Goal: Task Accomplishment & Management: Manage account settings

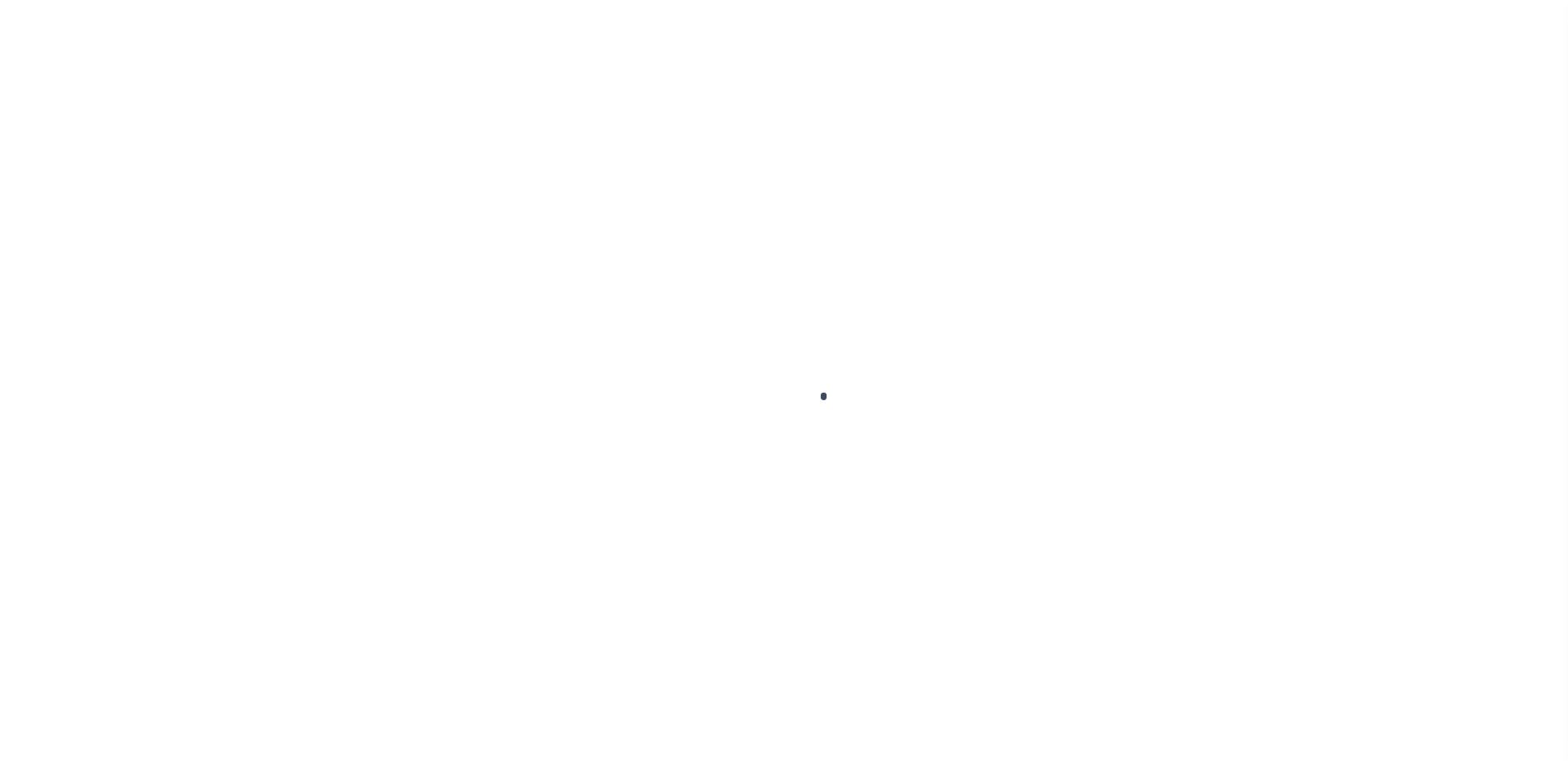
scroll to position [42, 0]
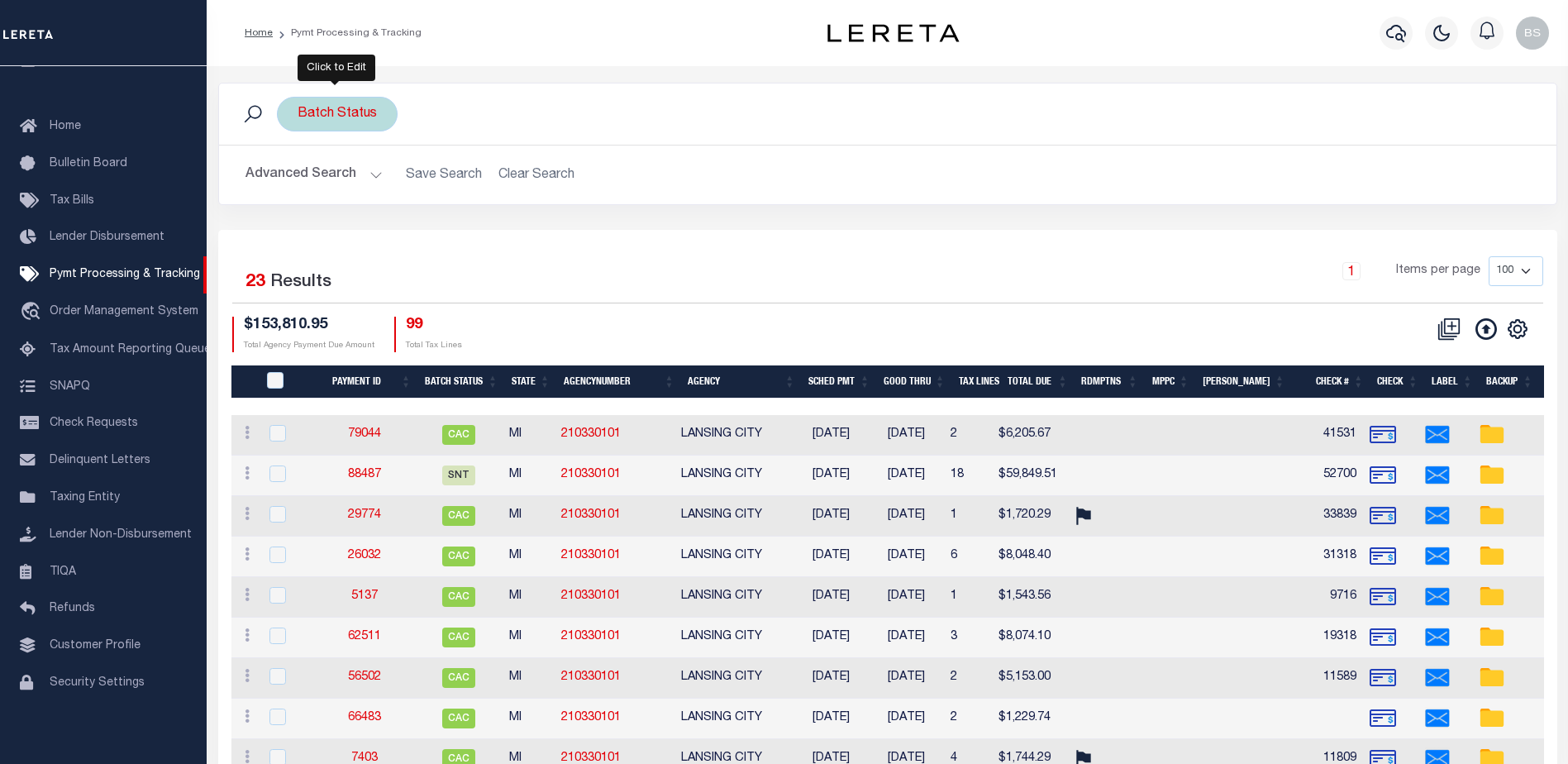
click at [371, 118] on div "Batch Status" at bounding box center [337, 114] width 121 height 35
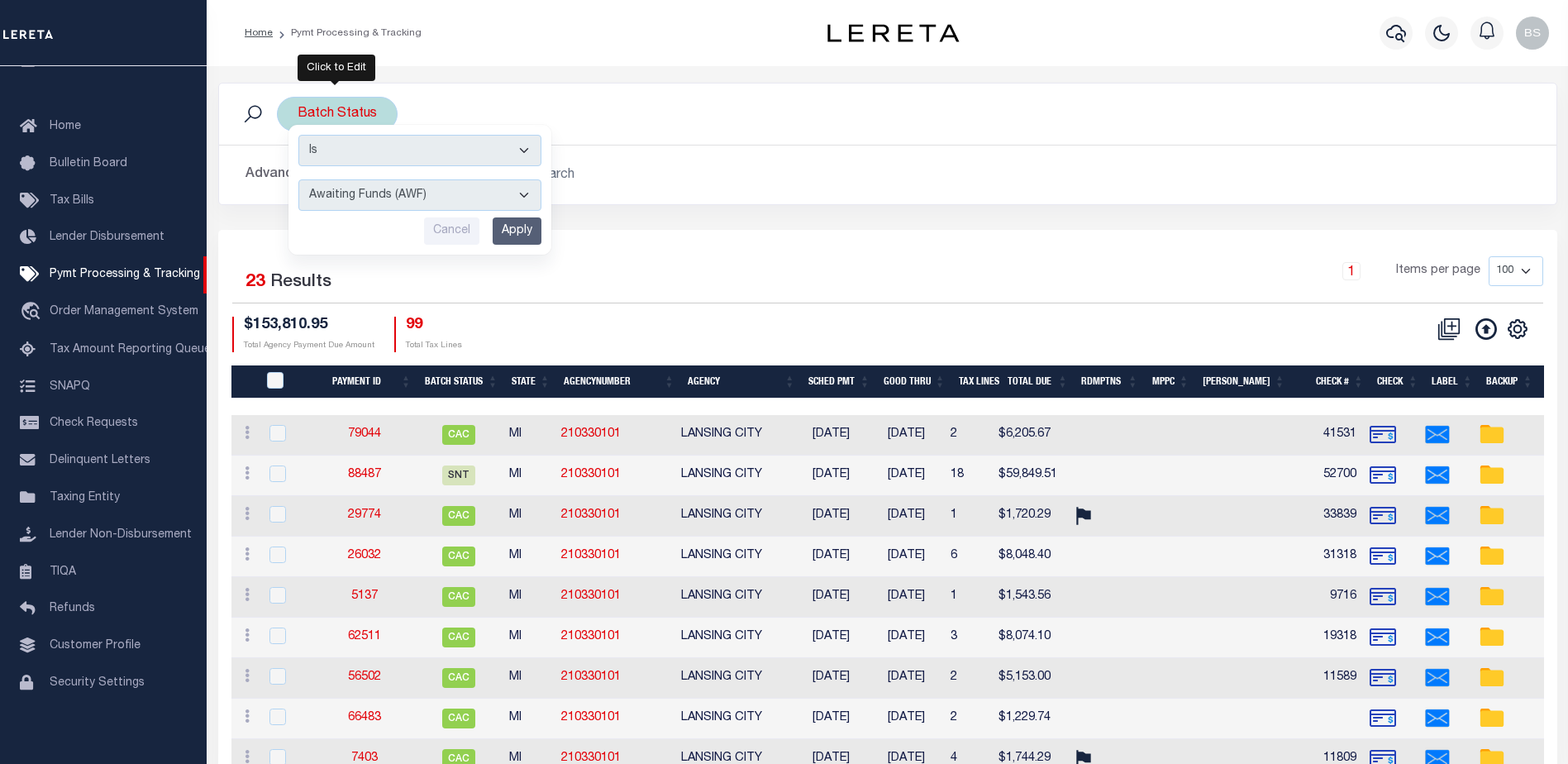
click at [502, 201] on select "Awaiting Funds (AWF) Cleared and Complete (CAC) New Check Needed (NCN) Payment …" at bounding box center [420, 195] width 243 height 32
select select "SFP"
click at [298, 180] on select "Awaiting Funds (AWF) Cleared and Complete (CAC) New Check Needed (NCN) Payment …" at bounding box center [420, 195] width 243 height 32
click at [521, 239] on input "Apply" at bounding box center [517, 231] width 49 height 27
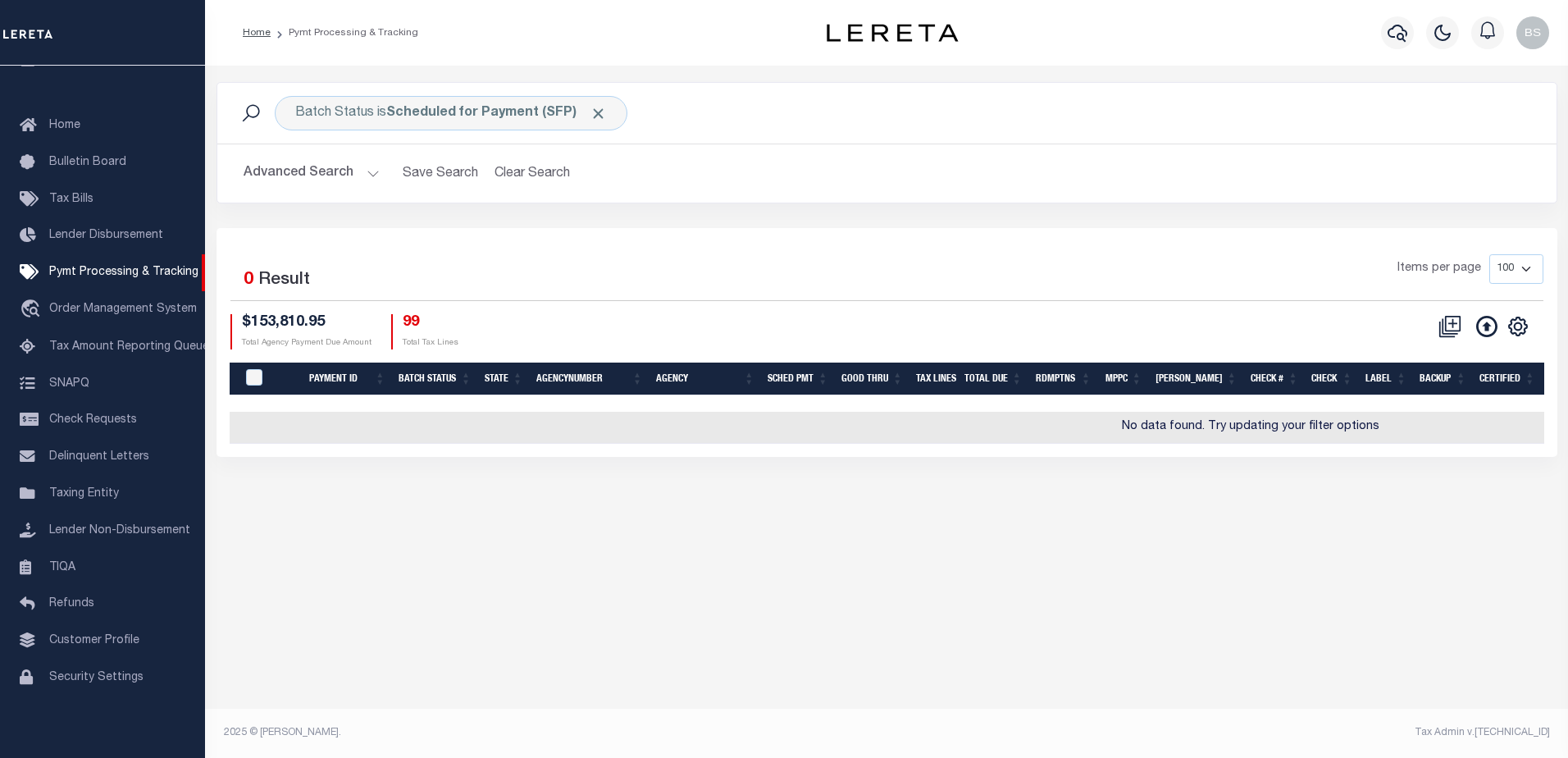
click at [367, 174] on button "Advanced Search" at bounding box center [311, 172] width 136 height 32
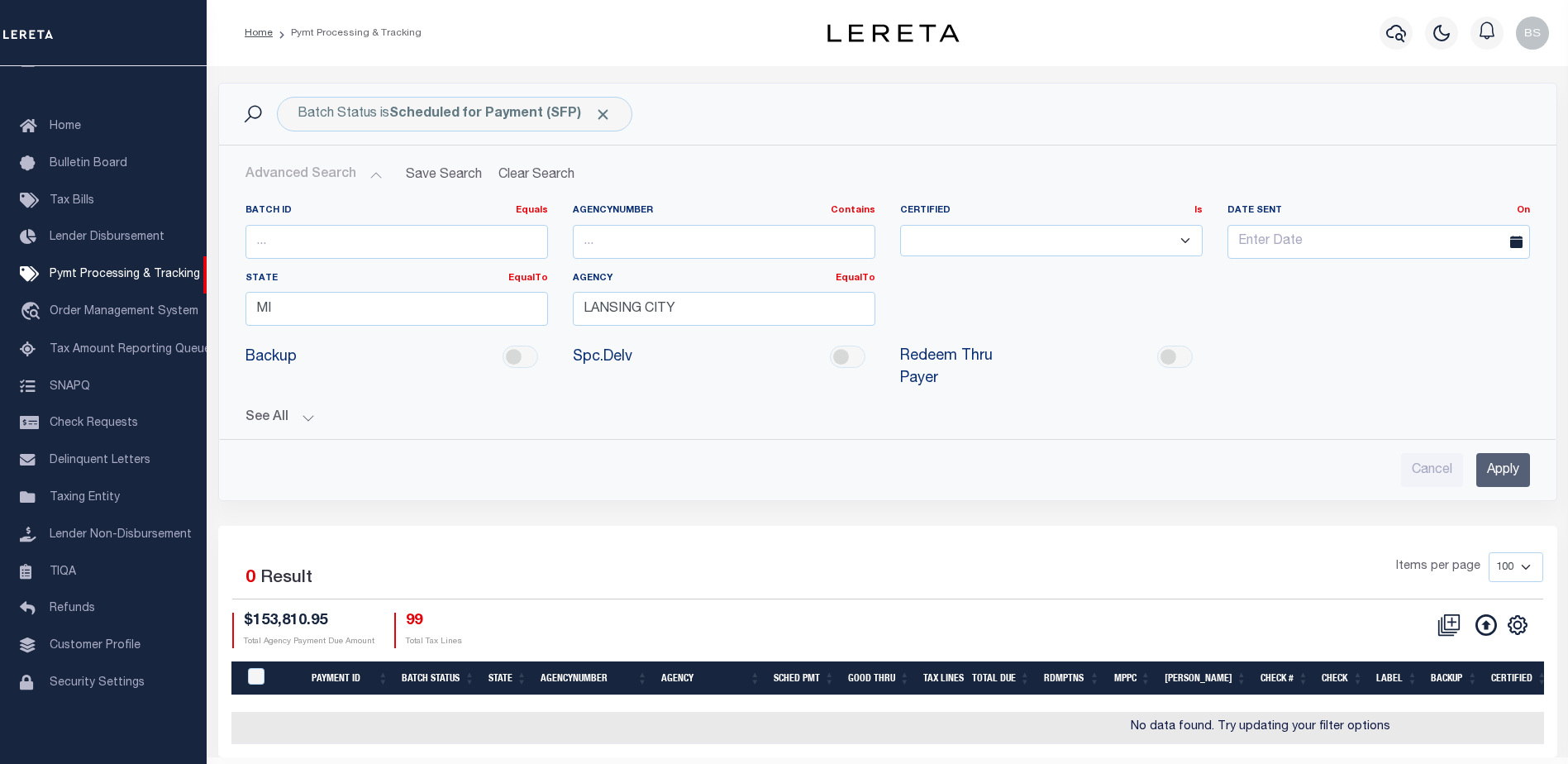
click at [632, 163] on h2 "Advanced Search Save Search Clear Search PayeeSearchTable_dynamictable_____Defa…" at bounding box center [888, 174] width 1311 height 32
click at [631, 163] on h2 "Advanced Search Save Search Clear Search PayeeSearchTable_dynamictable_____Defa…" at bounding box center [888, 174] width 1311 height 32
click at [518, 182] on button "Clear Search" at bounding box center [536, 174] width 90 height 32
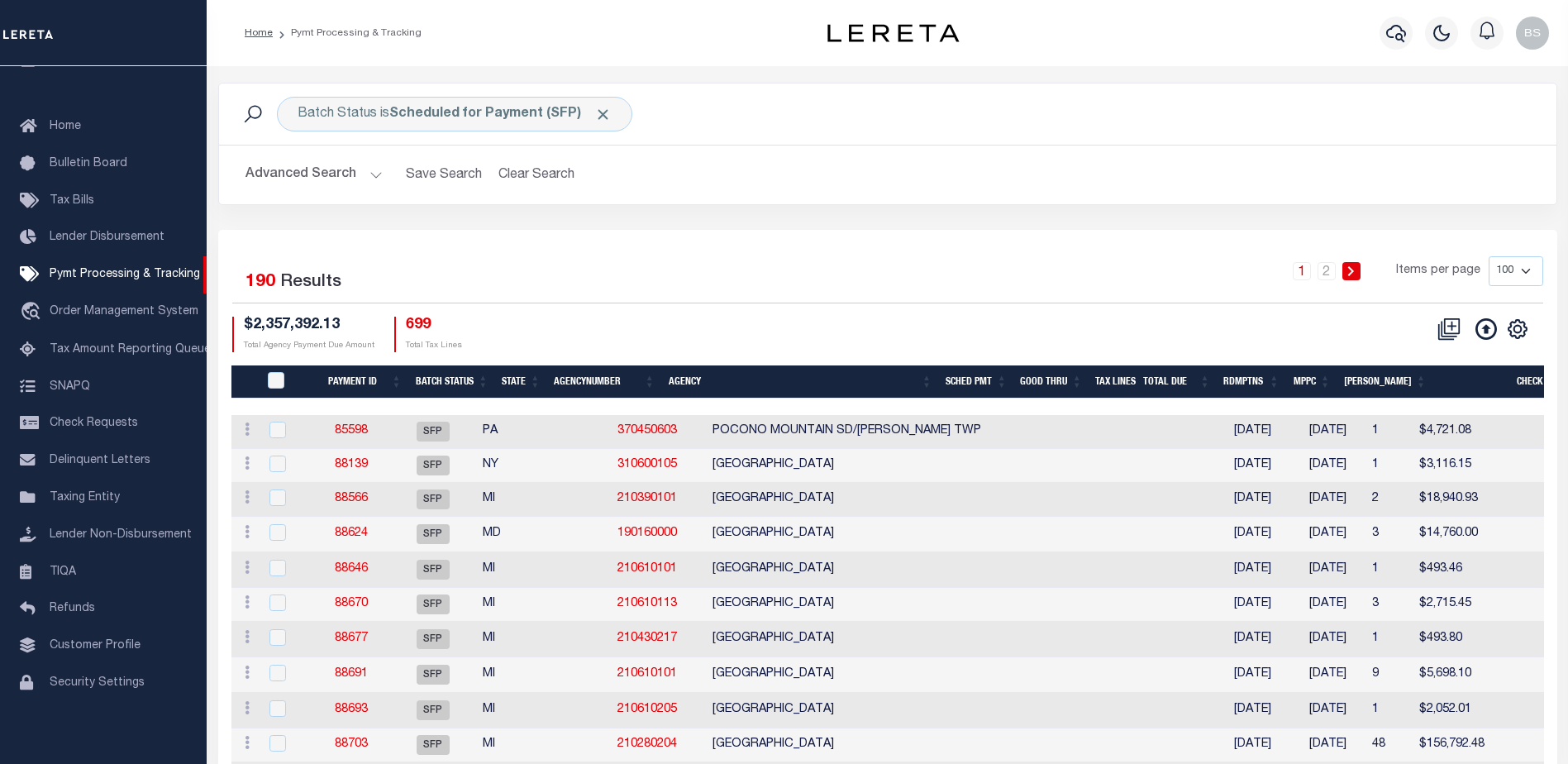
click at [1523, 274] on select "100 200 500 1000" at bounding box center [1516, 270] width 55 height 30
select select "1000"
click at [1489, 256] on select "100 200 500 1000" at bounding box center [1516, 270] width 55 height 30
click at [372, 170] on button "Advanced Search" at bounding box center [314, 174] width 137 height 32
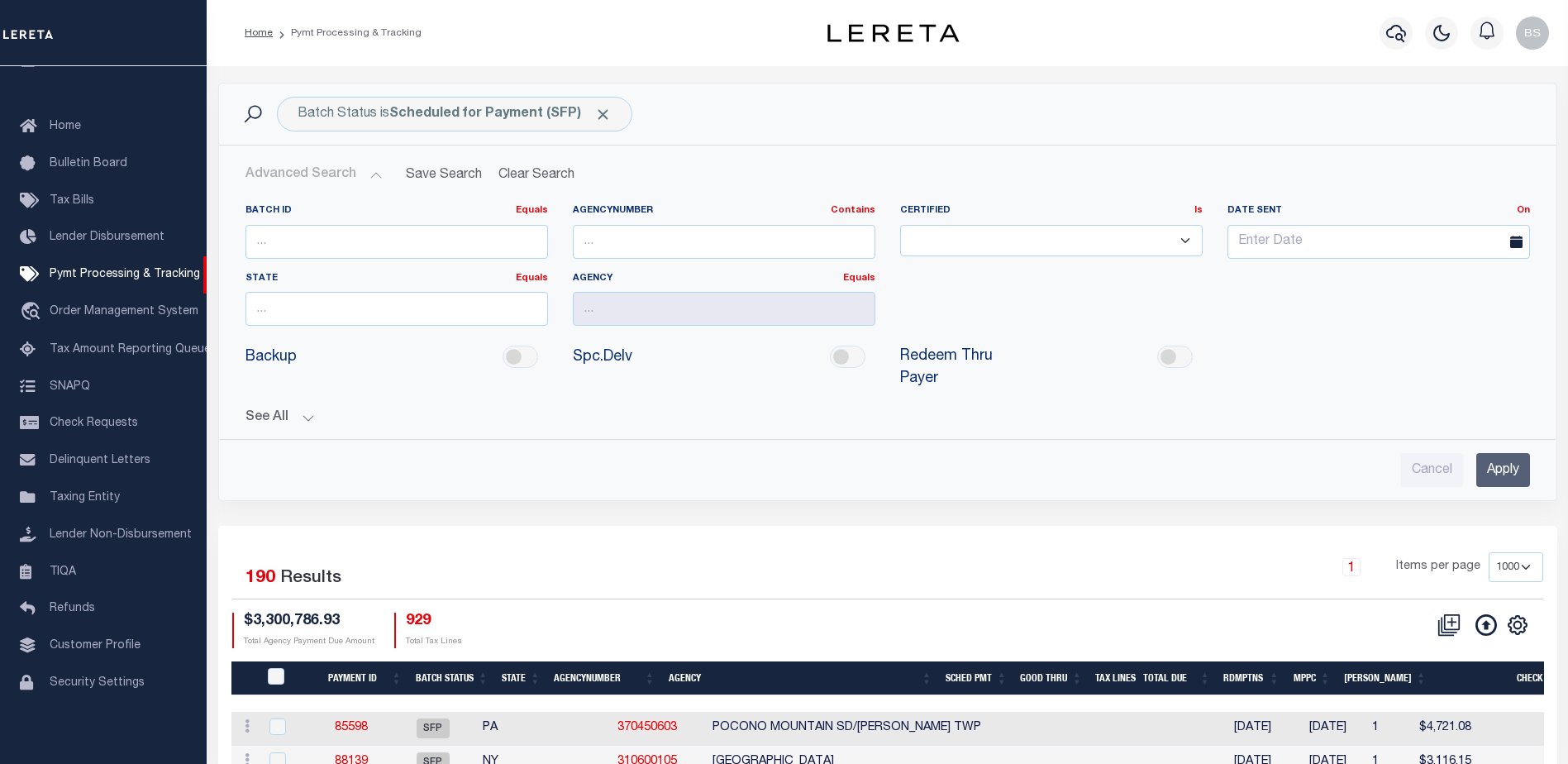
click at [308, 410] on button "See All" at bounding box center [887, 418] width 1285 height 15
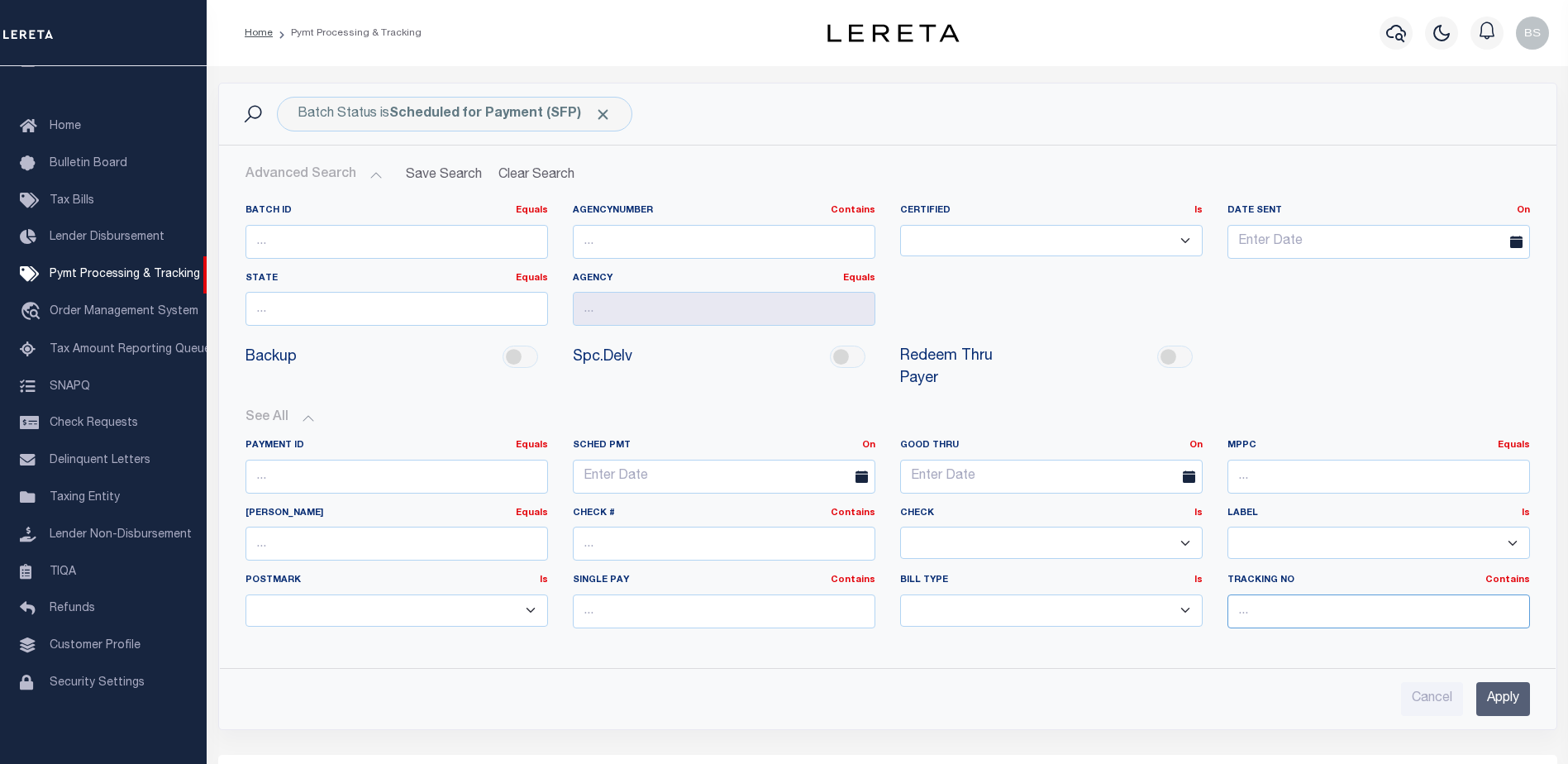
click at [1302, 595] on input "text" at bounding box center [1379, 611] width 302 height 34
type input "[PERSON_NAME]"
click at [1488, 683] on input "Apply" at bounding box center [1503, 698] width 54 height 34
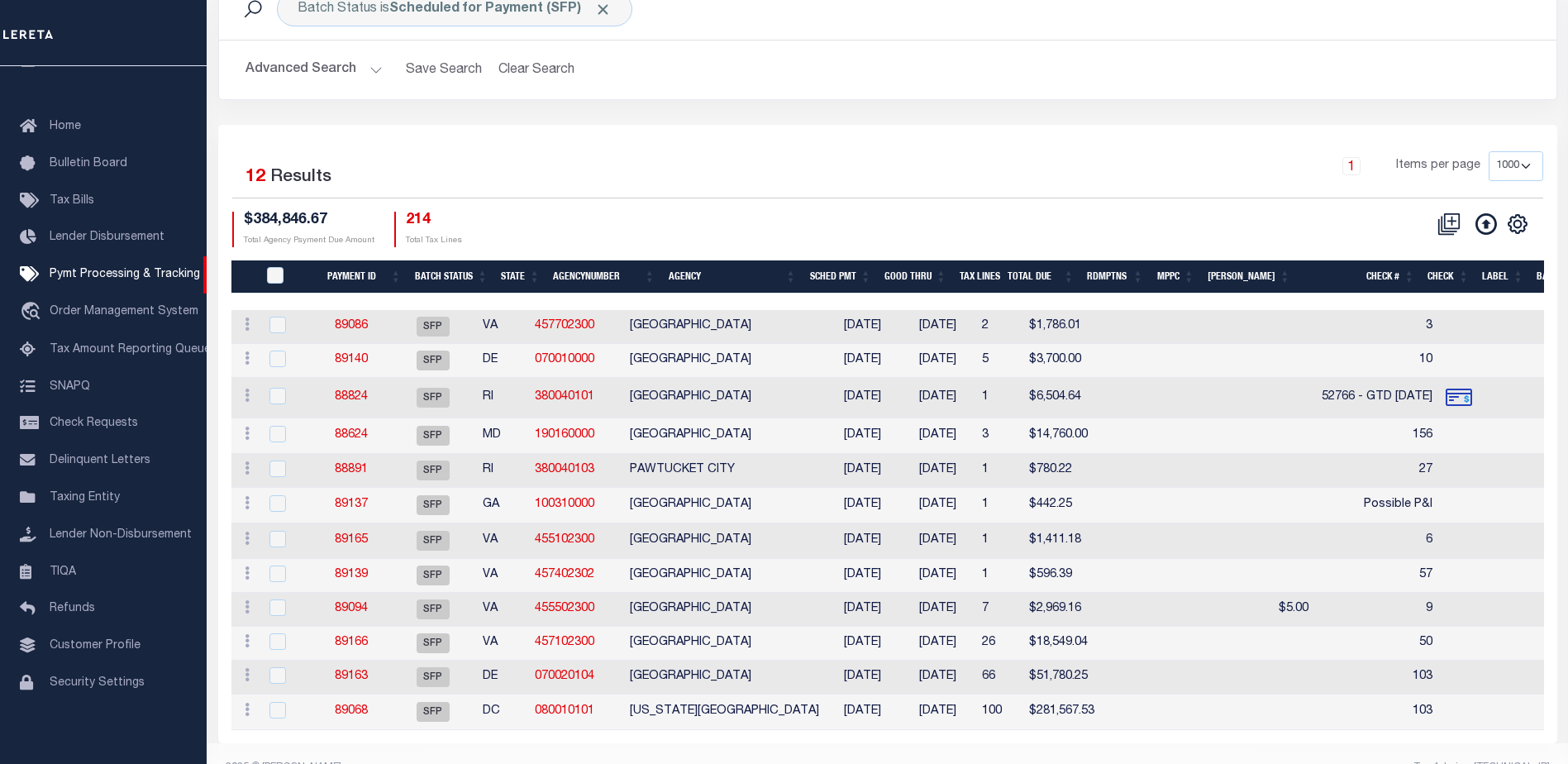
scroll to position [150, 0]
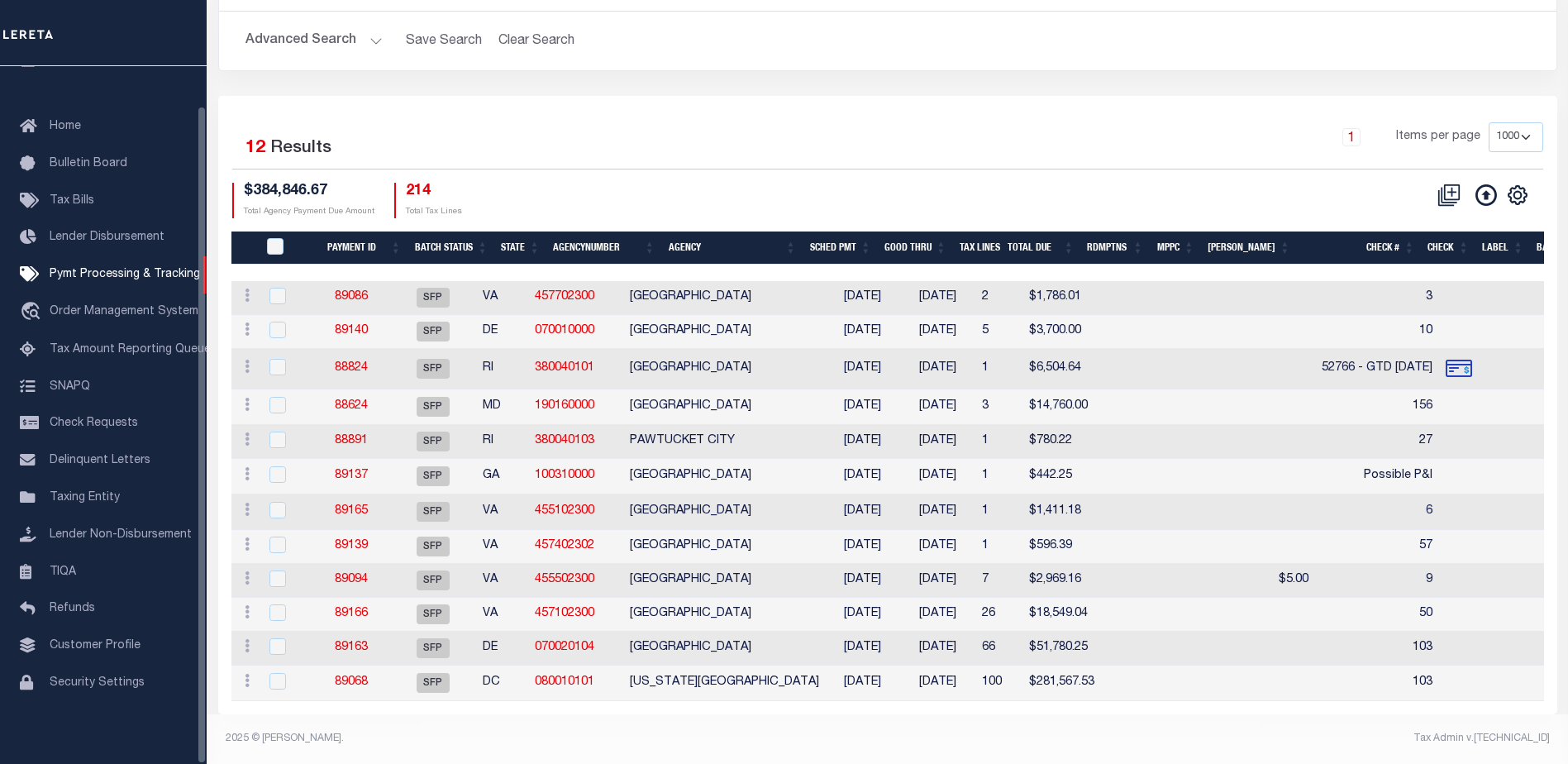
click at [923, 232] on th "Good Thru" at bounding box center [915, 248] width 75 height 34
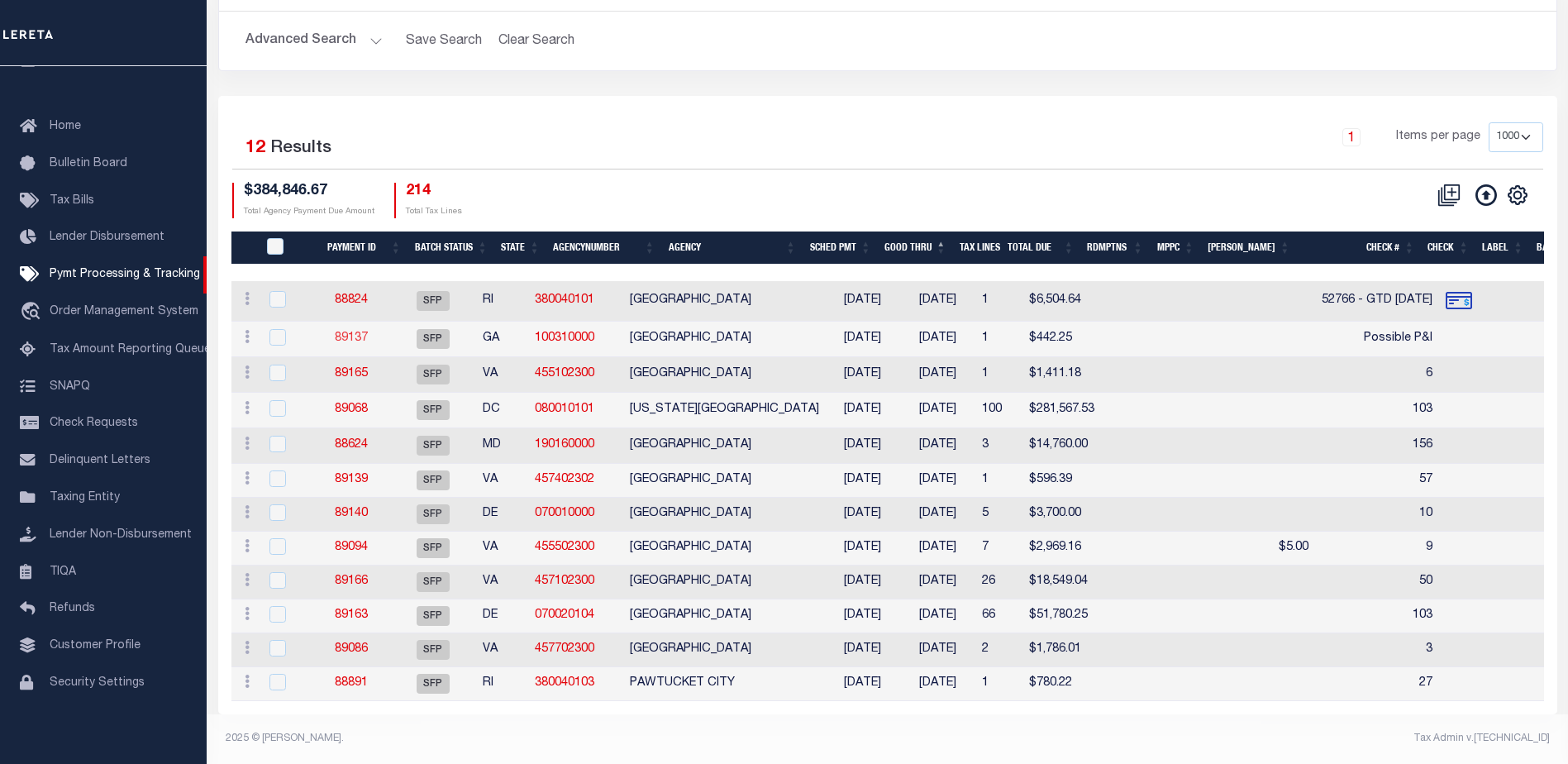
click at [365, 332] on link "89137" at bounding box center [351, 338] width 33 height 12
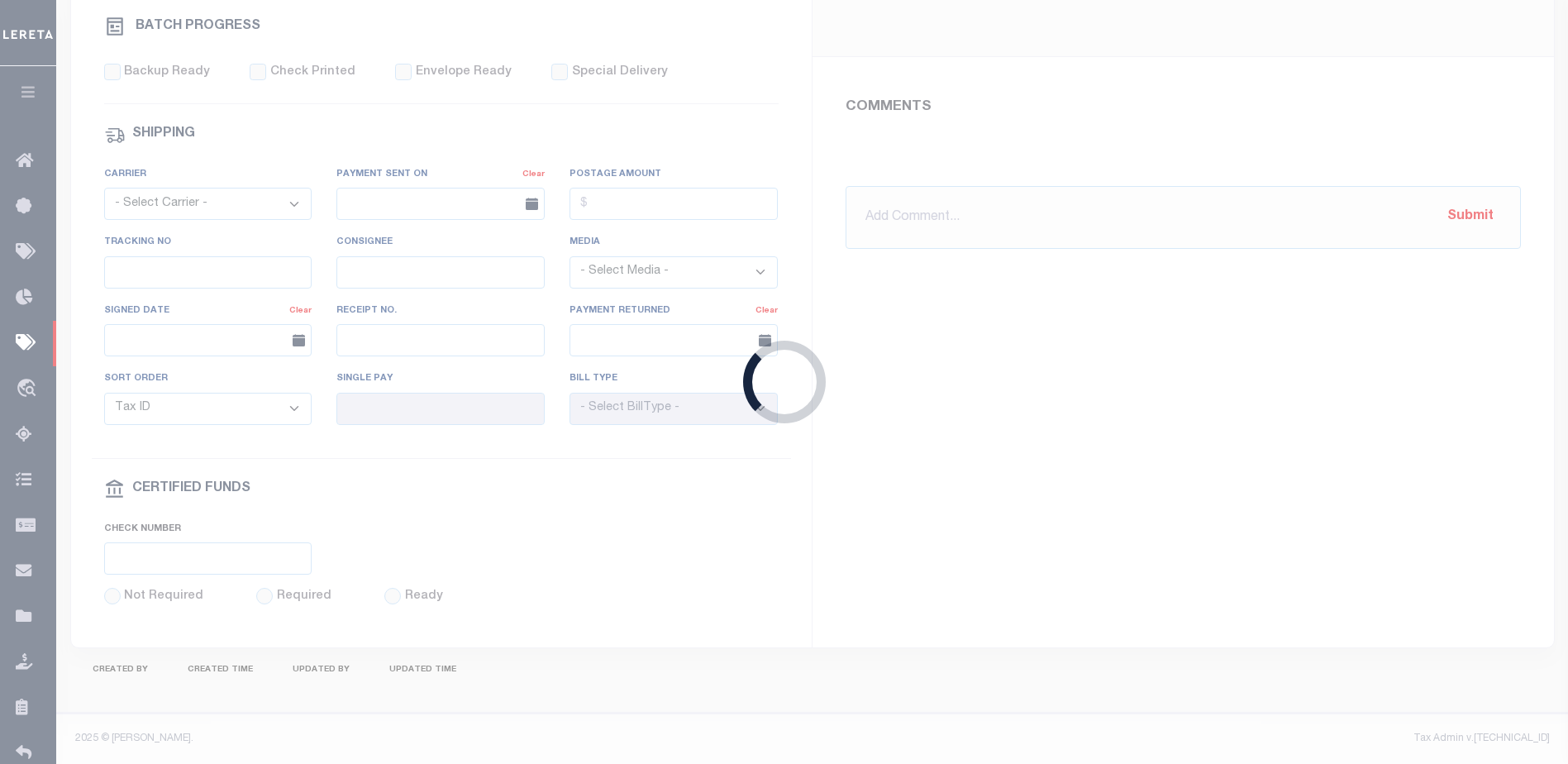
select select "SFP"
type input "11/06/2024"
type input "Possible P&I"
type input "[PERSON_NAME]"
type input "1"
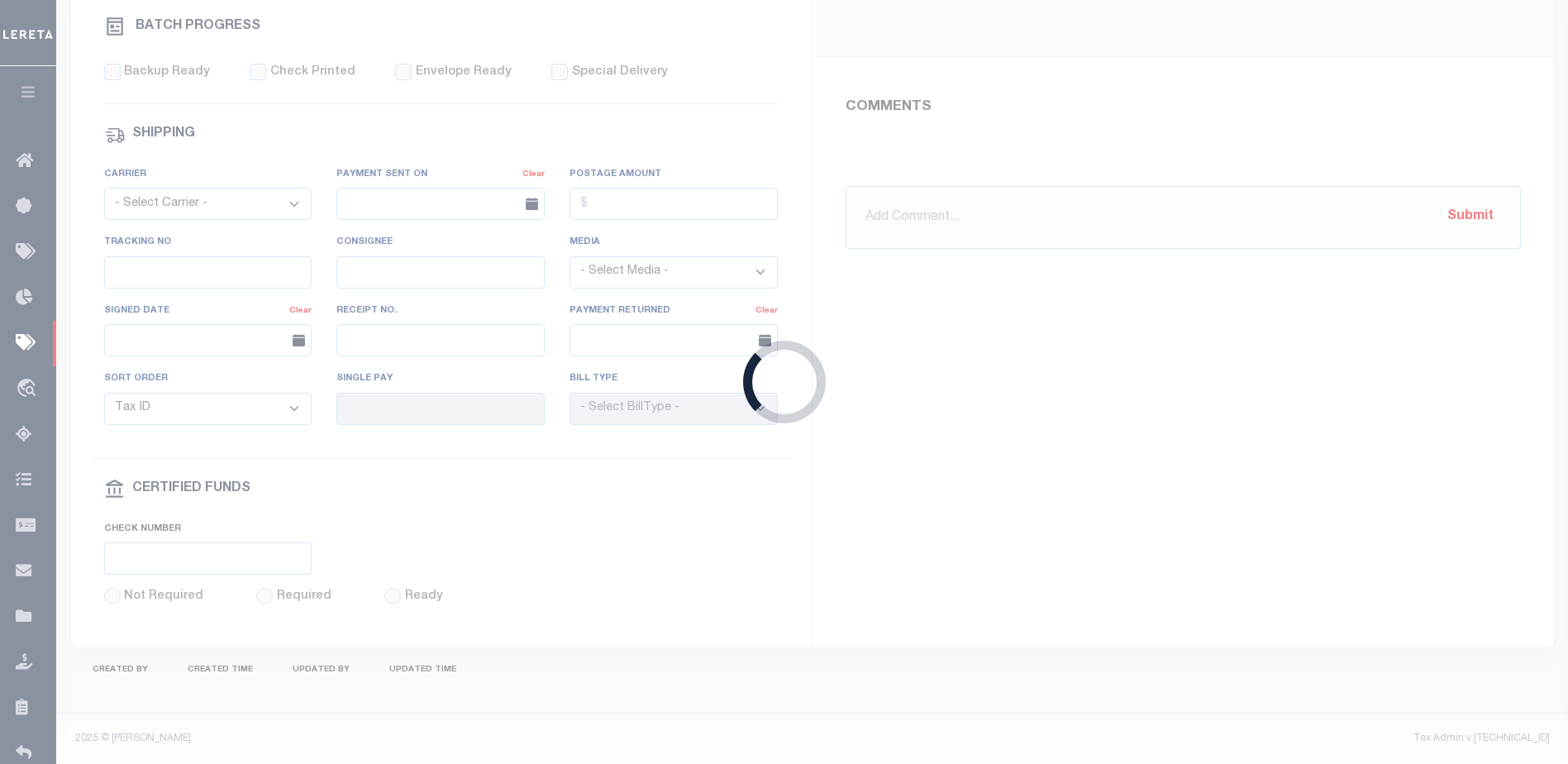
radio input "true"
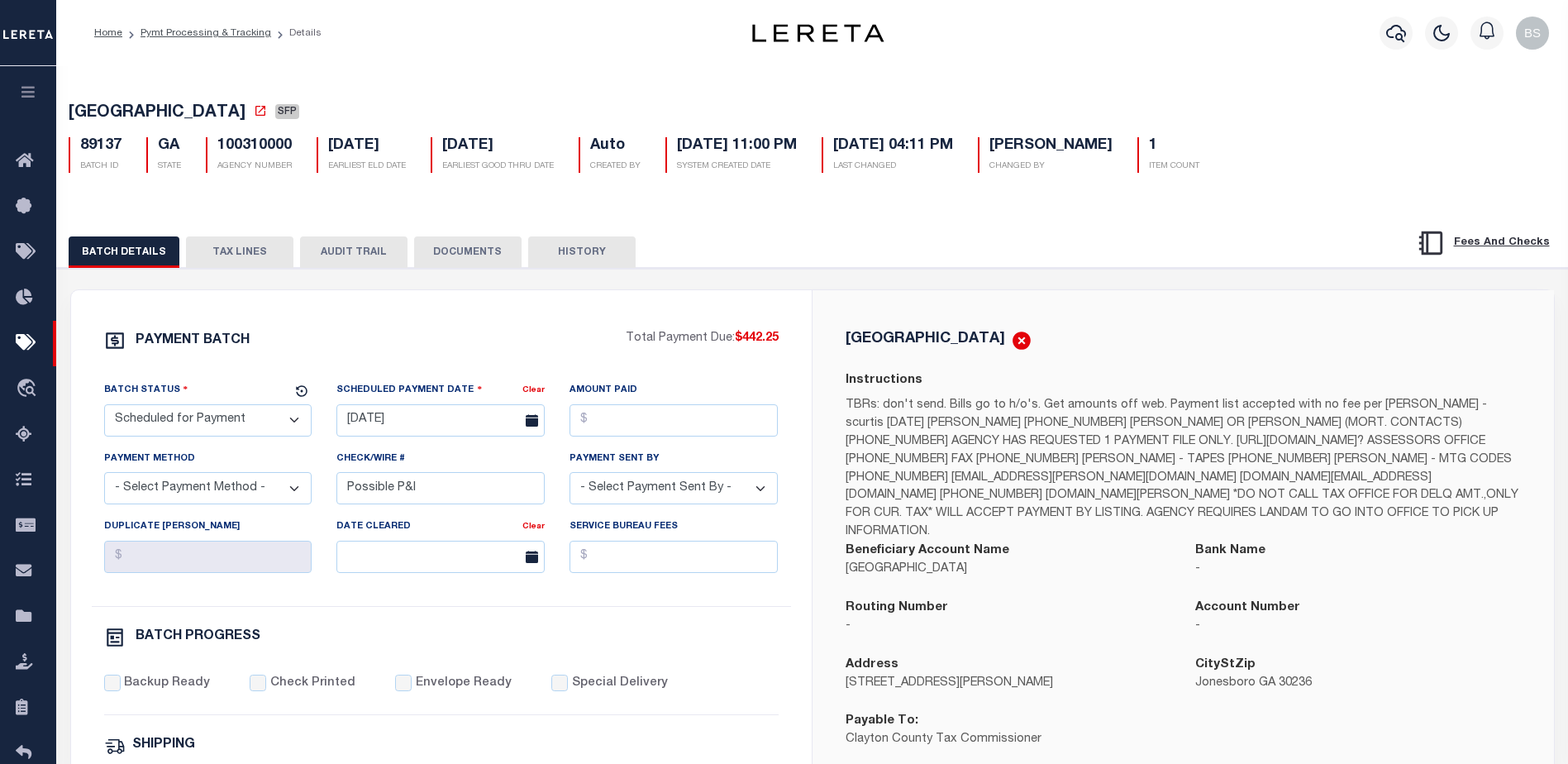
click at [238, 251] on button "TAX LINES" at bounding box center [239, 252] width 107 height 32
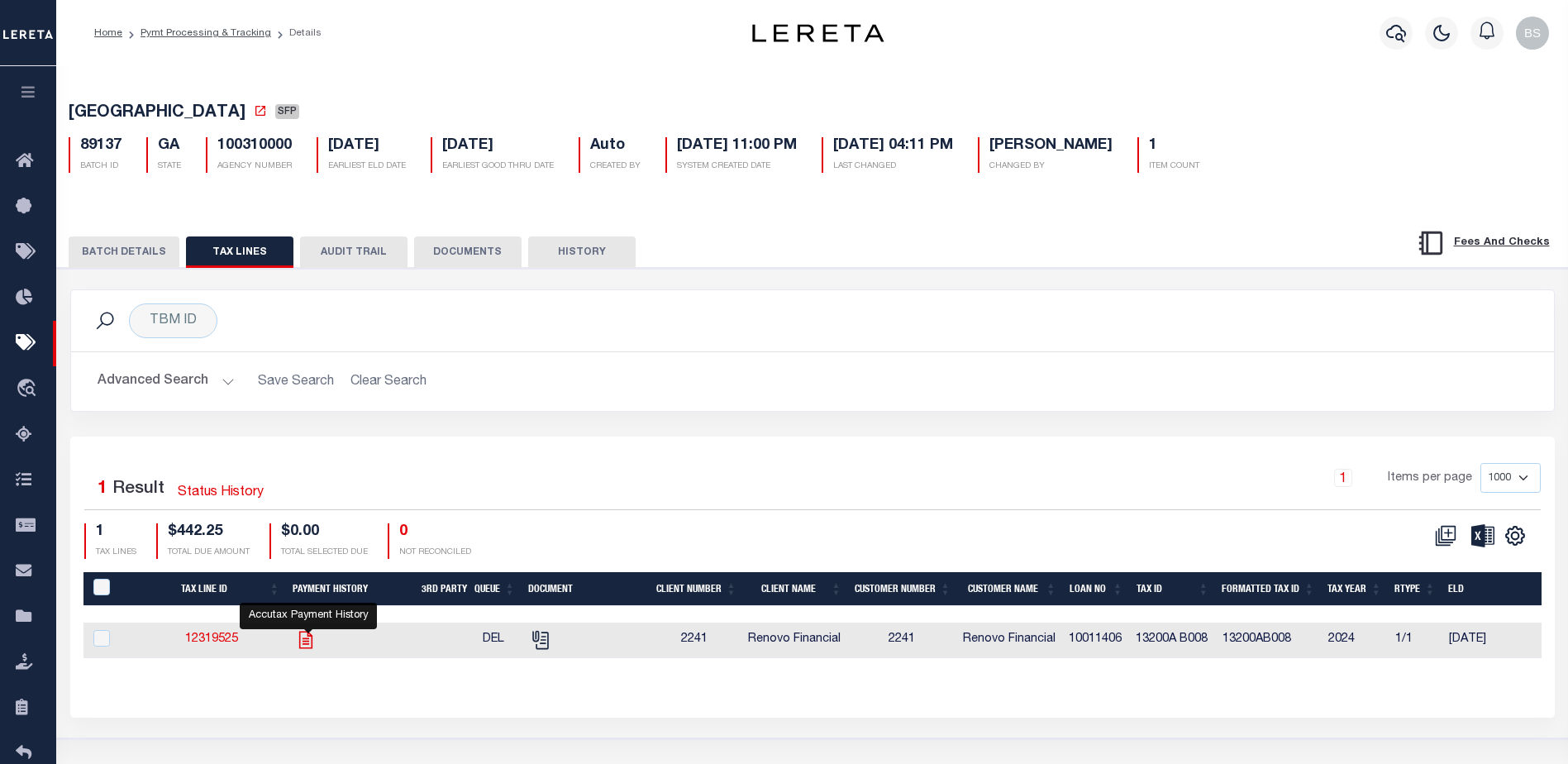
click at [308, 644] on icon "" at bounding box center [306, 640] width 21 height 21
checkbox input "true"
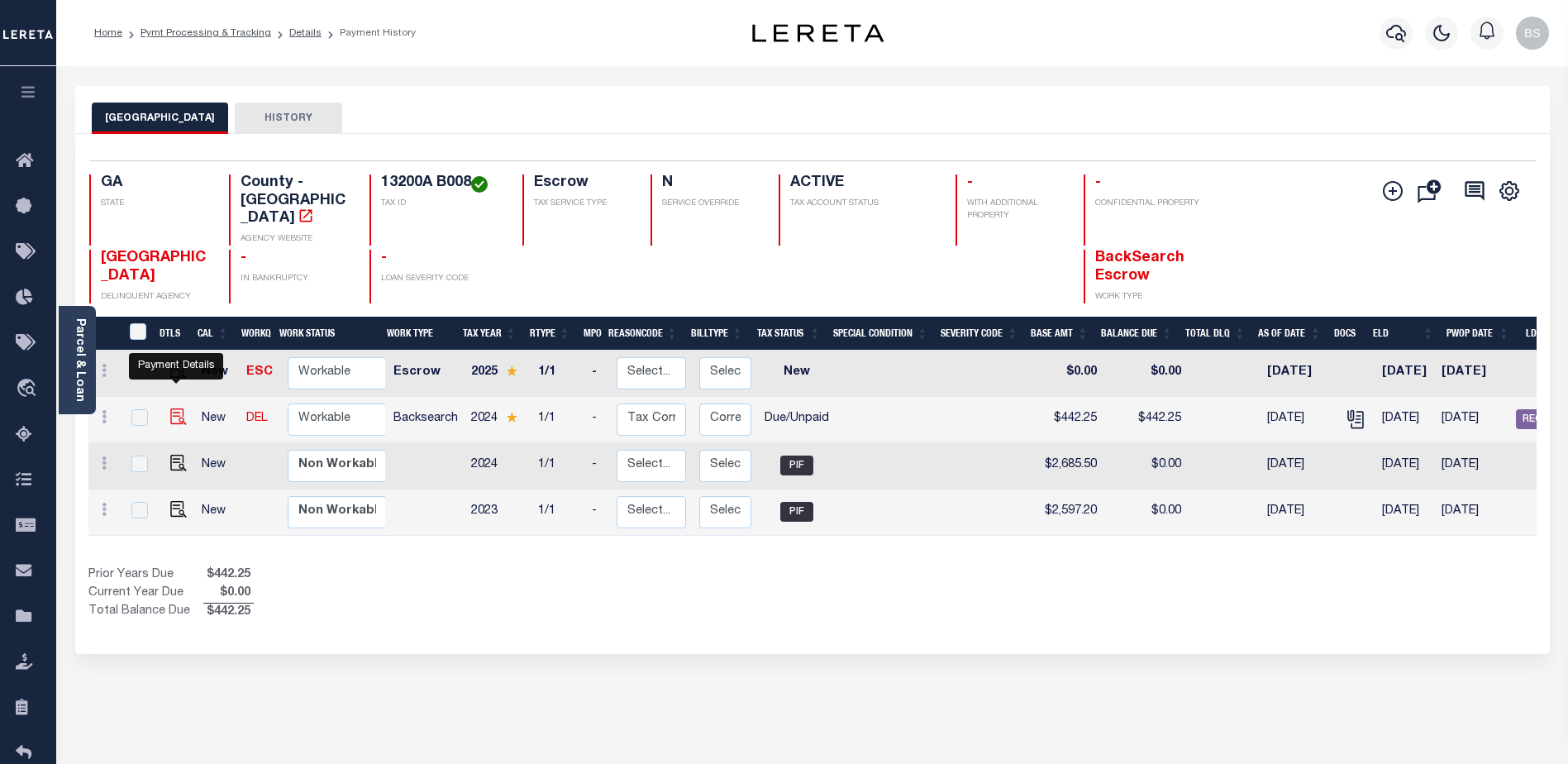
click at [174, 409] on img "" at bounding box center [178, 416] width 16 height 16
checkbox input "true"
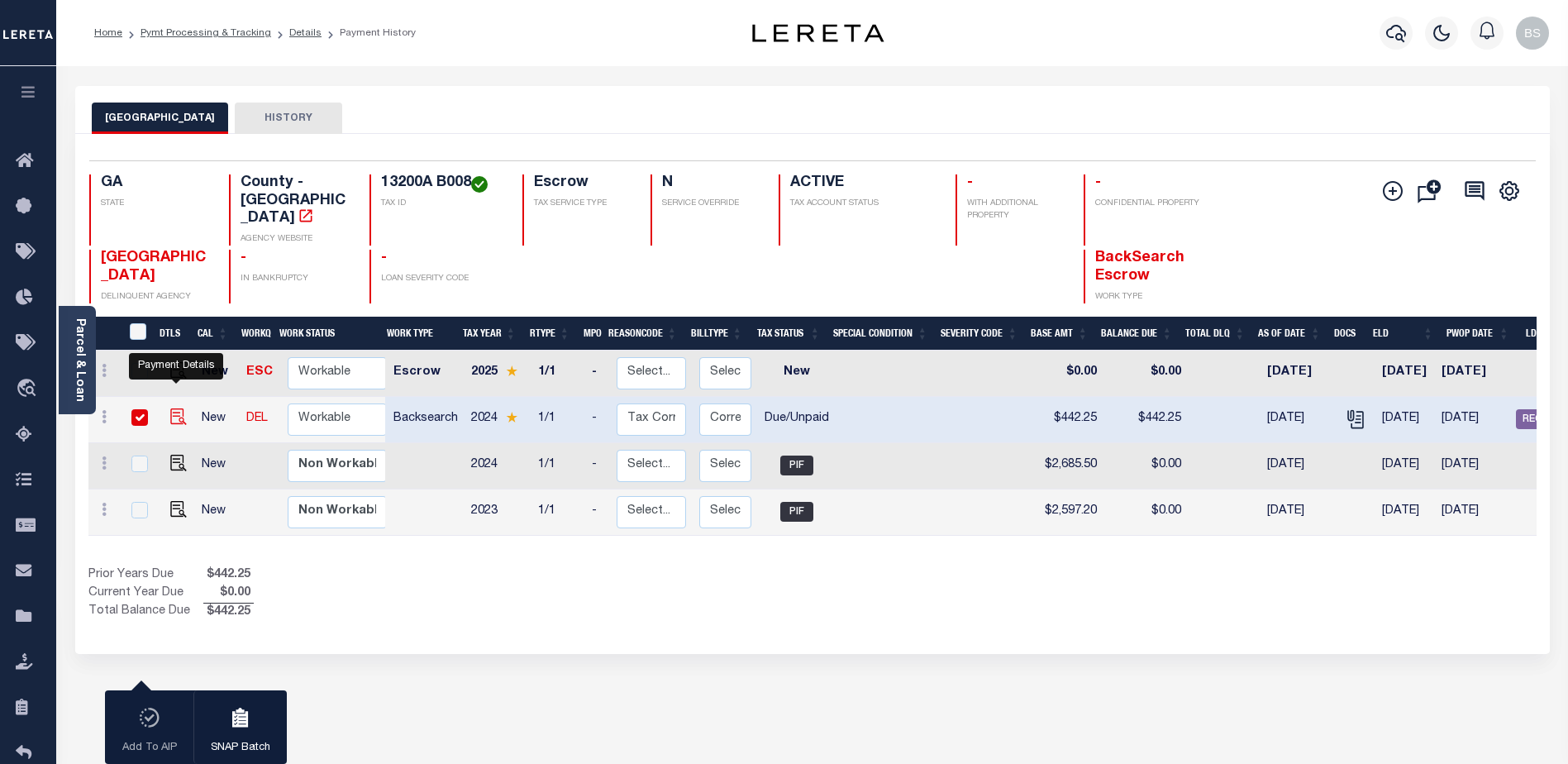
click at [171, 409] on img "" at bounding box center [178, 416] width 16 height 16
checkbox input "false"
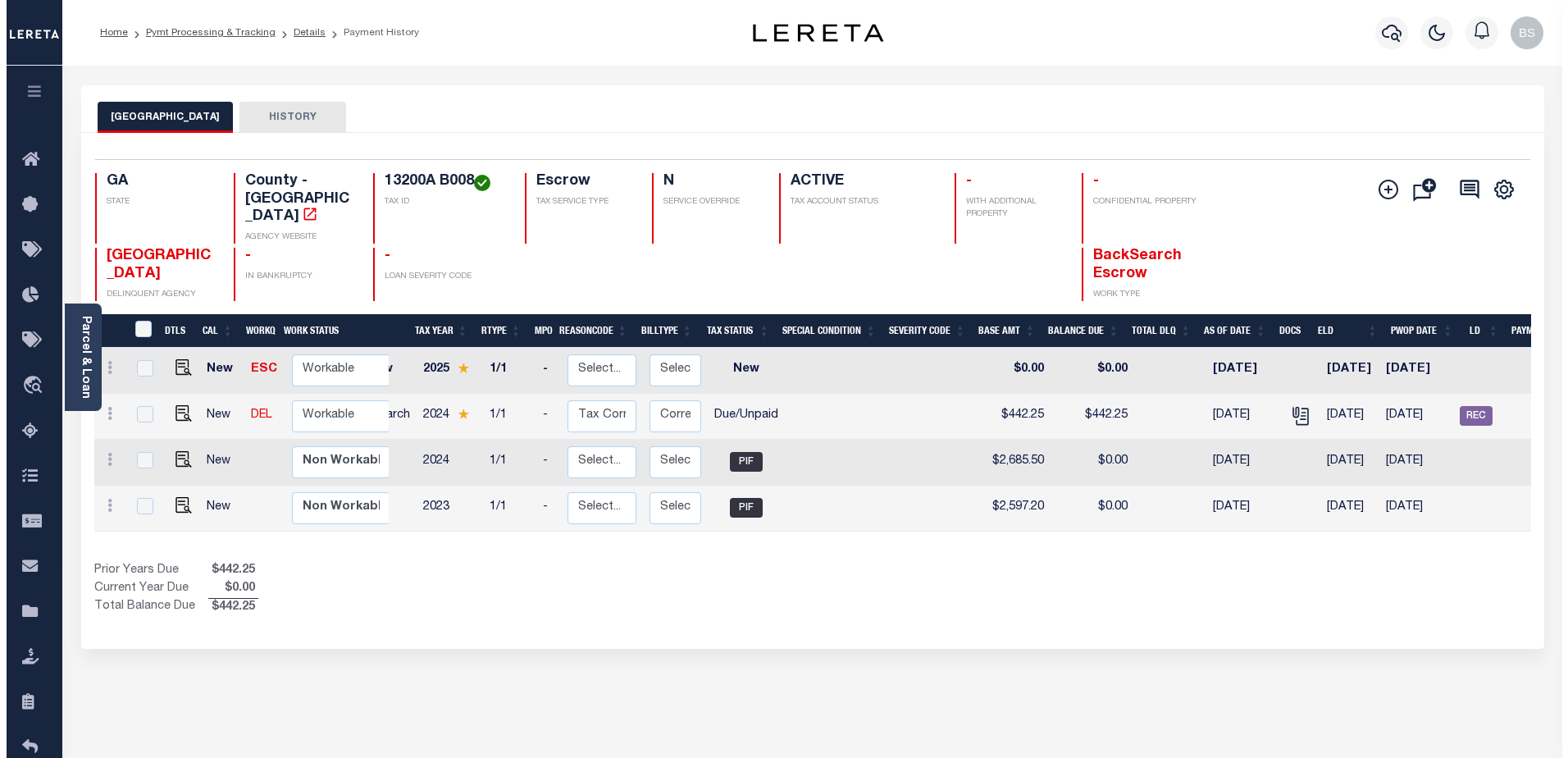
scroll to position [0, 200]
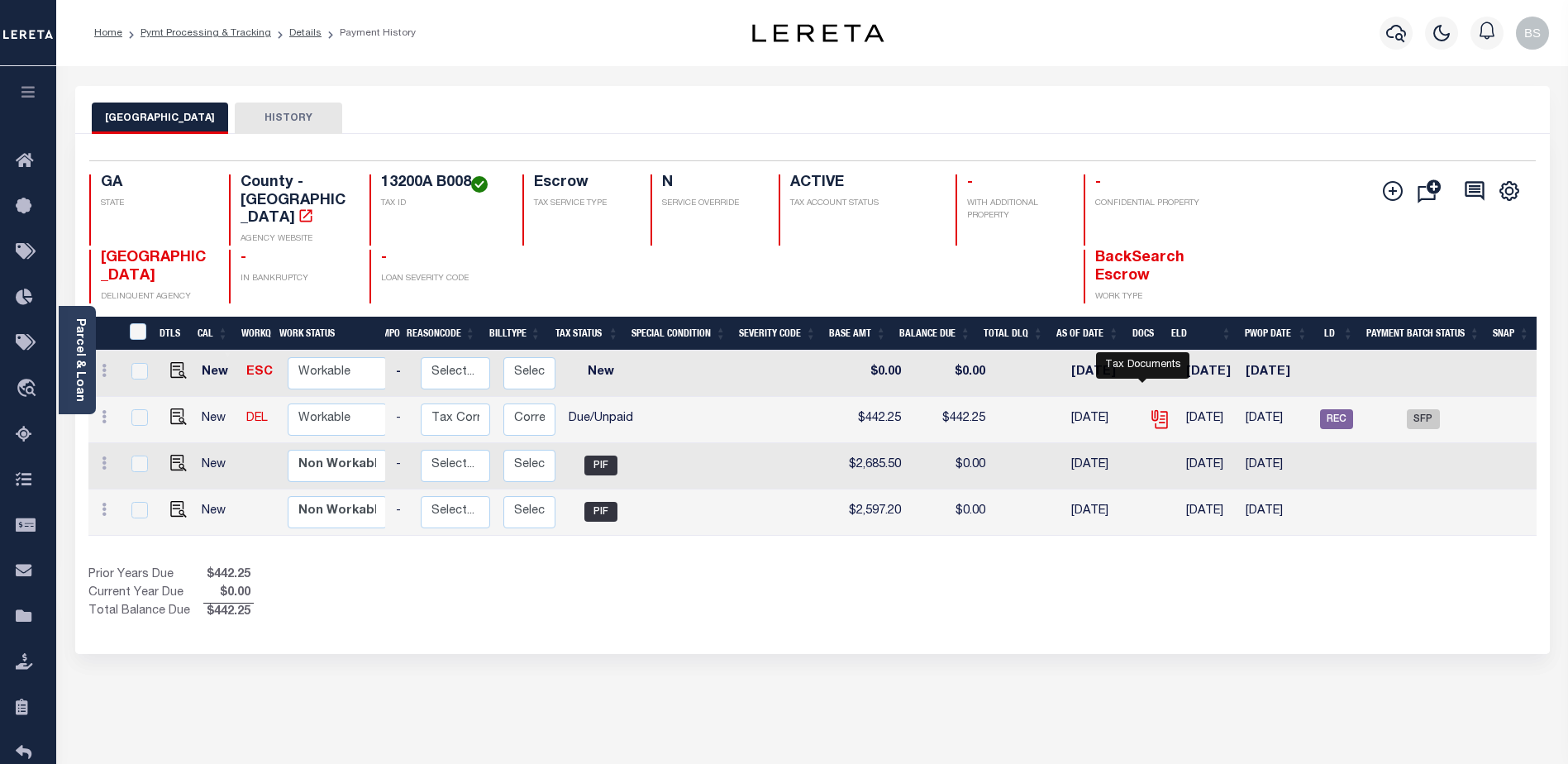
click at [1153, 410] on icon "" at bounding box center [1160, 417] width 14 height 14
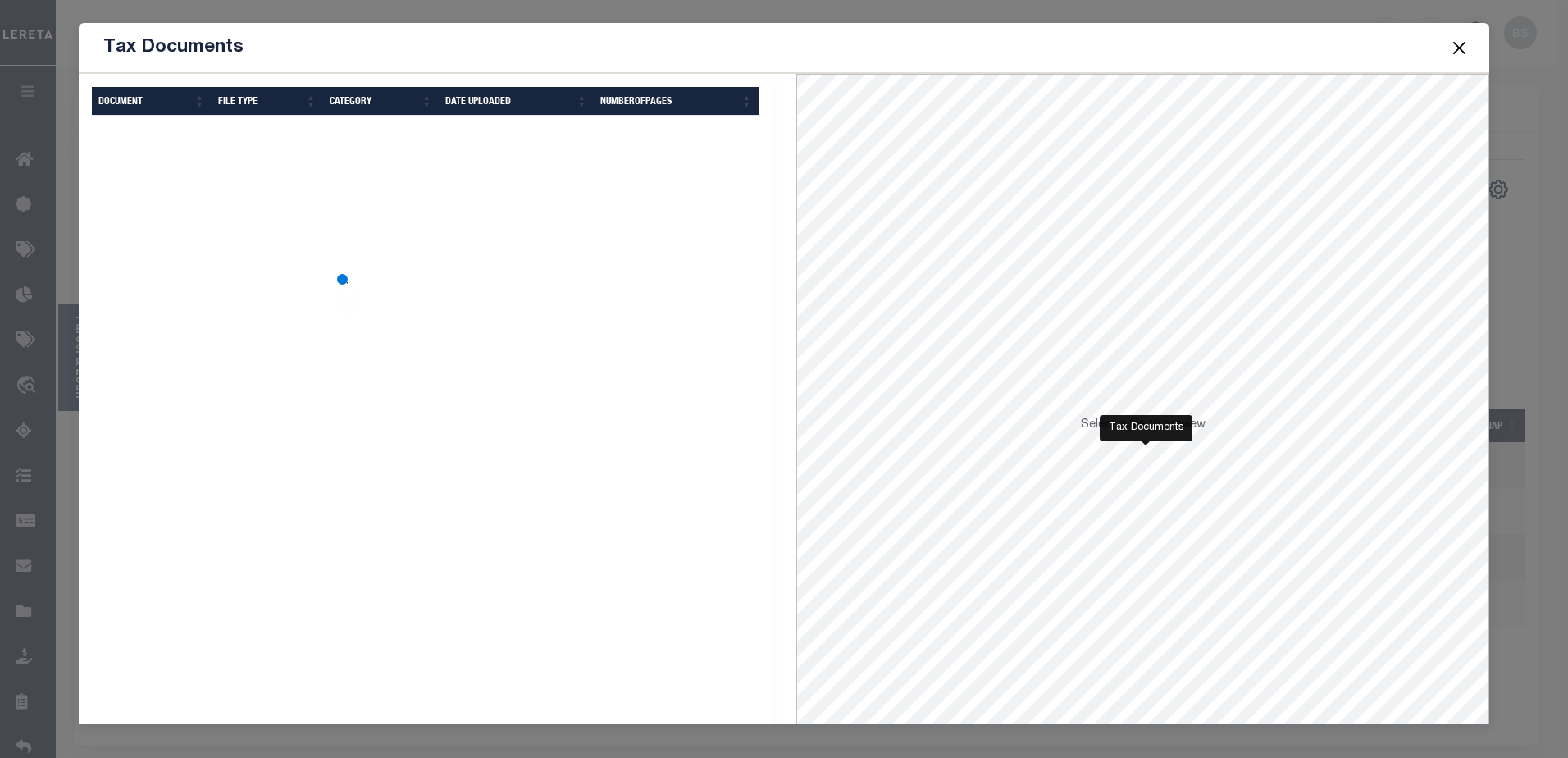
scroll to position [0, 188]
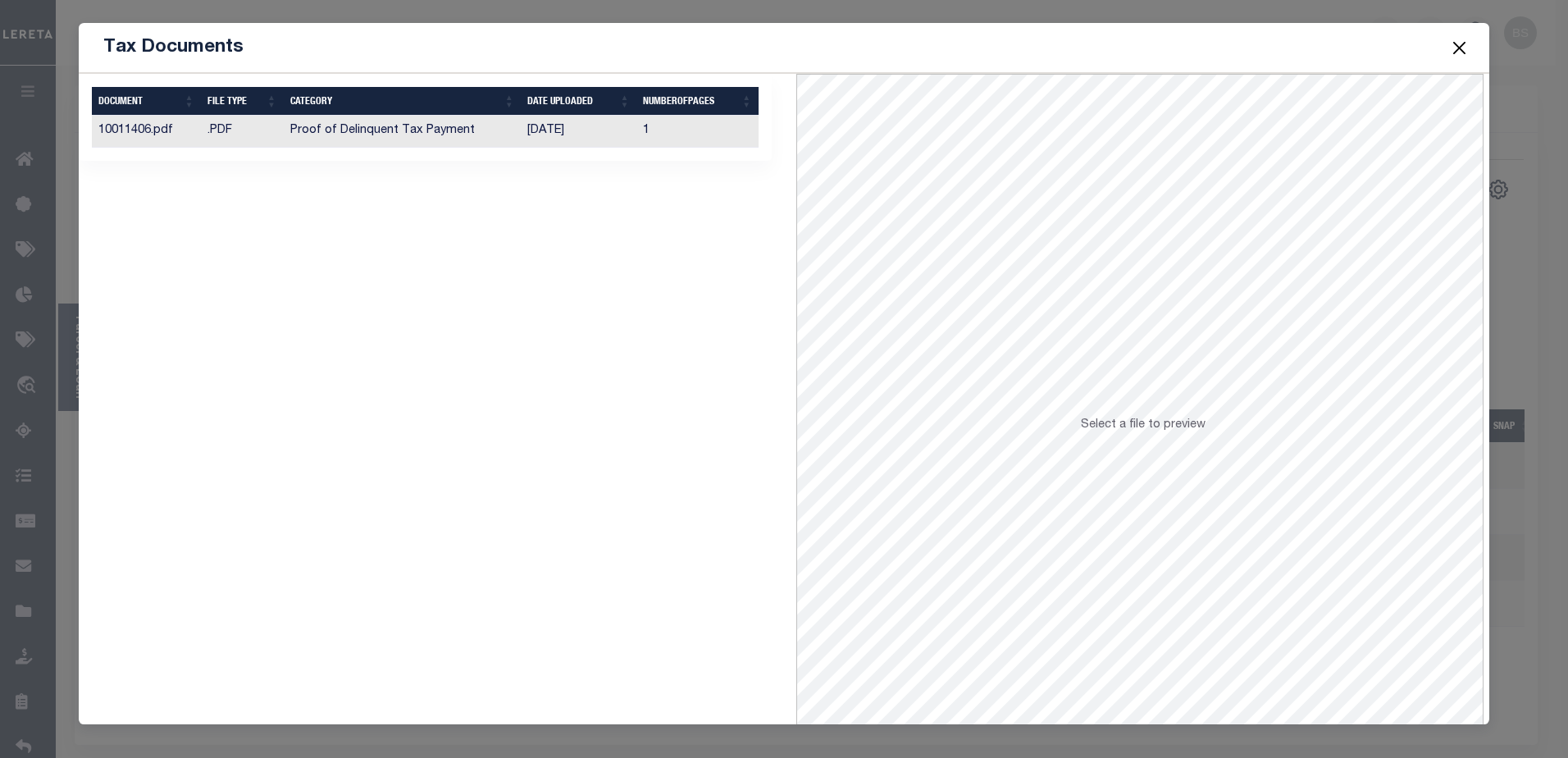
click at [377, 139] on td "Proof of Delinquent Tax Payment" at bounding box center [402, 131] width 238 height 32
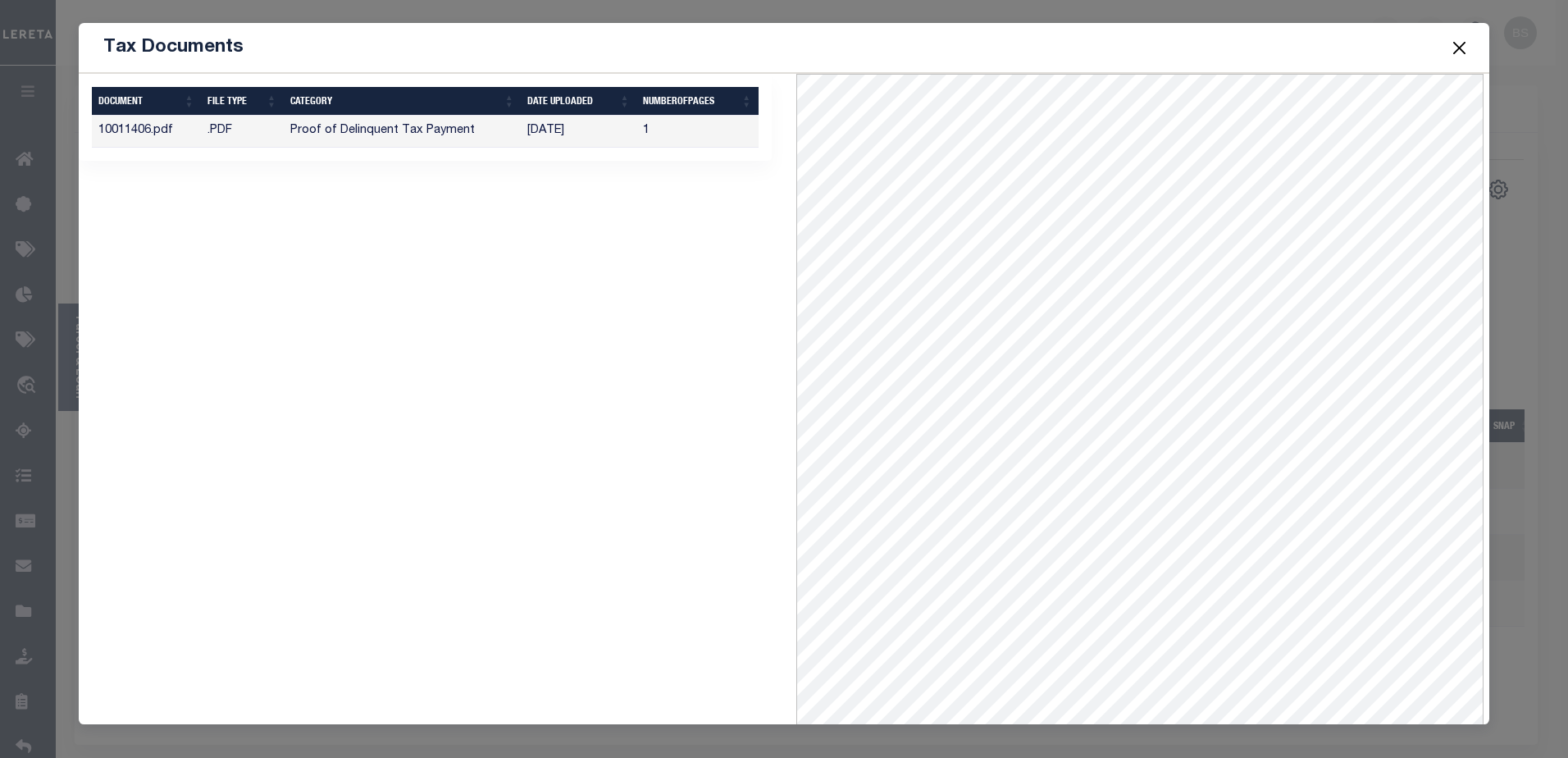
scroll to position [71, 0]
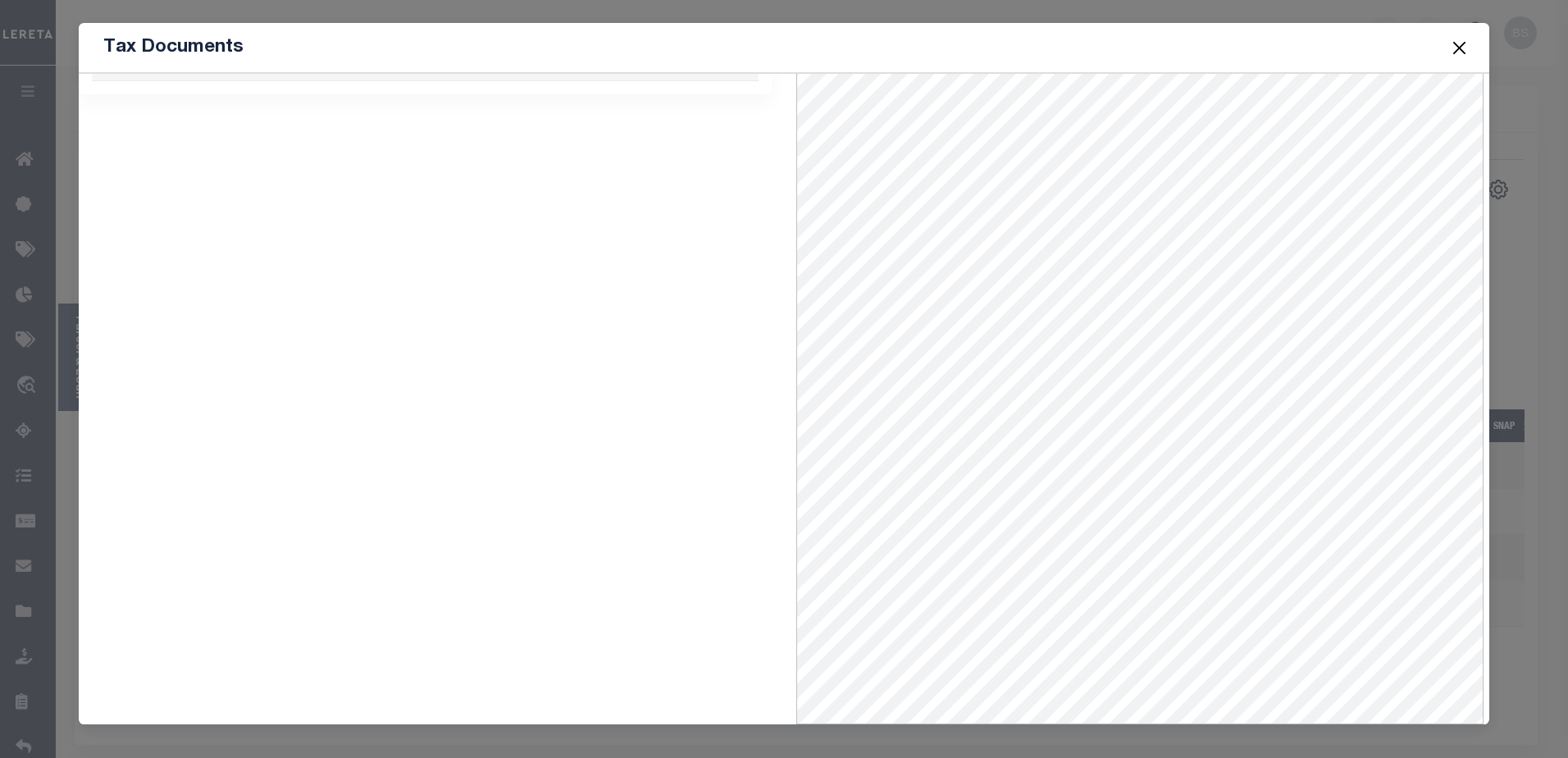
click at [1281, 55] on div "Tax Documents" at bounding box center [784, 48] width 1412 height 50
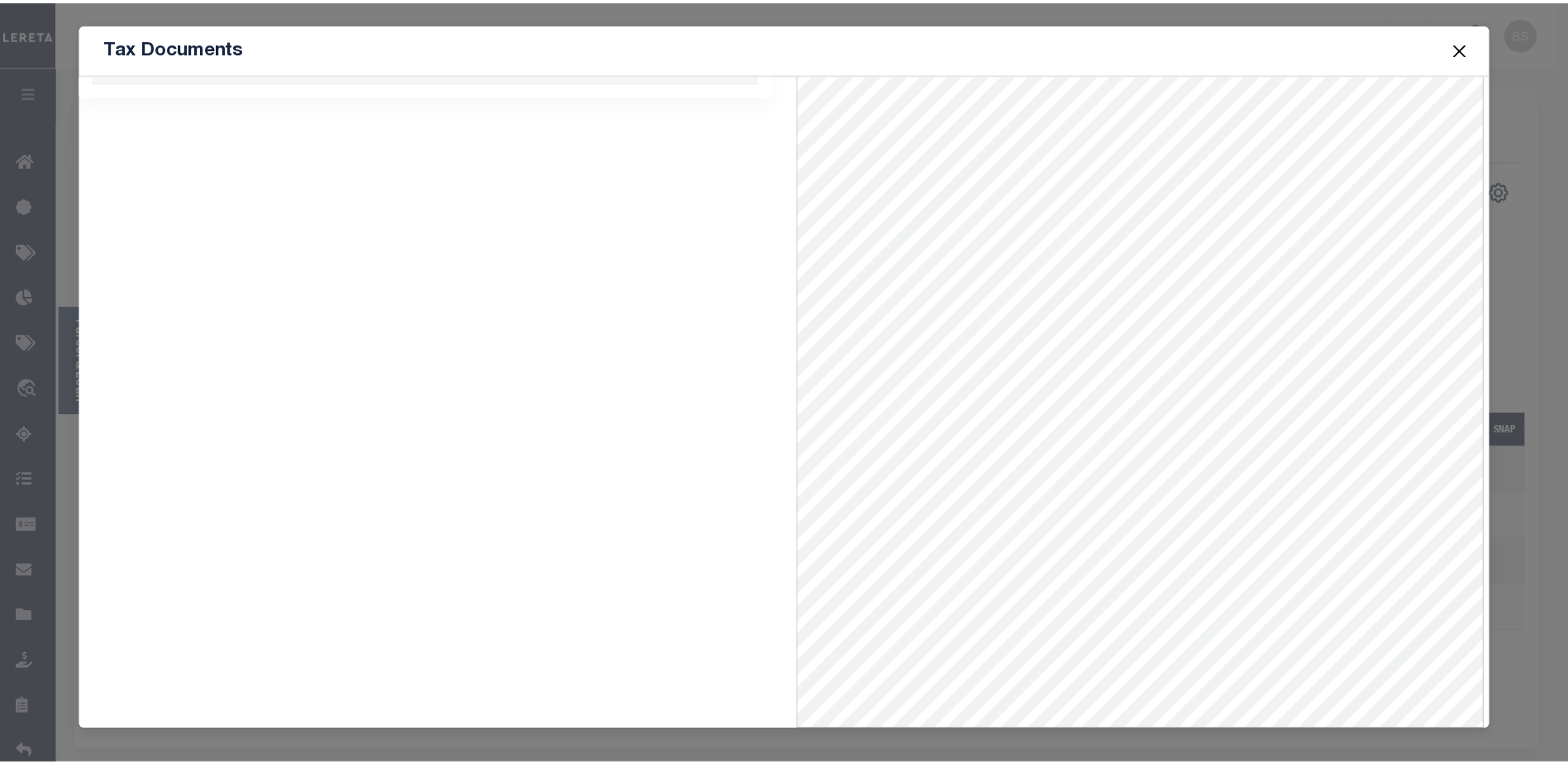
scroll to position [0, 176]
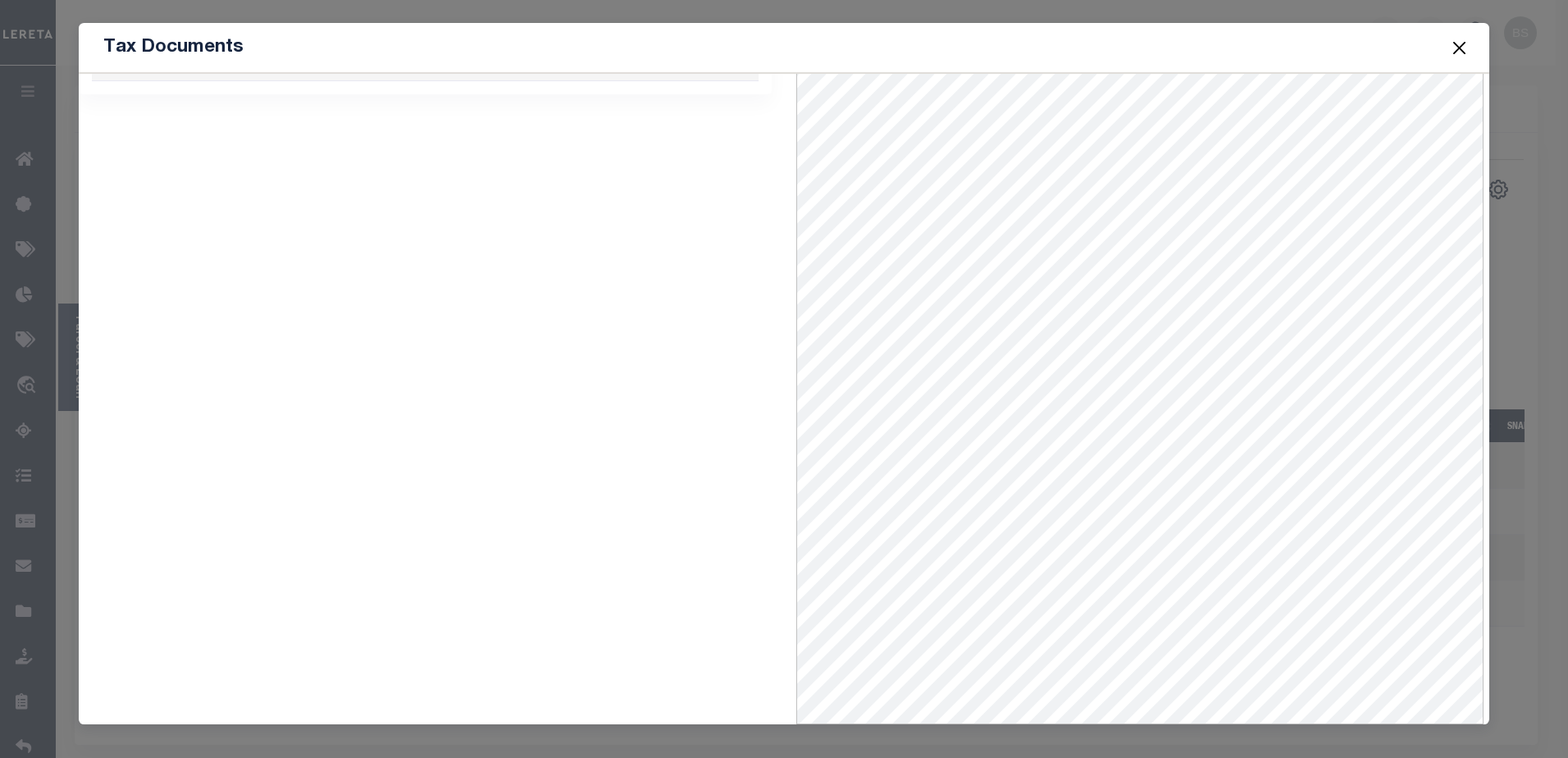
click at [1458, 49] on button "Close" at bounding box center [1459, 48] width 21 height 21
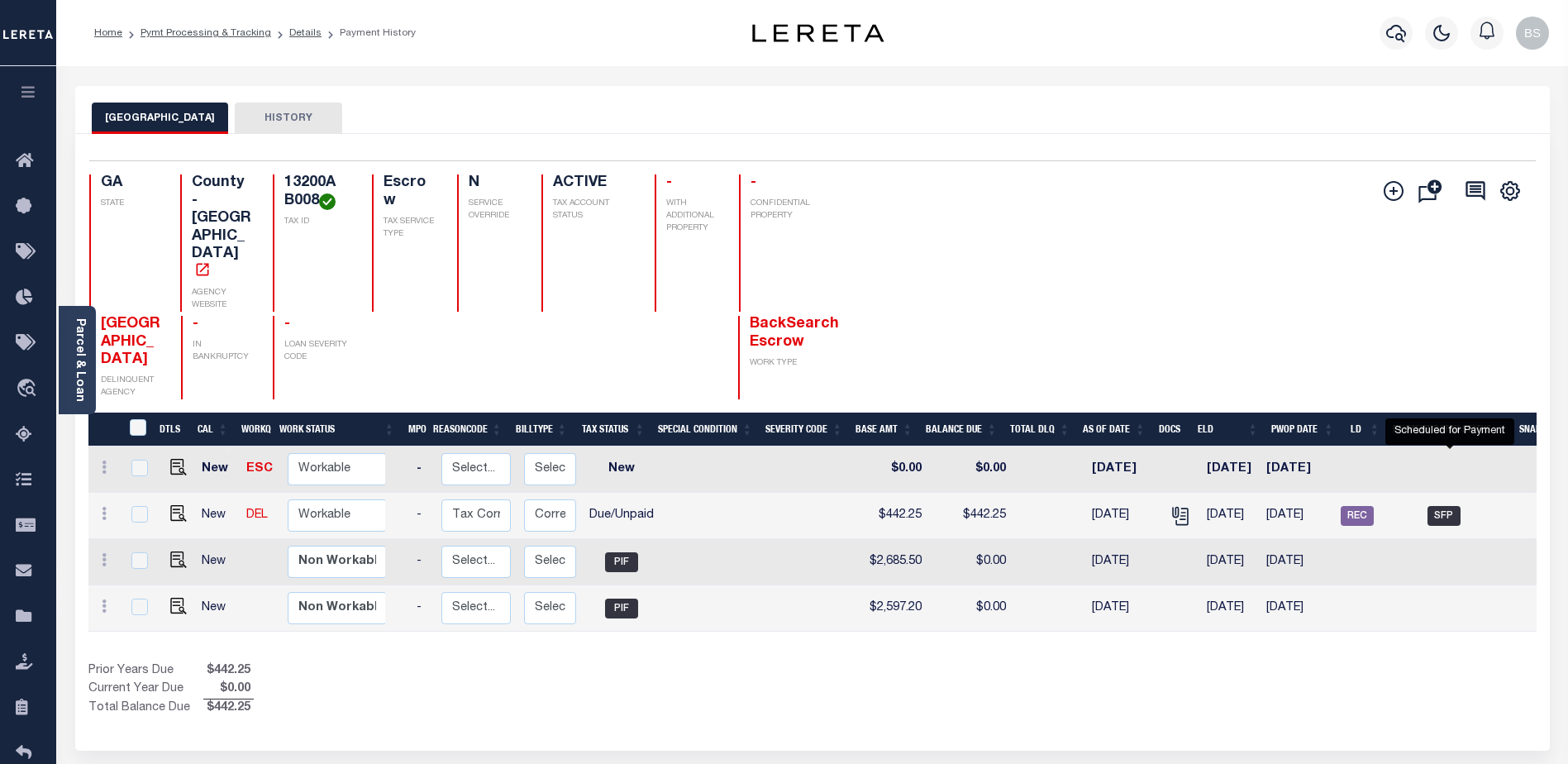
click at [1443, 506] on span "SFP" at bounding box center [1444, 516] width 33 height 20
checkbox input "true"
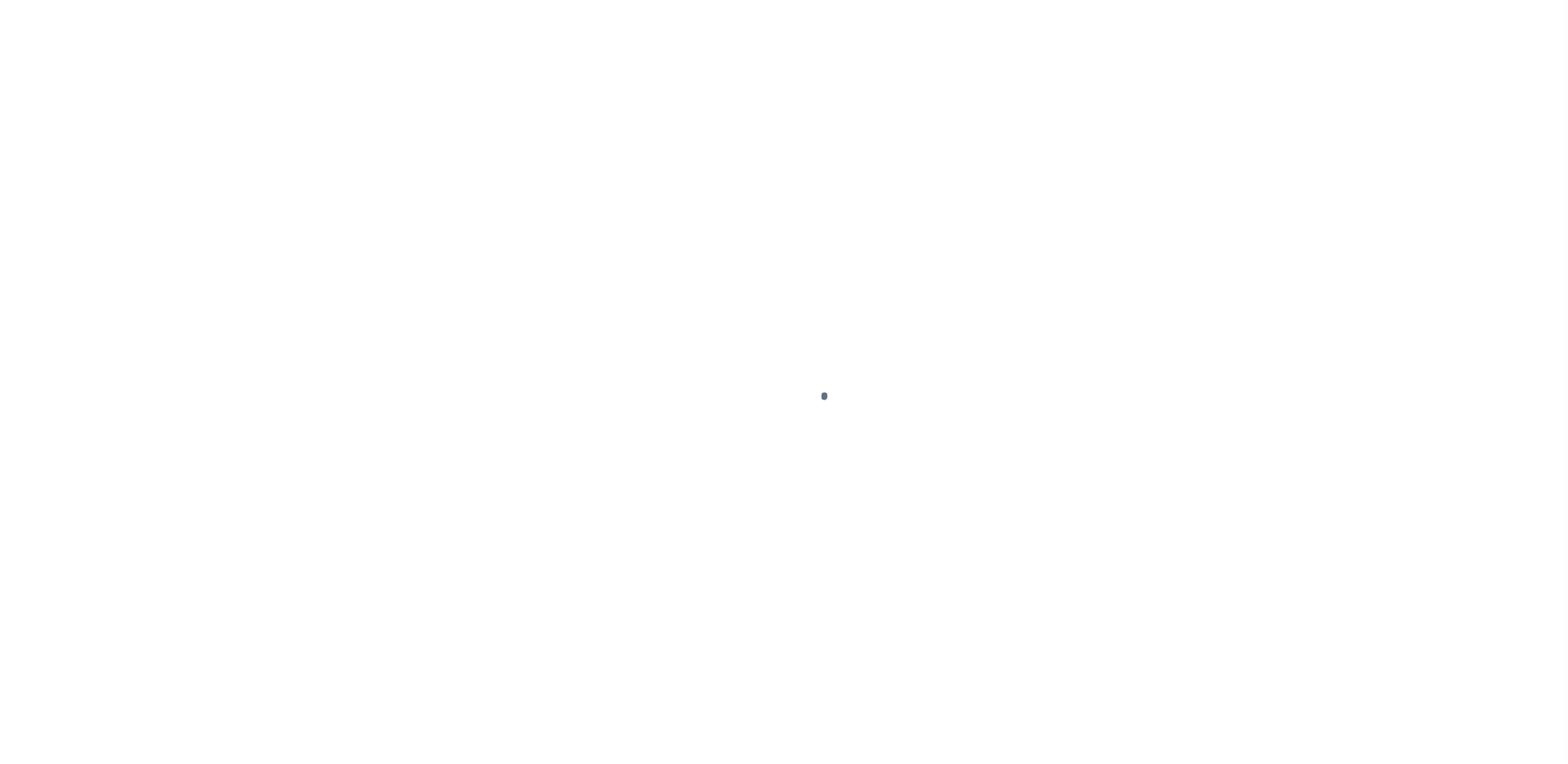
select select "DUE"
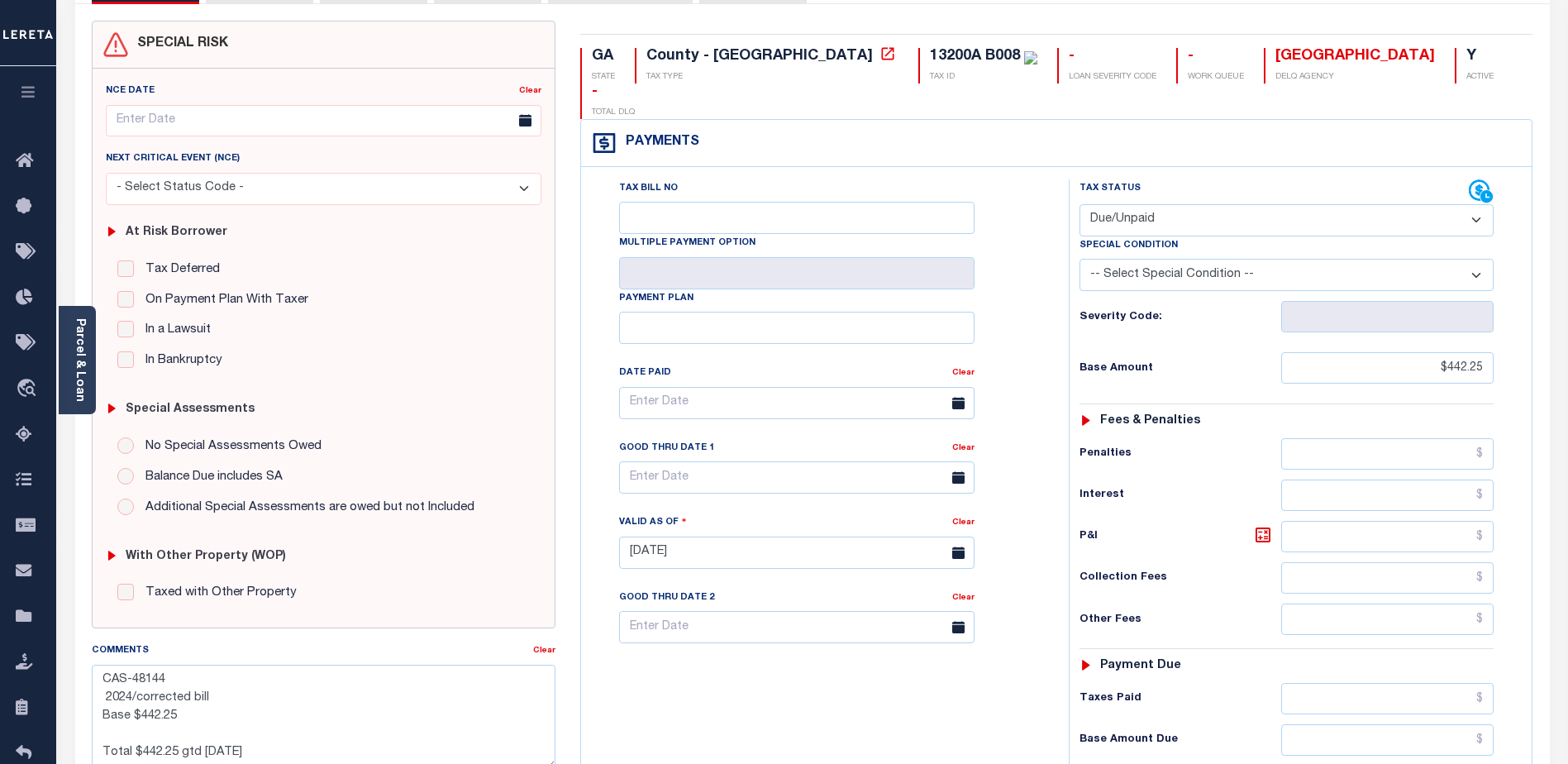
scroll to position [83, 0]
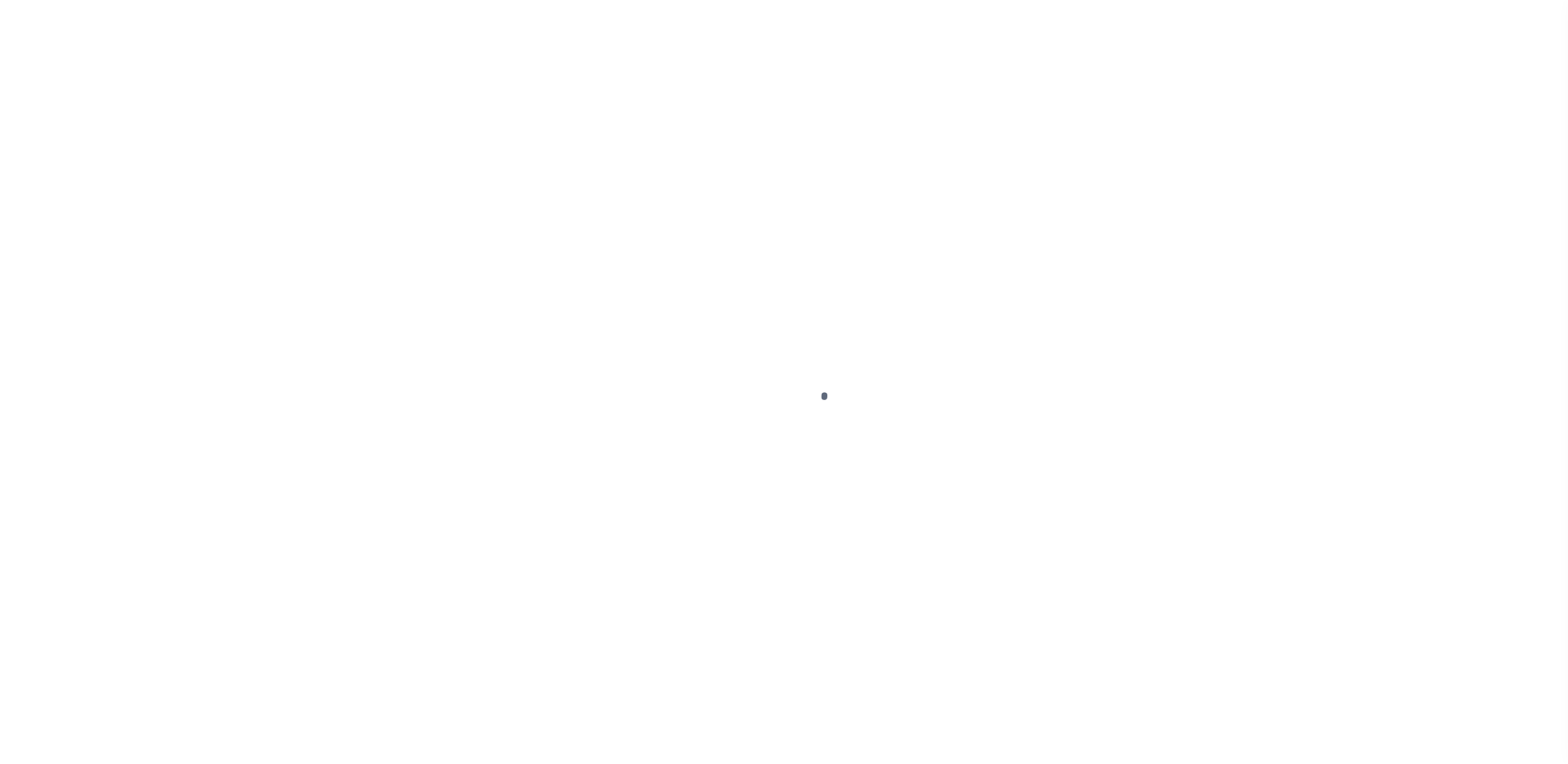
select select "DUE"
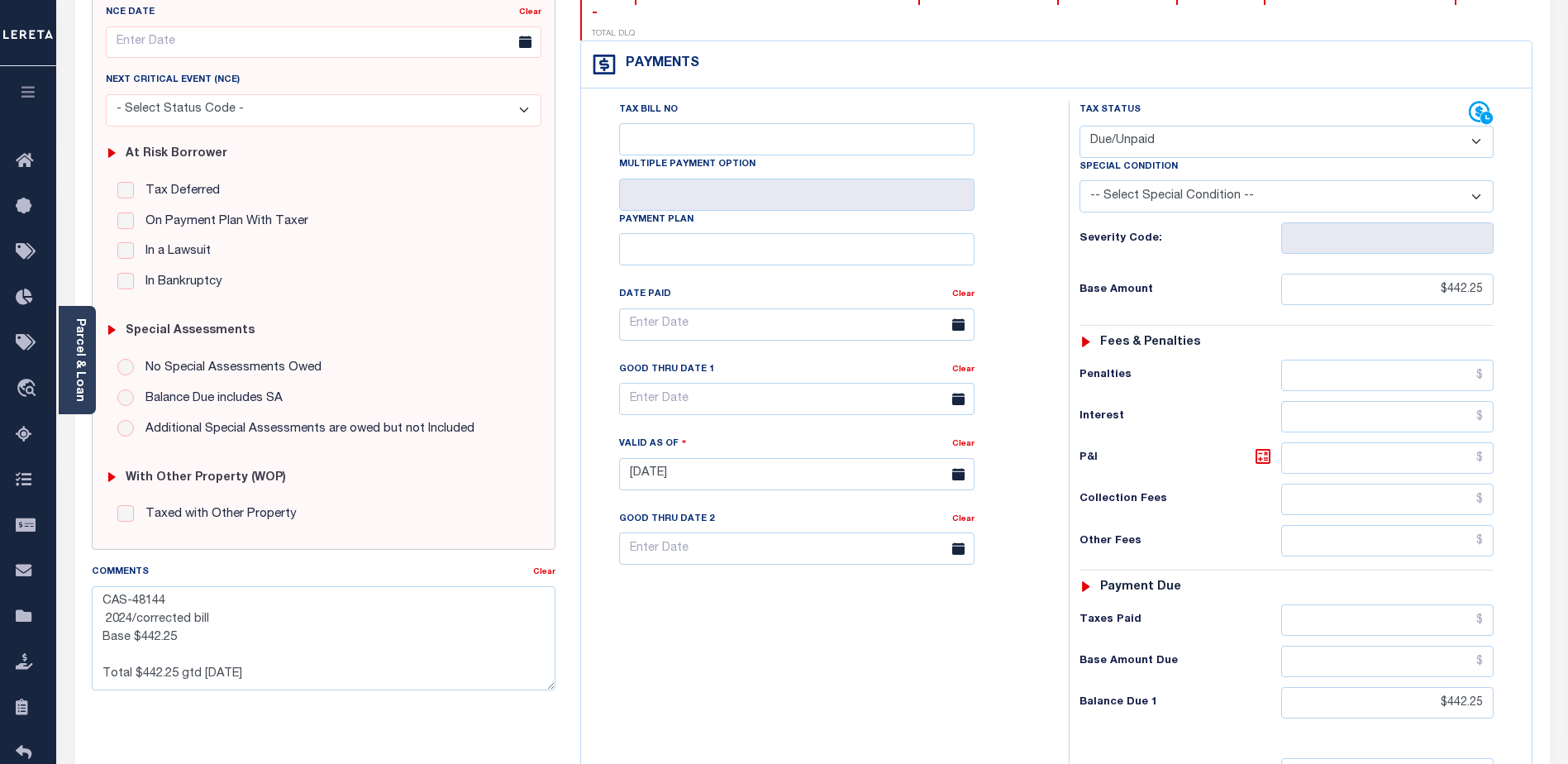
scroll to position [248, 0]
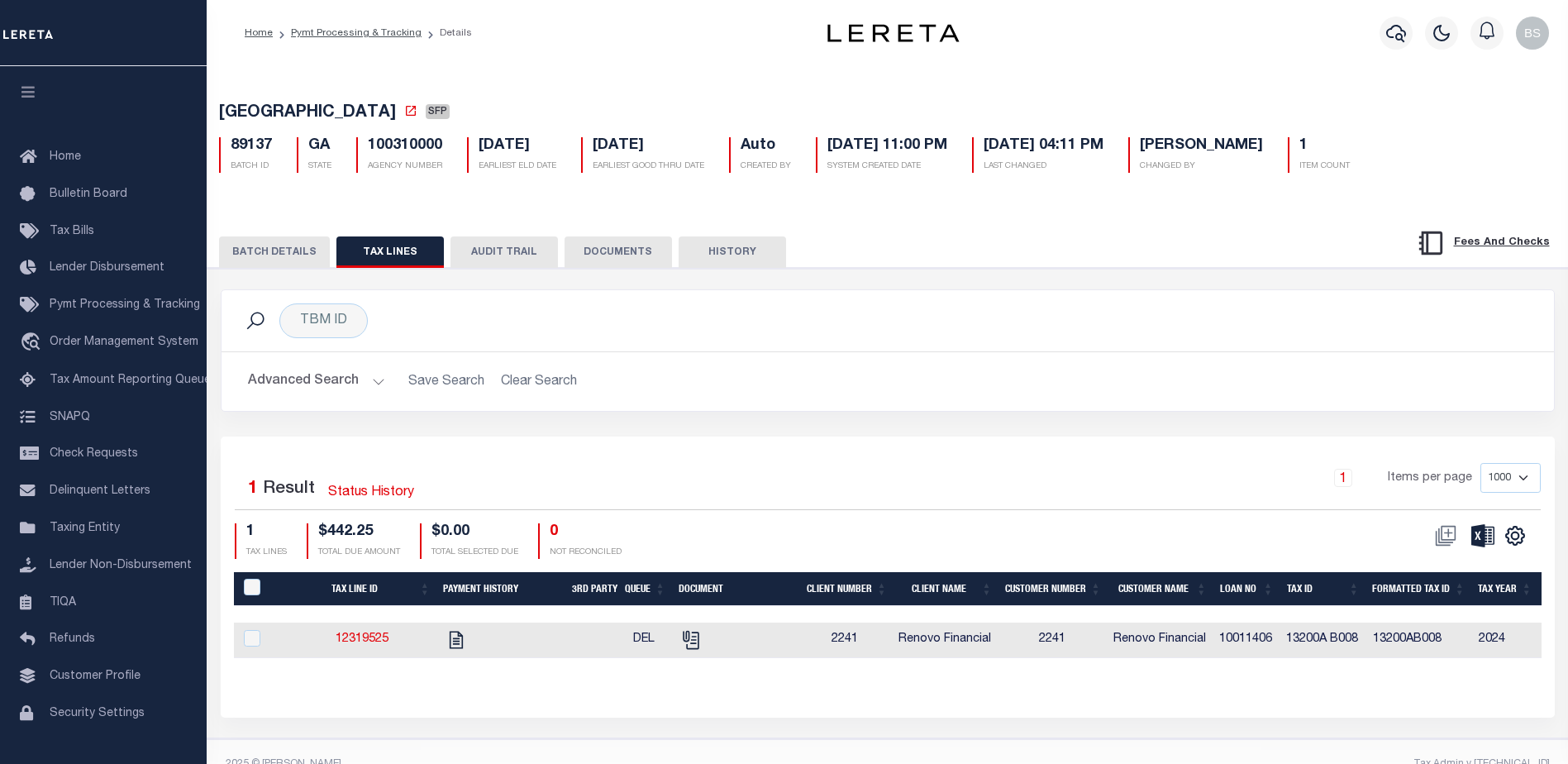
click at [284, 268] on button "BATCH DETAILS" at bounding box center [274, 252] width 111 height 32
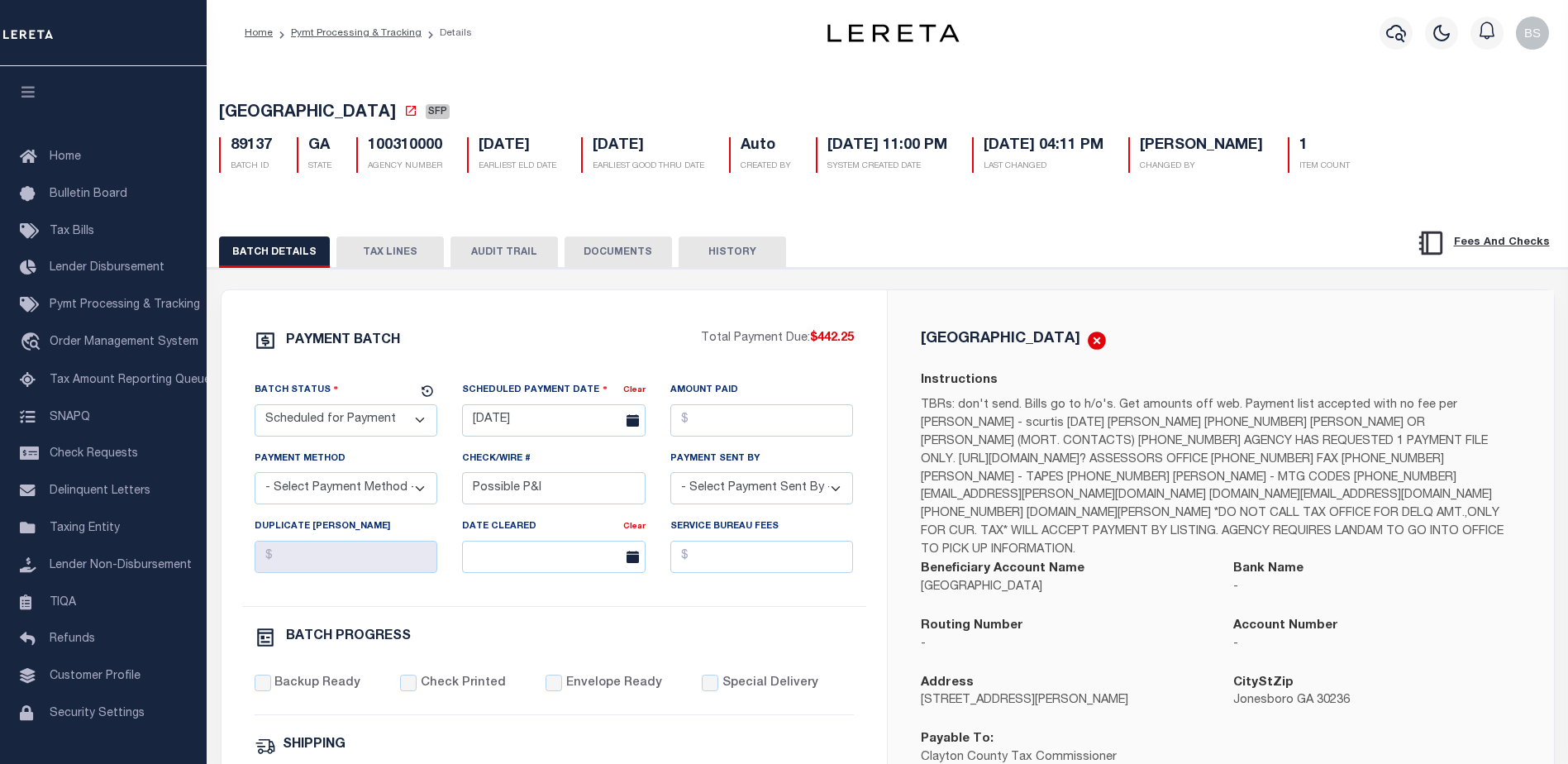
click at [648, 76] on div "CLAYTON COUNTY SFP 89137 BATCH ID GA STATE 100310000 AGENCY NUMBER Auto 1" at bounding box center [888, 700] width 1379 height 1276
click at [640, 73] on div "CLAYTON COUNTY SFP 89137 BATCH ID GA STATE 100310000 AGENCY NUMBER Auto 1" at bounding box center [888, 700] width 1379 height 1276
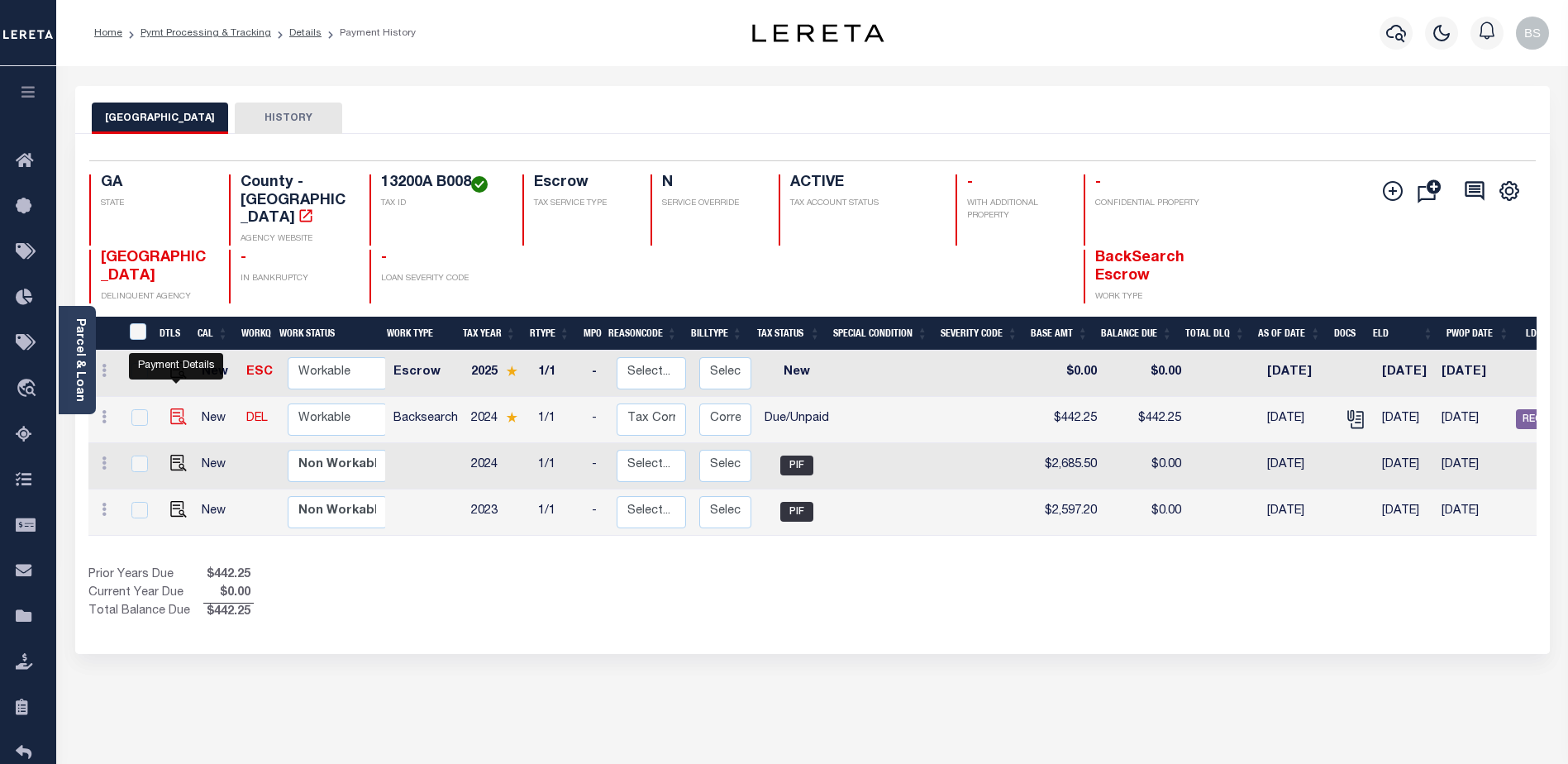
click at [174, 409] on img "" at bounding box center [178, 416] width 16 height 16
checkbox input "true"
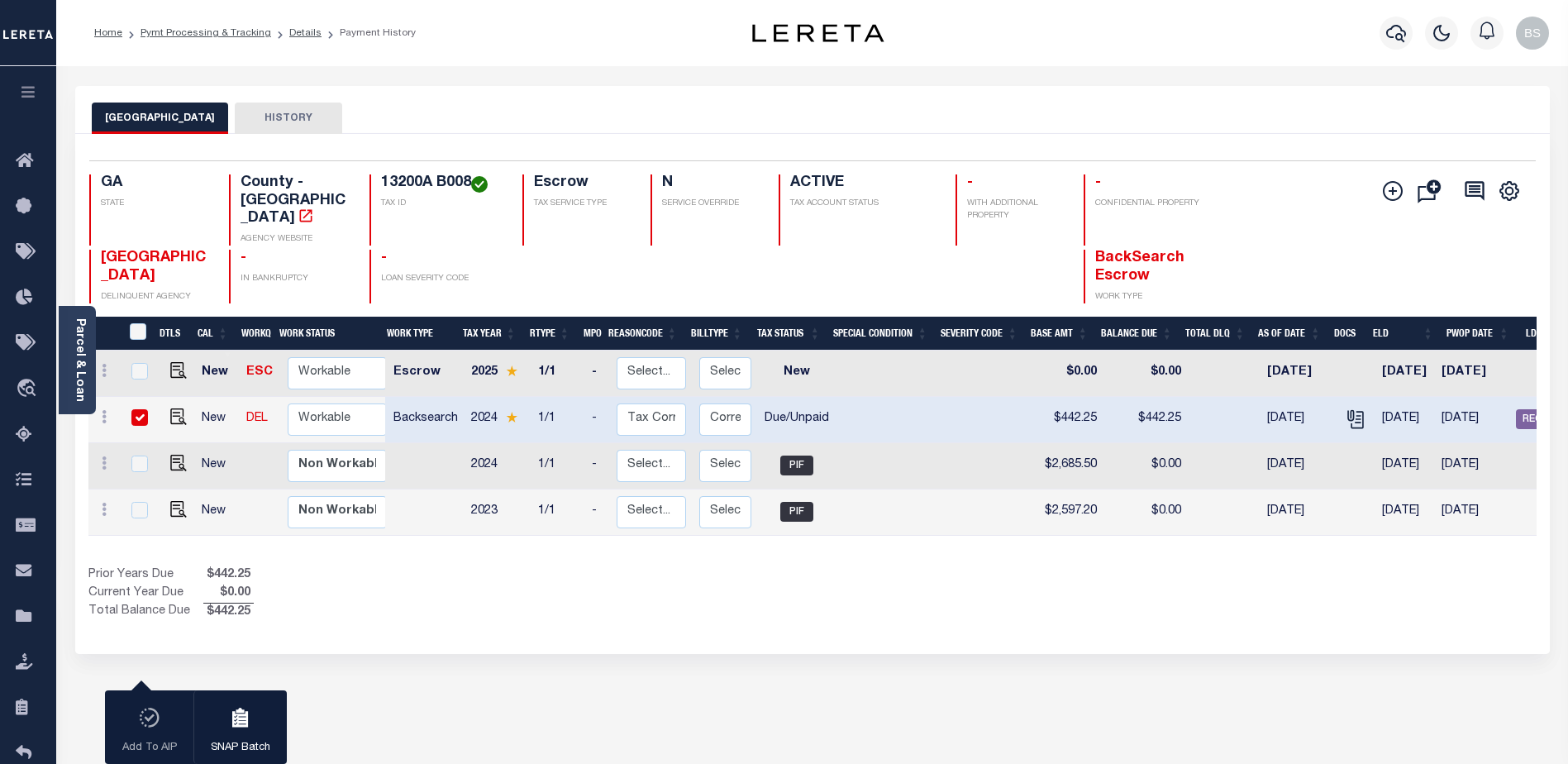
click at [131, 410] on input "checkbox" at bounding box center [139, 417] width 16 height 16
checkbox input "false"
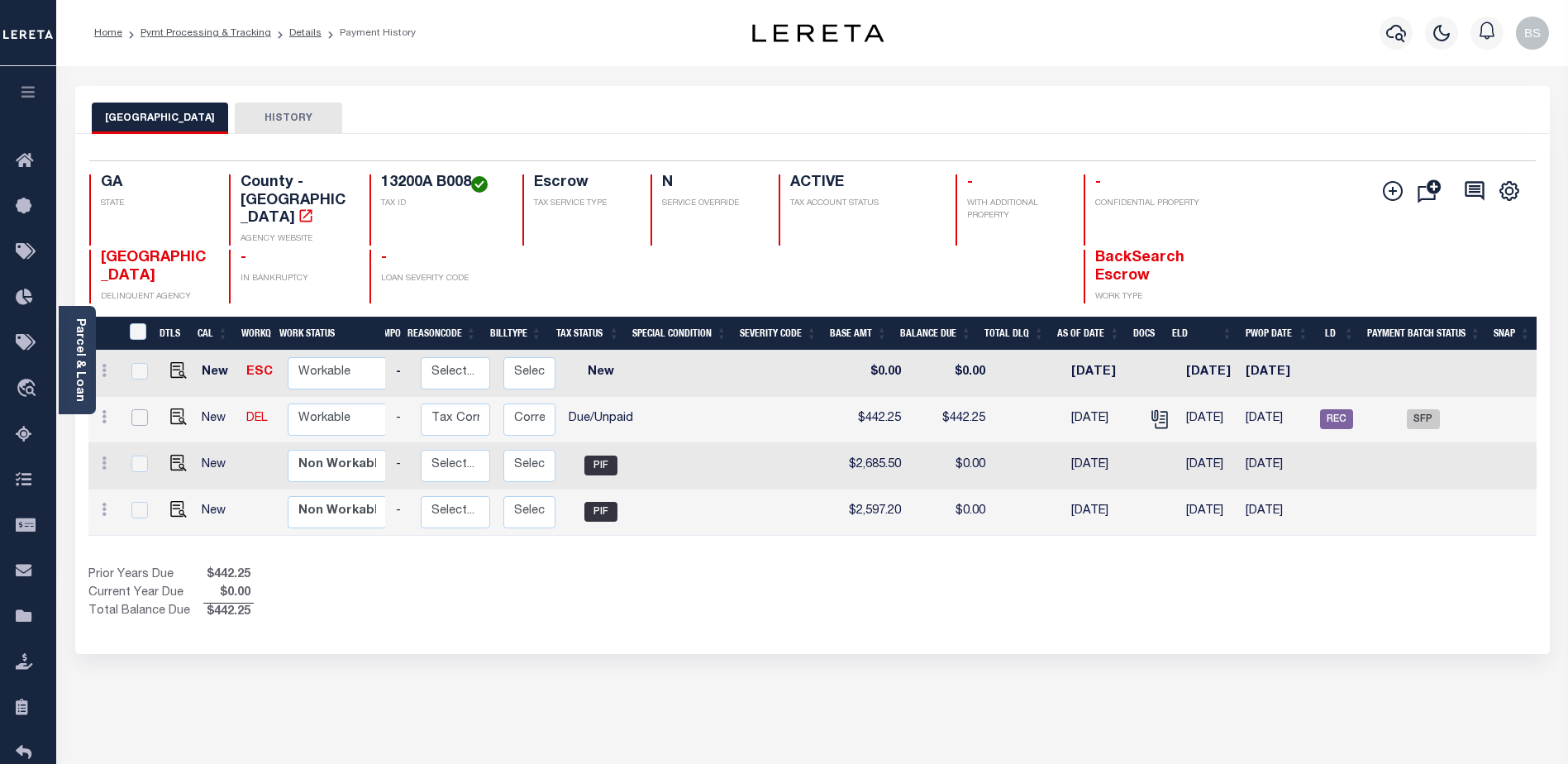
scroll to position [0, 202]
click at [1432, 410] on span "SFP" at bounding box center [1423, 419] width 33 height 20
checkbox input "true"
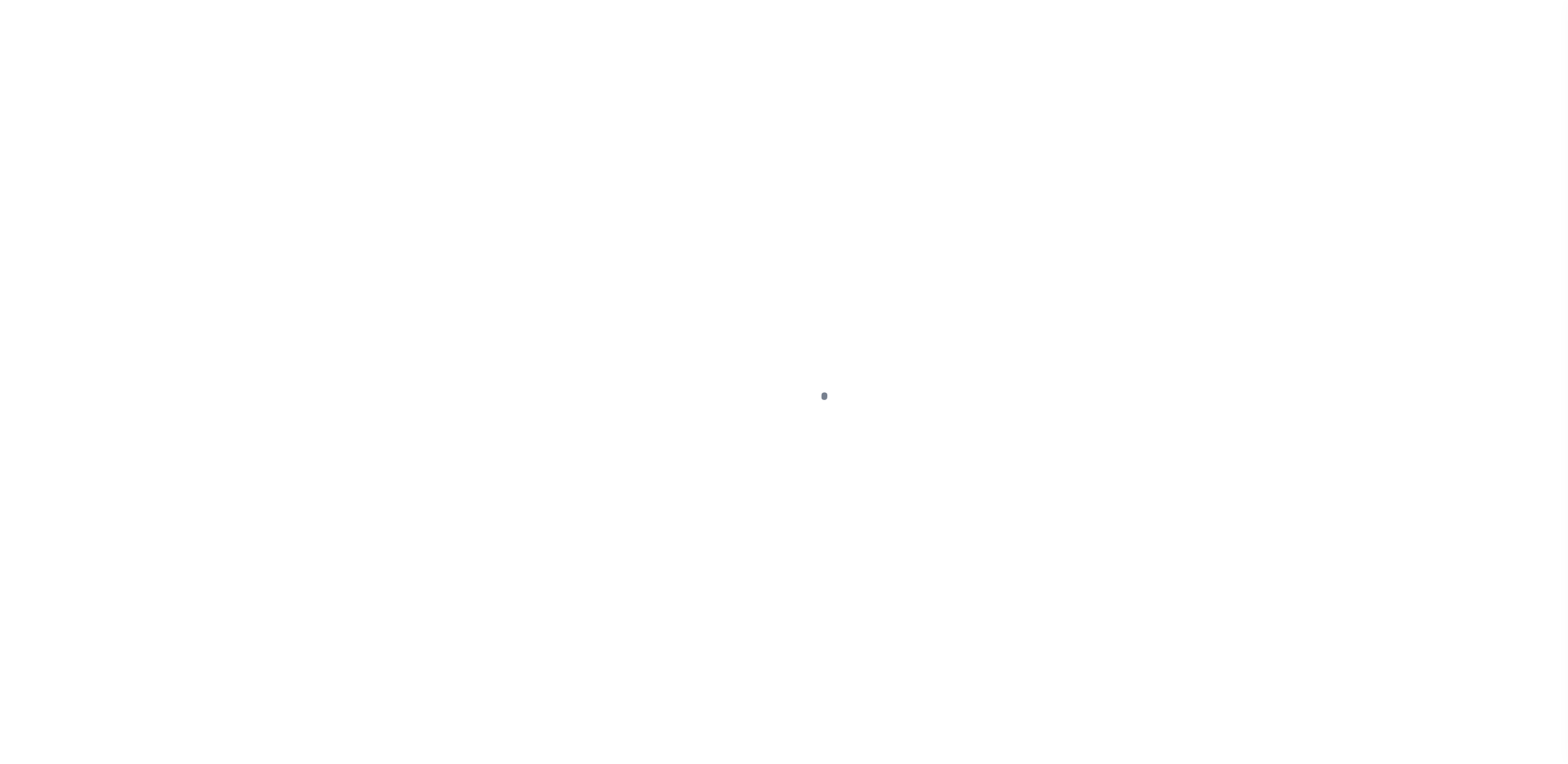
select select "DUE"
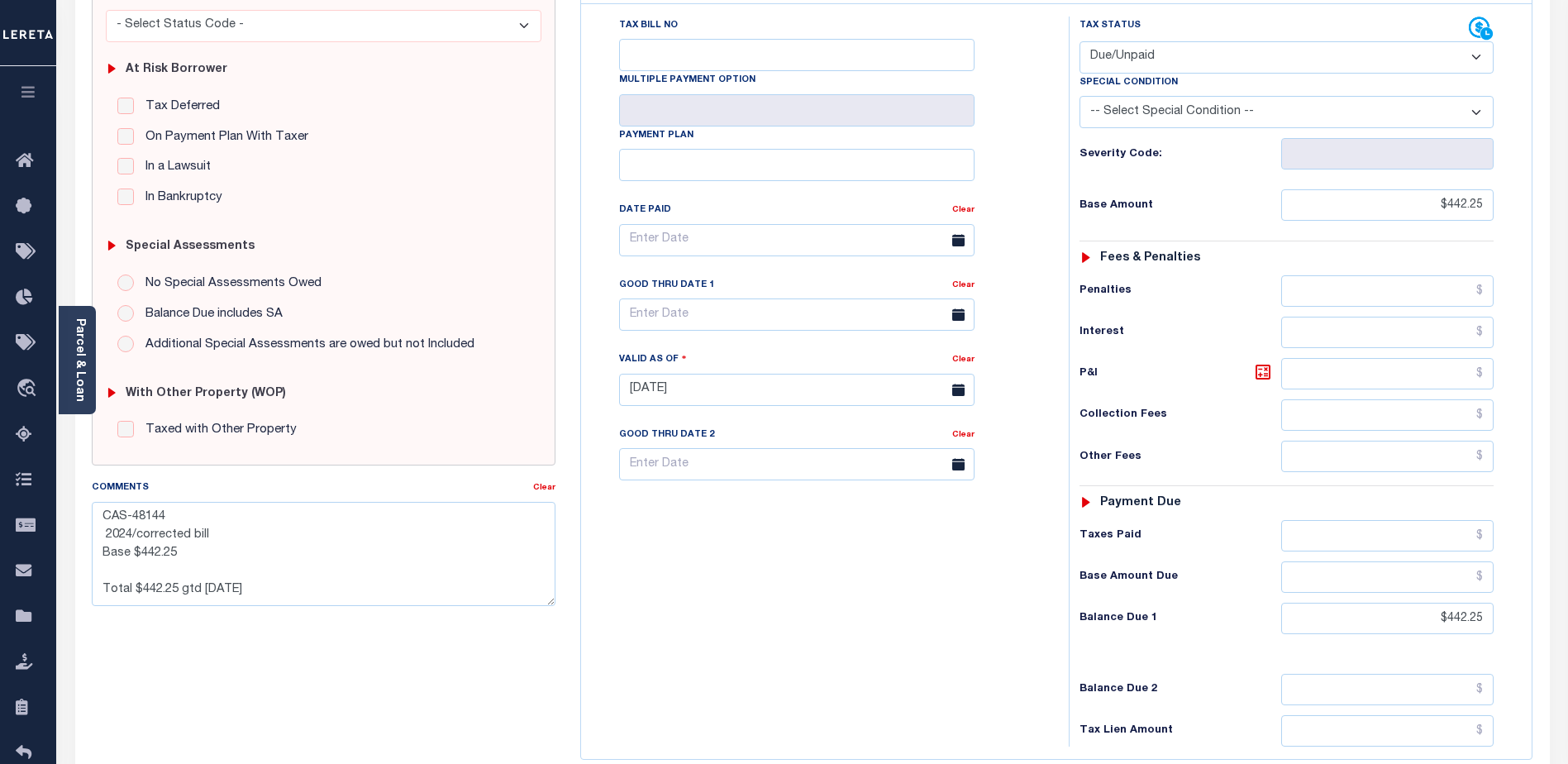
scroll to position [331, 0]
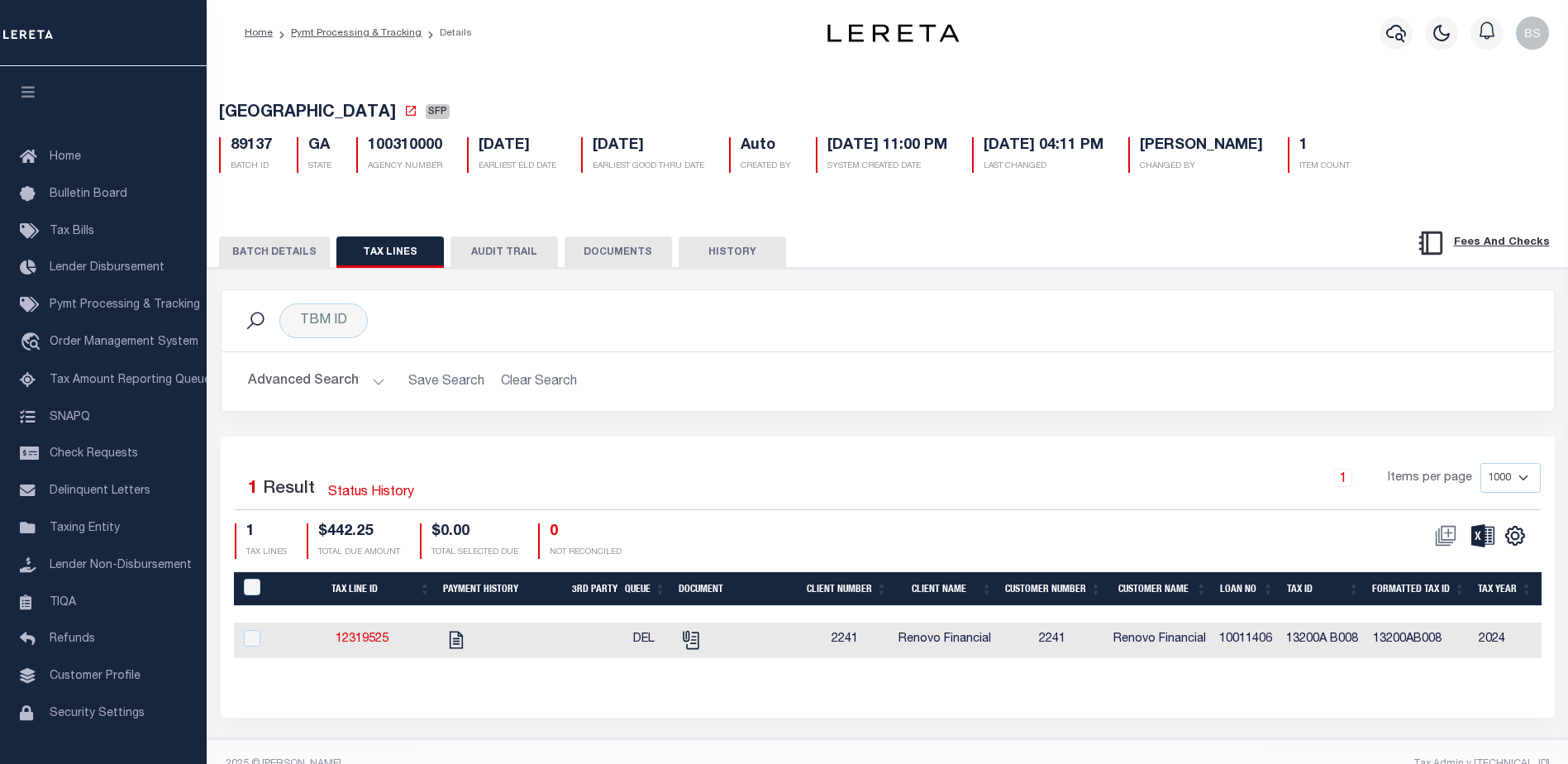
click at [272, 260] on button "BATCH DETAILS" at bounding box center [274, 252] width 111 height 32
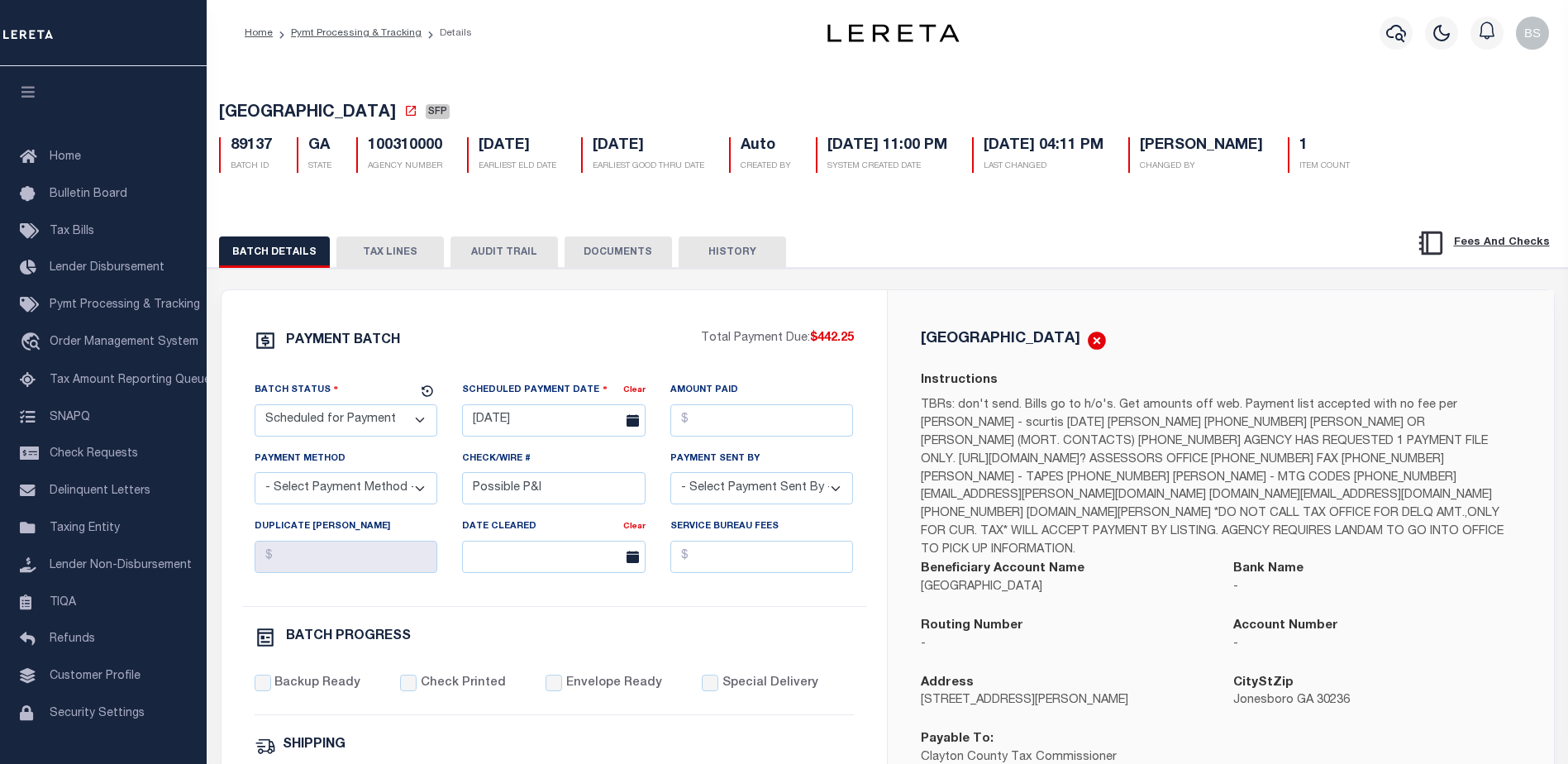
click at [348, 424] on select "- Select Status - Scheduled for Payment Ready For Payment Payment Sent Cleared …" at bounding box center [347, 420] width 183 height 32
select select "RFP"
click at [255, 408] on select "- Select Status - Scheduled for Payment Ready For Payment Payment Sent Cleared …" at bounding box center [347, 420] width 183 height 32
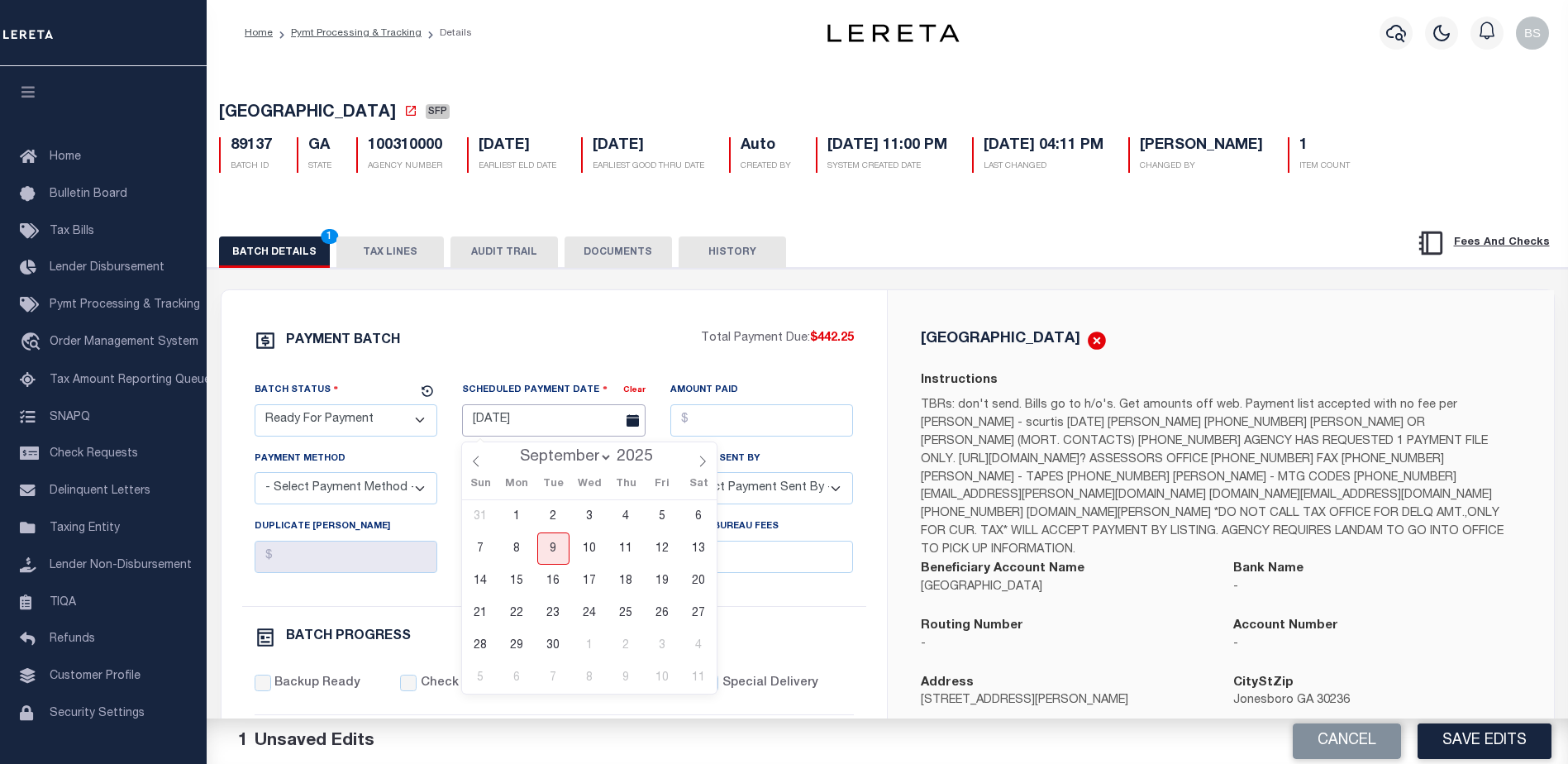
click at [515, 417] on input "11/06/2024" at bounding box center [554, 420] width 183 height 32
click at [548, 560] on span "9" at bounding box center [553, 548] width 32 height 32
type input "09/09/2025"
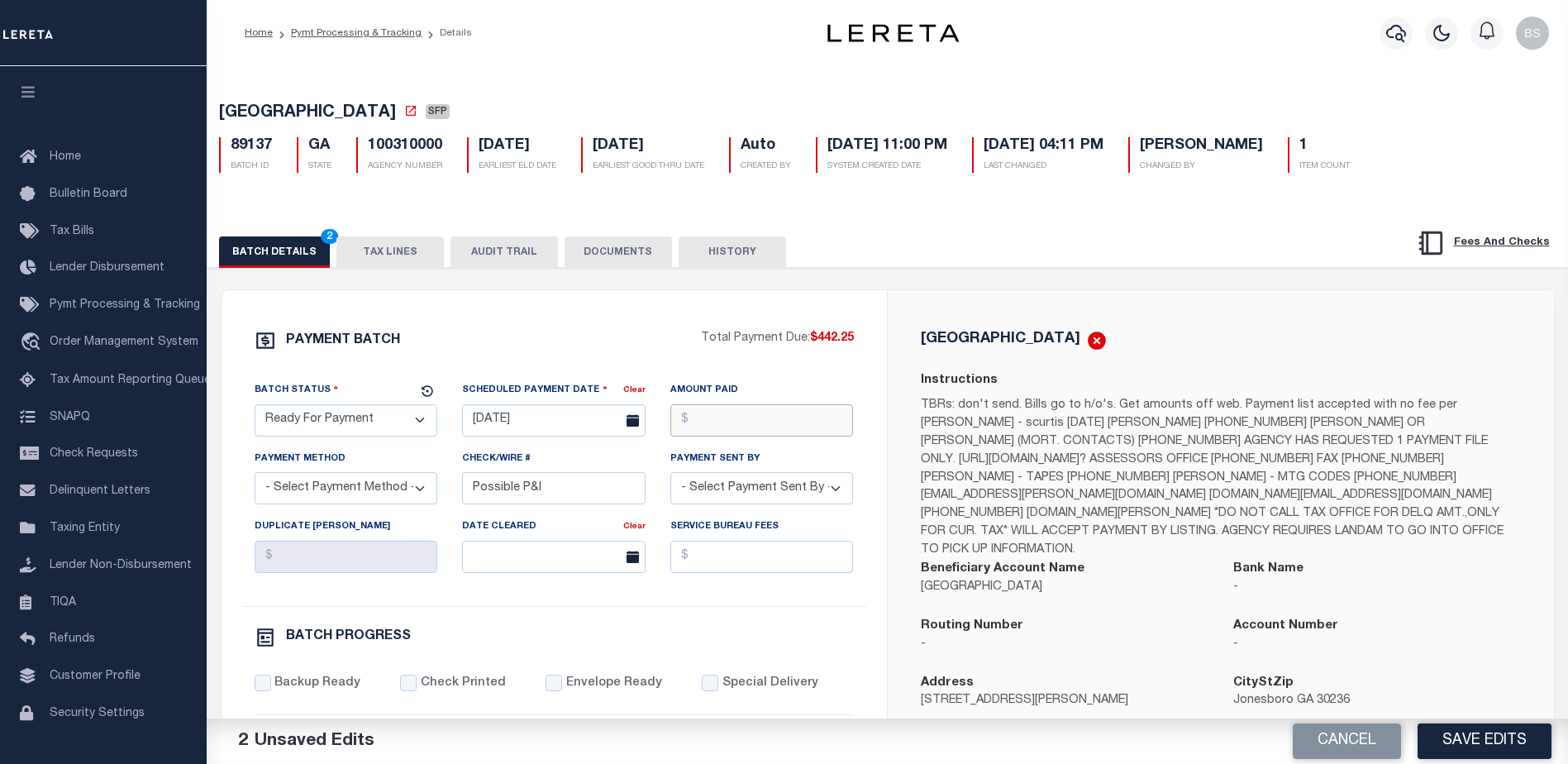
click at [749, 423] on input "Amount Paid" at bounding box center [762, 420] width 183 height 32
type input "$442.25"
click at [406, 488] on select "- Select Payment Method - ACH Certified Check Check Direct Deposit Wire Transfer" at bounding box center [347, 488] width 183 height 32
select select "CHK"
click at [255, 477] on select "- Select Payment Method - ACH Certified Check Check Direct Deposit Wire Transfer" at bounding box center [347, 488] width 183 height 32
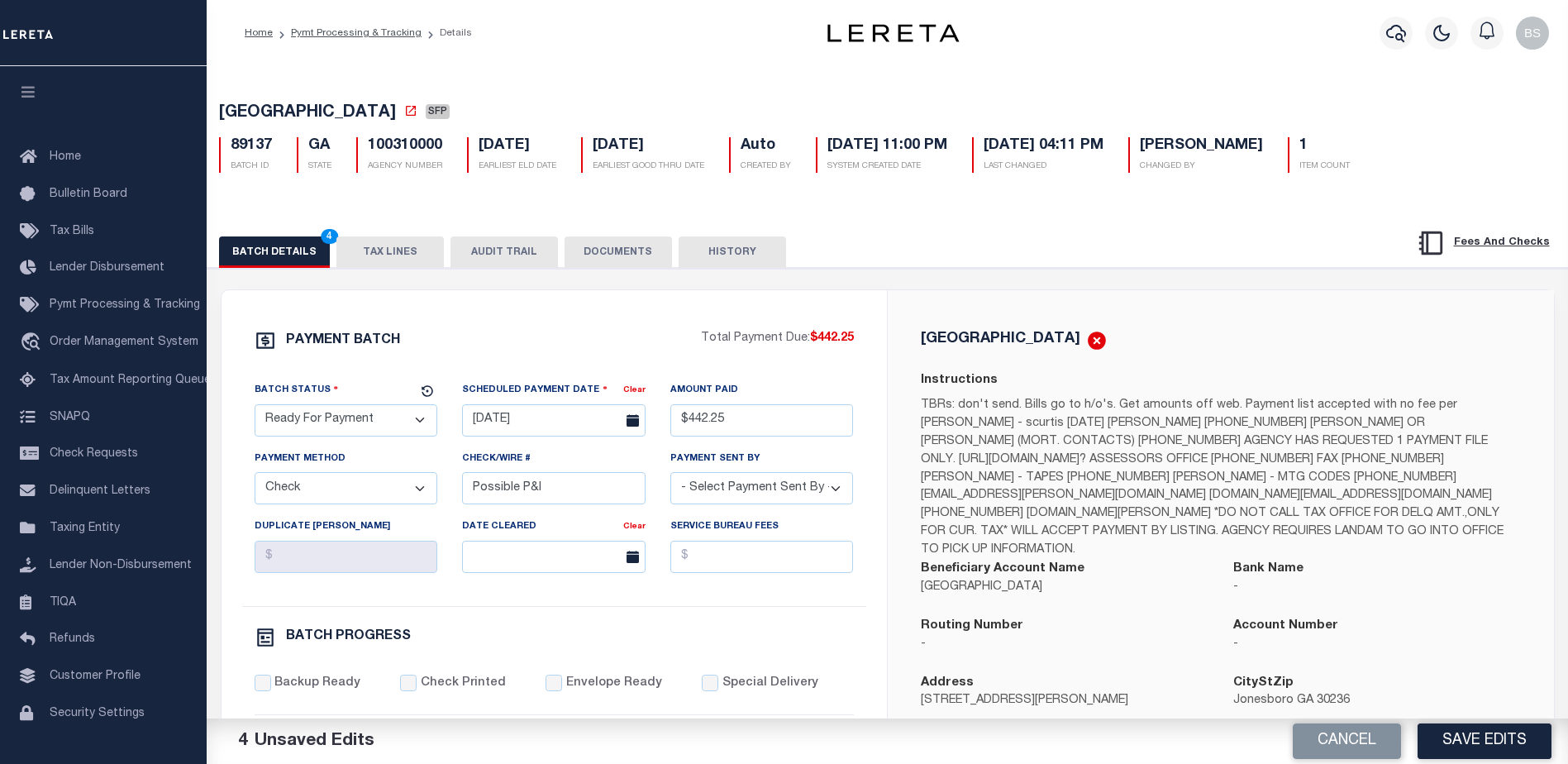
click at [798, 491] on select "- Select Payment Sent By - Aakash Patel Abdul Muzain Adams, Pamela S Adhikary R…" at bounding box center [762, 488] width 183 height 32
select select "Starek, Barbara"
click at [768, 492] on select "- Select Payment Sent By - Aakash Patel Abdul Muzain Adams, Pamela S Adhikary R…" at bounding box center [762, 488] width 183 height 32
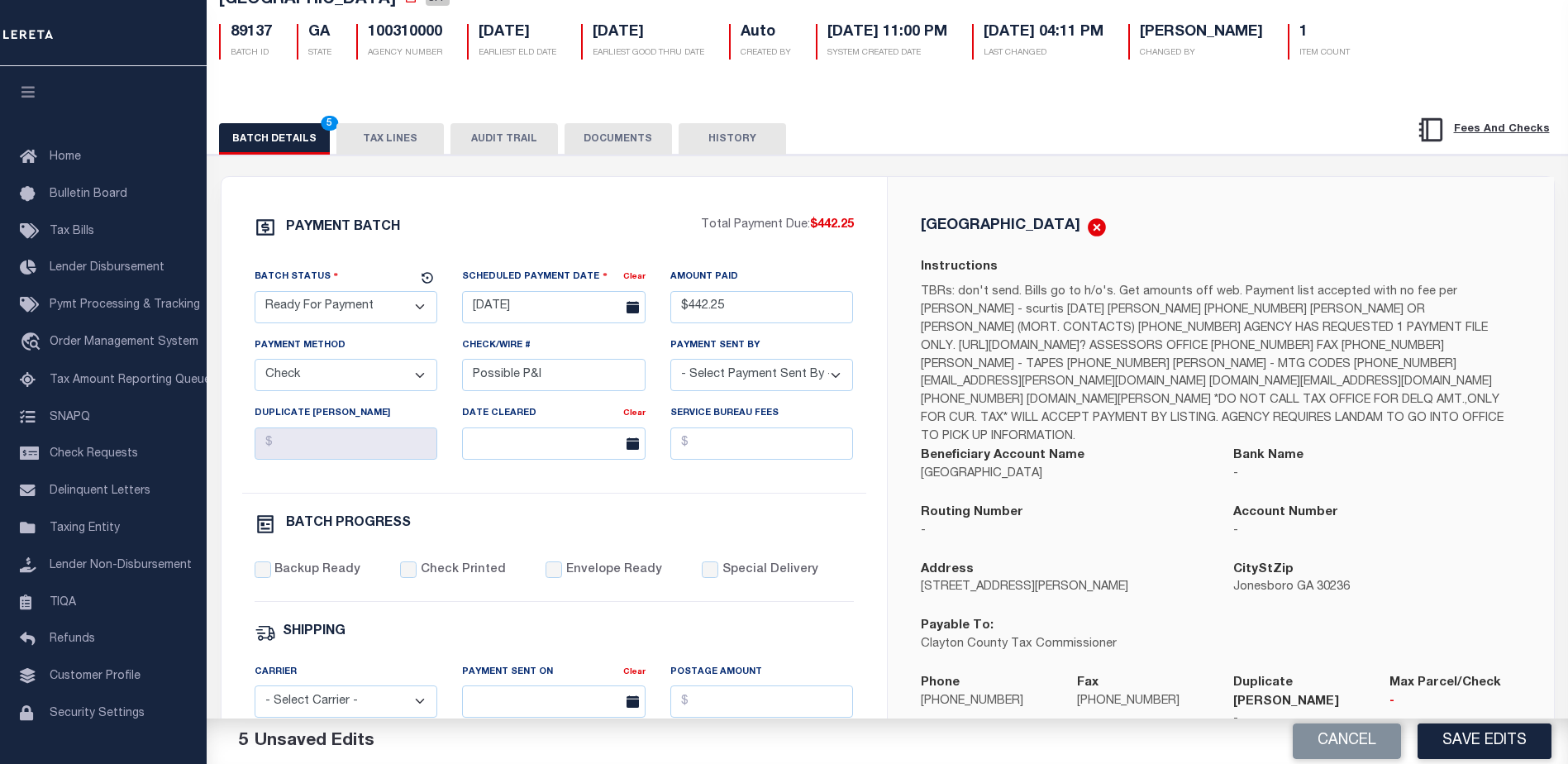
scroll to position [165, 0]
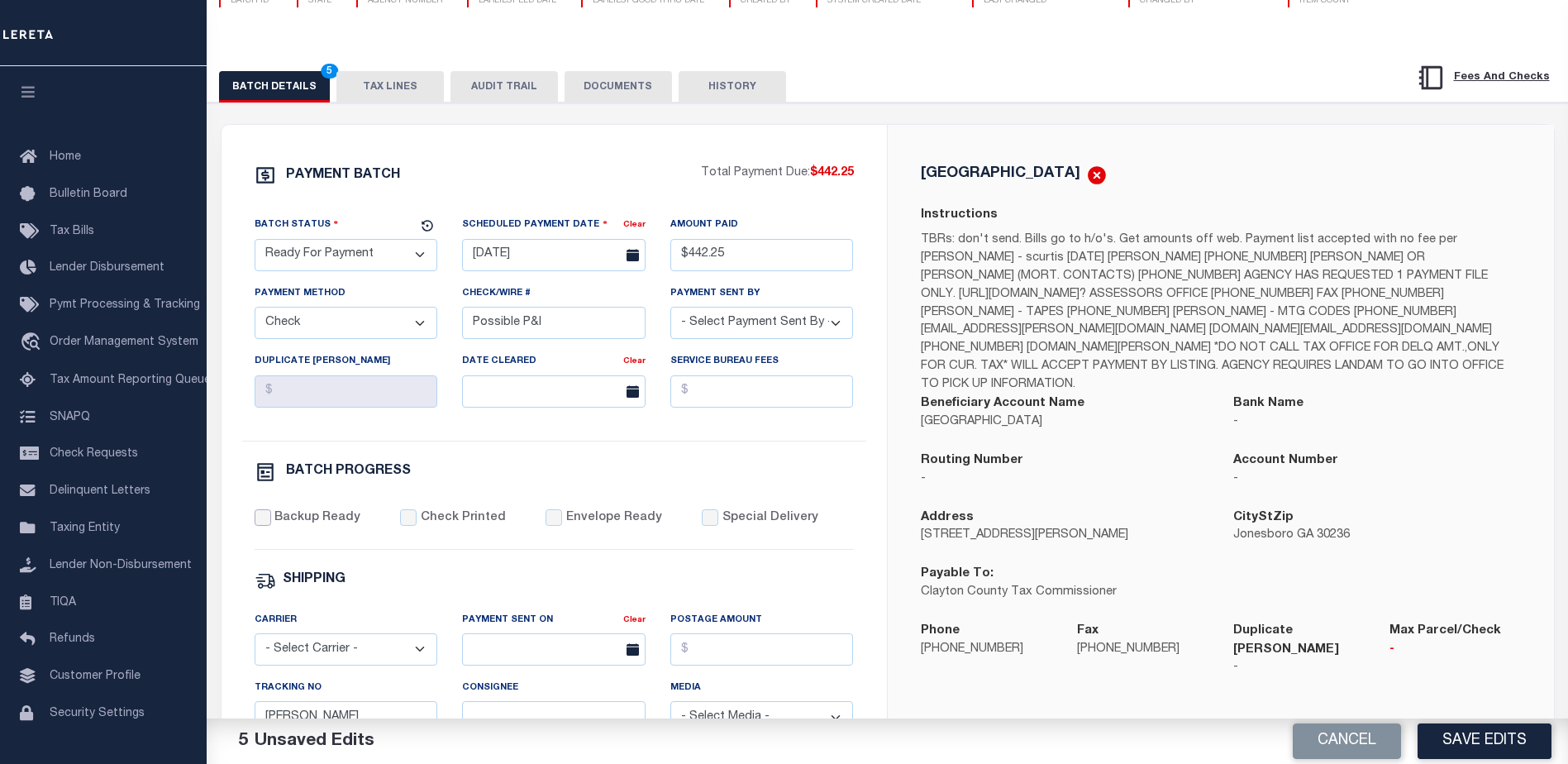
click at [261, 524] on input "Backup Ready" at bounding box center [263, 517] width 16 height 16
checkbox input "true"
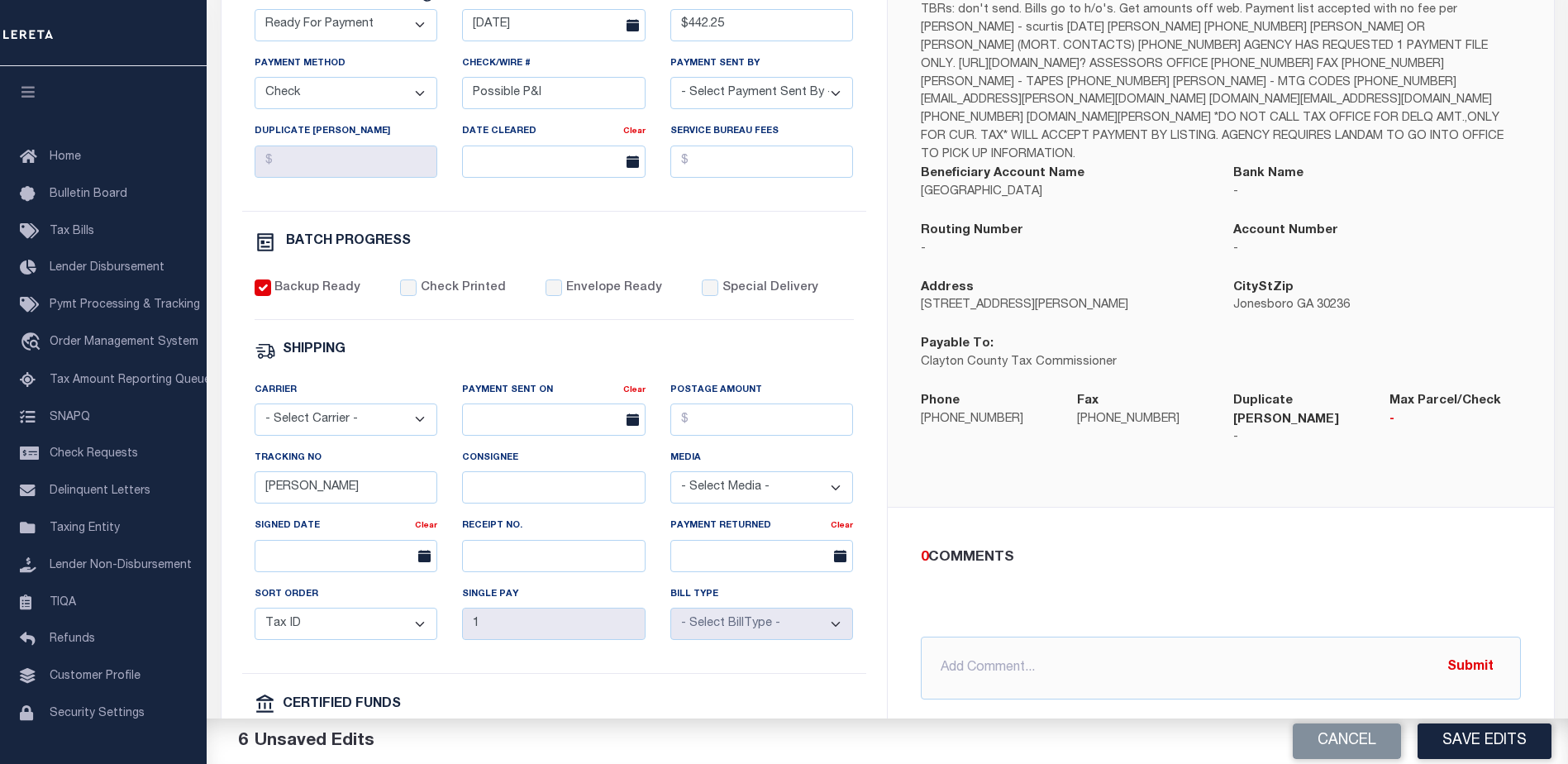
scroll to position [413, 0]
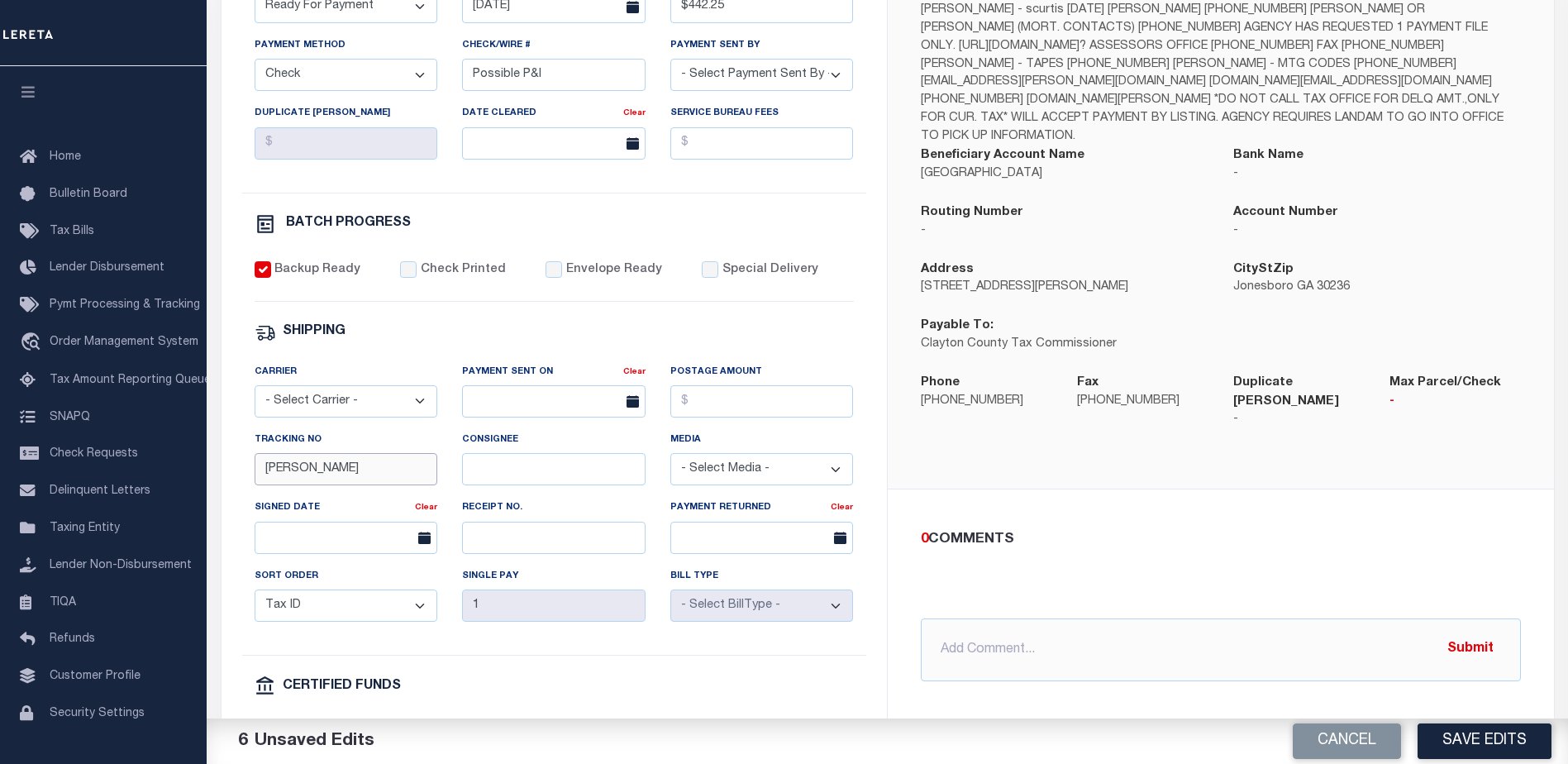
click at [384, 474] on input "Barbara" at bounding box center [347, 468] width 183 height 32
type input "B"
click at [1009, 627] on input "text" at bounding box center [1221, 649] width 601 height 63
type input "09/09/25 - 2024 Corrected Bill GTD 10/15/25"
click at [1481, 633] on button "Submit" at bounding box center [1470, 649] width 68 height 34
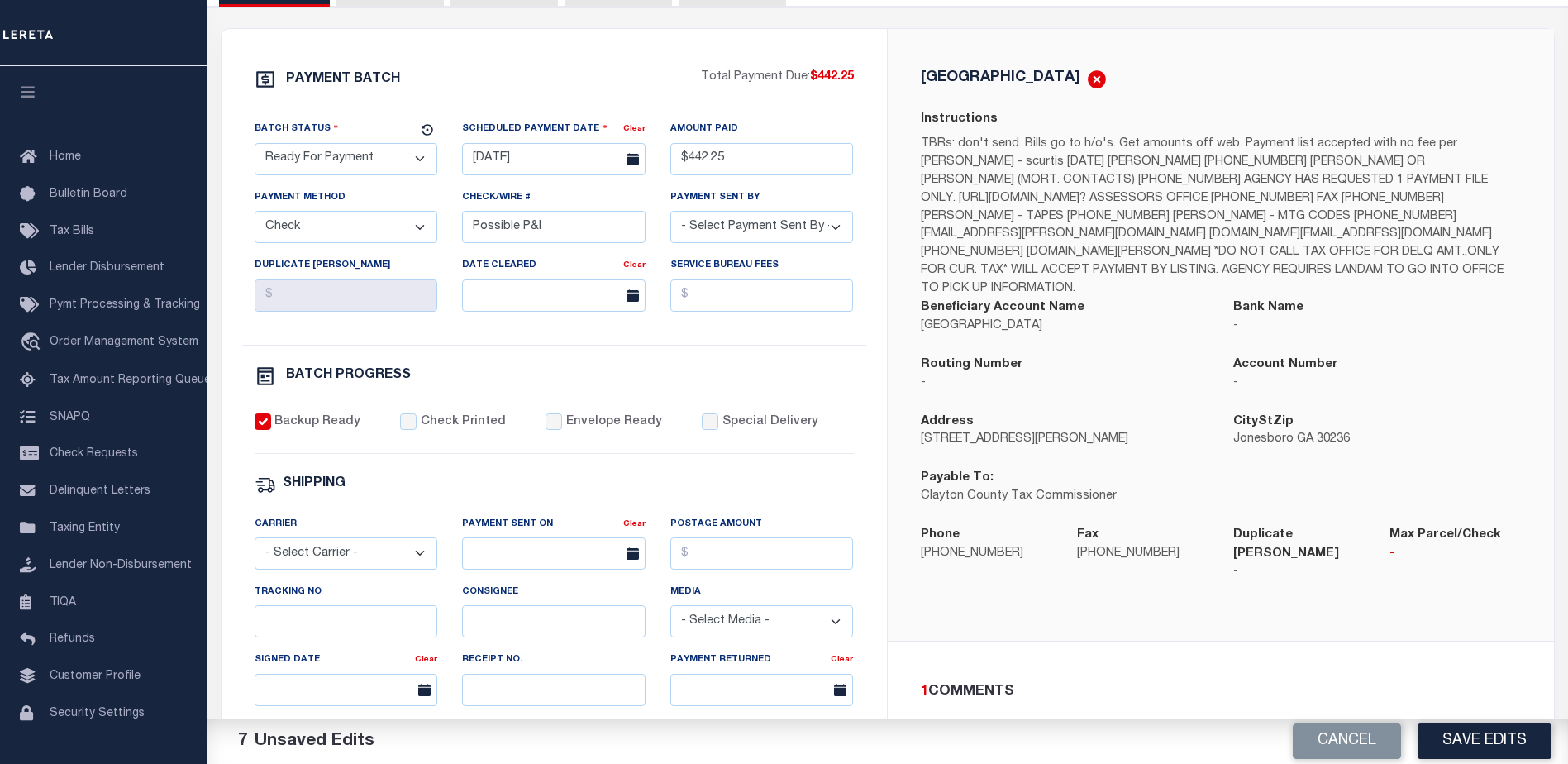
scroll to position [165, 0]
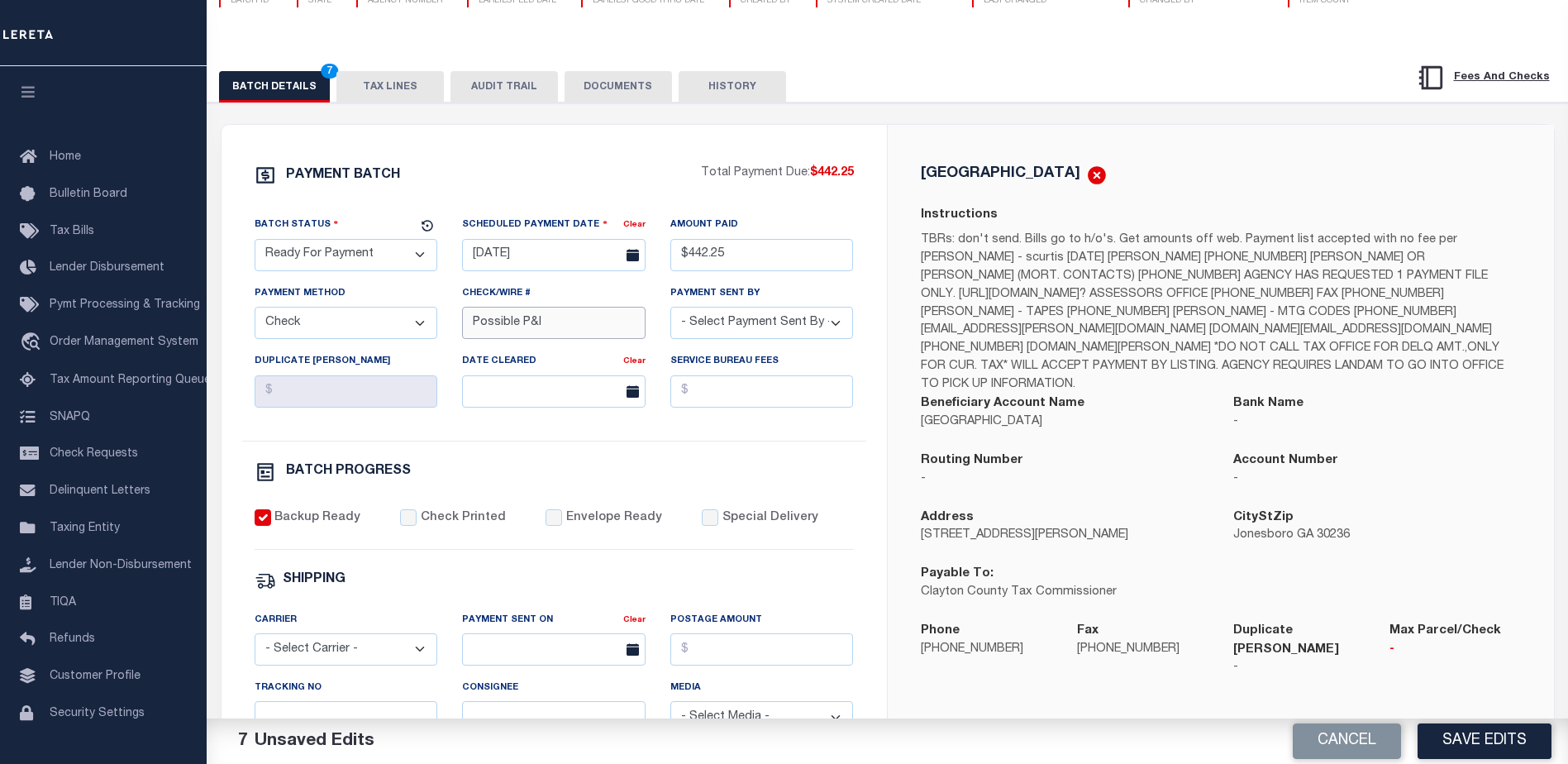
click at [618, 323] on input "Possible P&I" at bounding box center [554, 323] width 183 height 32
type input "P"
type input "Corrected Bill"
click at [770, 467] on div "BATCH PROGRESS" at bounding box center [554, 472] width 600 height 21
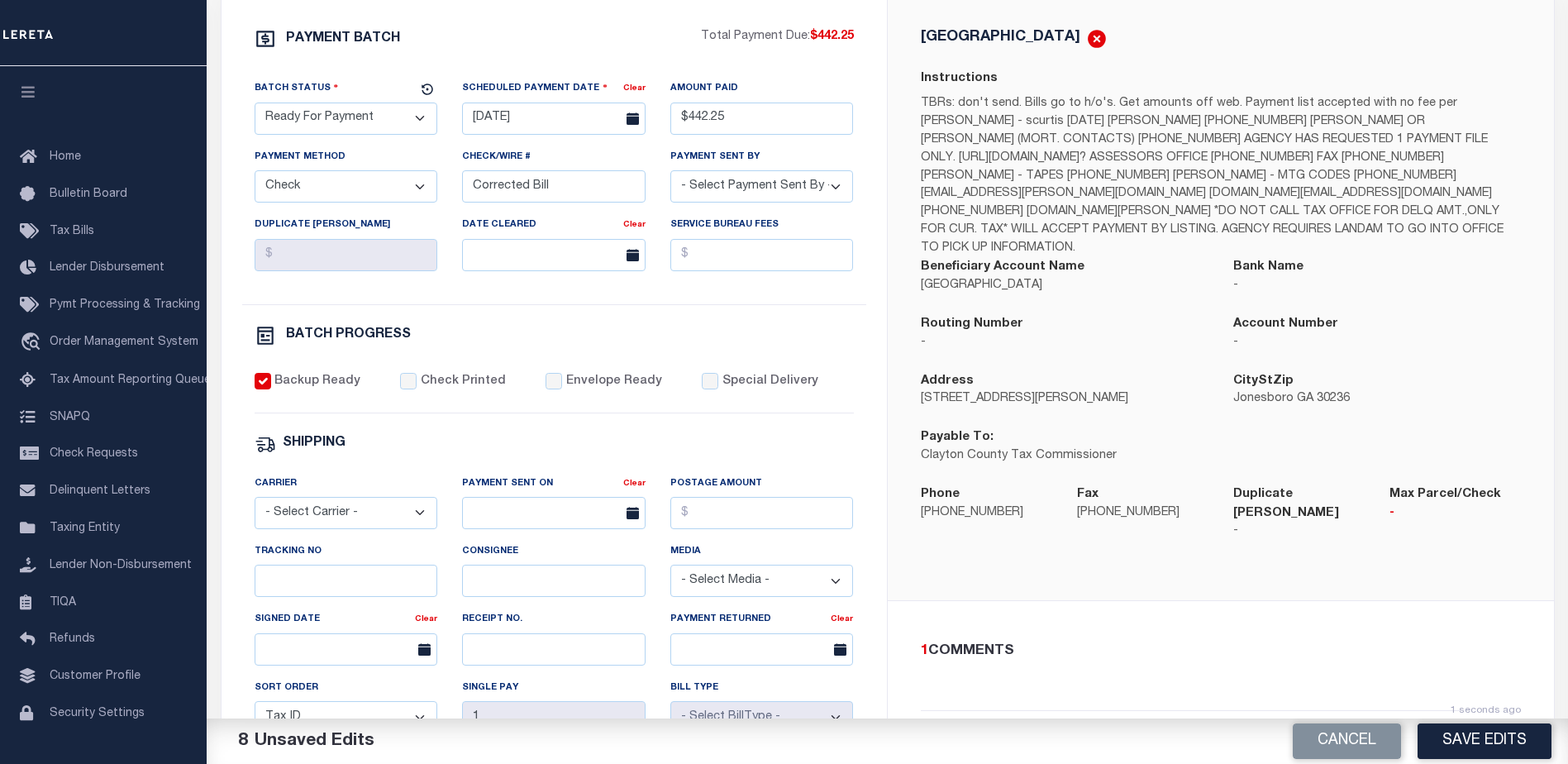
scroll to position [413, 0]
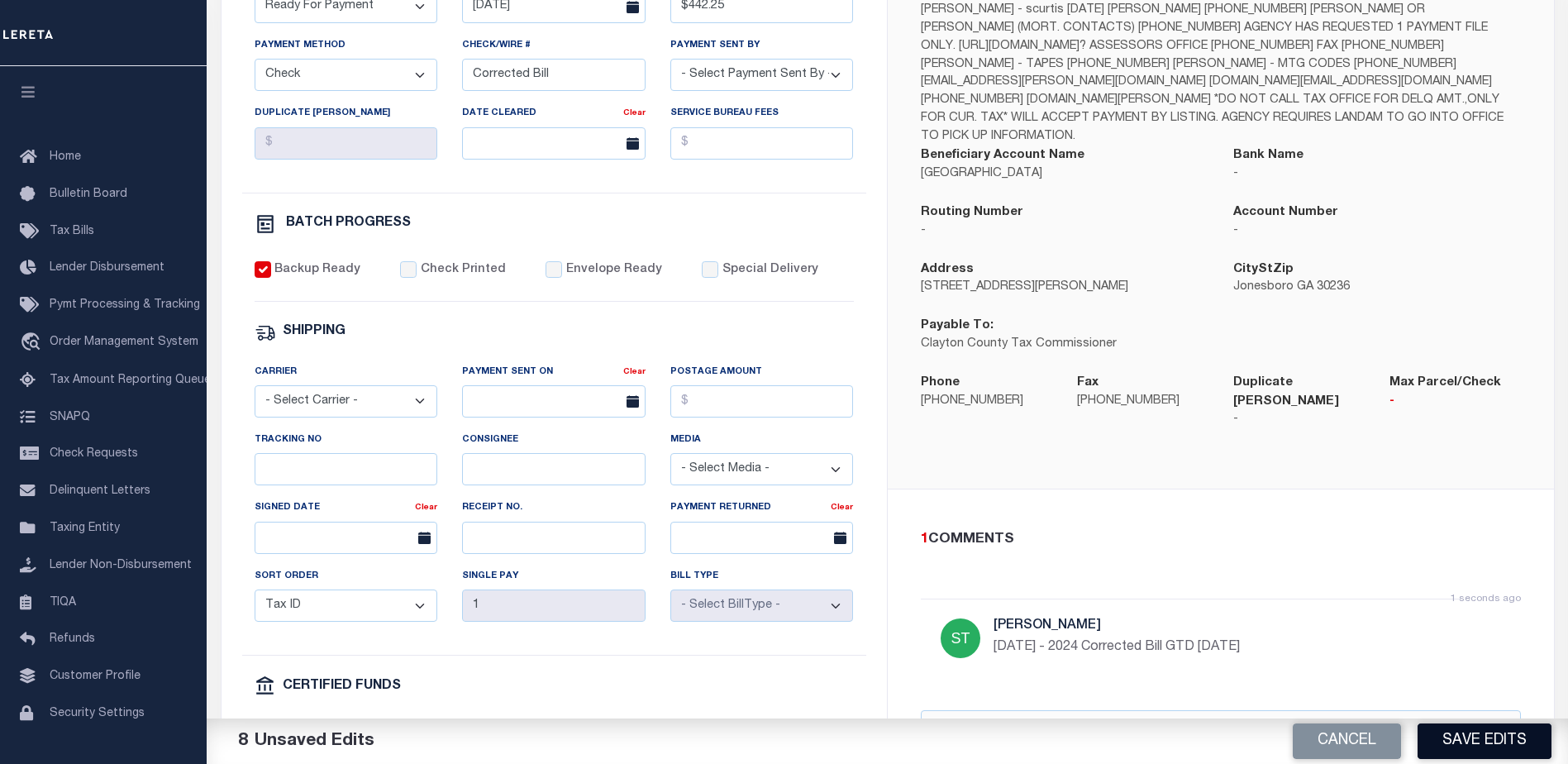
click at [1498, 734] on button "Save Edits" at bounding box center [1484, 741] width 134 height 36
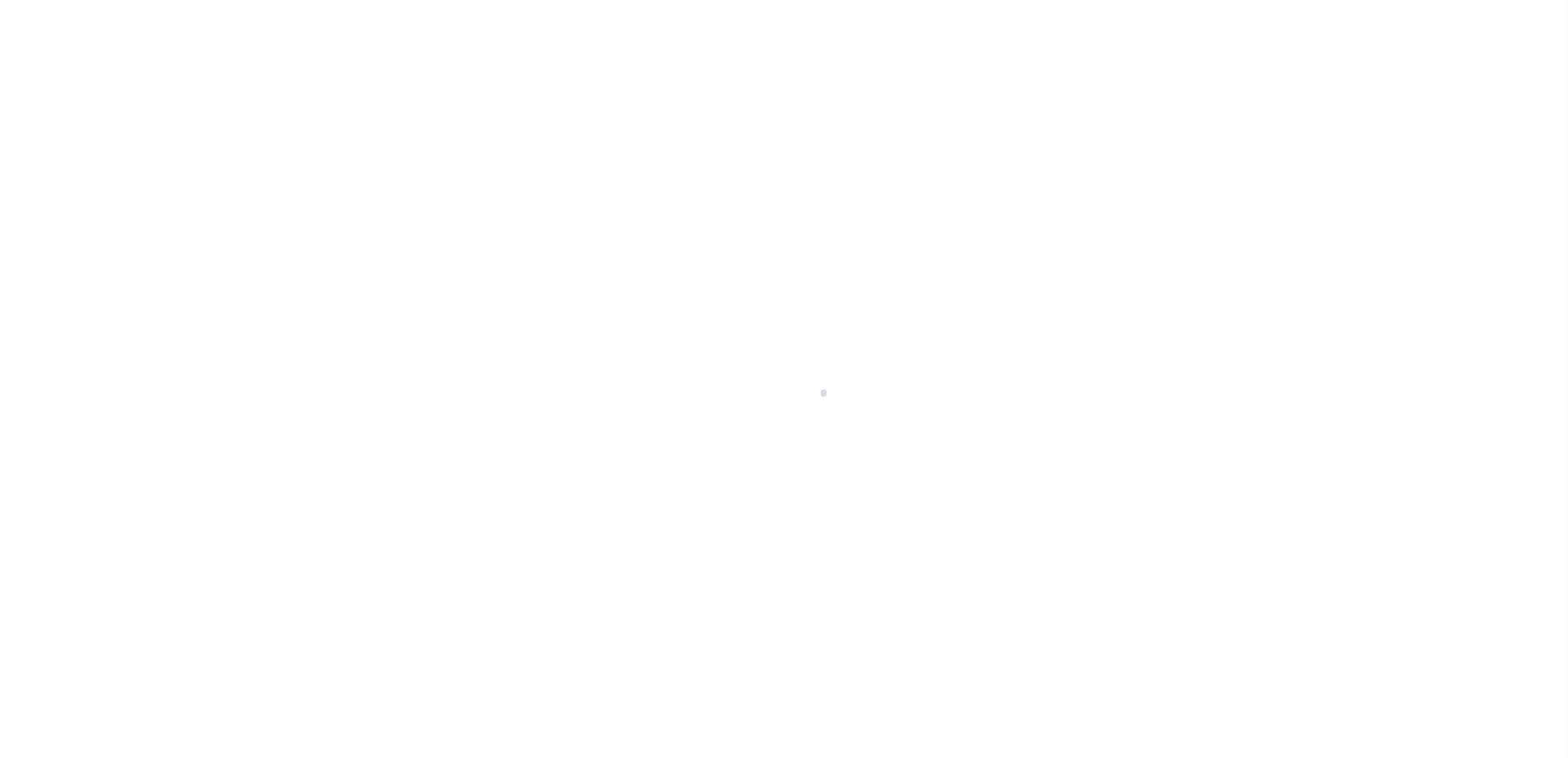
select select "1000"
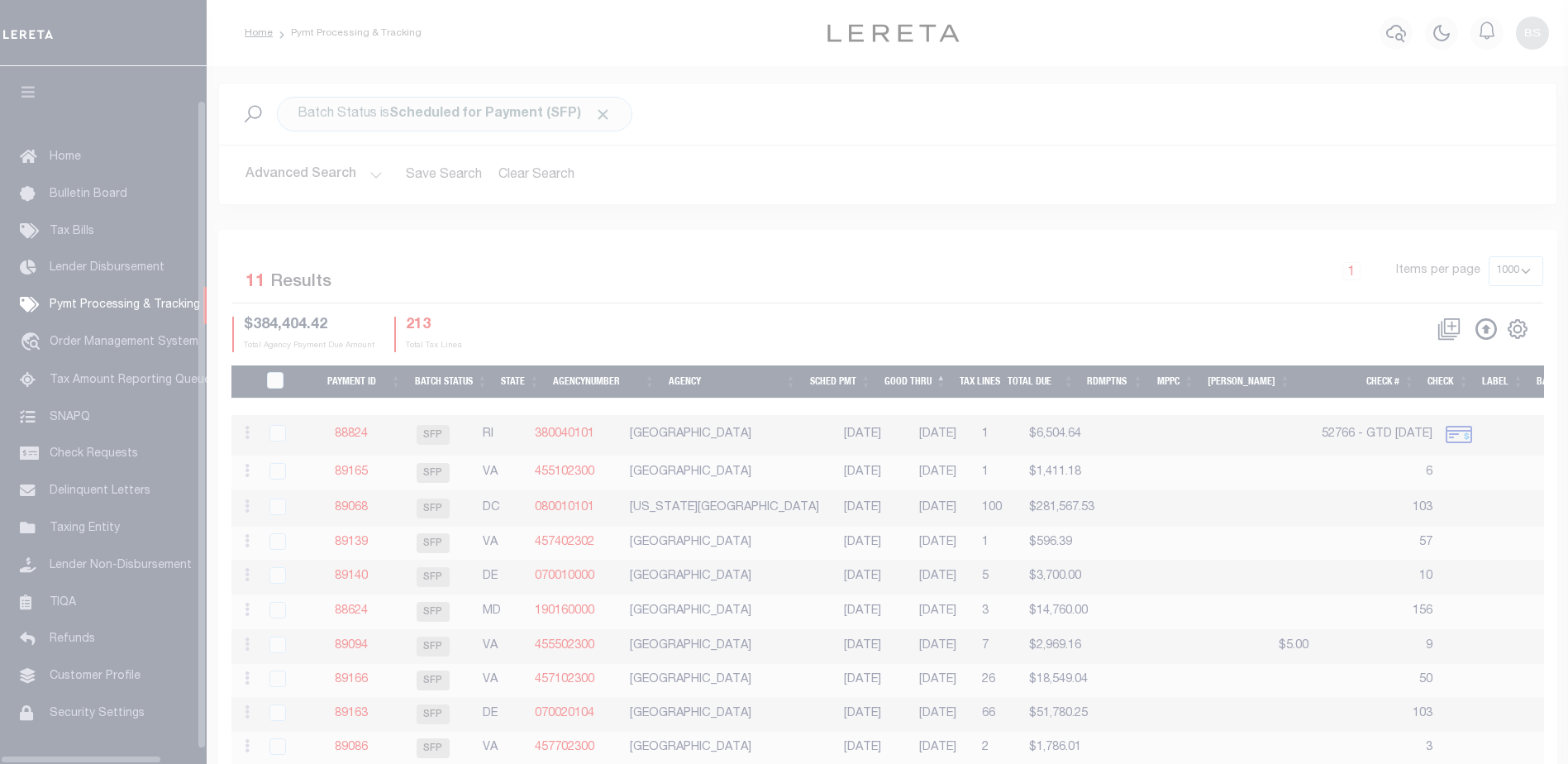
scroll to position [42, 0]
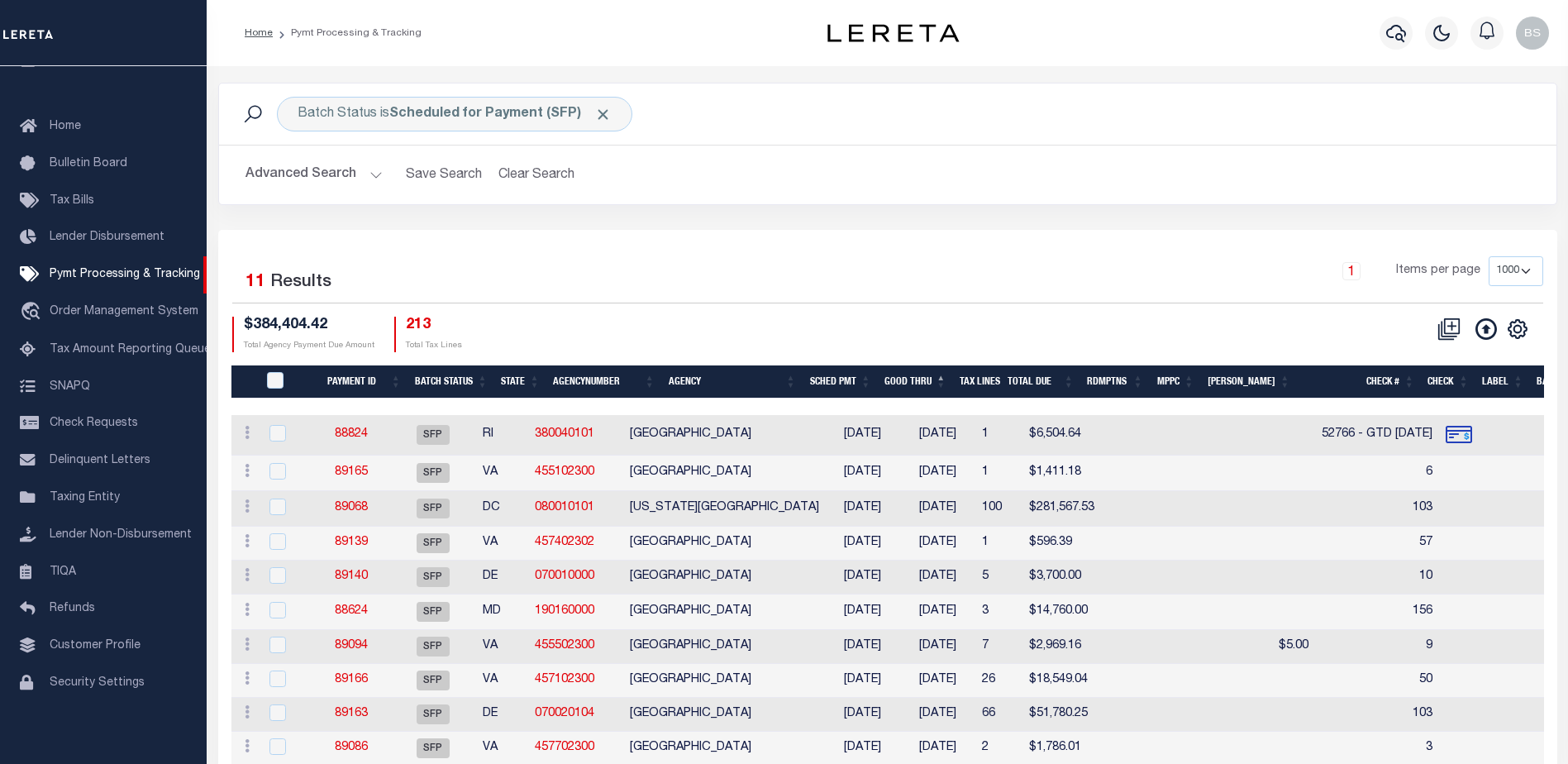
click at [371, 173] on button "Advanced Search" at bounding box center [314, 174] width 137 height 32
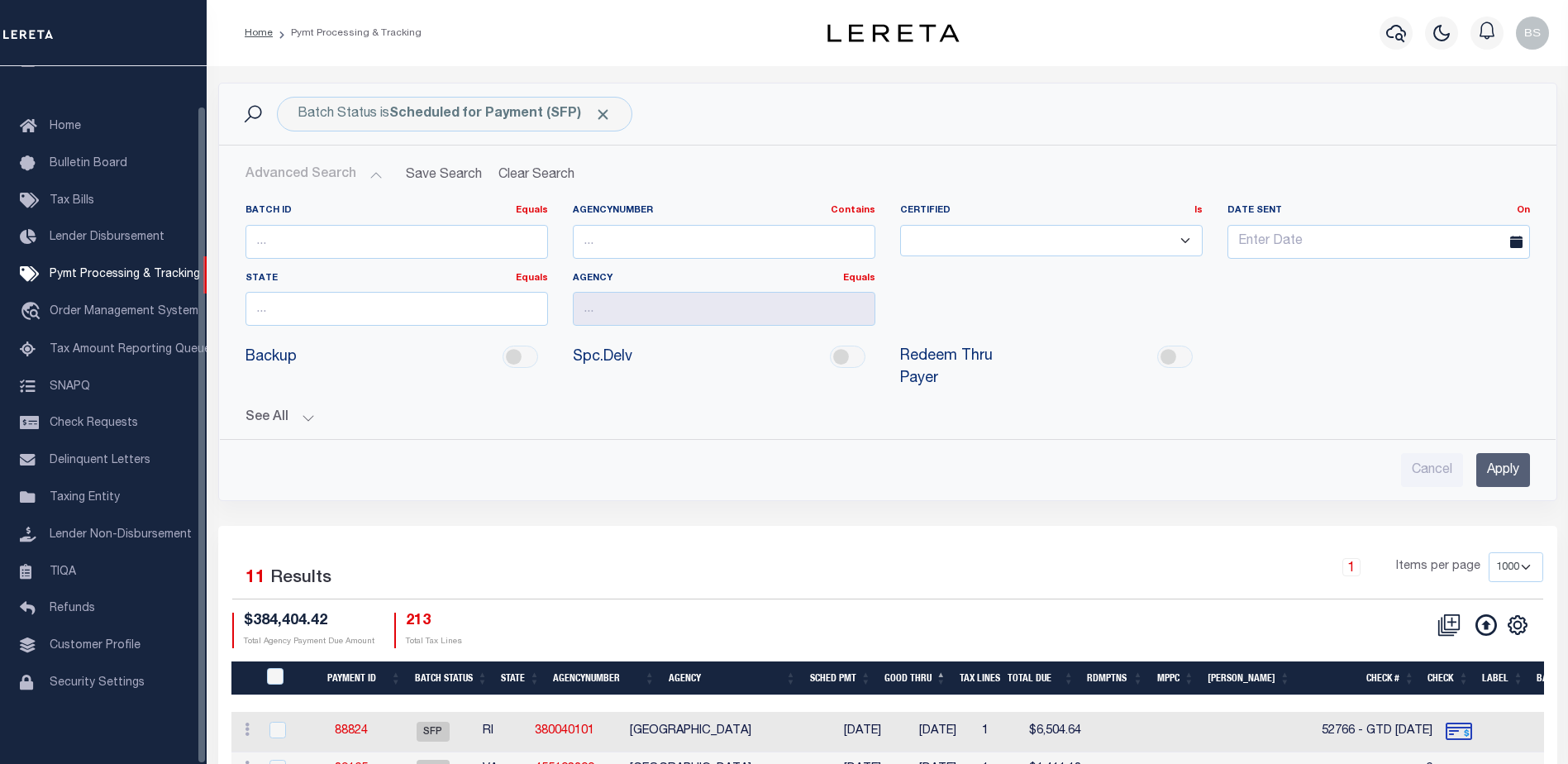
click at [308, 410] on button "See All" at bounding box center [887, 418] width 1285 height 15
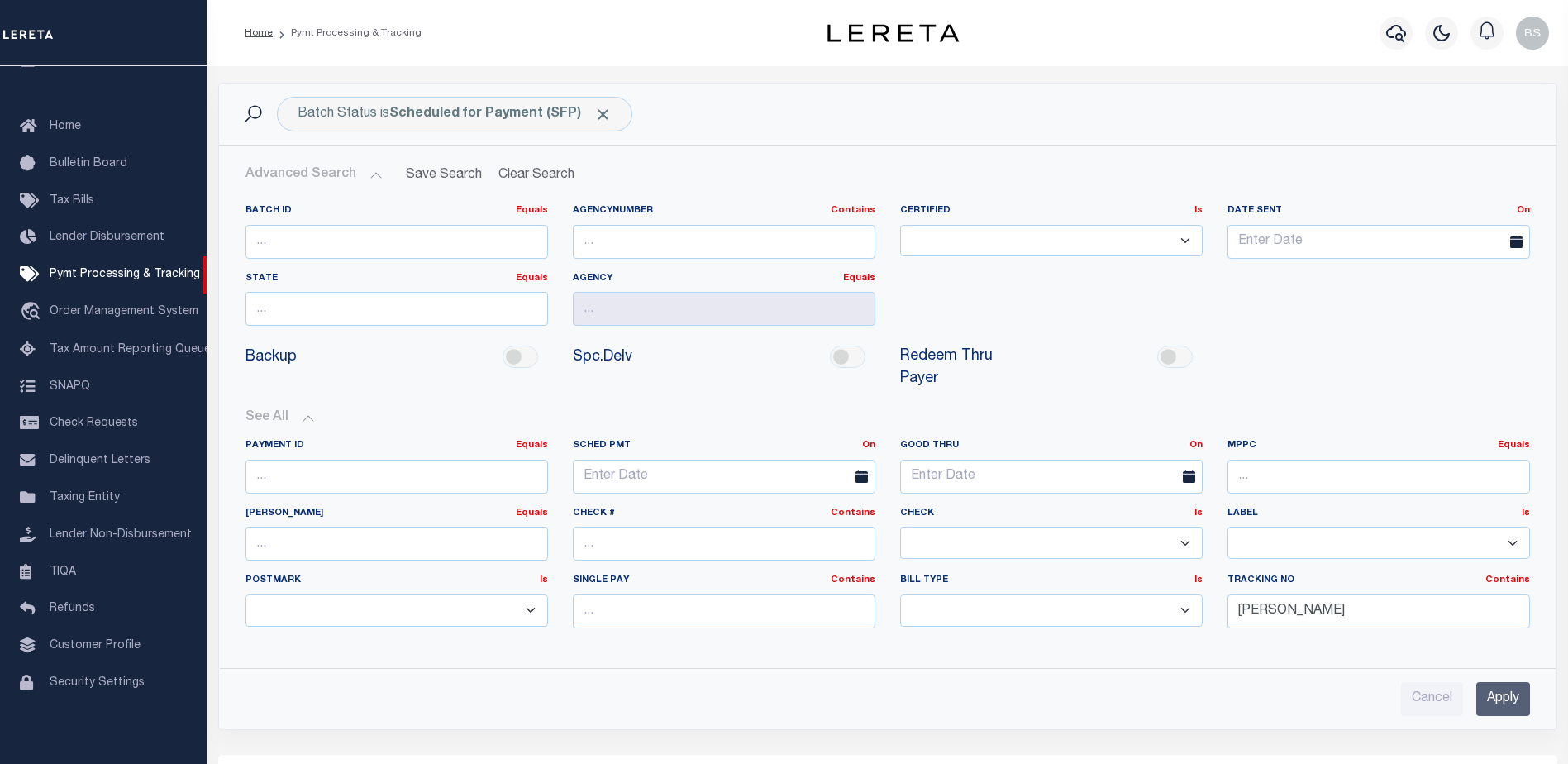
drag, startPoint x: 1504, startPoint y: 683, endPoint x: 1482, endPoint y: 658, distance: 33.3
click at [1498, 682] on input "Apply" at bounding box center [1503, 698] width 54 height 34
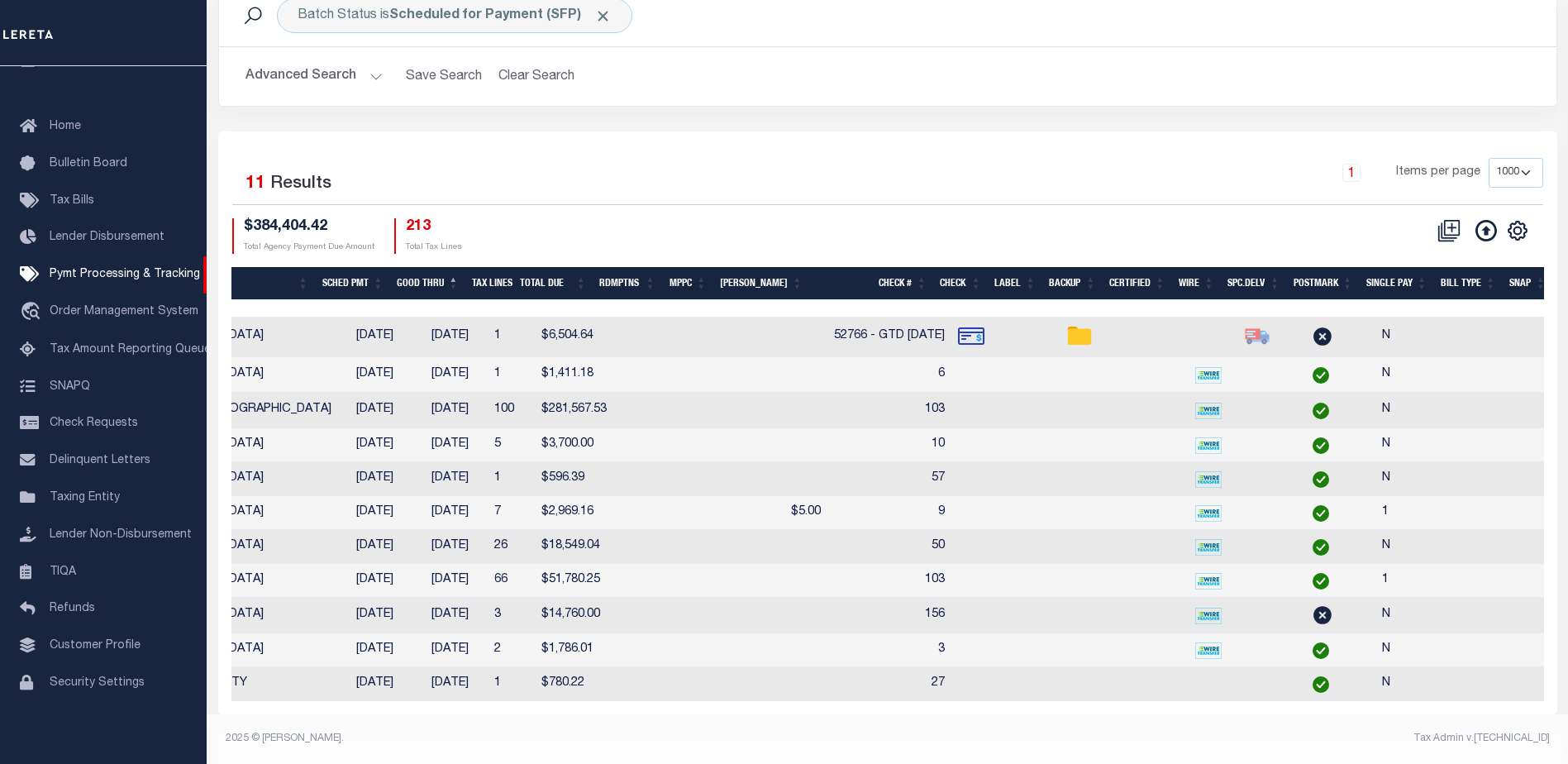
scroll to position [0, 0]
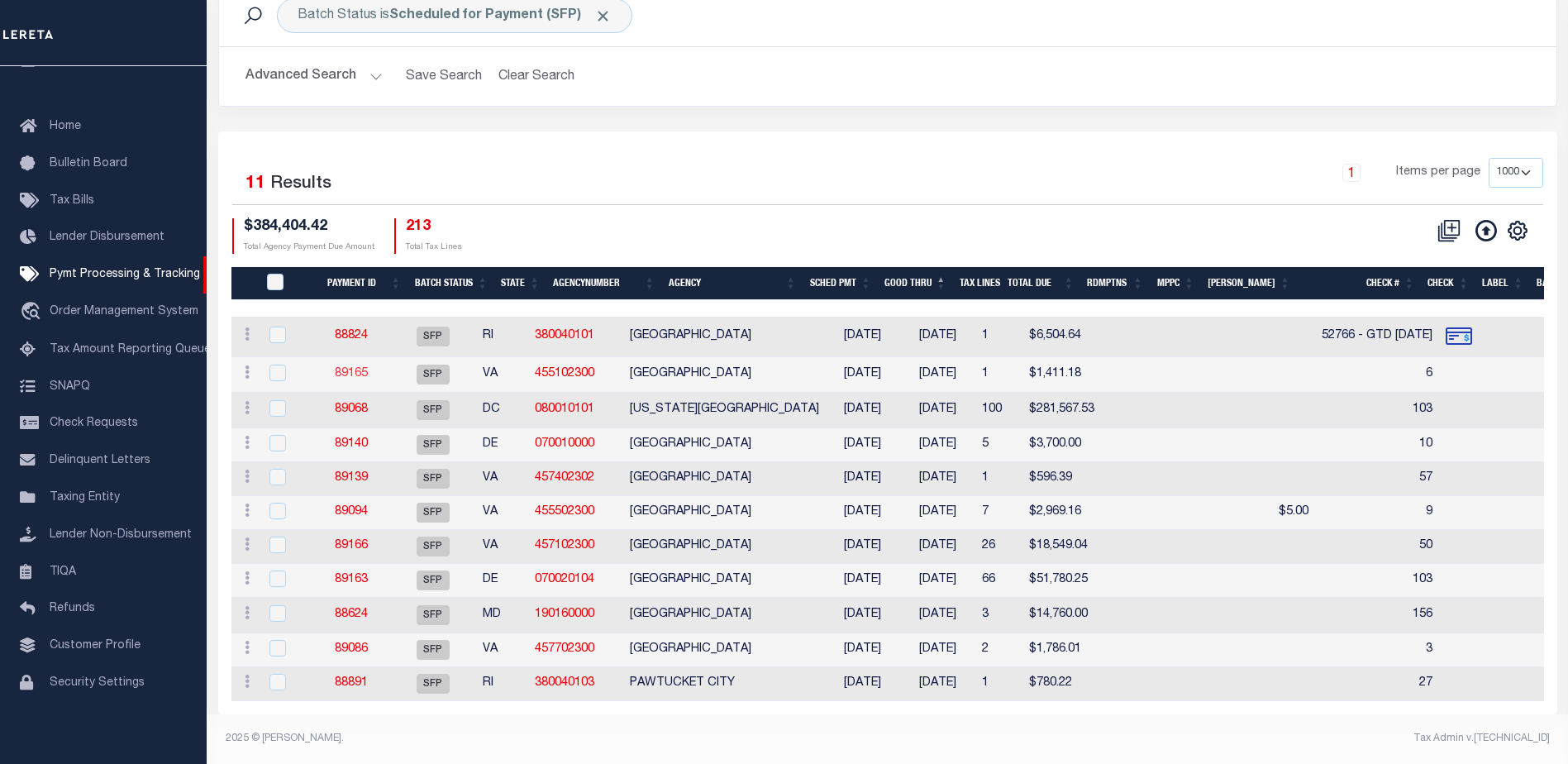
click at [362, 368] on link "89165" at bounding box center [351, 374] width 33 height 12
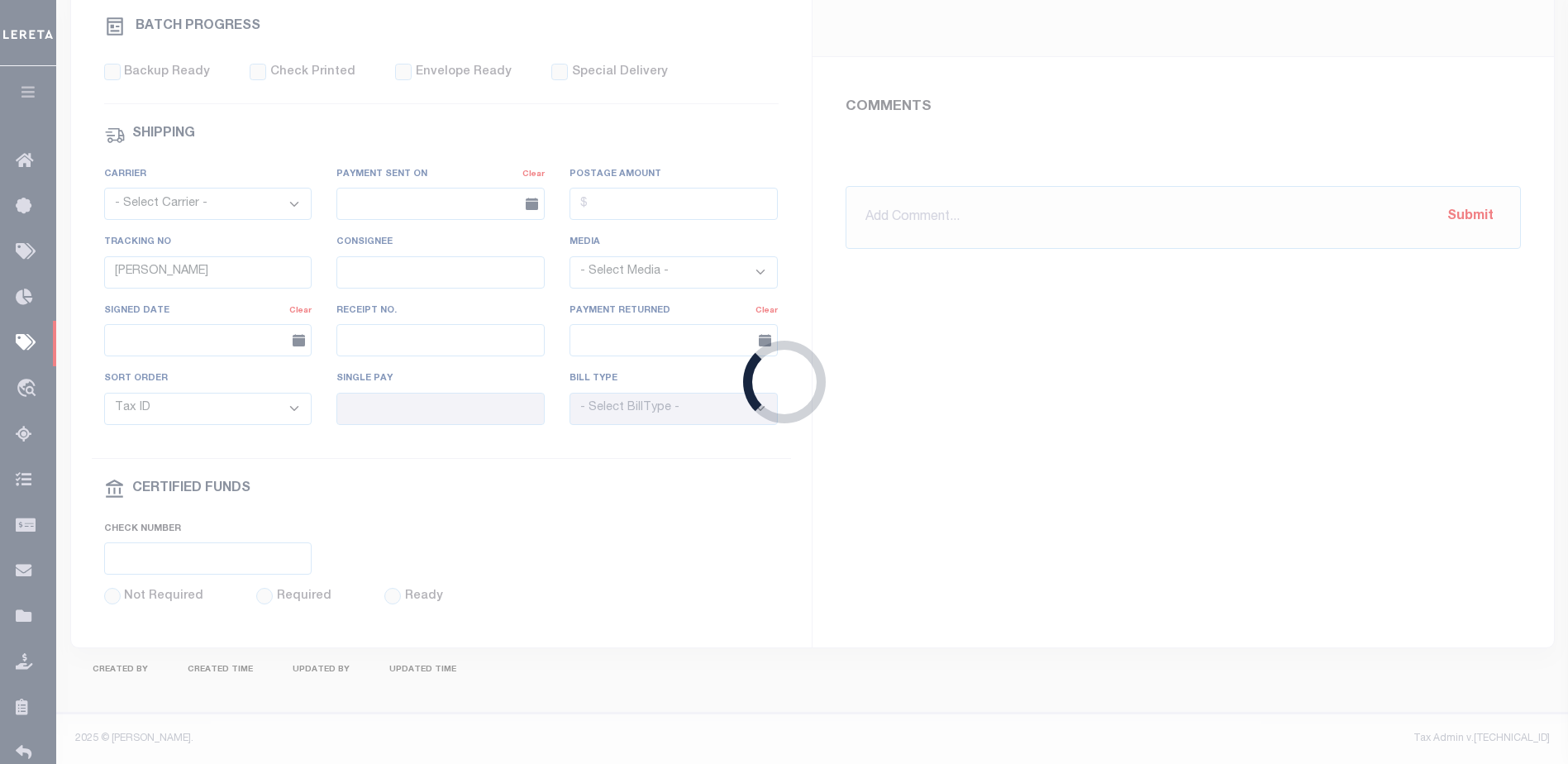
select select "SFP"
type input "[DATE]"
type input "6"
type input "N"
radio input "true"
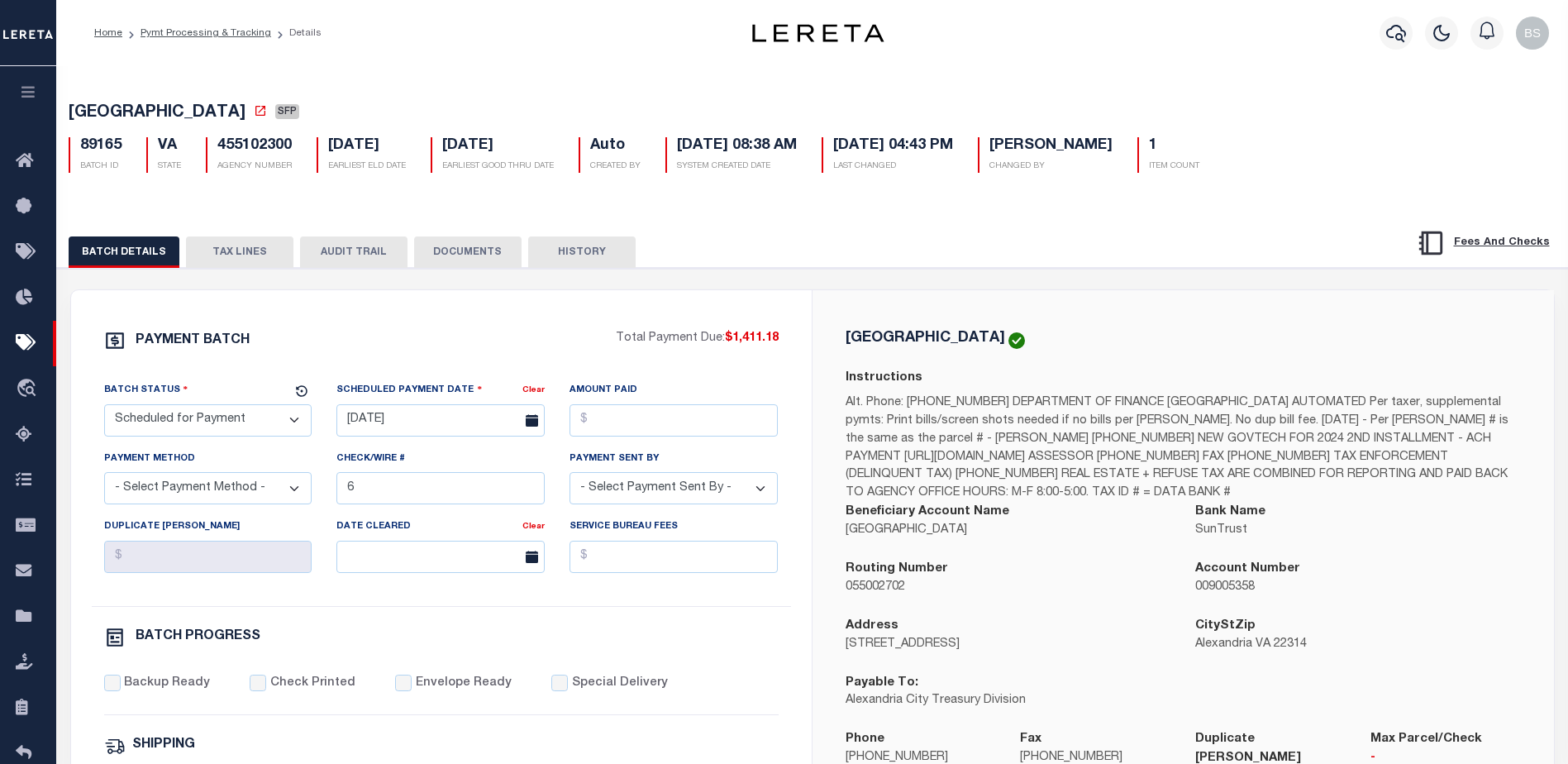
click at [235, 259] on button "TAX LINES" at bounding box center [239, 252] width 107 height 32
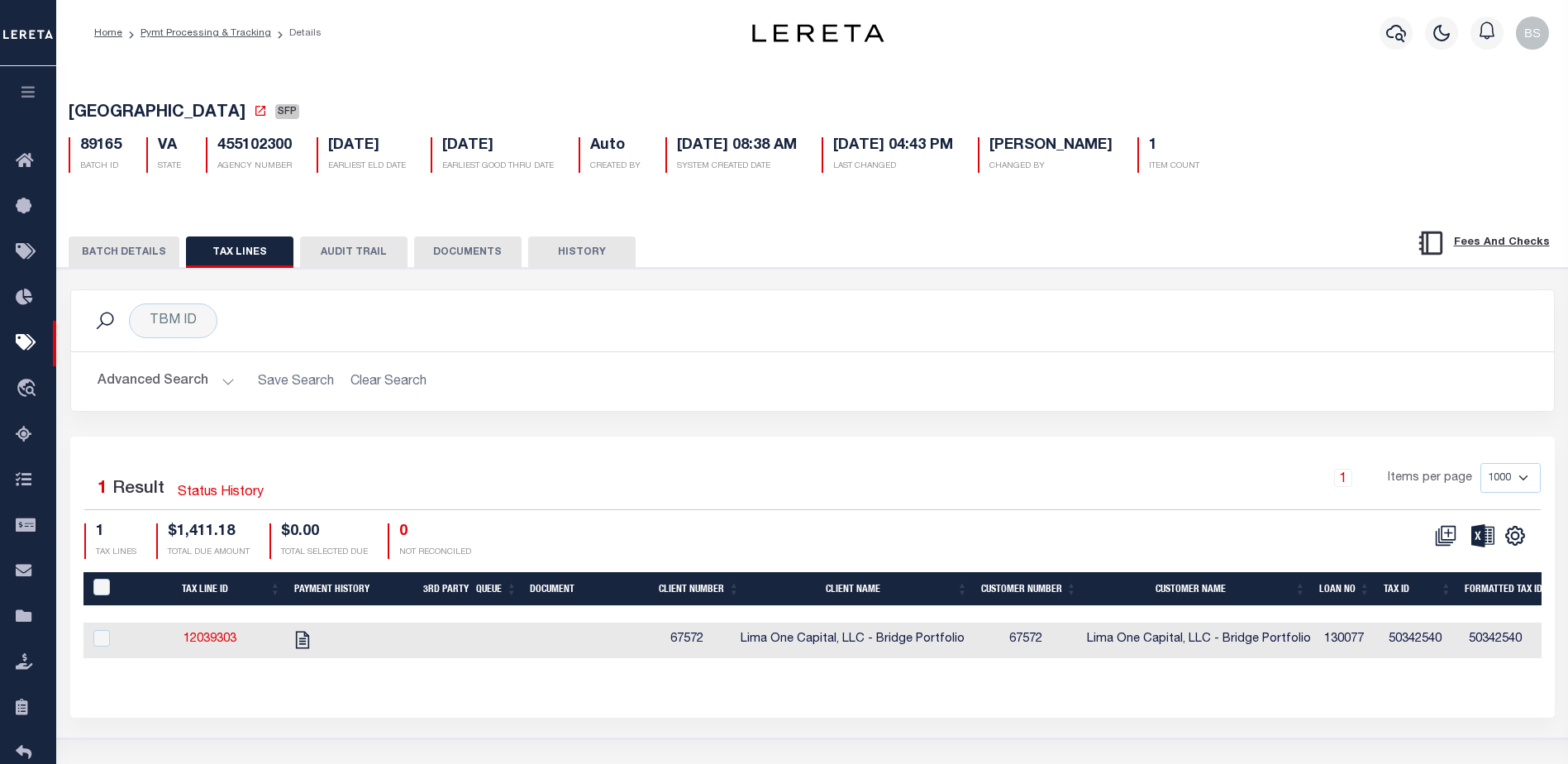
click at [112, 228] on div "BATCH DETAILS TAX LINES AUDIT TRAIL DOCUMENTS HISTORY" at bounding box center [813, 471] width 1527 height 532
click at [107, 243] on button "BATCH DETAILS" at bounding box center [124, 252] width 111 height 32
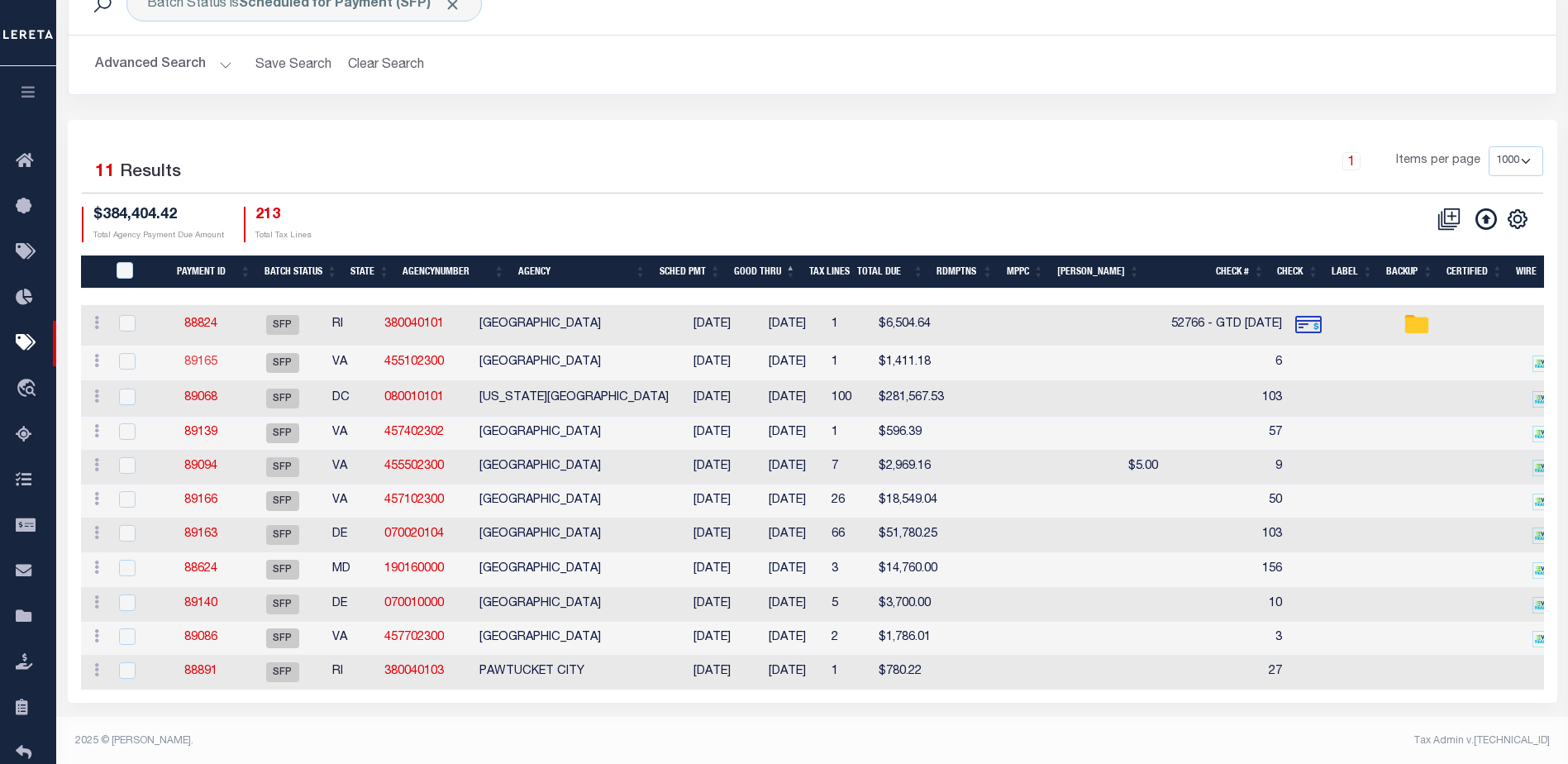
click at [210, 363] on link "89165" at bounding box center [201, 362] width 33 height 12
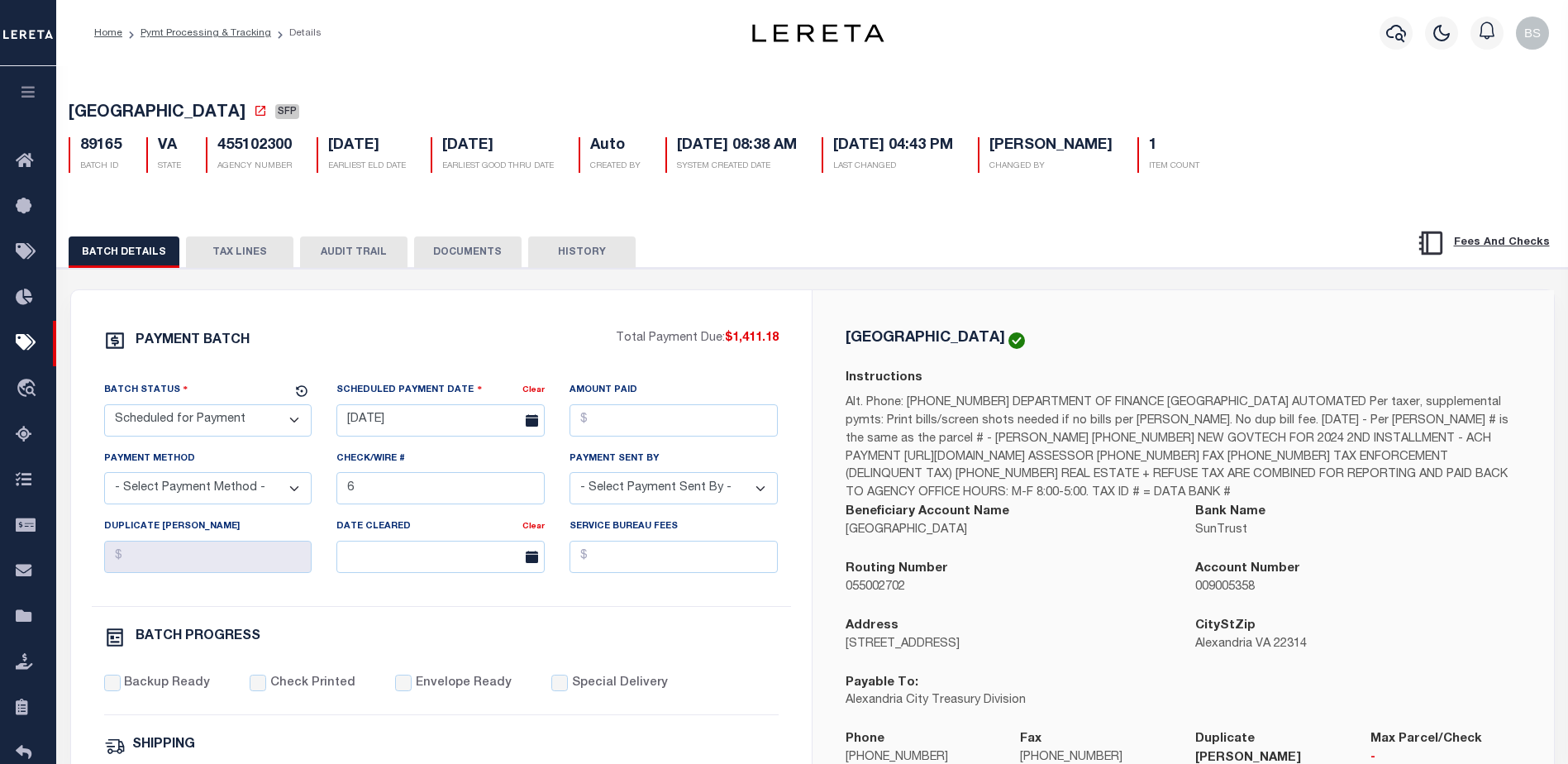
click at [238, 256] on button "TAX LINES" at bounding box center [239, 252] width 107 height 32
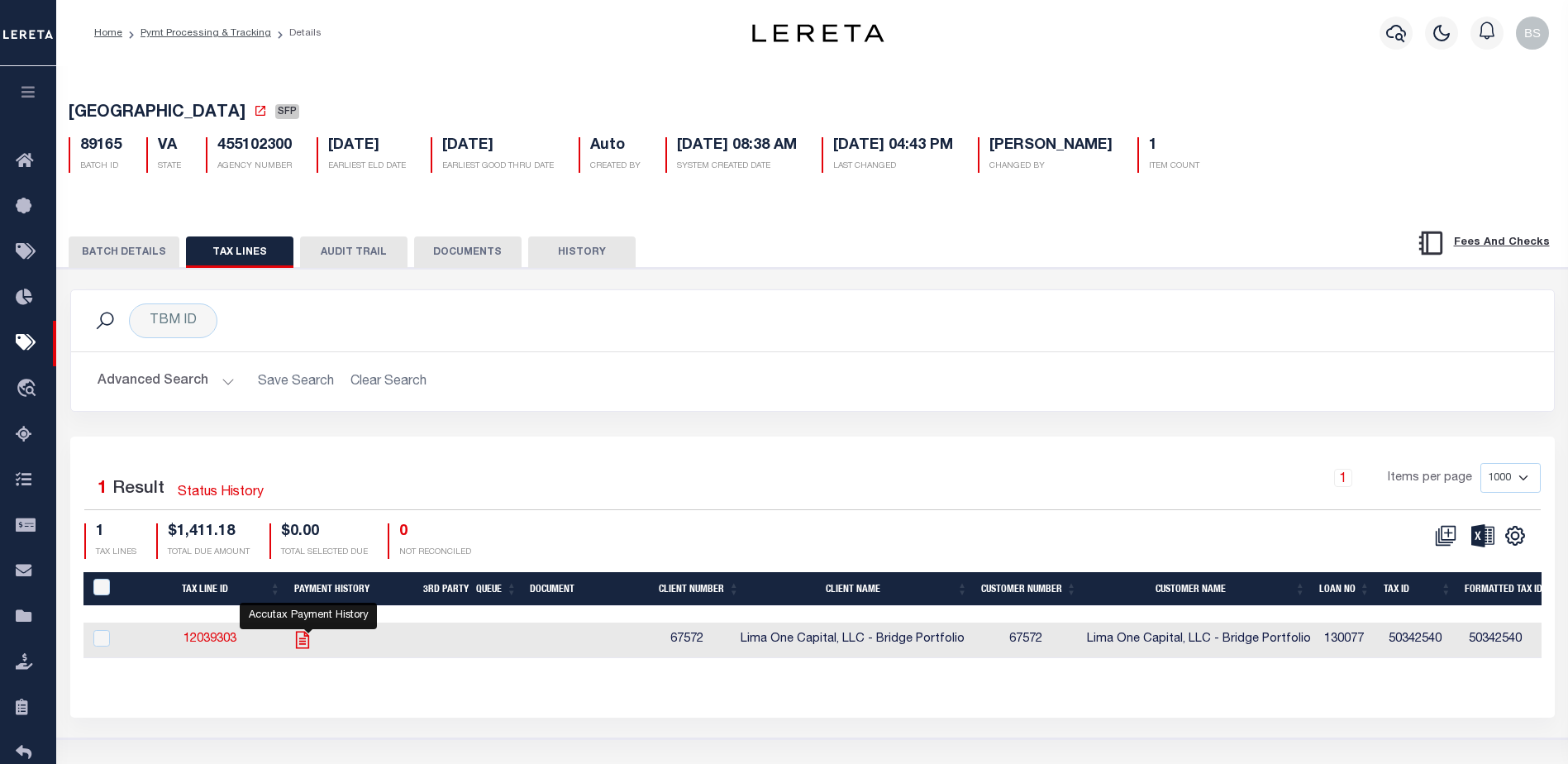
click at [308, 645] on icon "" at bounding box center [303, 639] width 14 height 17
checkbox input "true"
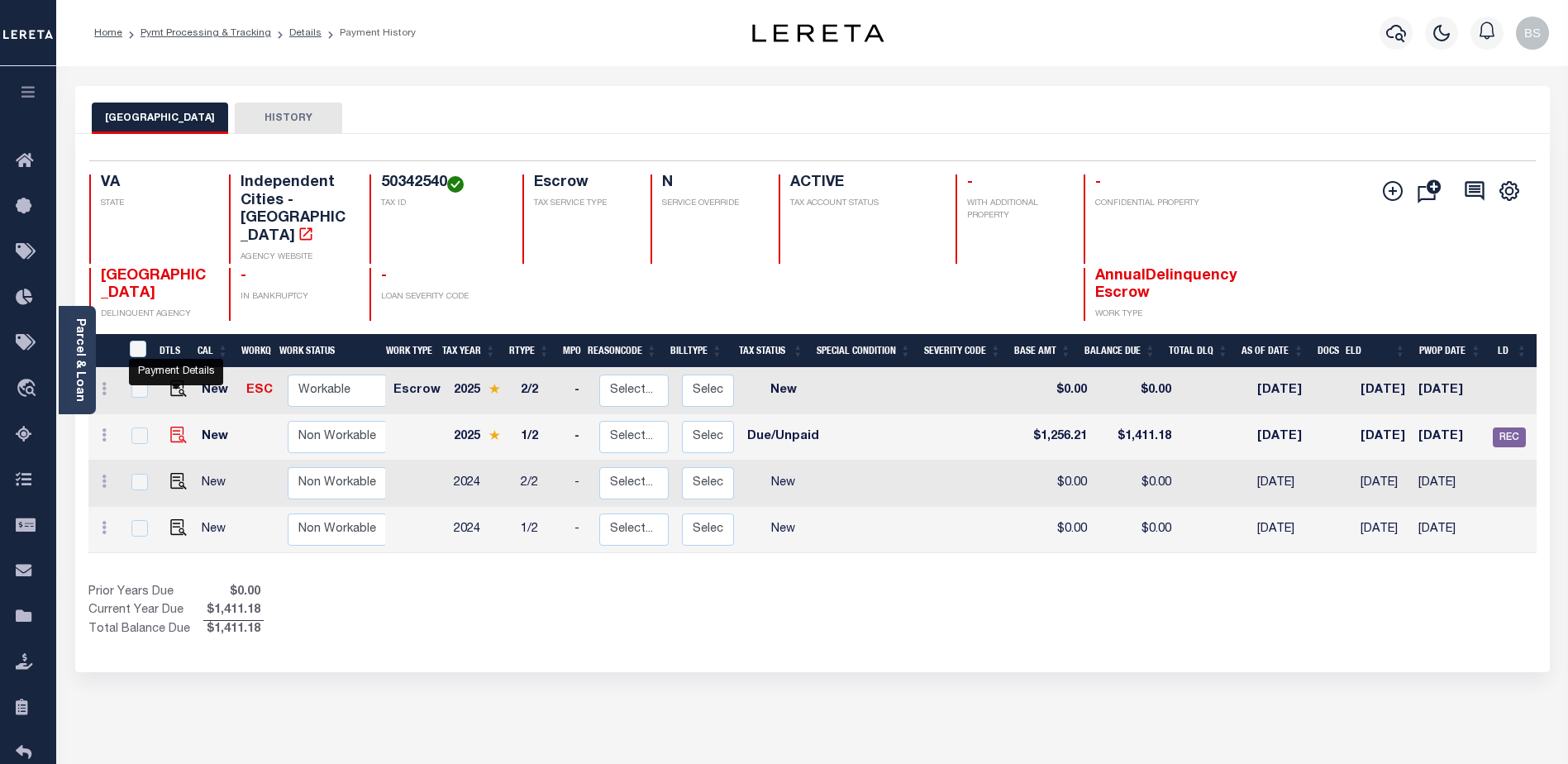
click at [174, 427] on img "" at bounding box center [178, 435] width 16 height 16
checkbox input "true"
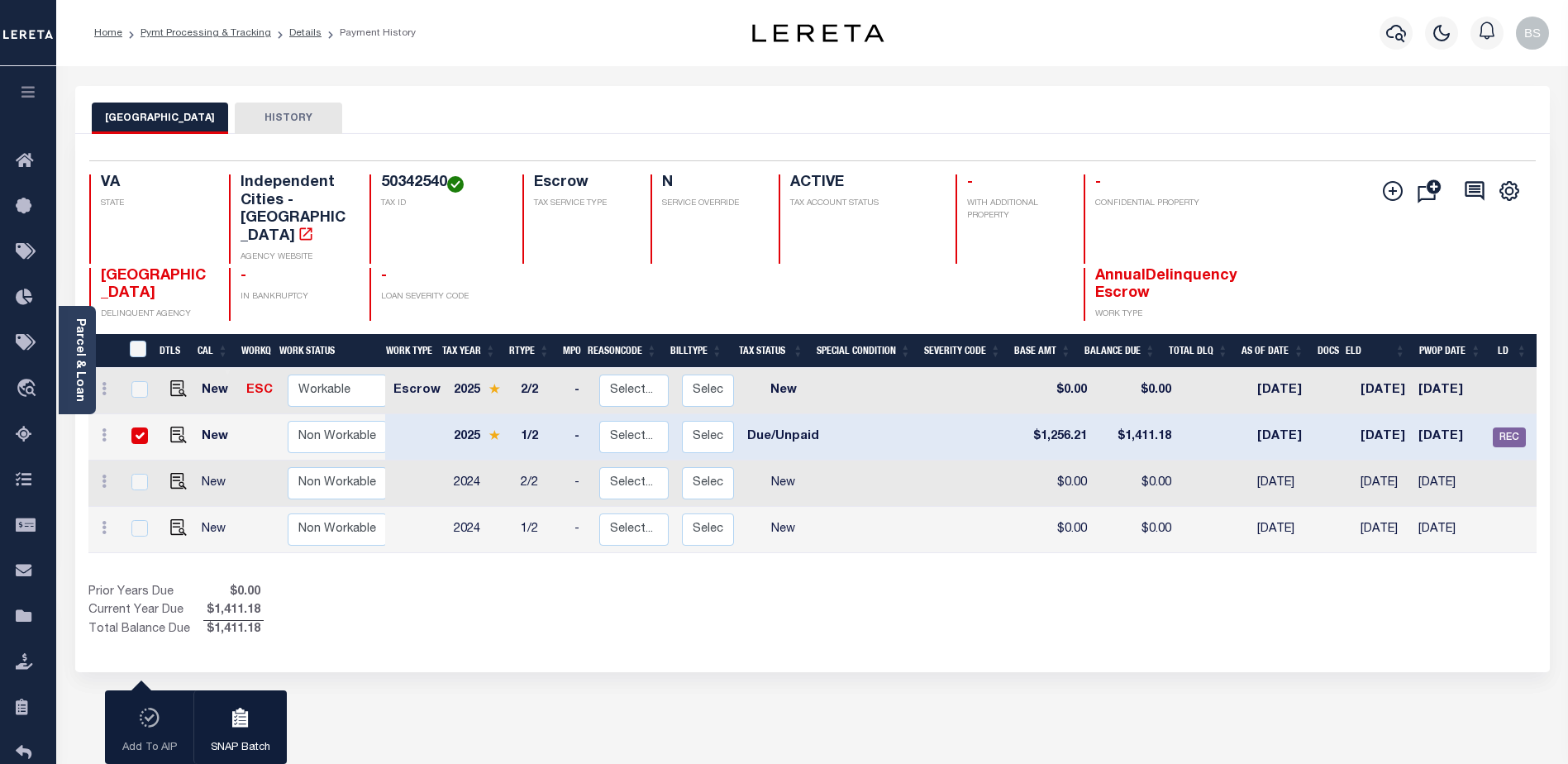
click at [138, 428] on input "checkbox" at bounding box center [139, 436] width 16 height 16
checkbox input "false"
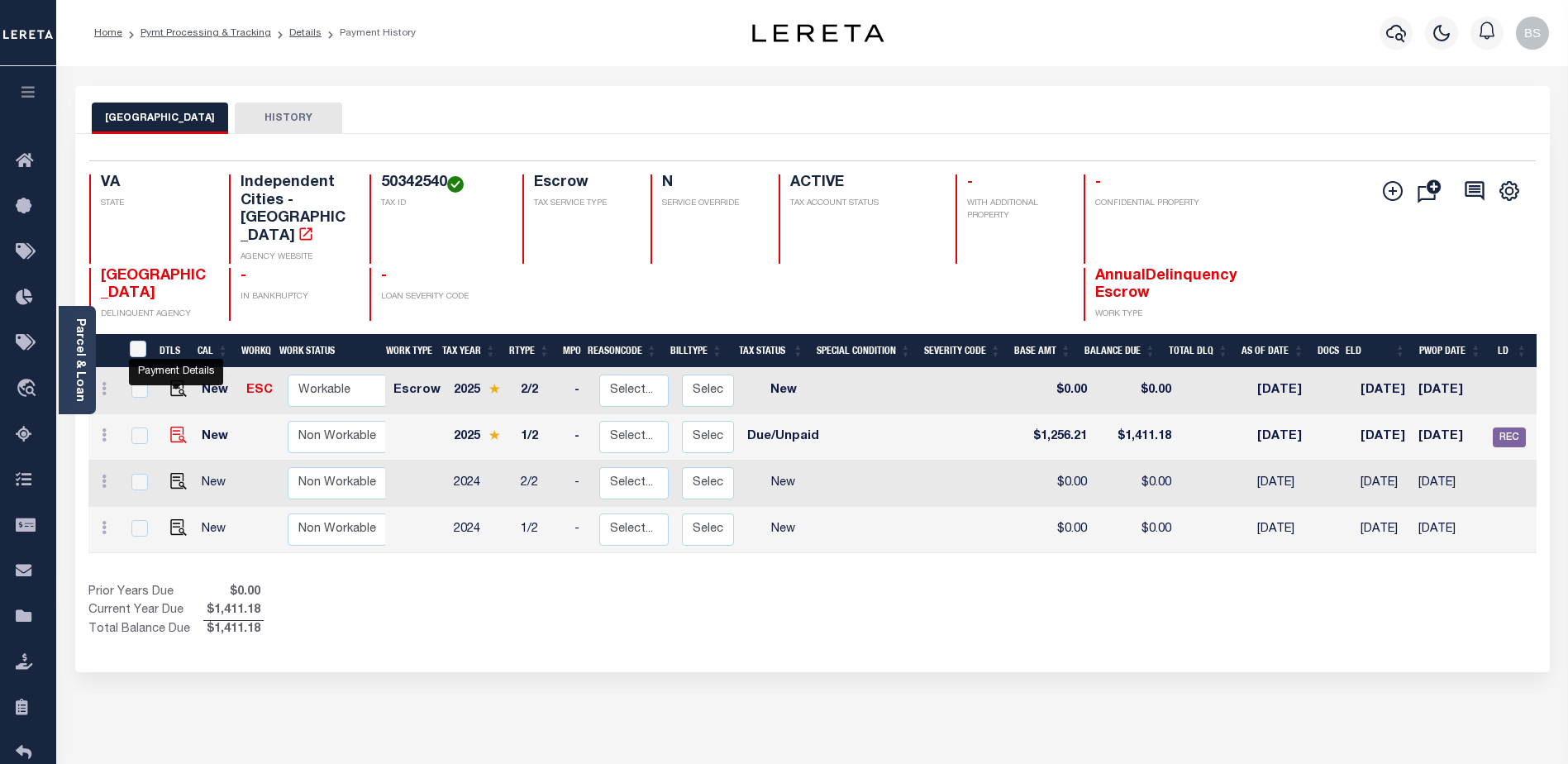
click at [174, 427] on img "" at bounding box center [178, 435] width 16 height 16
checkbox input "true"
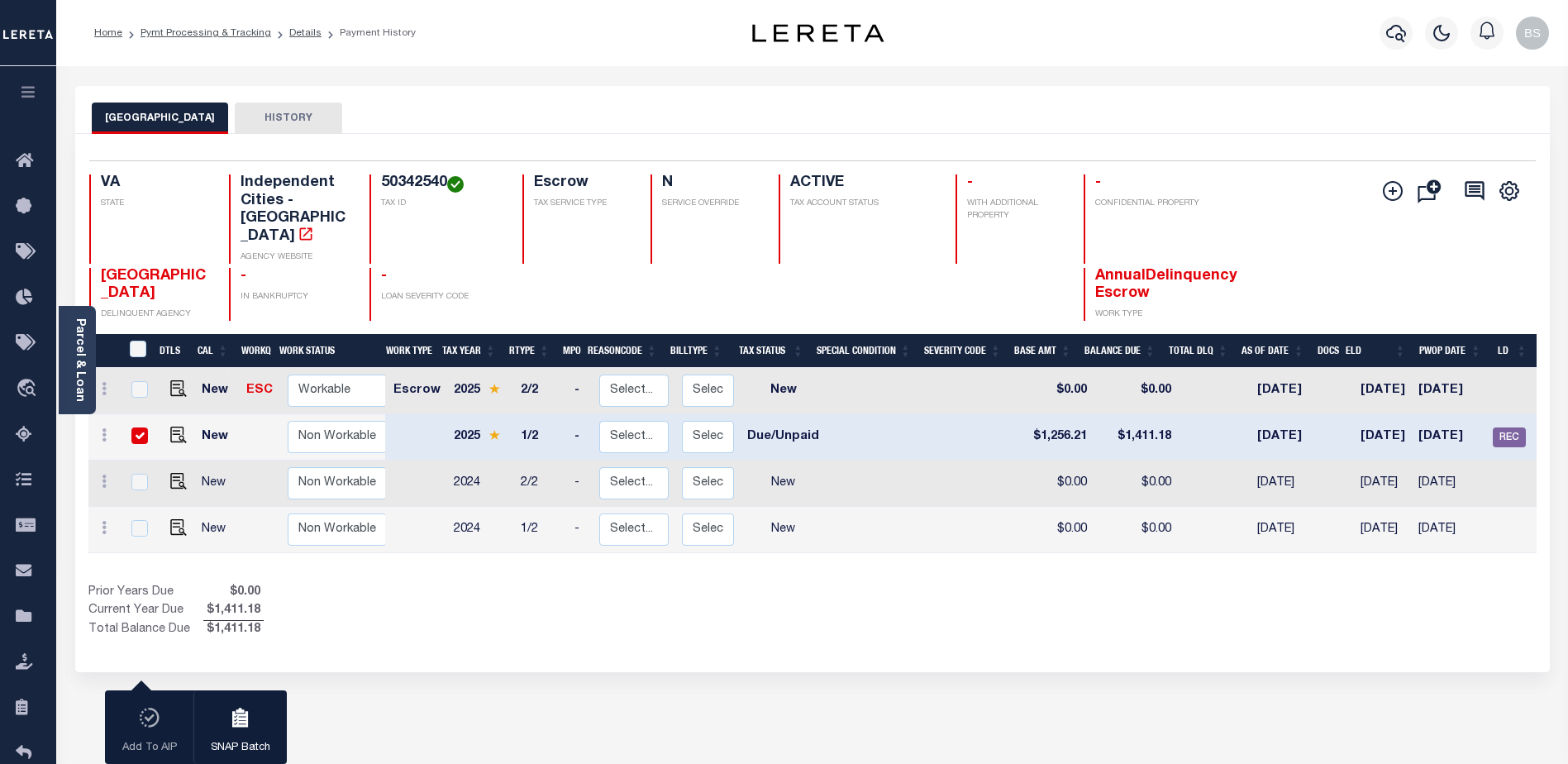
click at [135, 428] on input "checkbox" at bounding box center [139, 436] width 16 height 16
checkbox input "false"
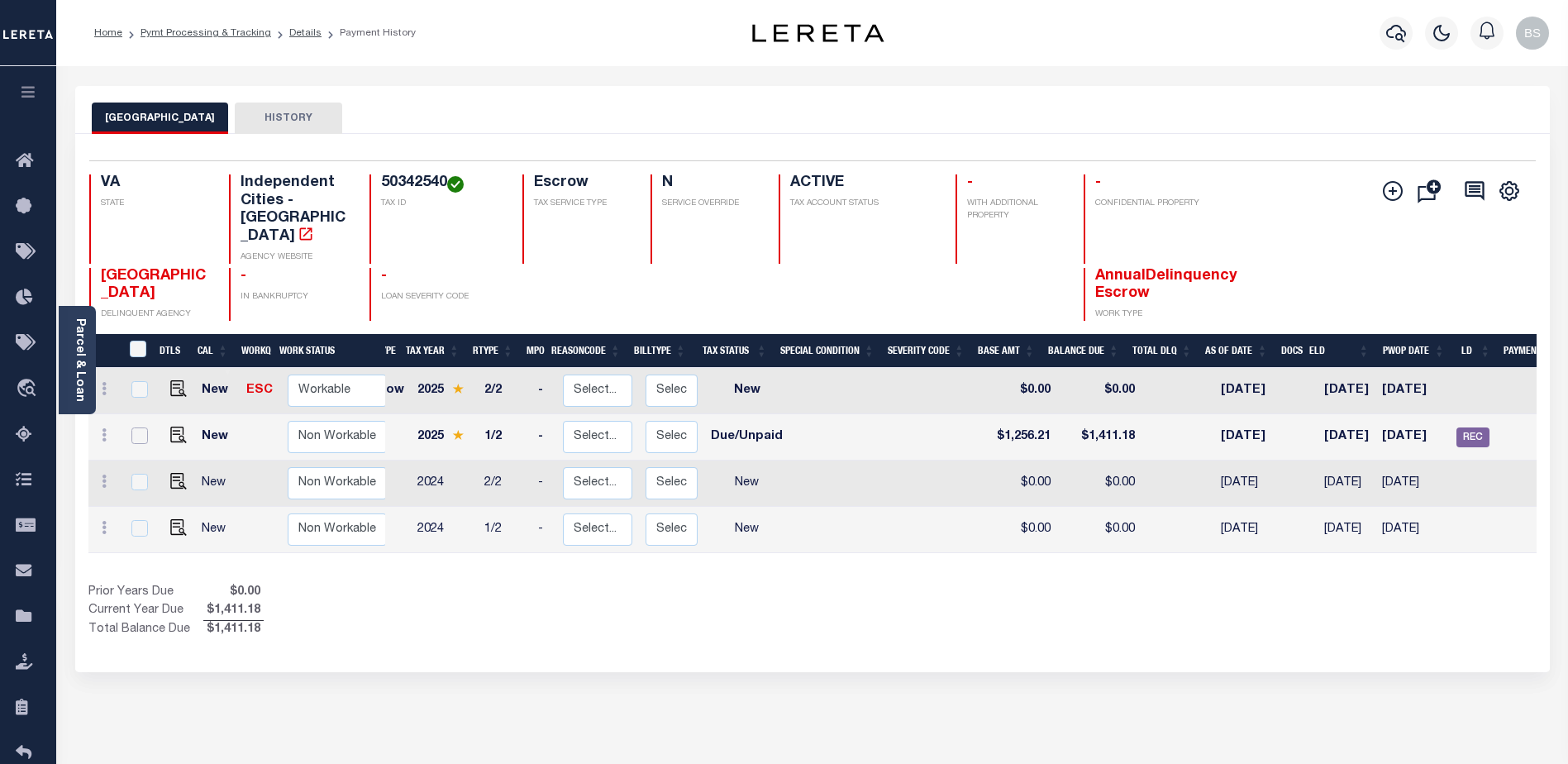
scroll to position [0, 173]
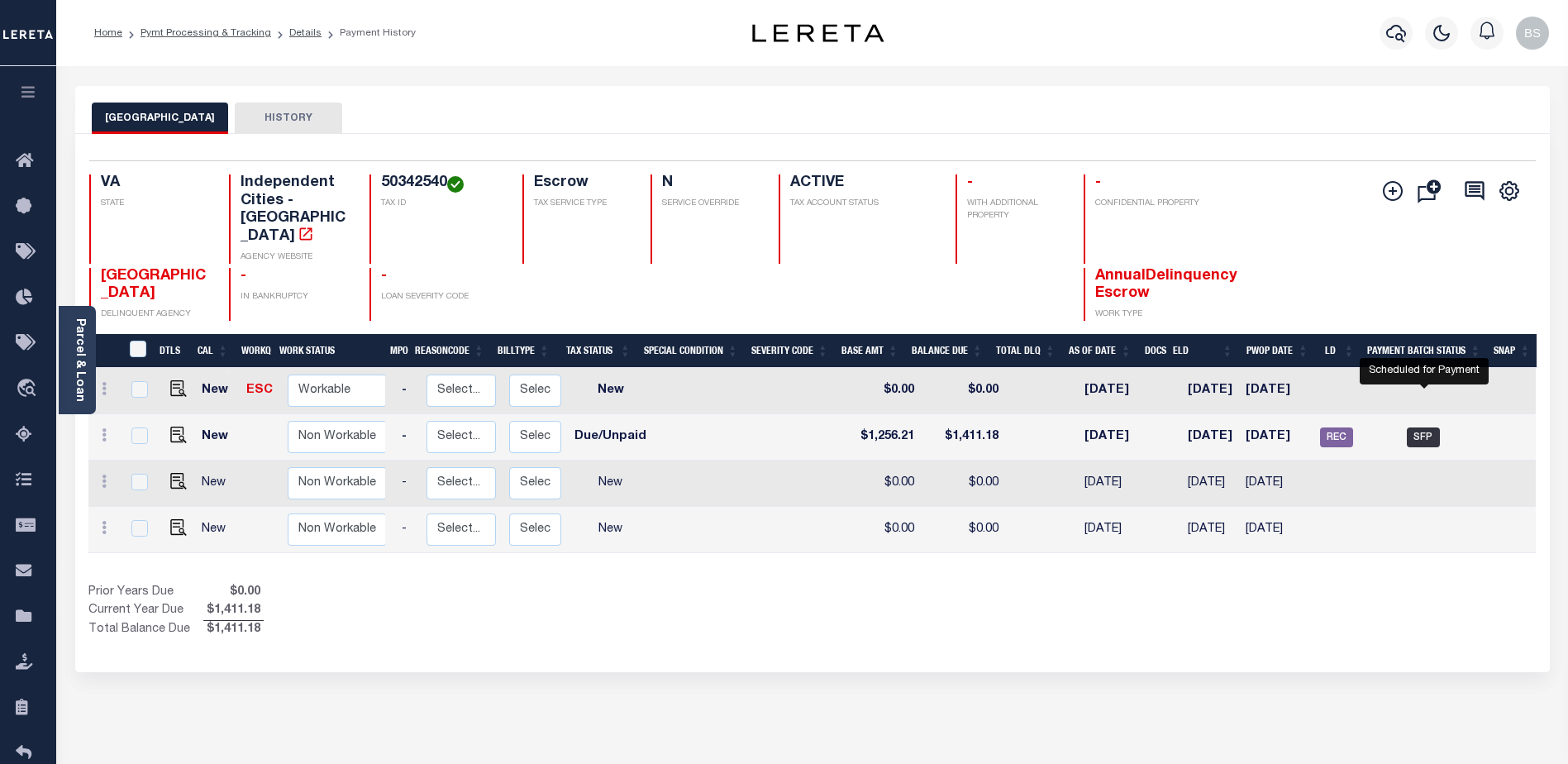
click at [1428, 428] on span "SFP" at bounding box center [1423, 438] width 33 height 20
checkbox input "true"
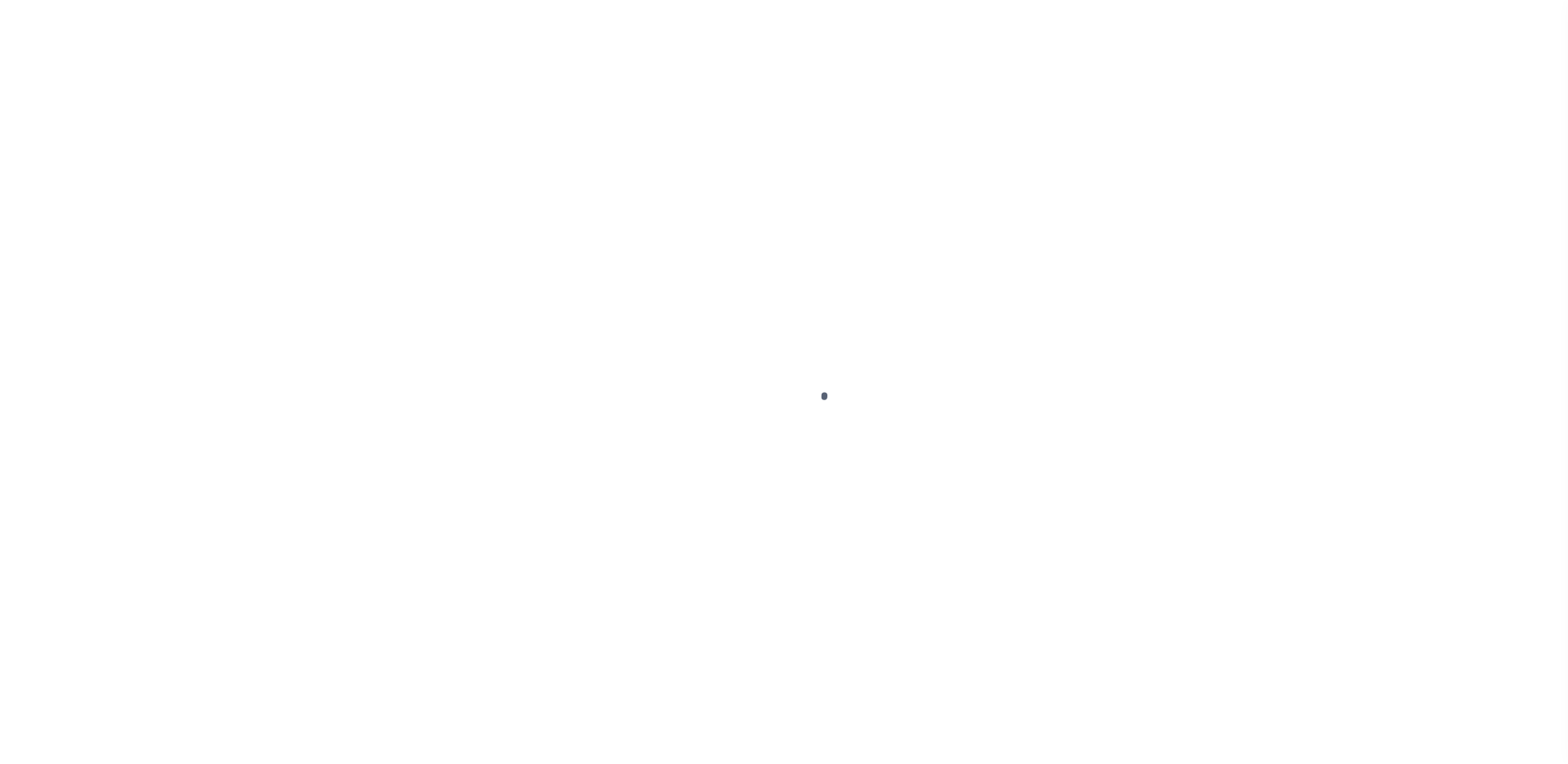
select select "DUE"
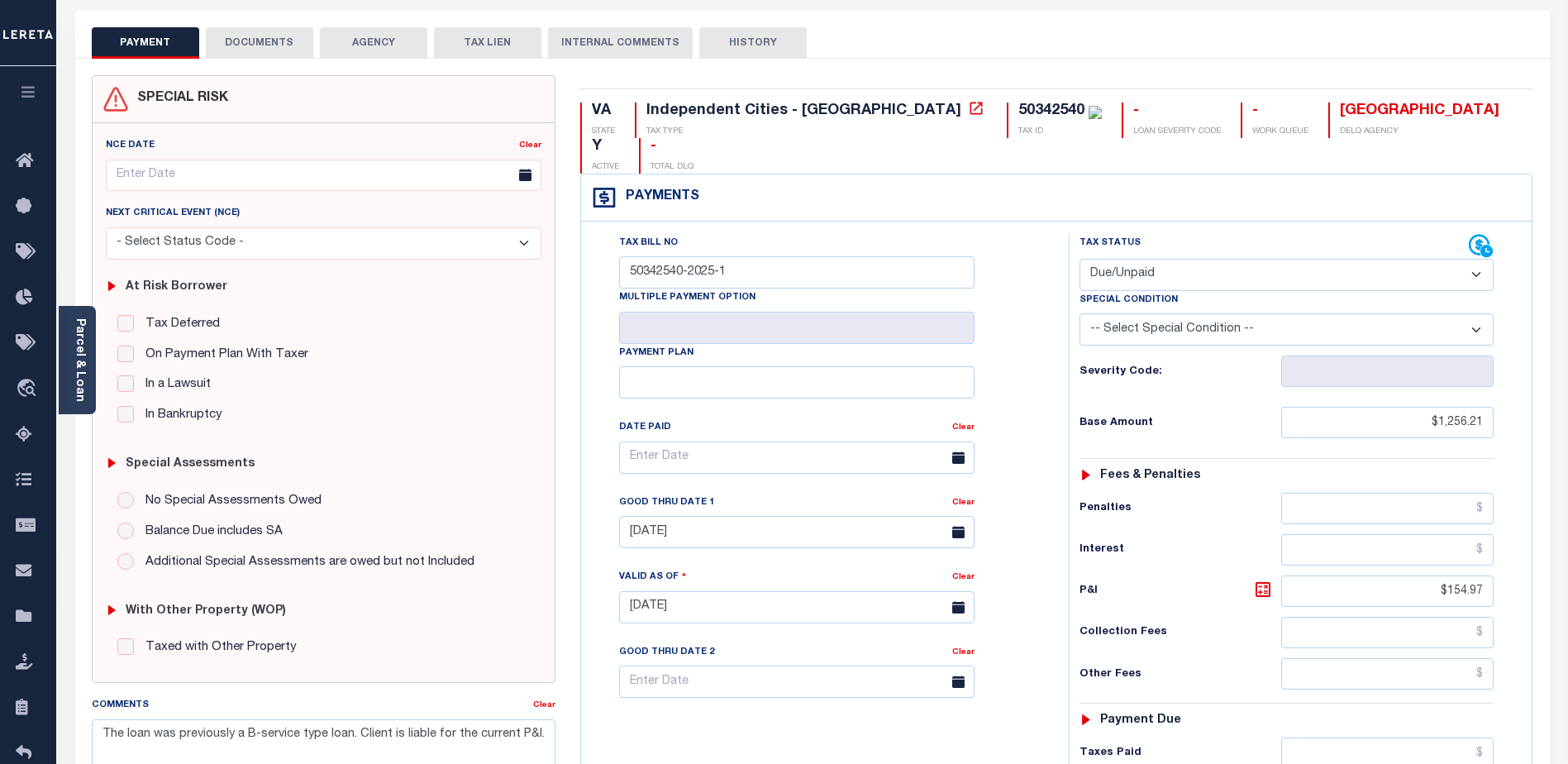
scroll to position [40, 0]
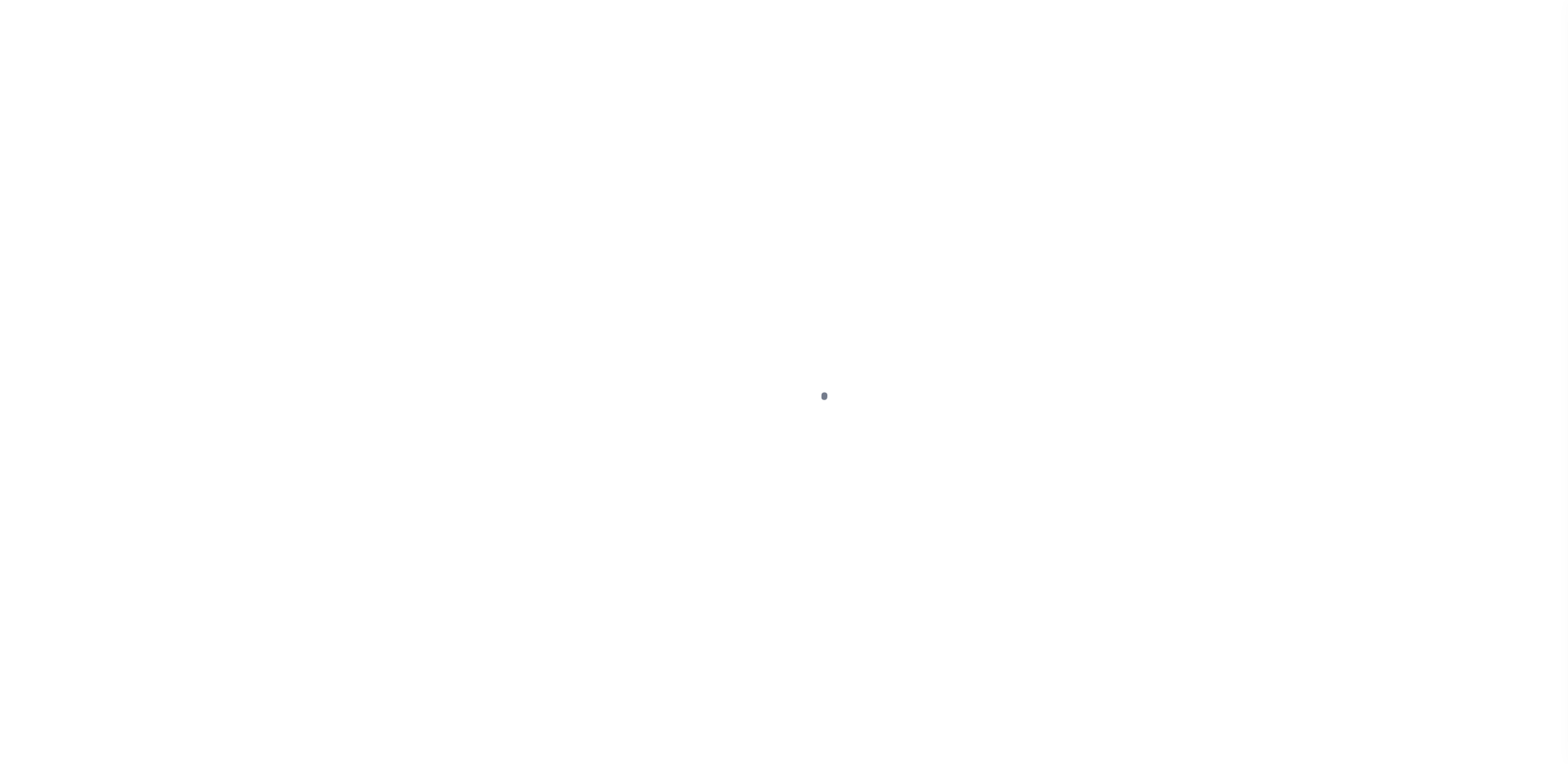
select select "DUE"
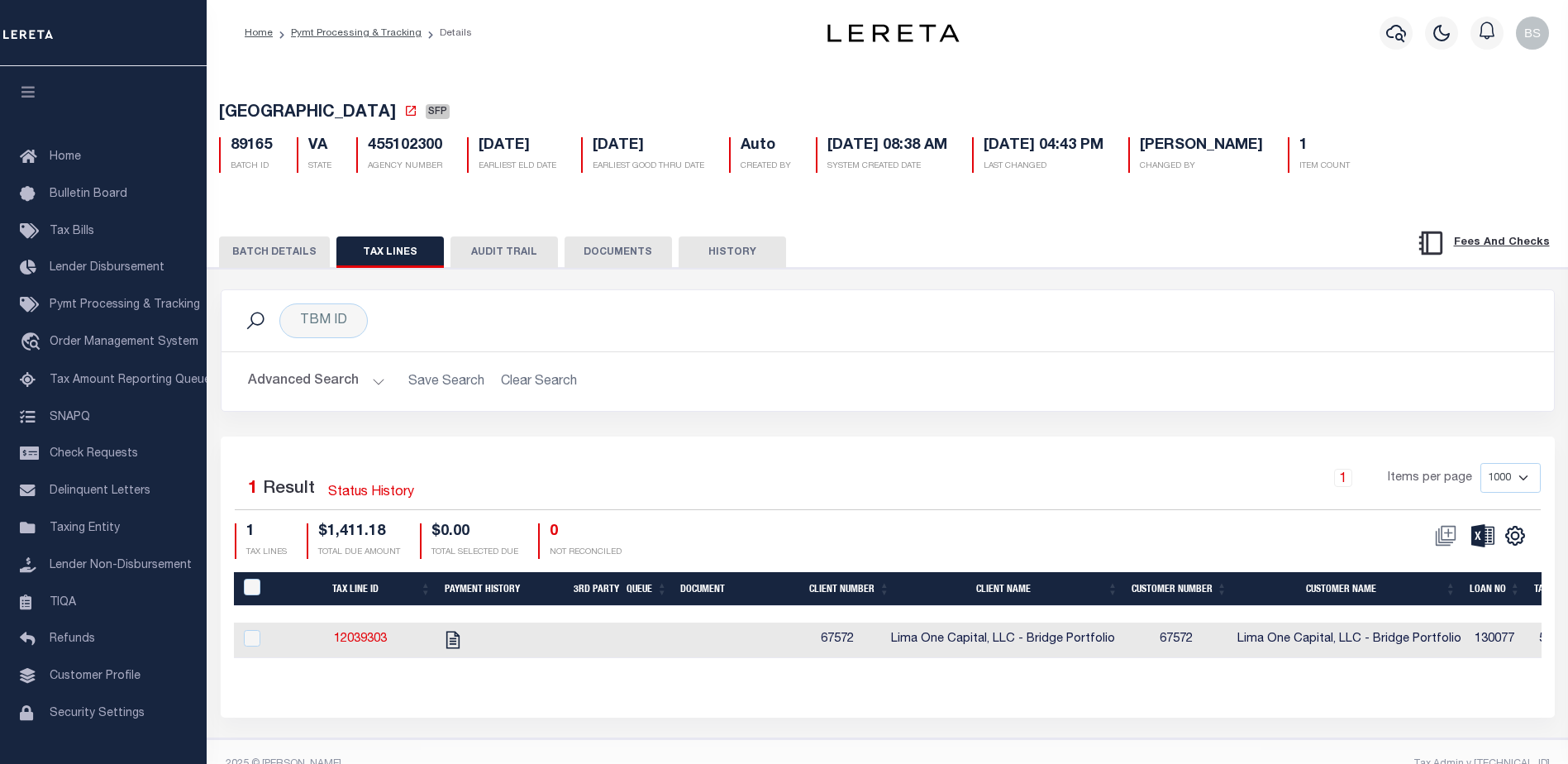
click at [596, 247] on button "DOCUMENTS" at bounding box center [618, 252] width 107 height 32
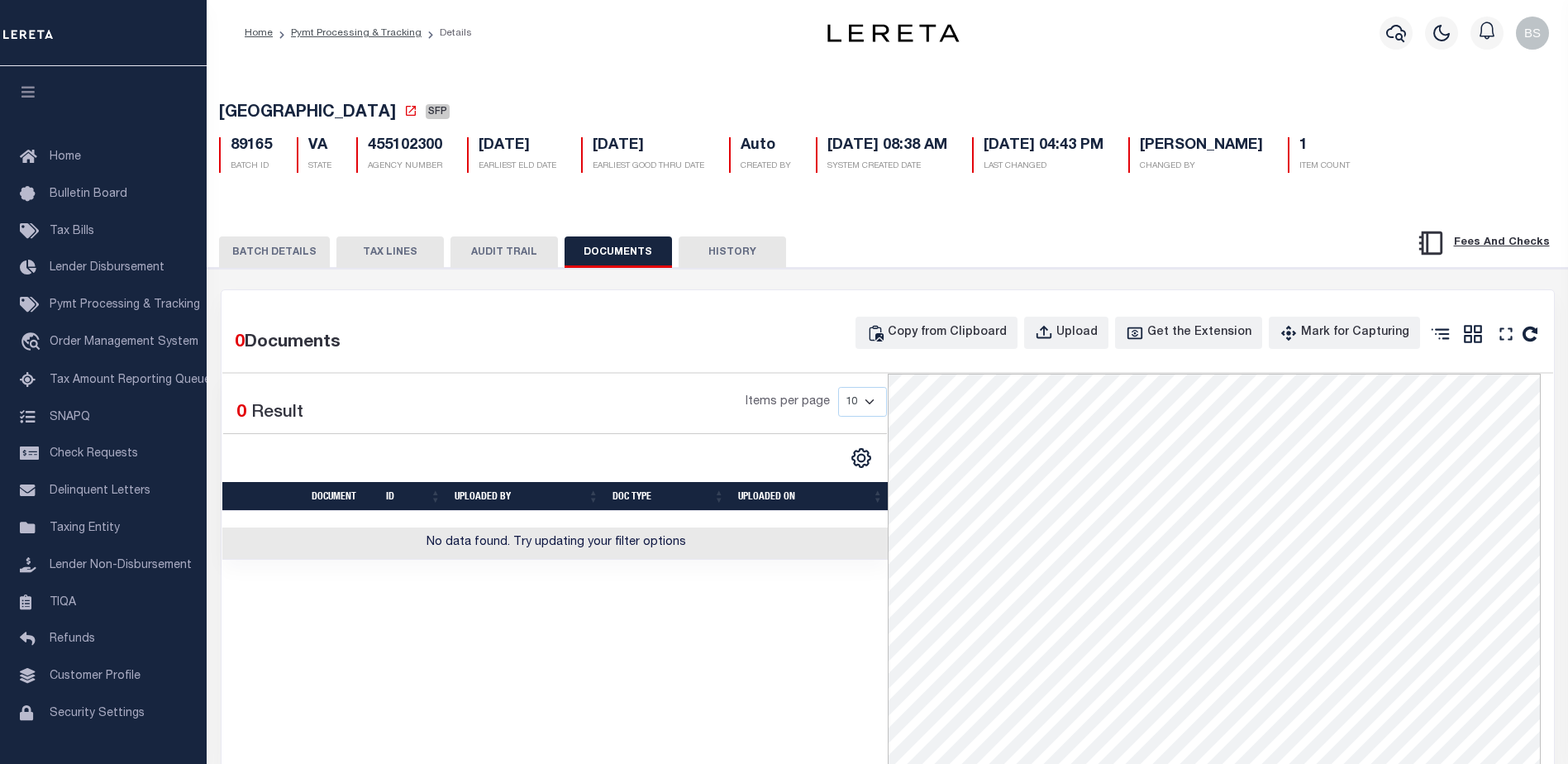
click at [685, 544] on td "No data found. Try updating your filter options" at bounding box center [556, 543] width 668 height 32
click at [278, 255] on button "BATCH DETAILS" at bounding box center [274, 252] width 111 height 32
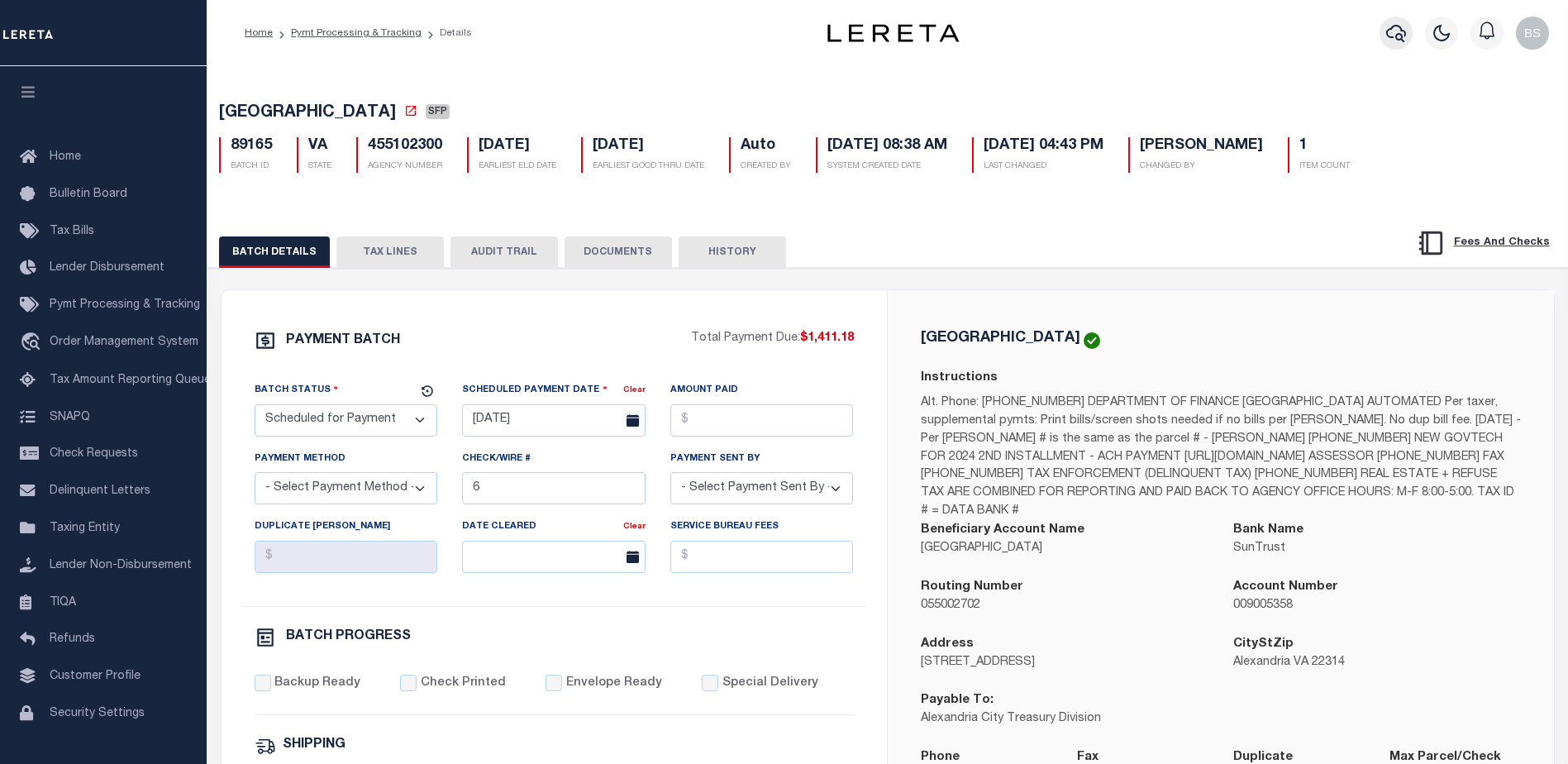
click at [1389, 42] on icon "button" at bounding box center [1396, 33] width 20 height 20
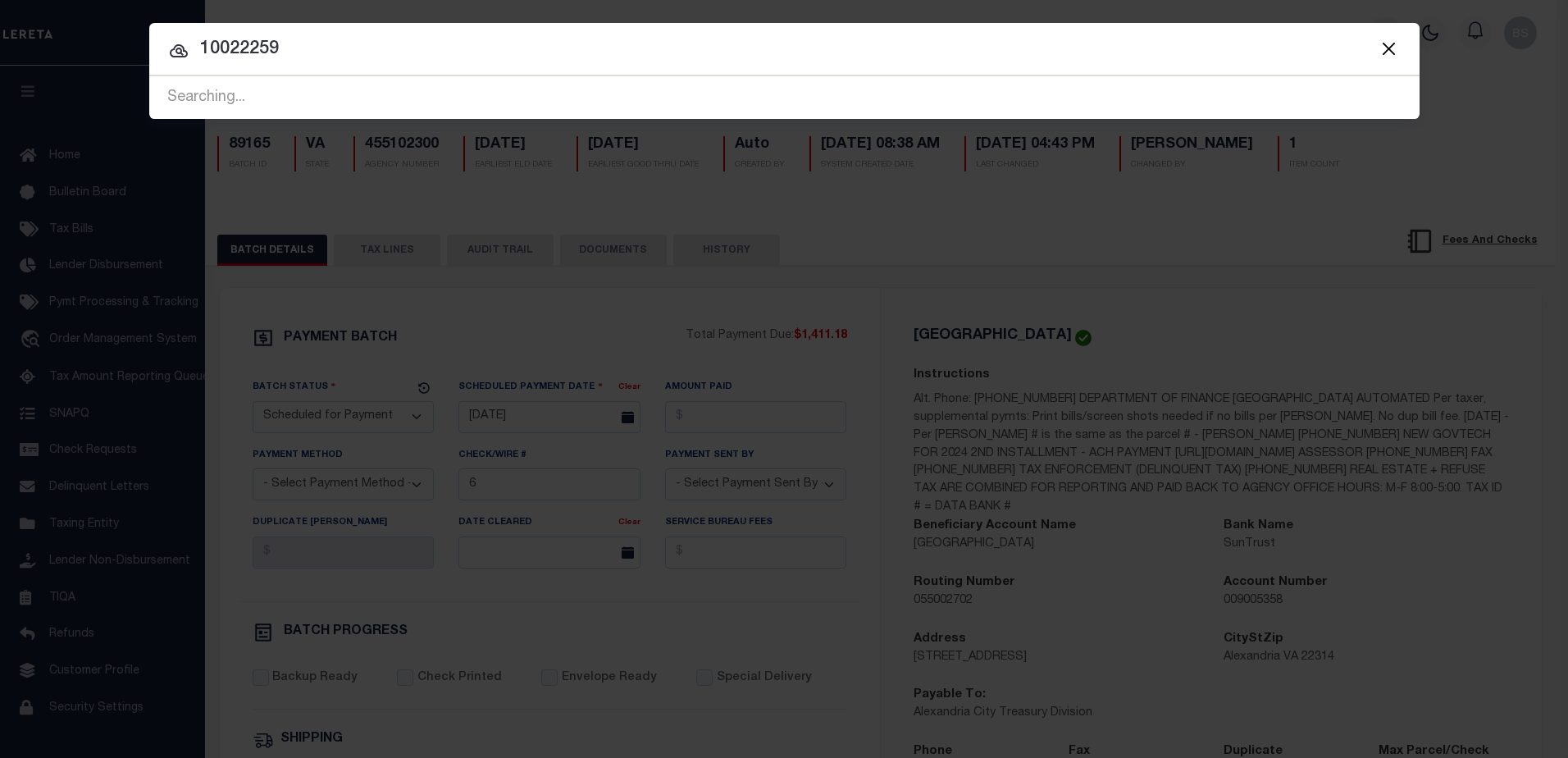
type input "10022259"
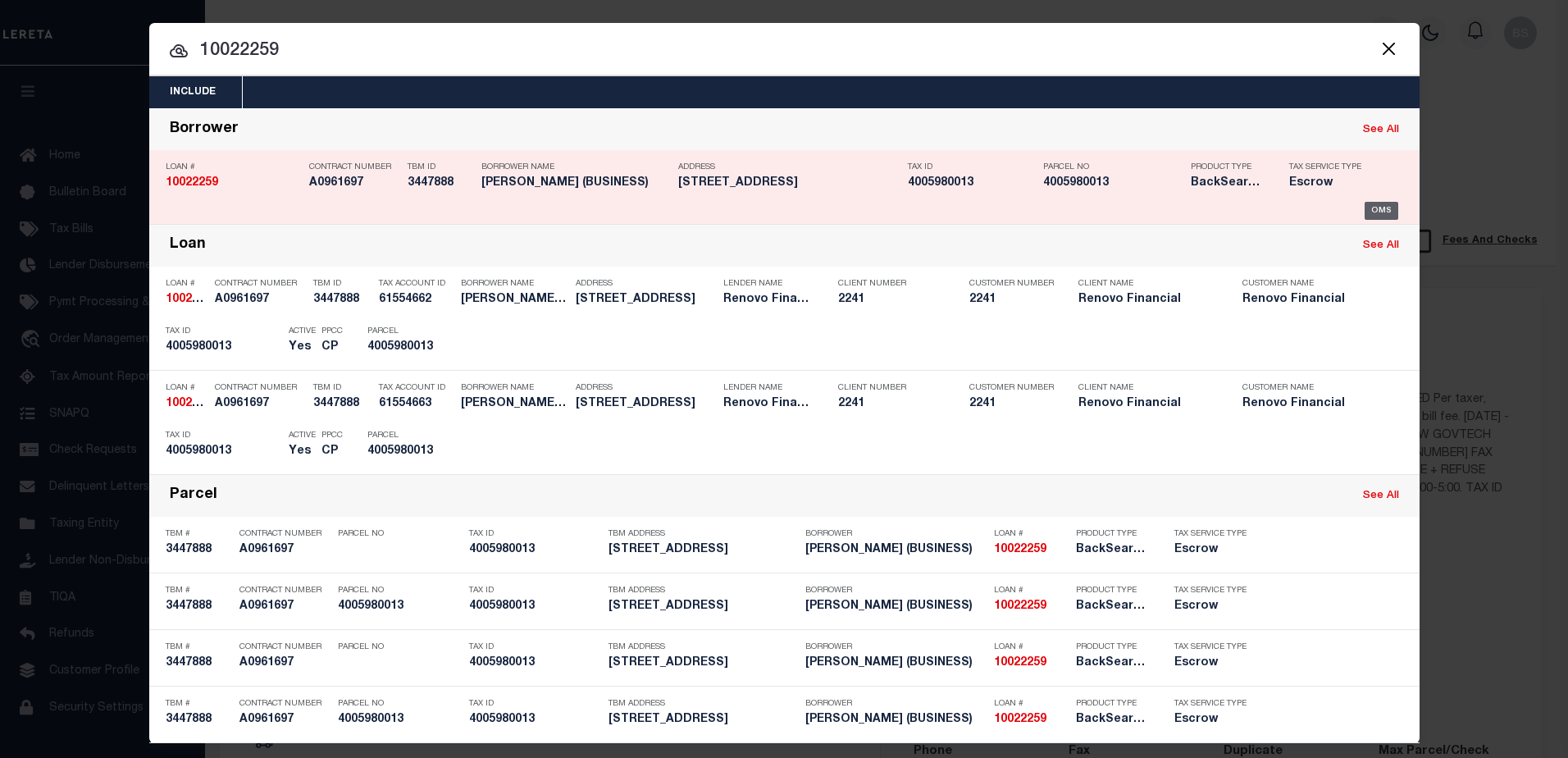
click at [1378, 208] on div "OMS" at bounding box center [1381, 211] width 34 height 18
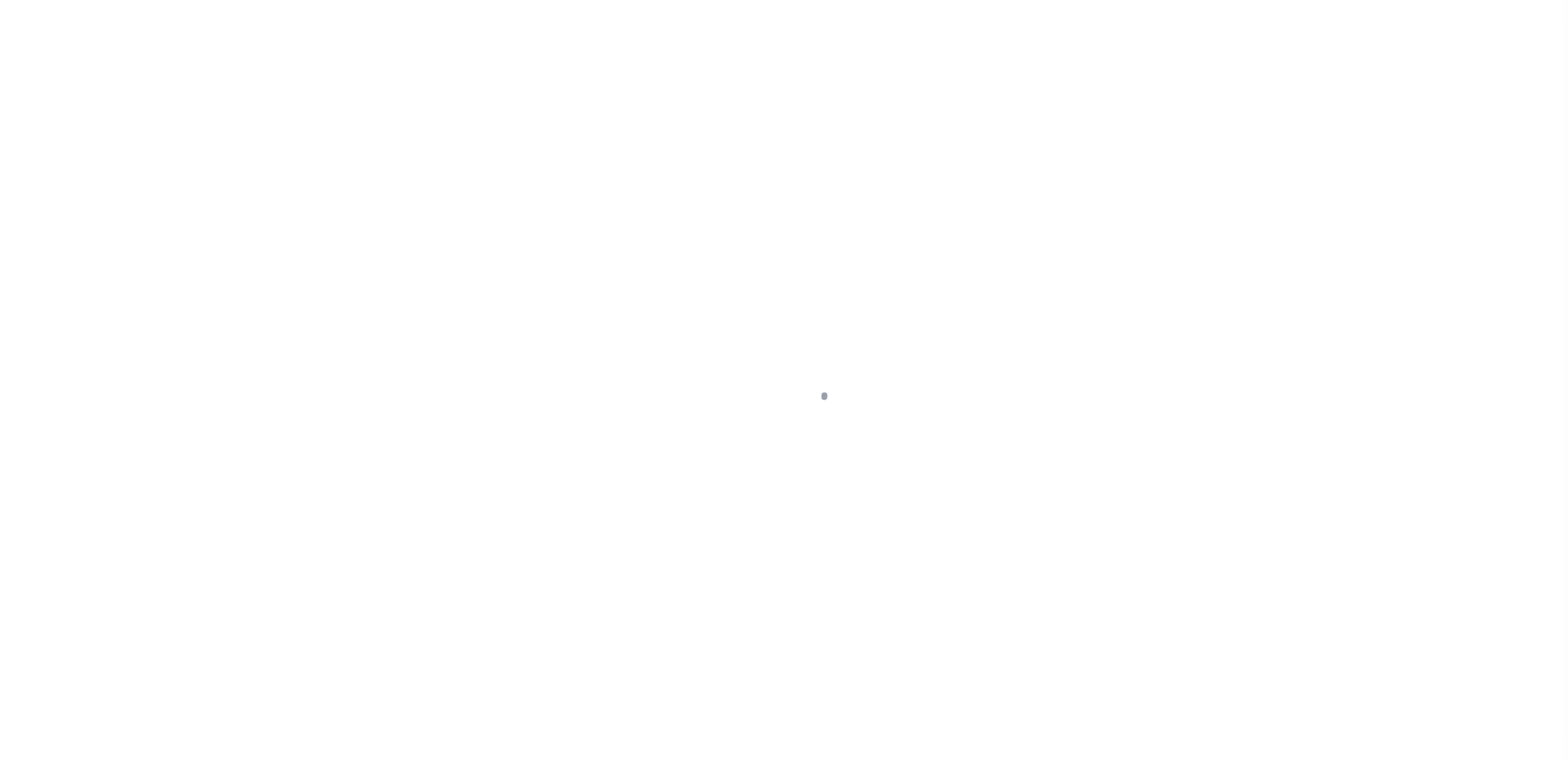
select select "400"
select select "Escrow"
type input "[STREET_ADDRESS]"
type input "[GEOGRAPHIC_DATA]"
type input "a0kUS00000BokSj"
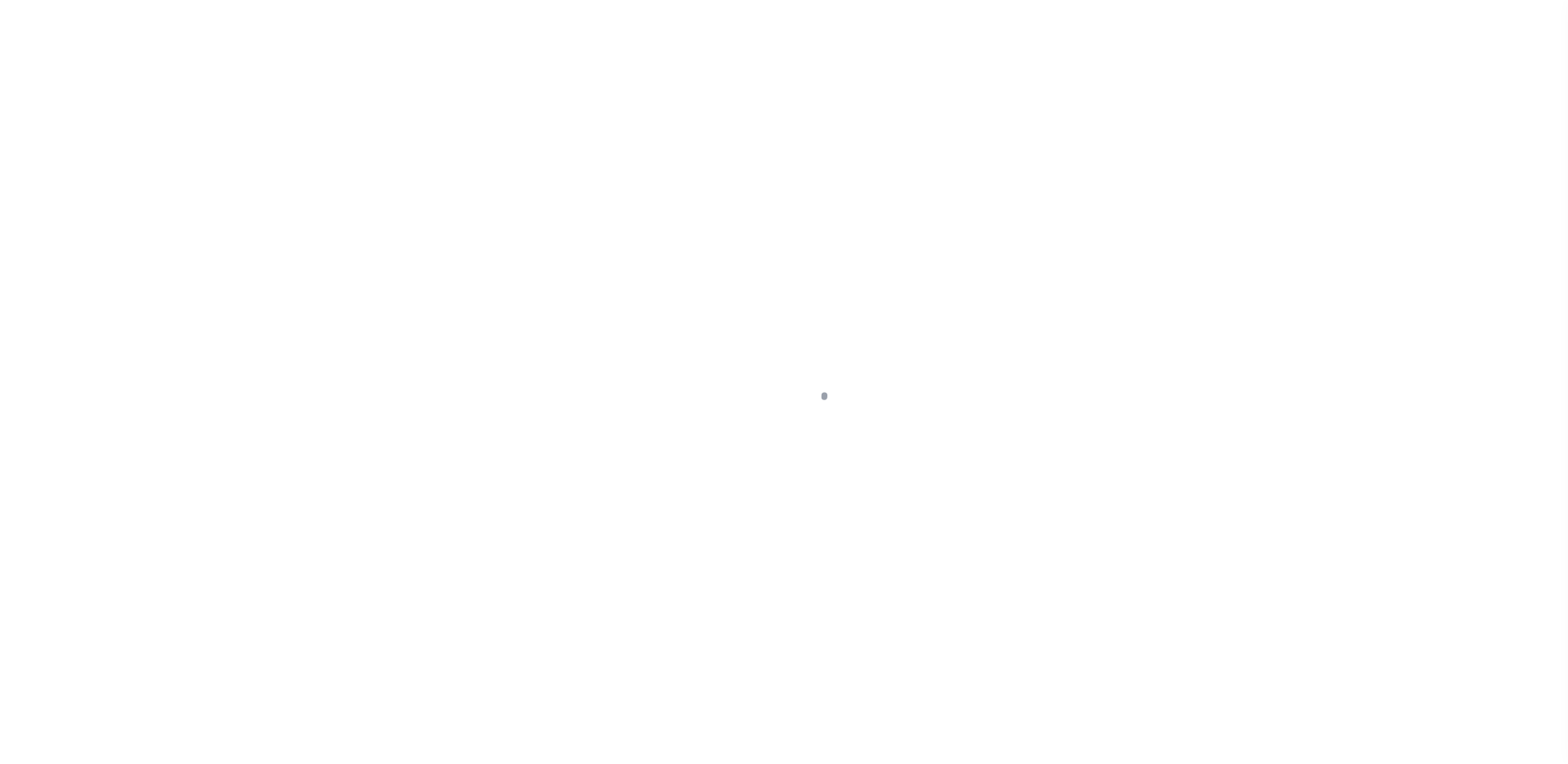
type input "NY"
select select
select select "25067"
select select "4"
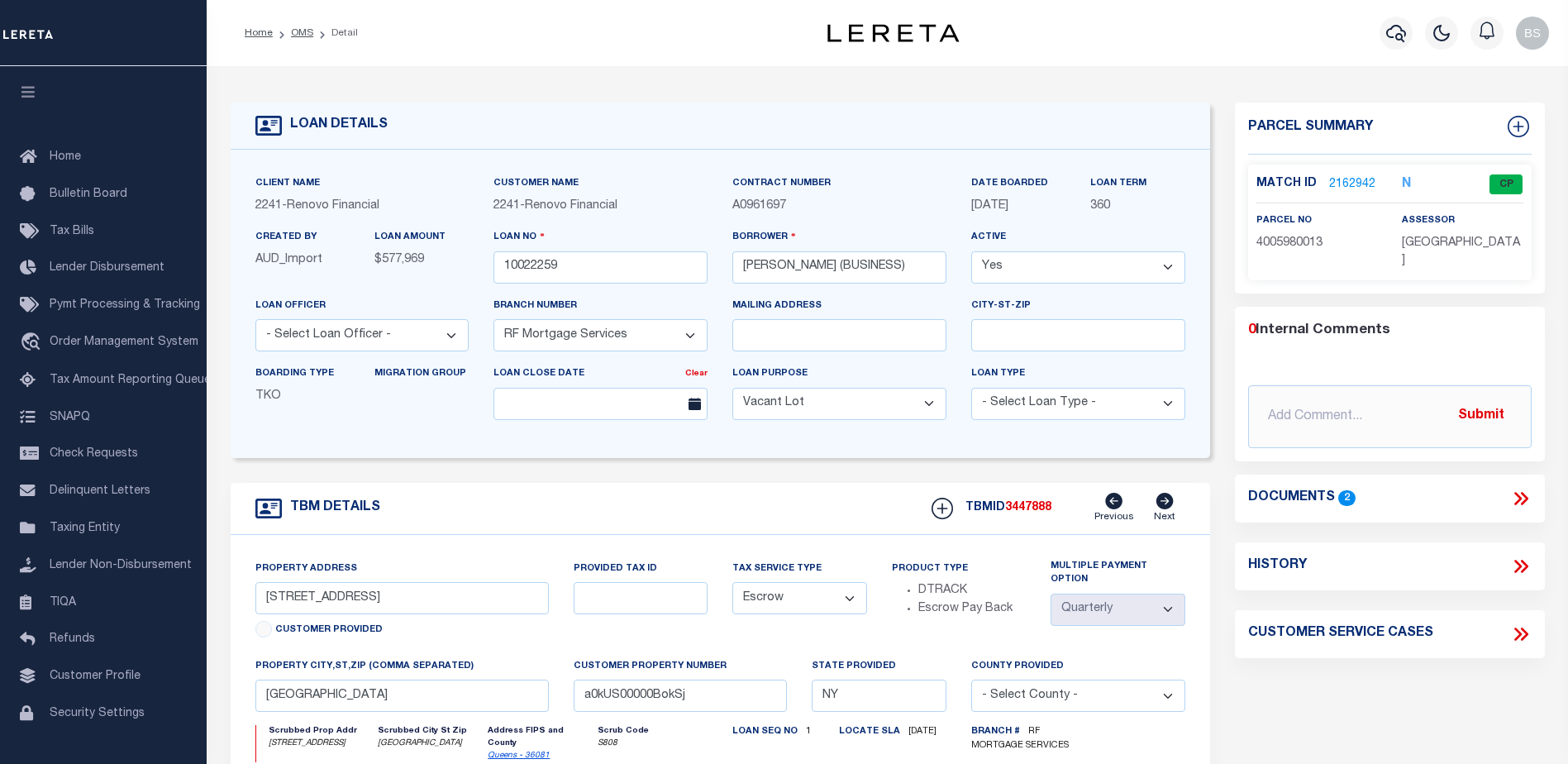
click at [1343, 184] on link "2162942" at bounding box center [1353, 184] width 46 height 17
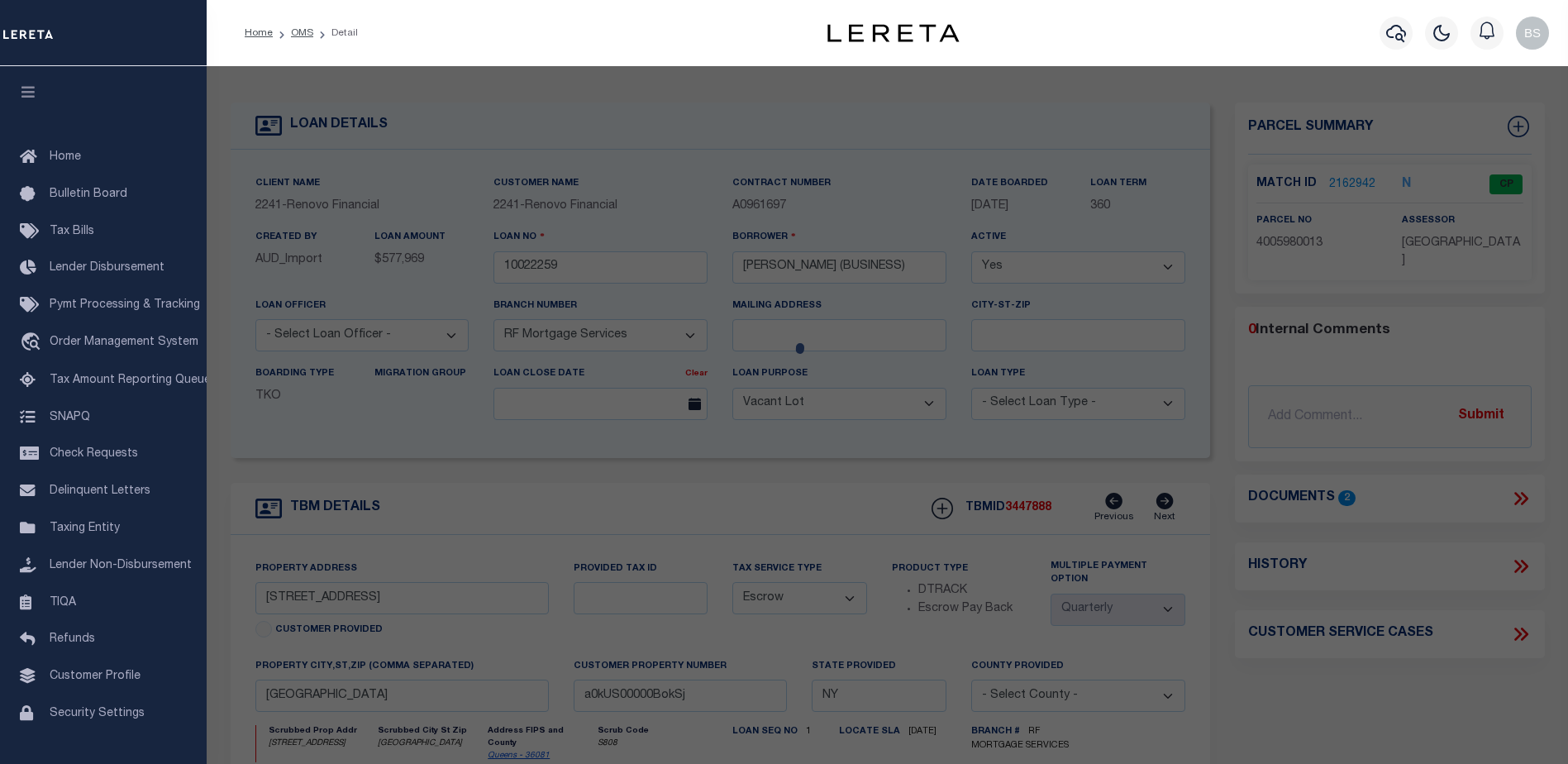
checkbox input "false"
select select "CP"
type input "[PERSON_NAME] [PERSON_NAME]"
select select "AGW"
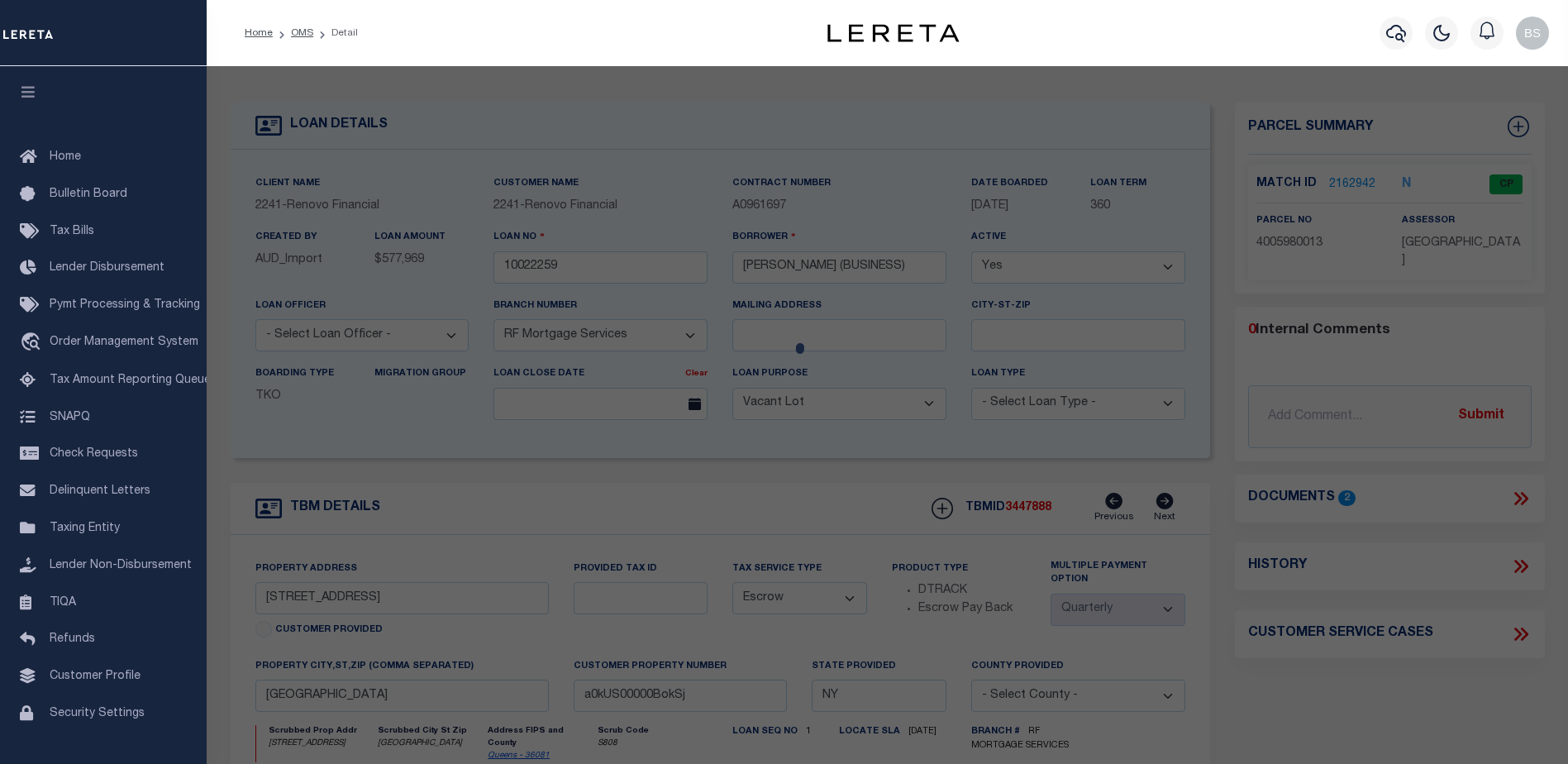
select select
type input "[STREET_ADDRESS]"
checkbox input "false"
type input "[GEOGRAPHIC_DATA]"
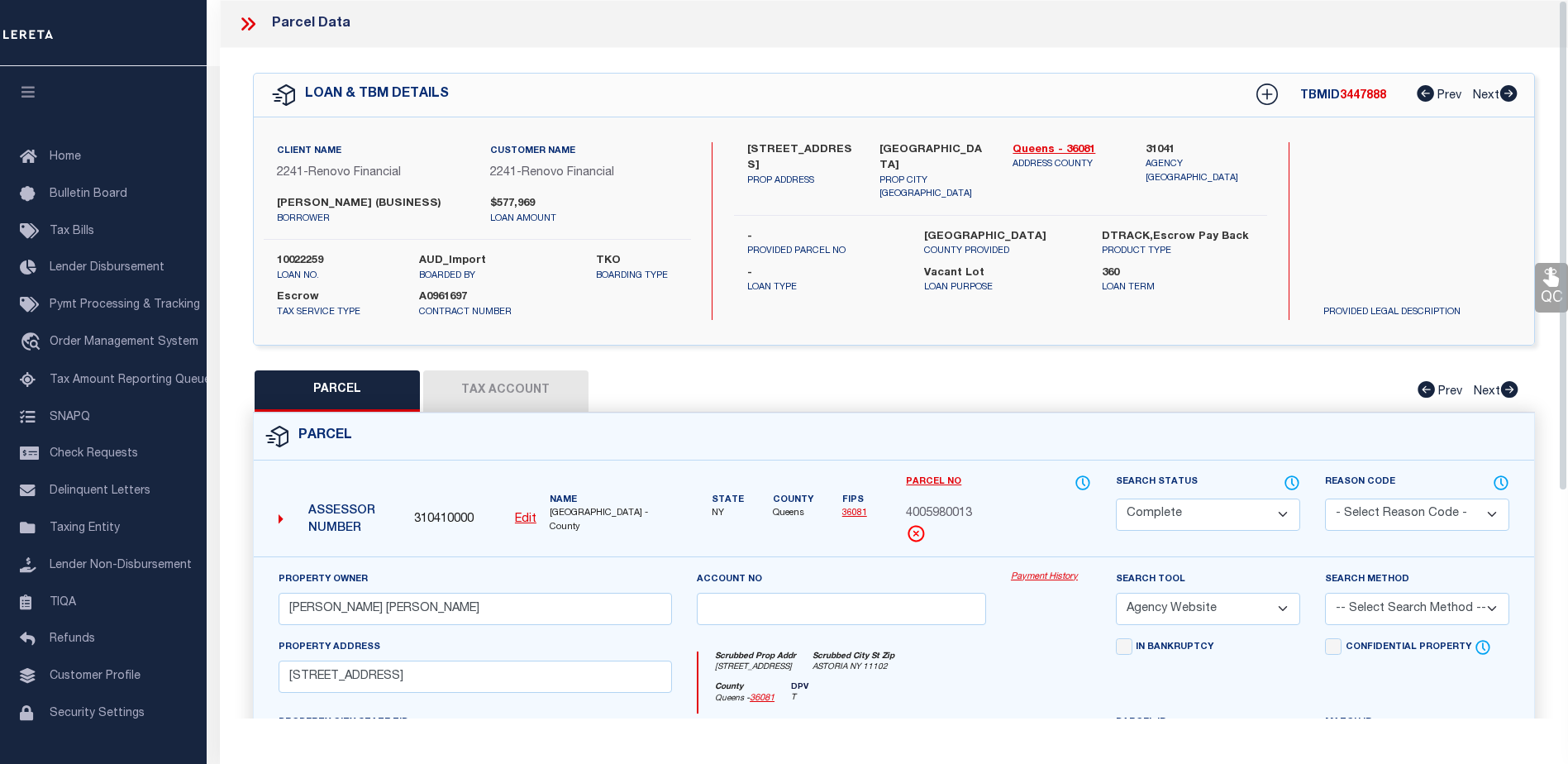
click at [1021, 575] on link "Payment History" at bounding box center [1050, 578] width 80 height 14
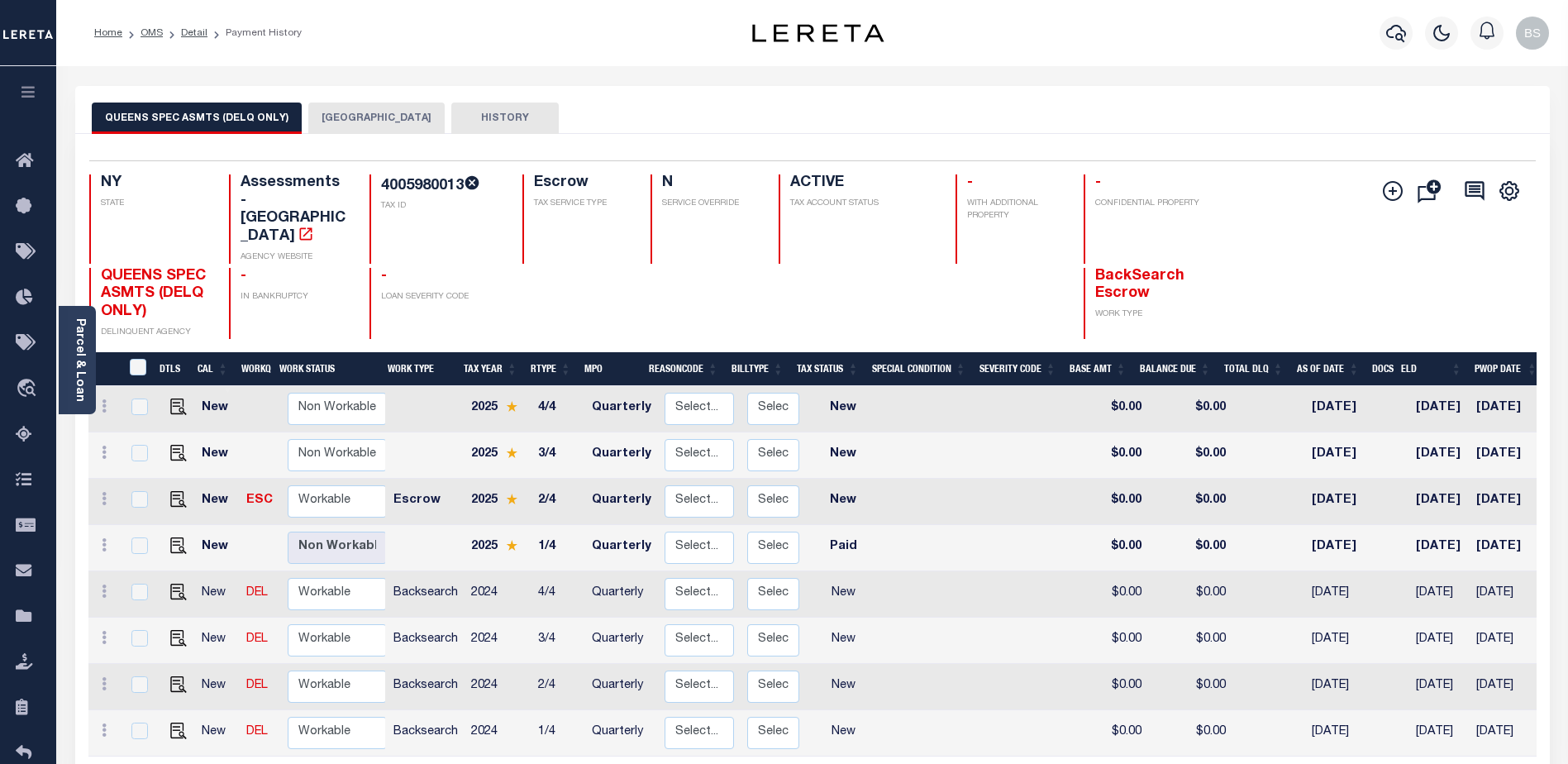
click at [362, 113] on button "[GEOGRAPHIC_DATA]" at bounding box center [376, 118] width 136 height 32
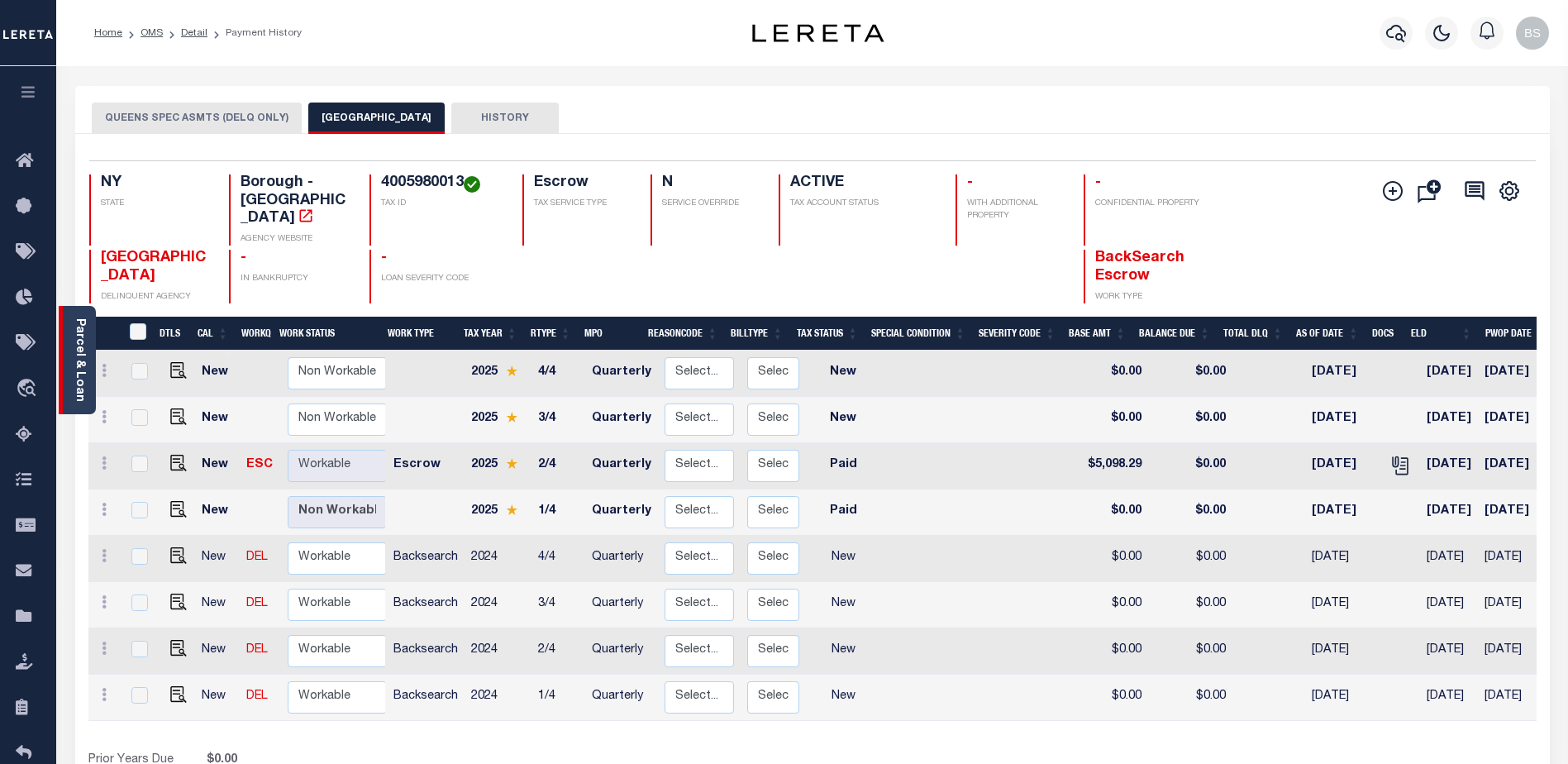
click at [76, 335] on link "Parcel & Loan" at bounding box center [79, 360] width 12 height 83
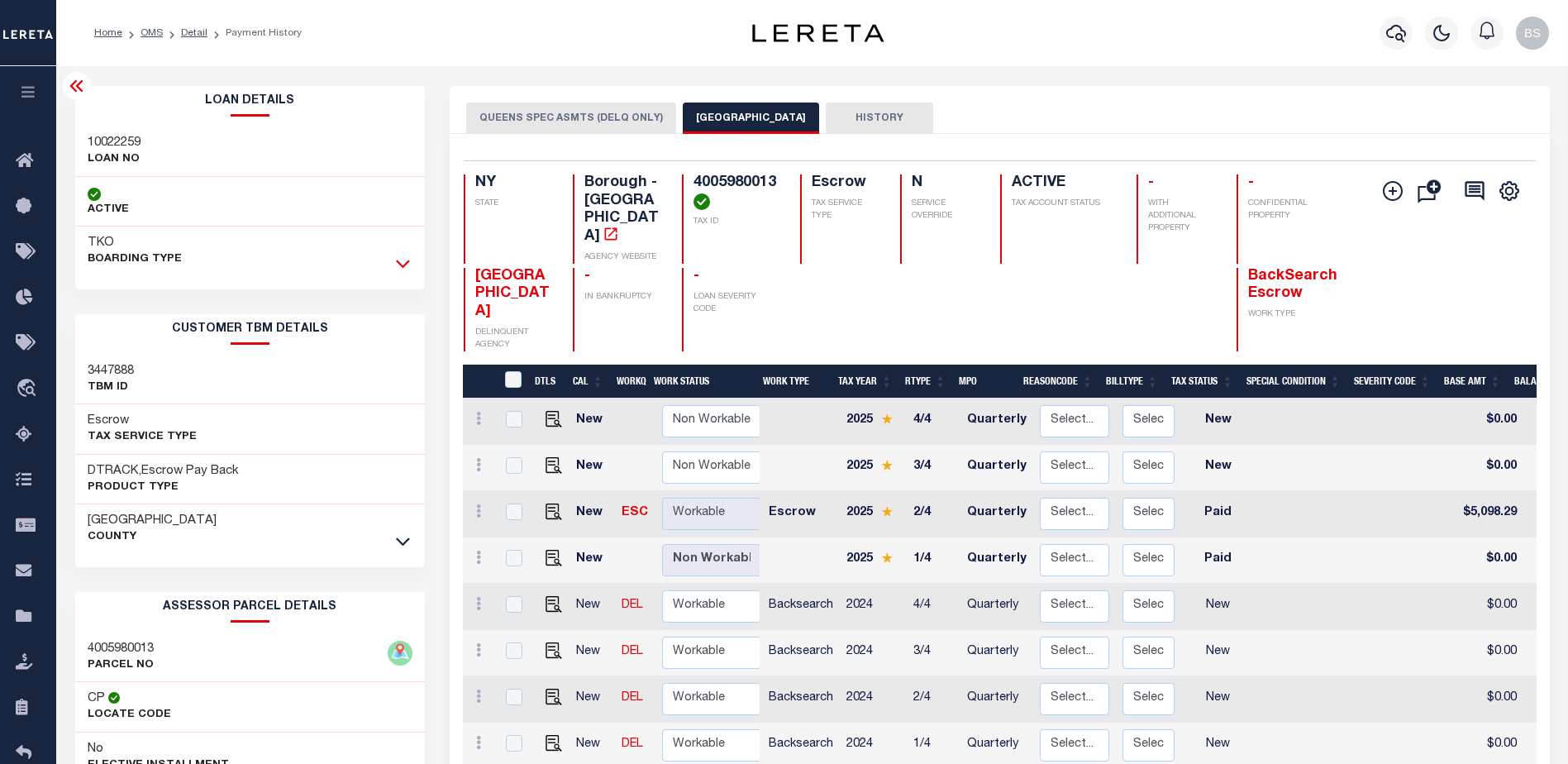
click at [409, 266] on icon at bounding box center [403, 264] width 14 height 17
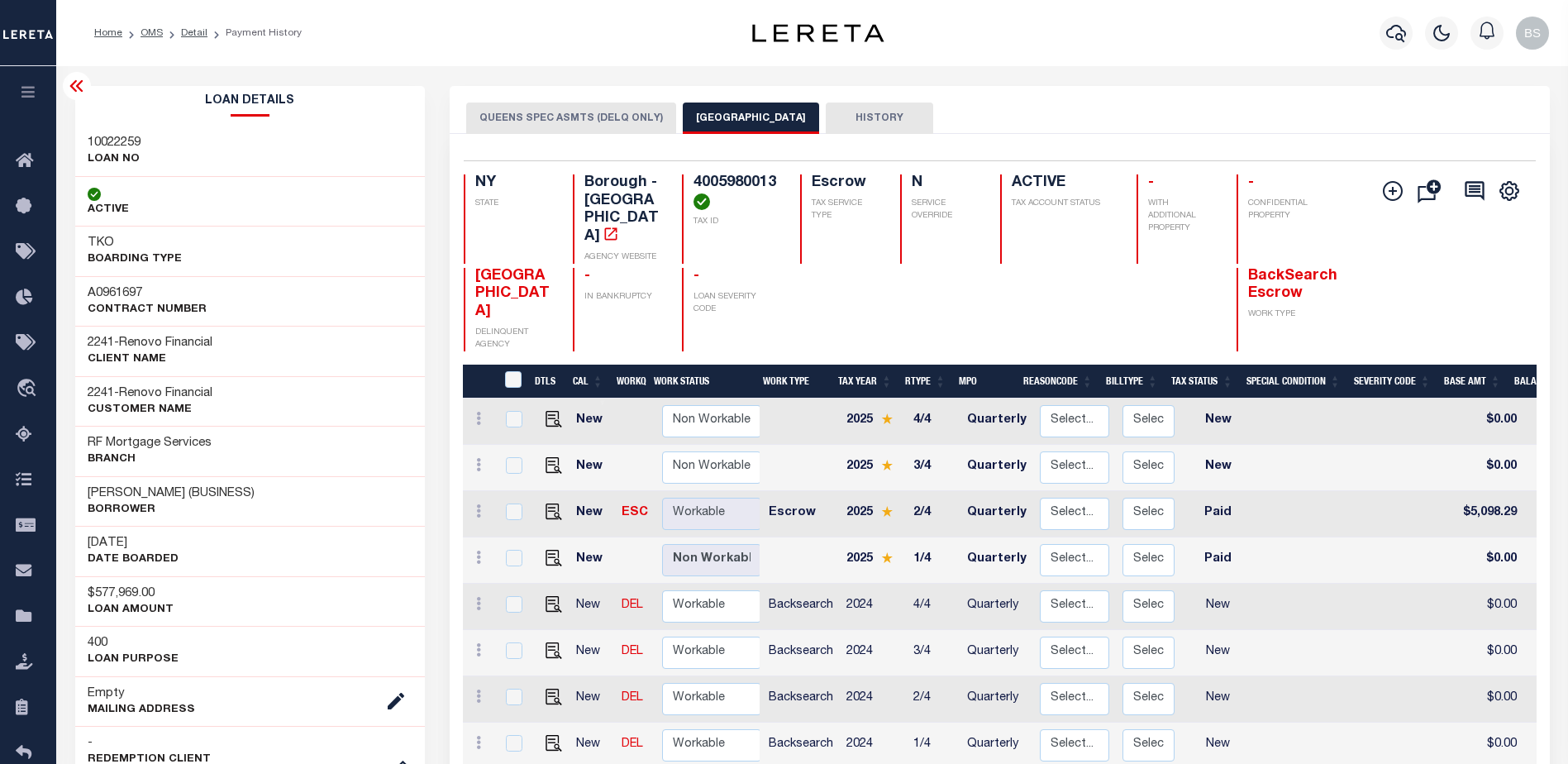
click at [73, 89] on icon at bounding box center [76, 86] width 20 height 20
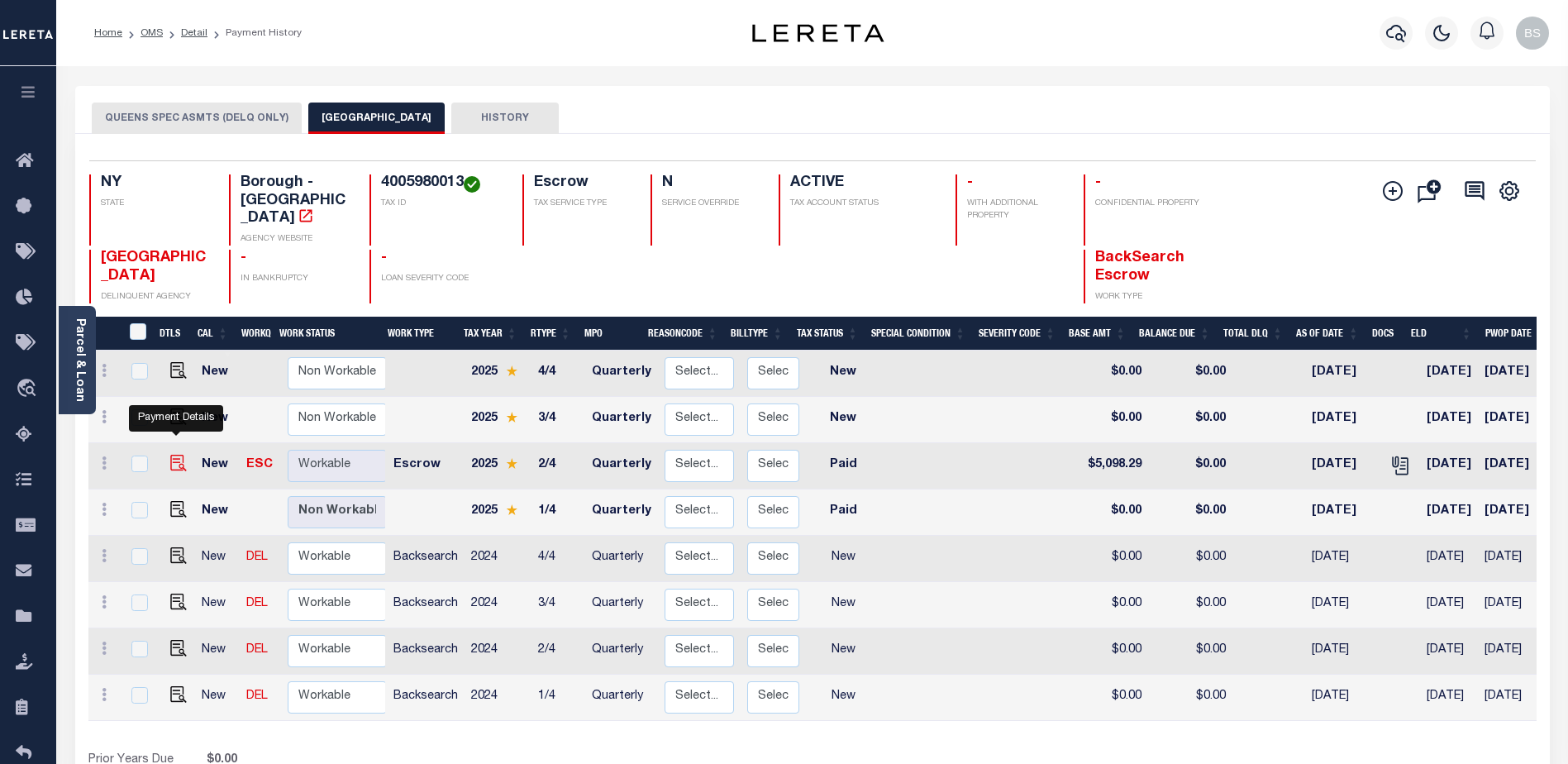
click at [180, 455] on img "" at bounding box center [178, 463] width 16 height 16
checkbox input "true"
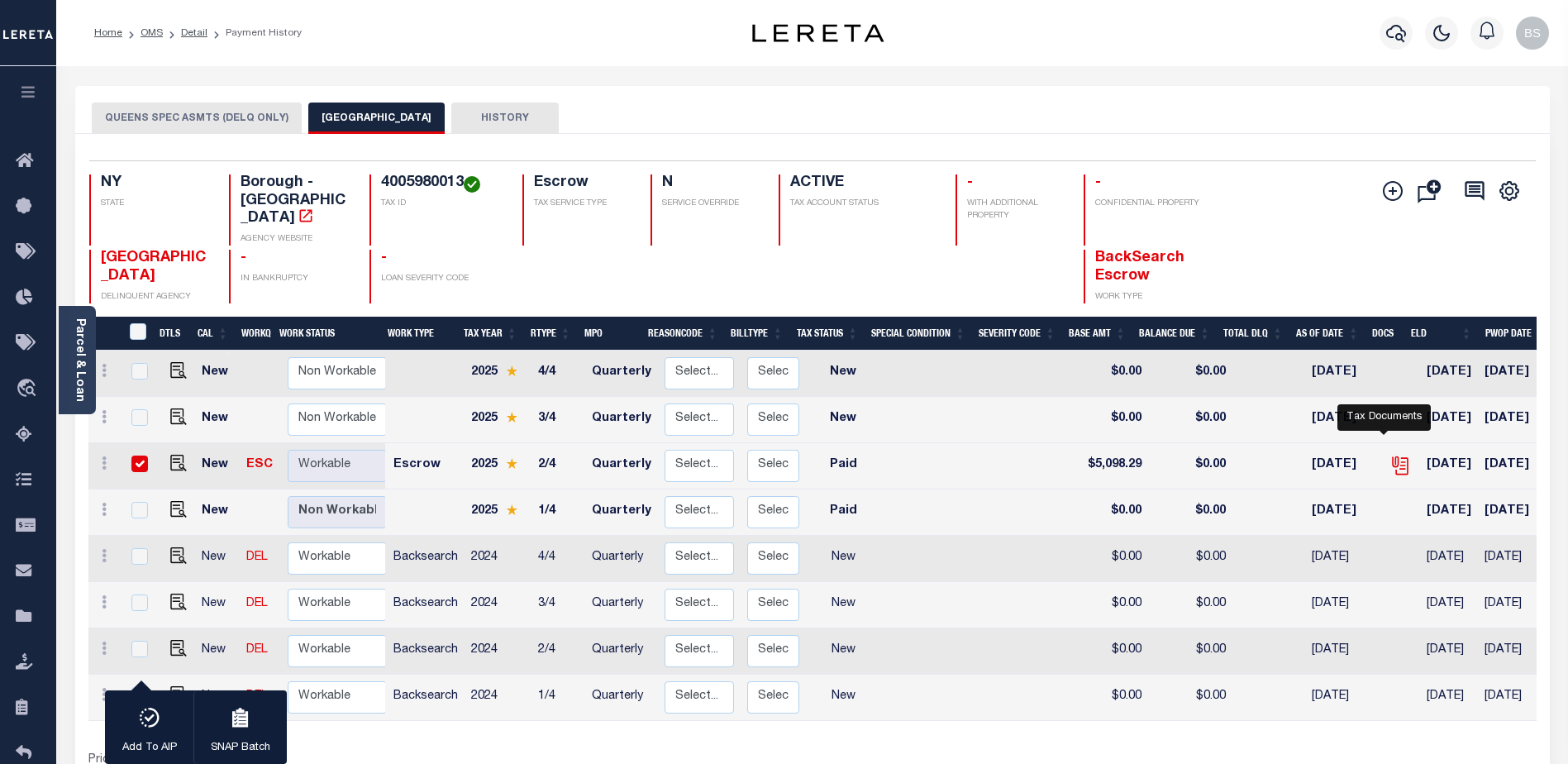
click at [1393, 457] on icon "" at bounding box center [1400, 464] width 14 height 14
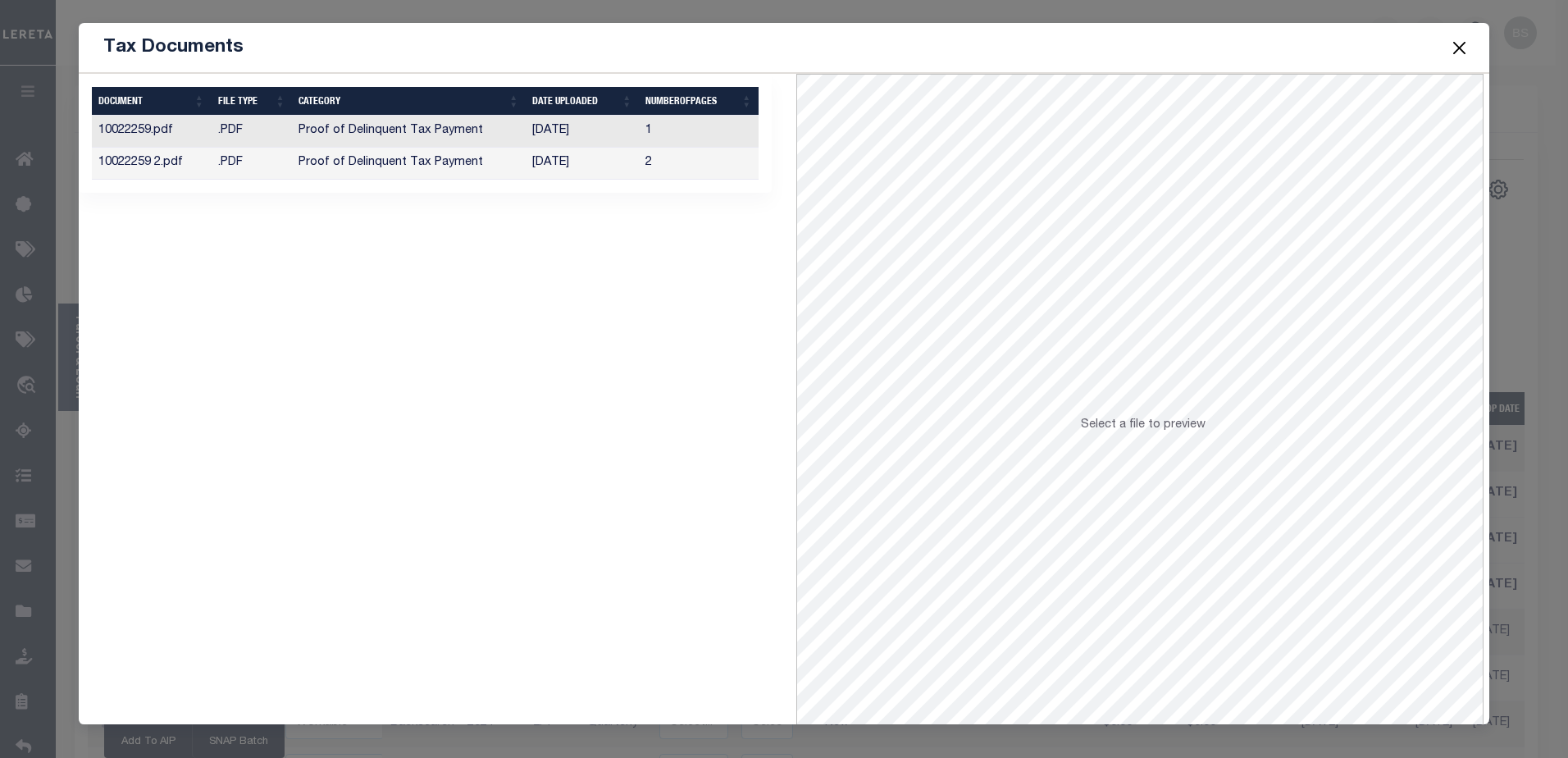
click at [336, 169] on td "Proof of Delinquent Tax Payment" at bounding box center [409, 163] width 234 height 32
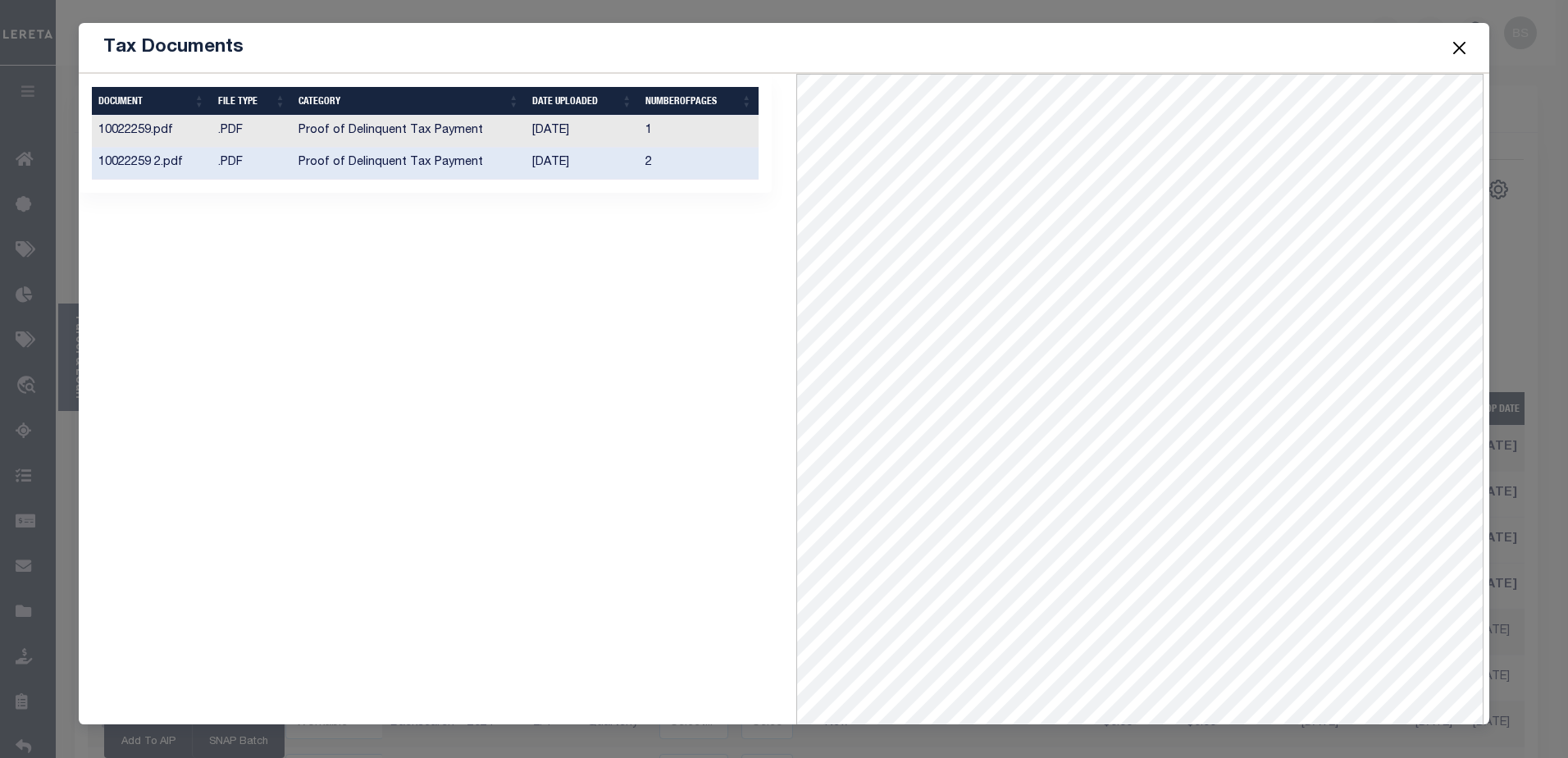
click at [376, 136] on td "Proof of Delinquent Tax Payment" at bounding box center [409, 131] width 234 height 32
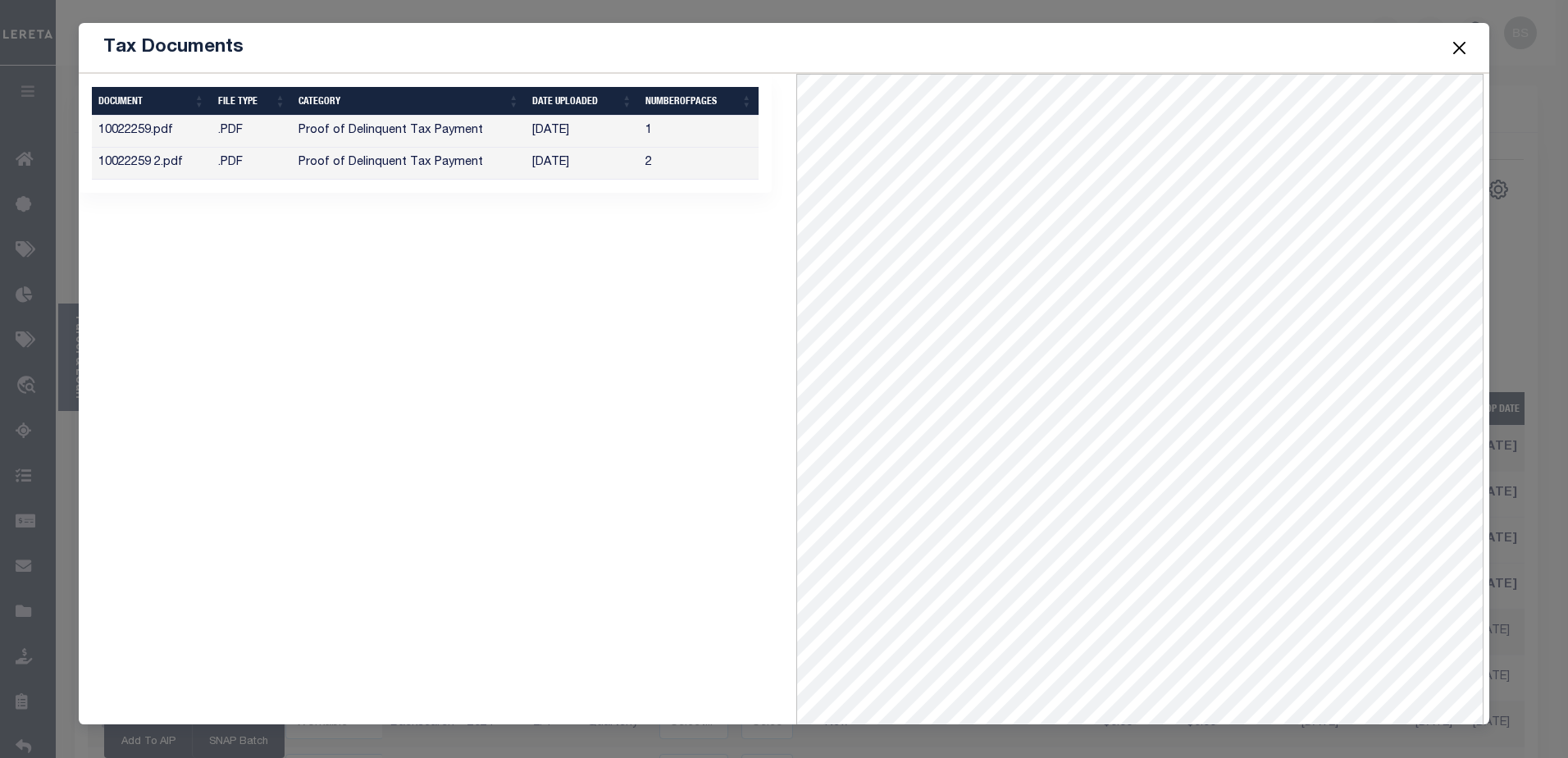
click at [402, 167] on td "Proof of Delinquent Tax Payment" at bounding box center [409, 163] width 234 height 32
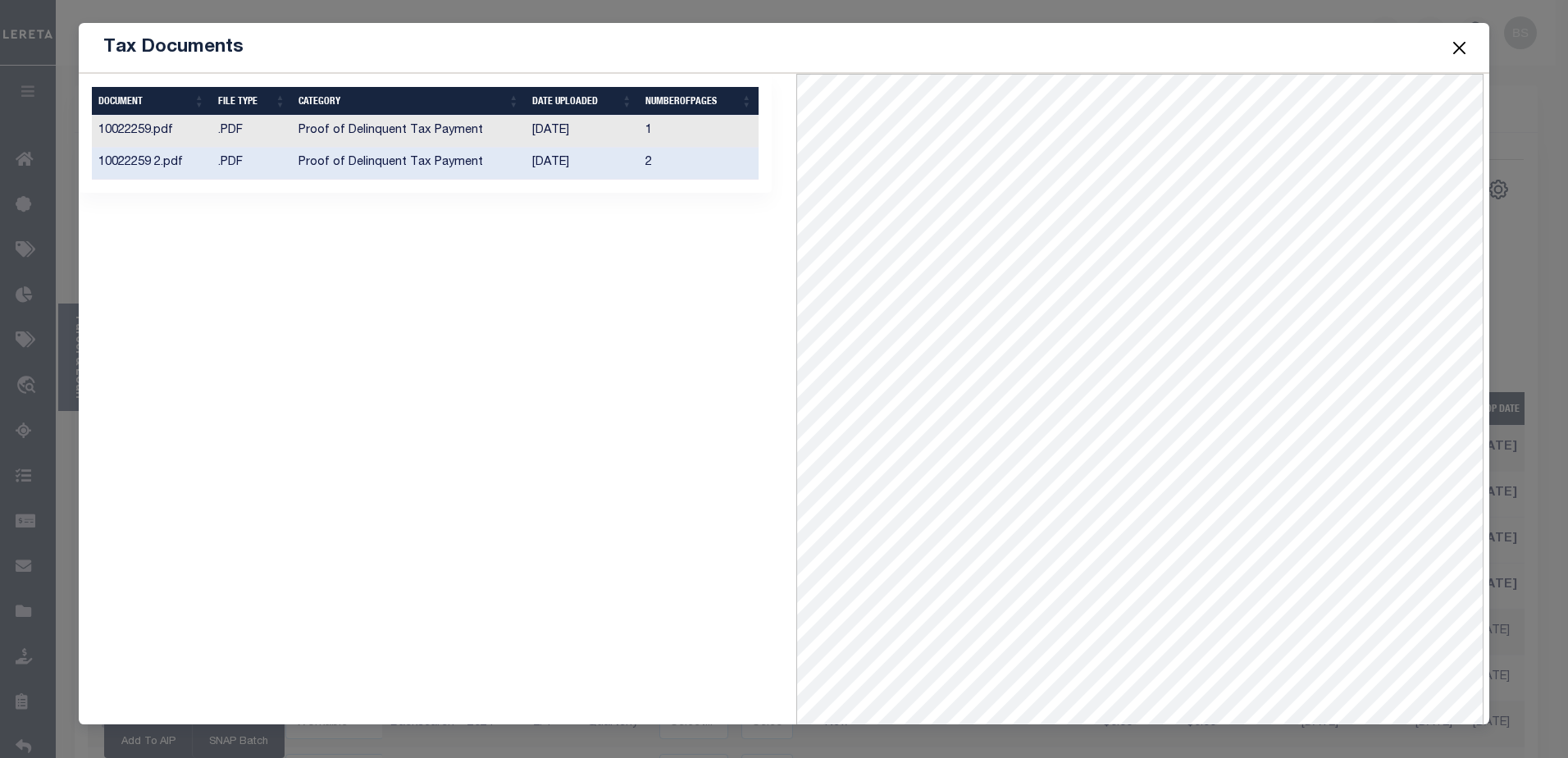
click at [1460, 51] on button "Close" at bounding box center [1459, 48] width 21 height 21
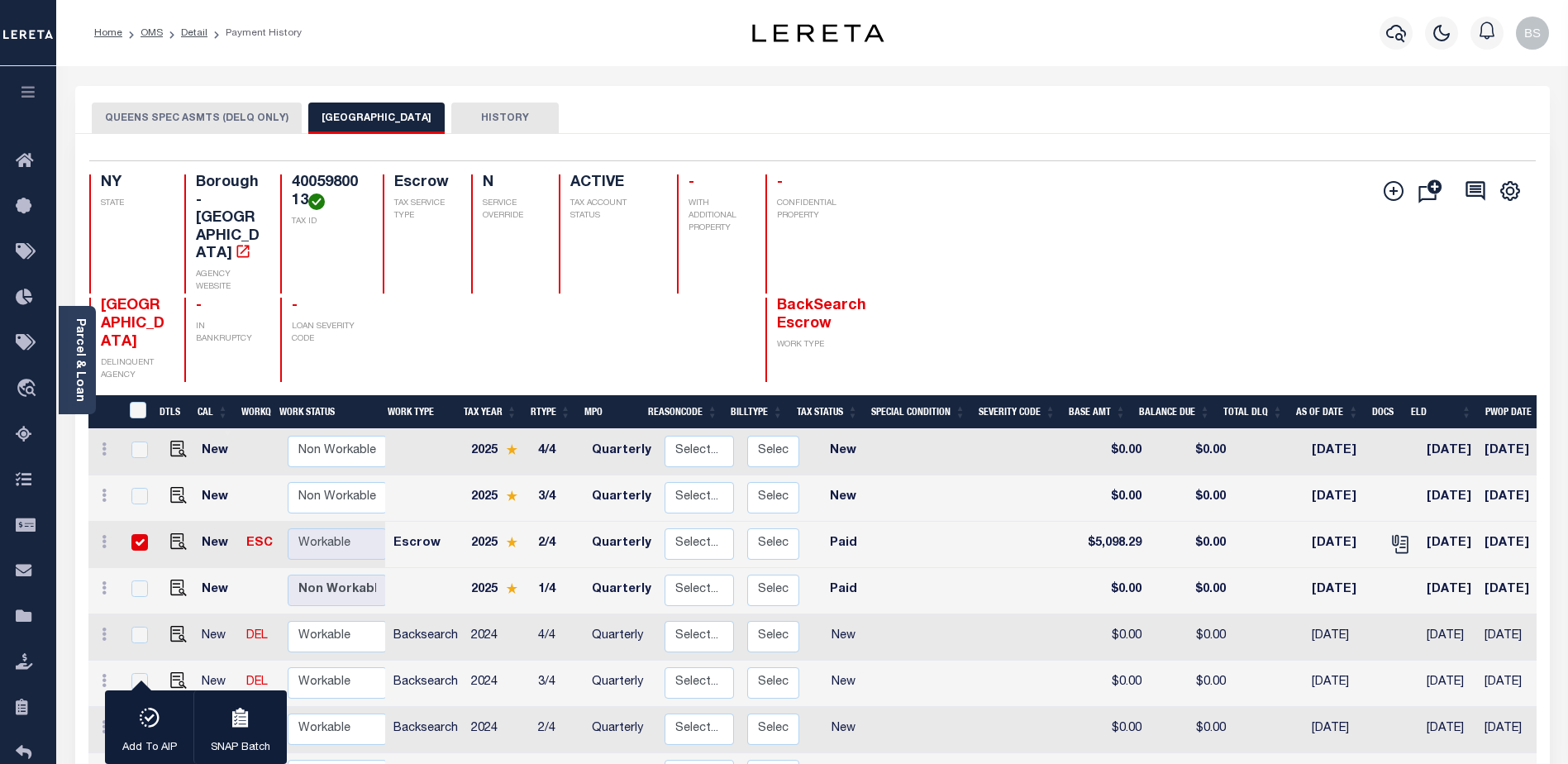
click at [129, 534] on div at bounding box center [138, 543] width 21 height 18
checkbox input "false"
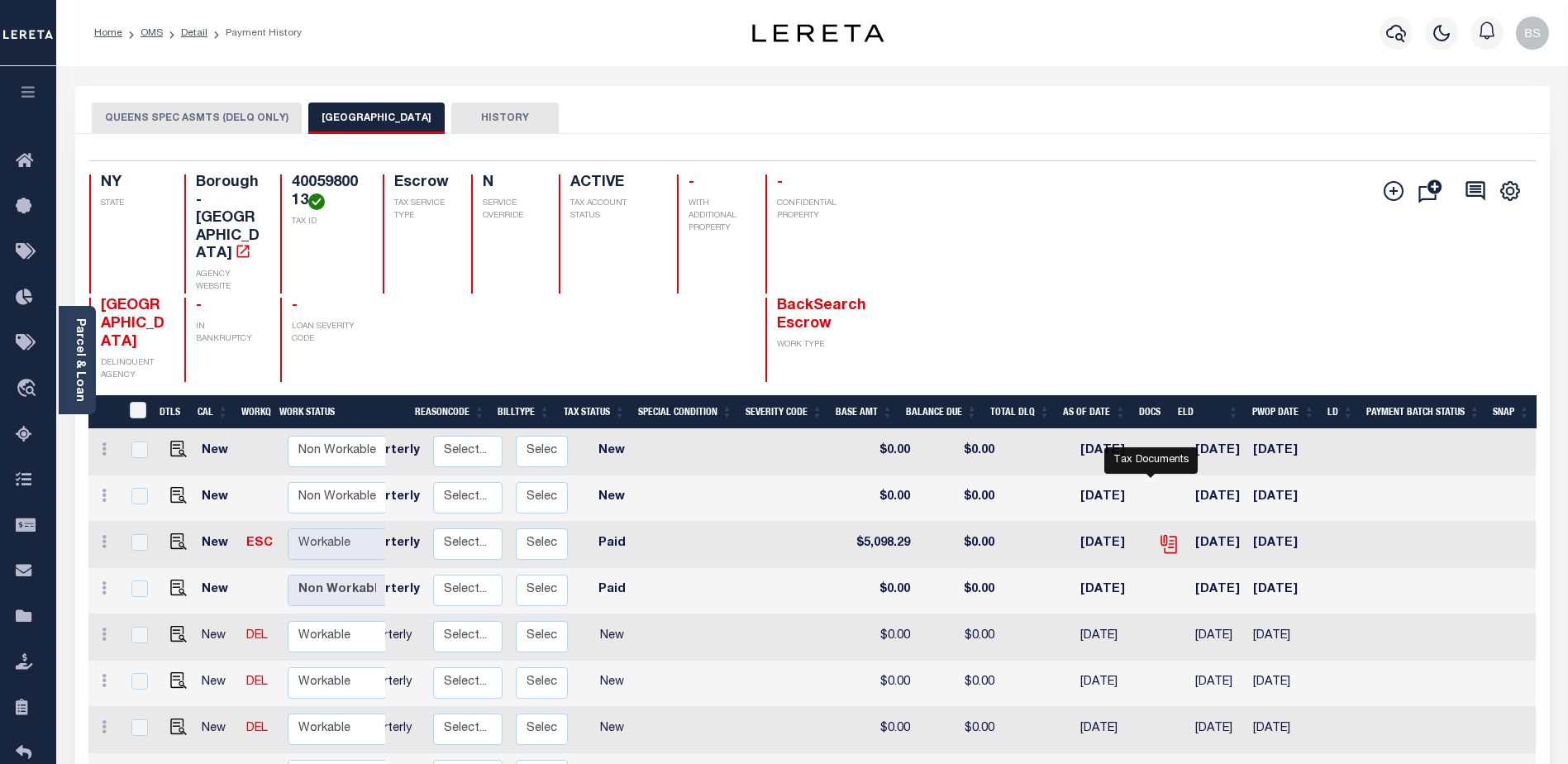
click at [1159, 533] on icon "" at bounding box center [1169, 544] width 21 height 21
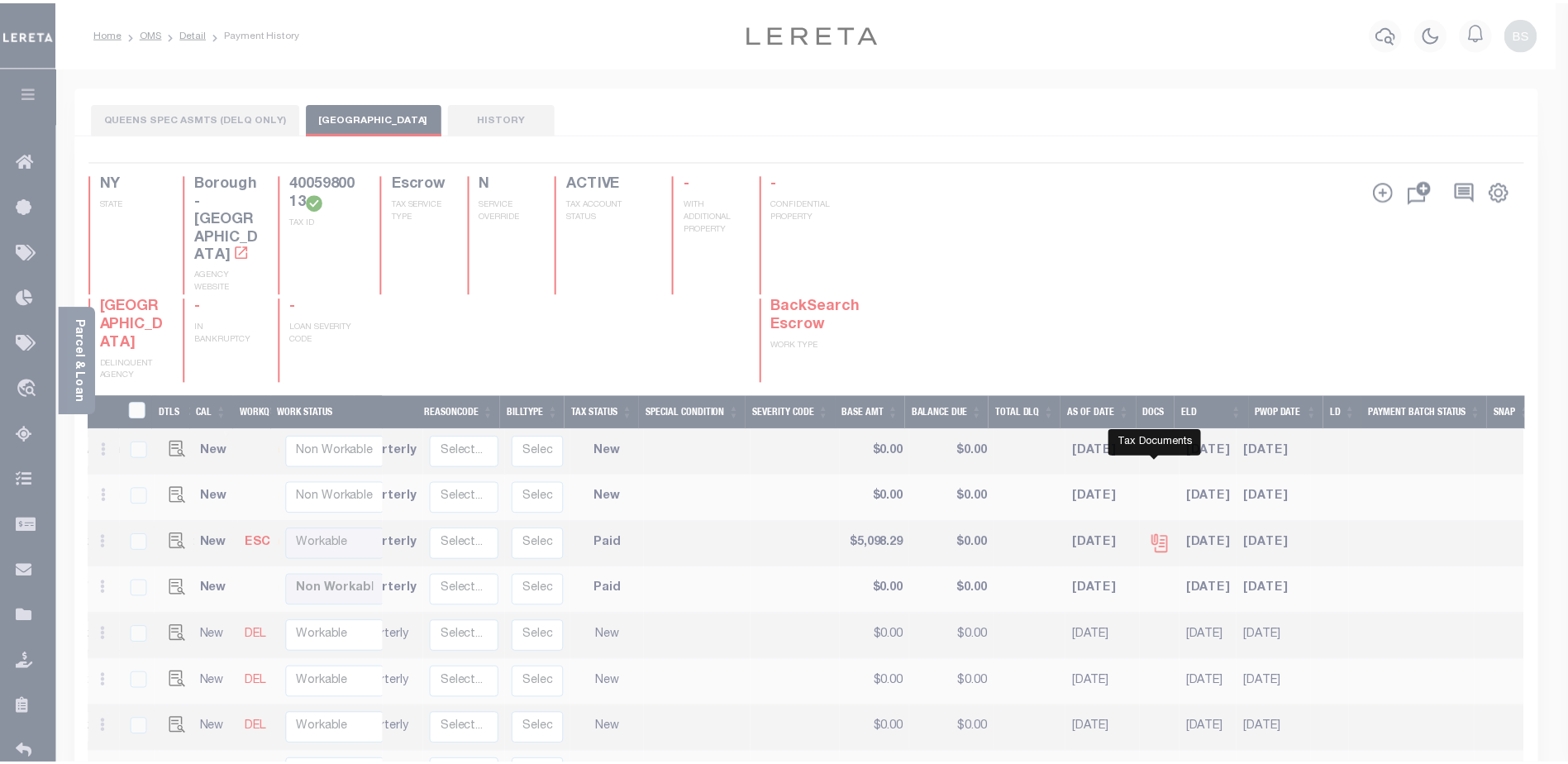
scroll to position [0, 221]
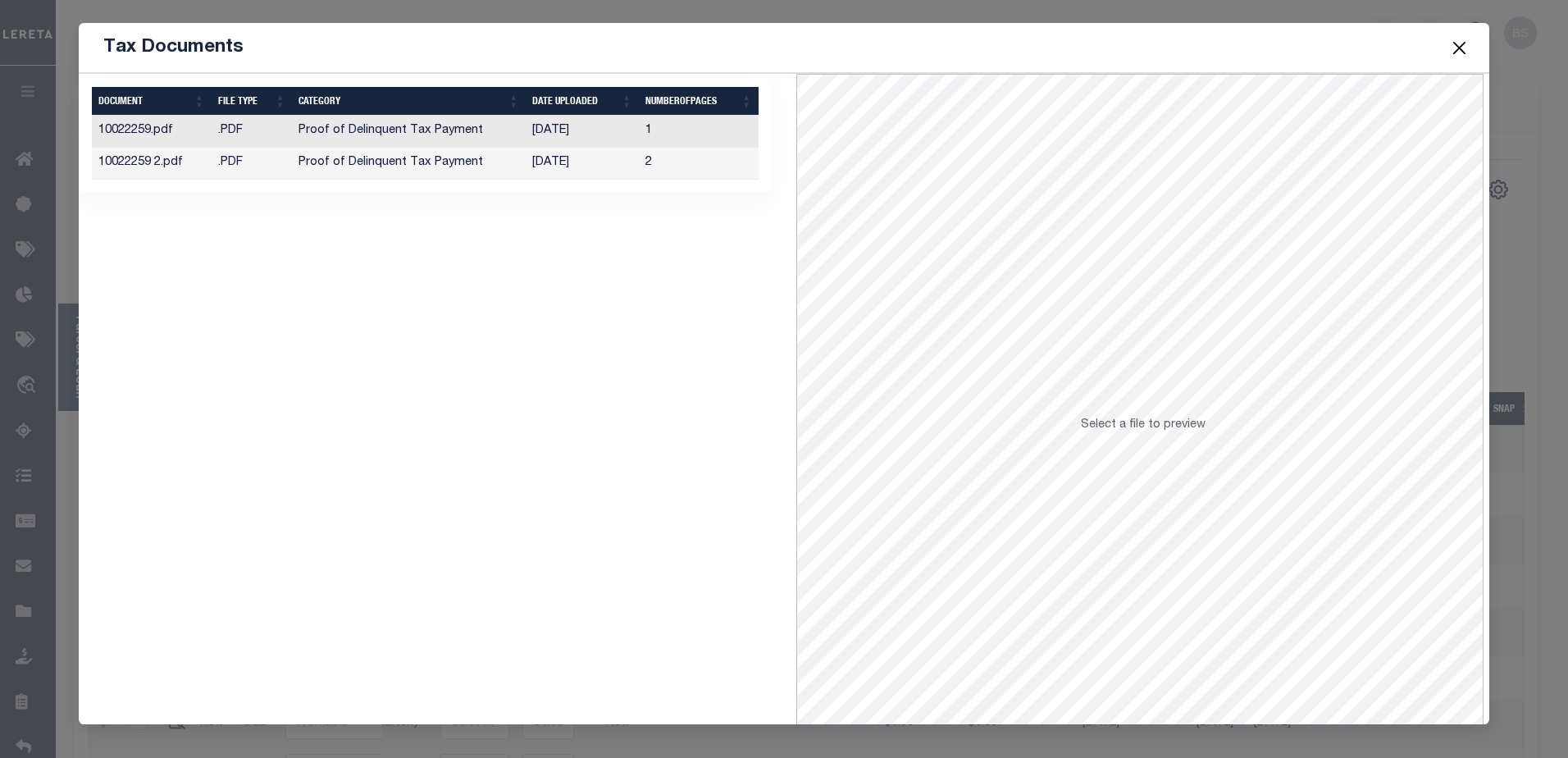
click at [534, 165] on td "09/02/2025" at bounding box center [582, 163] width 113 height 32
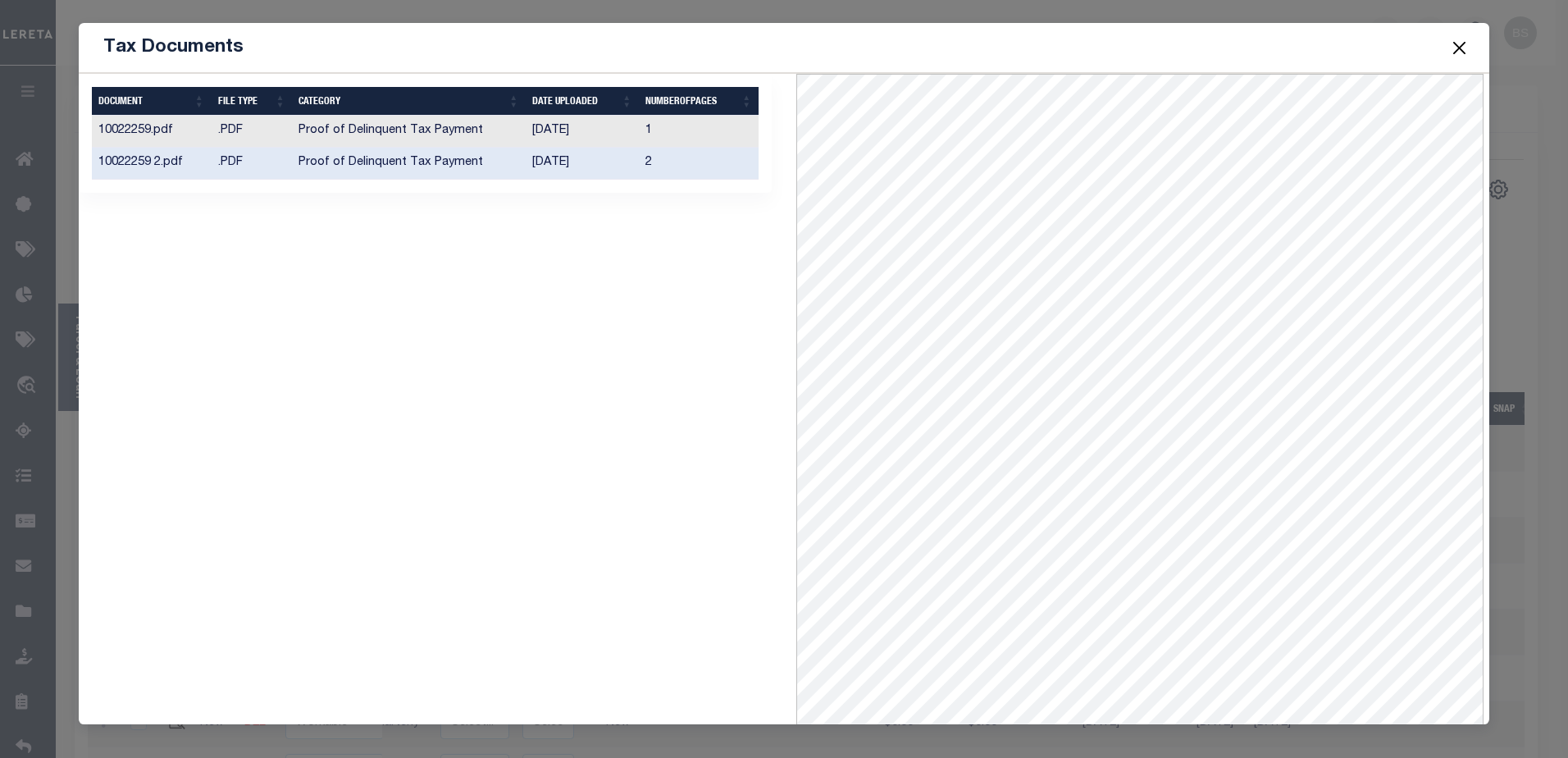
click at [534, 136] on td "09/02/2025" at bounding box center [582, 131] width 113 height 32
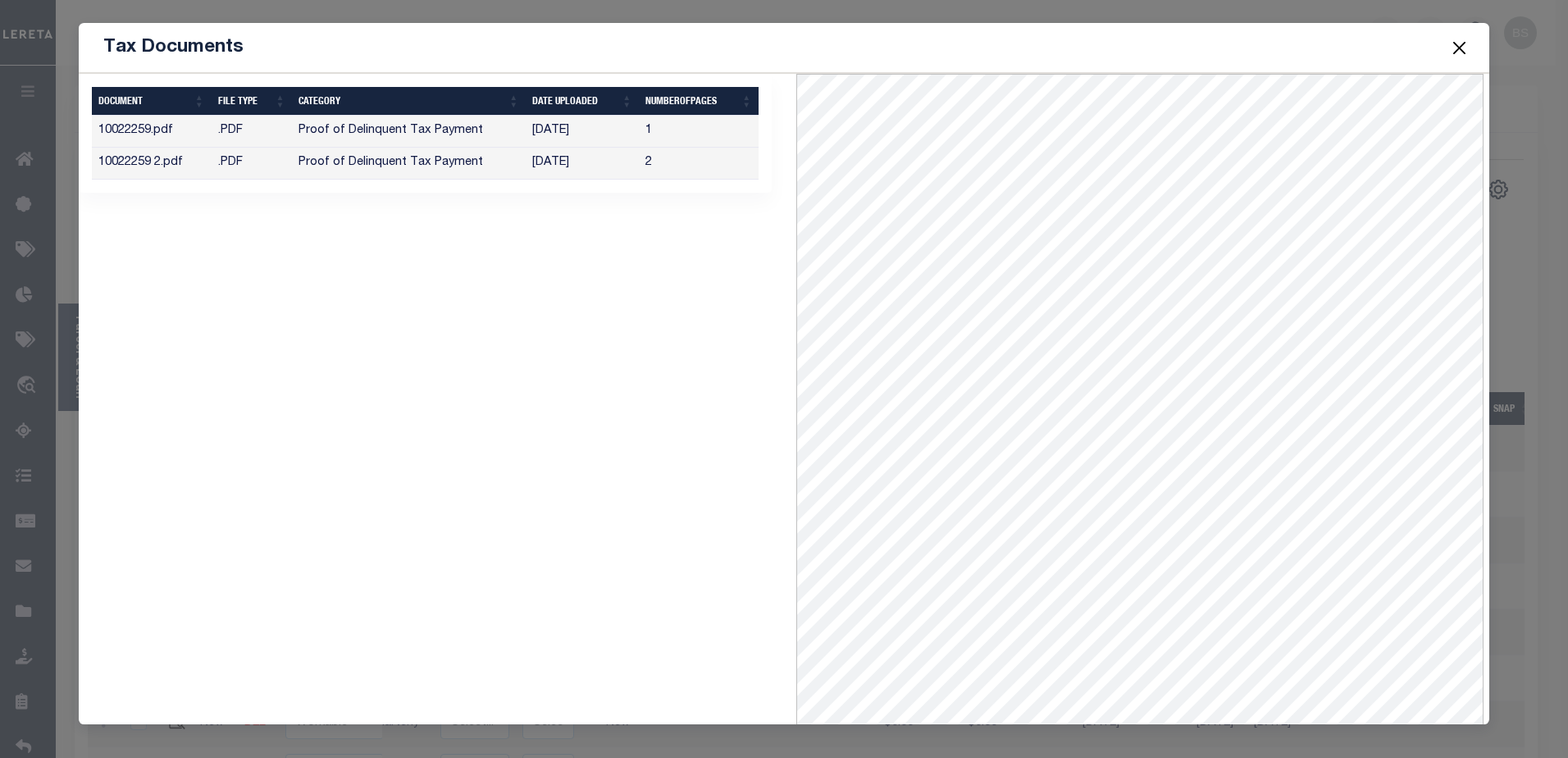
click at [1461, 42] on button "Close" at bounding box center [1459, 48] width 21 height 21
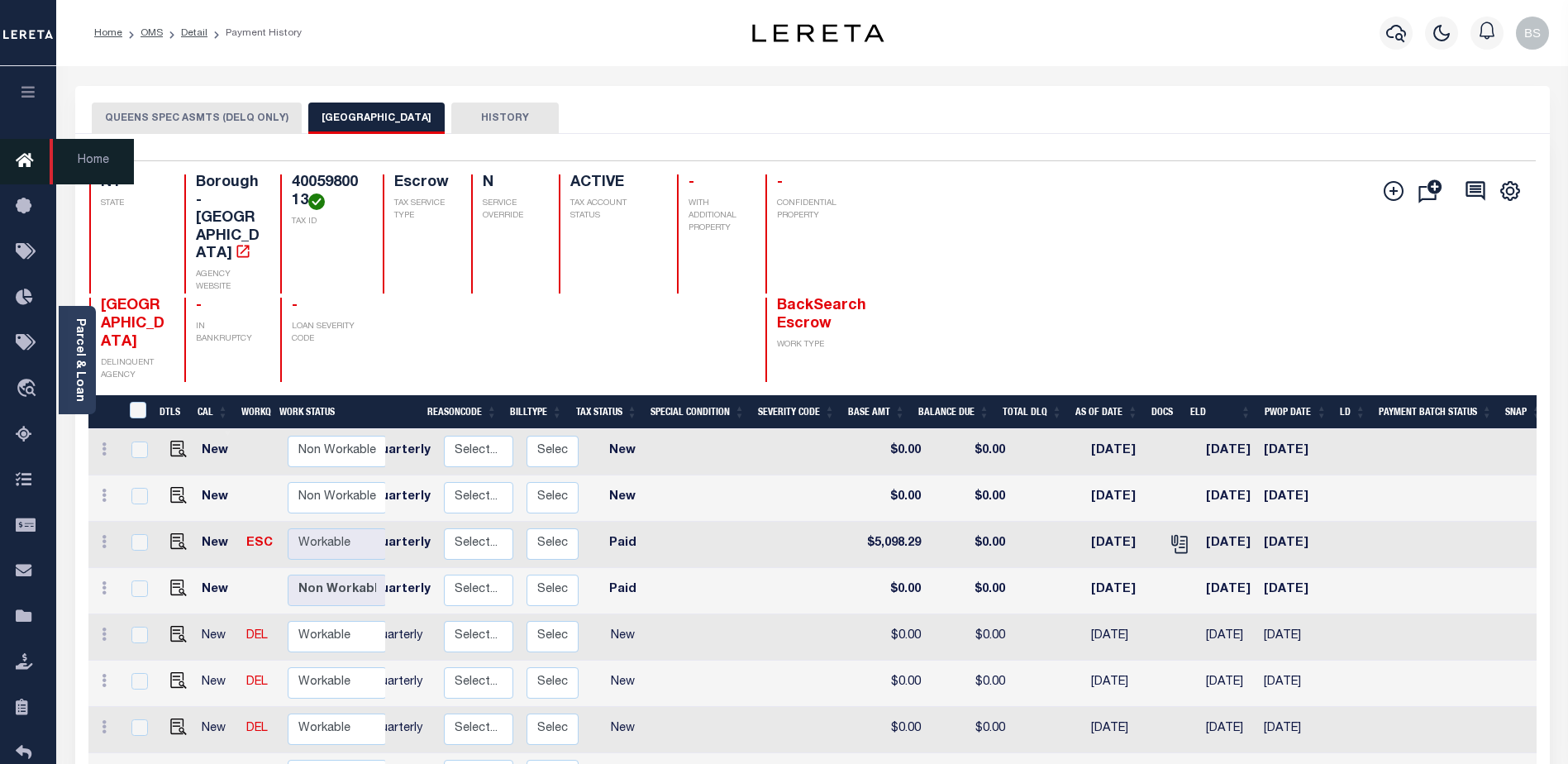
click at [26, 162] on icon at bounding box center [28, 161] width 26 height 20
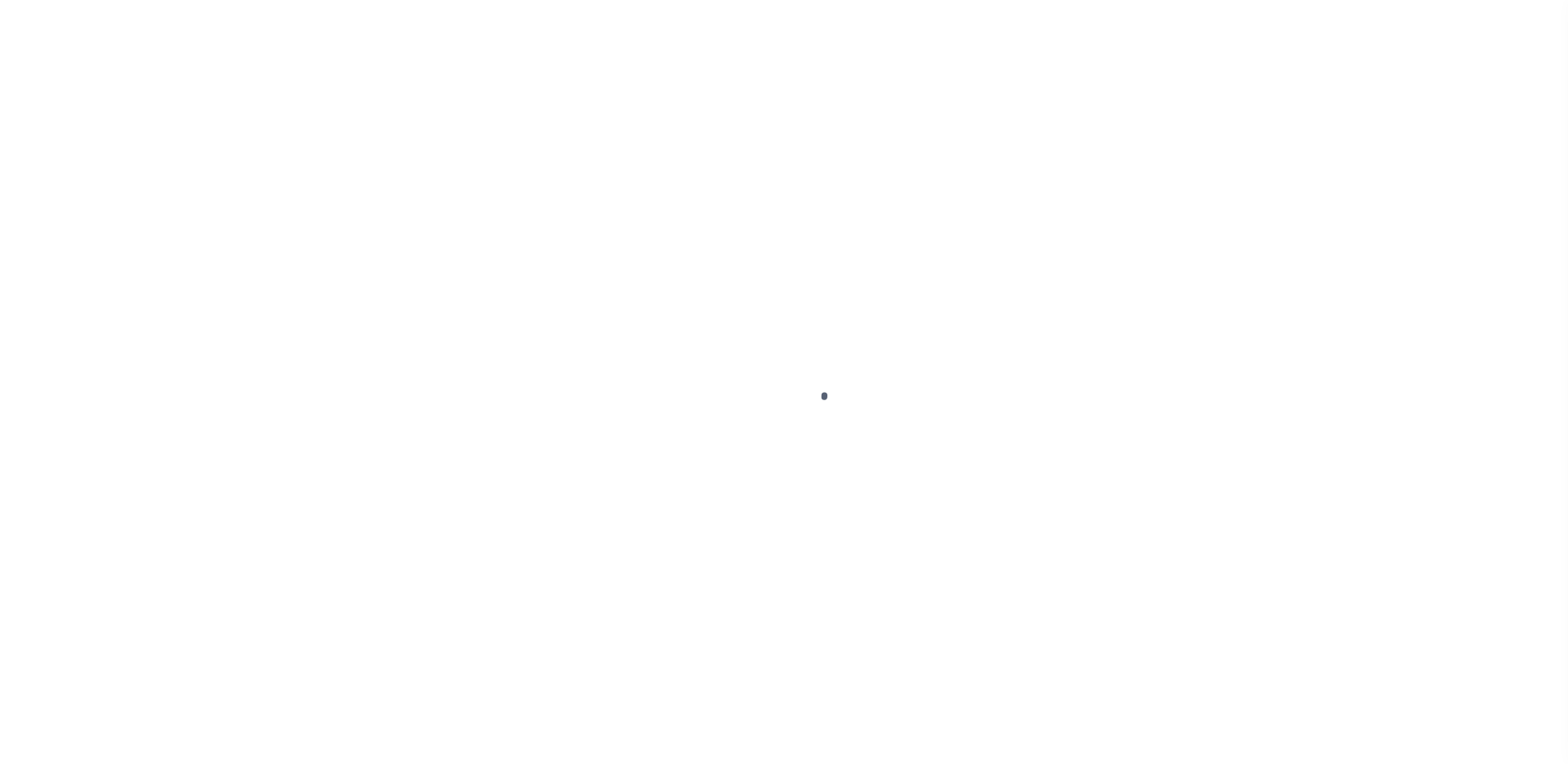
select select "PYD"
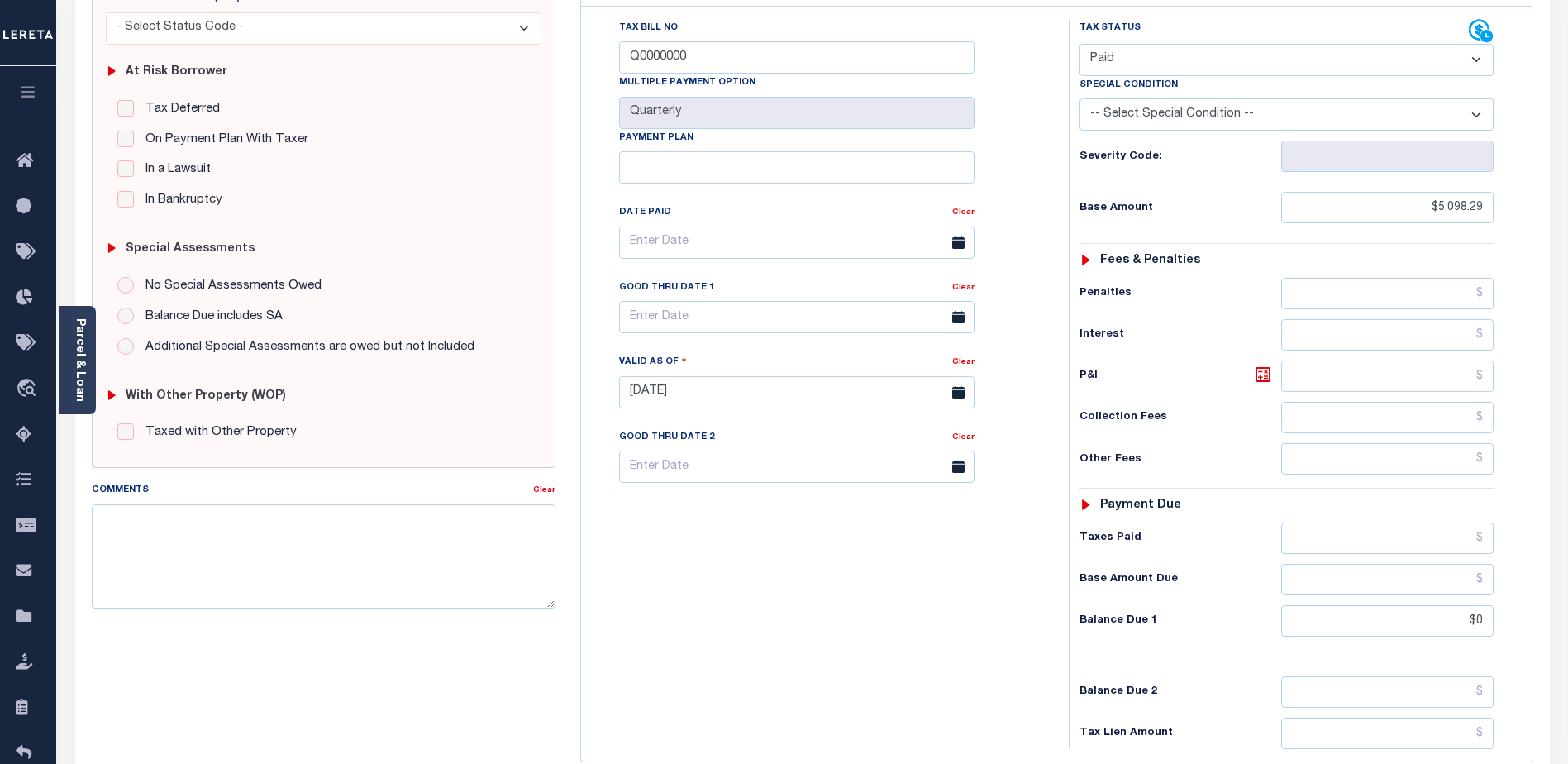
scroll to position [331, 0]
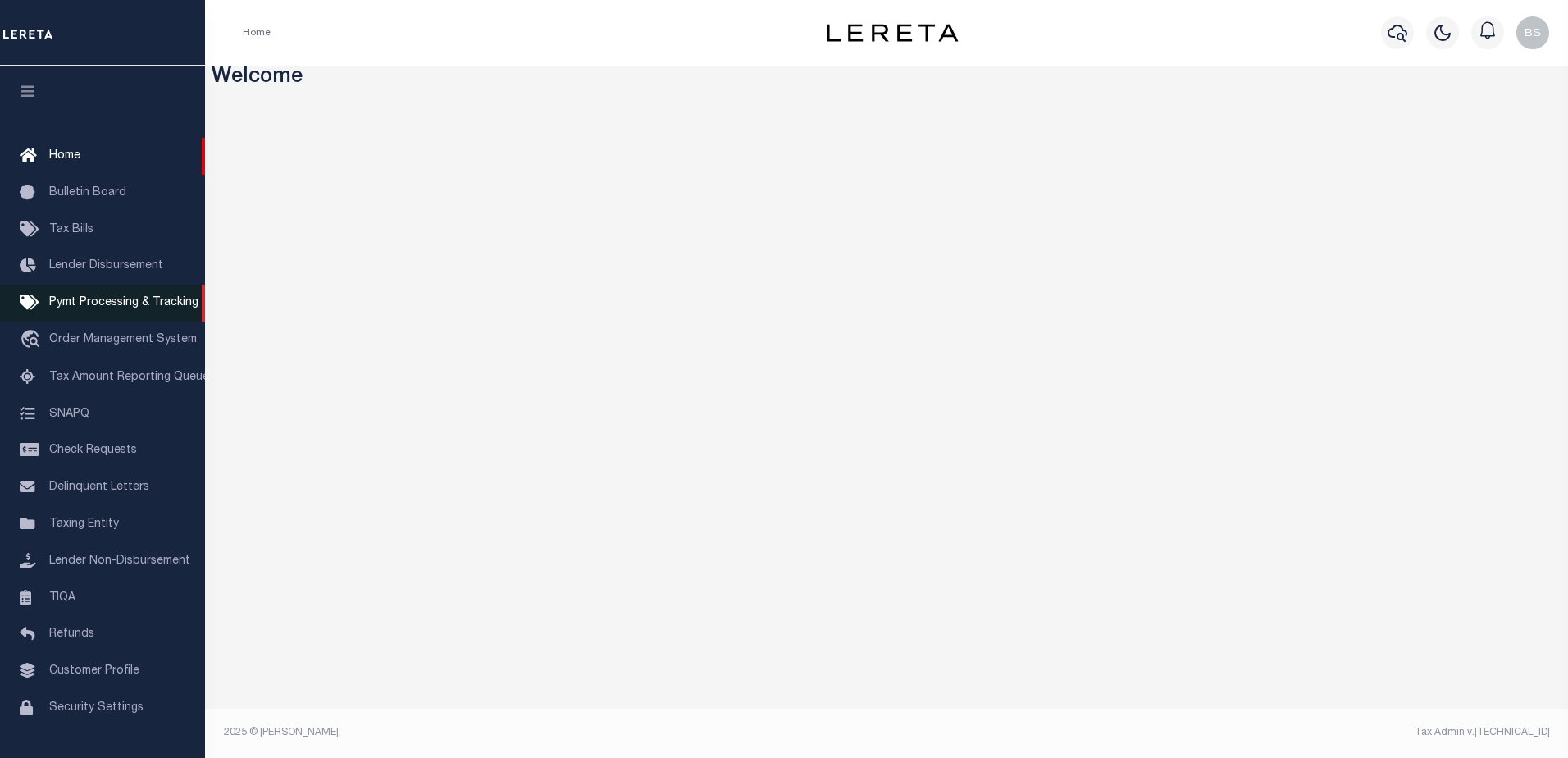
click at [82, 309] on span "Pymt Processing & Tracking" at bounding box center [124, 303] width 149 height 11
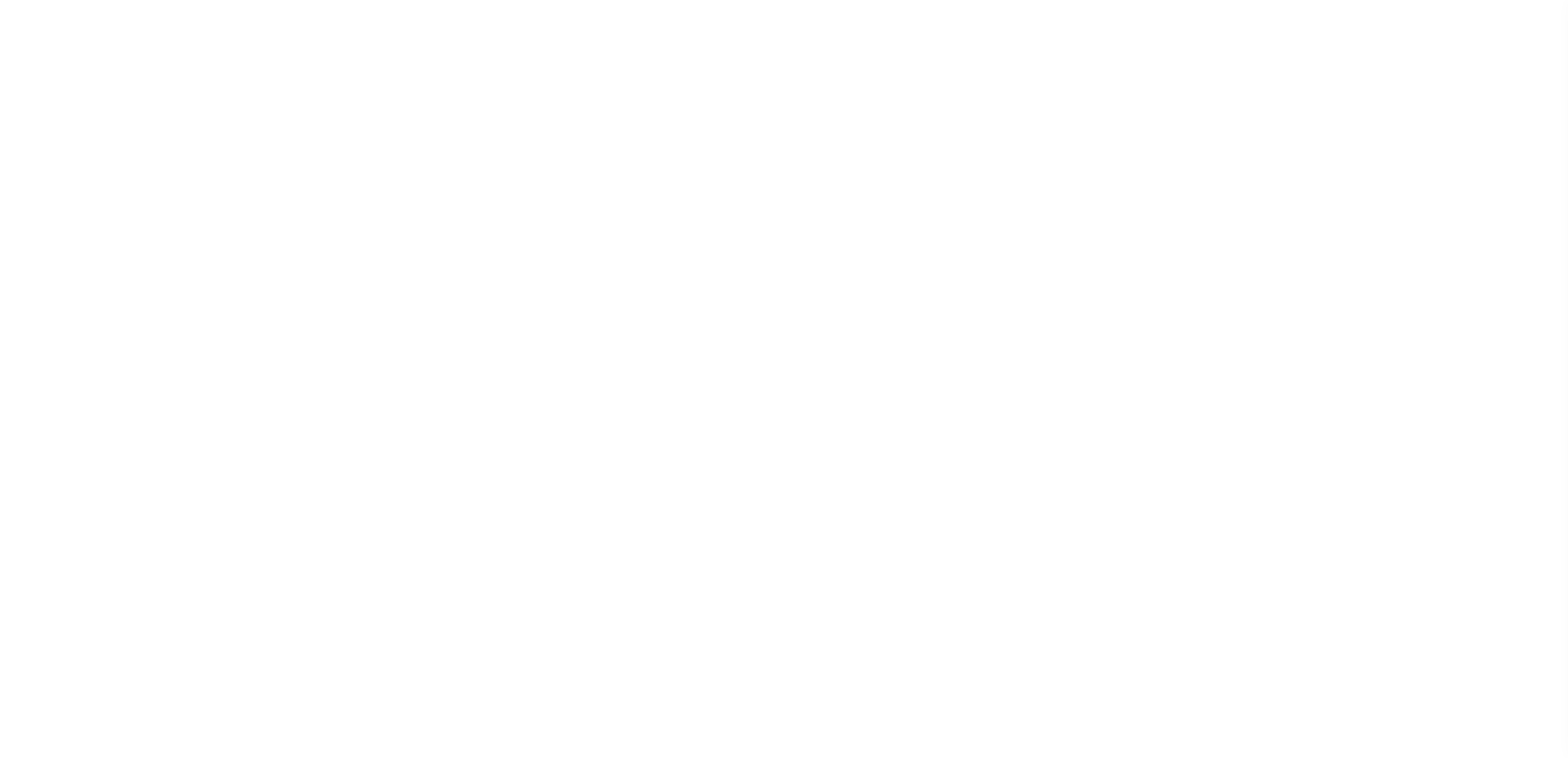
select select "1000"
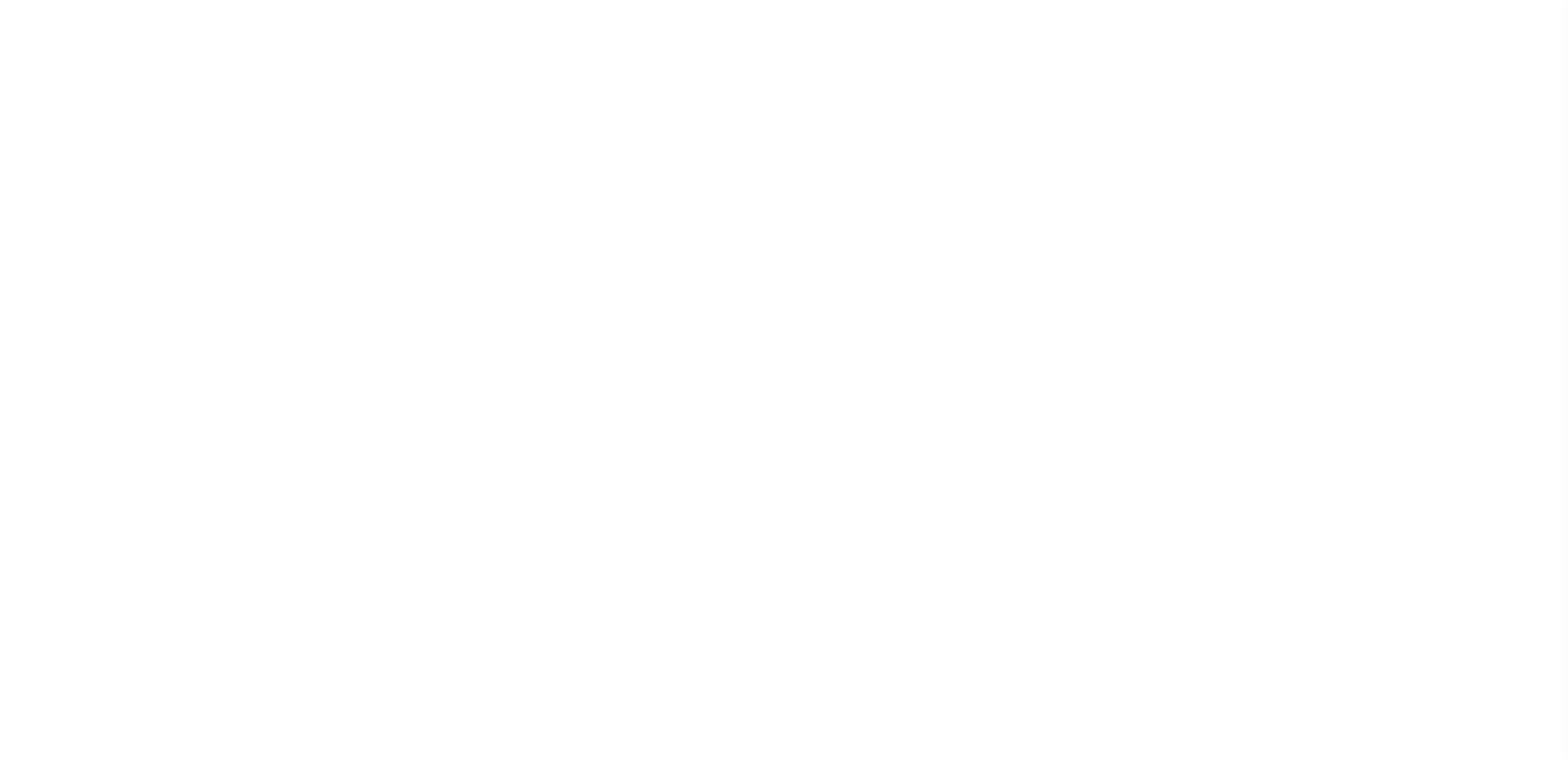
scroll to position [42, 0]
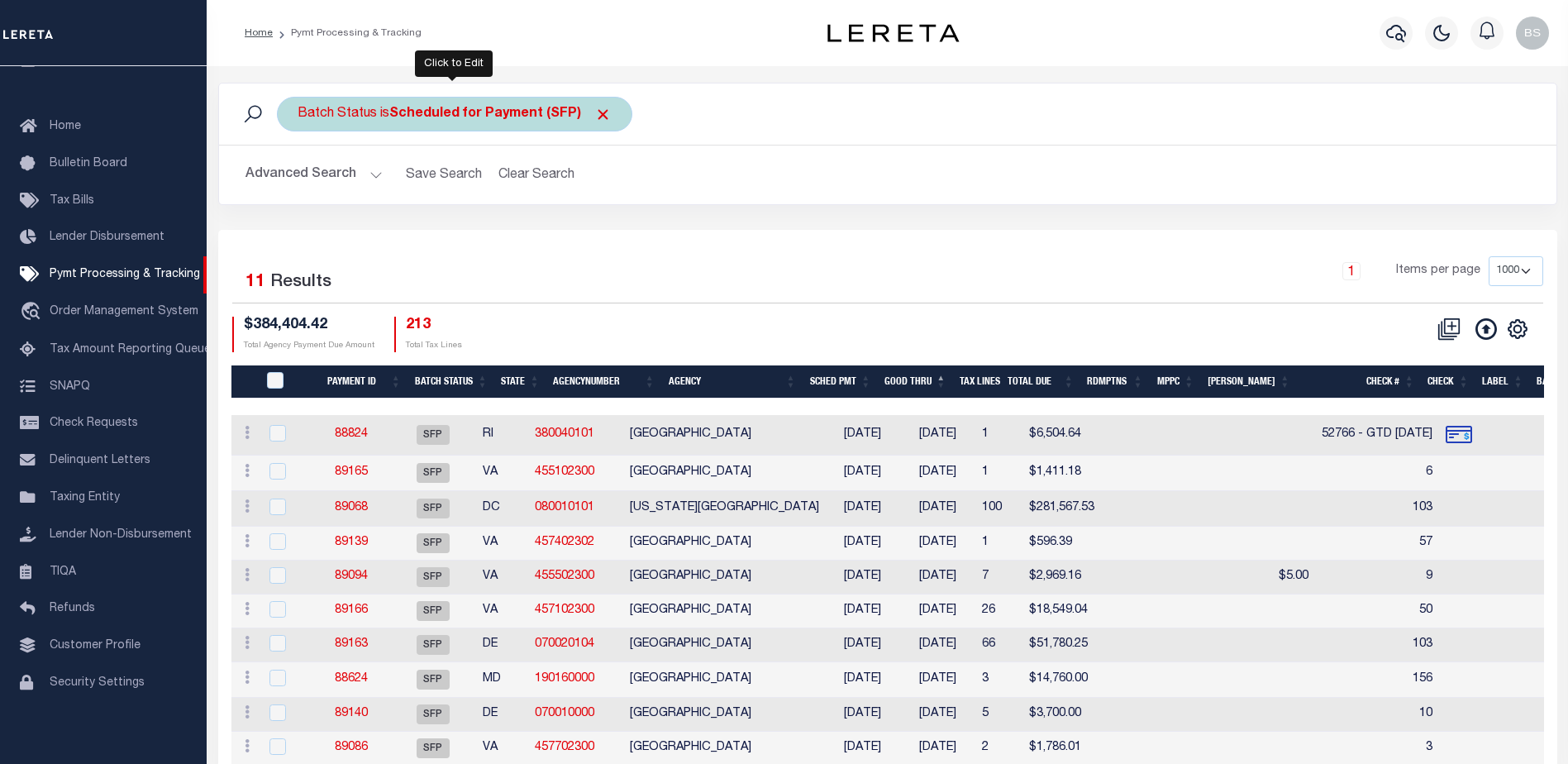
click at [602, 104] on div "Batch Status is Scheduled for Payment (SFP)" at bounding box center [455, 114] width 355 height 35
select select "SFP"
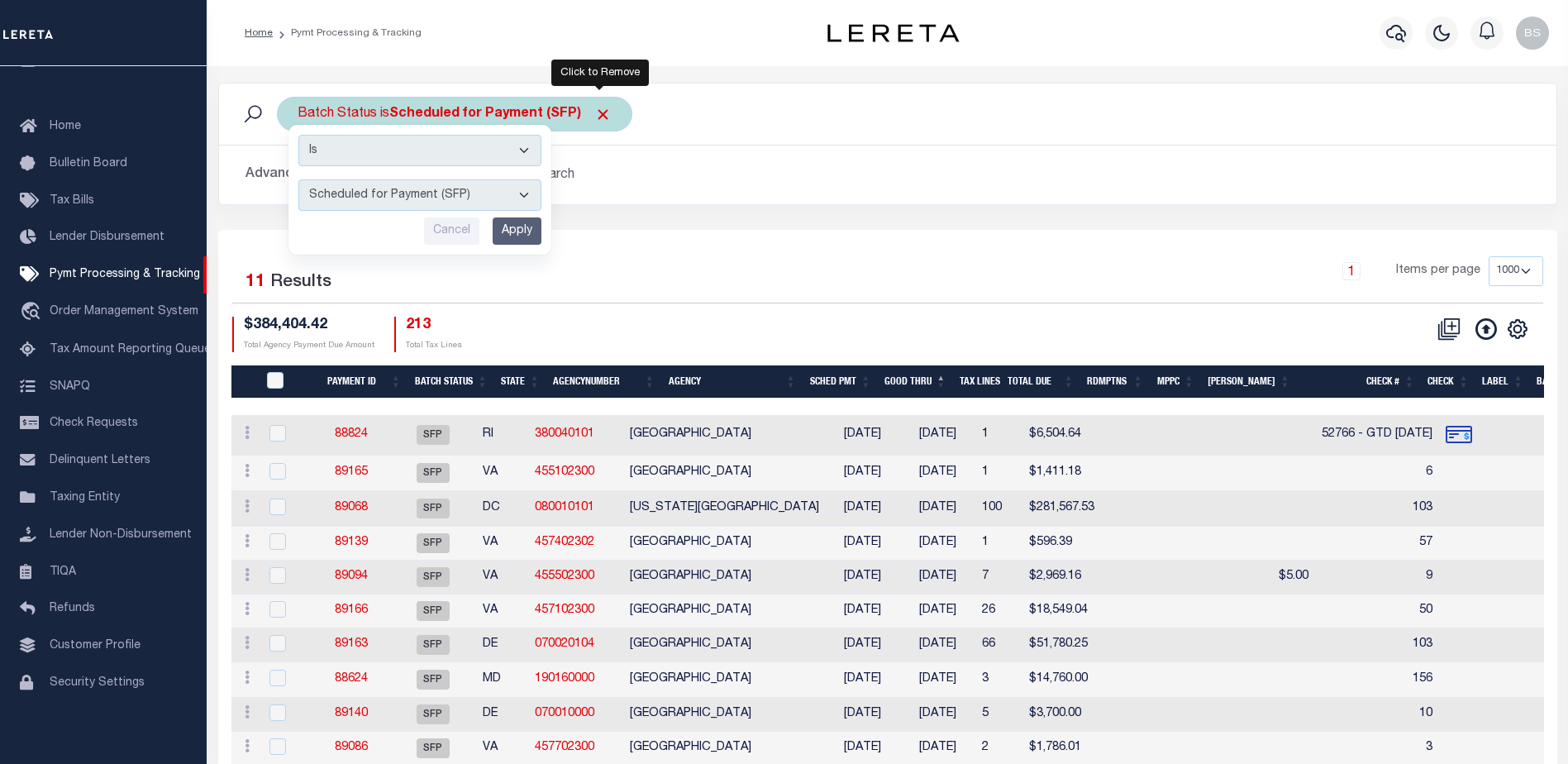
click at [601, 111] on span "Click to Remove" at bounding box center [603, 115] width 17 height 17
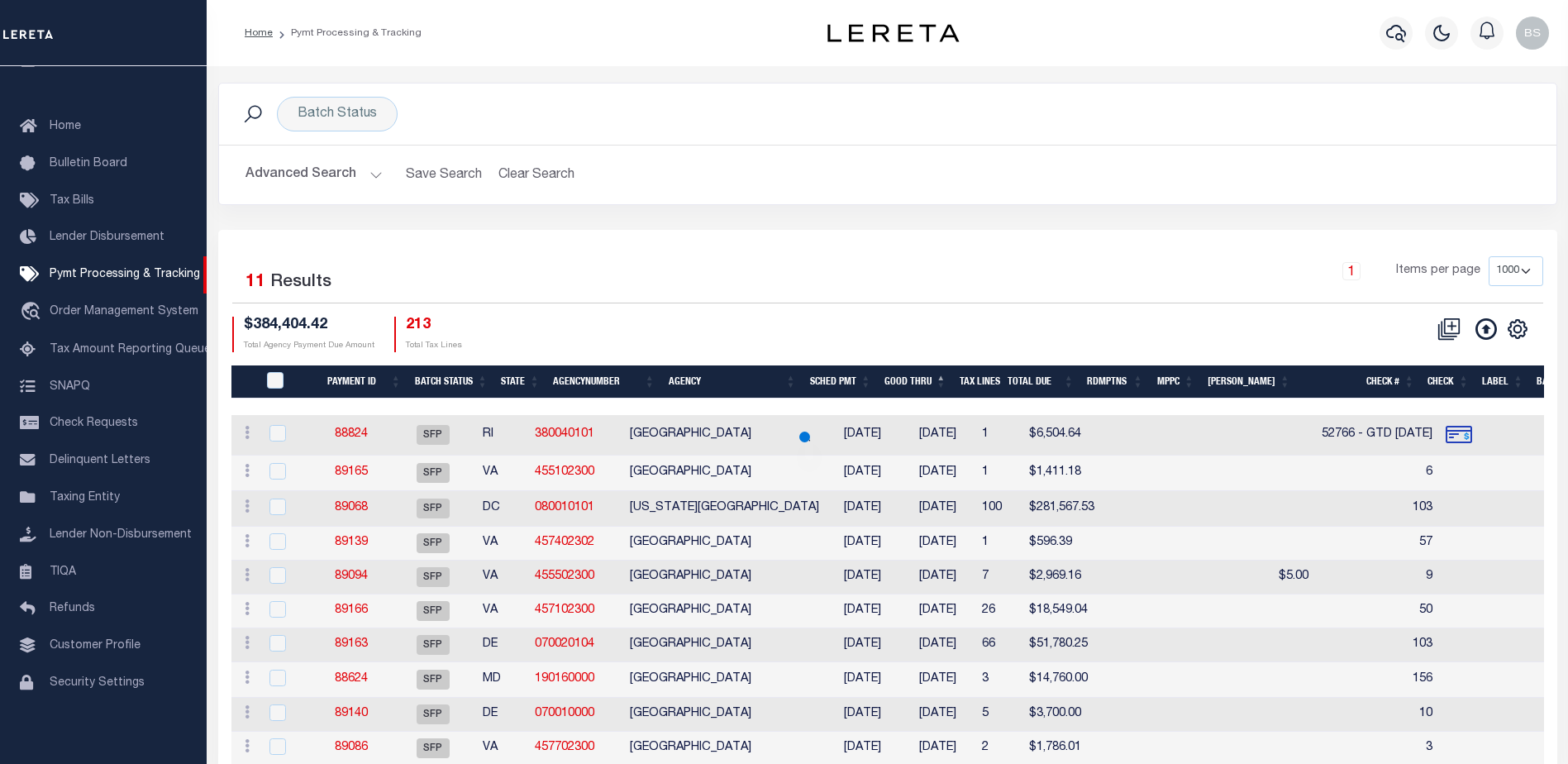
click at [375, 174] on button "Advanced Search" at bounding box center [314, 174] width 137 height 32
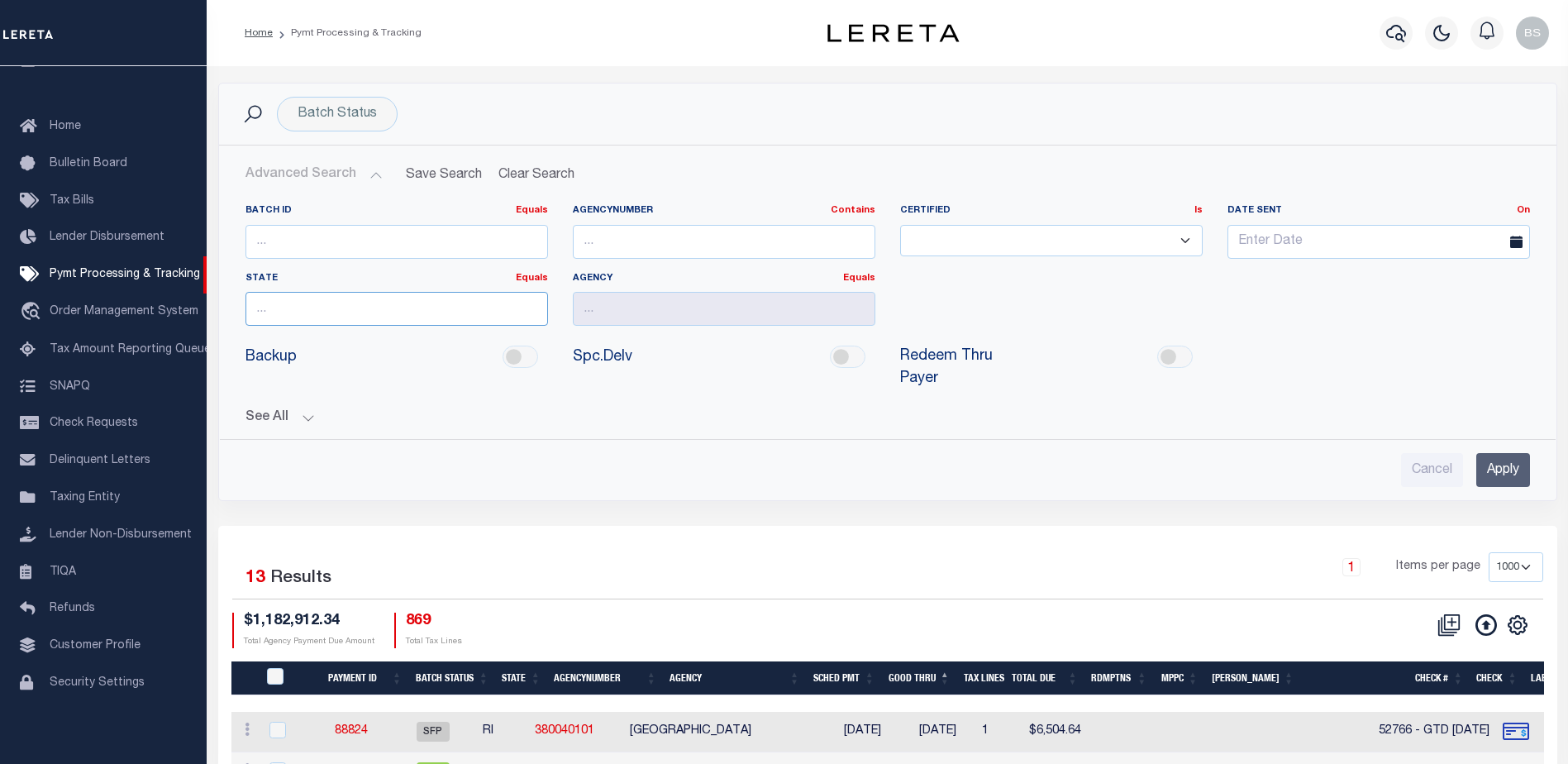
click at [327, 317] on input "text" at bounding box center [396, 308] width 302 height 34
type input "NY"
type input "Queens Borough"
click at [1487, 453] on input "Apply" at bounding box center [1503, 469] width 54 height 34
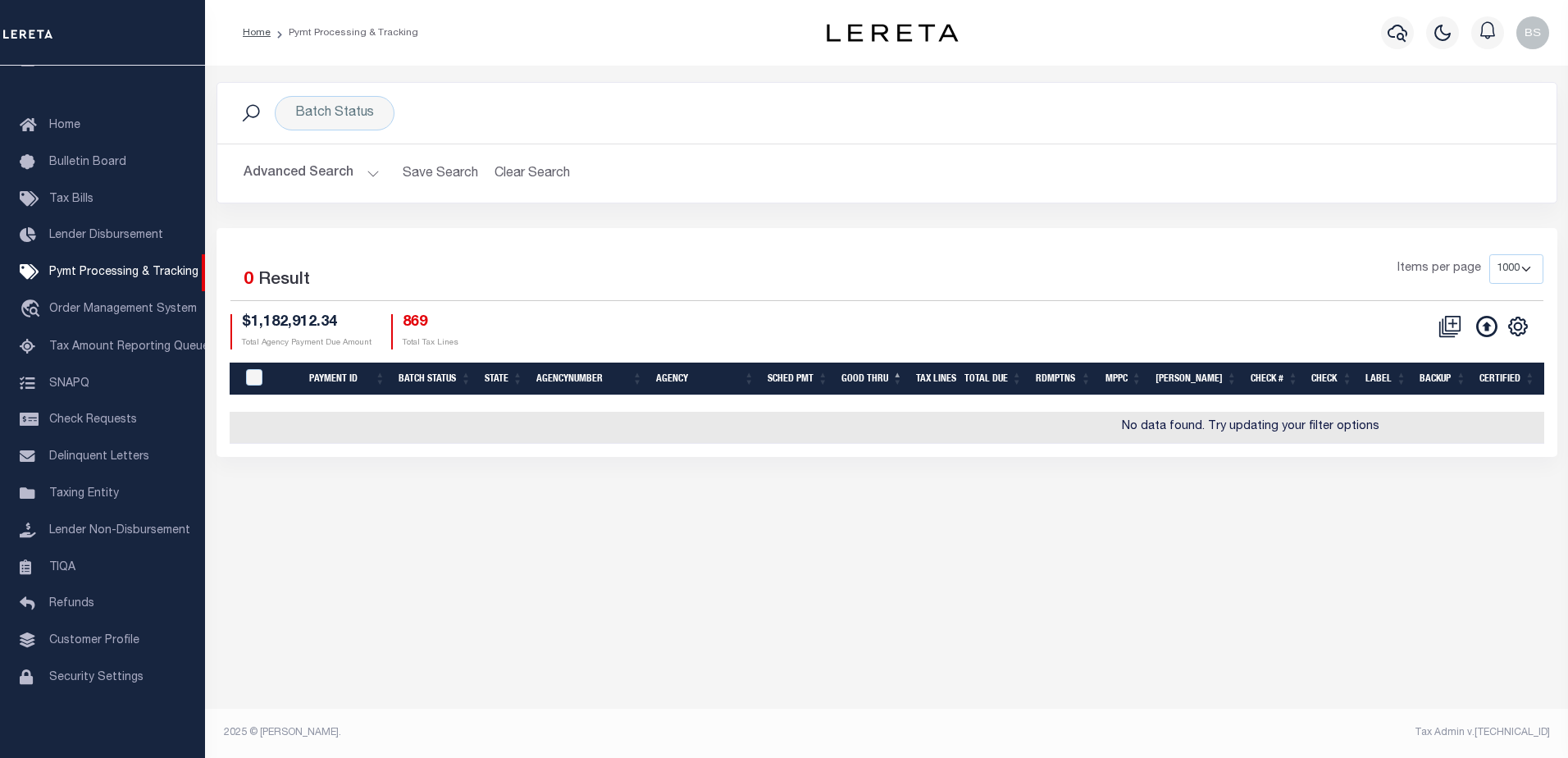
click at [375, 169] on button "Advanced Search" at bounding box center [311, 172] width 136 height 32
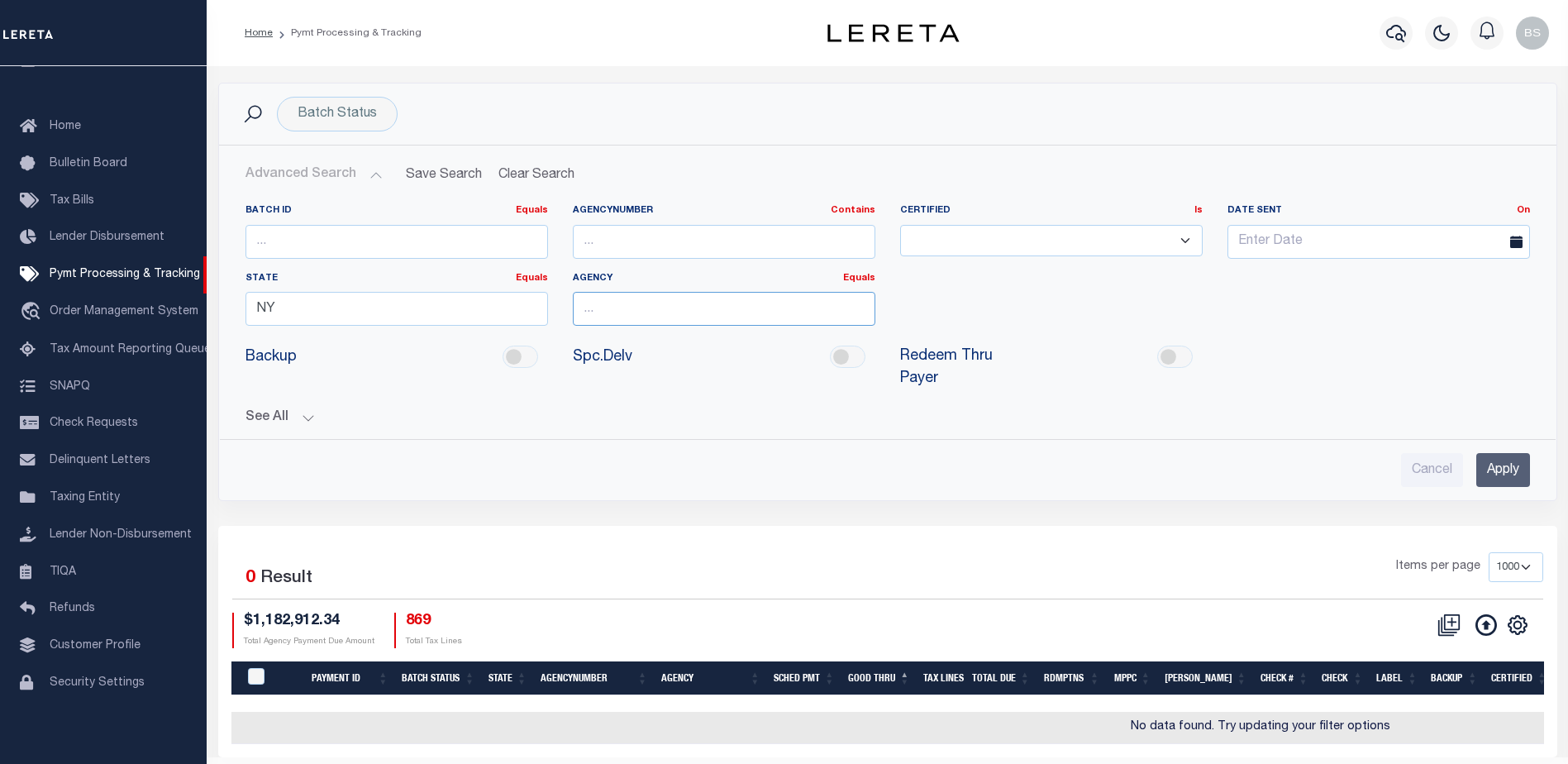
drag, startPoint x: 658, startPoint y: 304, endPoint x: 667, endPoint y: 303, distance: 9.1
click at [660, 303] on input "text" at bounding box center [723, 308] width 302 height 34
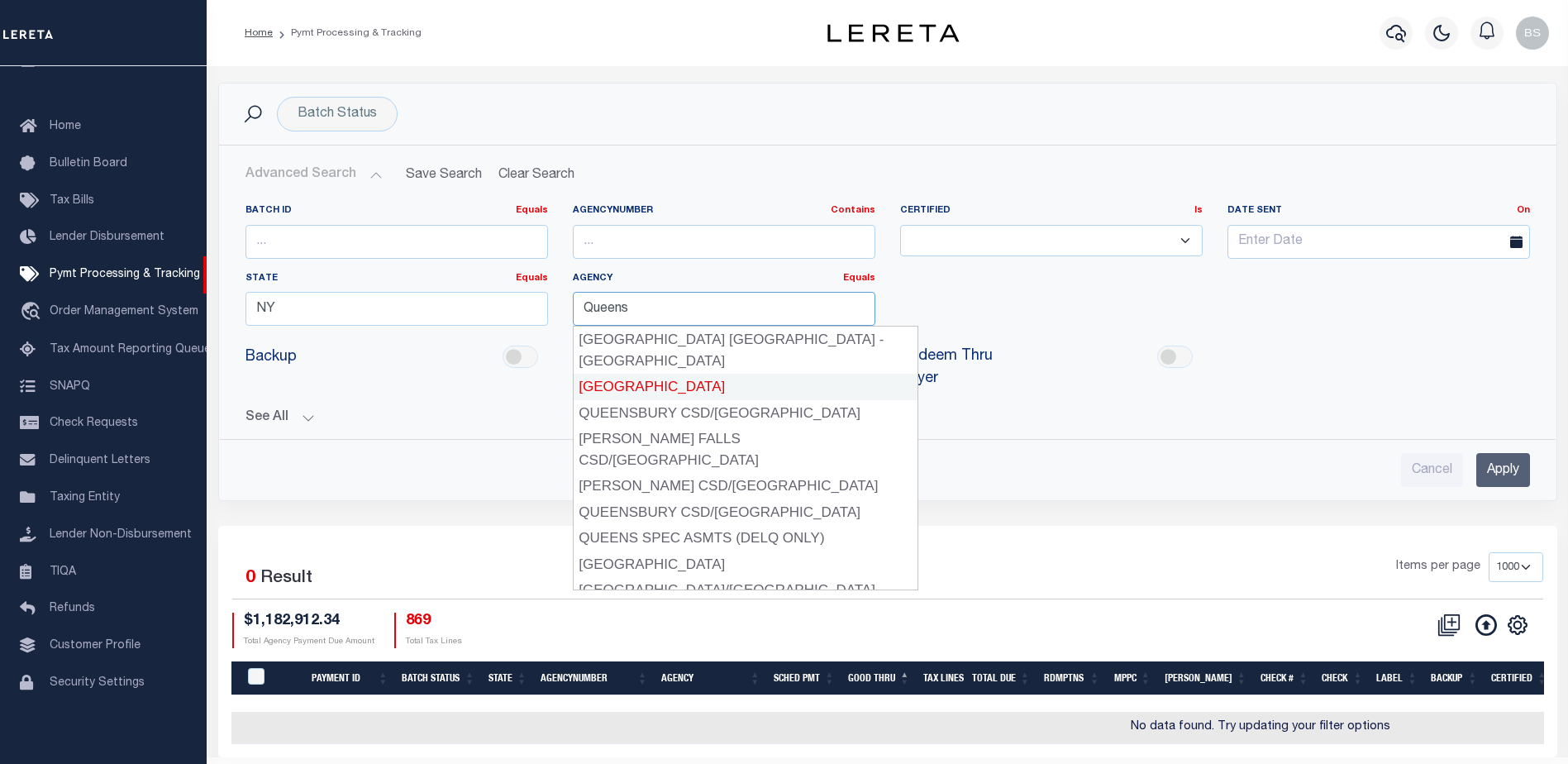
click at [665, 374] on div "[GEOGRAPHIC_DATA]" at bounding box center [745, 386] width 344 height 26
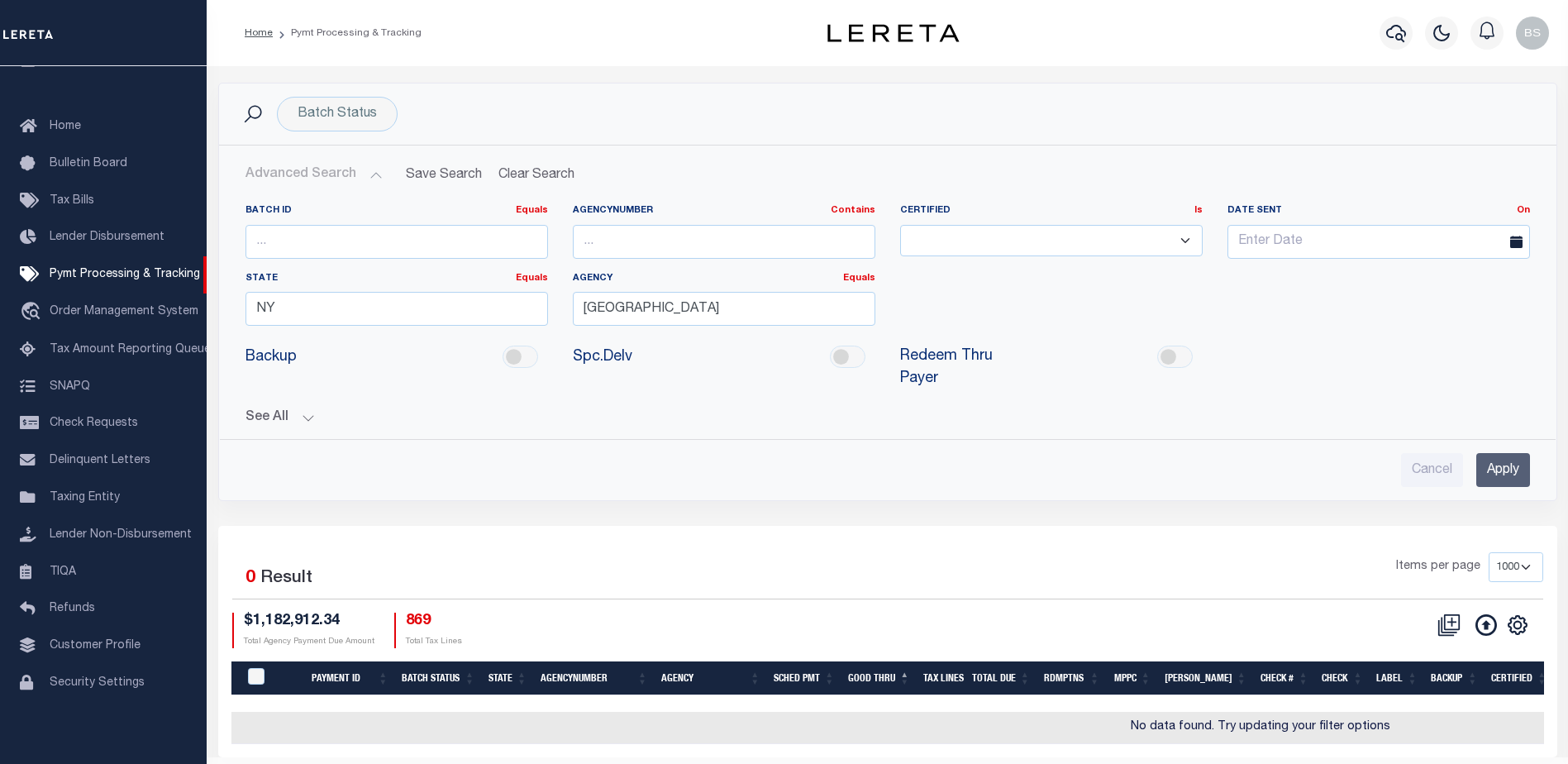
click at [1504, 453] on input "Apply" at bounding box center [1503, 469] width 54 height 34
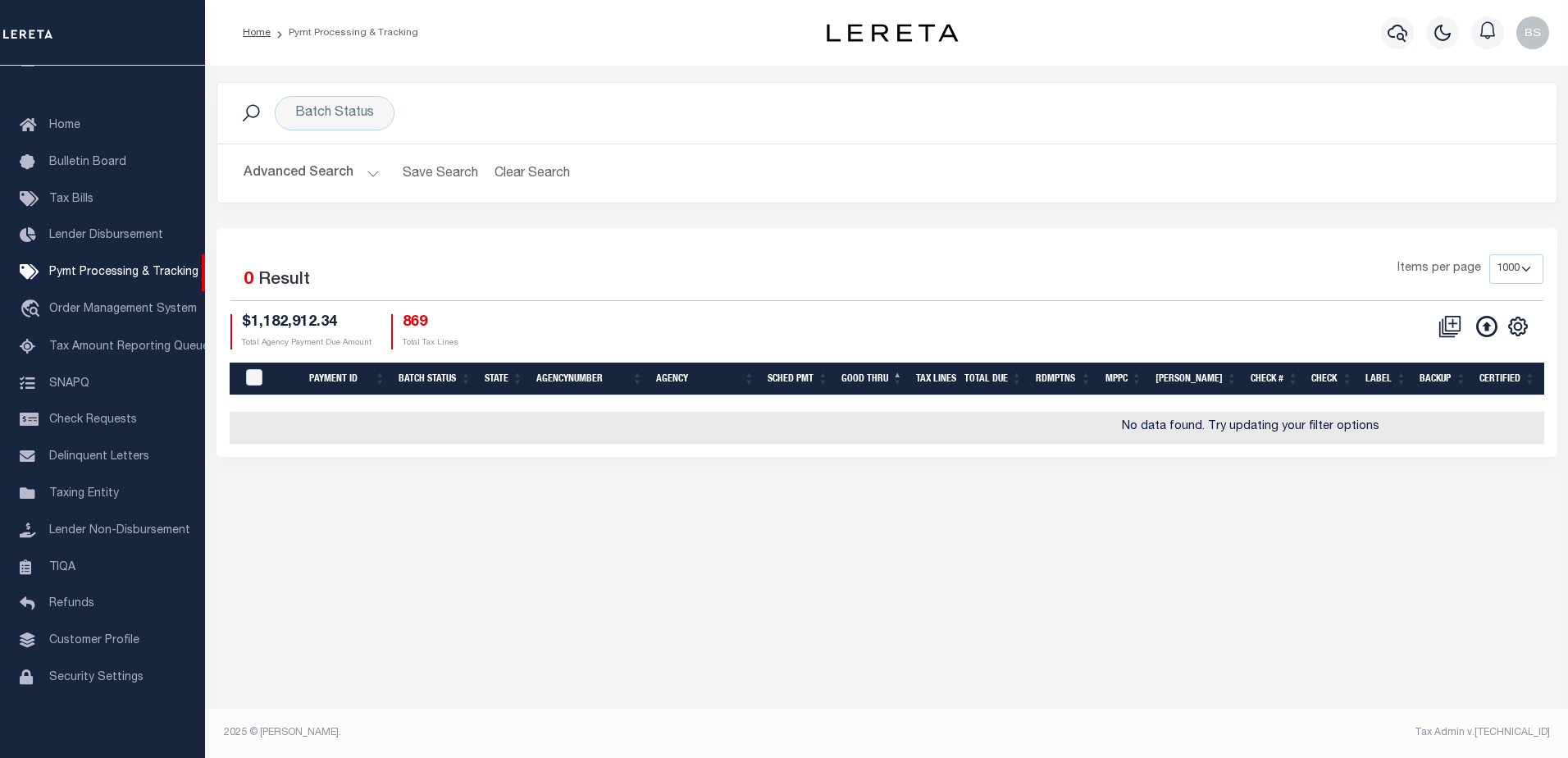
click at [369, 172] on button "Advanced Search" at bounding box center [311, 172] width 136 height 32
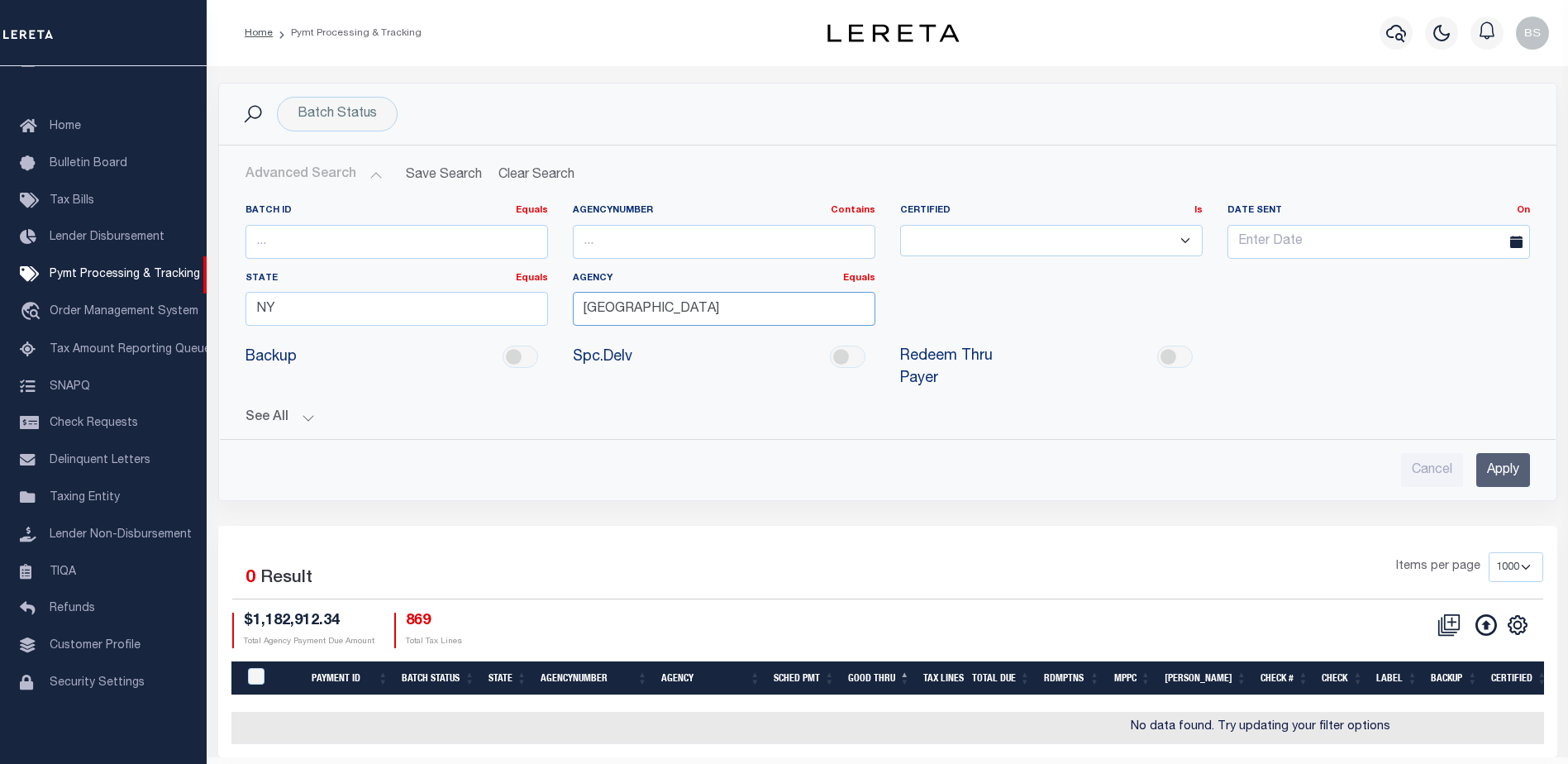
click at [716, 310] on input "[GEOGRAPHIC_DATA]" at bounding box center [723, 308] width 302 height 34
type input "QUEENS"
click at [1476, 456] on input "Apply" at bounding box center [1503, 469] width 54 height 34
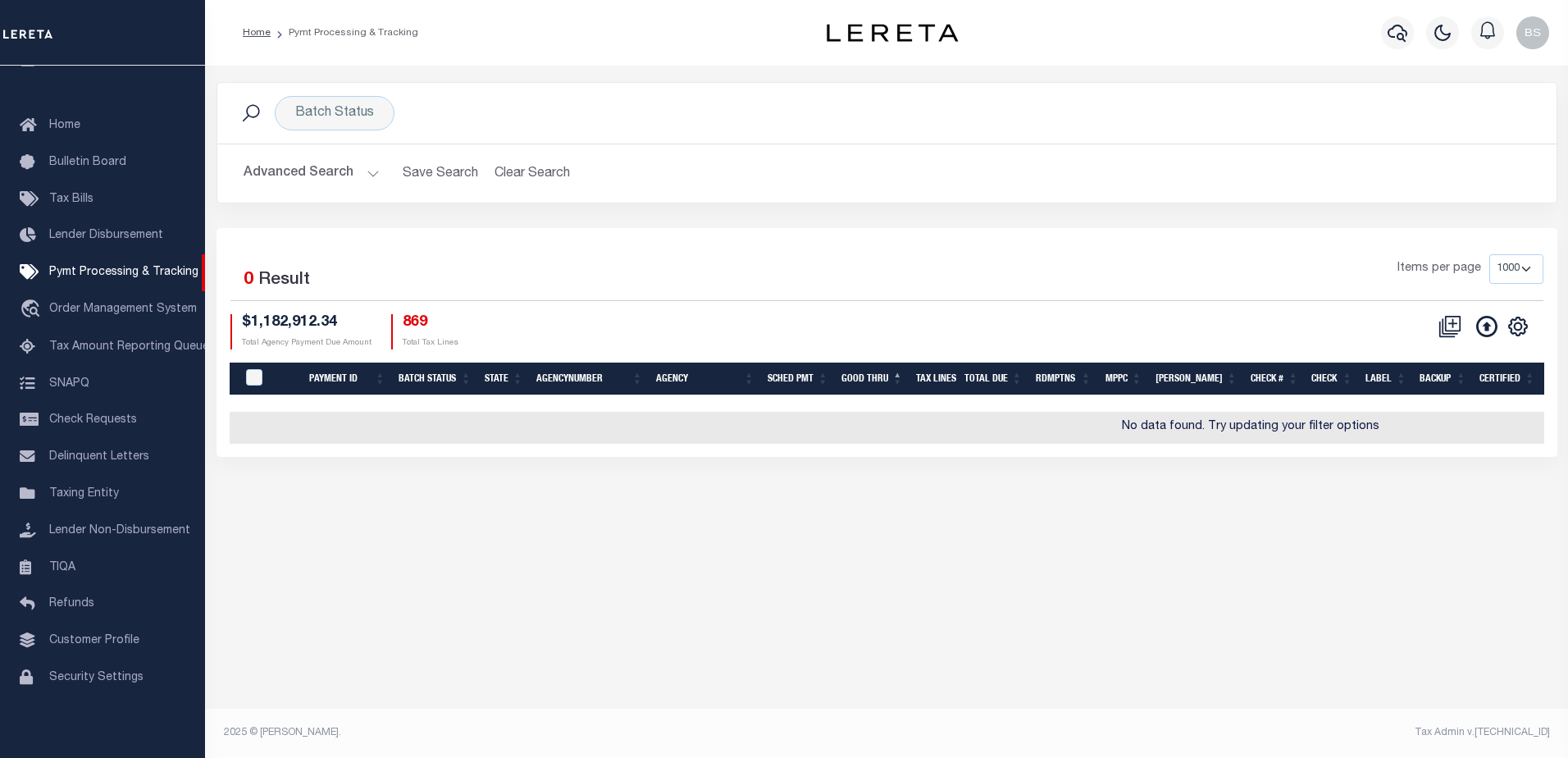
click at [368, 172] on button "Advanced Search" at bounding box center [311, 172] width 136 height 32
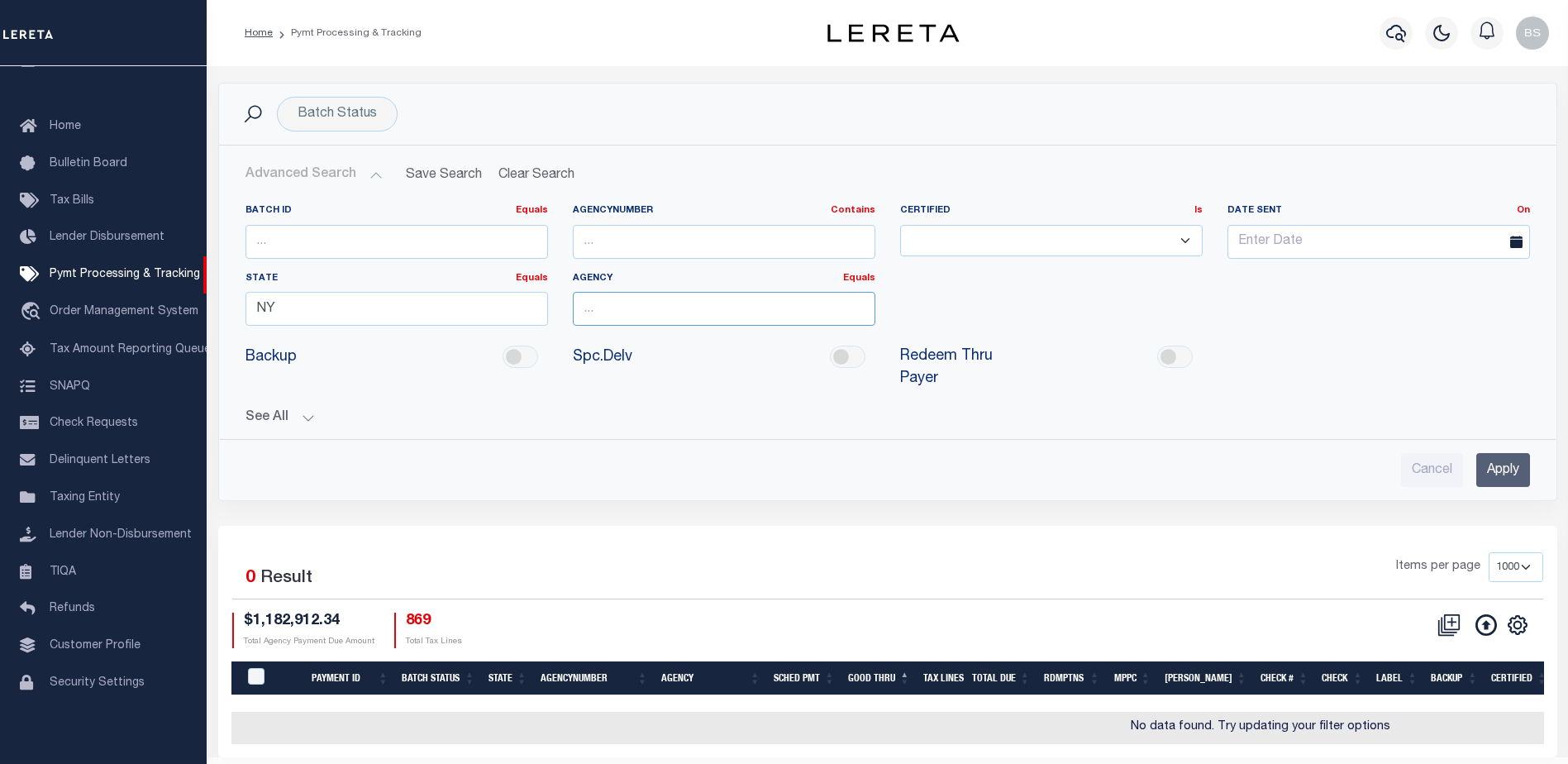
click at [687, 320] on input "text" at bounding box center [723, 308] width 302 height 34
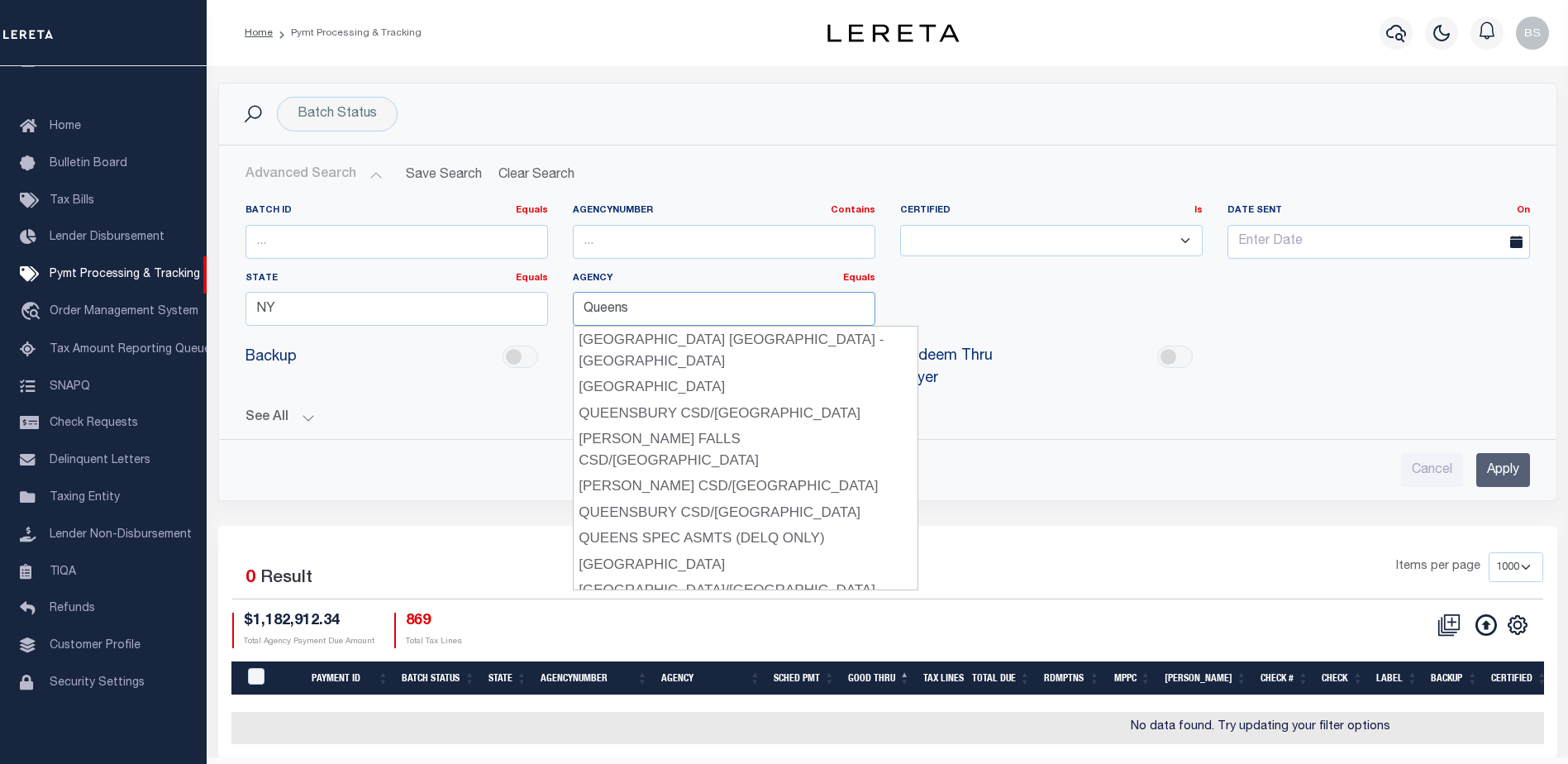
type input "Queens"
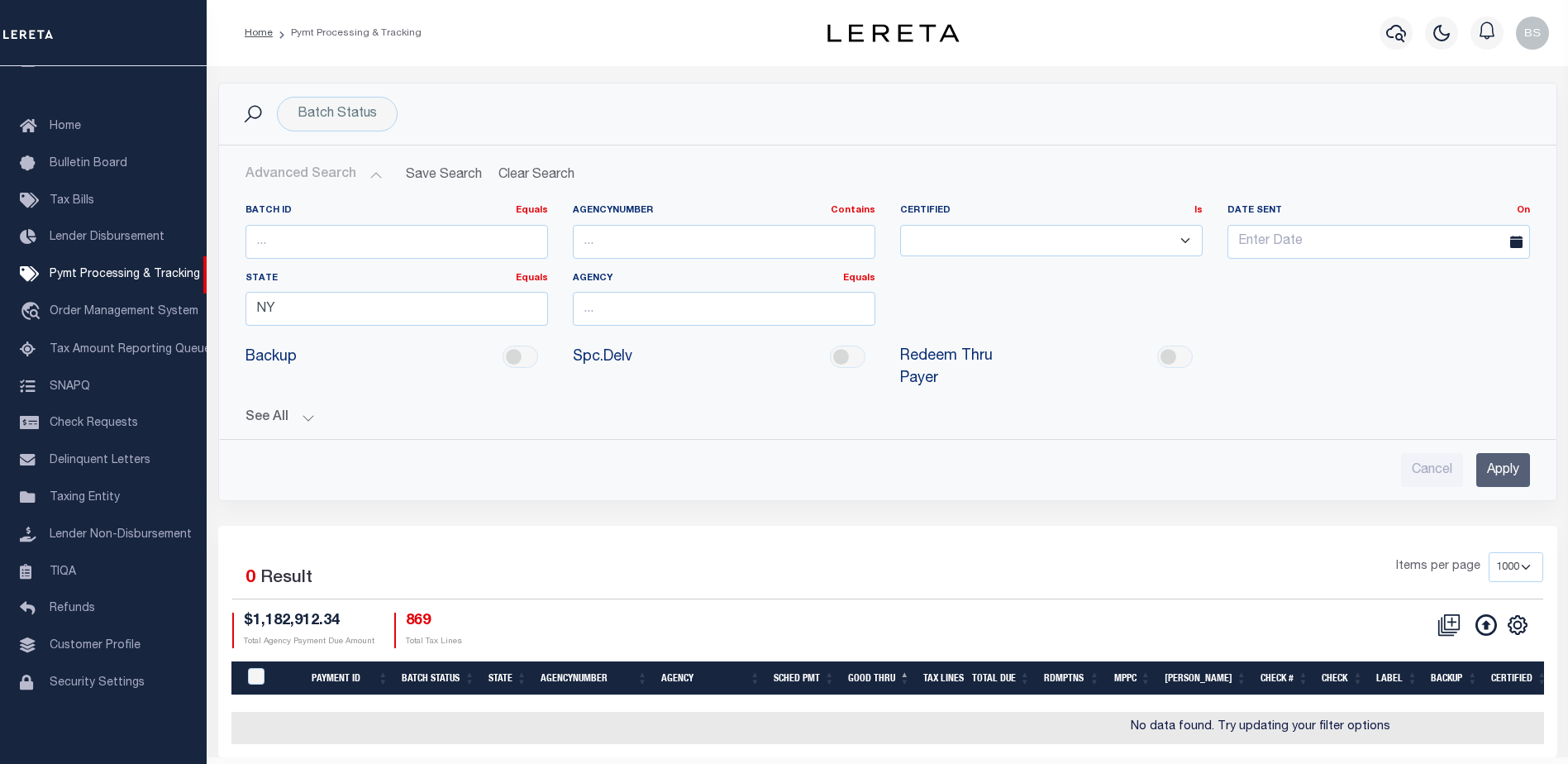
click at [1078, 303] on div "Batch ID Equals Equals Is Not Equal To Is Greater Than Is Less Than AgencyNumbe…" at bounding box center [887, 271] width 1309 height 135
click at [827, 302] on input "text" at bounding box center [723, 308] width 302 height 34
type input "E"
click at [1401, 26] on button "button" at bounding box center [1396, 33] width 33 height 33
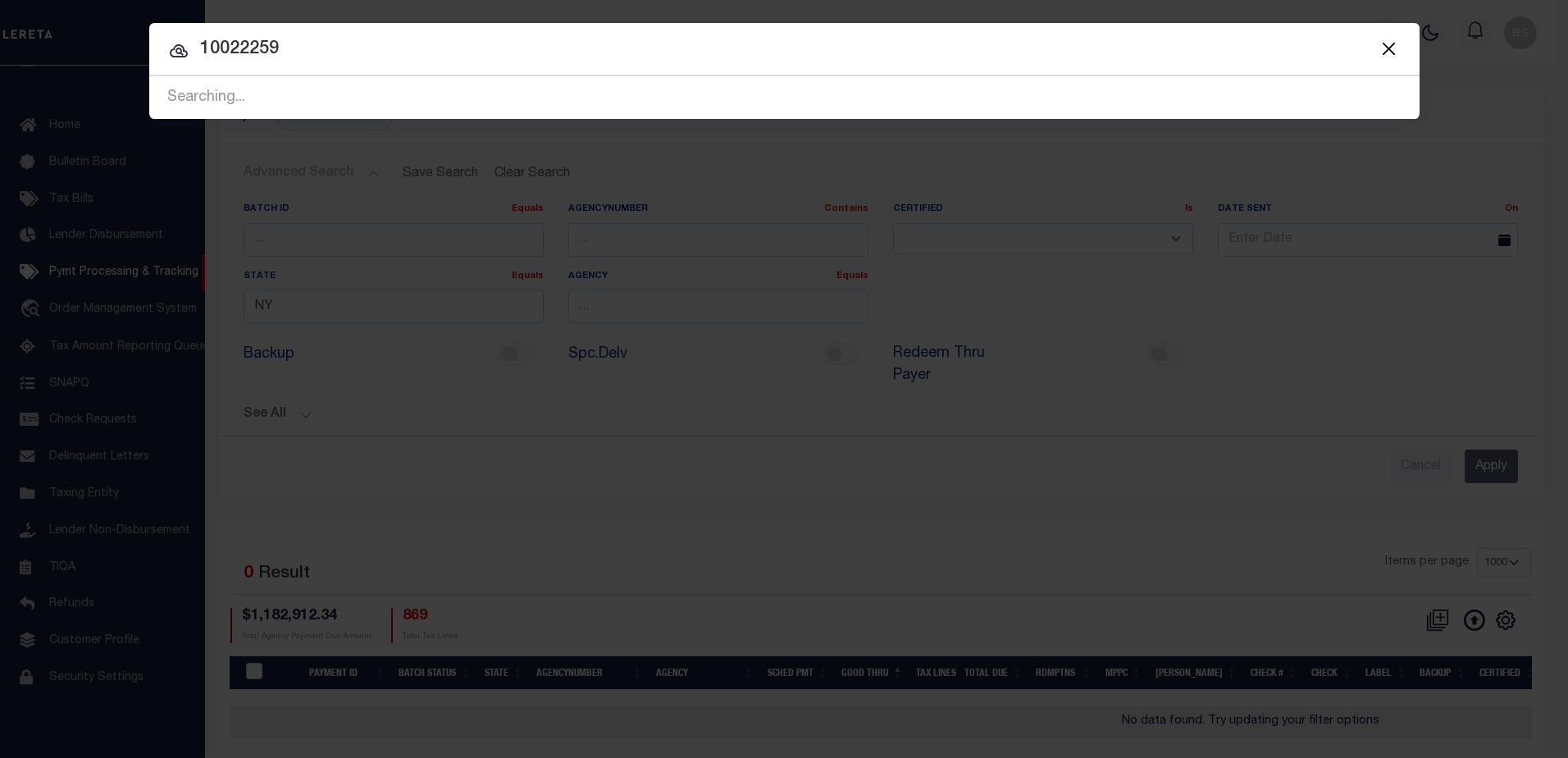
type input "10022259"
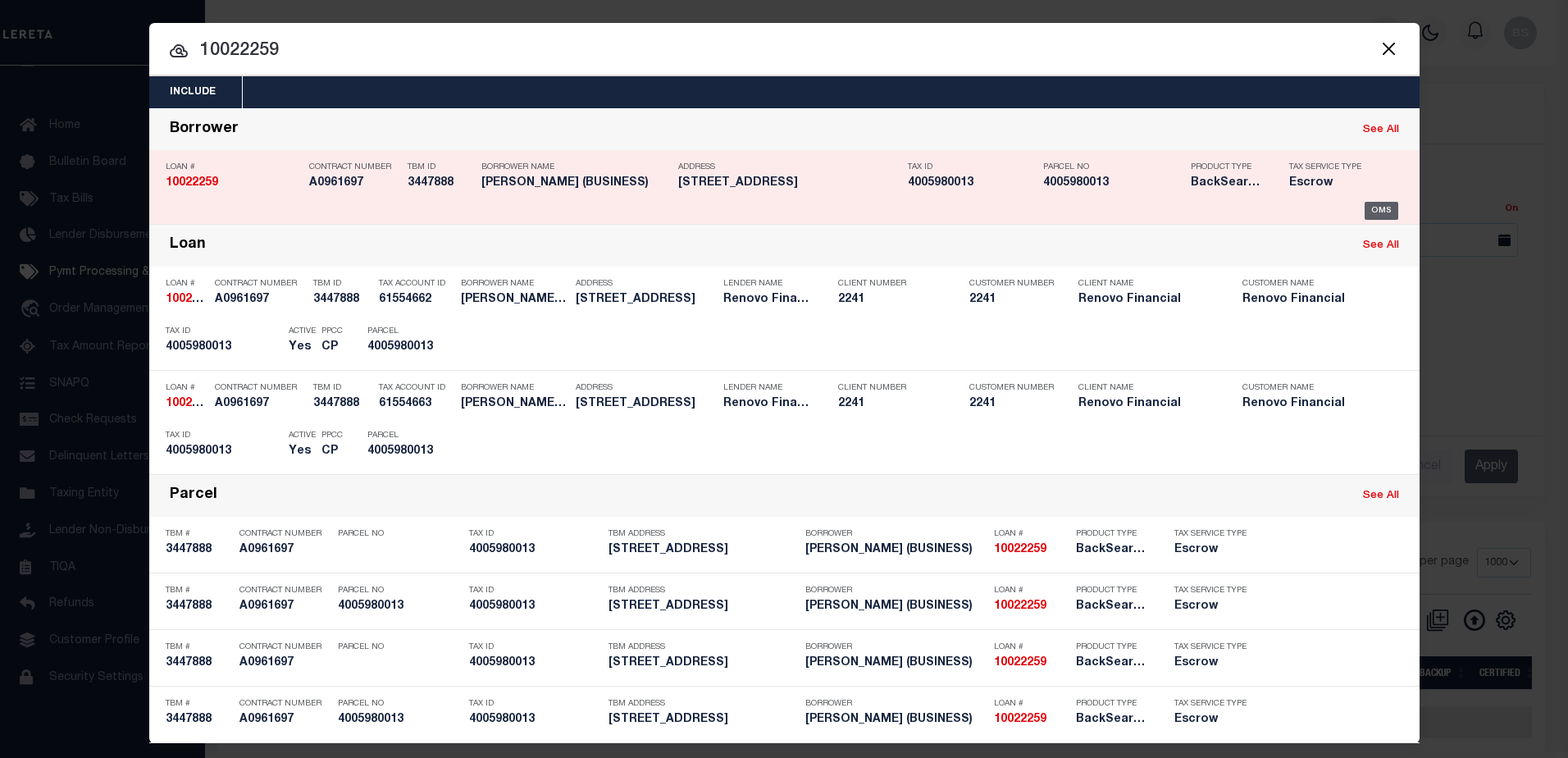
click at [1370, 208] on div "OMS" at bounding box center [1381, 211] width 34 height 18
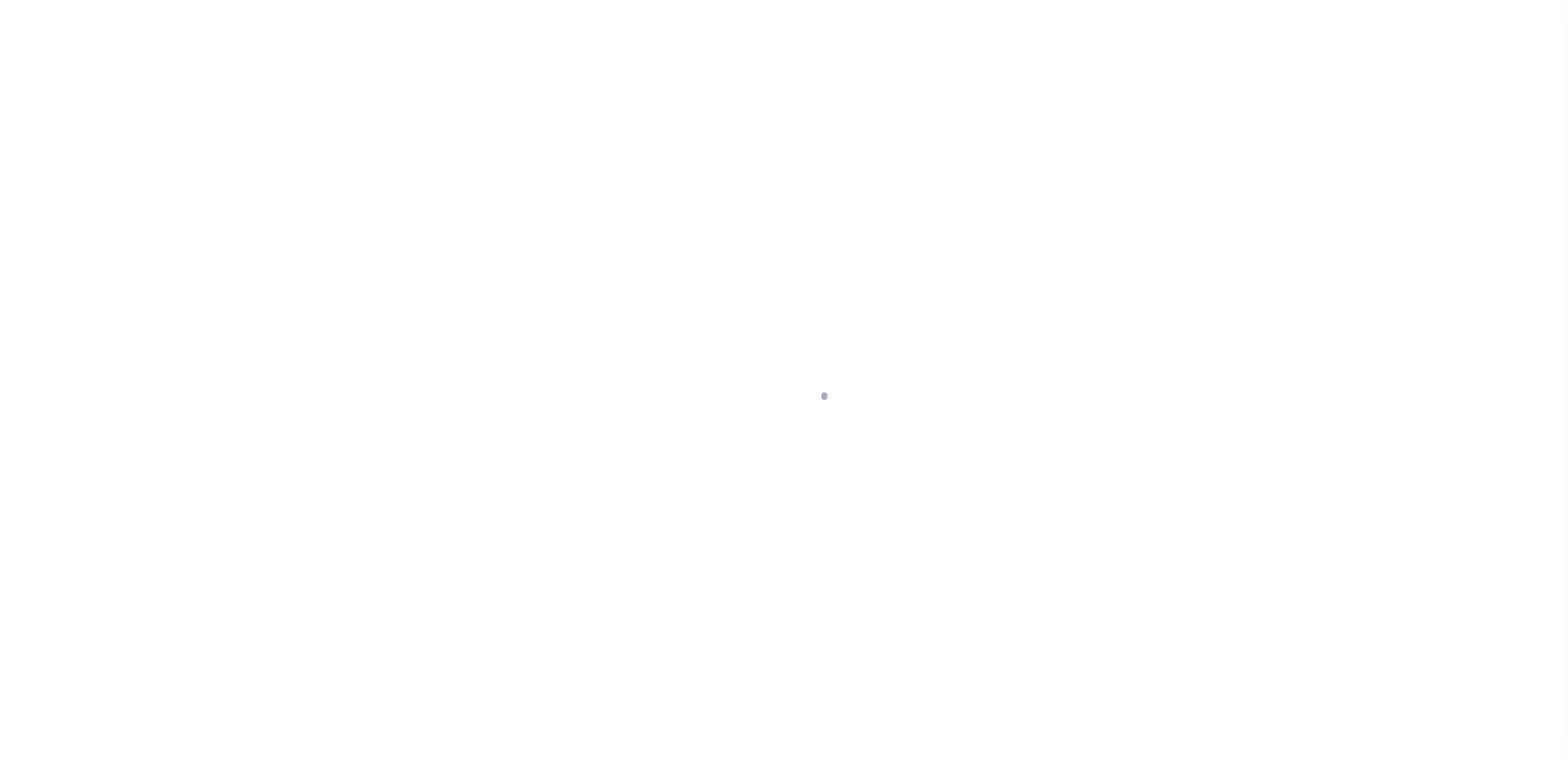
select select "400"
select select "Escrow"
type input "[STREET_ADDRESS]"
type input "[GEOGRAPHIC_DATA]"
type input "a0kUS00000BokSj"
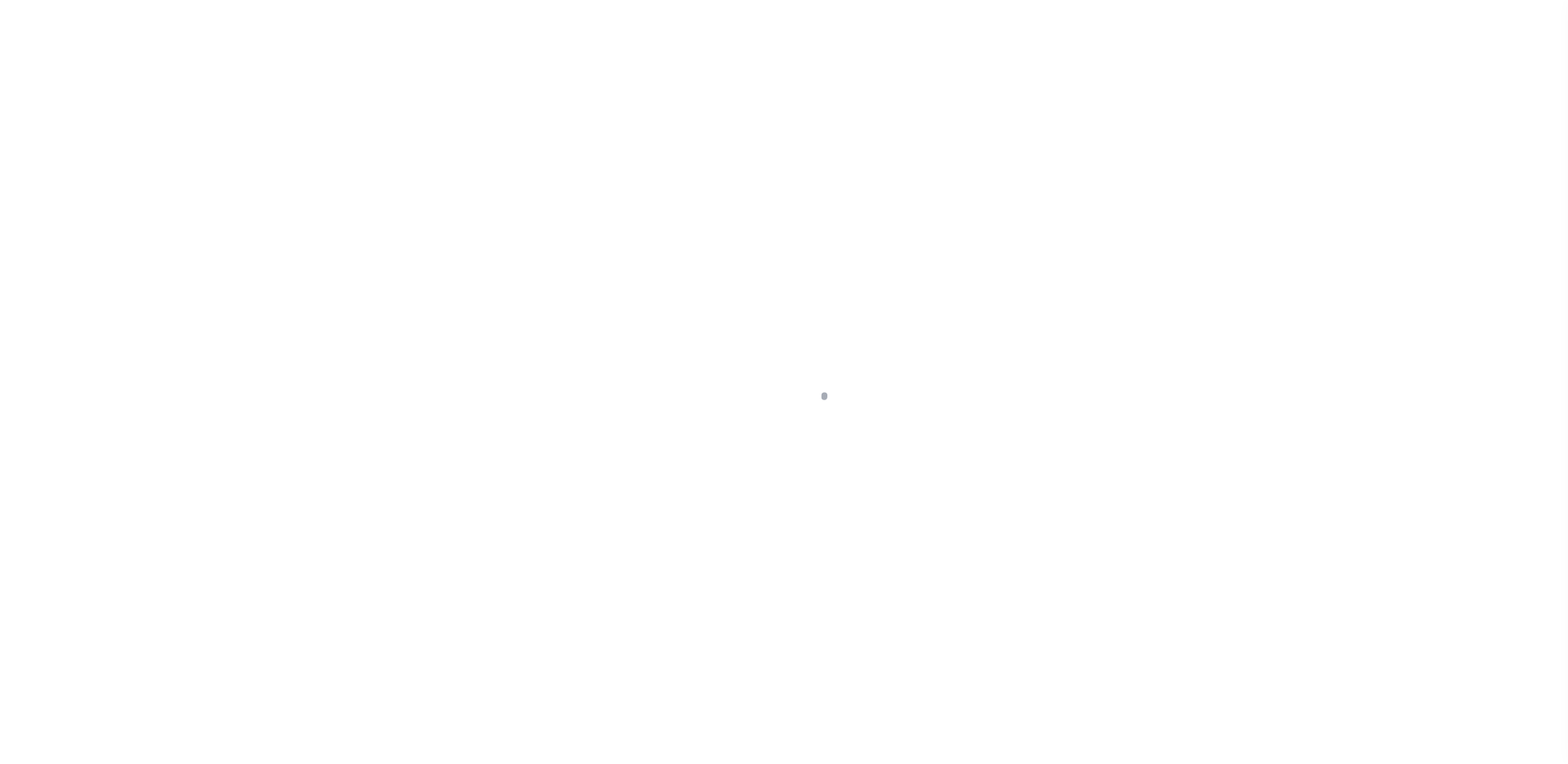
type input "NY"
select select
select select "25067"
select select "4"
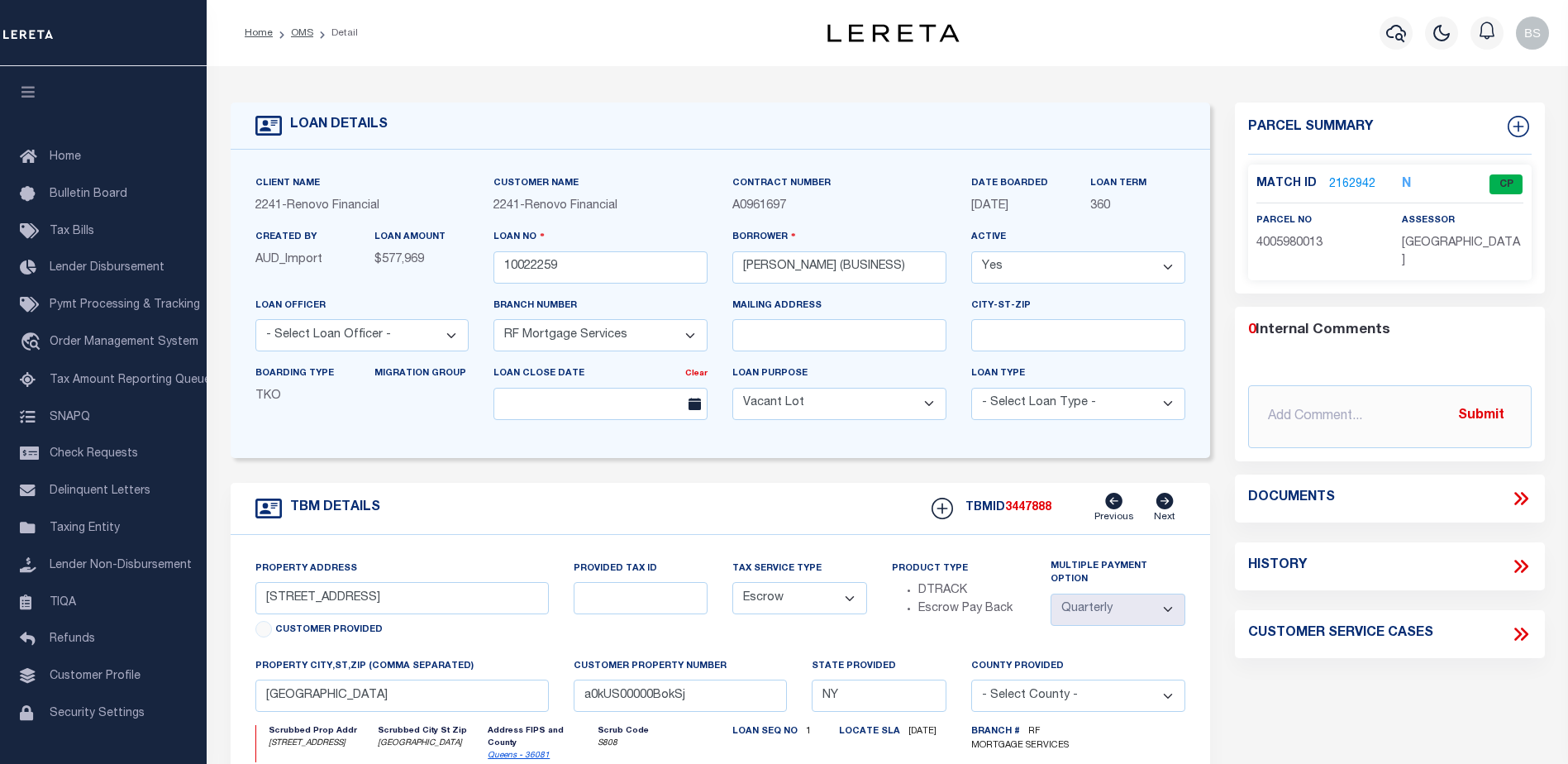
click at [1340, 176] on link "2162942" at bounding box center [1353, 184] width 46 height 17
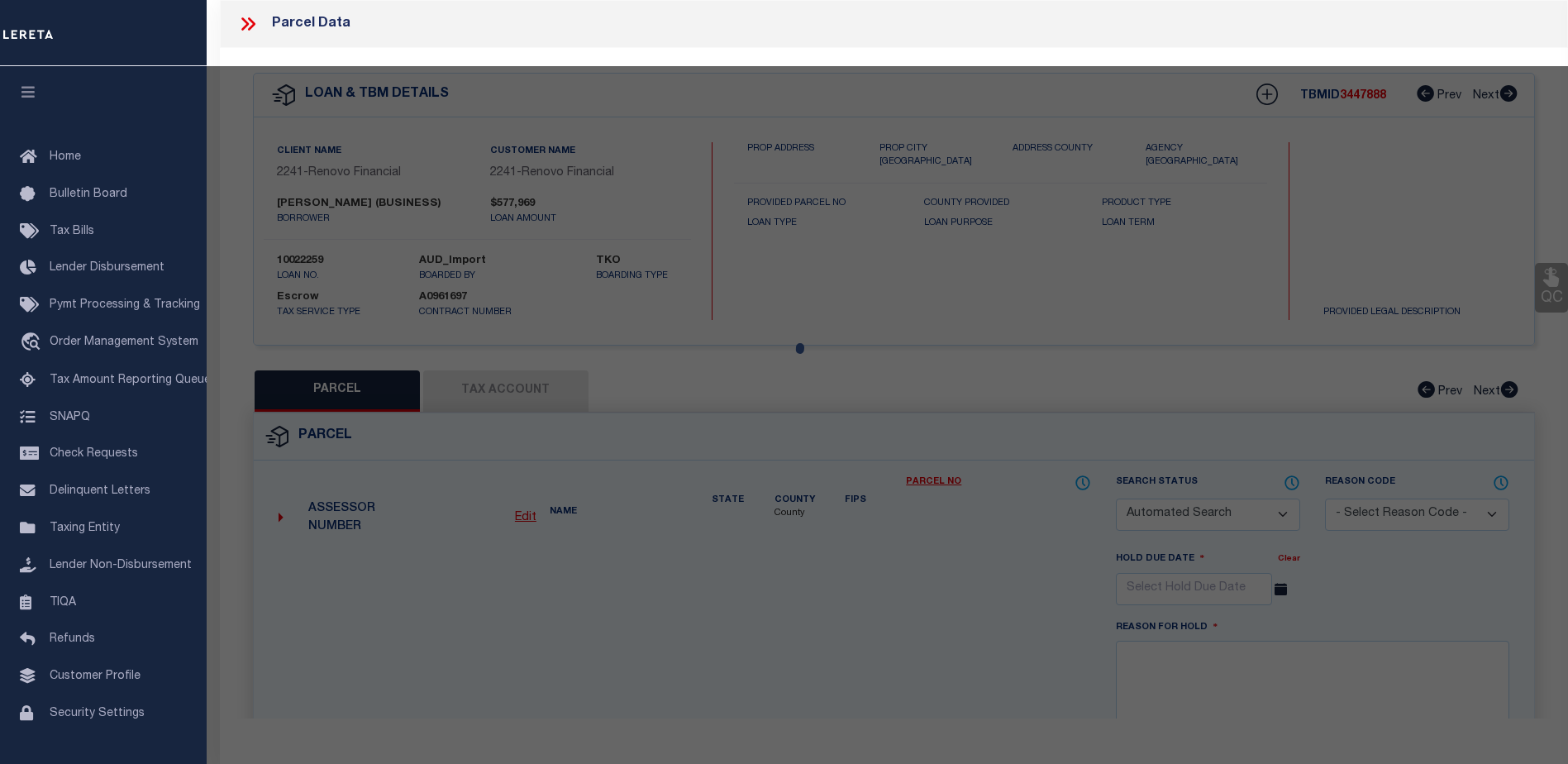
checkbox input "false"
select select "CP"
type input "[PERSON_NAME] [PERSON_NAME]"
select select "AGW"
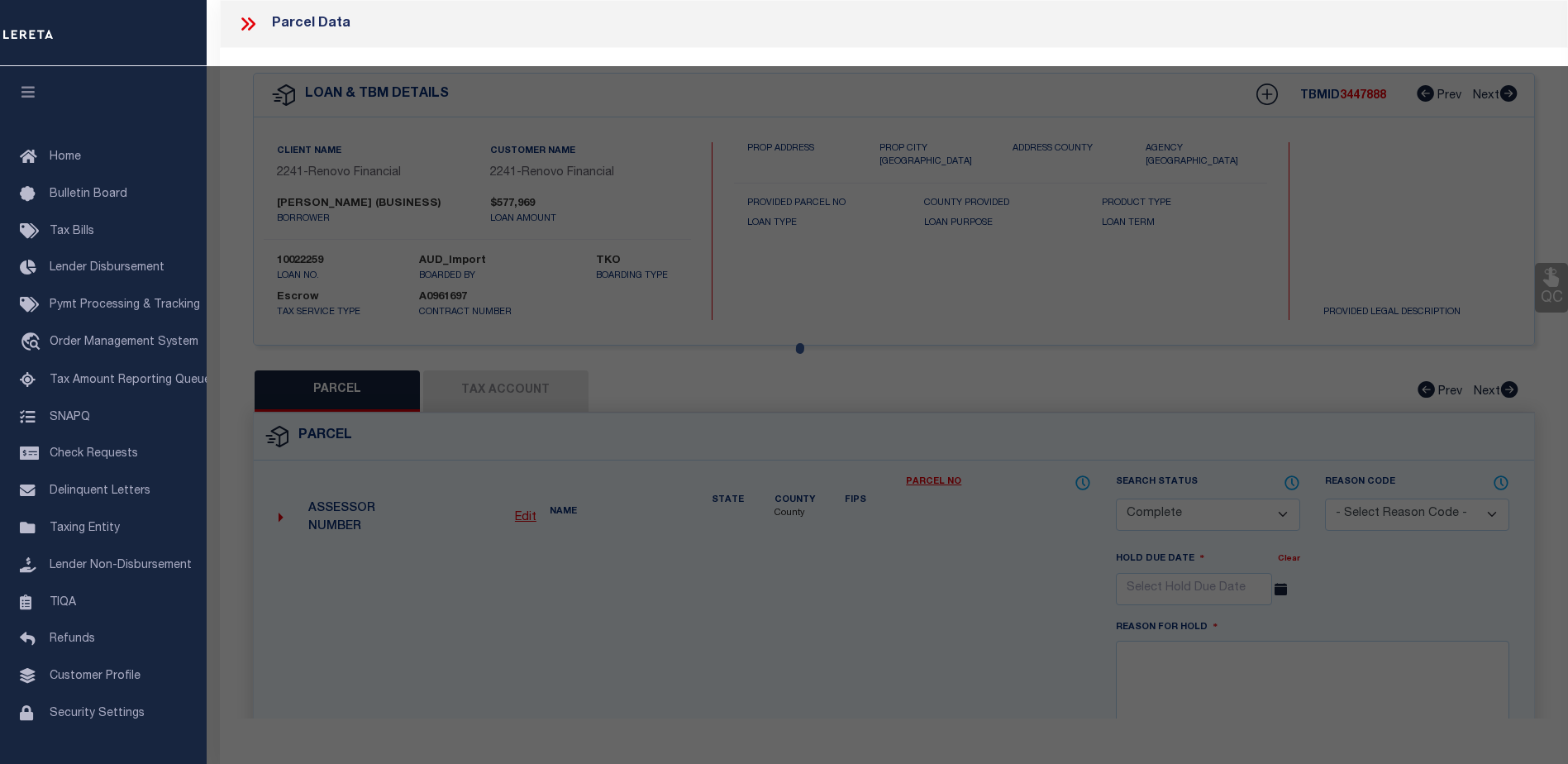
select select
type input "[STREET_ADDRESS]"
checkbox input "false"
type input "[GEOGRAPHIC_DATA]"
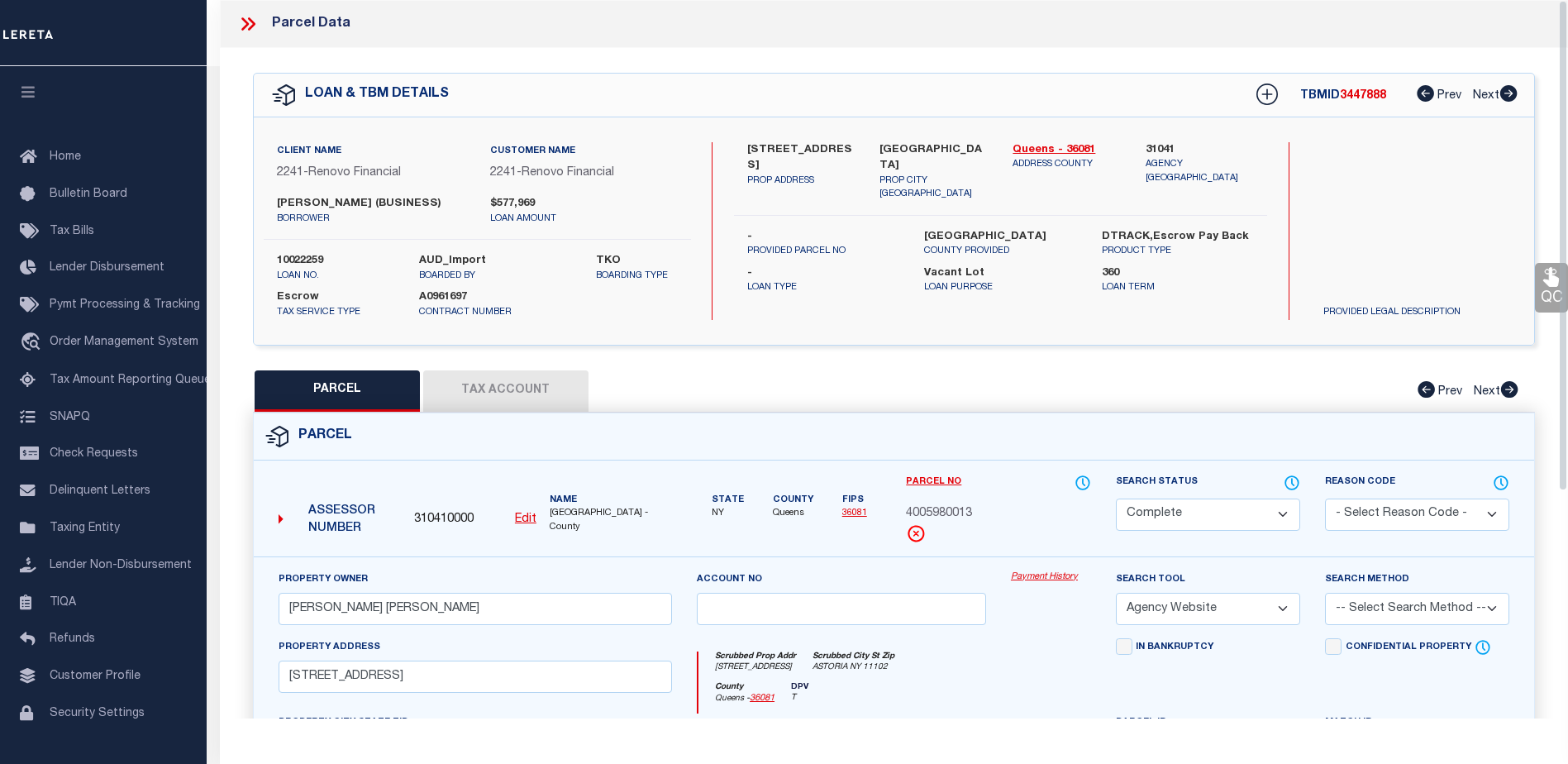
click at [1007, 573] on div "Payment History" at bounding box center [1050, 605] width 105 height 68
click at [1028, 575] on link "Payment History" at bounding box center [1050, 578] width 80 height 14
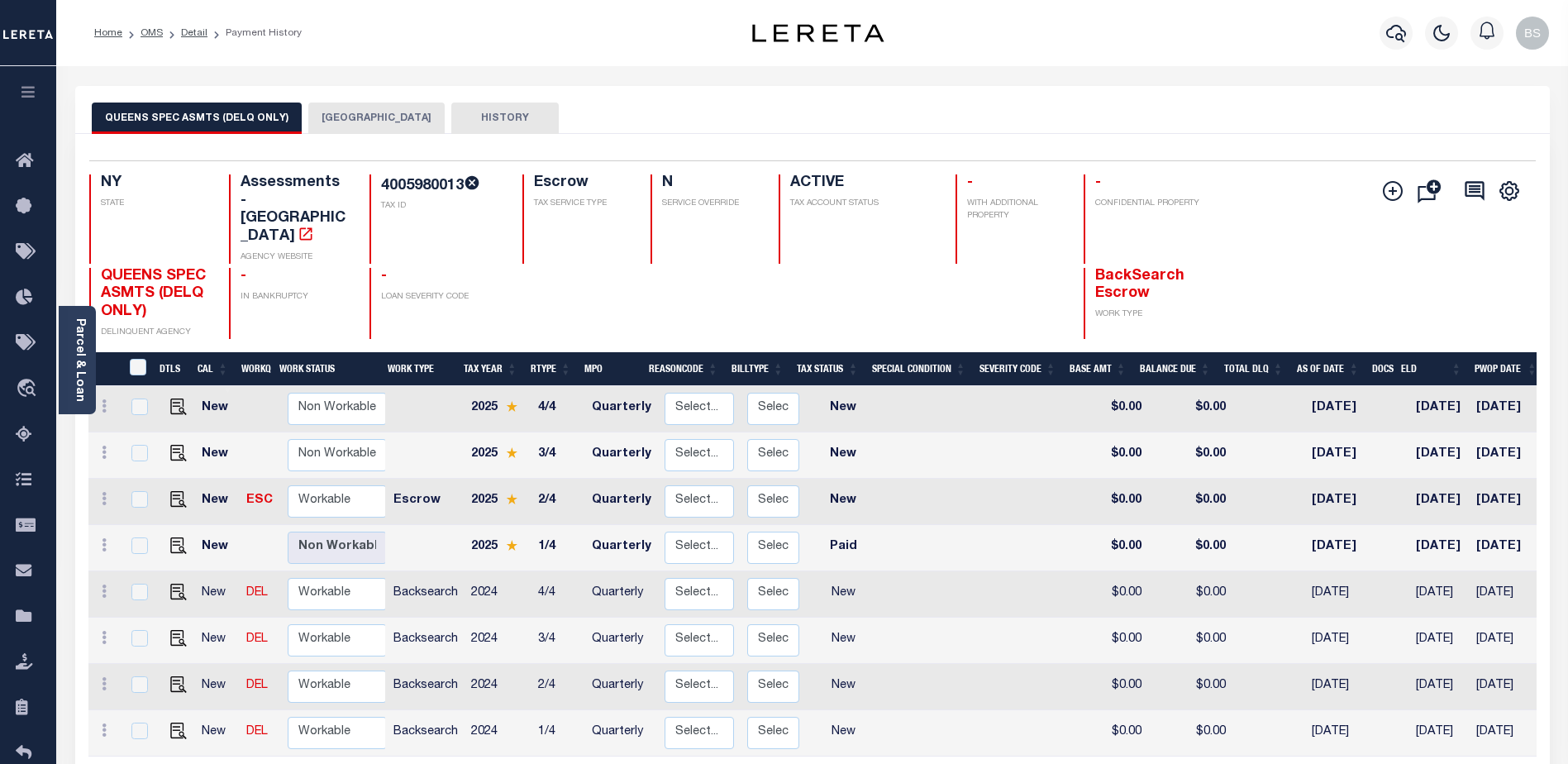
click at [361, 126] on button "QUEENS CITY" at bounding box center [376, 118] width 136 height 32
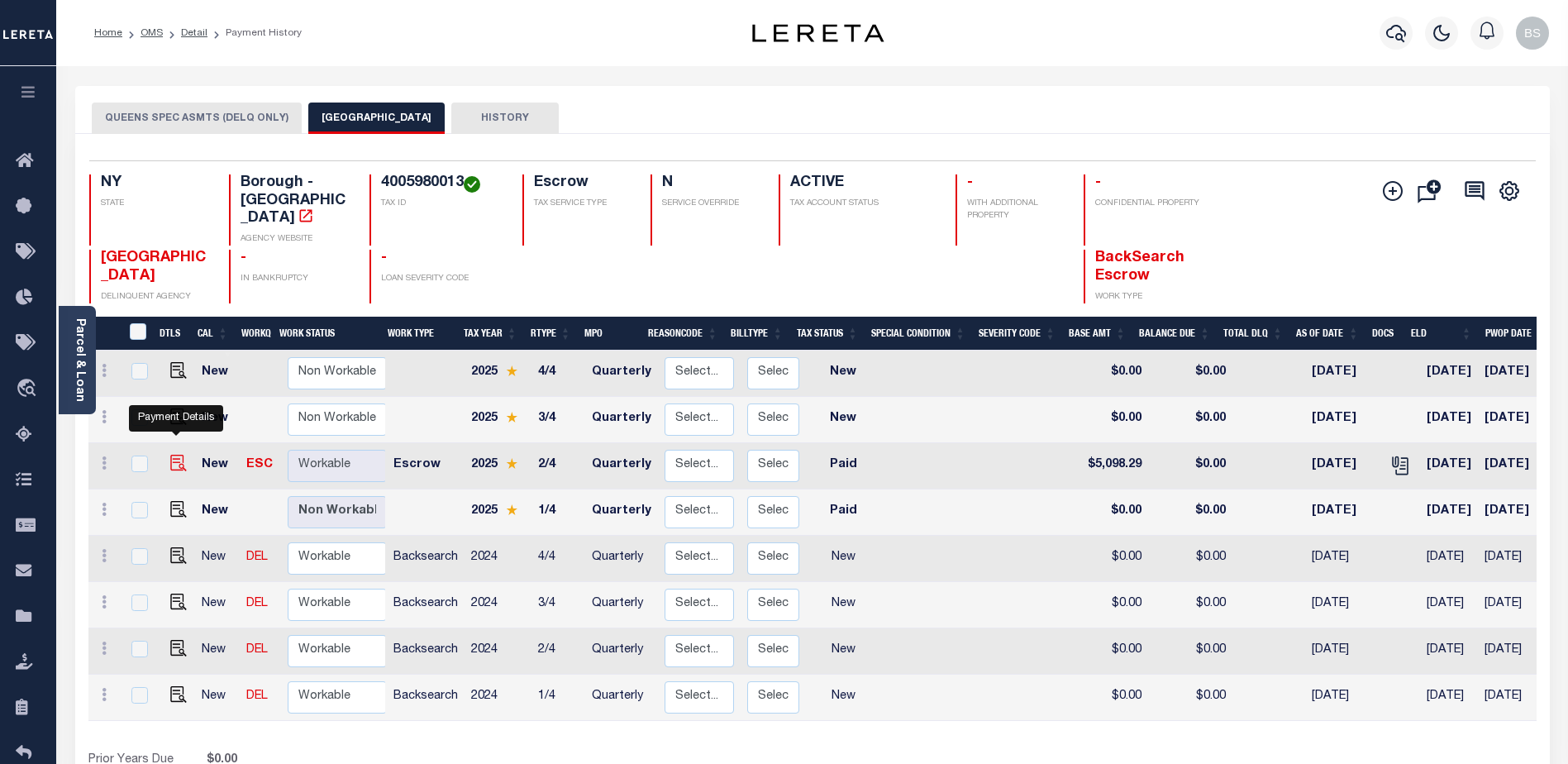
click at [172, 455] on img "" at bounding box center [178, 463] width 16 height 16
checkbox input "true"
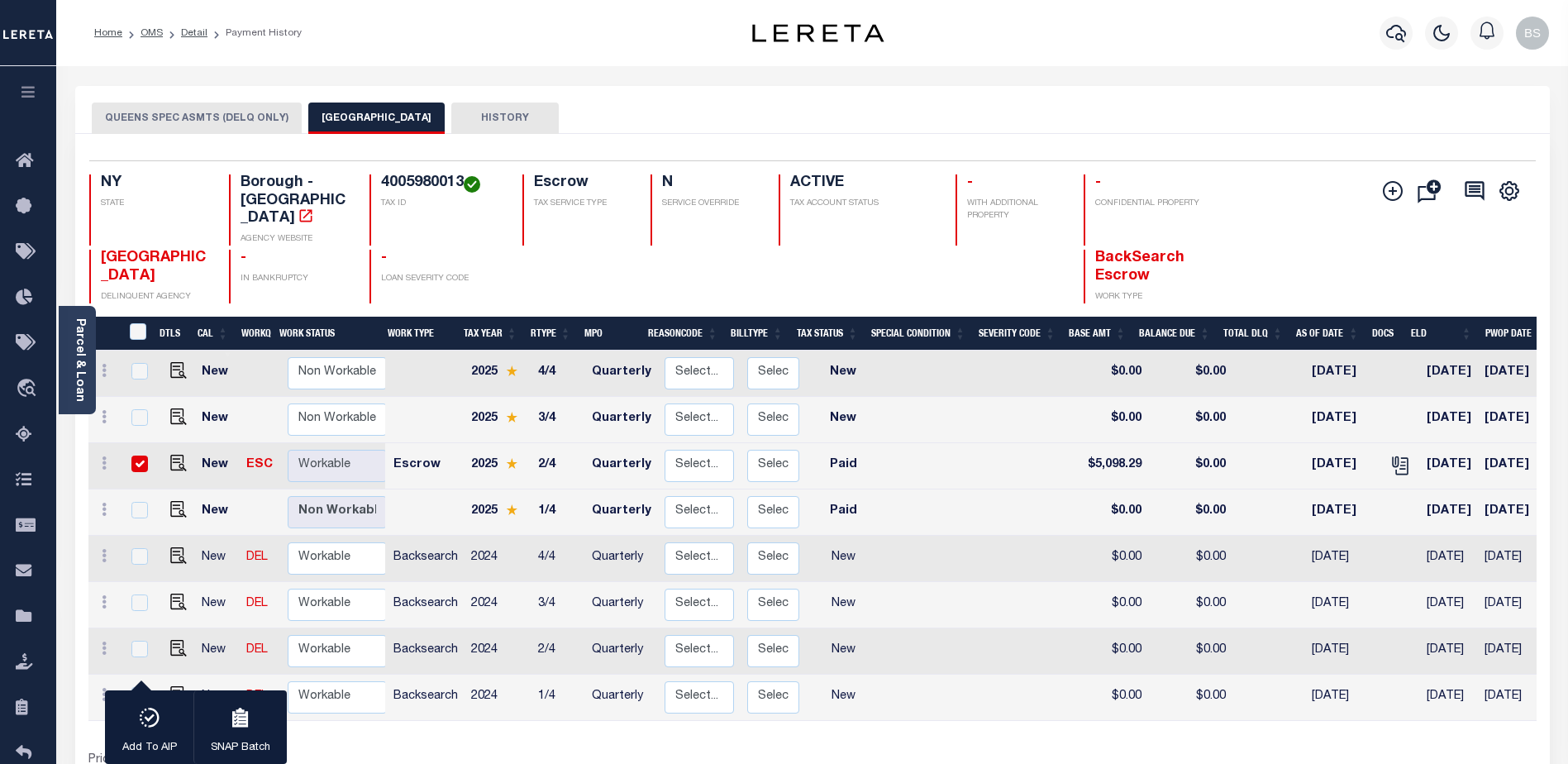
click at [137, 456] on input "checkbox" at bounding box center [139, 464] width 16 height 16
checkbox input "false"
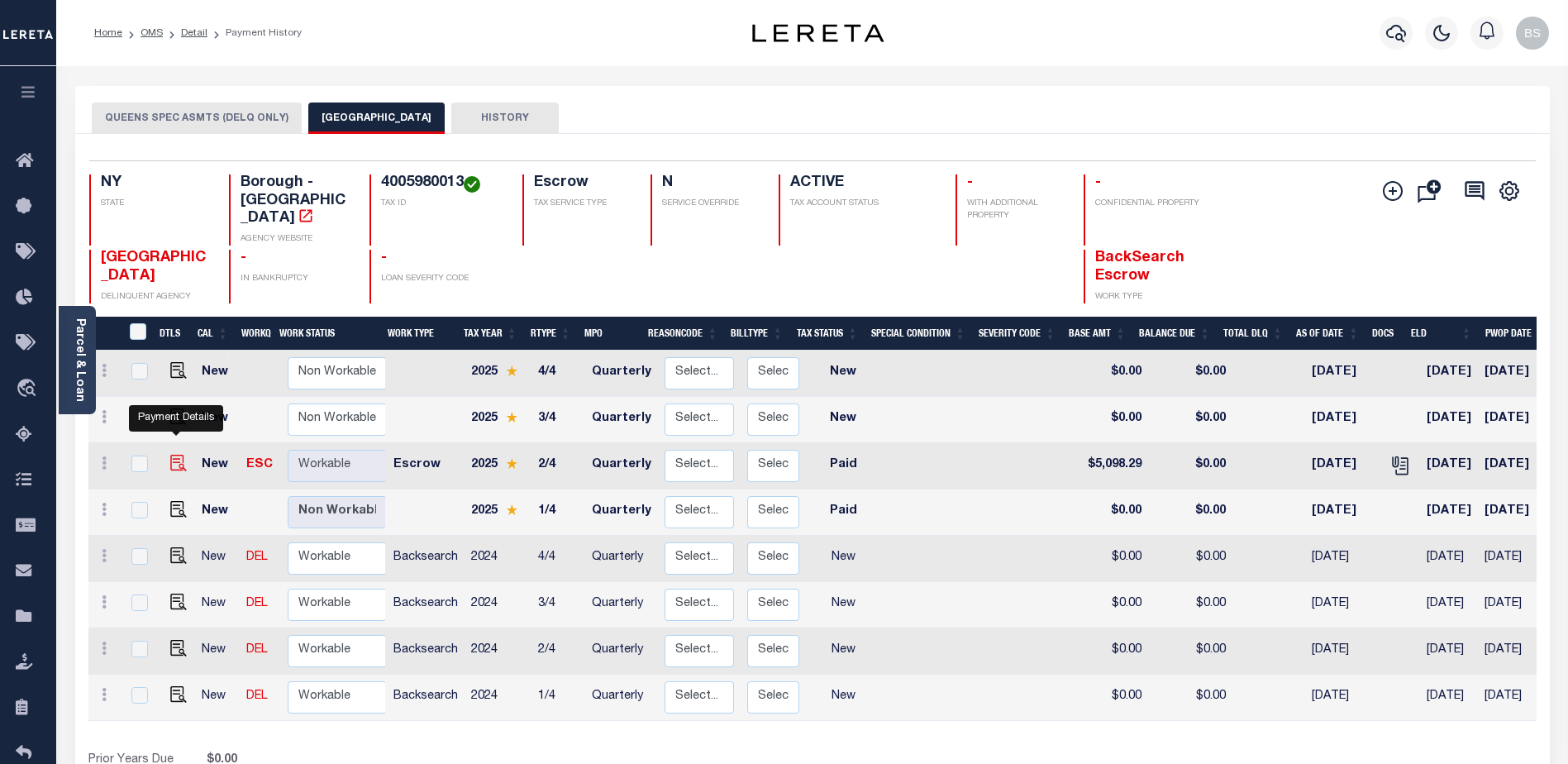
click at [174, 455] on img "" at bounding box center [178, 463] width 16 height 16
checkbox input "true"
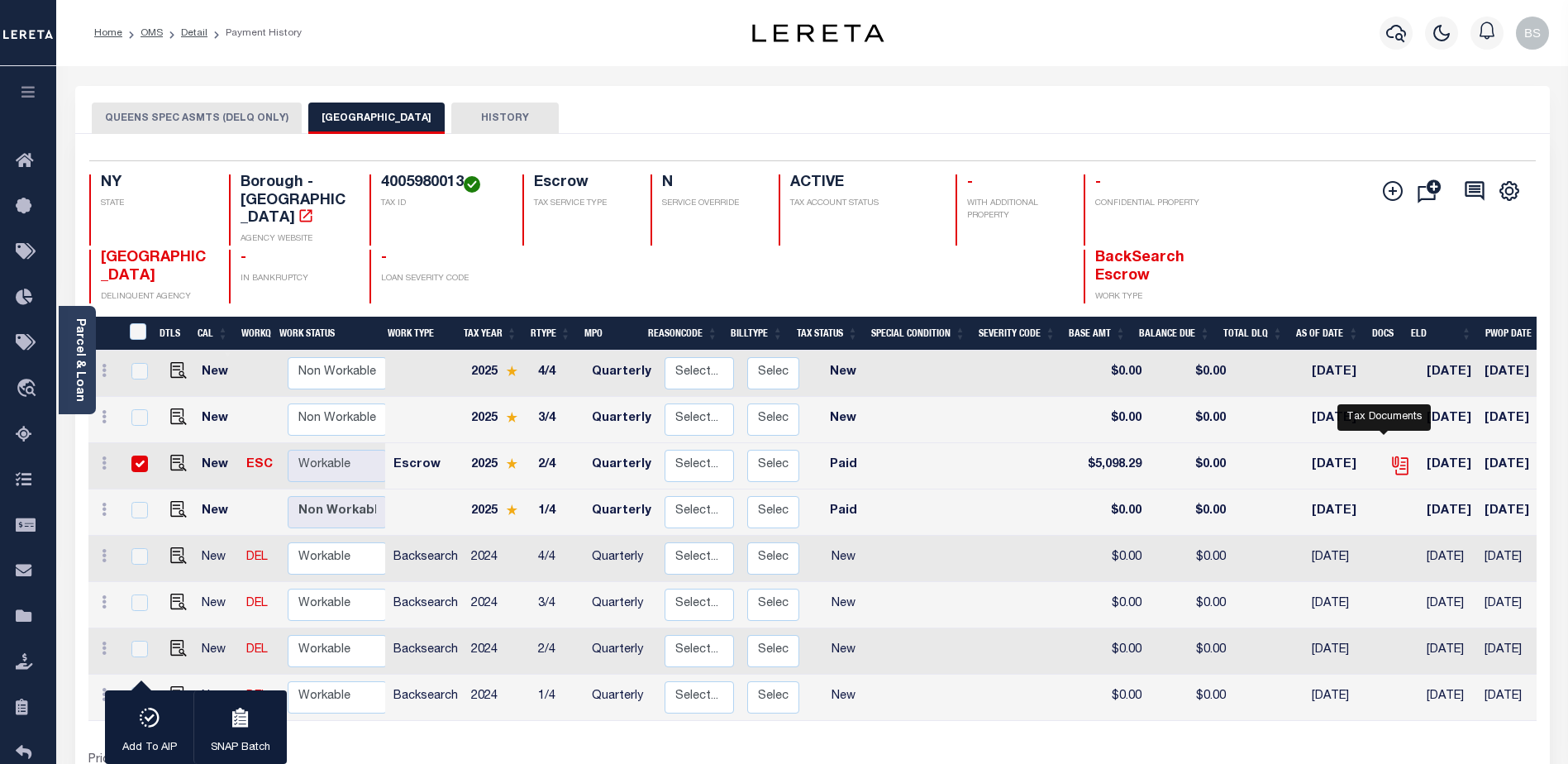
click at [1389, 455] on icon "" at bounding box center [1400, 466] width 21 height 21
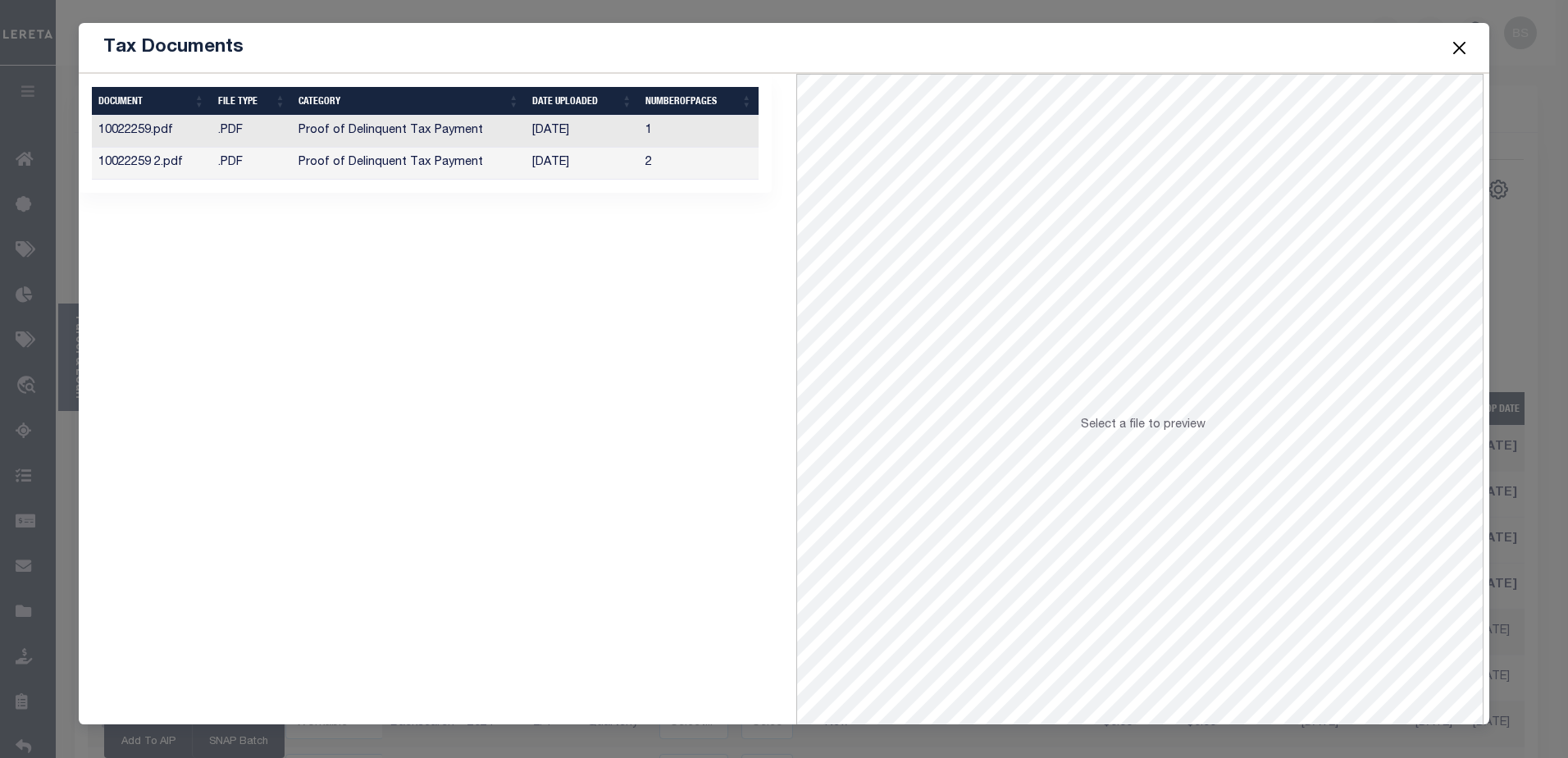
click at [413, 128] on td "Proof of Delinquent Tax Payment" at bounding box center [409, 131] width 234 height 32
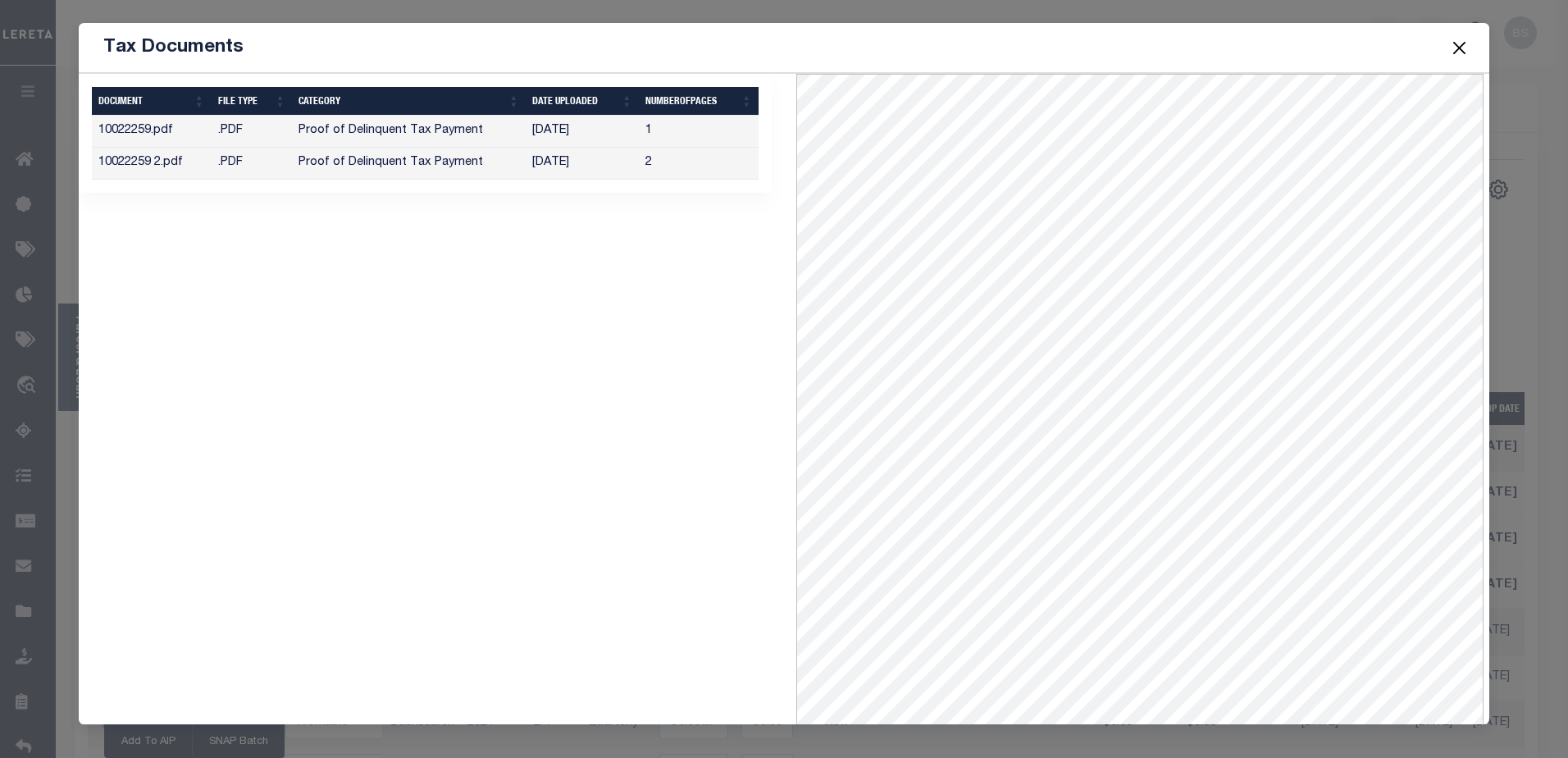
click at [557, 167] on td "[DATE]" at bounding box center [582, 163] width 113 height 32
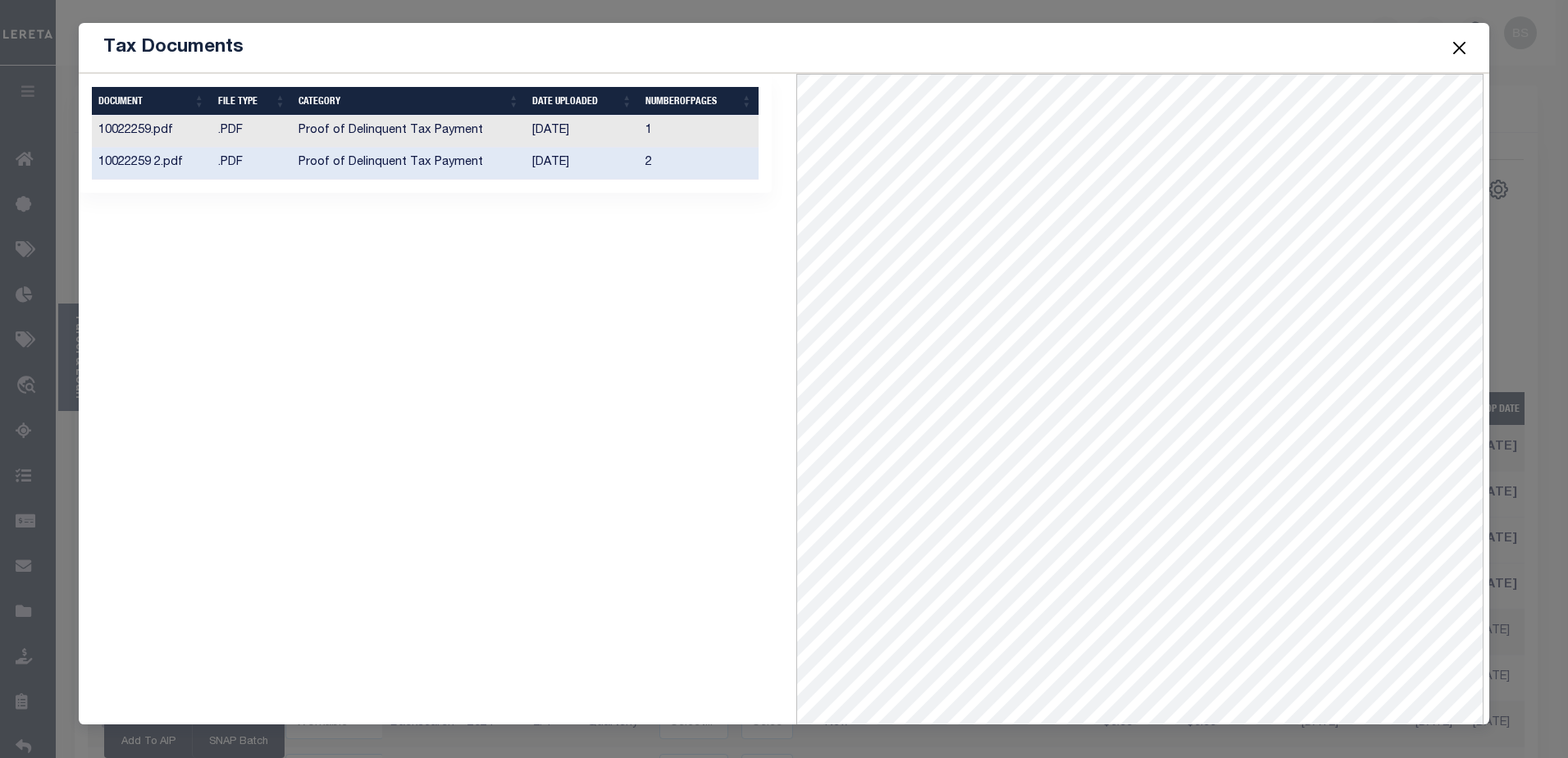
click at [1457, 46] on button "Close" at bounding box center [1459, 48] width 21 height 21
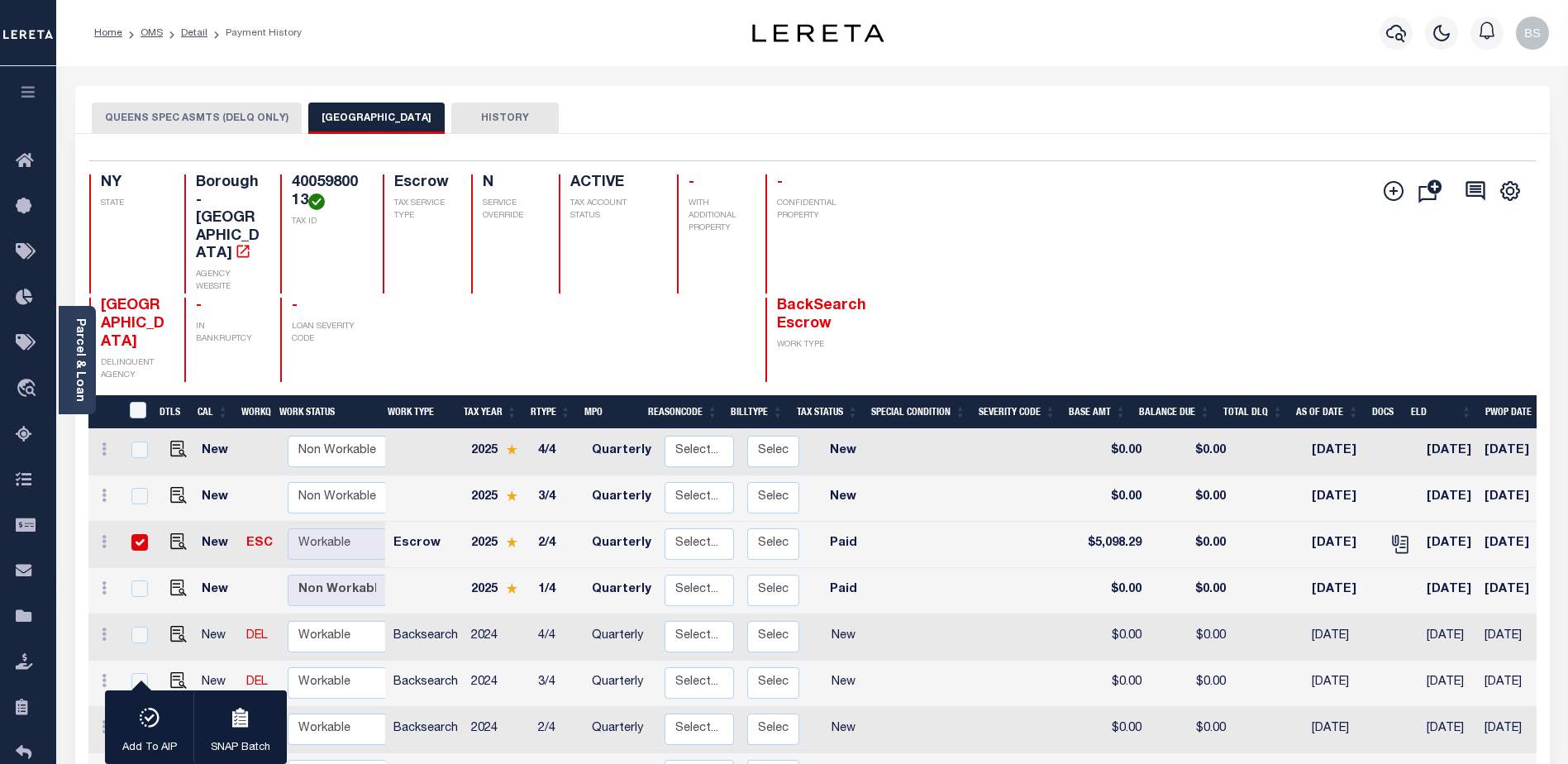
click at [135, 534] on input "checkbox" at bounding box center [139, 542] width 16 height 16
checkbox input "false"
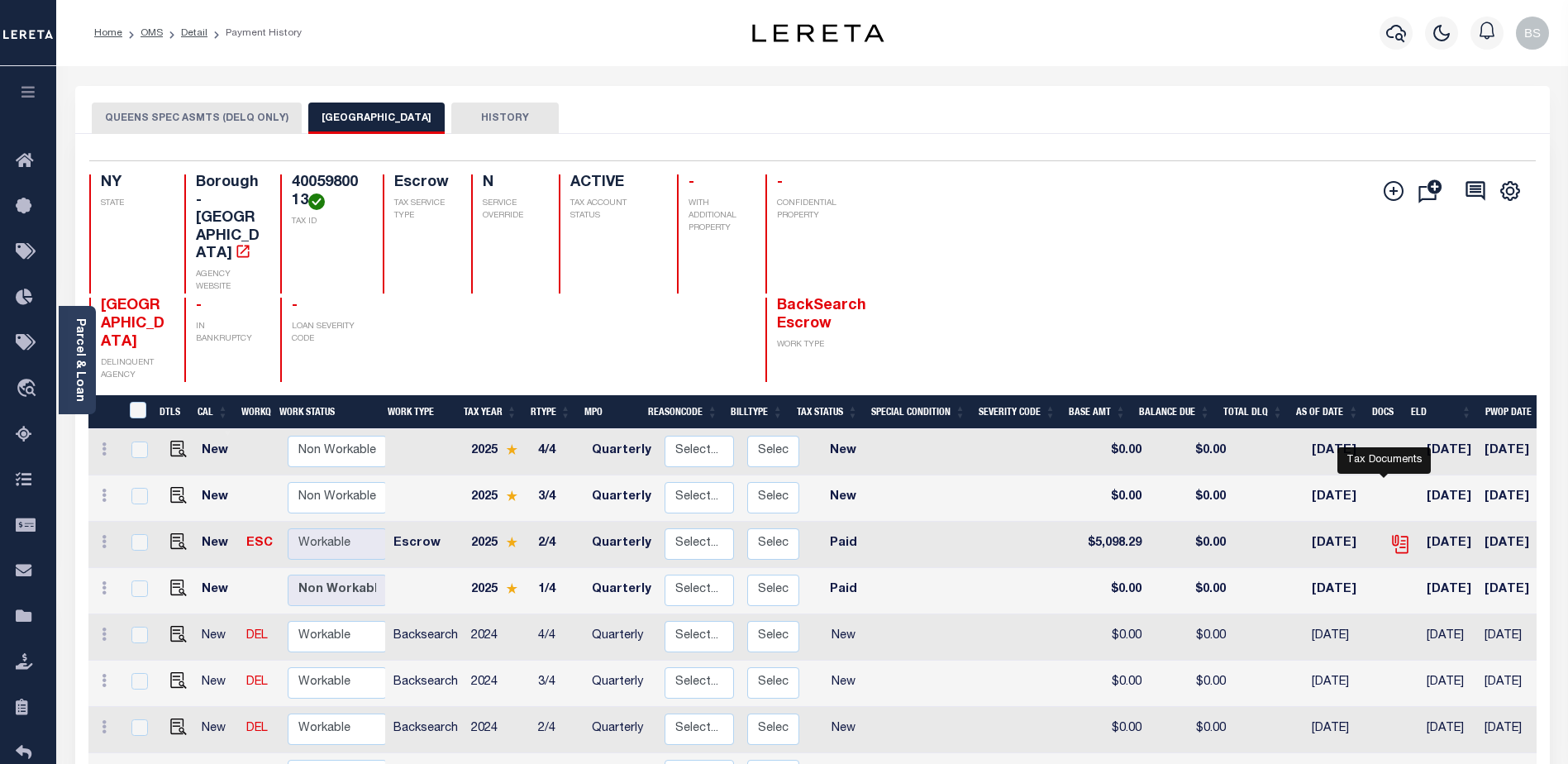
click at [1389, 533] on icon "" at bounding box center [1400, 544] width 21 height 21
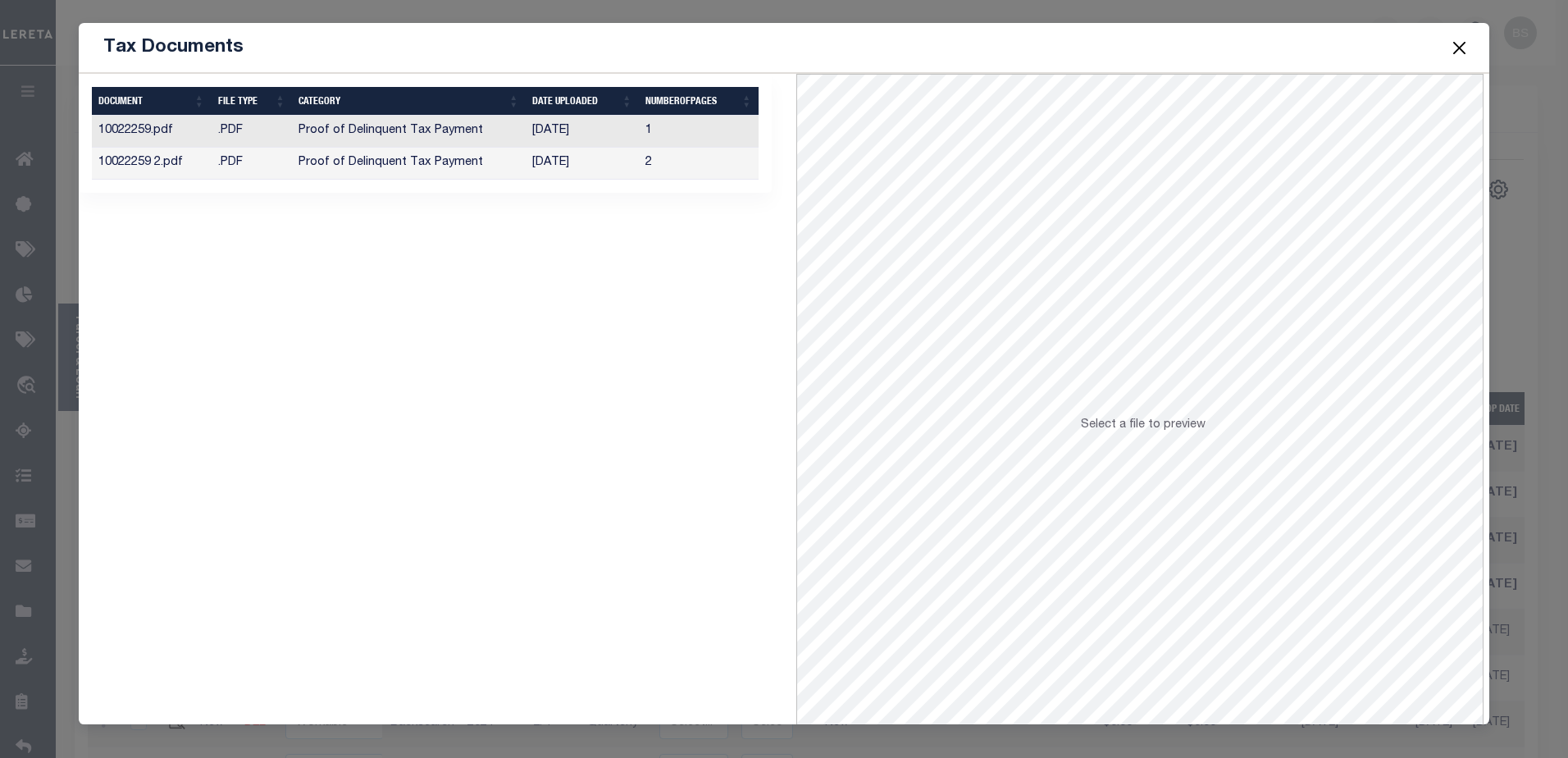
click at [444, 136] on td "Proof of Delinquent Tax Payment" at bounding box center [409, 131] width 234 height 32
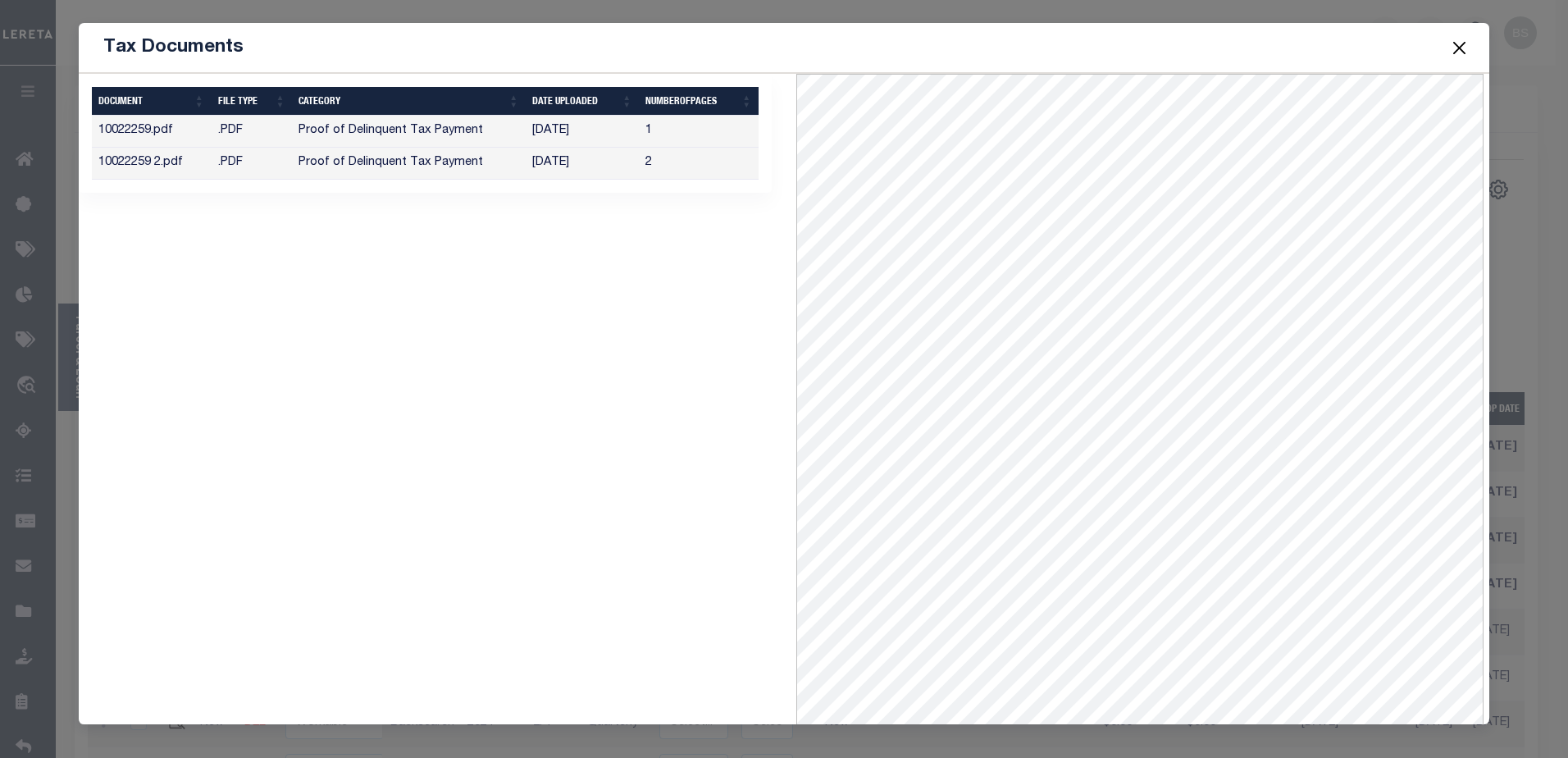
click at [1452, 48] on button "Close" at bounding box center [1459, 48] width 21 height 21
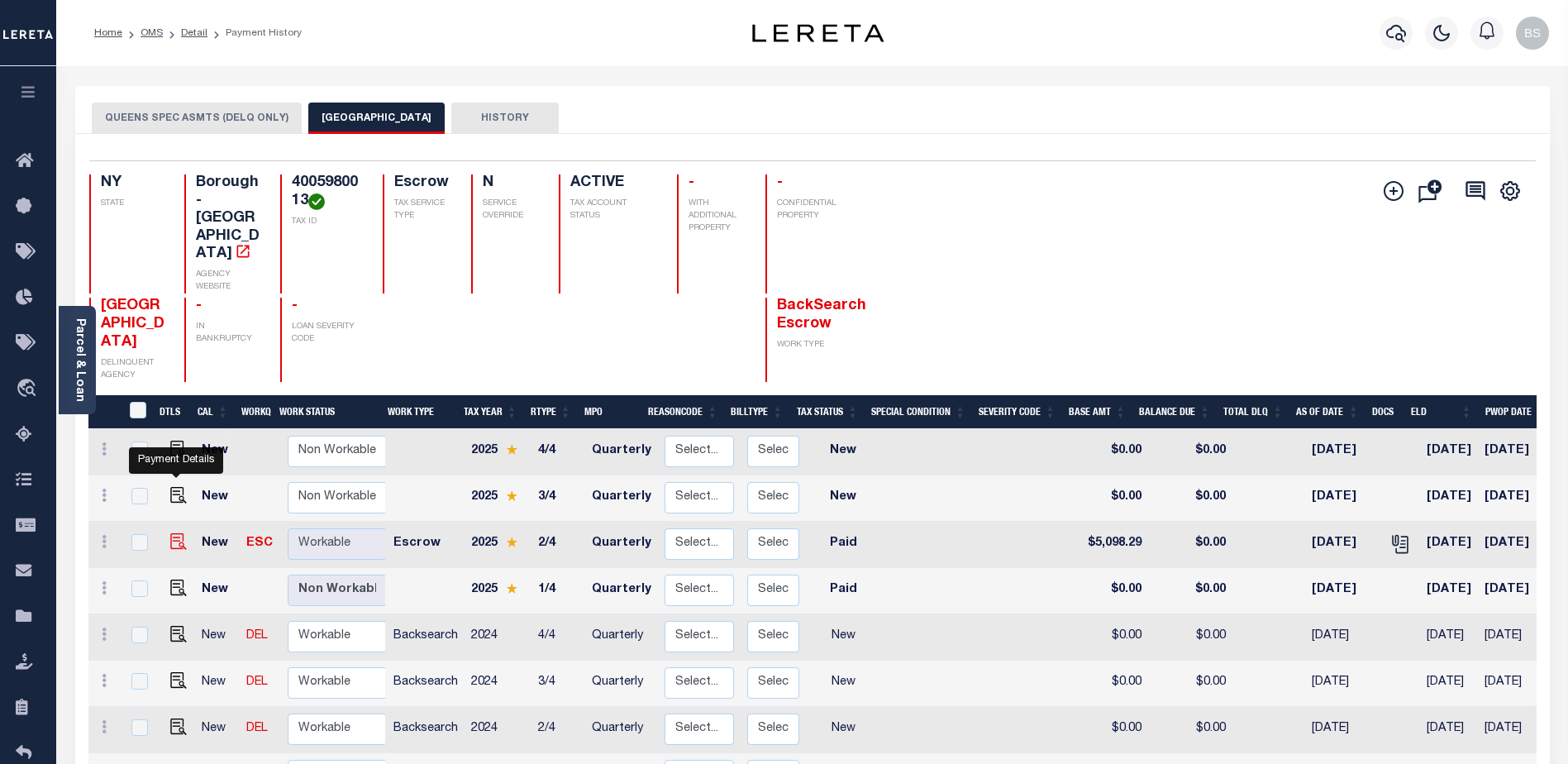
click at [176, 533] on img "" at bounding box center [178, 541] width 16 height 16
checkbox input "true"
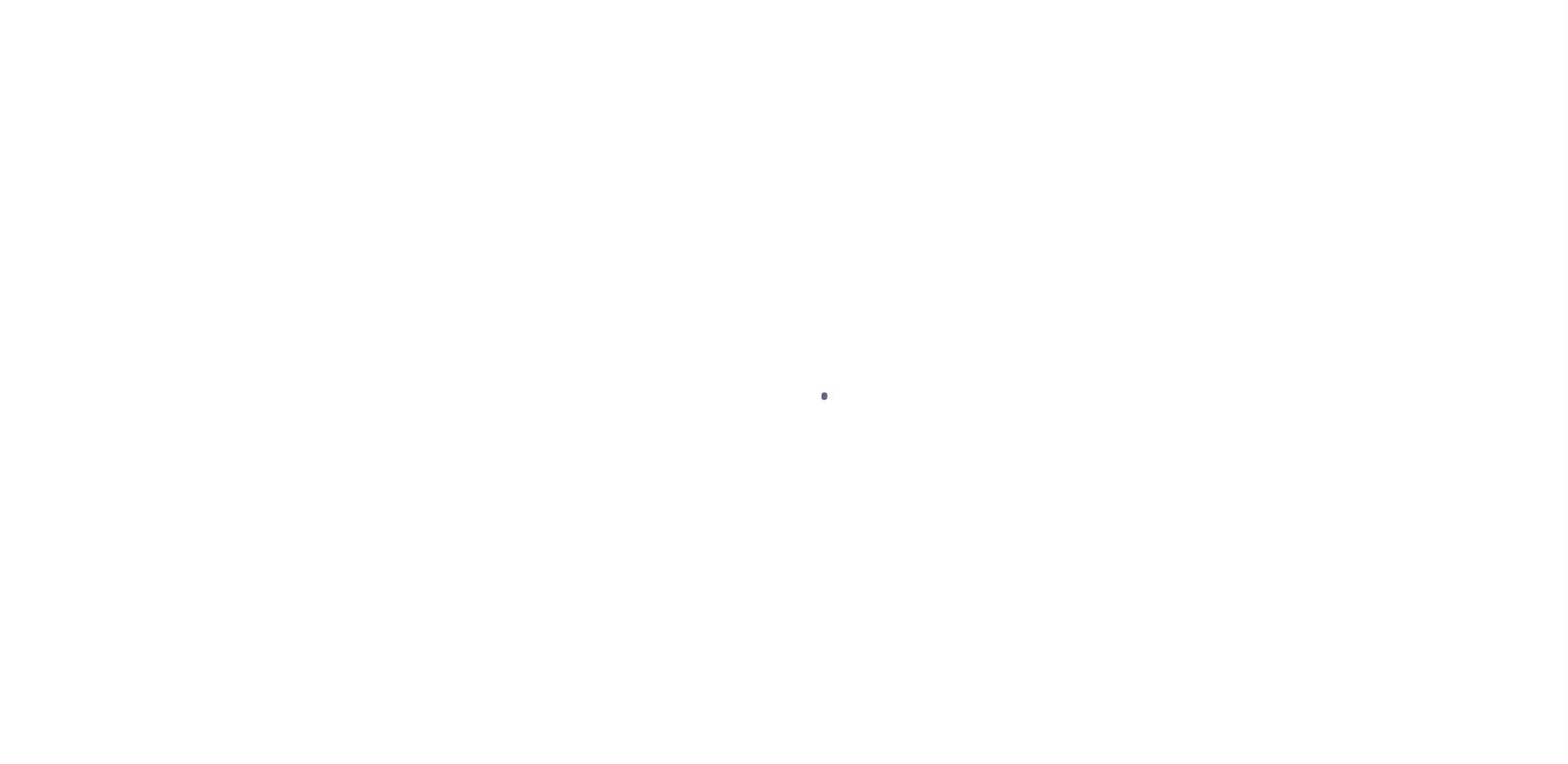
select select "PYD"
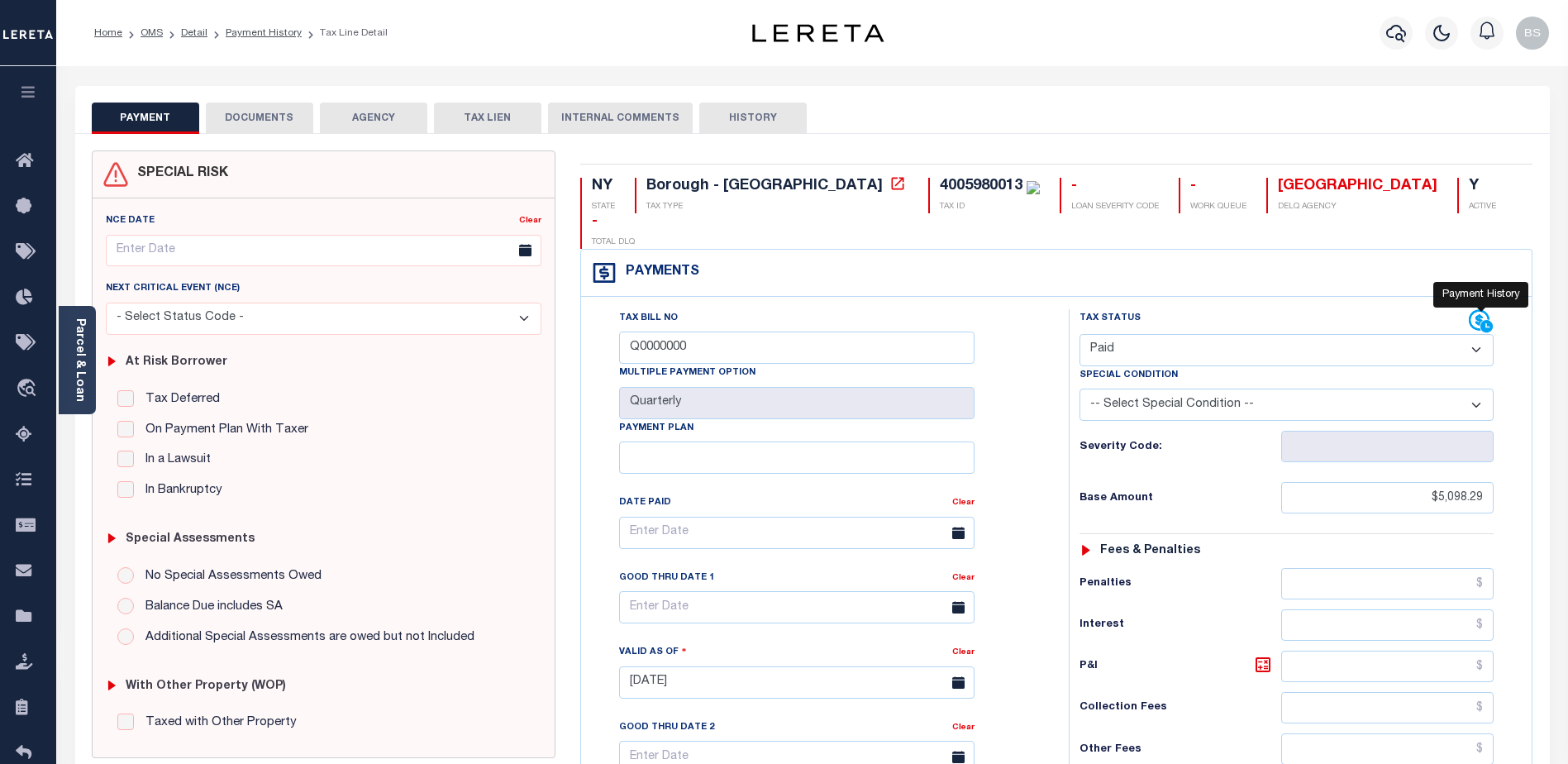
click at [1485, 309] on icon at bounding box center [1482, 322] width 25 height 25
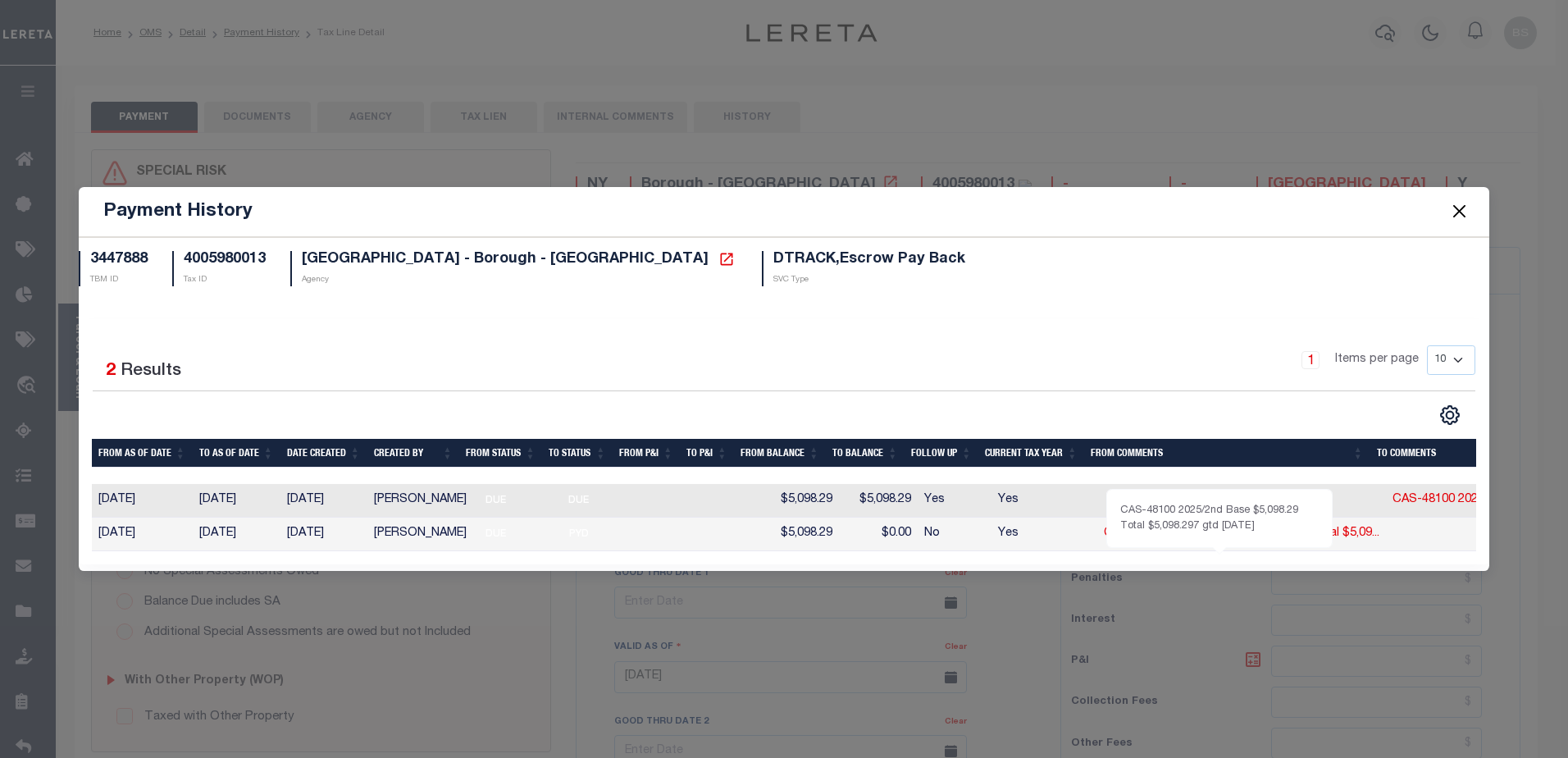
click at [1222, 530] on link "CAS-48100 2025/2nd Base $5,098.29 Total $5,09..." at bounding box center [1242, 534] width 276 height 11
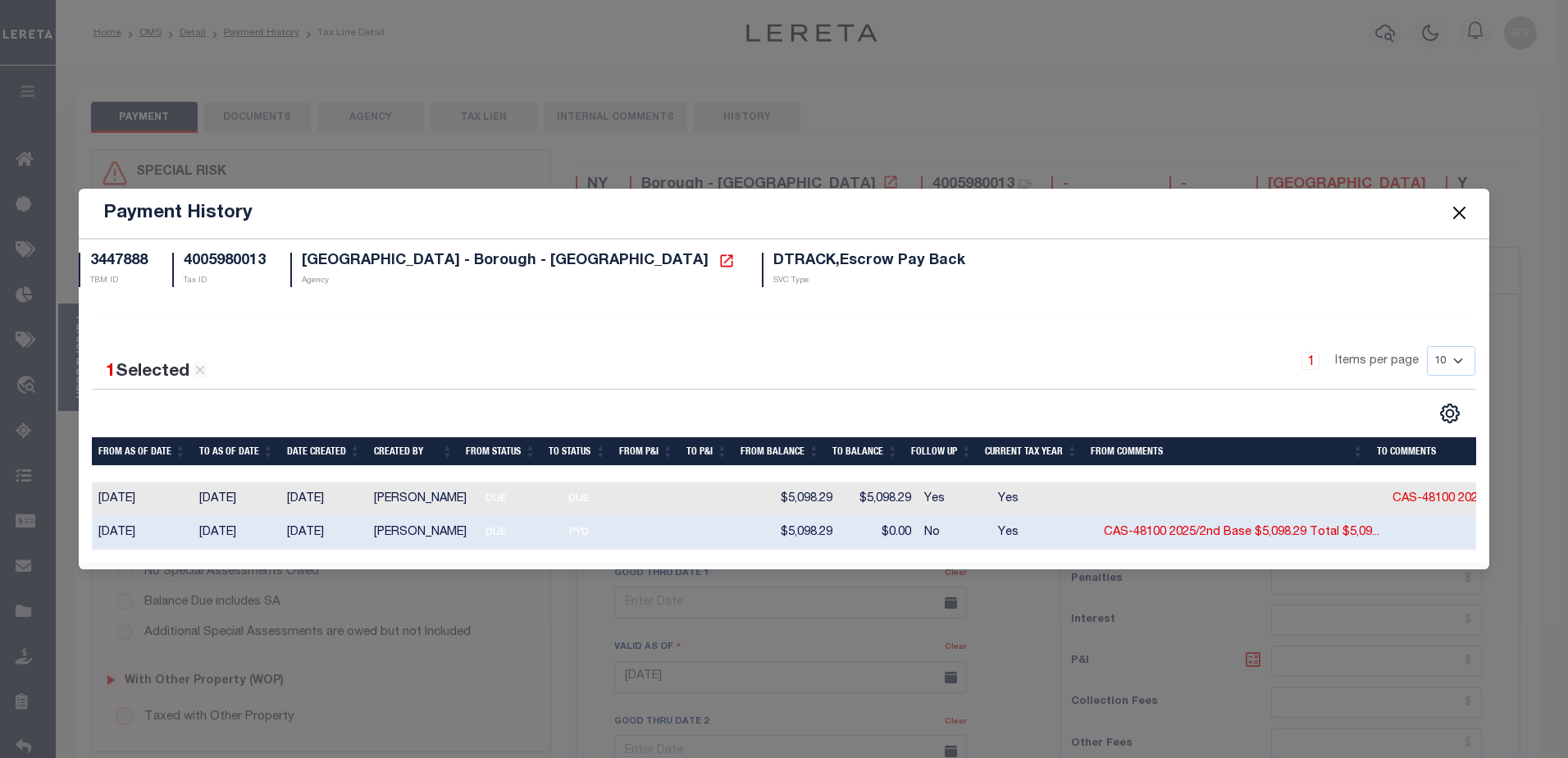
click at [1457, 208] on button "Close" at bounding box center [1459, 213] width 21 height 21
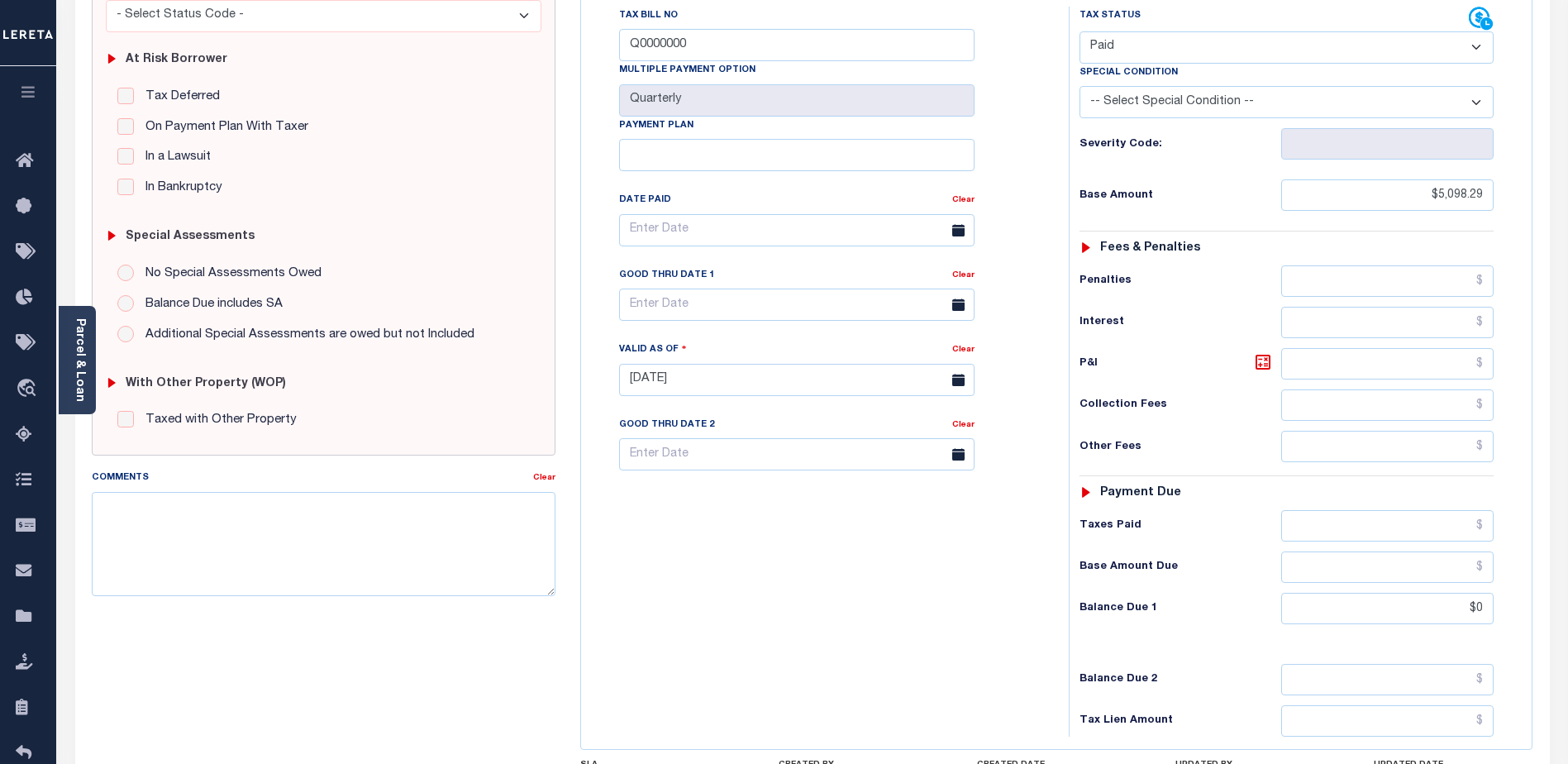
scroll to position [304, 0]
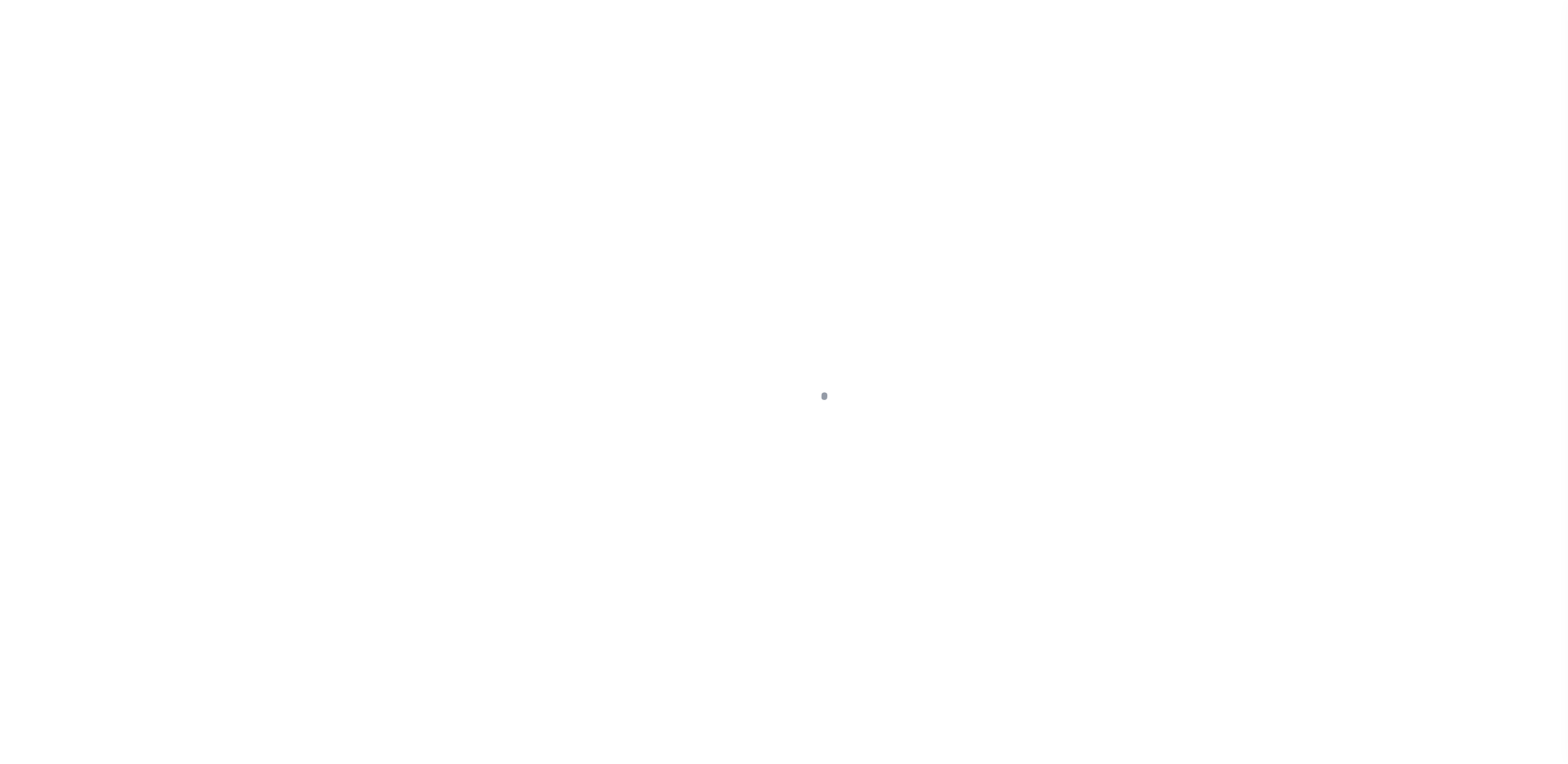
select select "PYD"
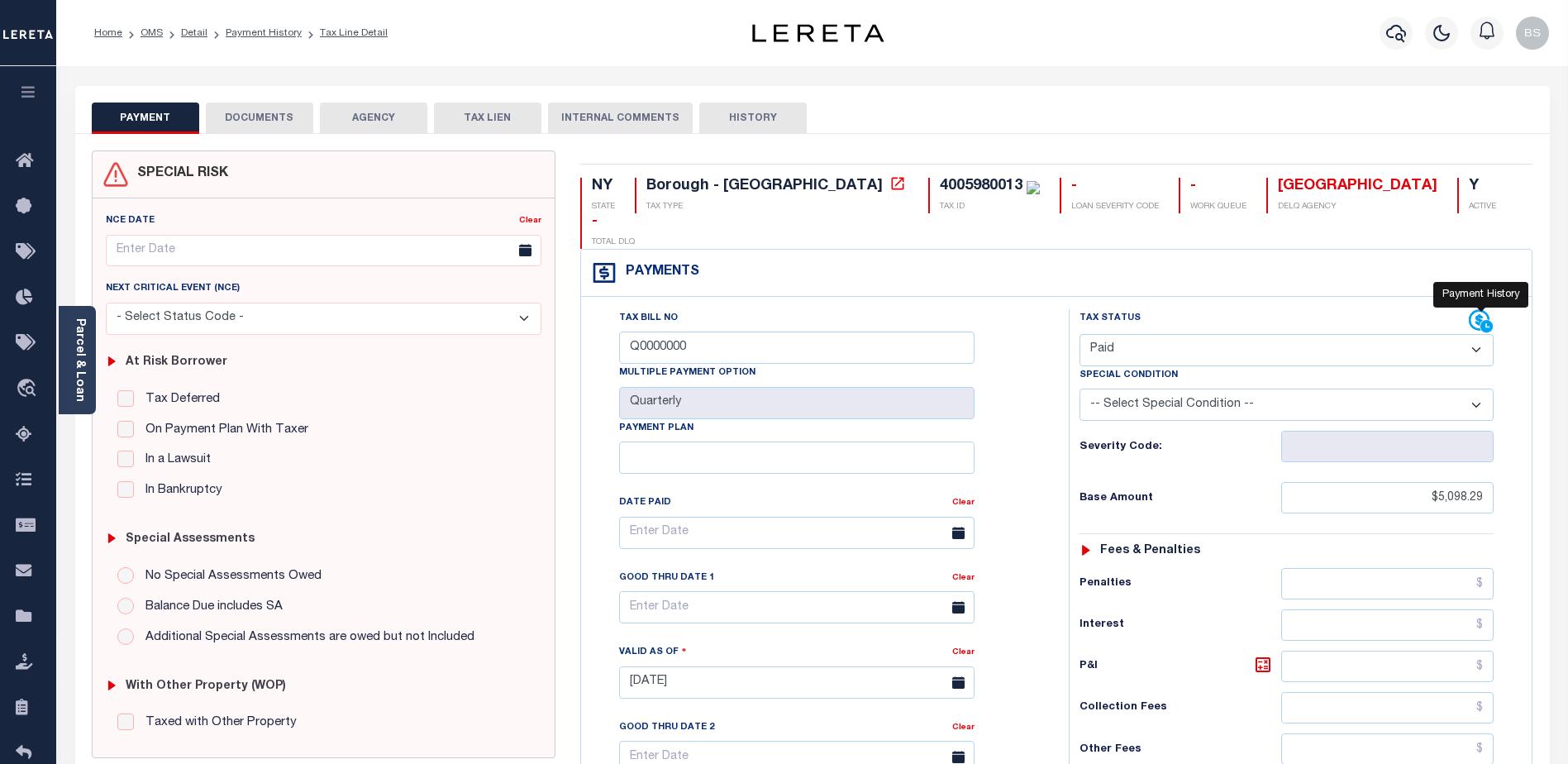
click at [1479, 309] on icon at bounding box center [1482, 322] width 25 height 25
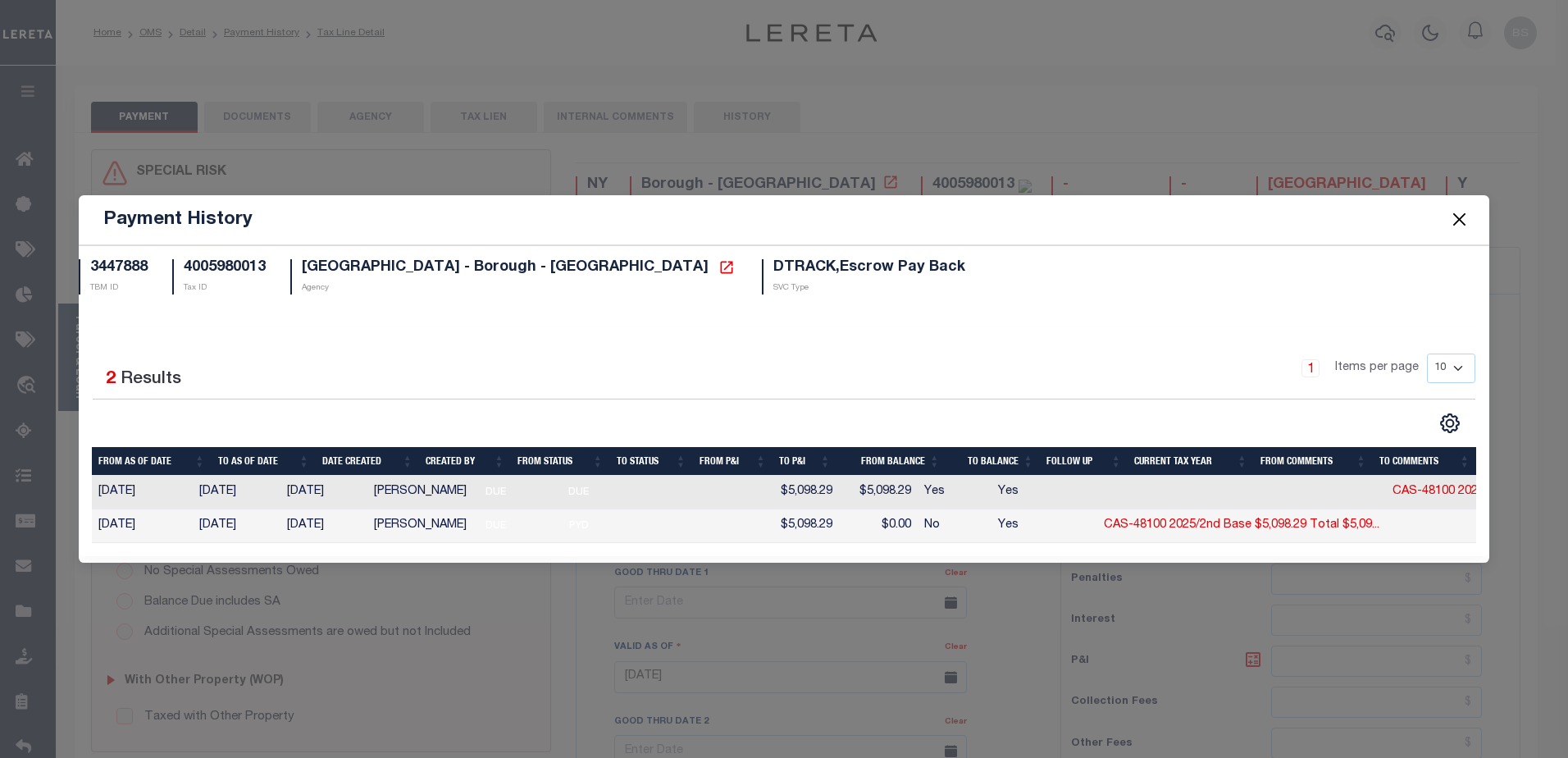
drag, startPoint x: 1463, startPoint y: 210, endPoint x: 1255, endPoint y: 102, distance: 234.4
click at [1454, 209] on button "Close" at bounding box center [1459, 219] width 21 height 21
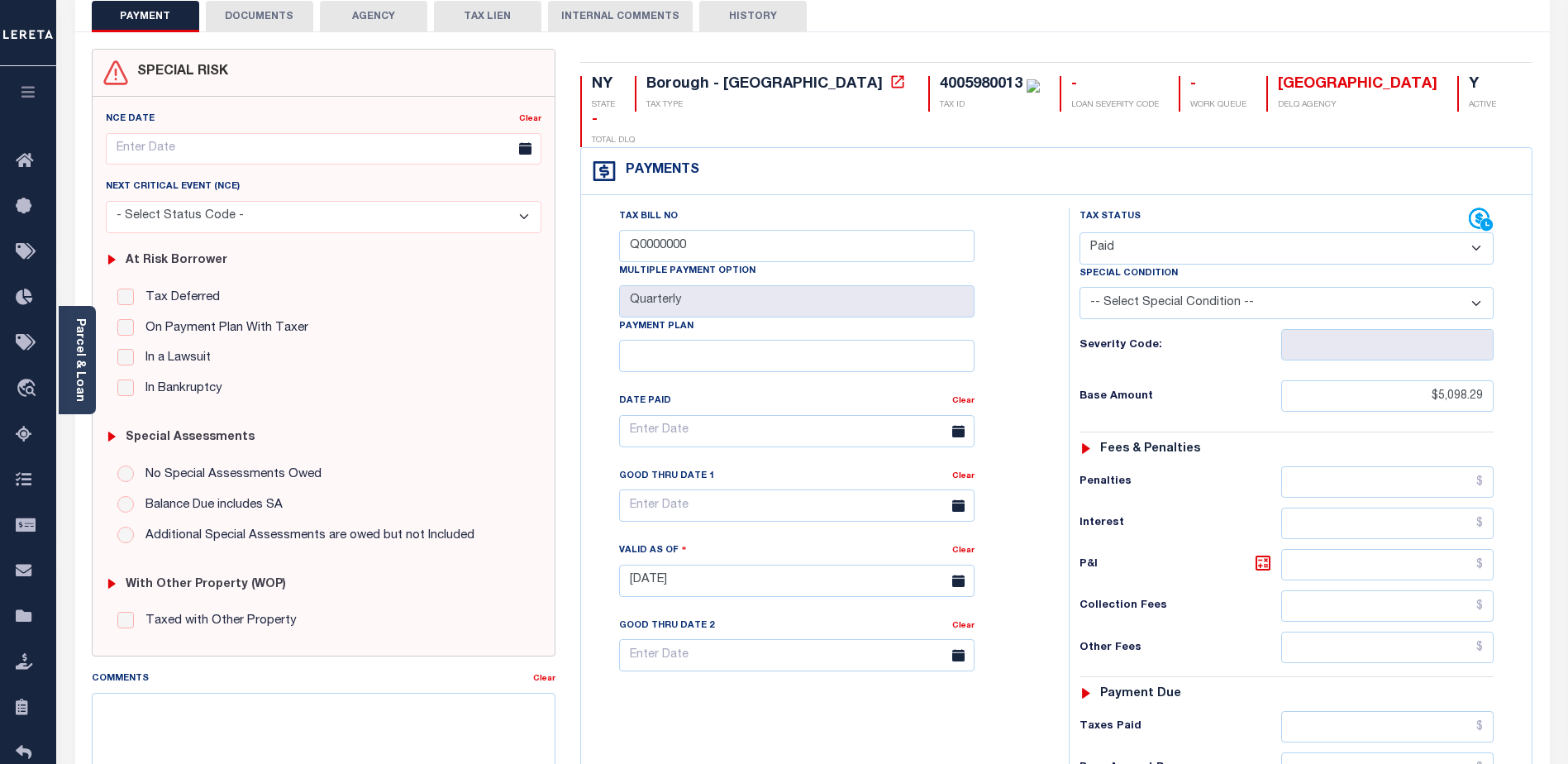
scroll to position [165, 0]
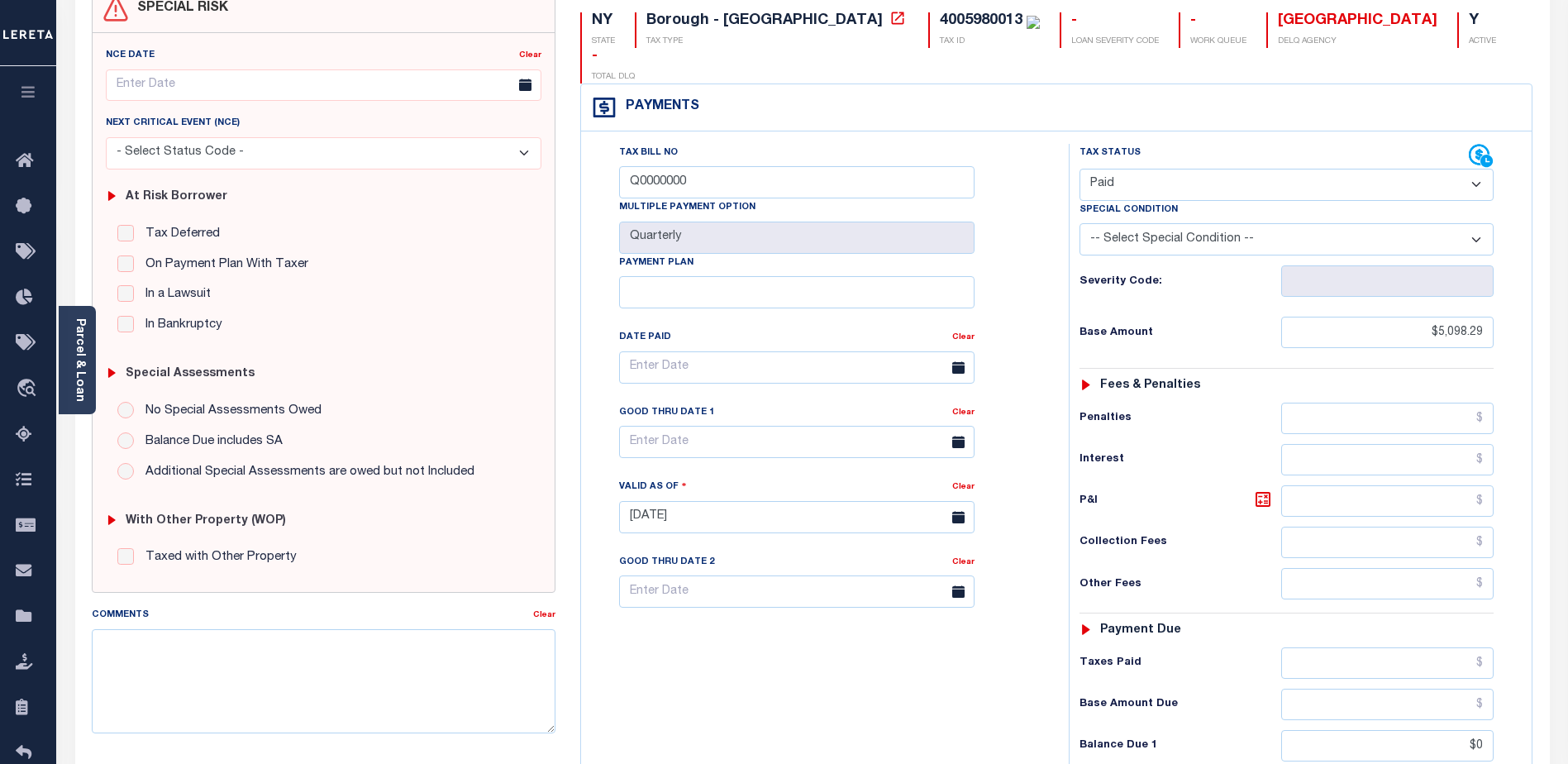
click at [1477, 169] on select "- Select Status Code - Open Due/Unpaid Paid Incomplete No Tax Due Internal Refu…" at bounding box center [1286, 184] width 414 height 32
select select "DUE"
click at [1079, 169] on select "- Select Status Code - Open Due/Unpaid Paid Incomplete No Tax Due Internal Refu…" at bounding box center [1286, 184] width 414 height 32
type input "[DATE]"
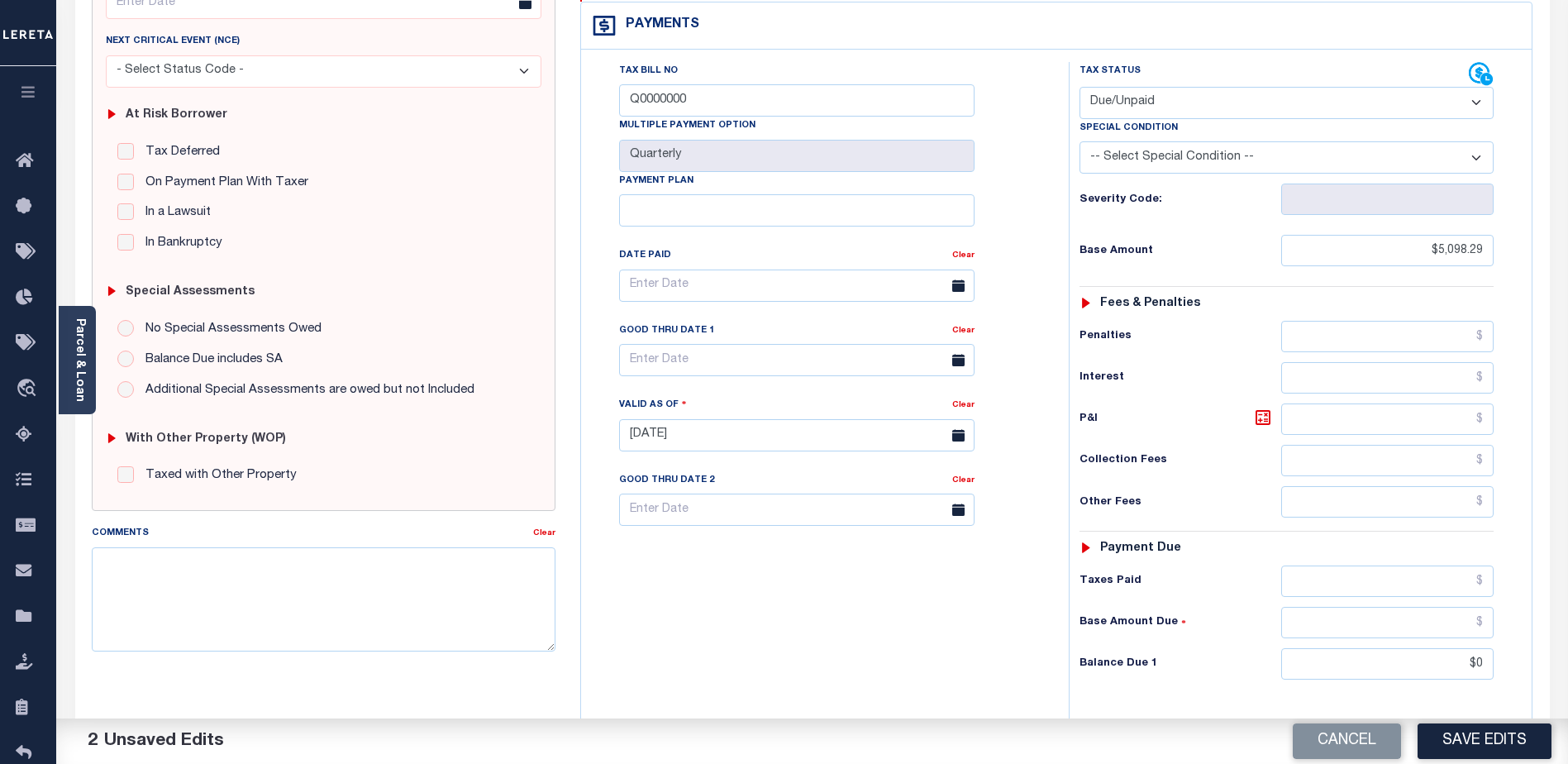
scroll to position [248, 0]
click at [1366, 647] on input "$0" at bounding box center [1387, 663] width 212 height 32
type input "$"
type input "$5,098.29"
click at [290, 598] on textarea "Comments" at bounding box center [323, 599] width 463 height 104
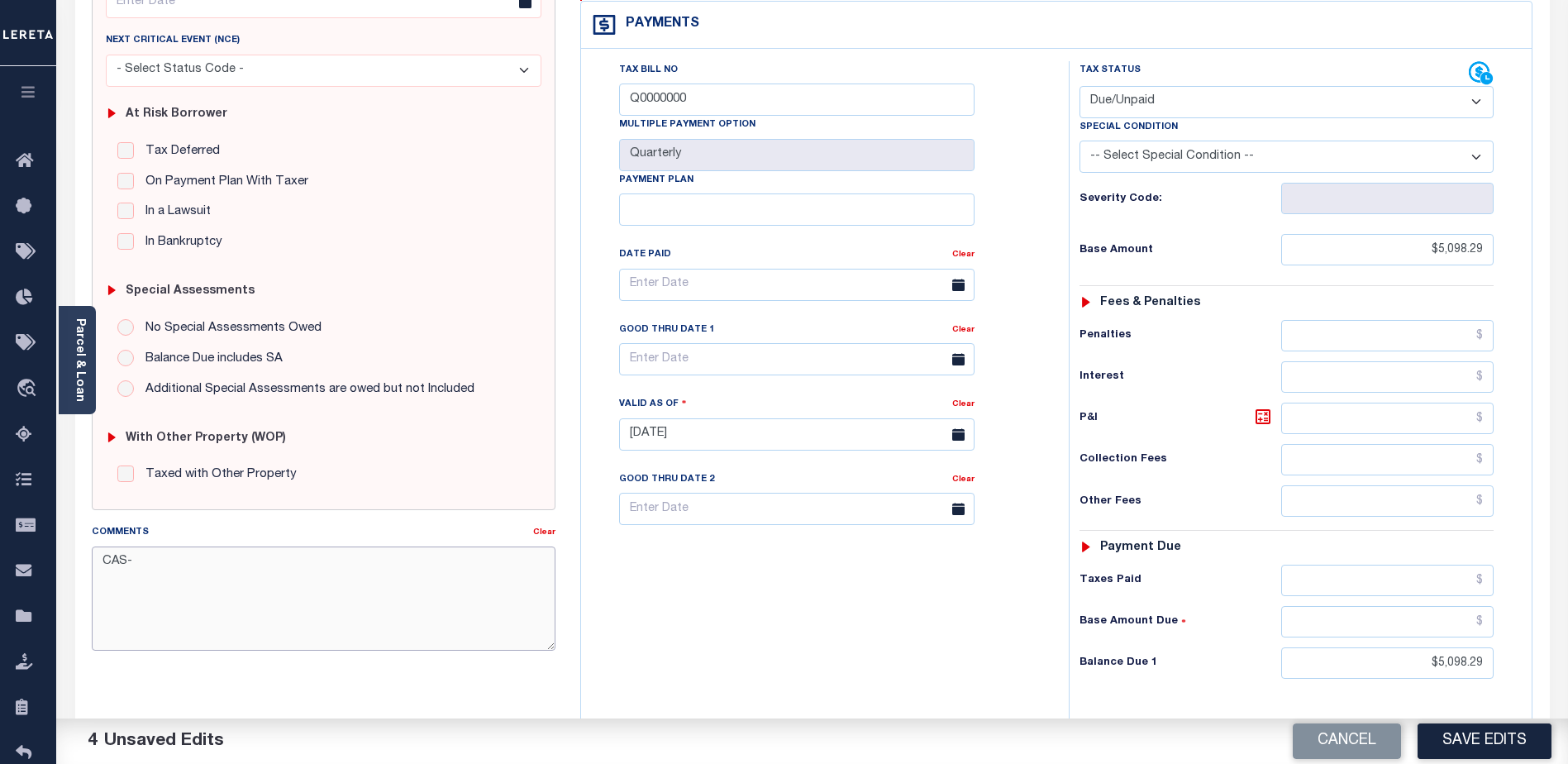
click at [142, 565] on textarea "CAS-" at bounding box center [323, 599] width 463 height 104
type textarea "CAS-48100 2025"
drag, startPoint x: 96, startPoint y: 560, endPoint x: 210, endPoint y: 567, distance: 114.2
click at [210, 567] on textarea "CAS-48100 2025" at bounding box center [323, 599] width 463 height 104
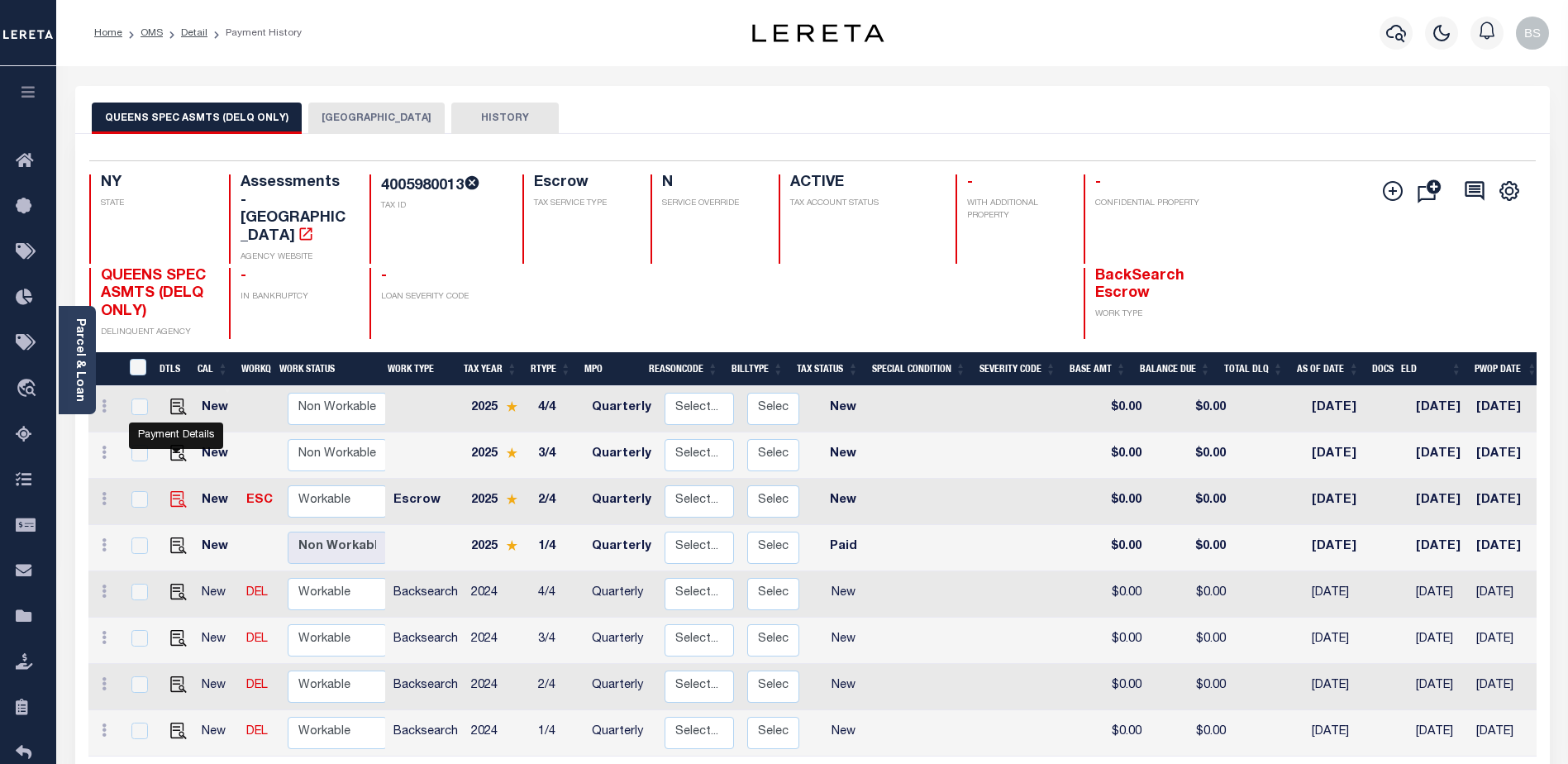
click at [175, 492] on img "" at bounding box center [178, 499] width 16 height 16
checkbox input "true"
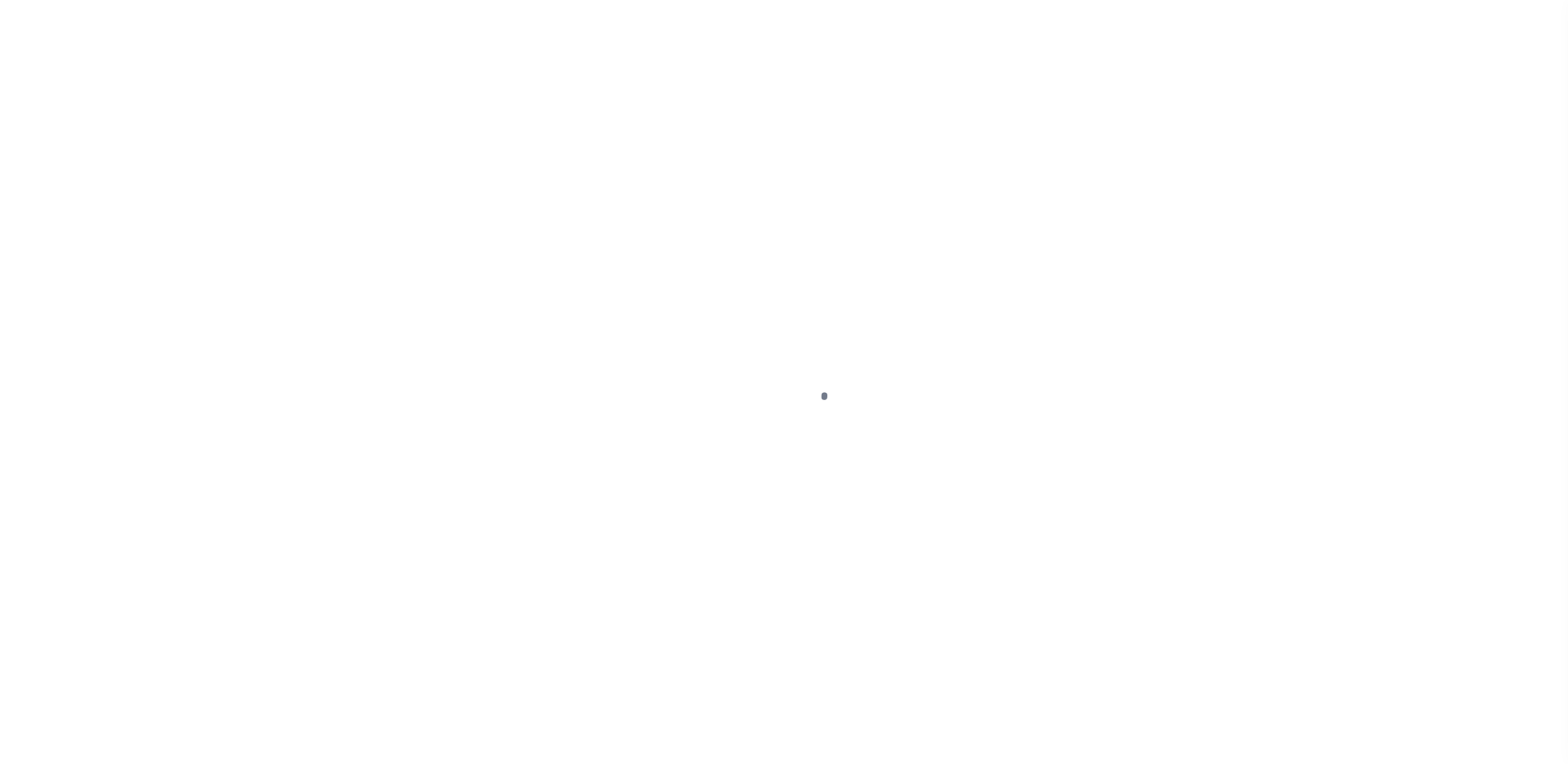
select select "NW2"
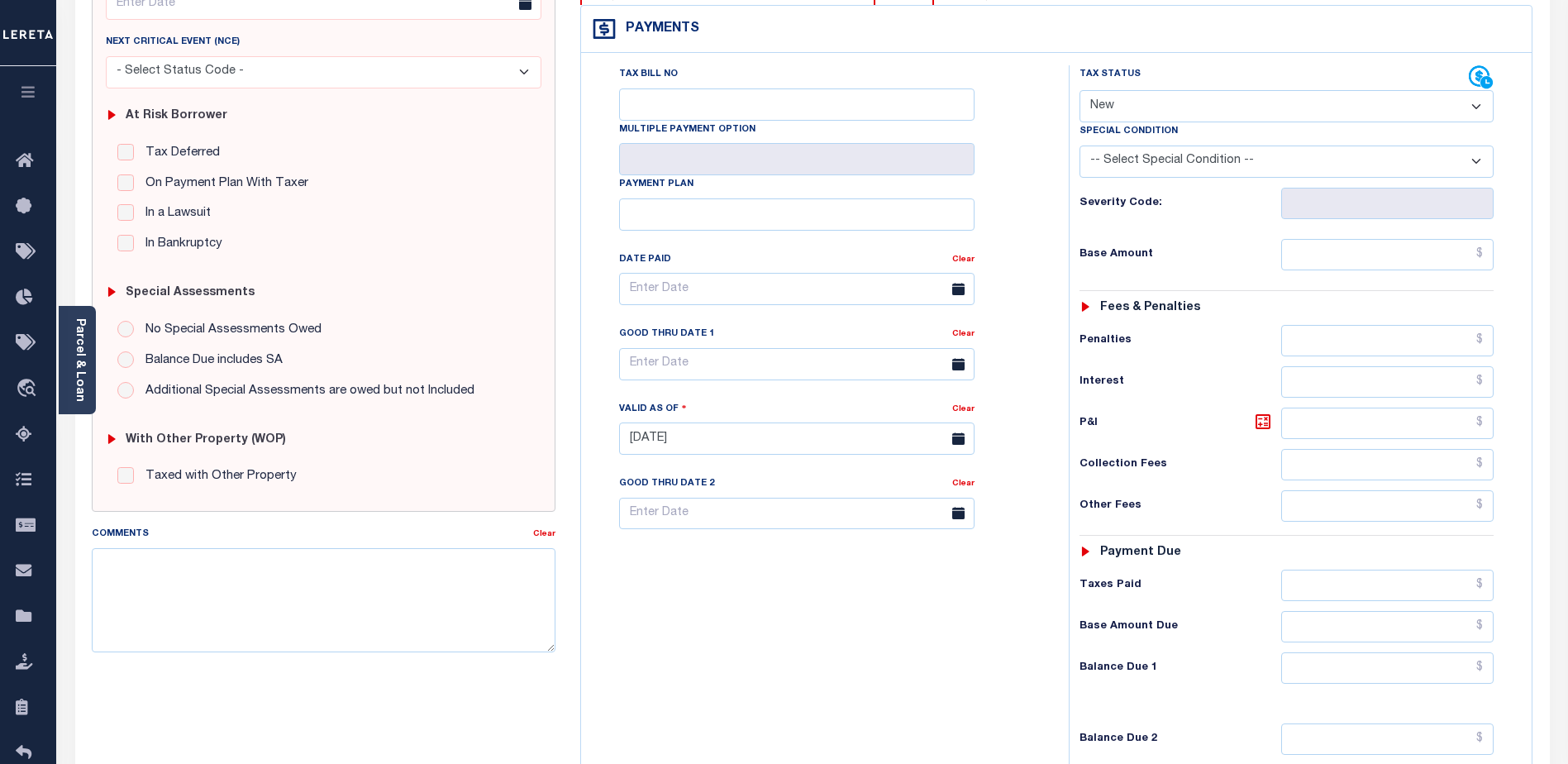
scroll to position [248, 0]
click at [317, 570] on textarea "Comments" at bounding box center [323, 599] width 463 height 104
type textarea "CAS-48100 2025 2nd installment Due Base"
type input "[DATE]"
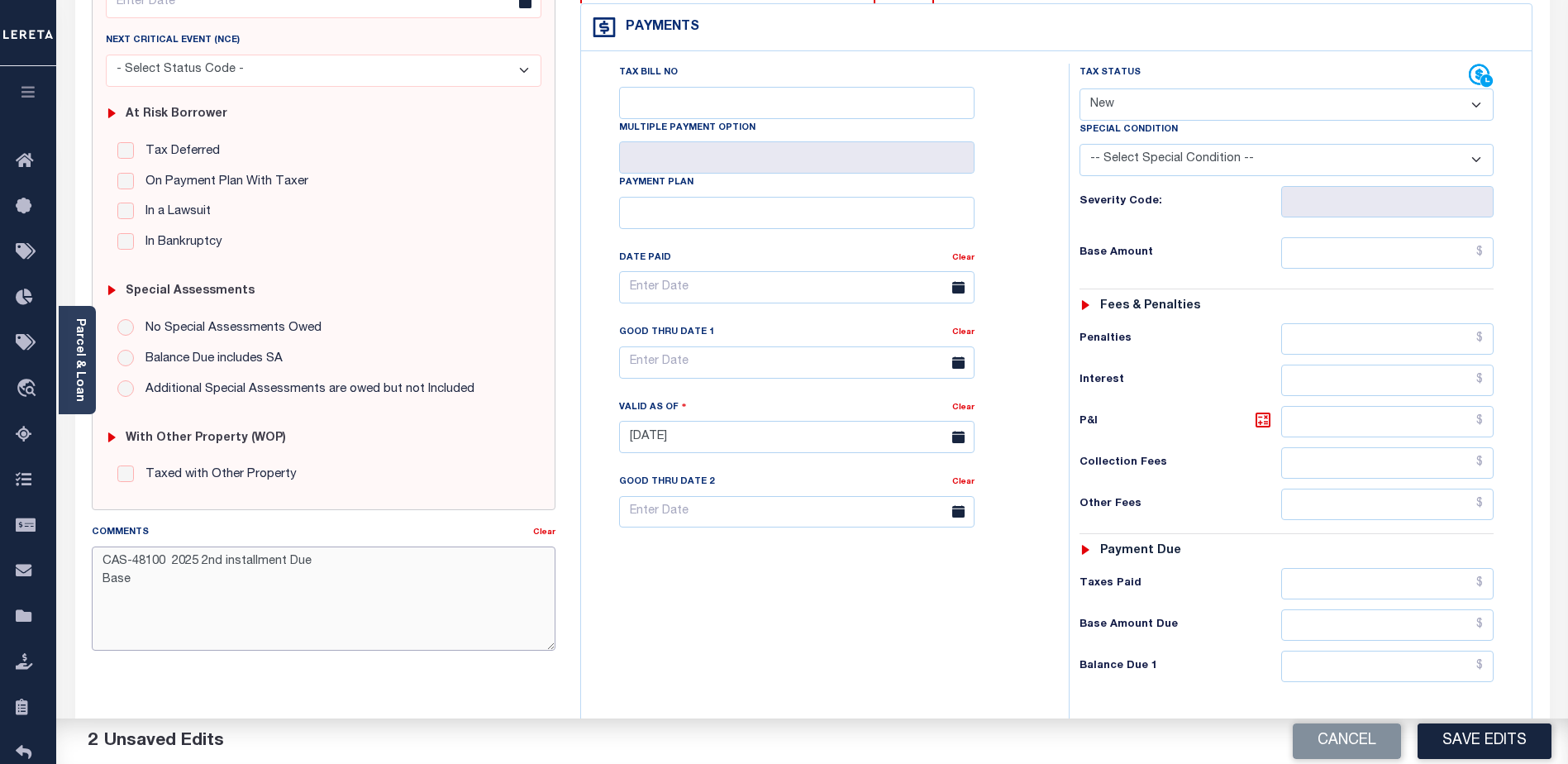
click at [150, 584] on textarea "CAS-48100 2025 2nd installment Due Base" at bounding box center [323, 599] width 463 height 104
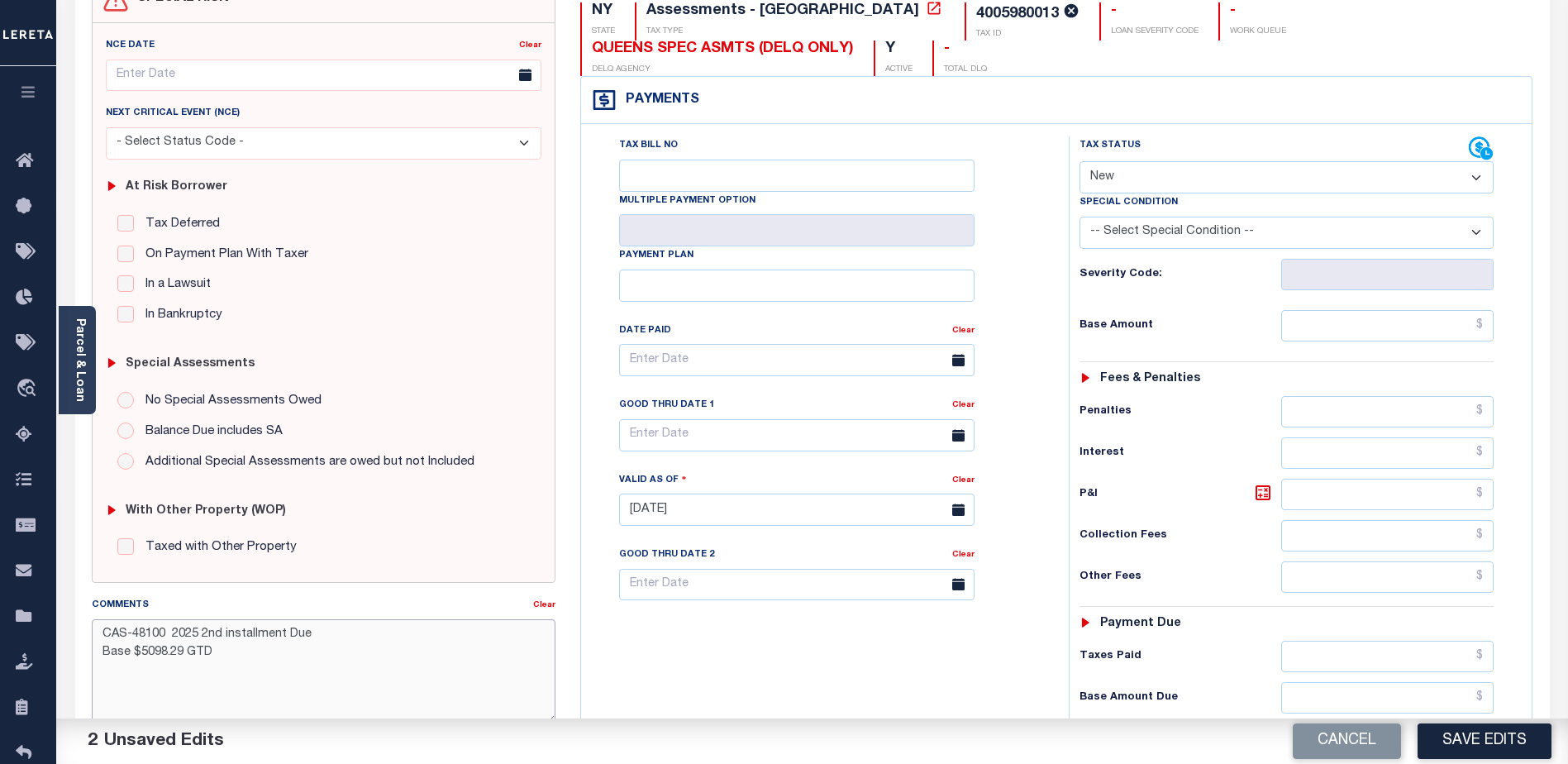
scroll to position [83, 0]
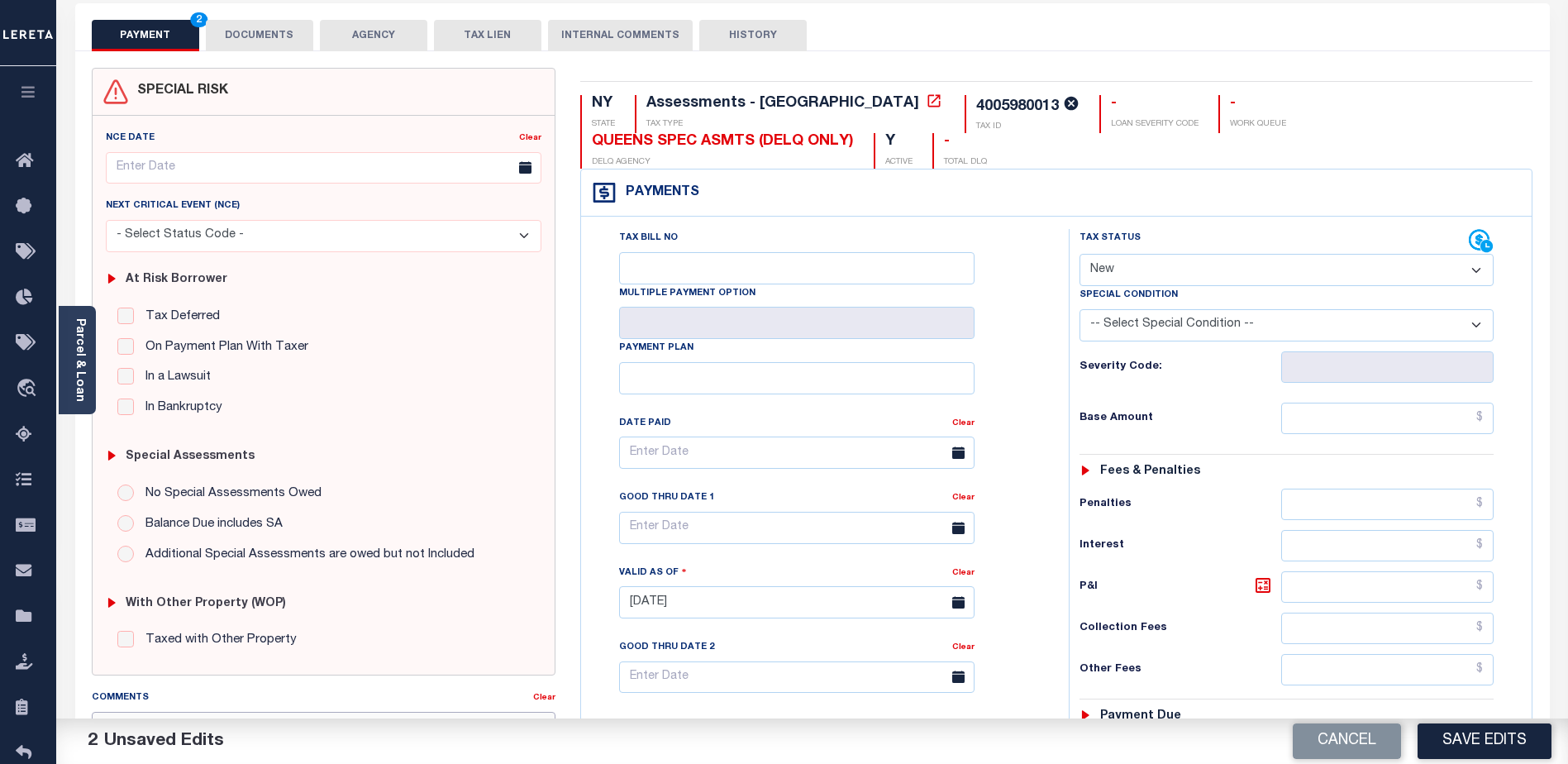
type textarea "CAS-48100 2025 2nd installment Due Base $5098.29 GTD"
drag, startPoint x: 1472, startPoint y: 268, endPoint x: 1464, endPoint y: 263, distance: 9.4
click at [1472, 268] on select "- Select Status Code - Open Due/Unpaid Paid Incomplete No Tax Due Internal Refu…" at bounding box center [1286, 269] width 414 height 32
select select "DUE"
click at [1079, 254] on select "- Select Status Code - Open Due/Unpaid Paid Incomplete No Tax Due Internal Refu…" at bounding box center [1286, 269] width 414 height 32
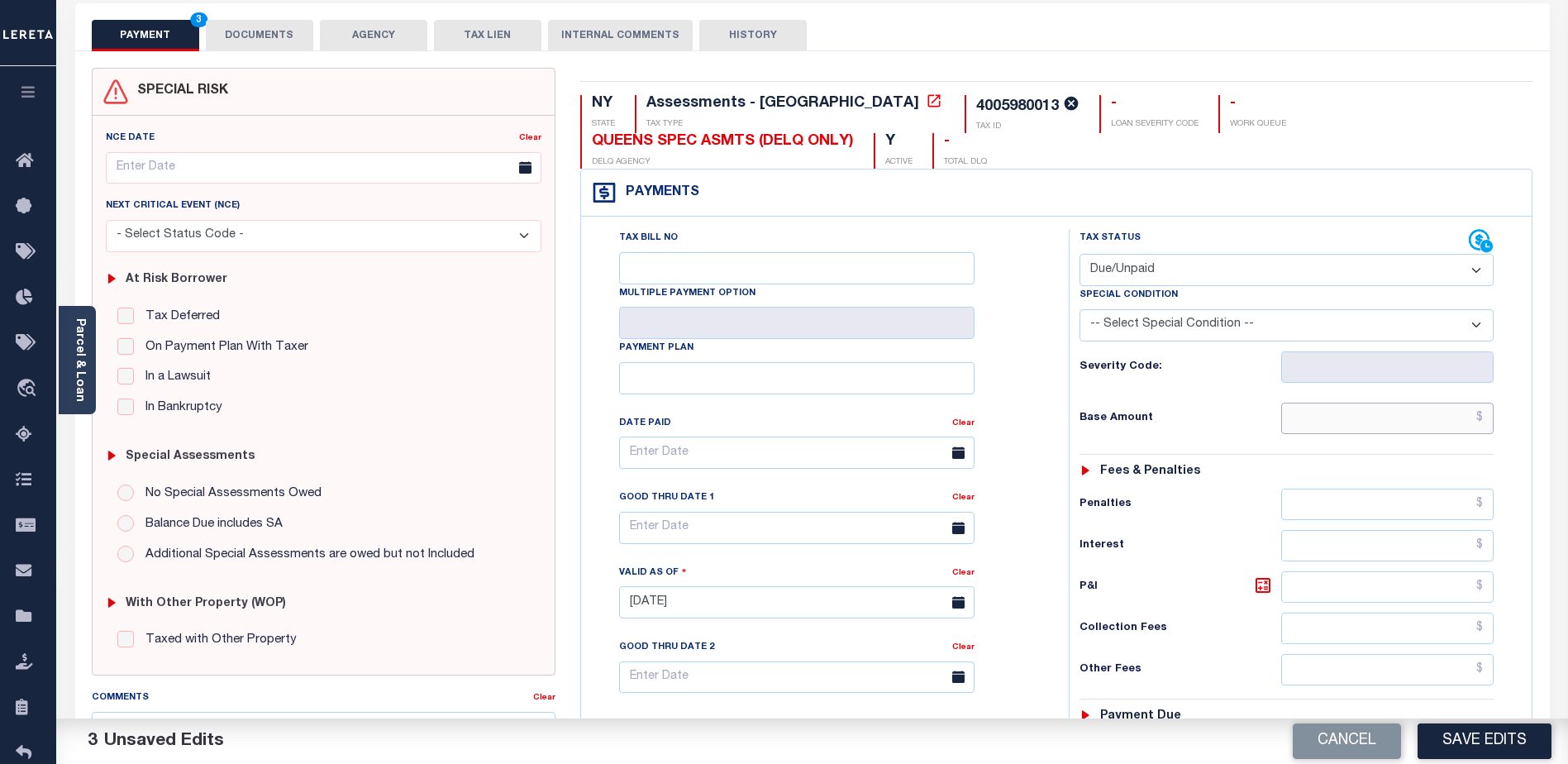
click at [1395, 409] on input "text" at bounding box center [1387, 418] width 212 height 32
type input "$5,098.29"
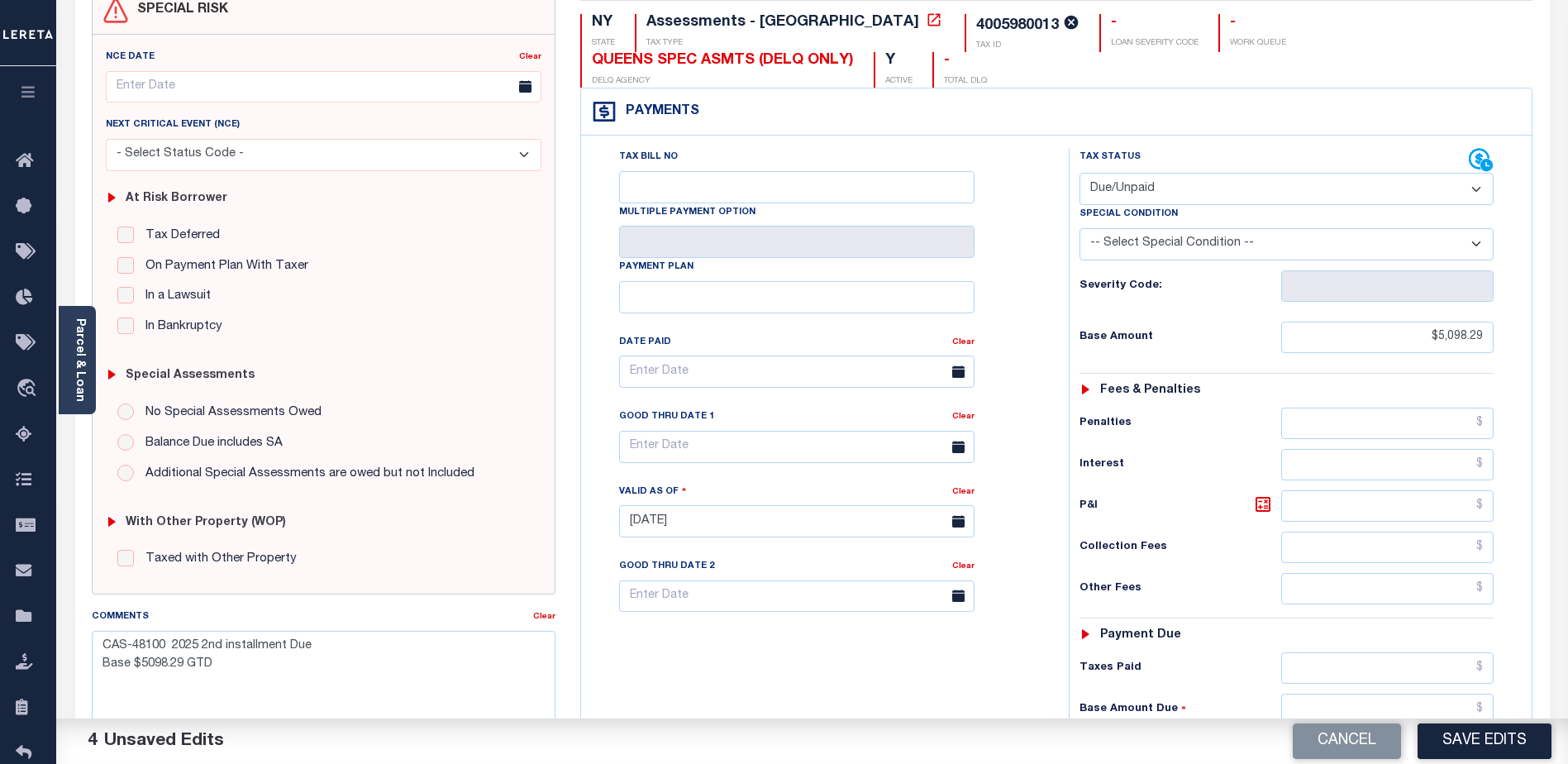
scroll to position [248, 0]
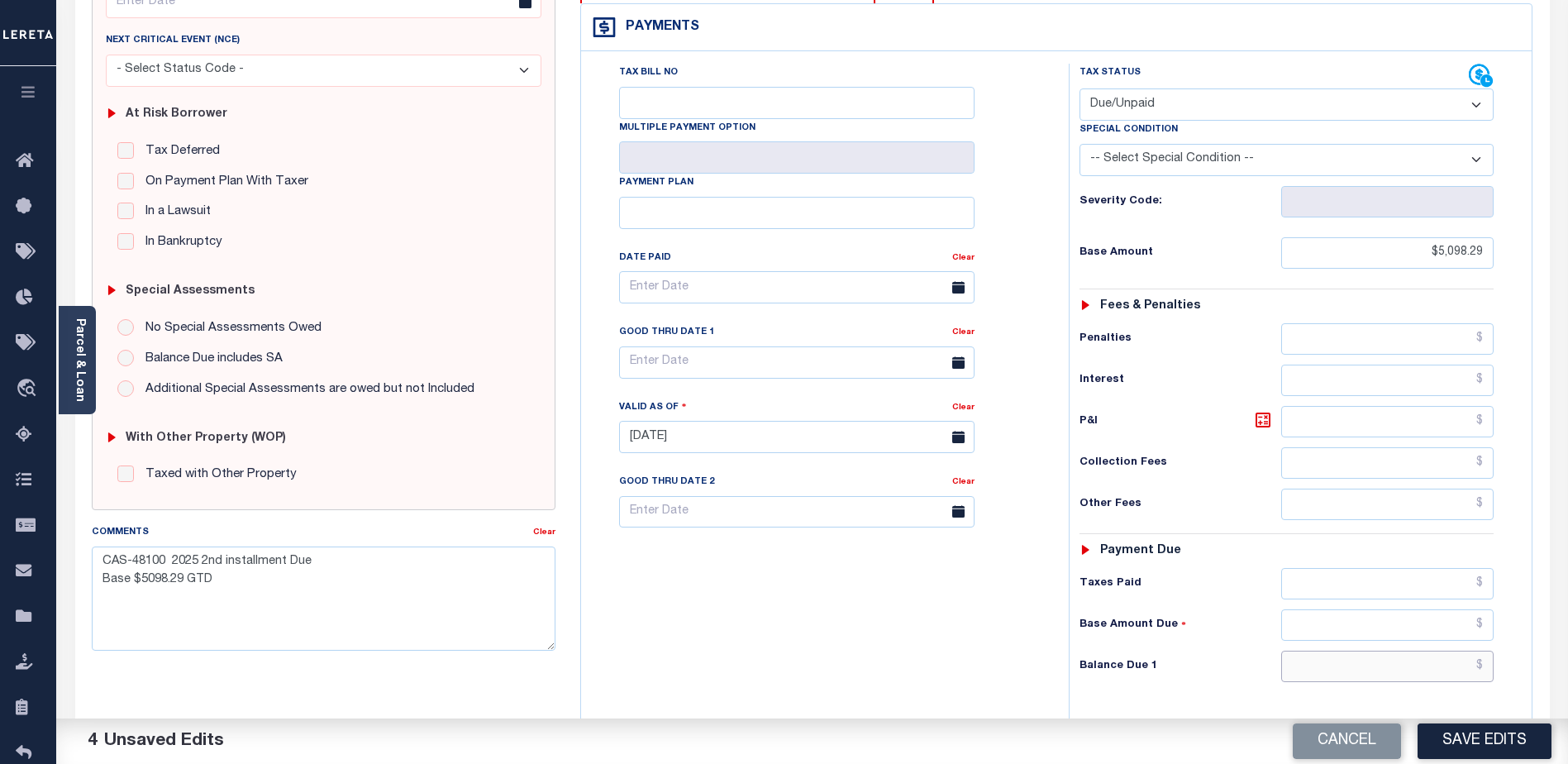
click at [1399, 665] on input "text" at bounding box center [1387, 666] width 212 height 32
type input "$5,098.29"
click at [233, 586] on textarea "CAS-48100 2025 2nd installment Due Base $5098.29 GTD" at bounding box center [323, 599] width 463 height 104
click at [260, 627] on textarea "CAS-48100 2025 2nd installment Due Base $5098.29 GTD 10/01/25" at bounding box center [323, 599] width 463 height 104
type textarea "CAS-48100 - 2025 2nd installment Due Base $5098.29 GTD 10/01/25"
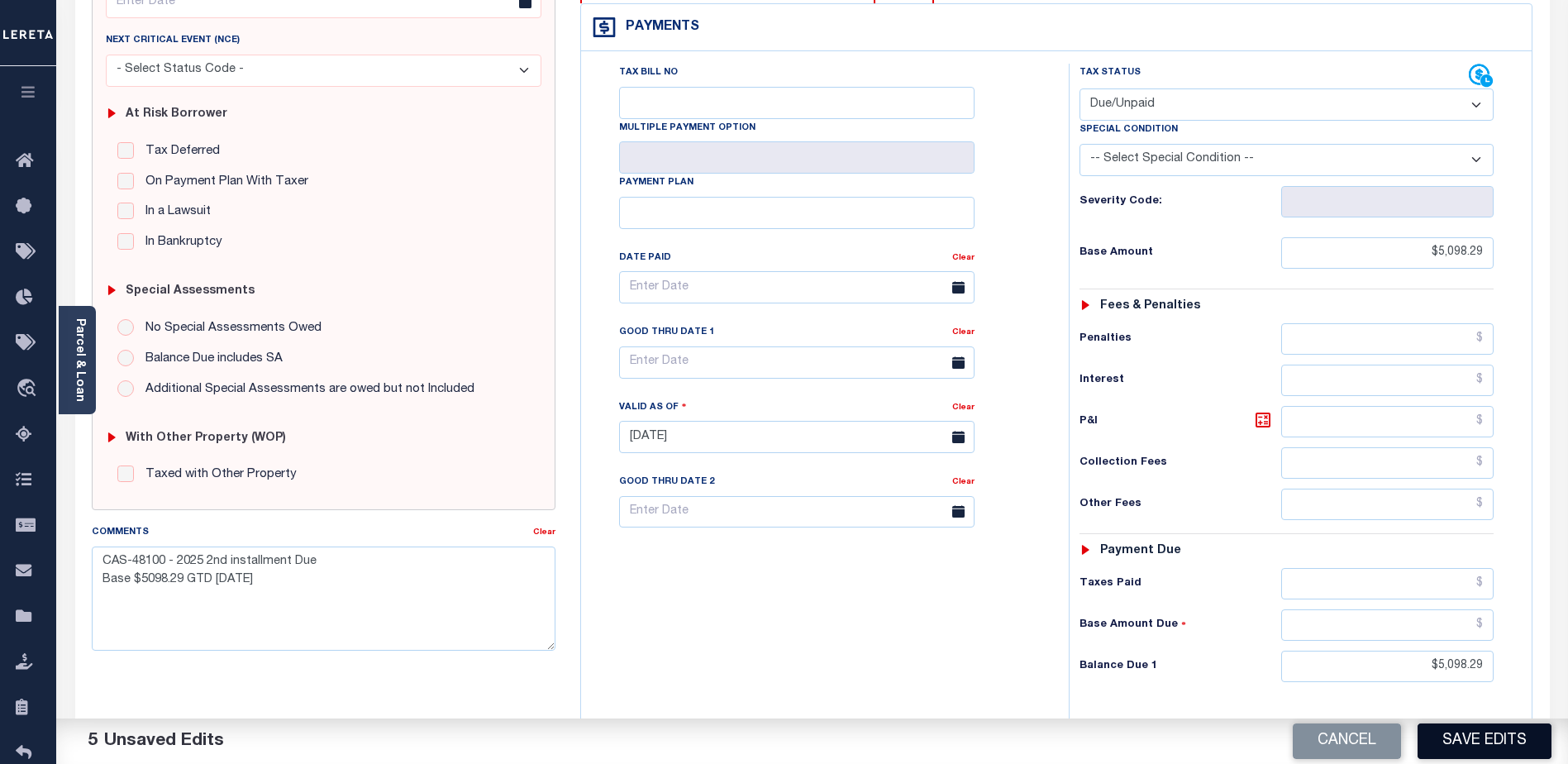
click at [1495, 745] on button "Save Edits" at bounding box center [1484, 741] width 134 height 36
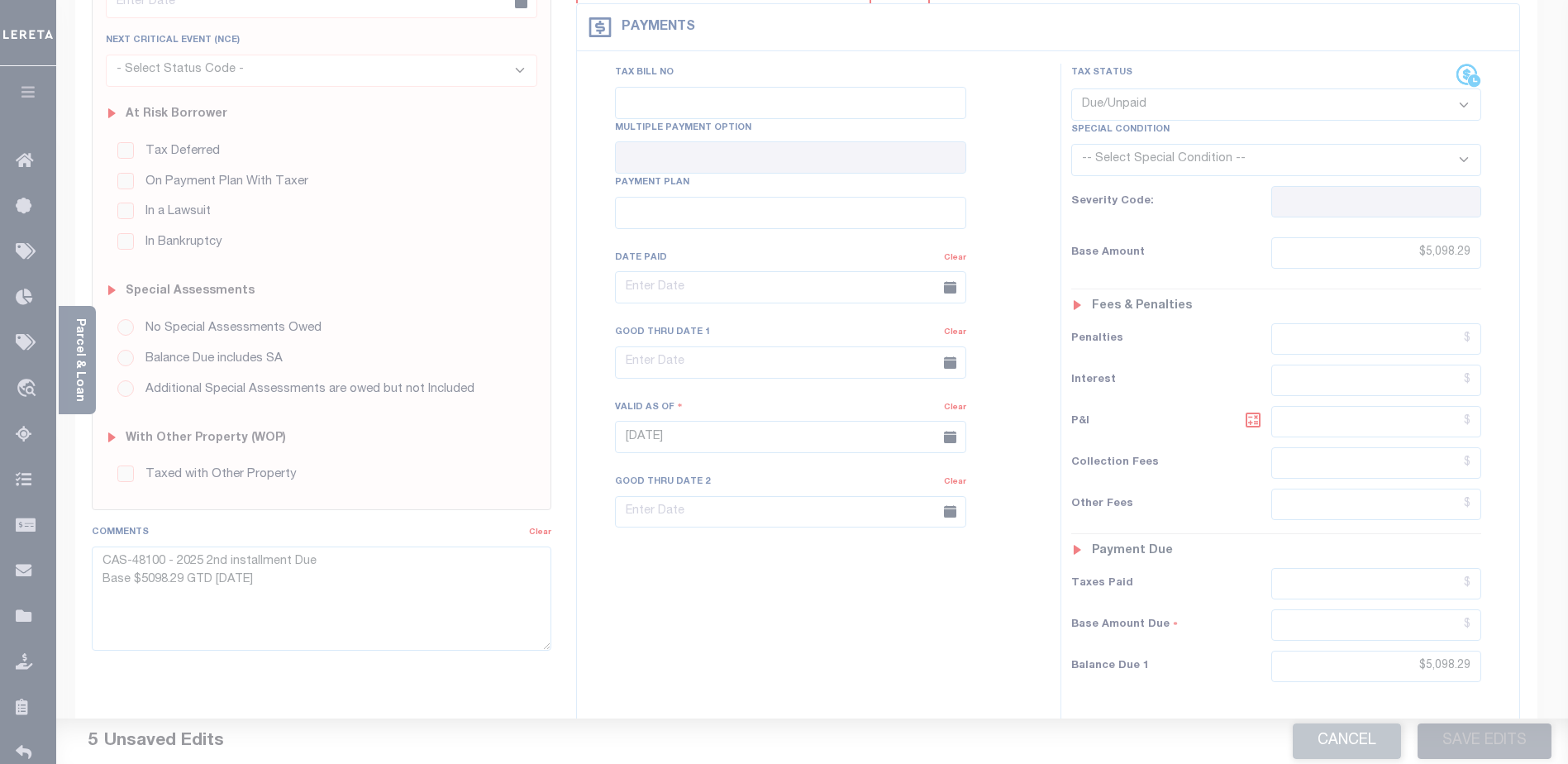
scroll to position [232, 0]
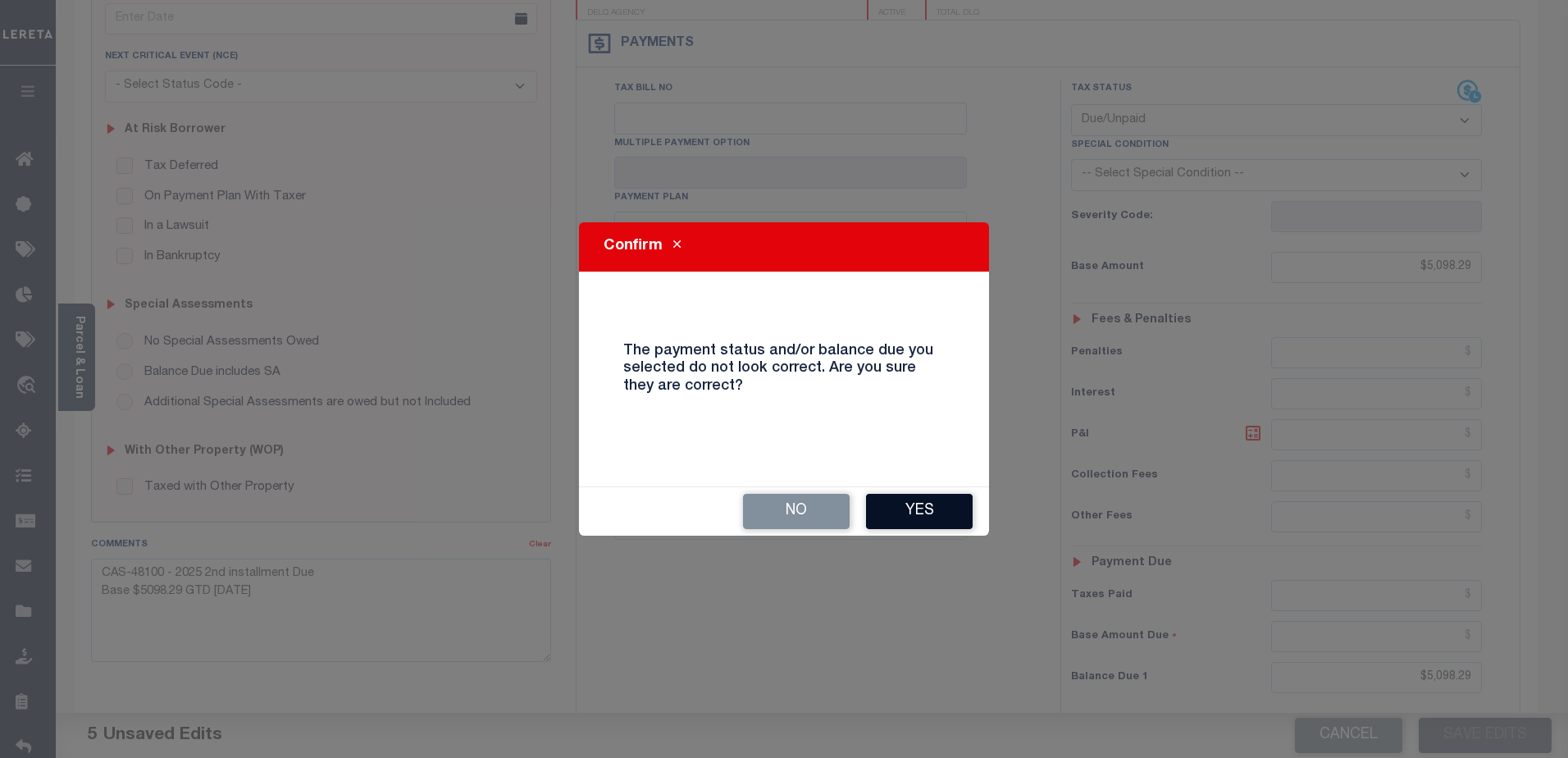
drag, startPoint x: 863, startPoint y: 514, endPoint x: 891, endPoint y: 505, distance: 29.4
click at [868, 511] on div "No Yes" at bounding box center [784, 512] width 410 height 49
click at [891, 505] on button "Yes" at bounding box center [919, 511] width 106 height 35
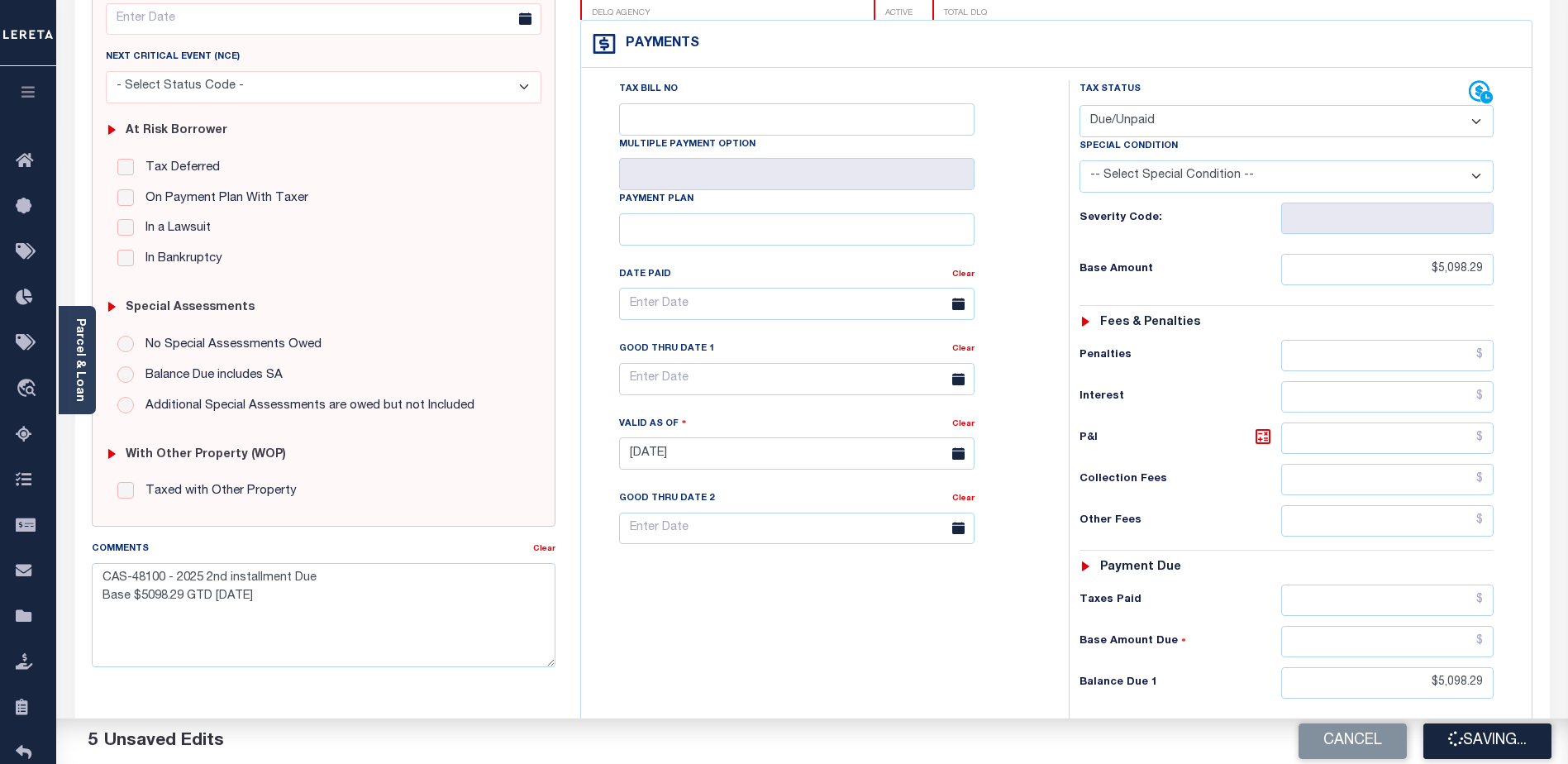
checkbox input "false"
type textarea "CAS-48100 - 2025 2nd installment Due Base $5098.29 GTD 10/01/25"
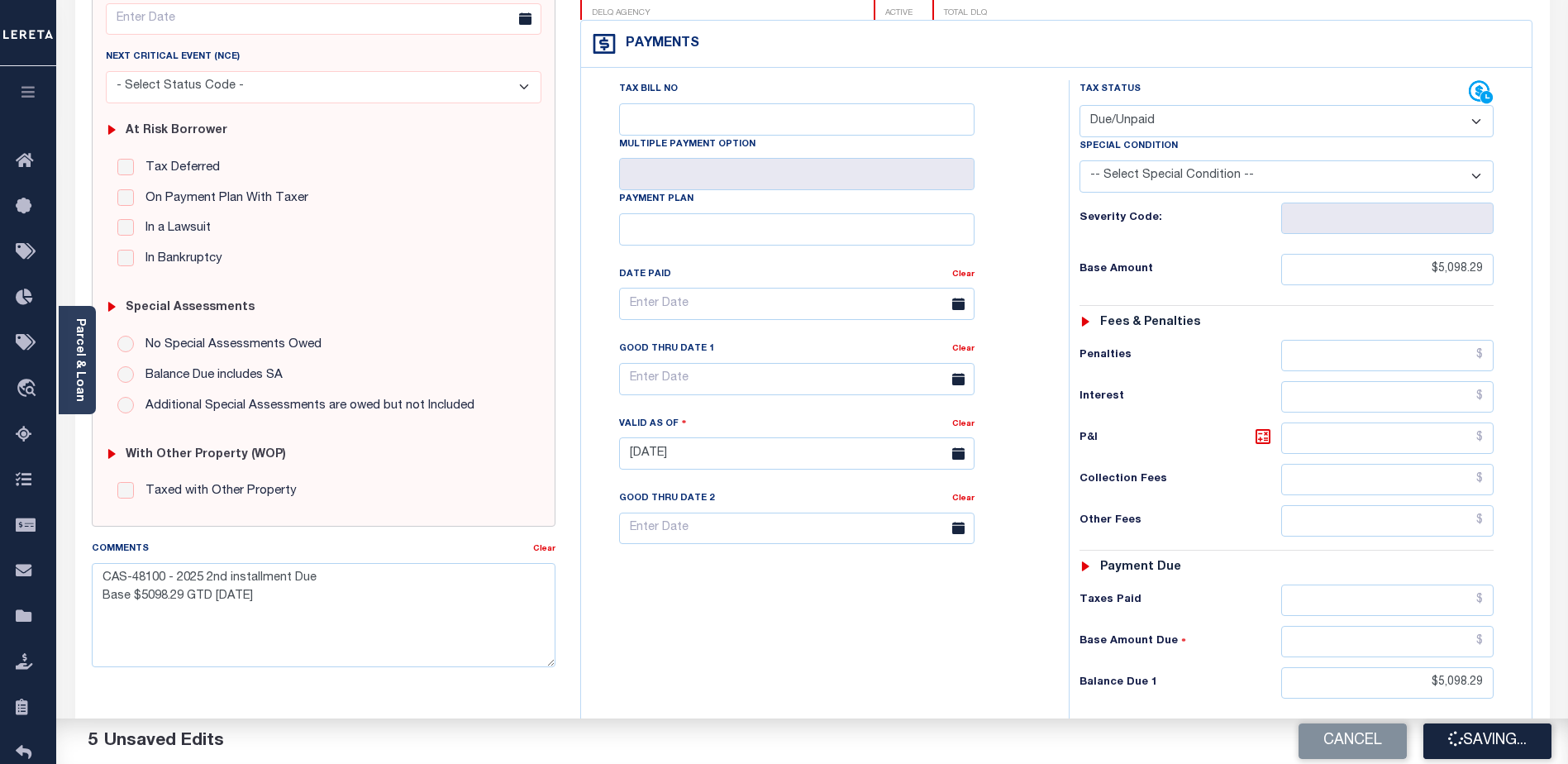
type input "$5,098.29"
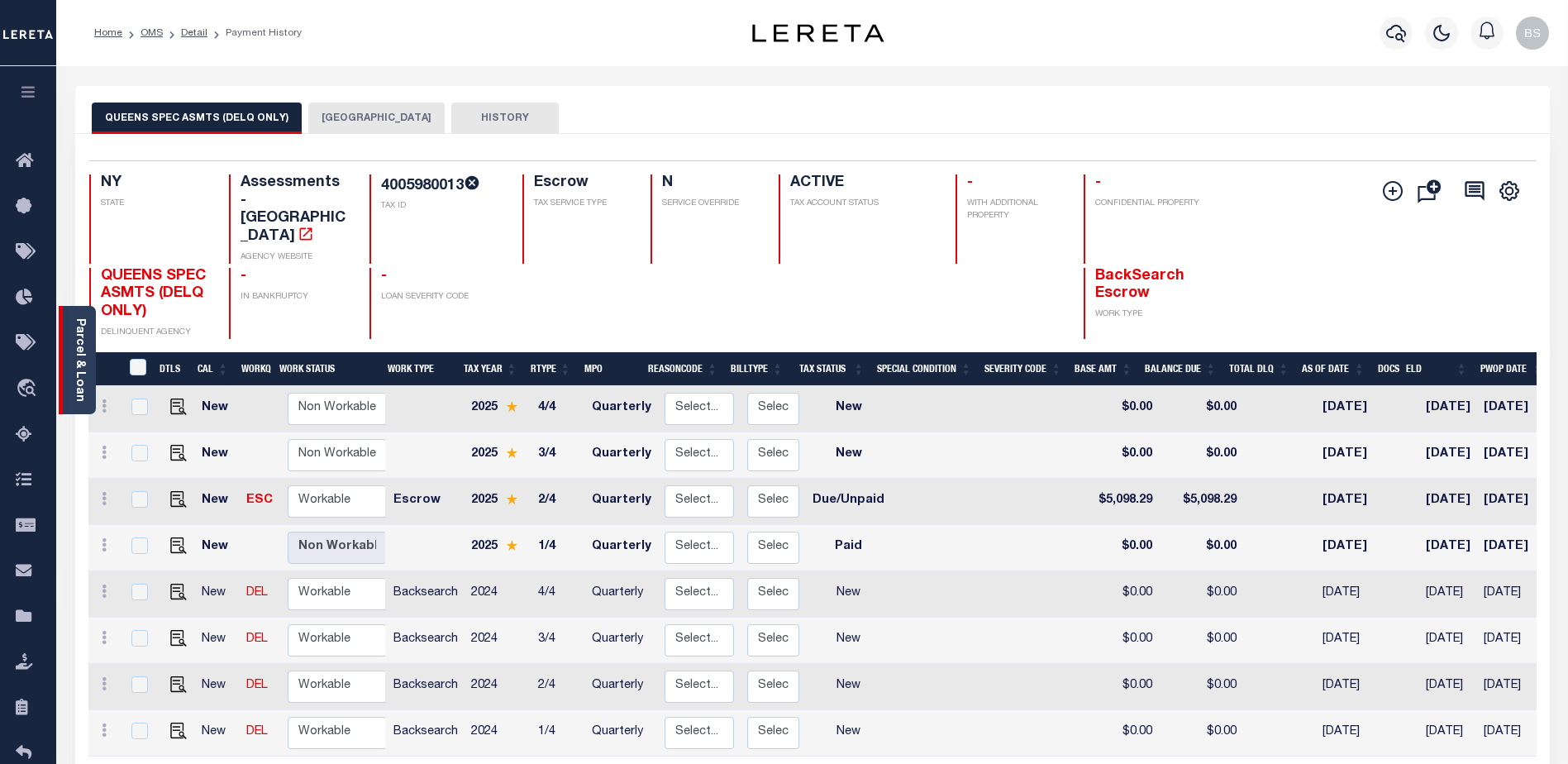
click at [78, 357] on link "Parcel & Loan" at bounding box center [79, 360] width 12 height 83
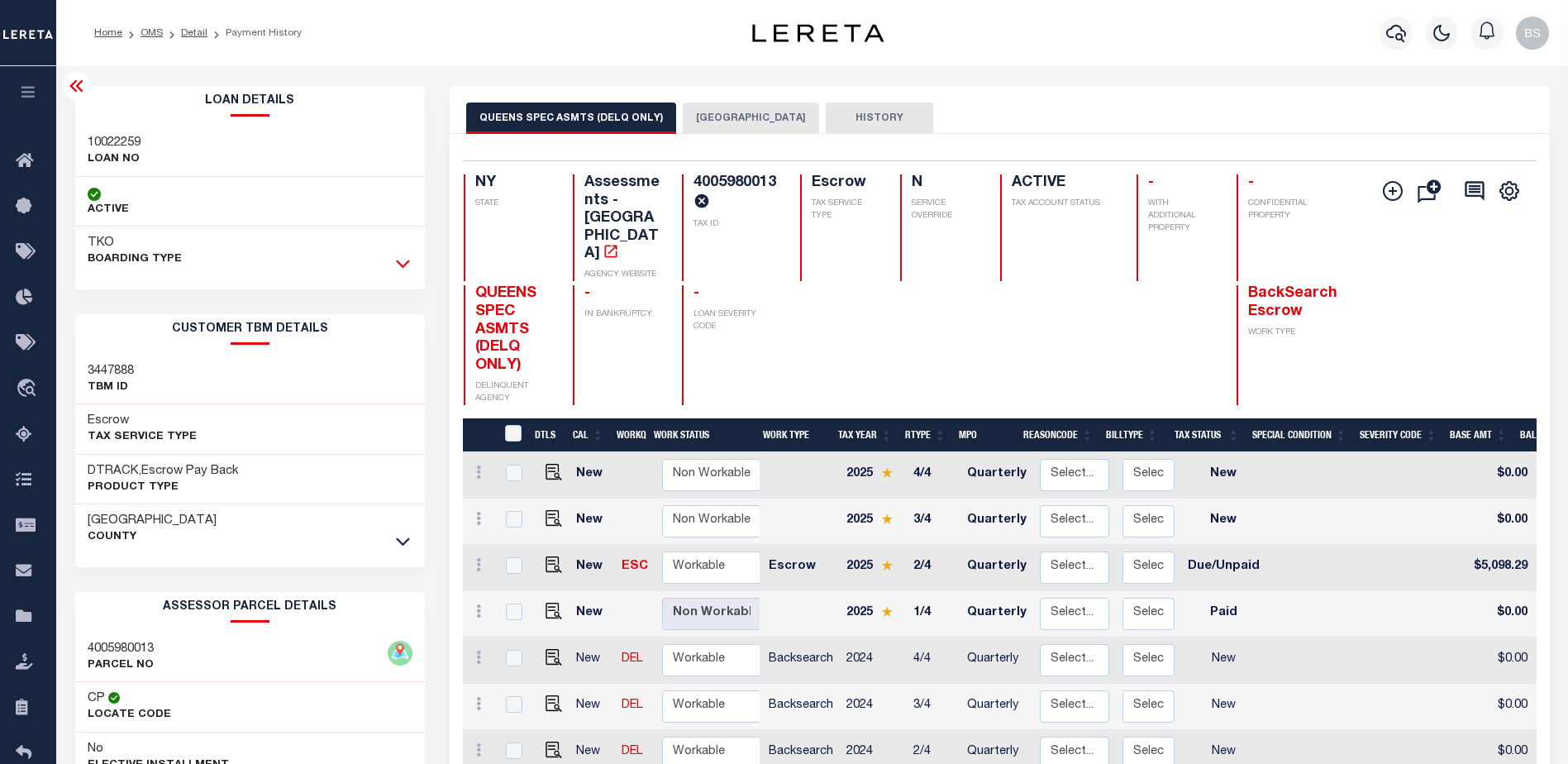
click at [406, 264] on icon at bounding box center [403, 265] width 14 height 9
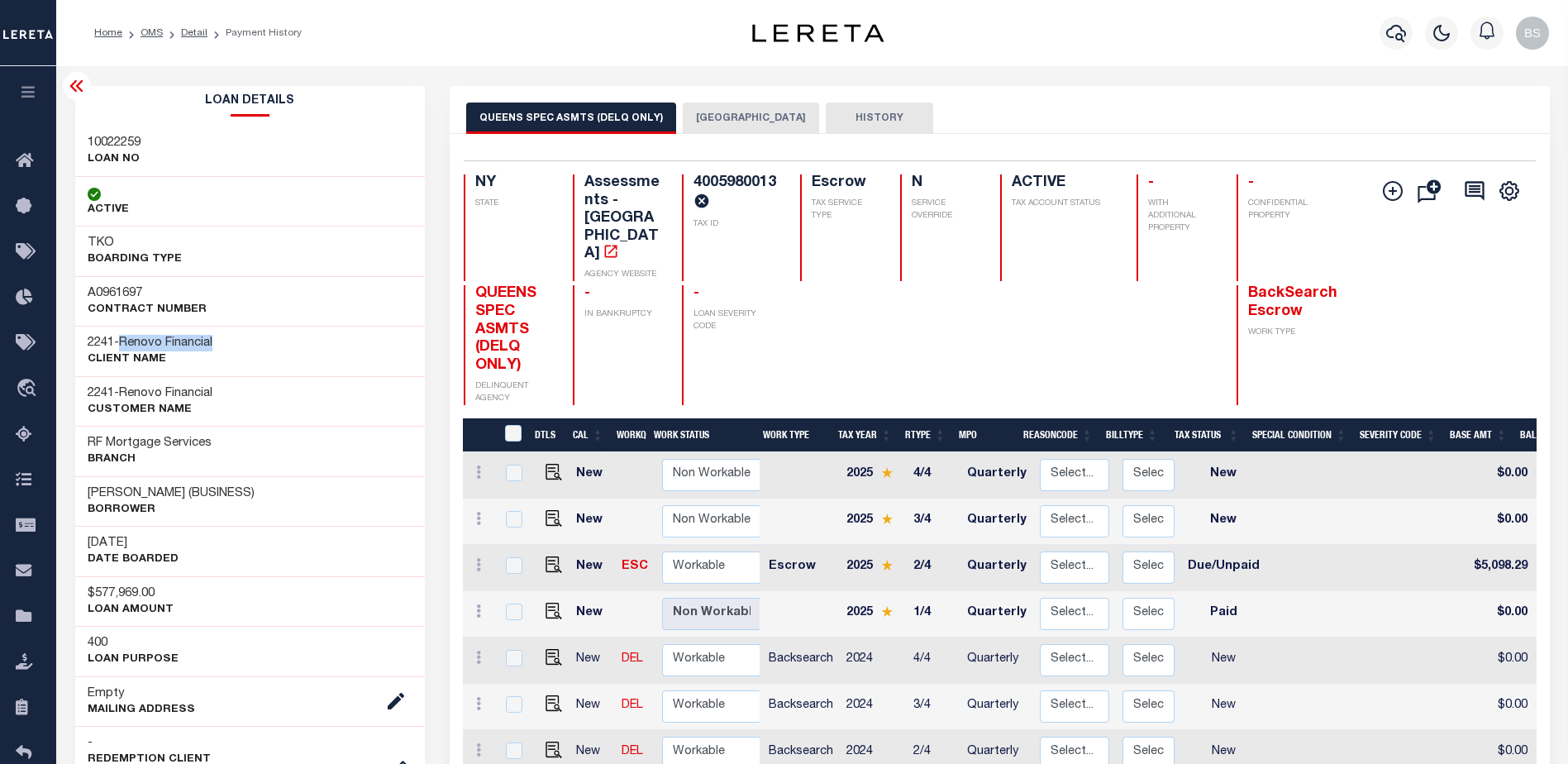
drag, startPoint x: 127, startPoint y: 342, endPoint x: 238, endPoint y: 342, distance: 111.0
click at [238, 342] on div "2241 - Renovo Financial CLIENT Name" at bounding box center [250, 351] width 350 height 50
copy span "Renovo Financial"
click at [20, 159] on icon at bounding box center [28, 161] width 26 height 20
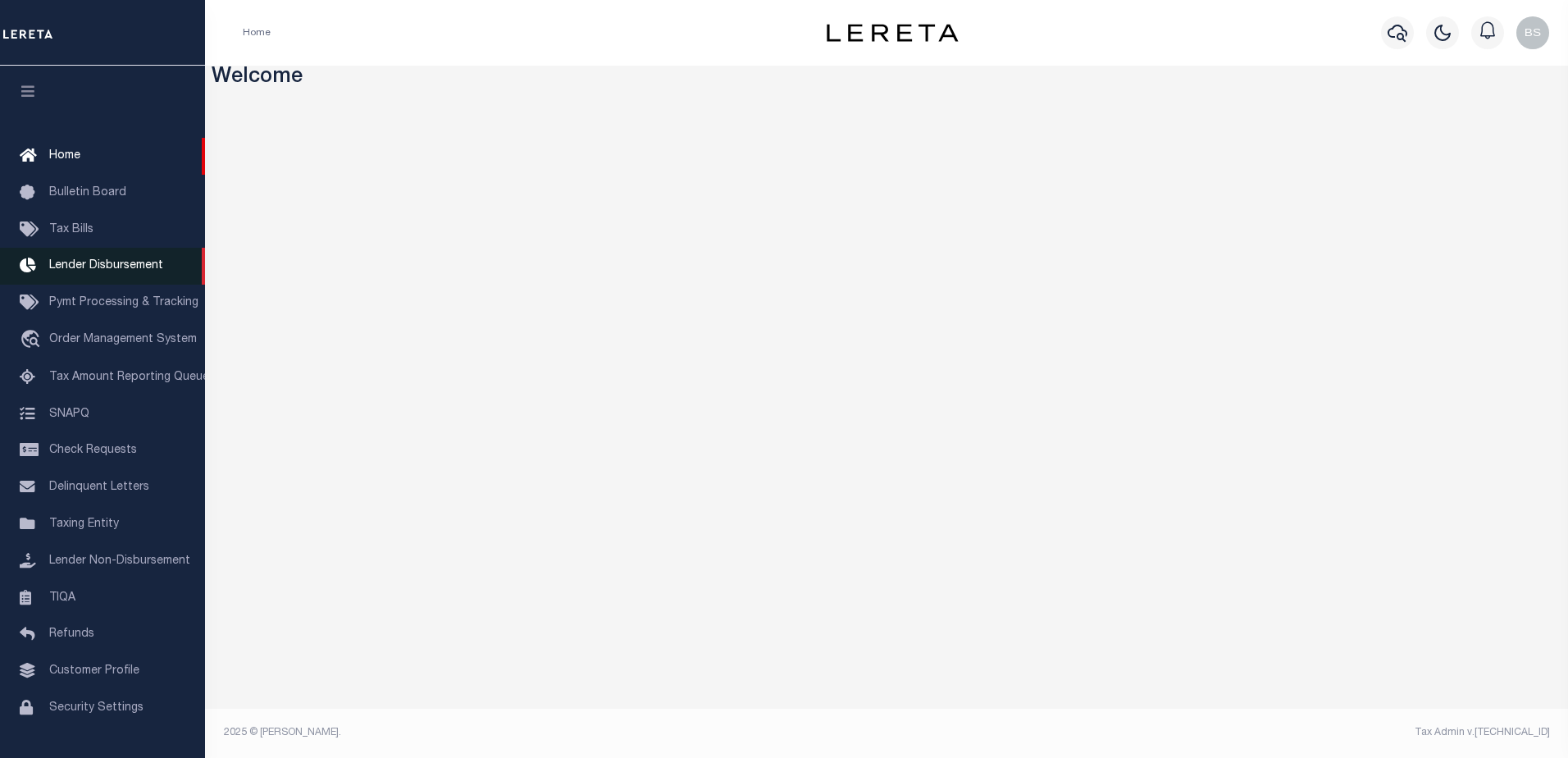
click at [78, 271] on span "Lender Disbursement" at bounding box center [105, 265] width 114 height 11
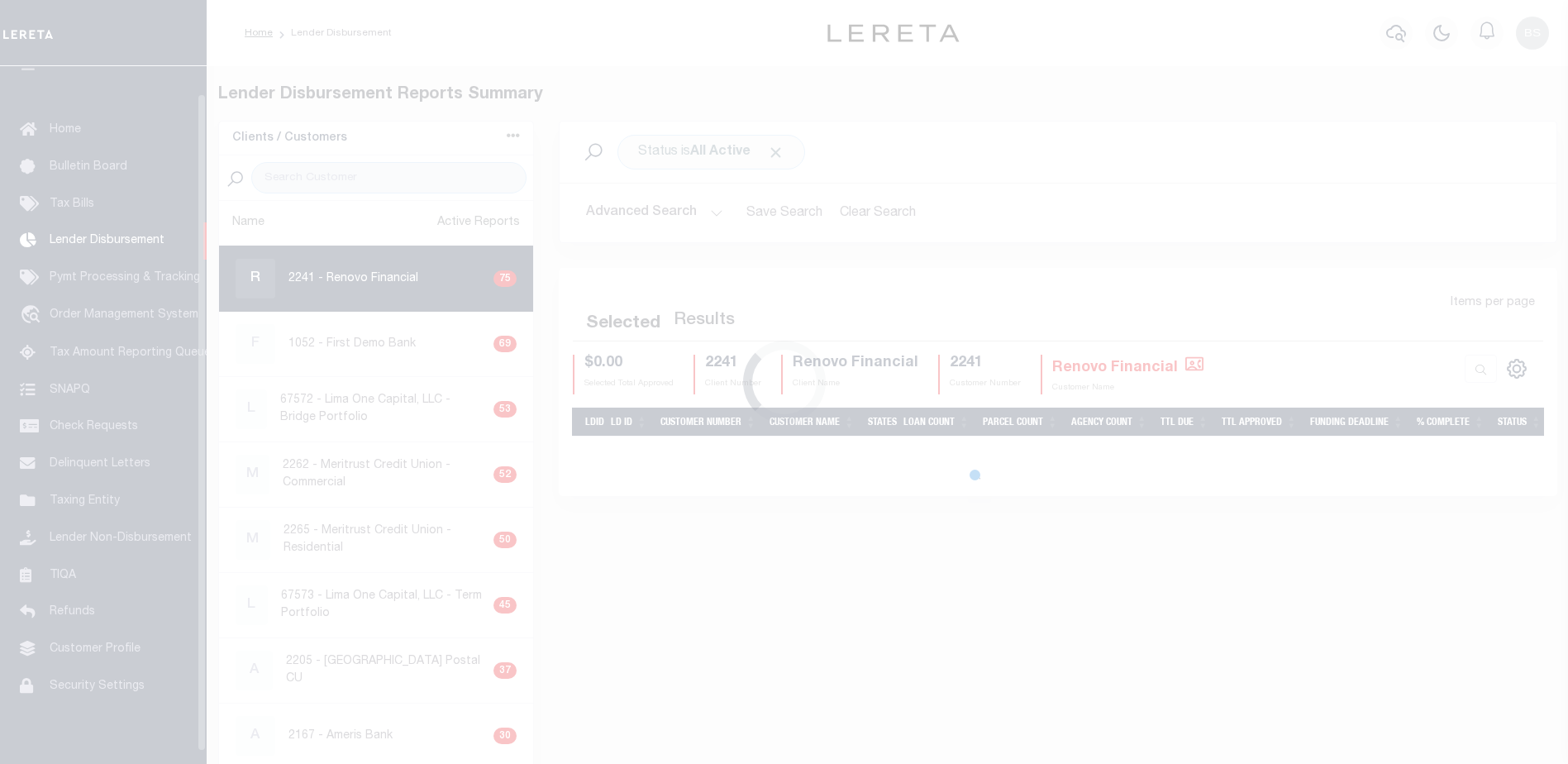
scroll to position [29, 0]
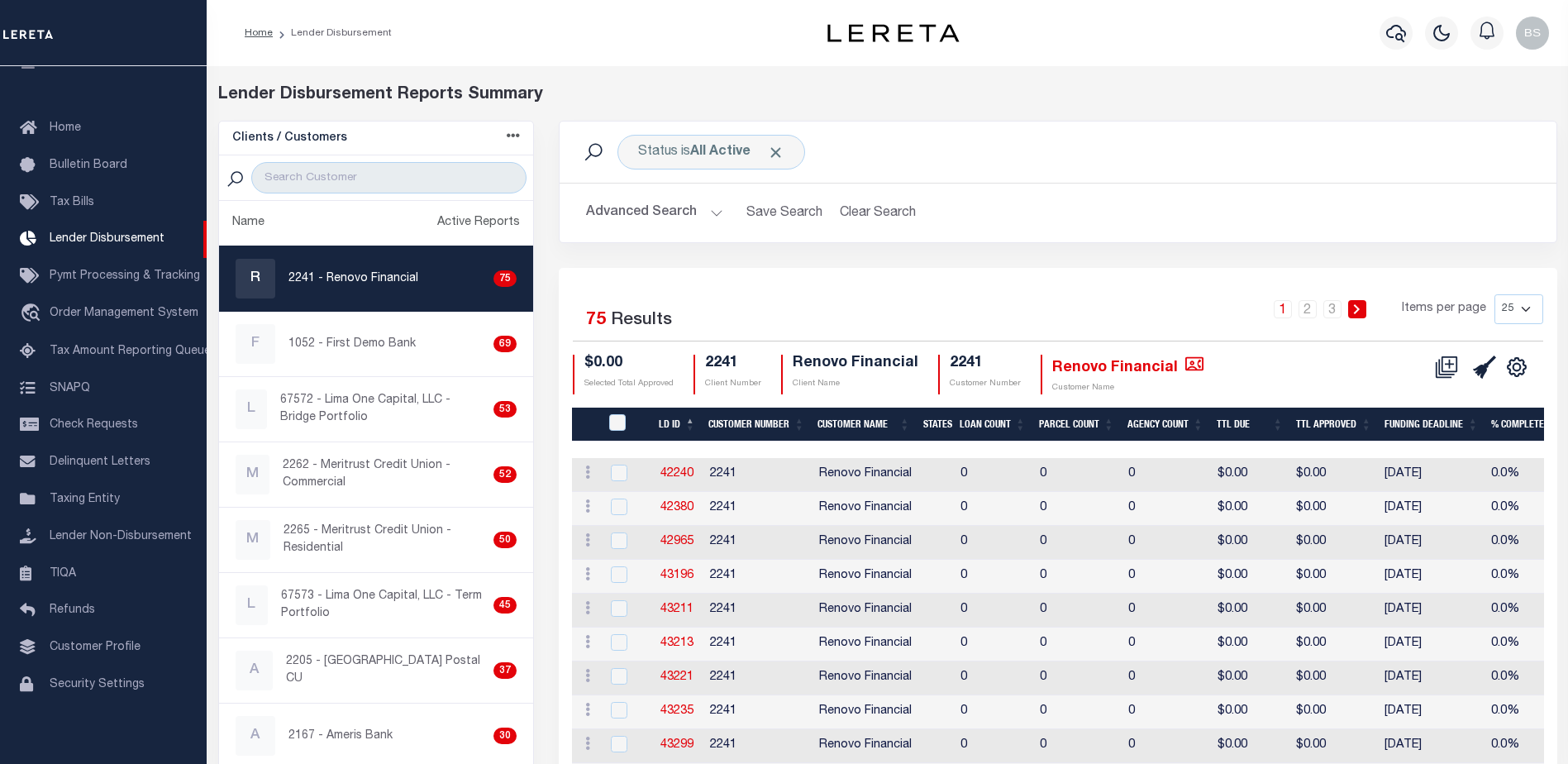
click at [361, 268] on div "R 2241 - Renovo Financial 75" at bounding box center [377, 278] width 282 height 40
checkbox input "true"
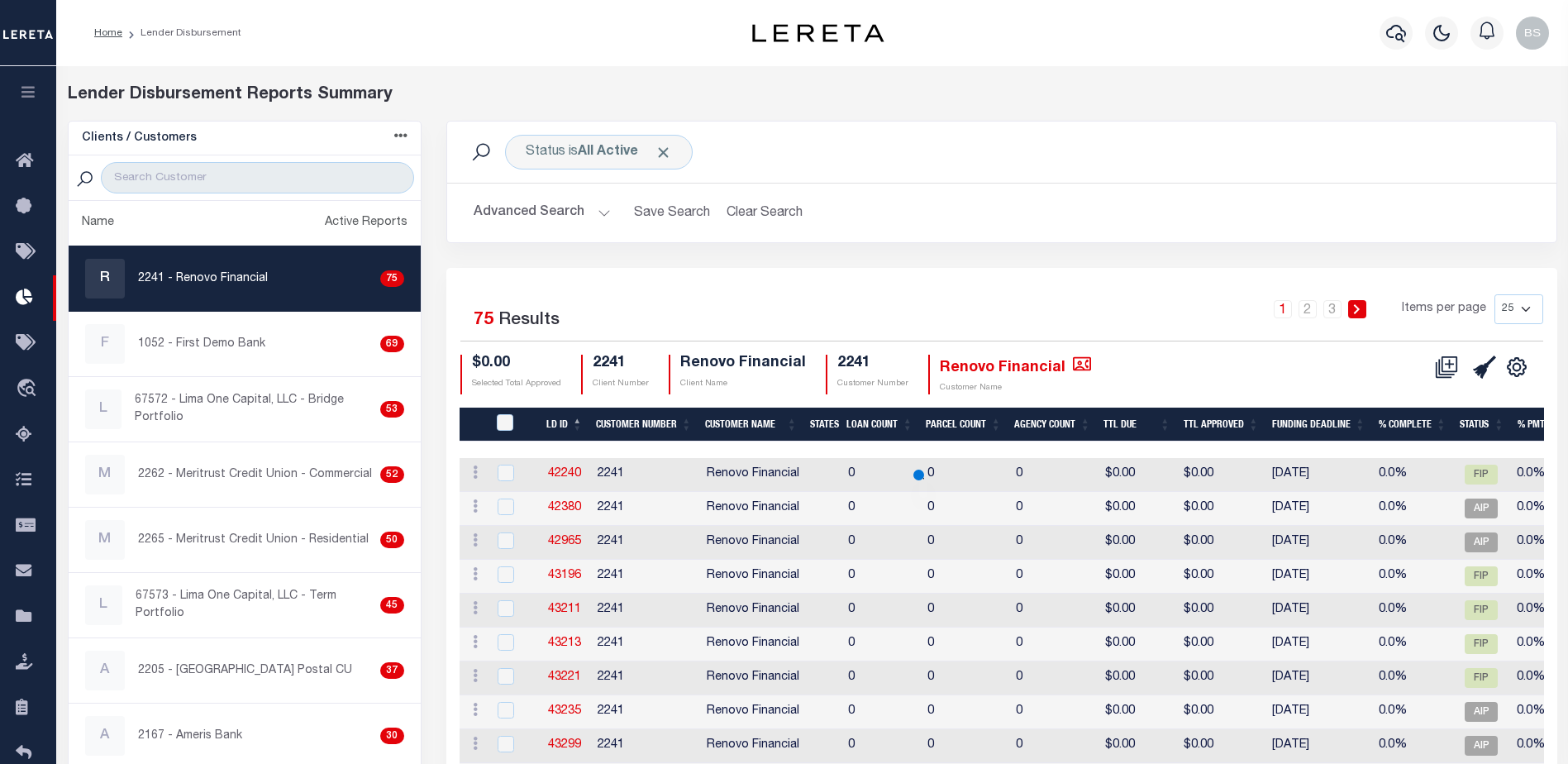
click at [1525, 308] on select "25 50 100 200" at bounding box center [1519, 309] width 49 height 30
select select "200"
click at [1495, 295] on select "25 50 100 200" at bounding box center [1519, 309] width 49 height 30
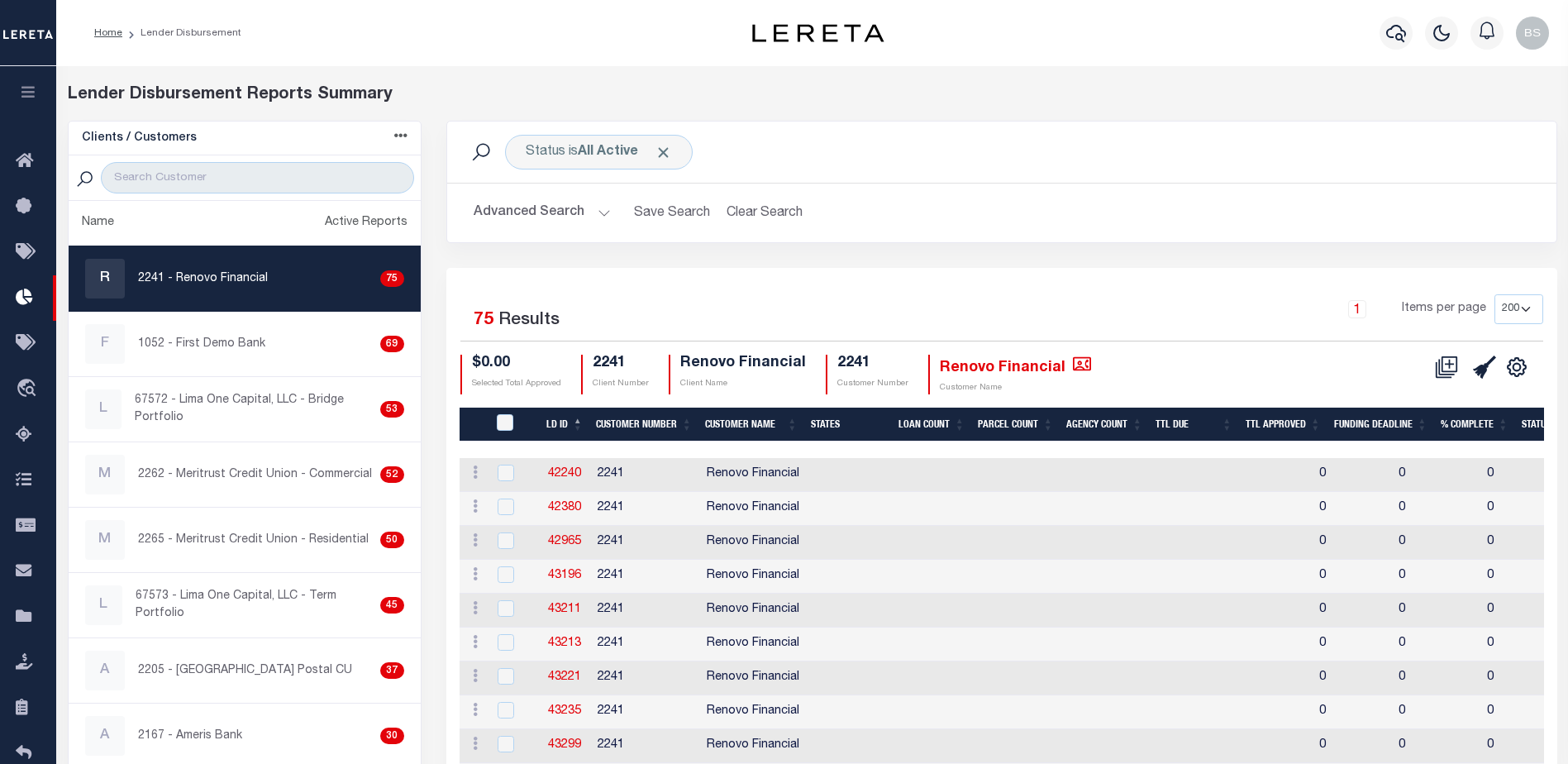
click at [1446, 365] on icon at bounding box center [1450, 363] width 9 height 9
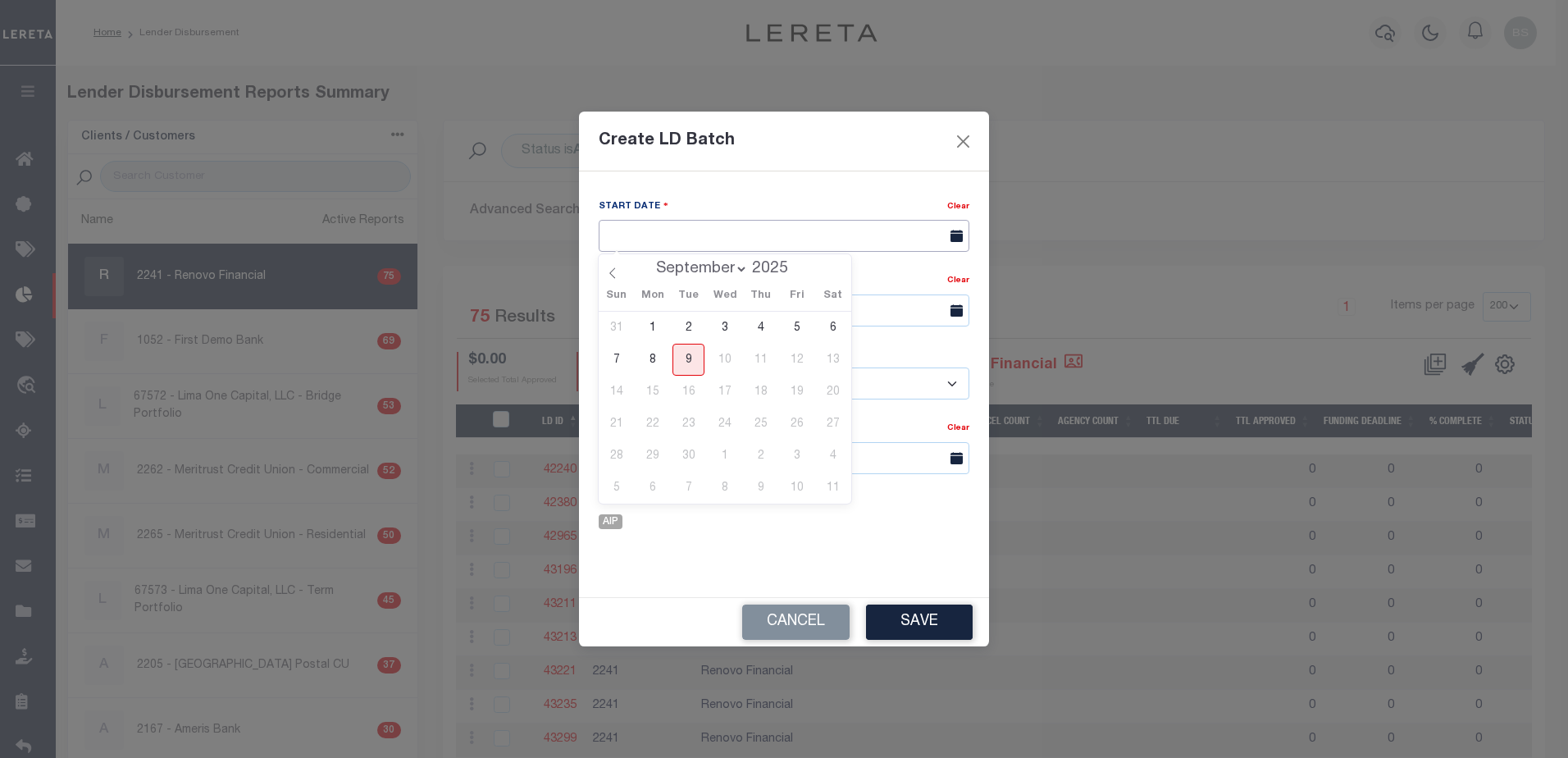
click at [756, 233] on input "text" at bounding box center [784, 235] width 371 height 32
click at [687, 368] on span "9" at bounding box center [688, 359] width 32 height 32
type input "[DATE]"
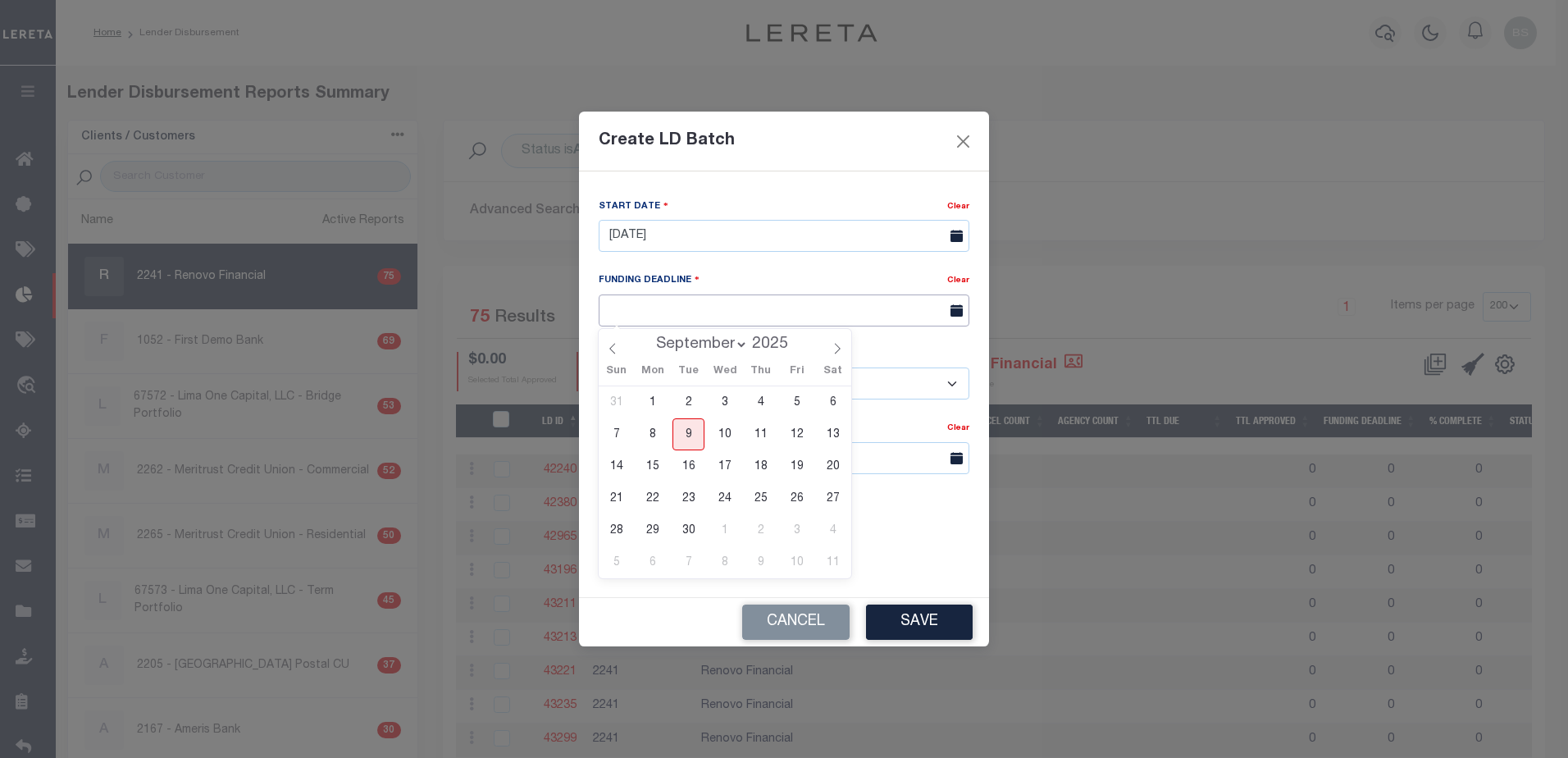
click at [675, 314] on input "text" at bounding box center [784, 310] width 371 height 32
click at [692, 471] on span "16" at bounding box center [688, 466] width 32 height 32
type input "09/16/25"
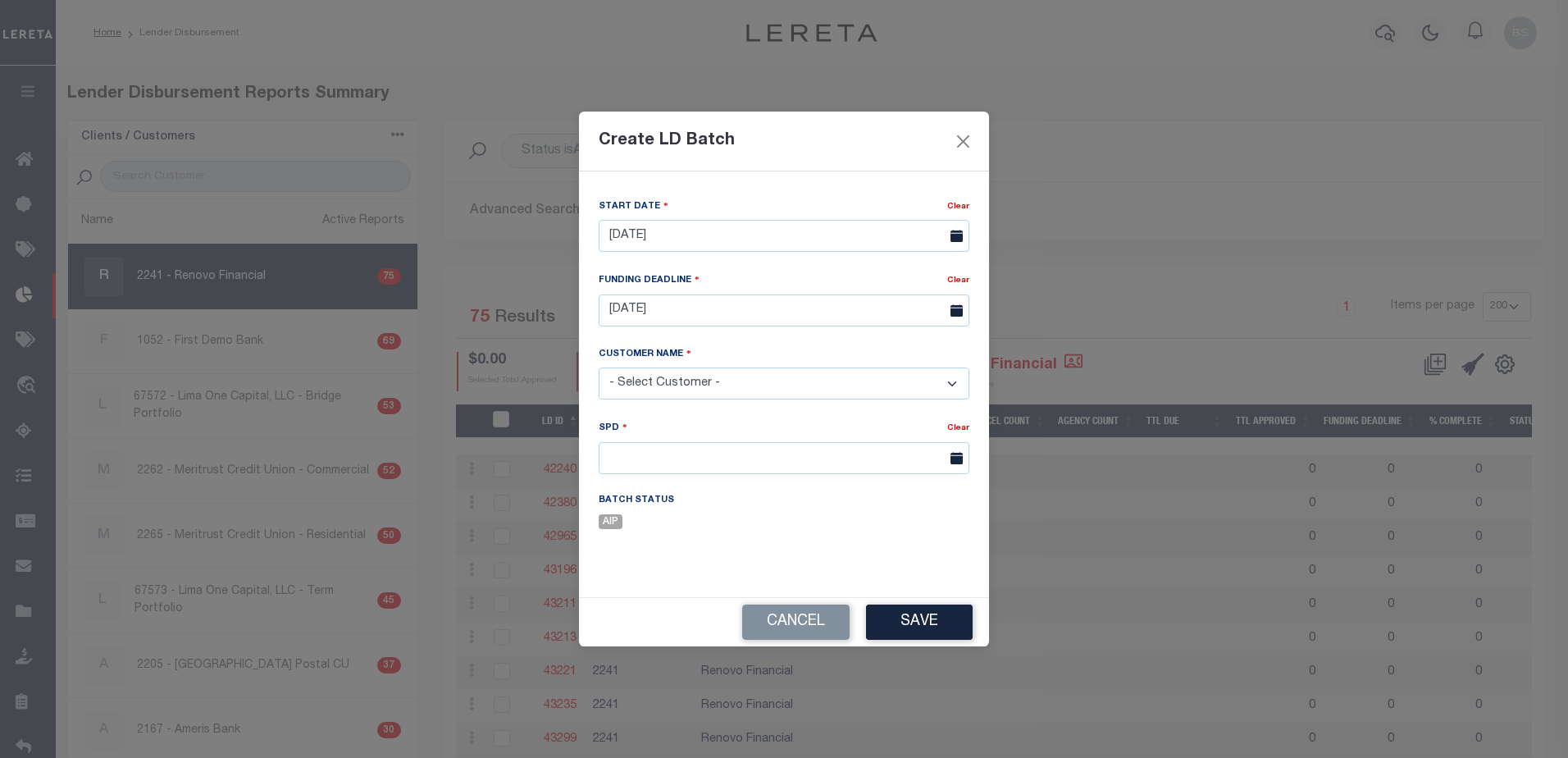
click at [729, 385] on select "- Select Customer - Accumatch - Refunds All In Credit Union Amarillo National B…" at bounding box center [784, 383] width 371 height 32
select select "2241"
click at [599, 368] on select "- Select Customer - Accumatch - Refunds All In Credit Union Amarillo National B…" at bounding box center [784, 383] width 371 height 32
click at [883, 465] on input "text" at bounding box center [784, 458] width 371 height 32
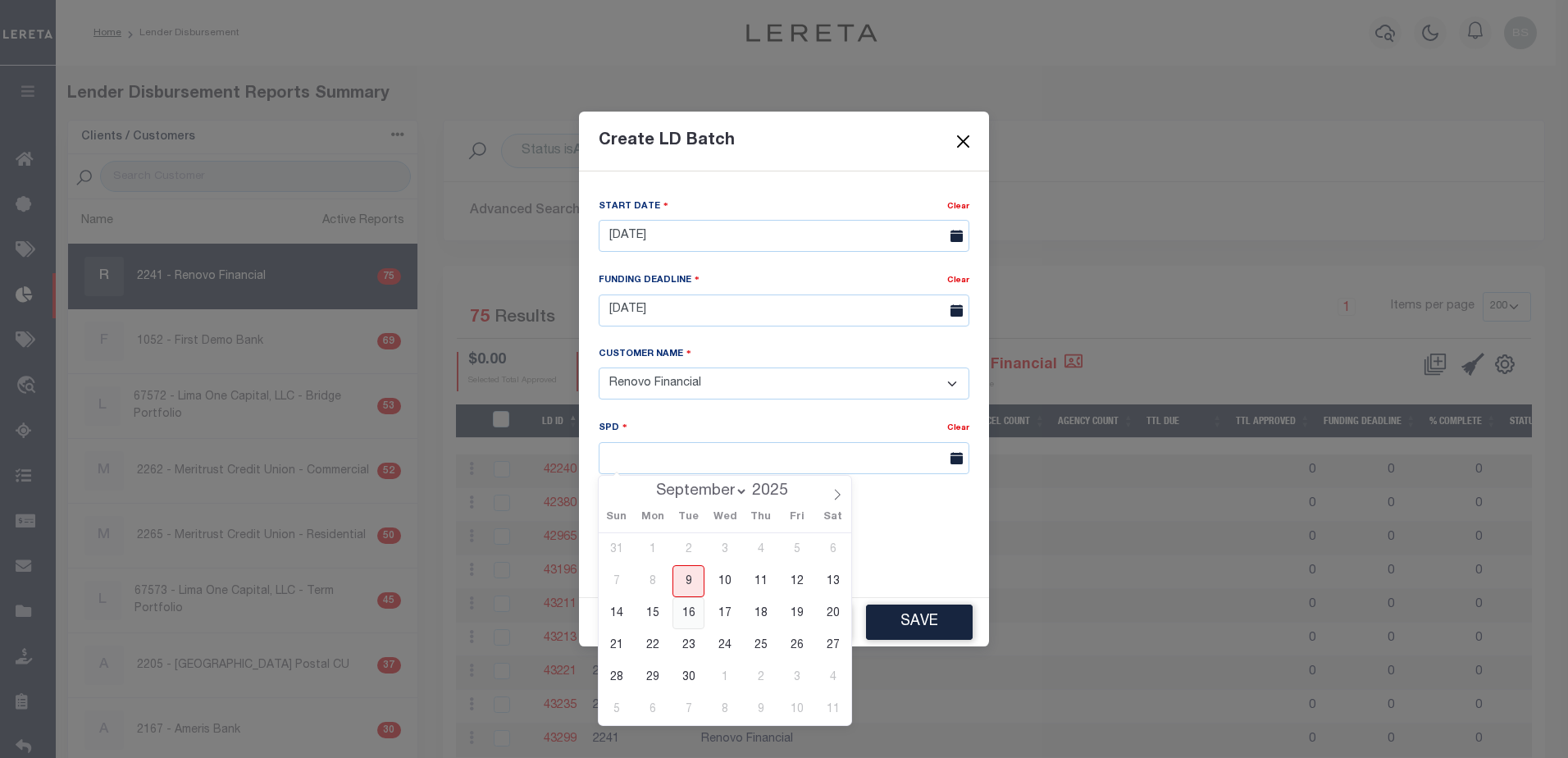
click at [690, 609] on span "16" at bounding box center [688, 612] width 32 height 32
type input "09/16/2025"
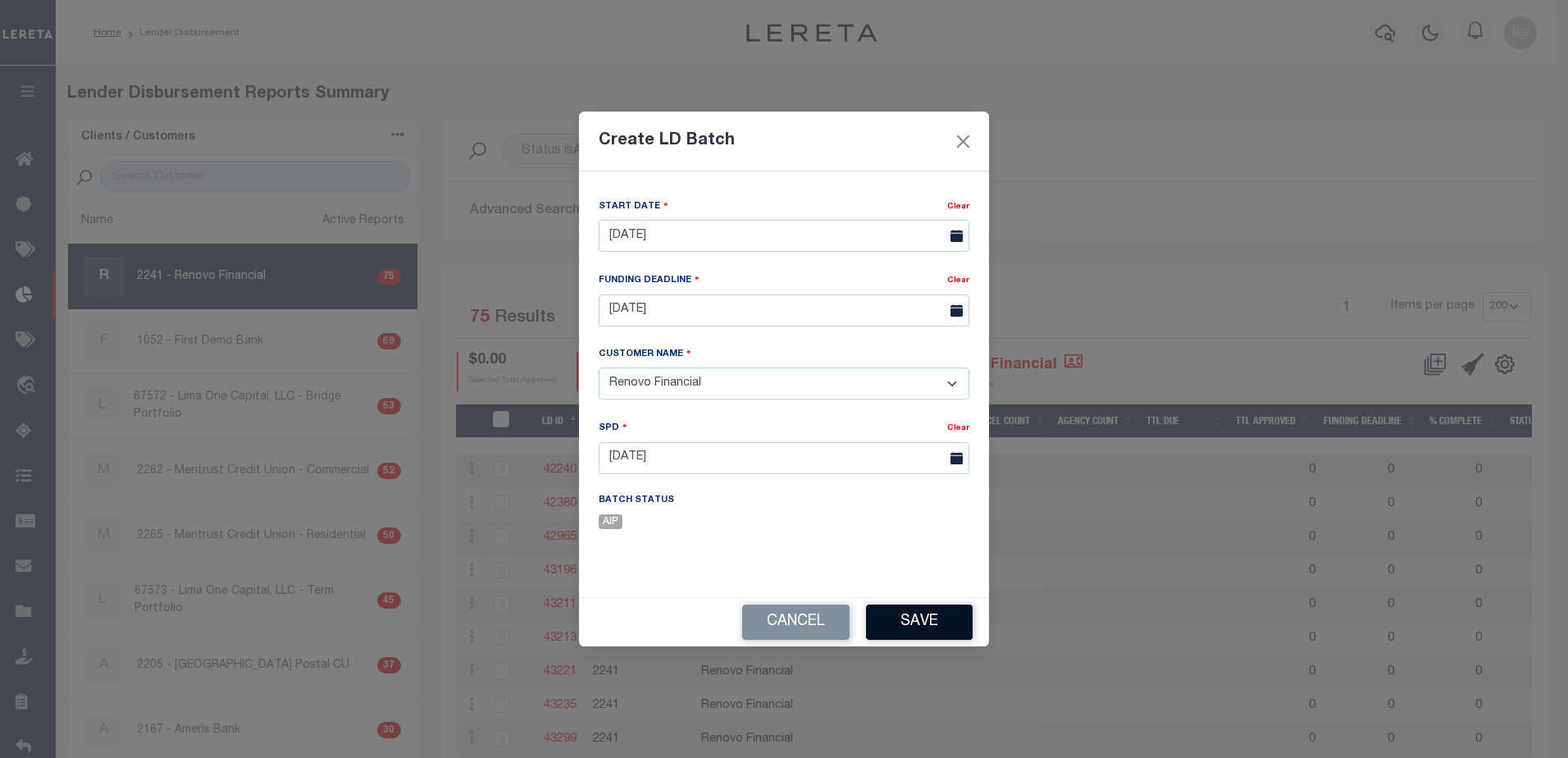
click at [910, 624] on button "Save" at bounding box center [919, 622] width 106 height 35
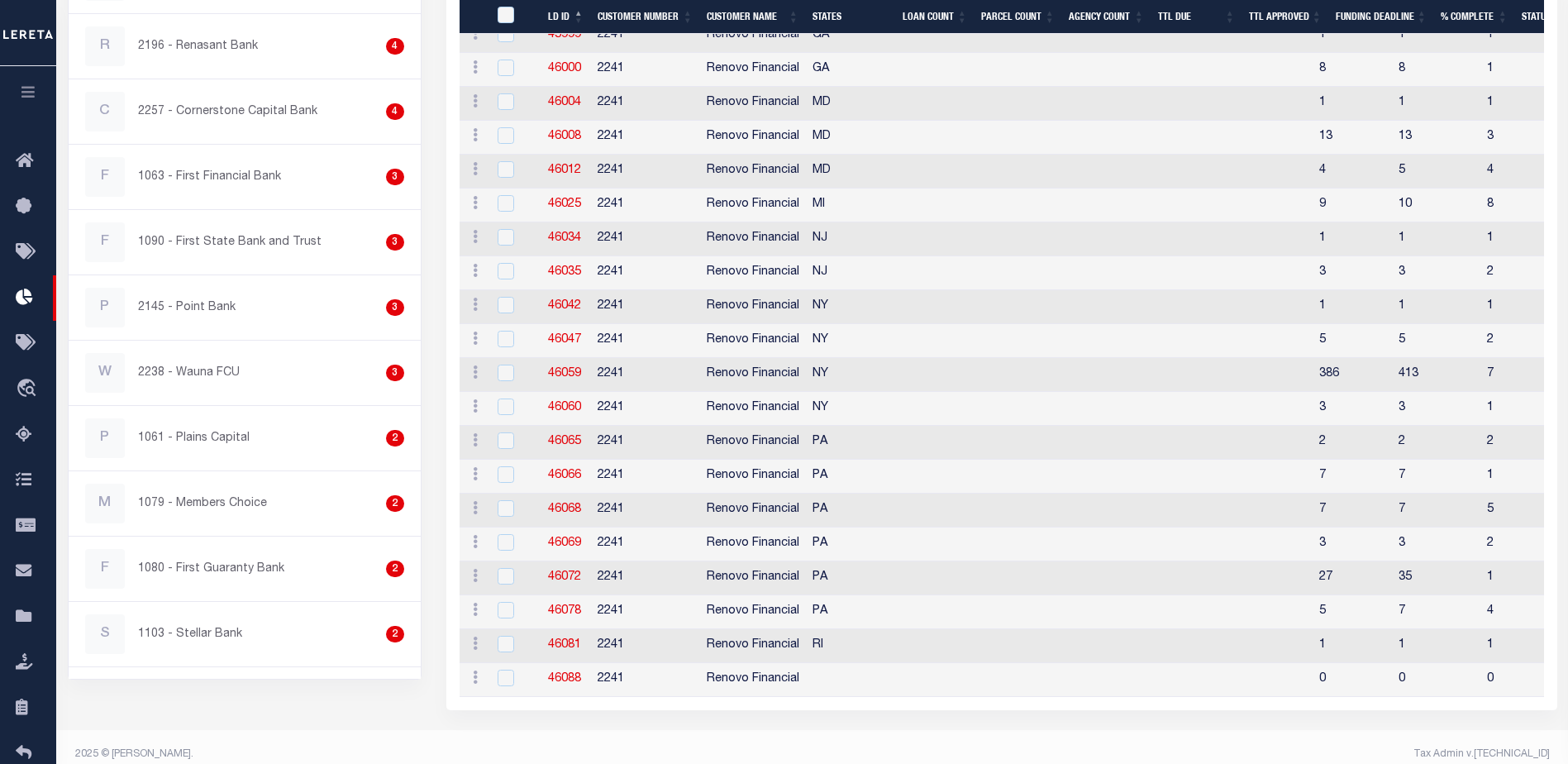
scroll to position [2348, 0]
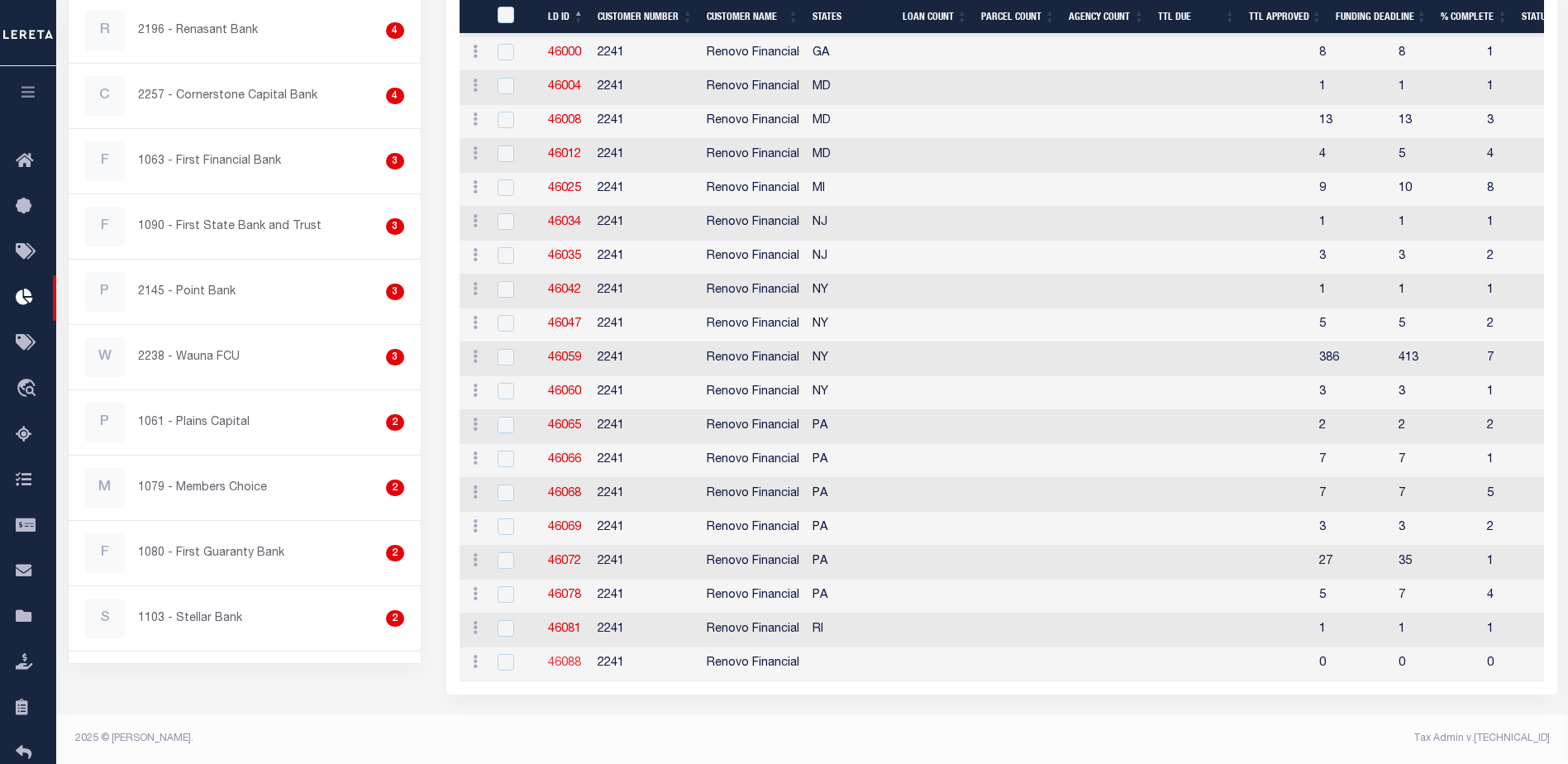
click at [572, 658] on link "46088" at bounding box center [565, 664] width 33 height 12
checkbox input "true"
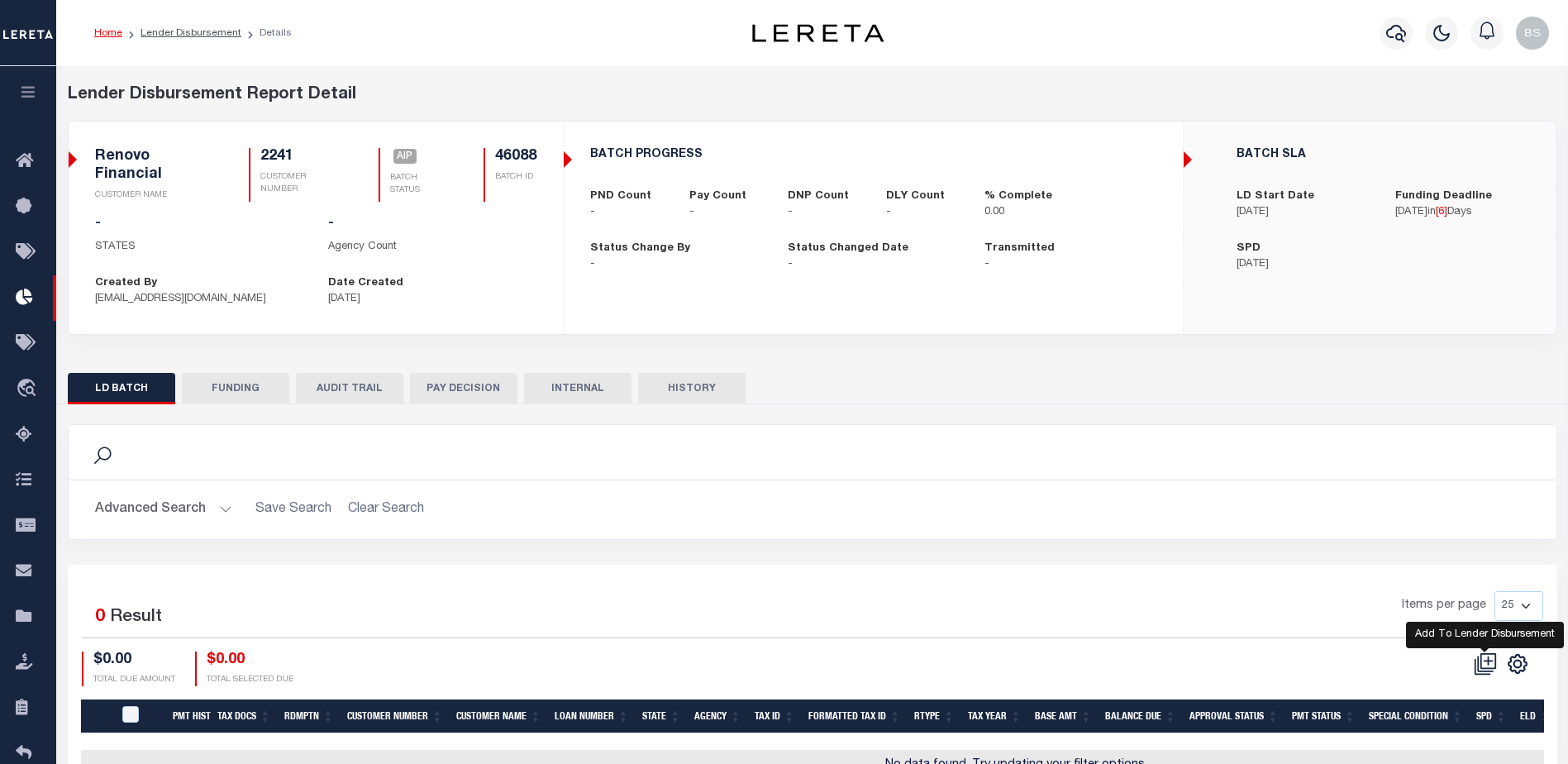
click at [1486, 654] on icon at bounding box center [1486, 665] width 23 height 23
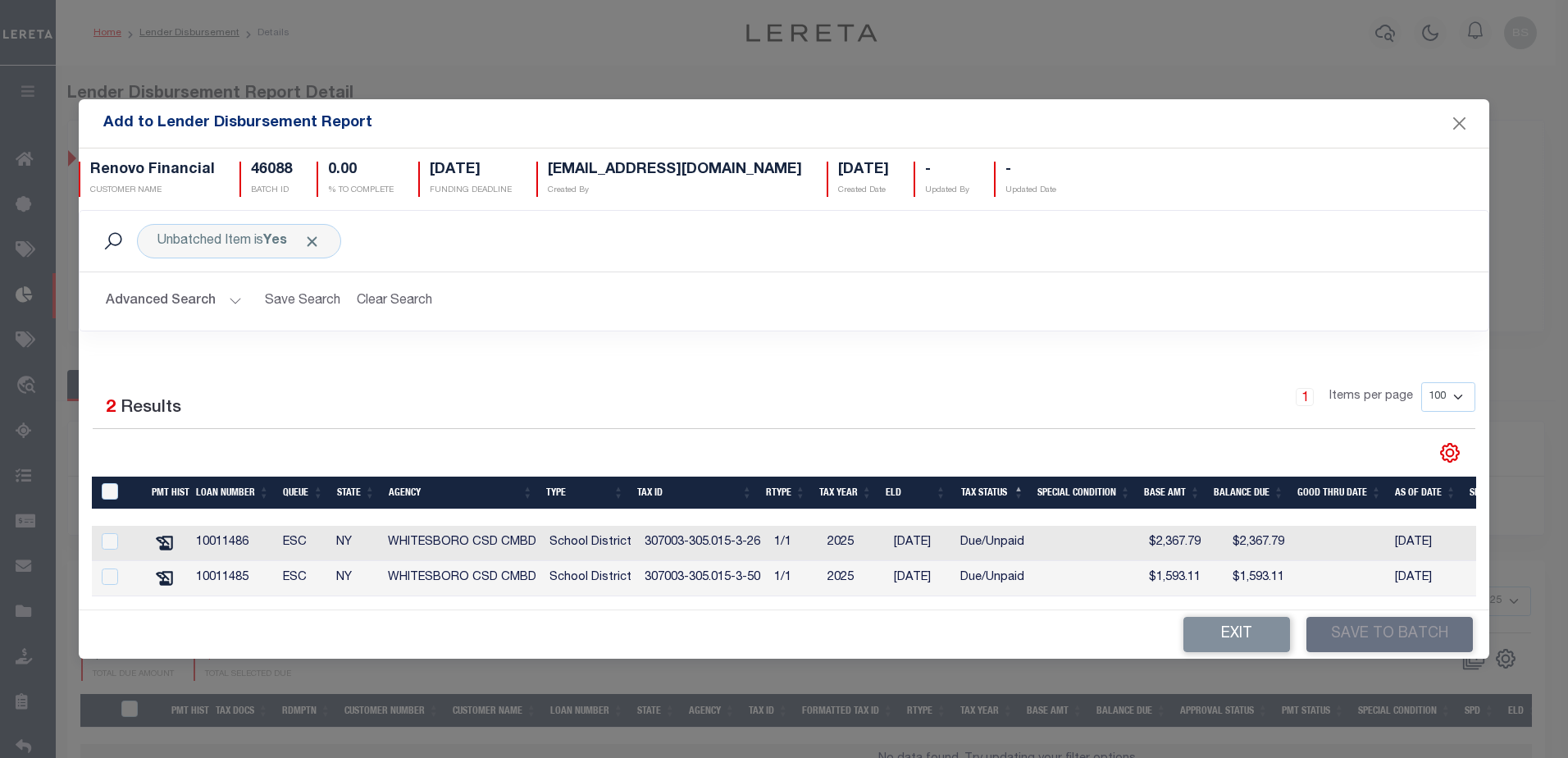
click at [232, 295] on button "Advanced Search" at bounding box center [173, 301] width 136 height 32
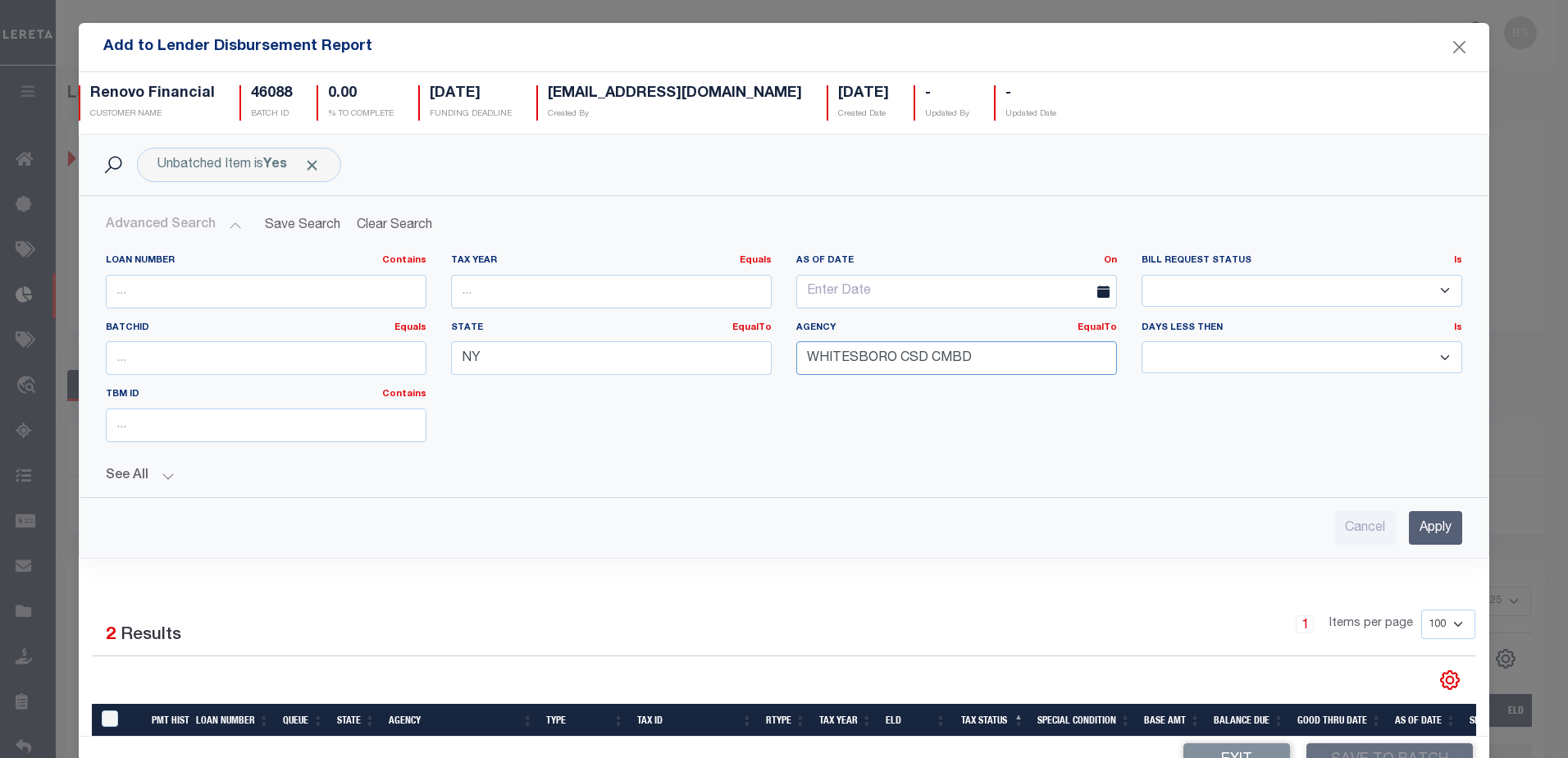
click at [1009, 362] on input "WHITESBORO CSD CMBD" at bounding box center [956, 357] width 321 height 34
type input "W"
click at [553, 358] on input "NY" at bounding box center [611, 357] width 321 height 34
type input "N"
click at [1048, 545] on div "Advanced Search Save Search Clear Search AddToLenderDisbursementReportGridWrapp…" at bounding box center [784, 378] width 1410 height 362
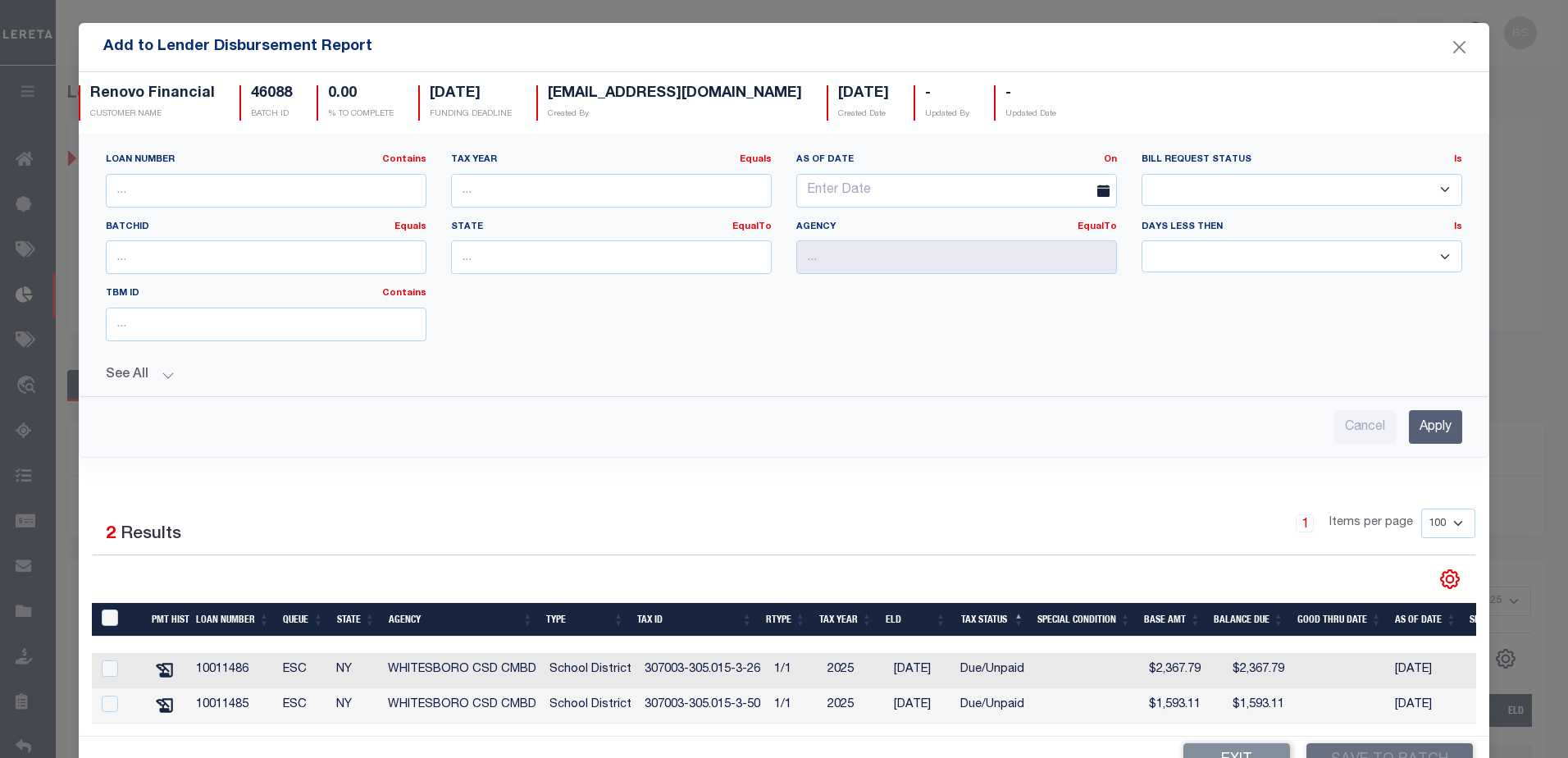
scroll to position [50, 0]
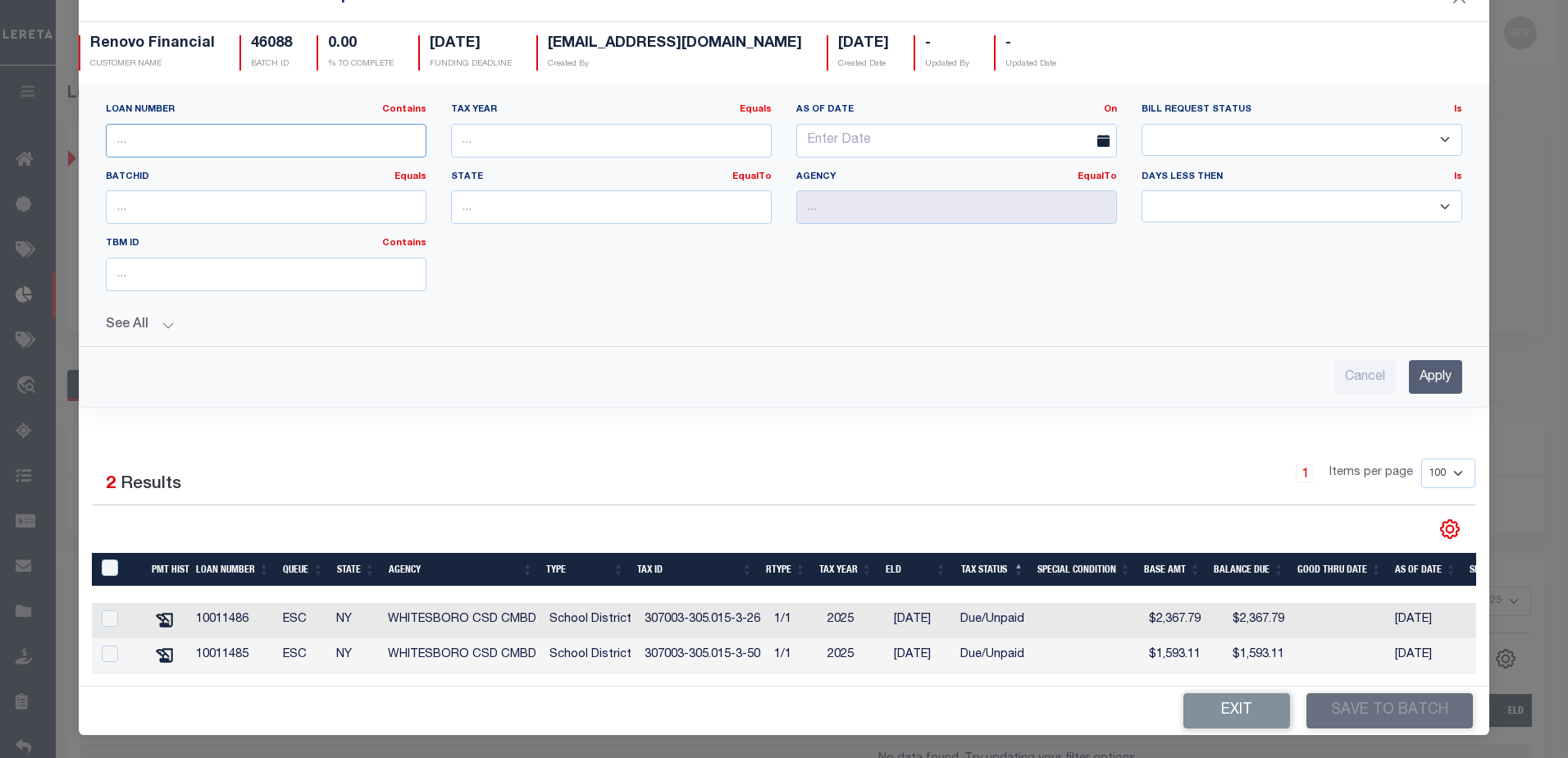
click at [306, 124] on input "text" at bounding box center [265, 140] width 321 height 34
click at [261, 124] on input "text" at bounding box center [265, 140] width 321 height 34
type input "10022259"
click at [1412, 360] on input "Apply" at bounding box center [1436, 377] width 54 height 34
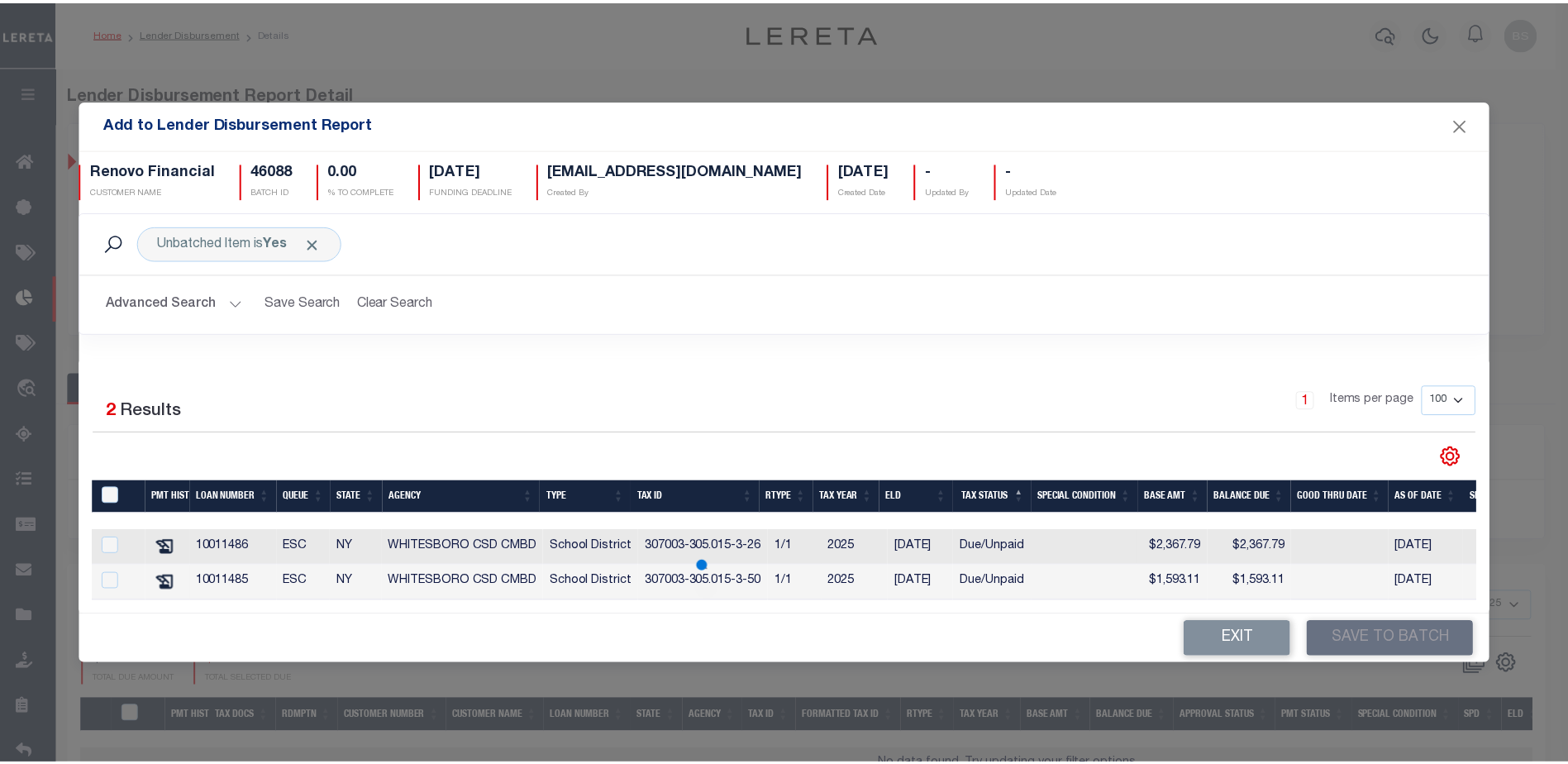
scroll to position [0, 0]
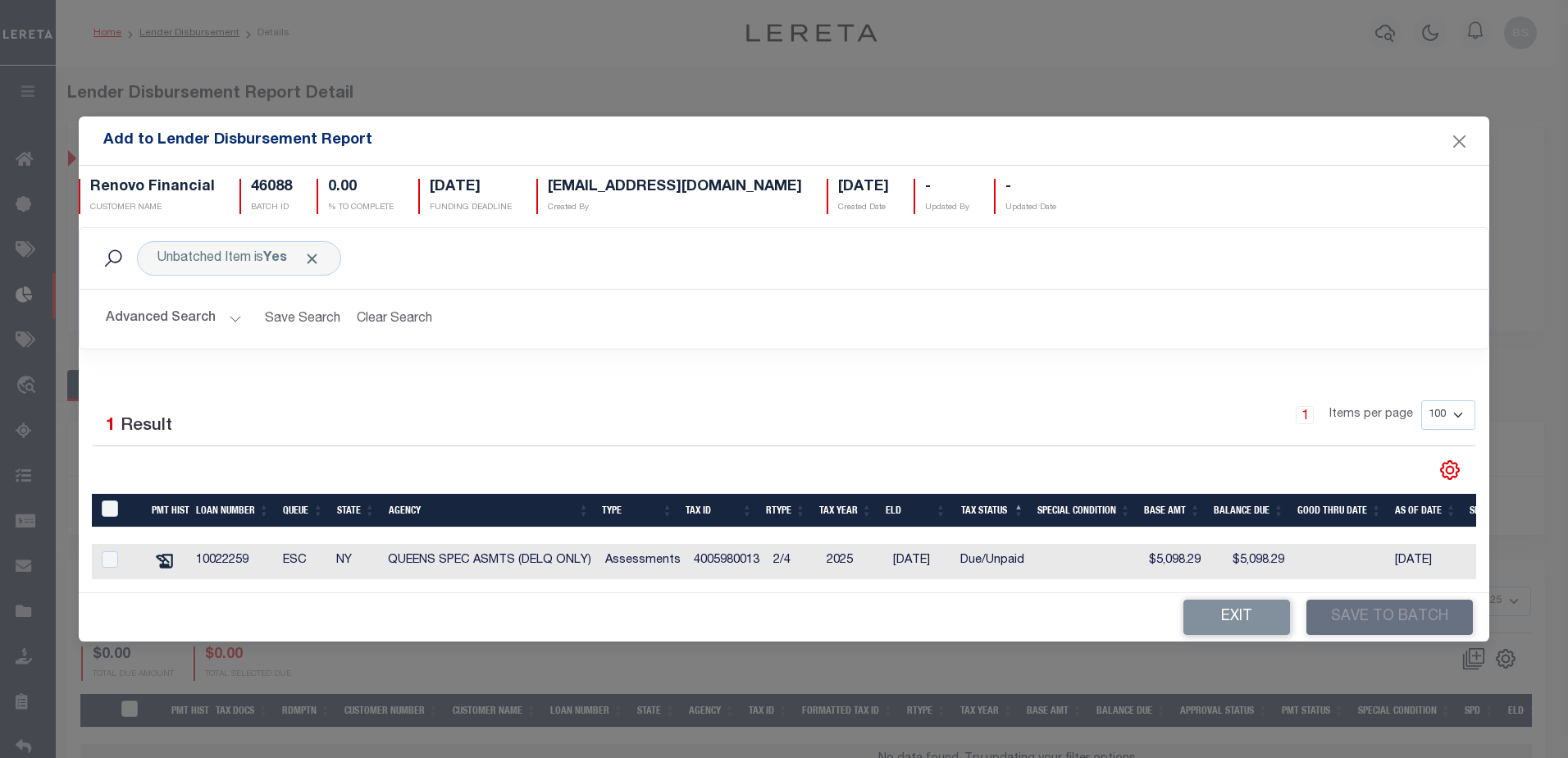
click at [100, 556] on div at bounding box center [119, 560] width 40 height 18
checkbox input "true"
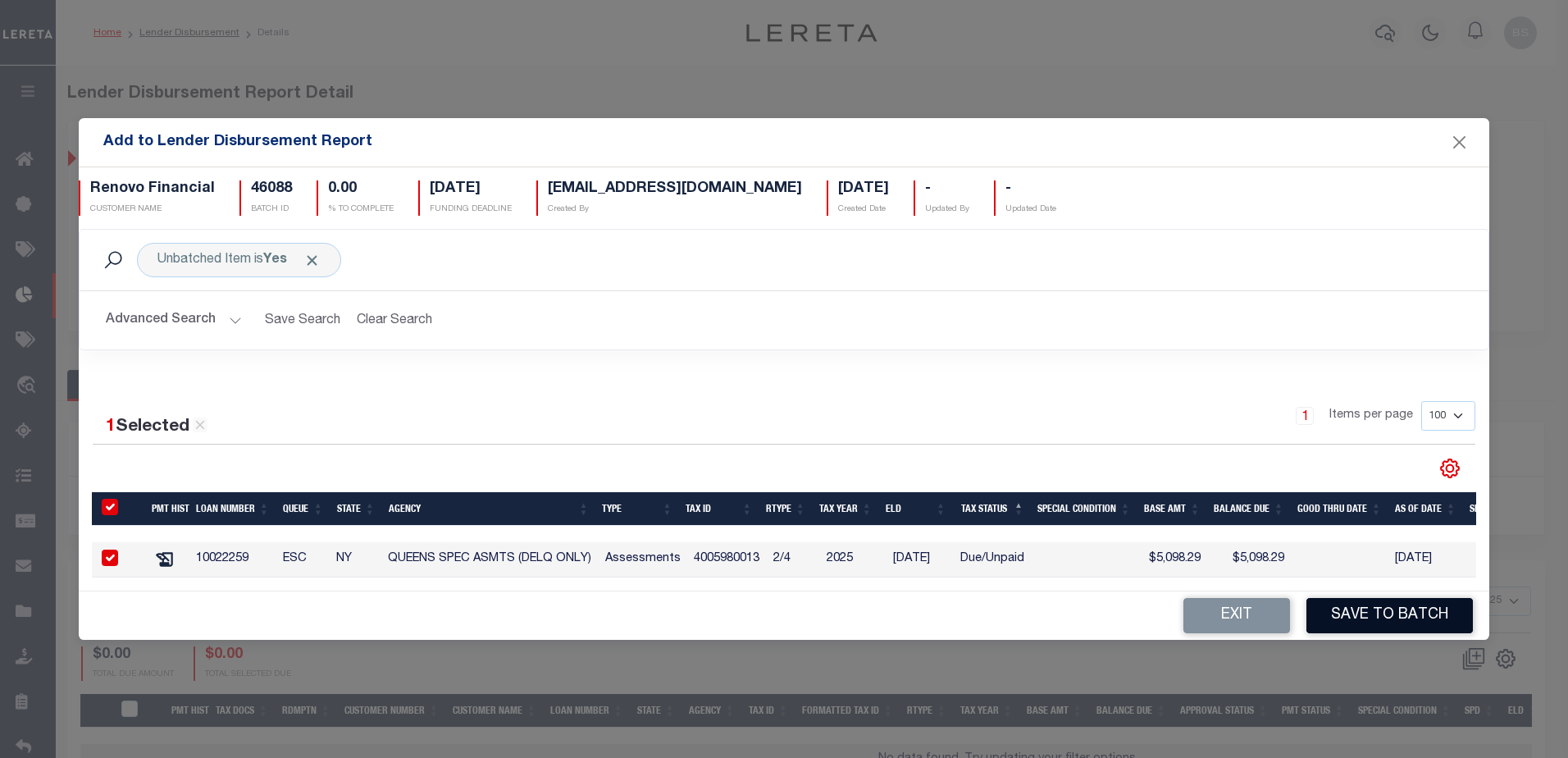
click at [1418, 622] on button "Save to Batch" at bounding box center [1390, 615] width 167 height 35
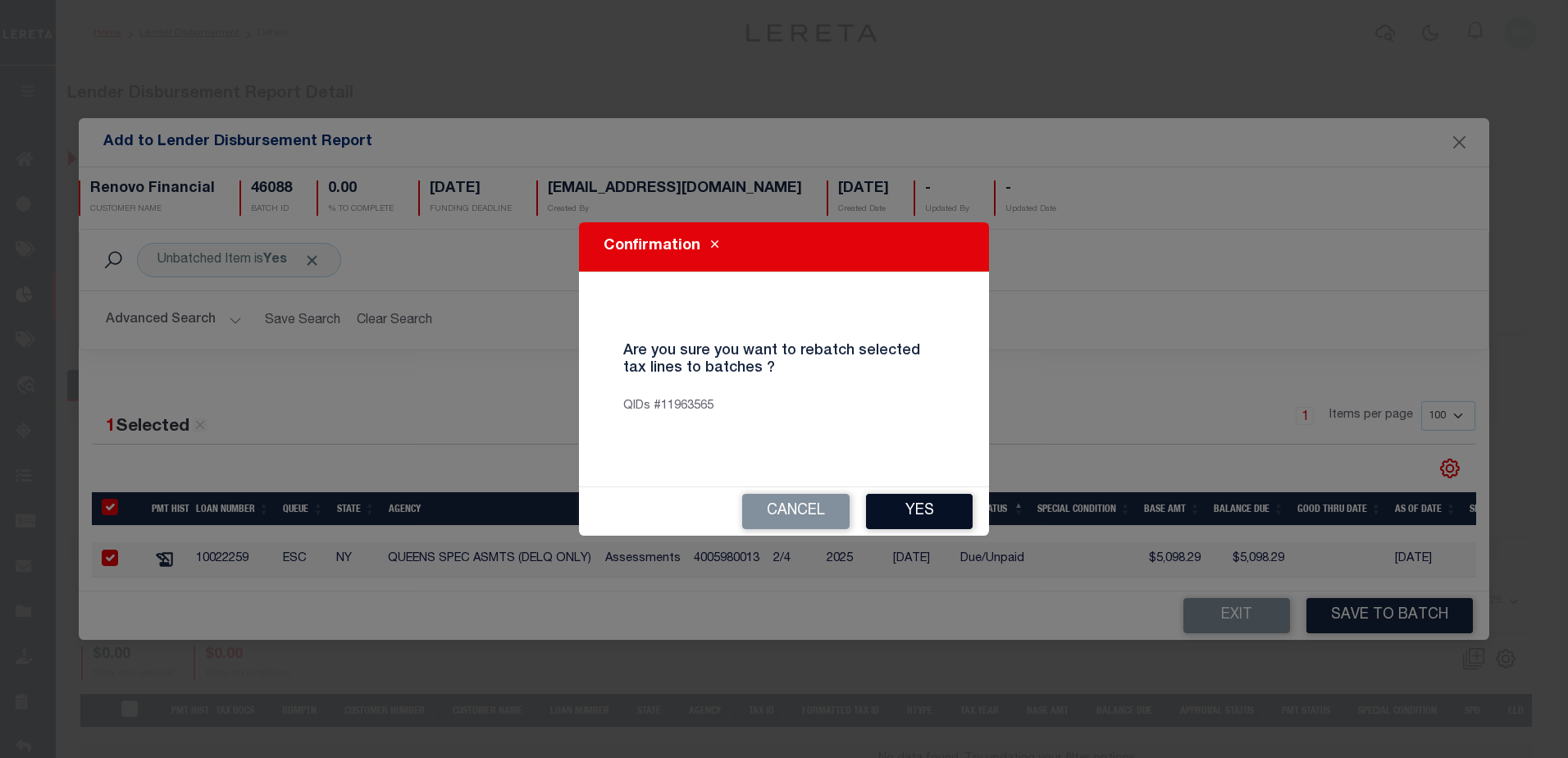
click at [927, 511] on button "Yes" at bounding box center [919, 511] width 106 height 35
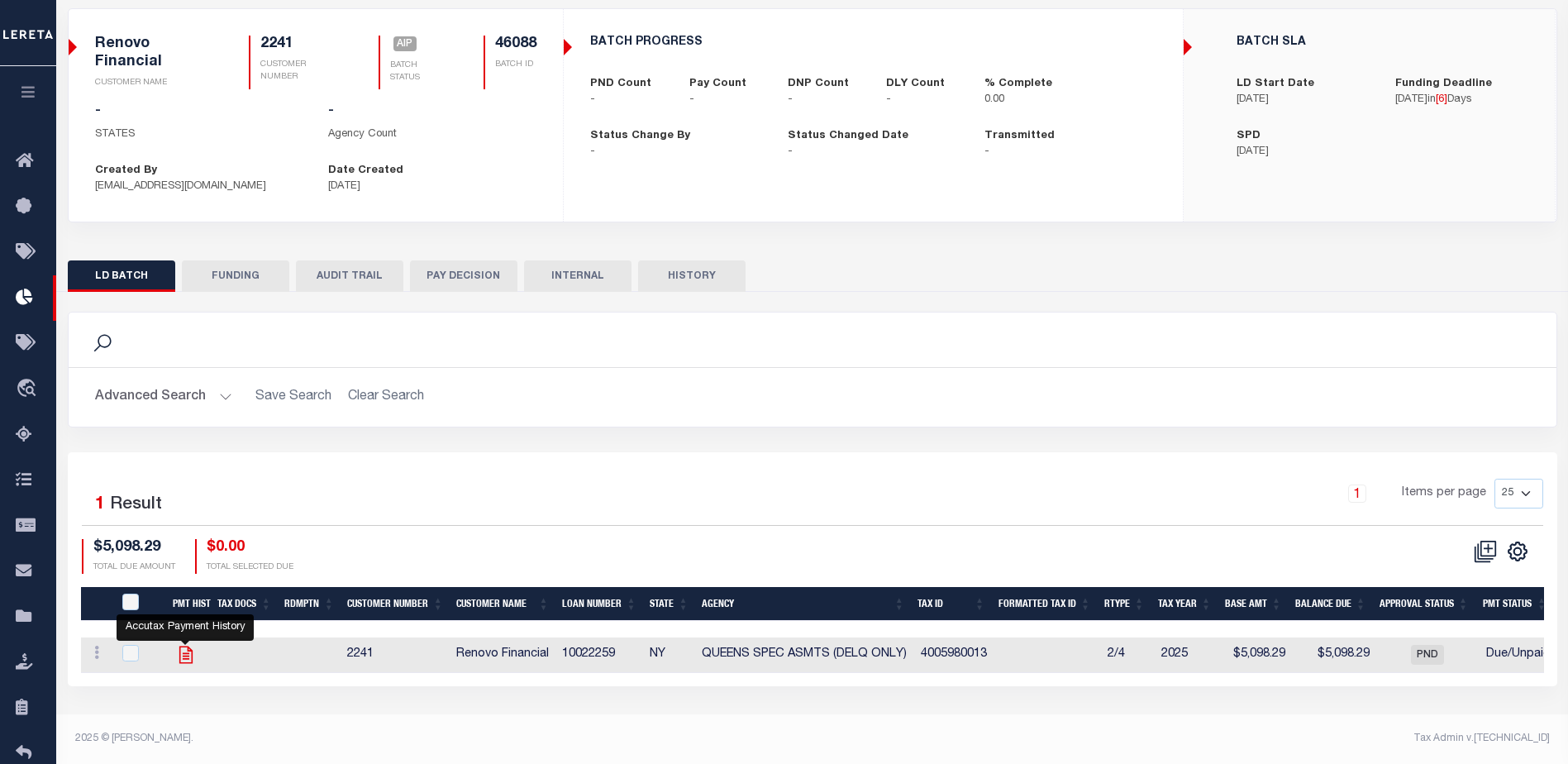
click at [187, 652] on icon at bounding box center [185, 656] width 14 height 17
checkbox input "true"
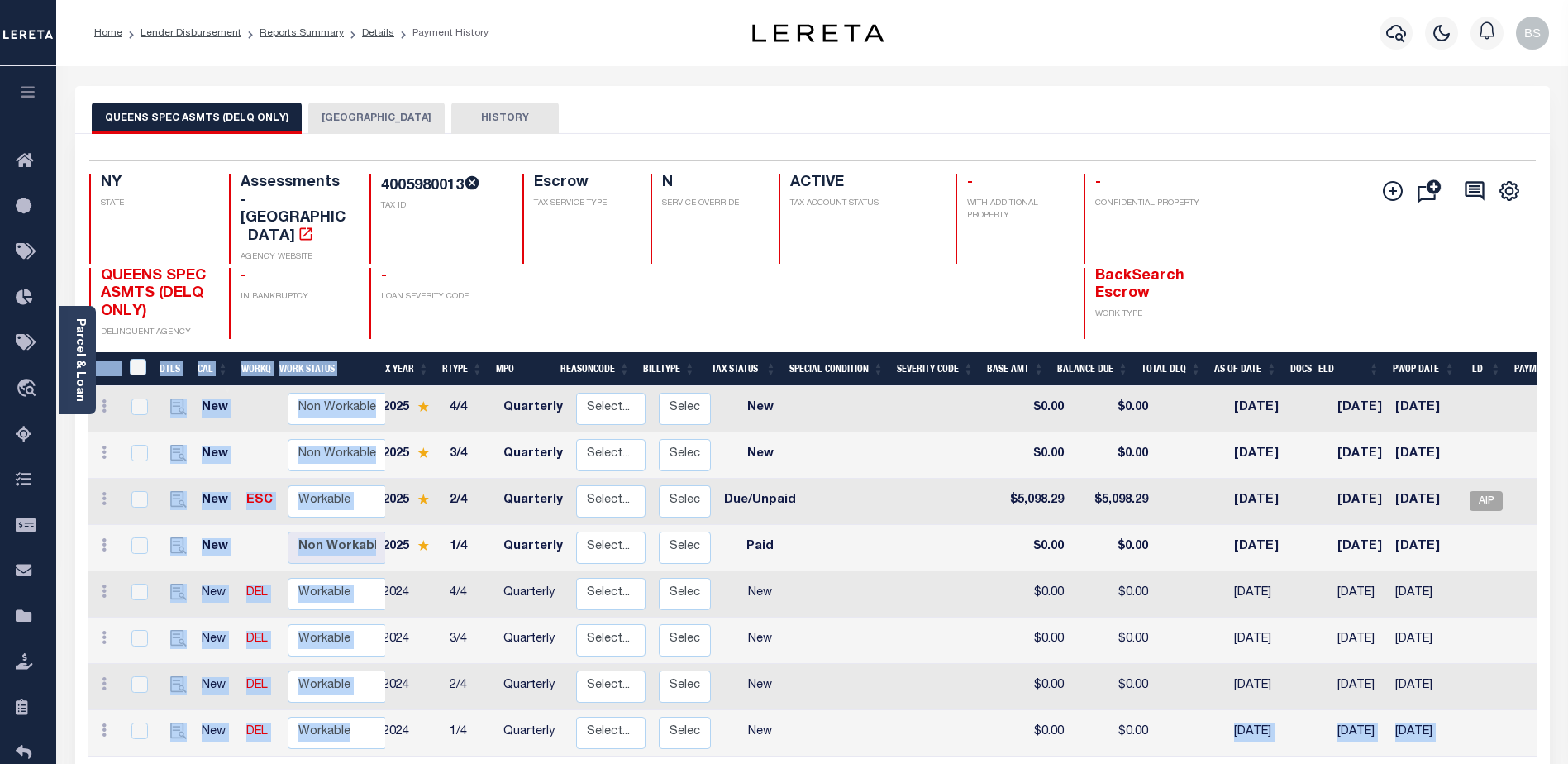
scroll to position [0, 192]
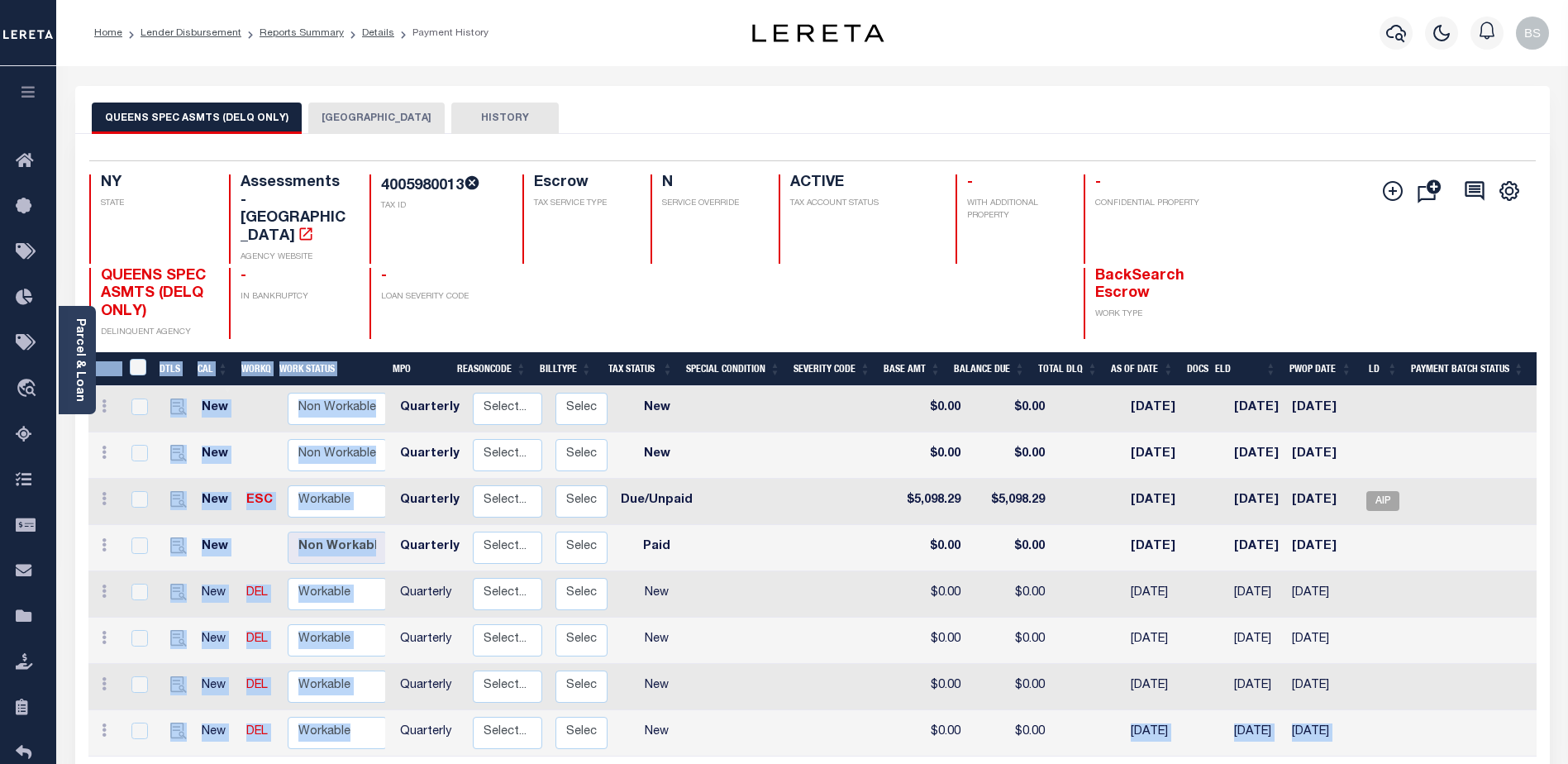
drag, startPoint x: 1286, startPoint y: 721, endPoint x: 1554, endPoint y: 743, distance: 268.9
click at [1554, 743] on div "Selected 8 Results 1 Items per page 25 50 100 NY STATE N" at bounding box center [812, 505] width 1499 height 742
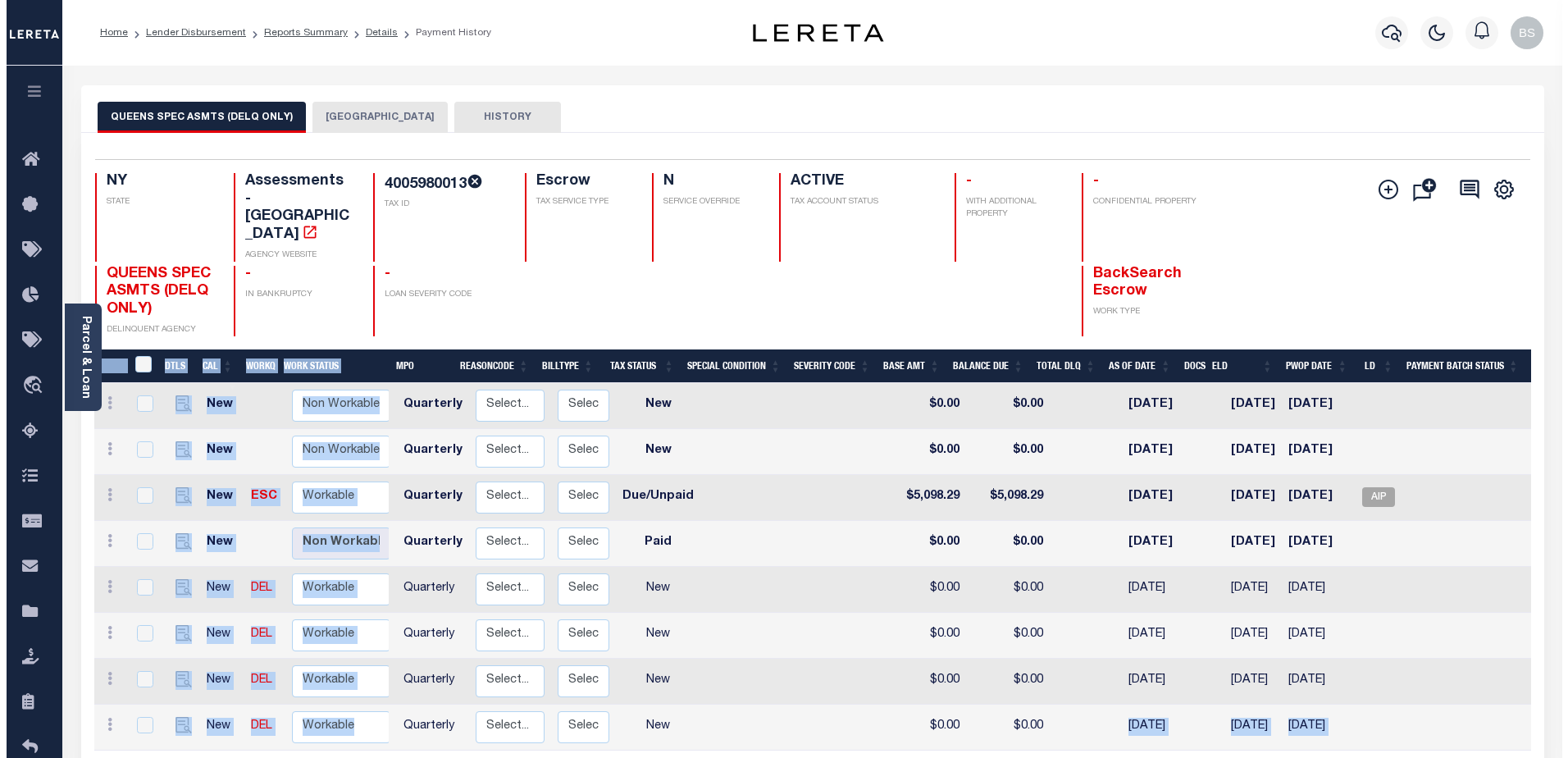
scroll to position [0, 225]
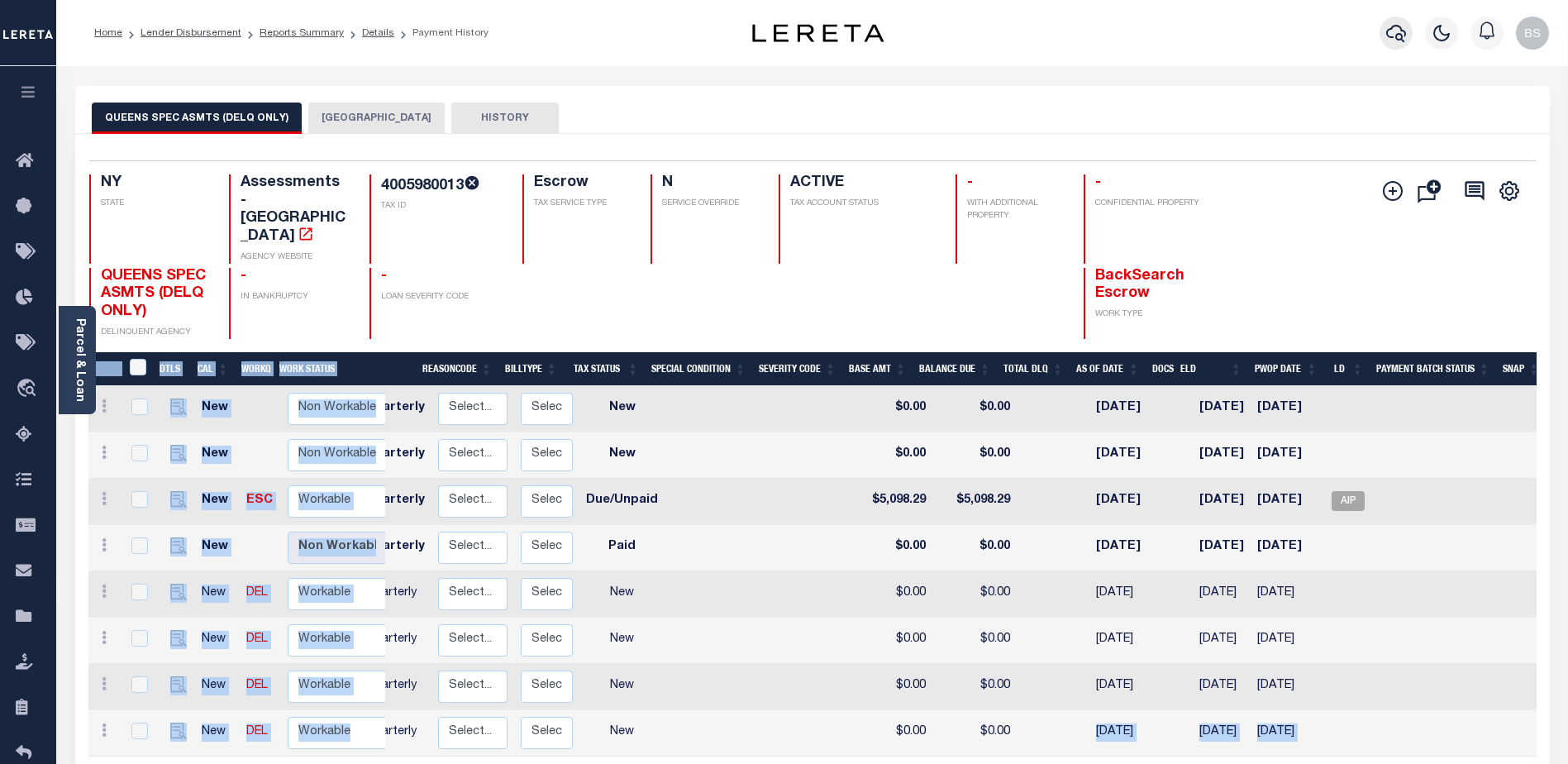
click at [1388, 34] on icon "button" at bounding box center [1396, 34] width 20 height 17
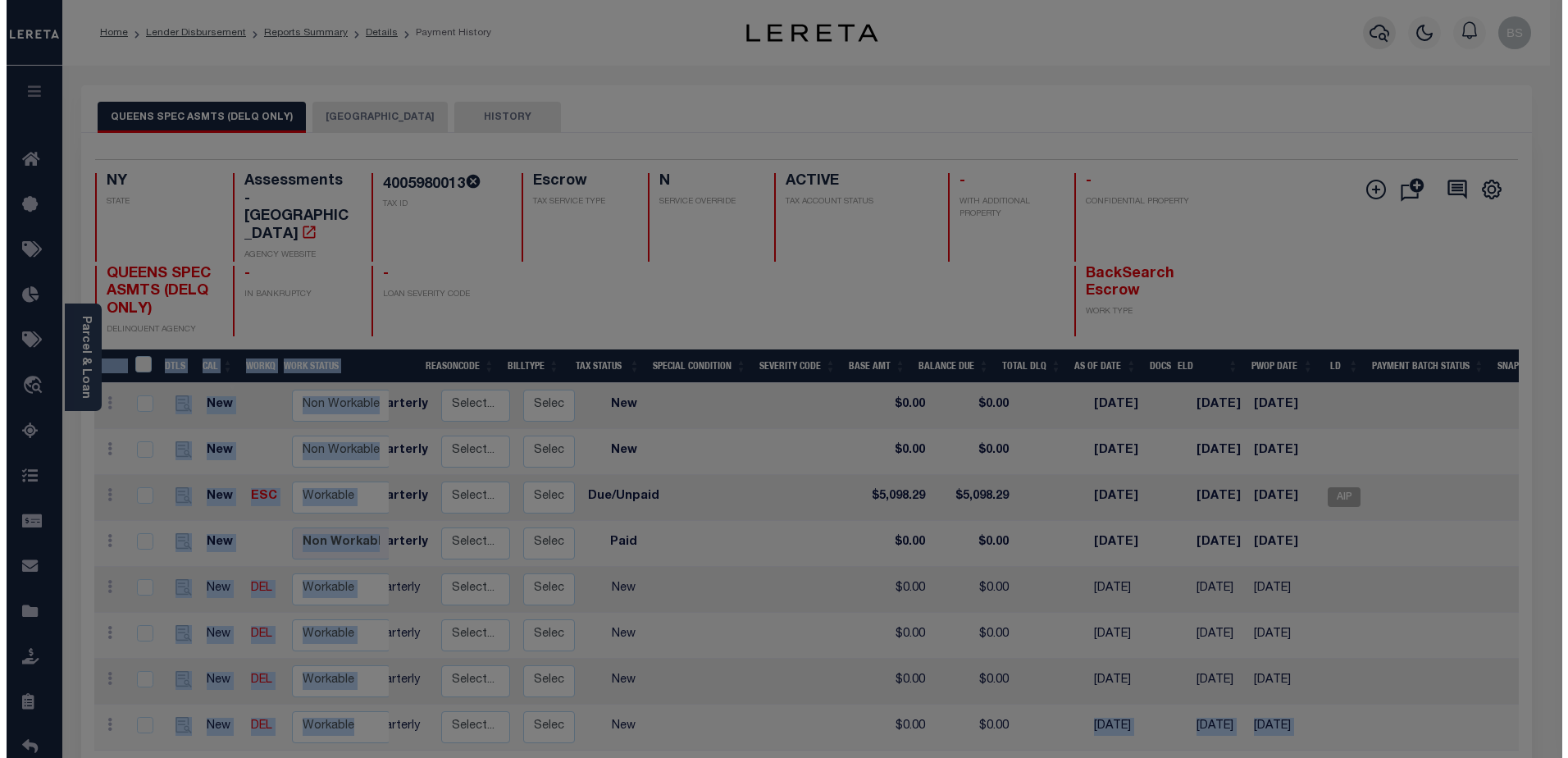
scroll to position [0, 222]
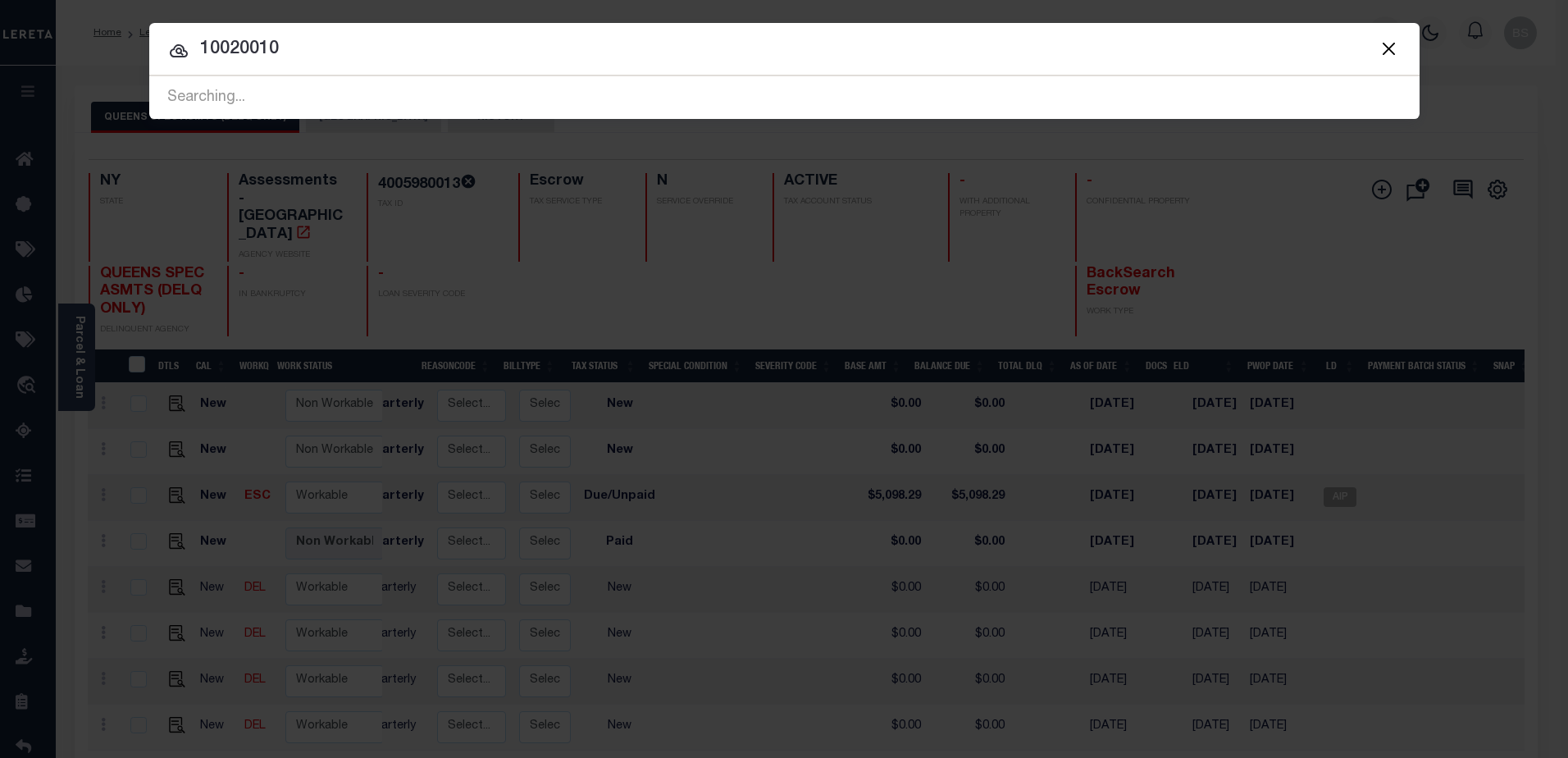
type input "10020010"
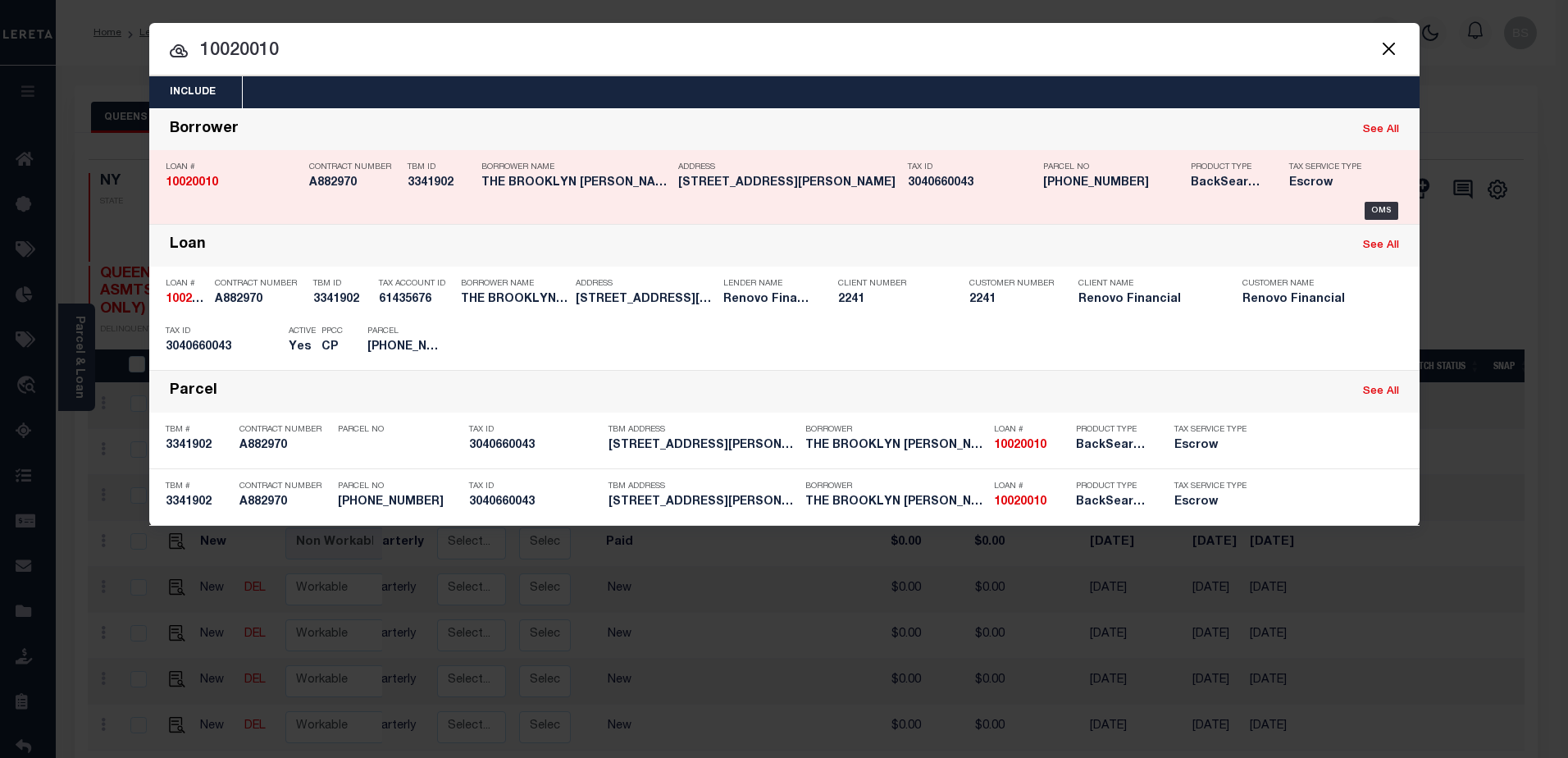
click at [1399, 208] on div "OMS" at bounding box center [784, 211] width 1238 height 18
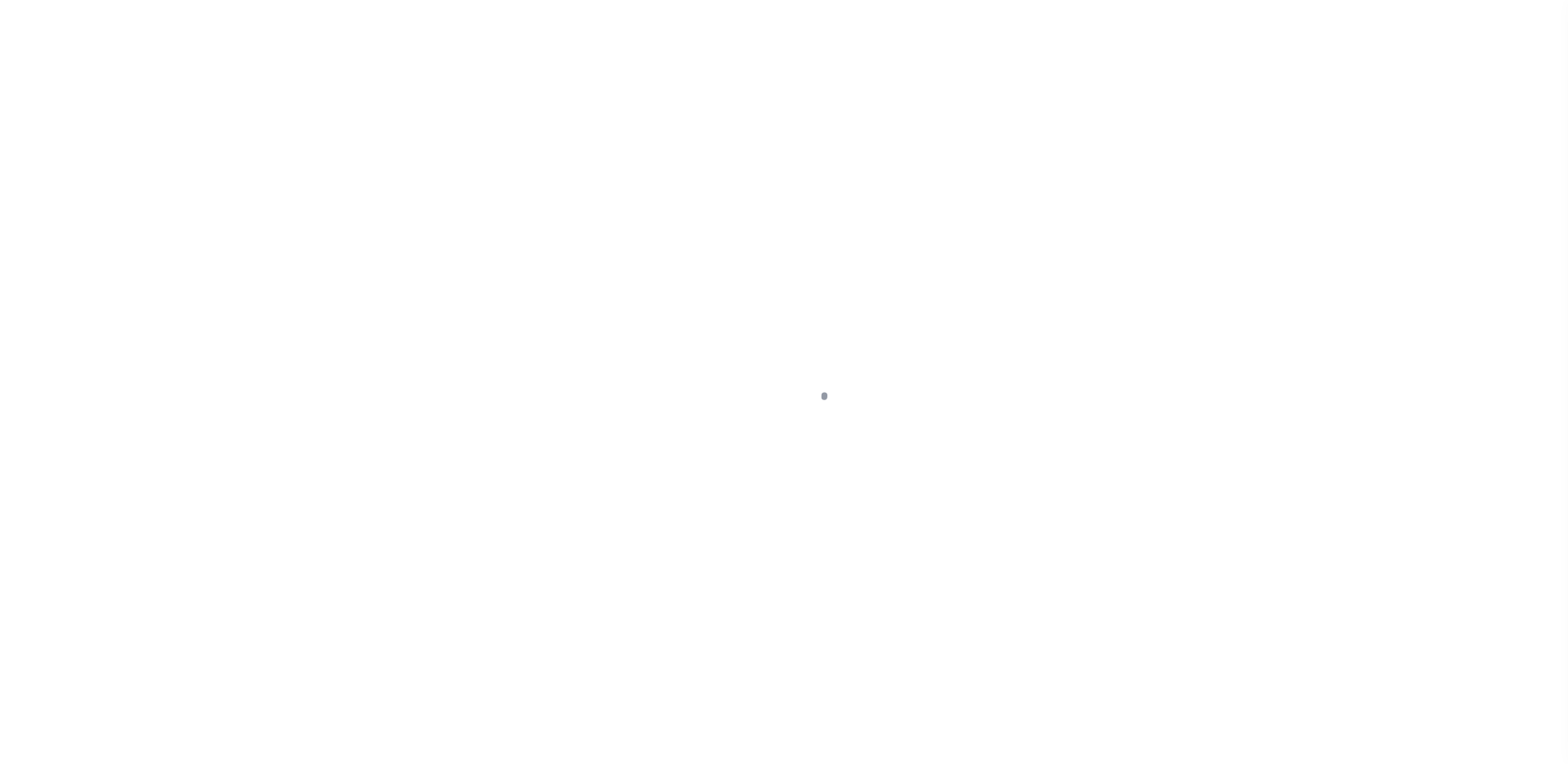
select select "10"
select select "Escrow"
type input "[GEOGRAPHIC_DATA][PERSON_NAME]"
type input "[GEOGRAPHIC_DATA]"
type input "a0kUS000001itbM"
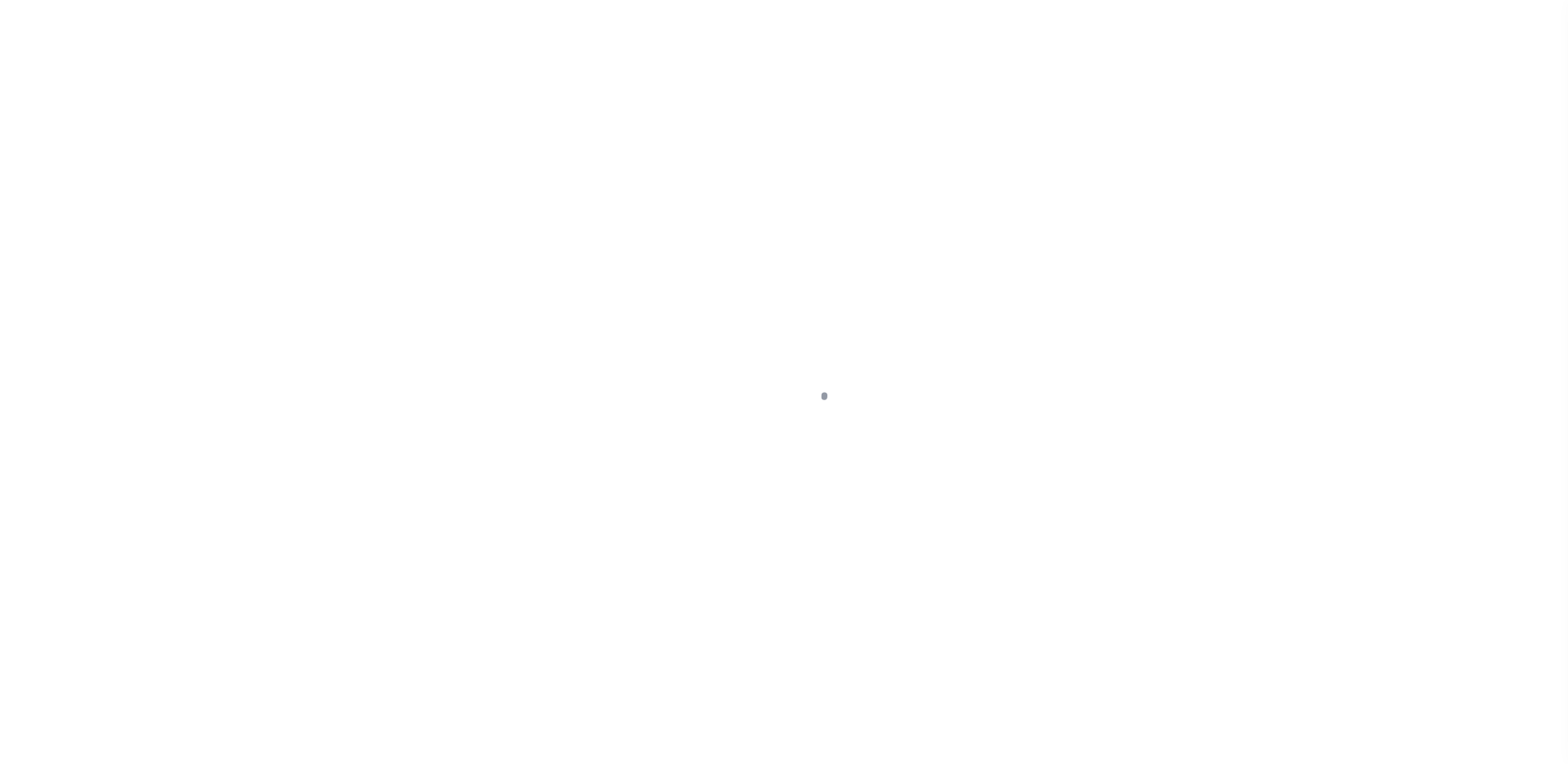
type input "NY"
select select
type textarea "LEGAL REQUIRED"
select select "25067"
select select
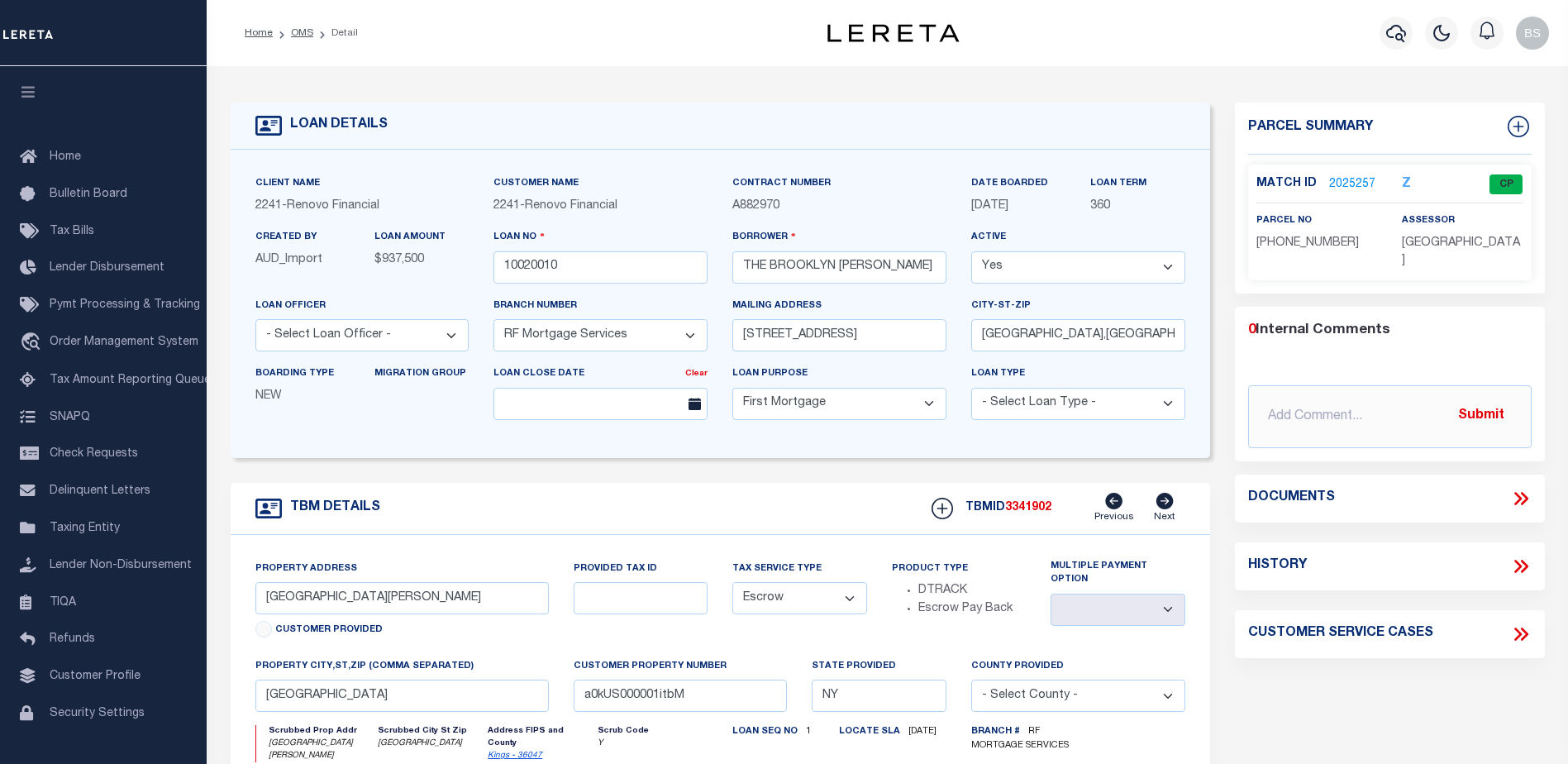
click at [1355, 181] on link "2025257" at bounding box center [1353, 184] width 46 height 17
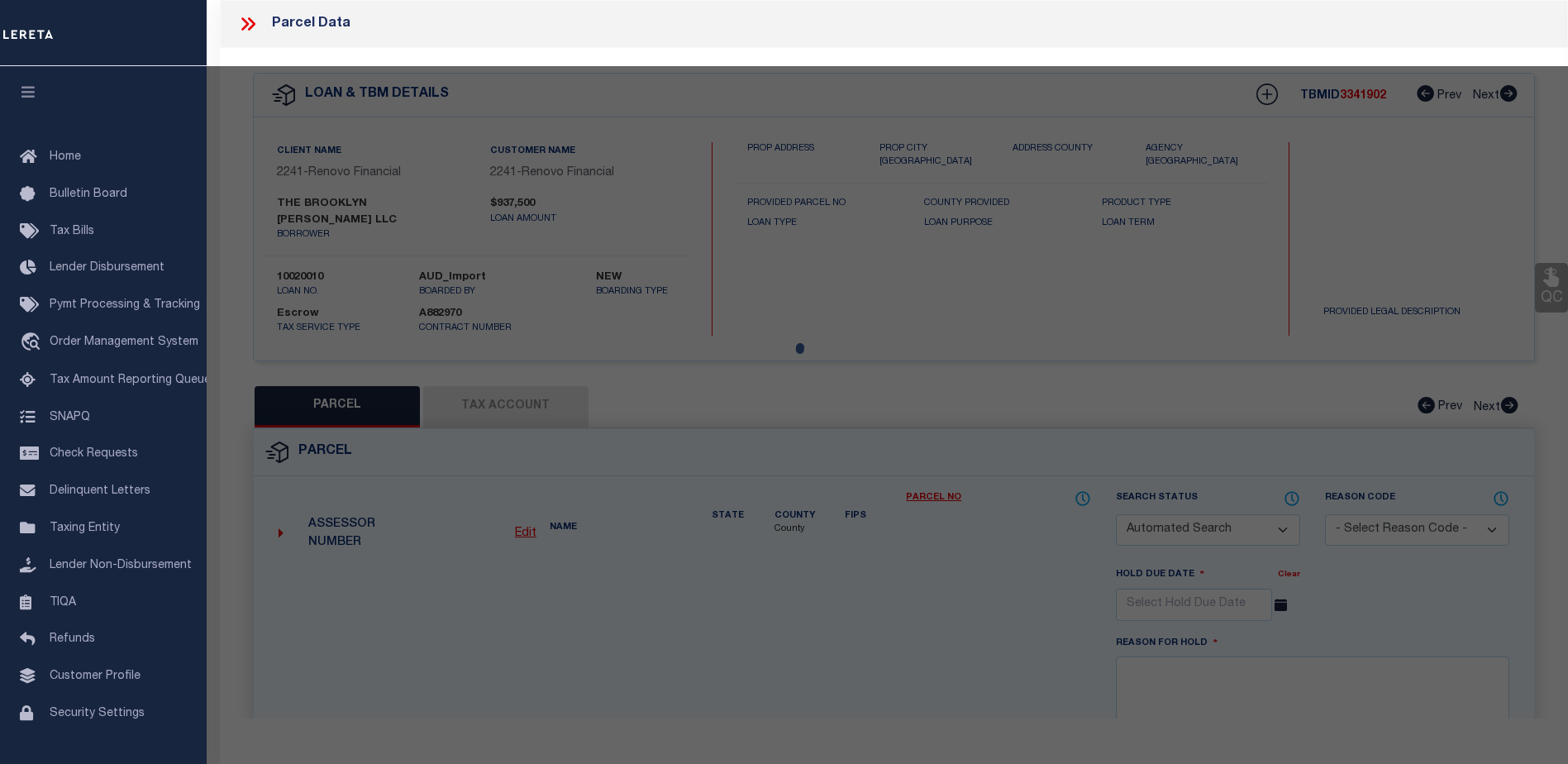
checkbox input "false"
select select "CP"
type input "THE BROOKLYN [PERSON_NAME] LLC"
select select
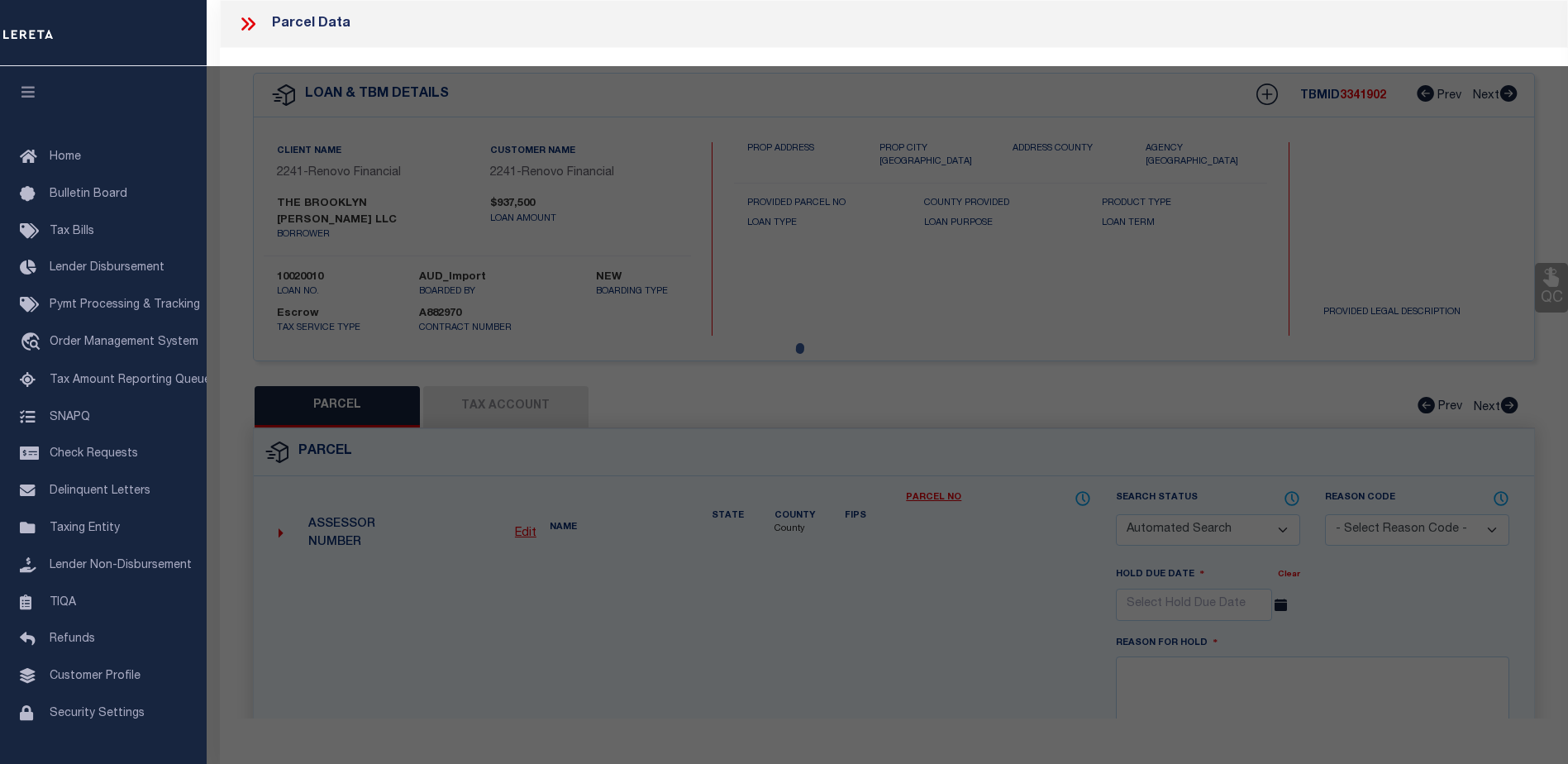
type input "[GEOGRAPHIC_DATA][PERSON_NAME]"
checkbox input "false"
type input "[GEOGRAPHIC_DATA]"
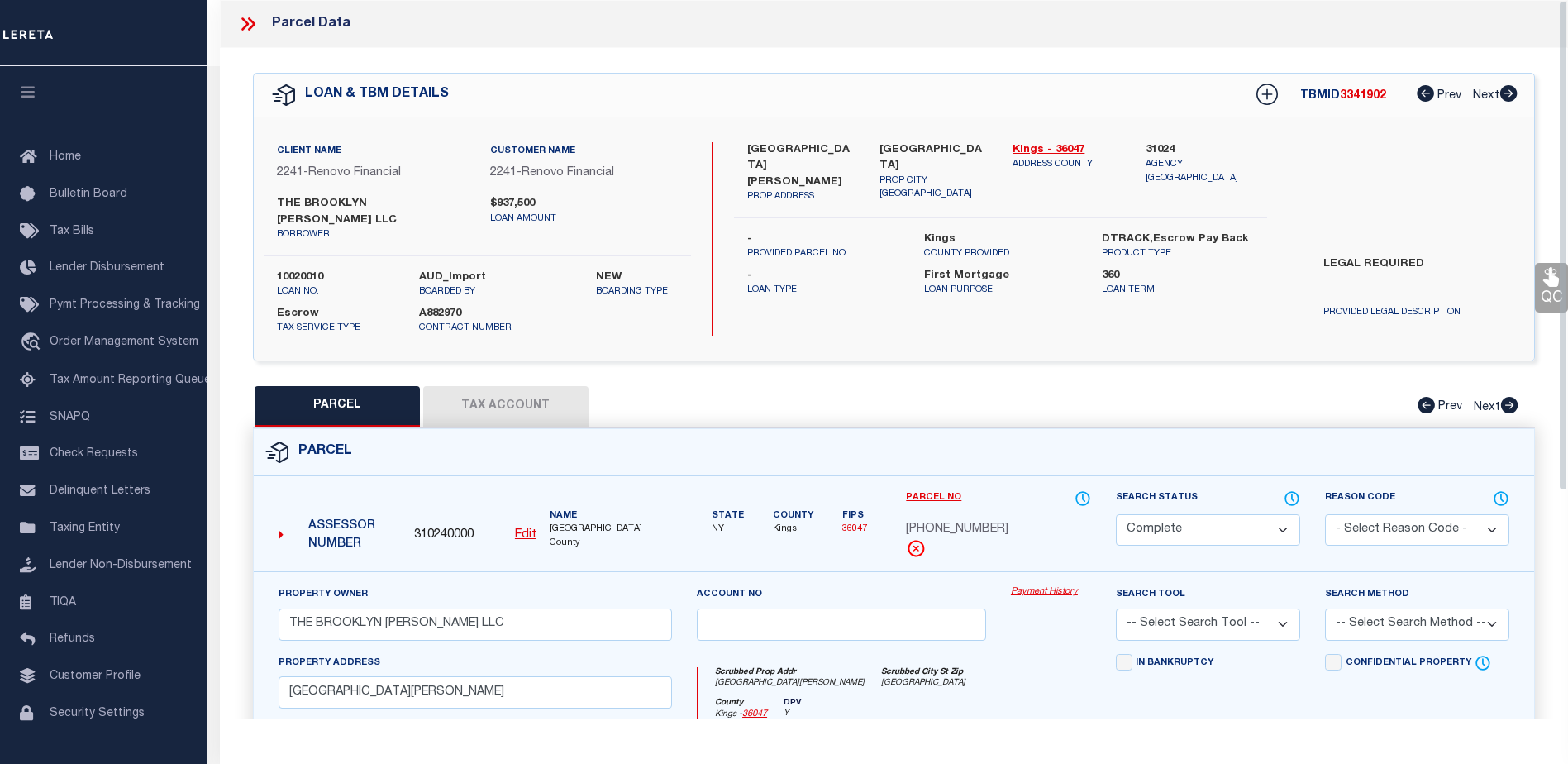
click at [1042, 585] on link "Payment History" at bounding box center [1050, 592] width 80 height 14
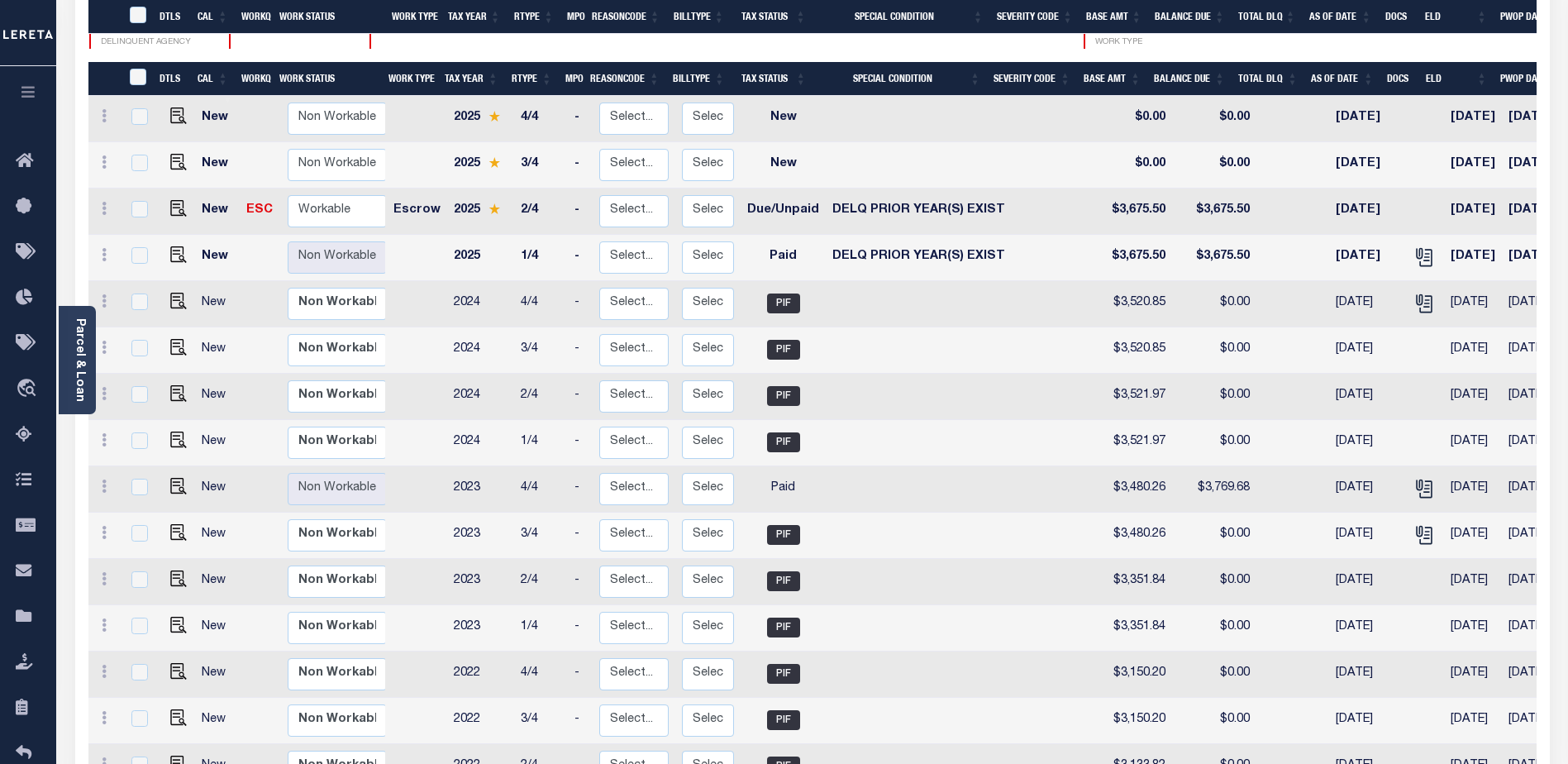
scroll to position [205, 0]
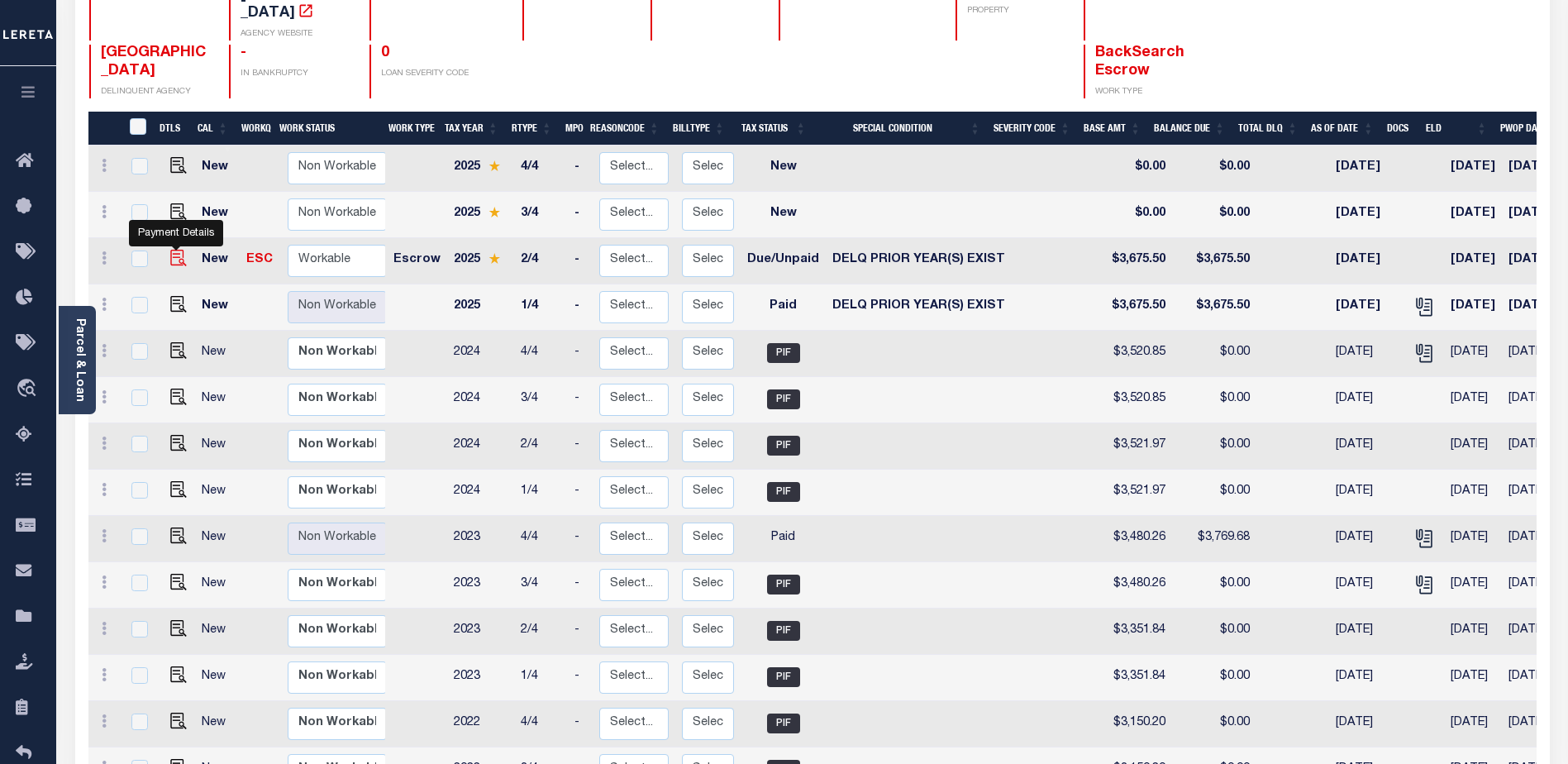
click at [174, 250] on img "" at bounding box center [178, 258] width 16 height 16
checkbox input "true"
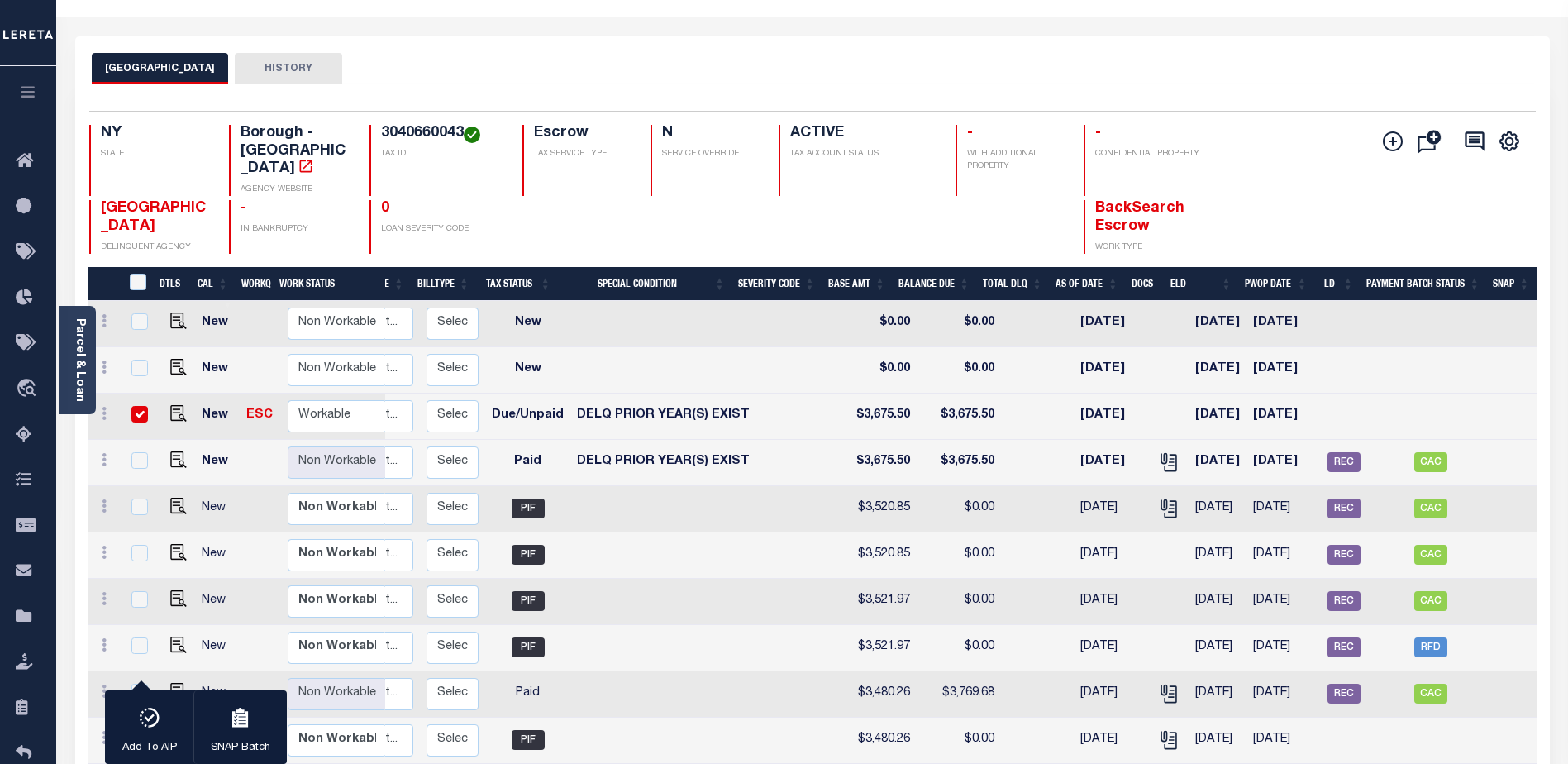
scroll to position [83, 0]
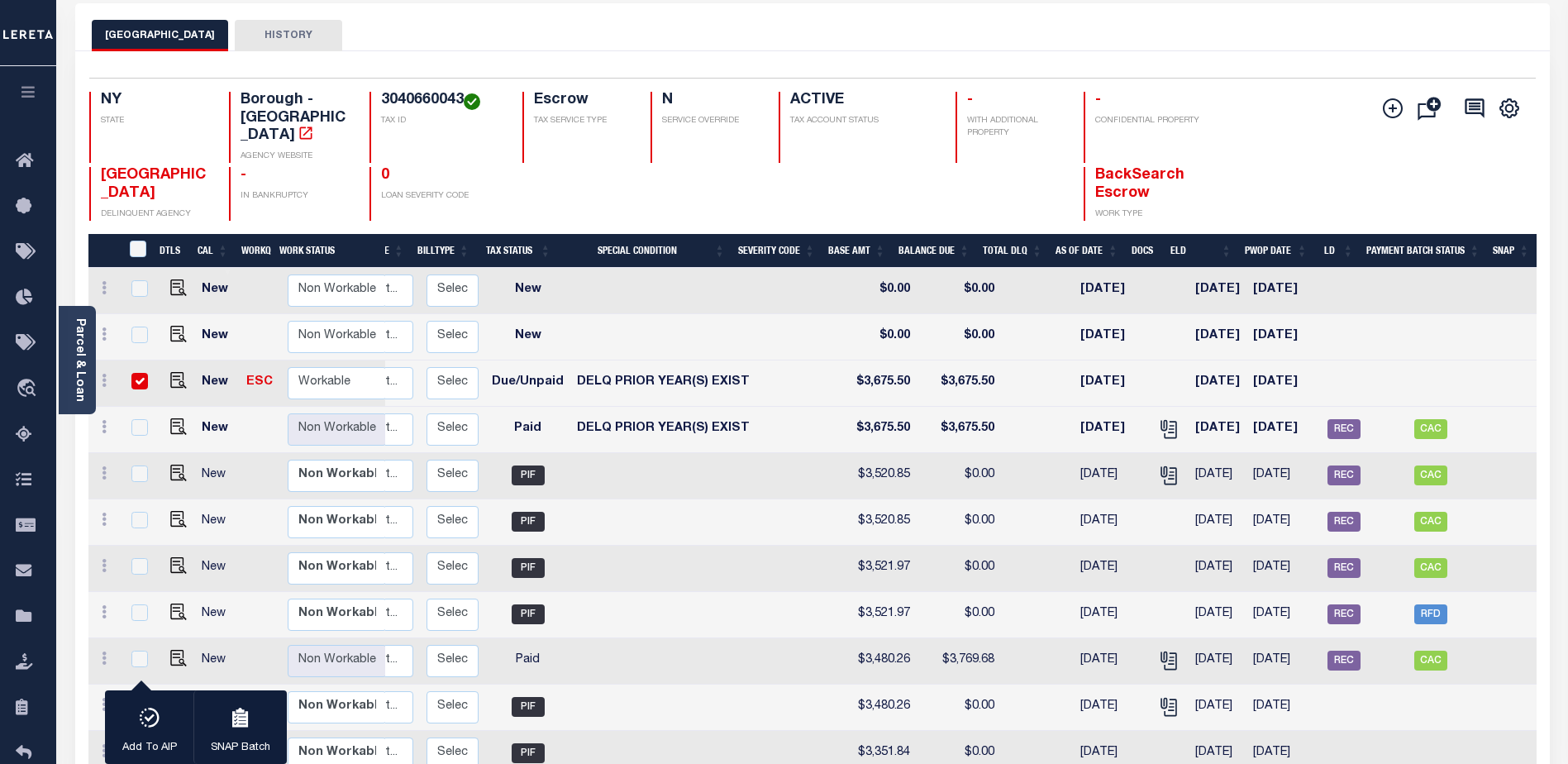
click at [131, 373] on input "checkbox" at bounding box center [139, 381] width 16 height 16
checkbox input "false"
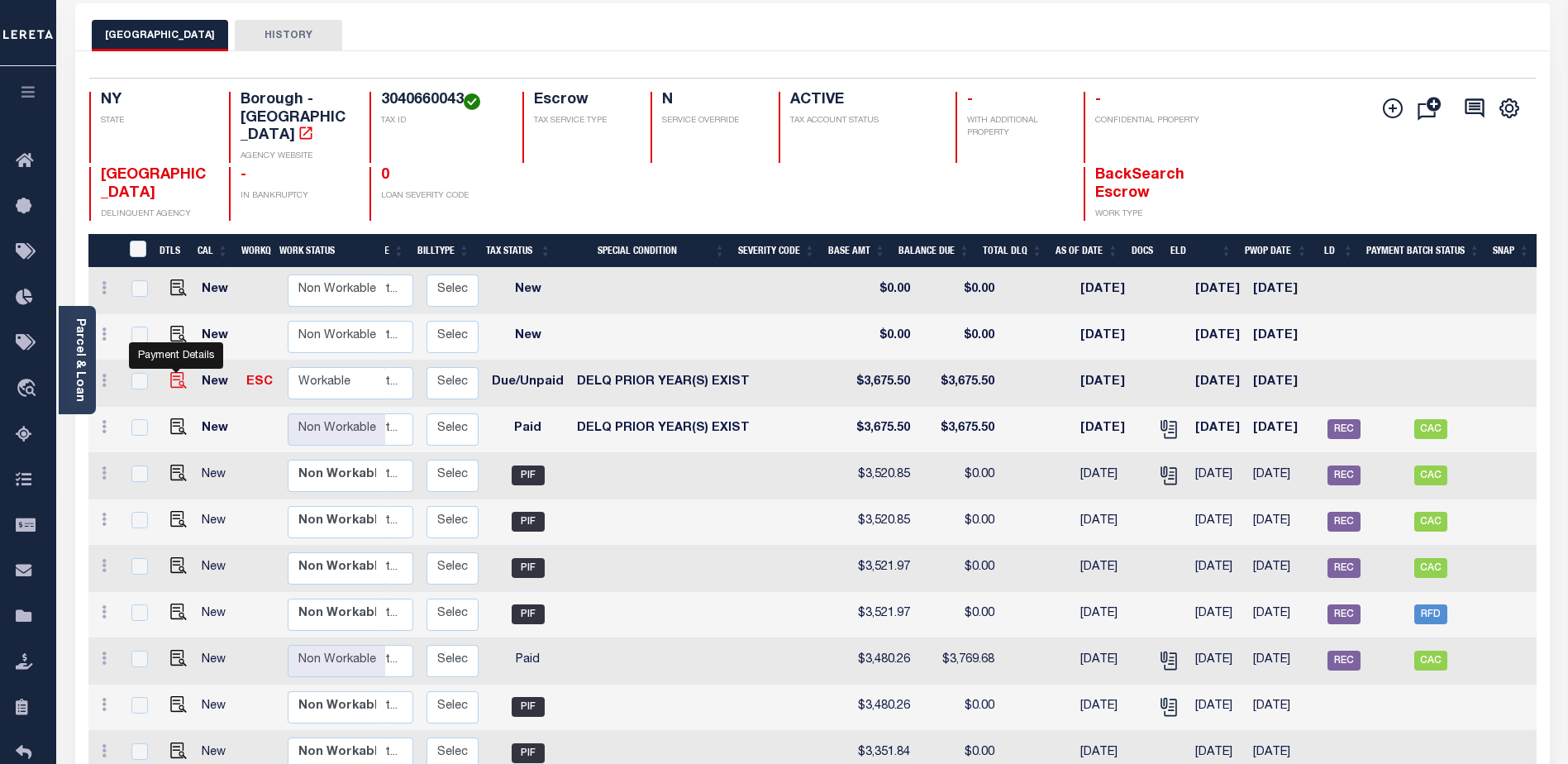
click at [178, 372] on img "" at bounding box center [178, 380] width 16 height 16
checkbox input "true"
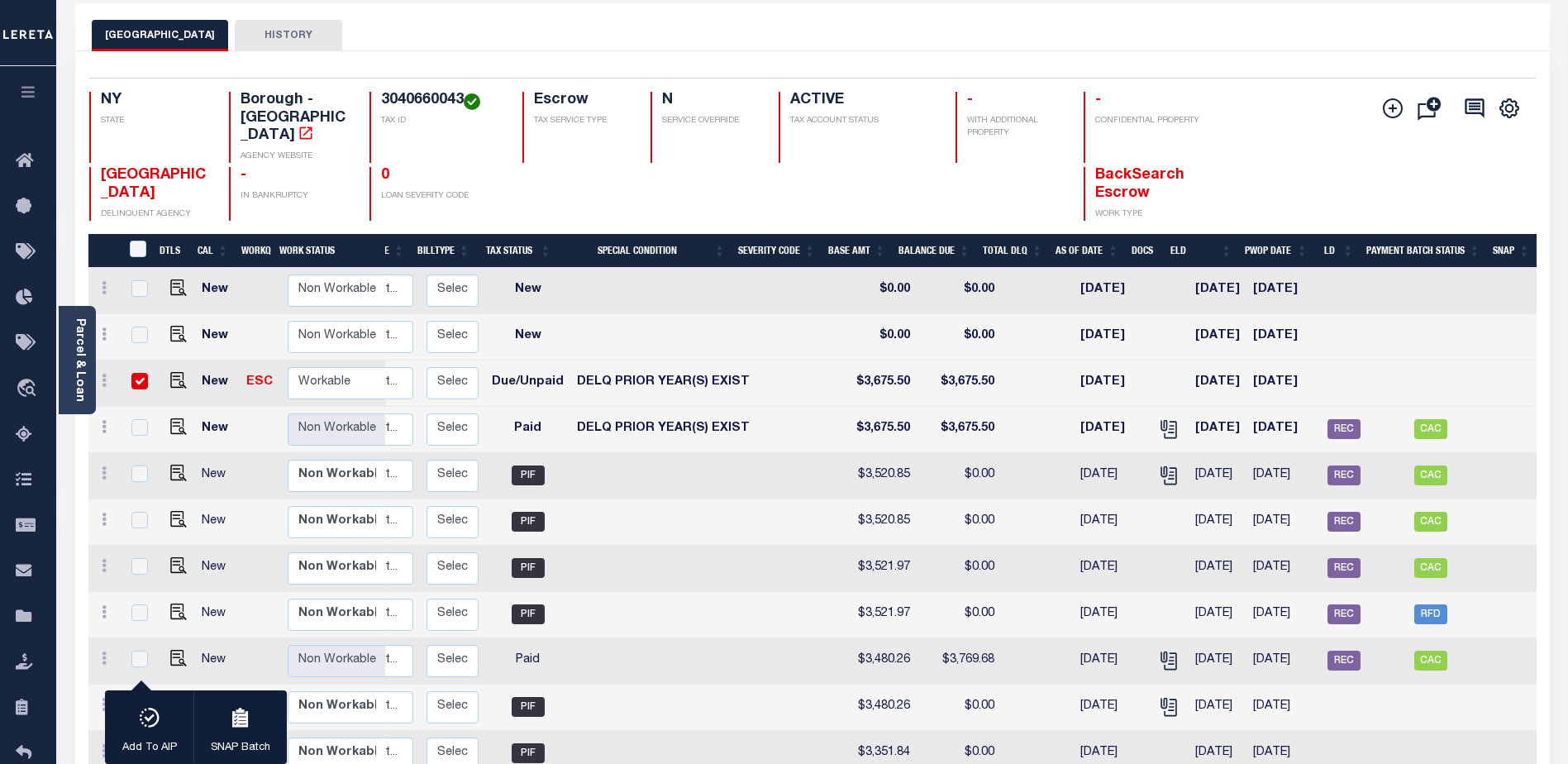
click at [141, 373] on input "checkbox" at bounding box center [139, 381] width 16 height 16
checkbox input "false"
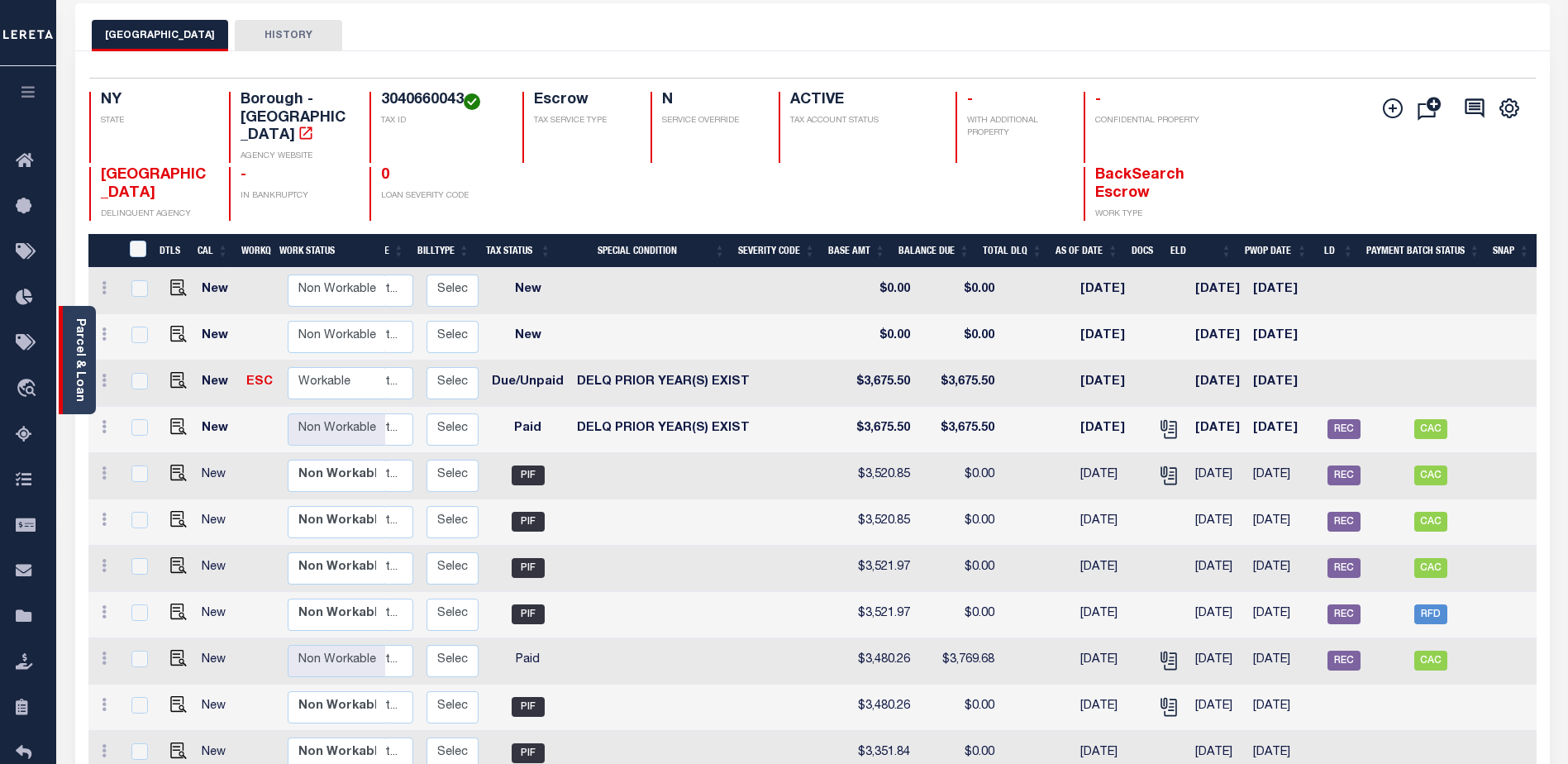
click at [74, 354] on link "Parcel & Loan" at bounding box center [79, 360] width 12 height 83
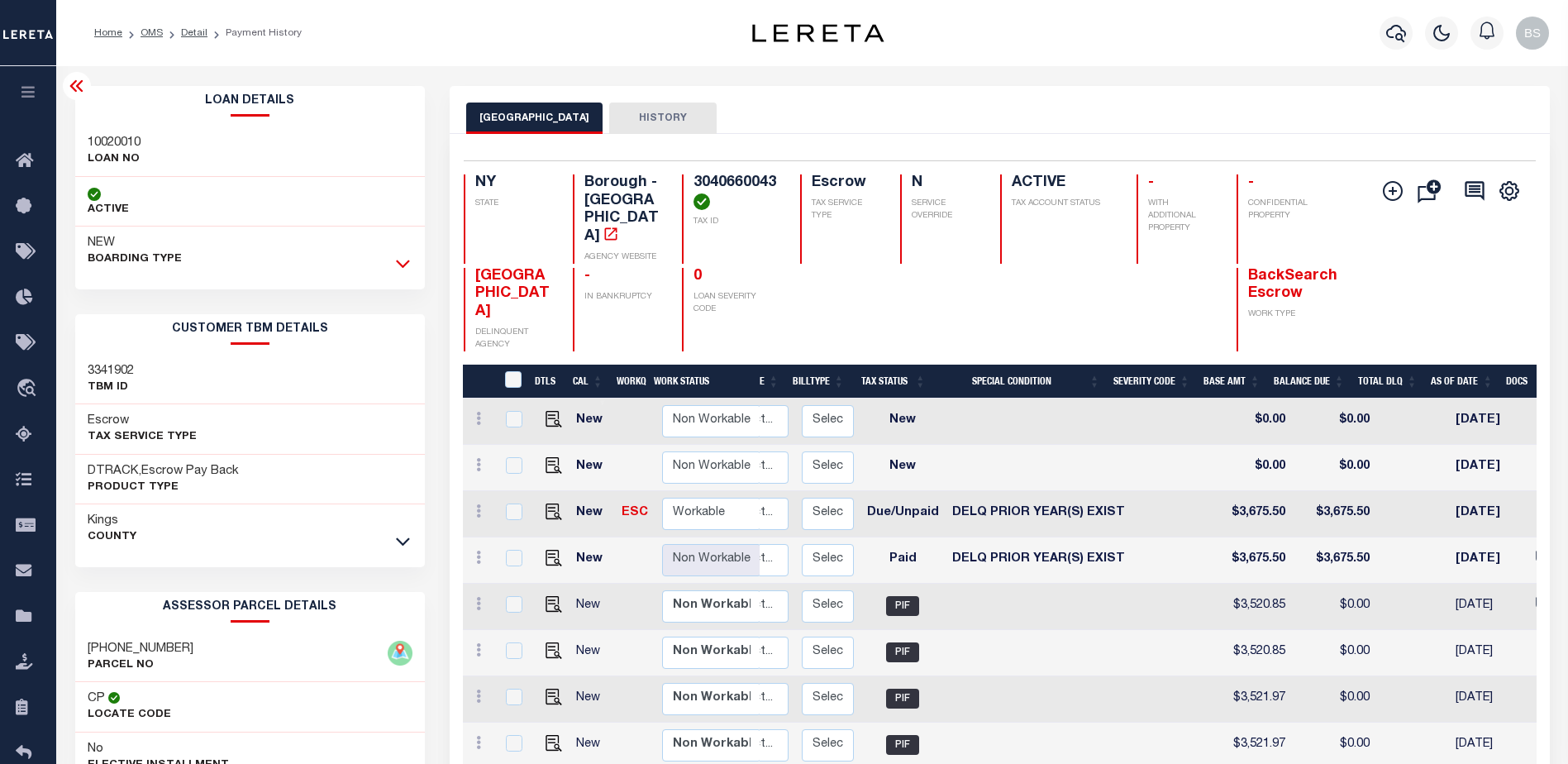
click at [402, 260] on icon at bounding box center [403, 264] width 14 height 17
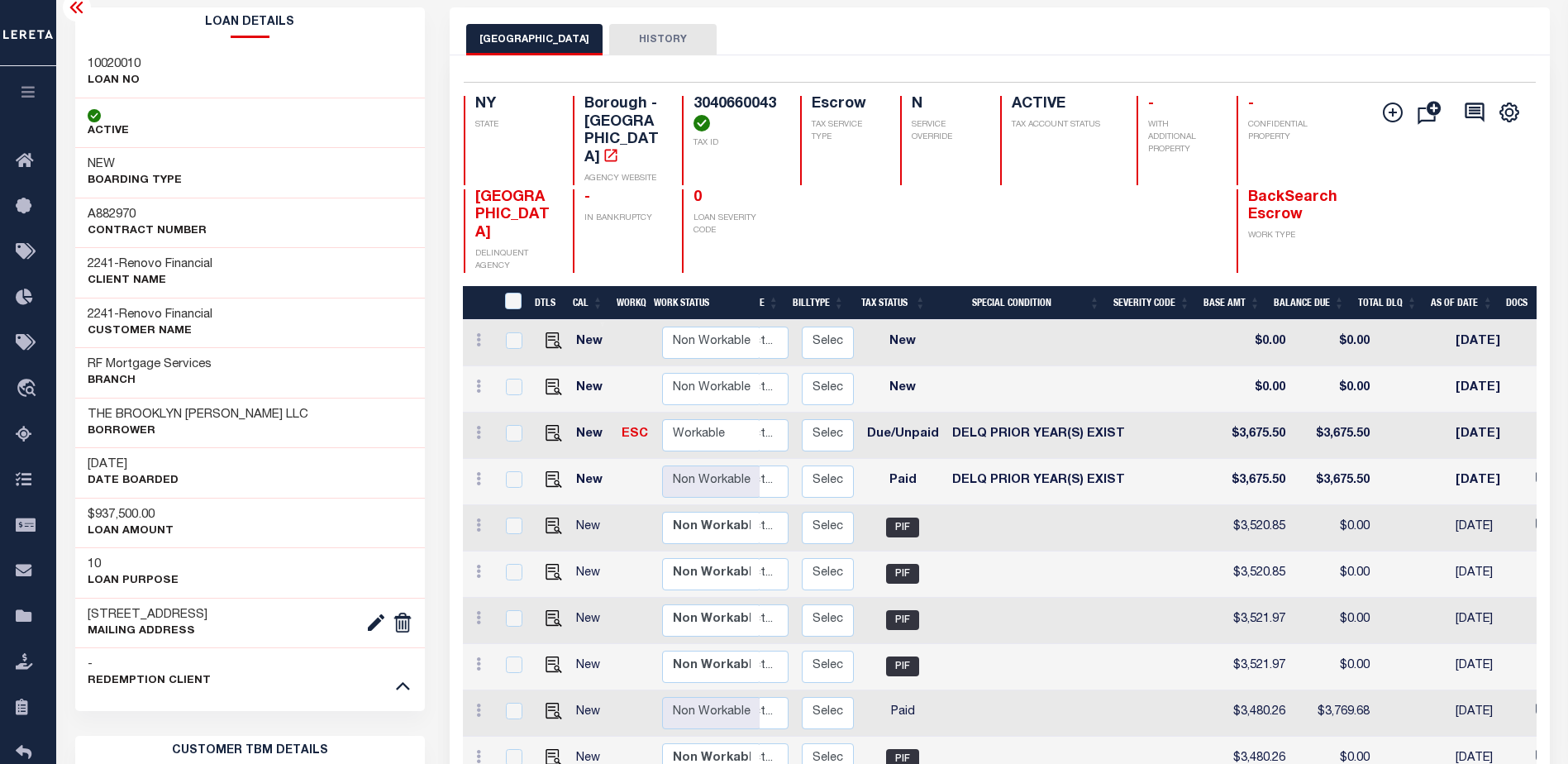
scroll to position [83, 0]
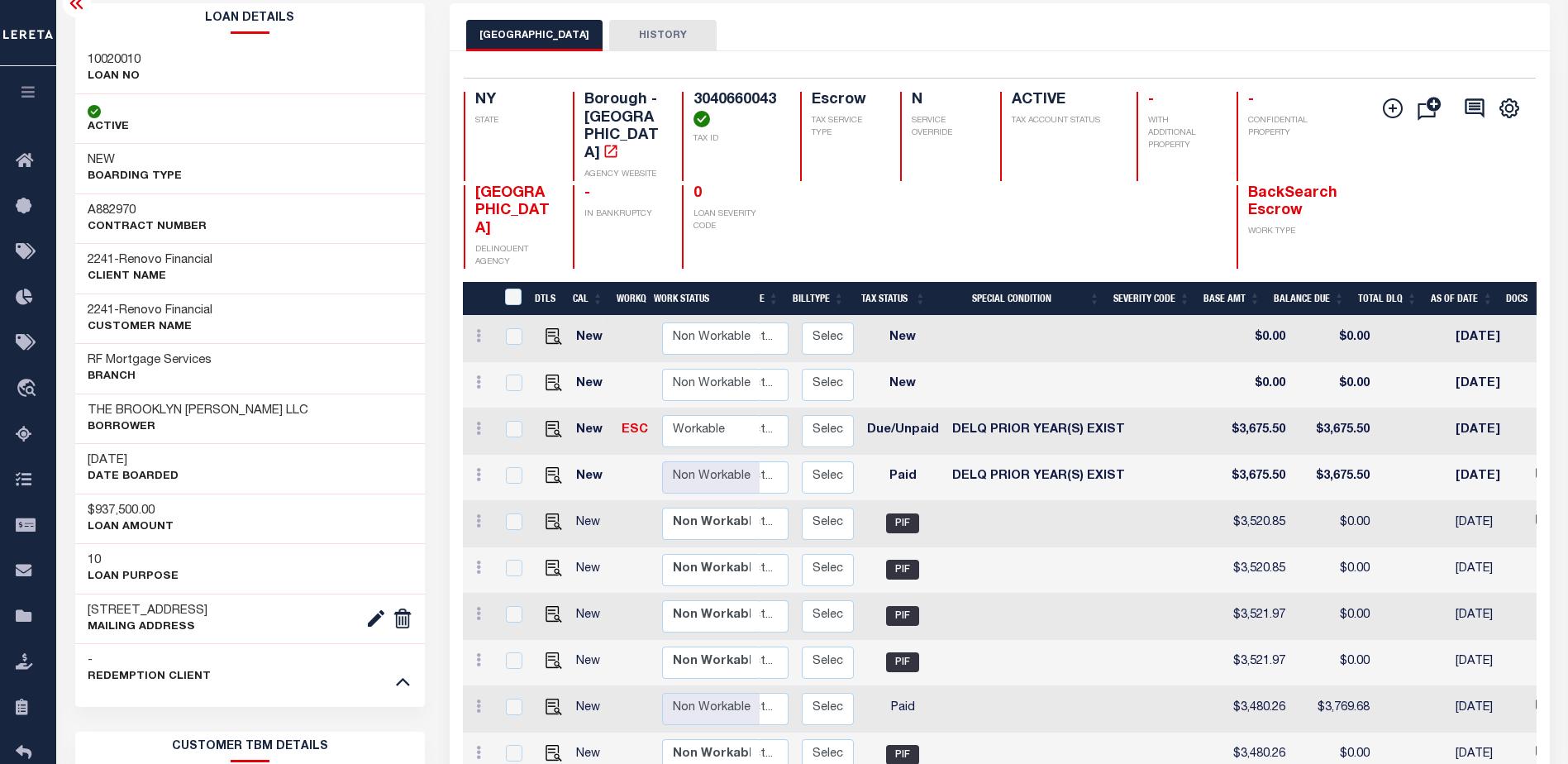
click at [77, 3] on icon at bounding box center [76, 3] width 14 height 12
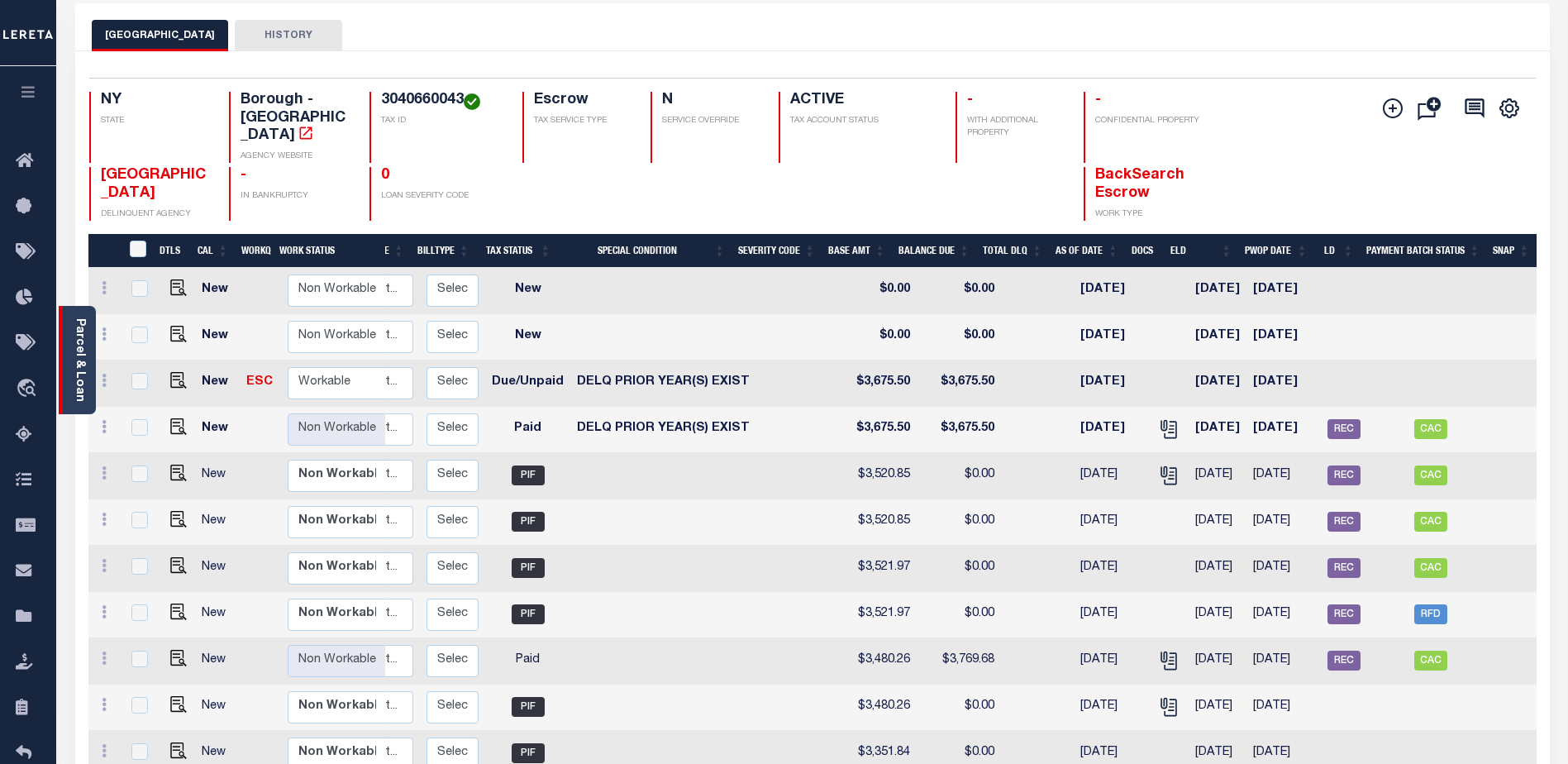
click at [84, 331] on link "Parcel & Loan" at bounding box center [79, 360] width 12 height 83
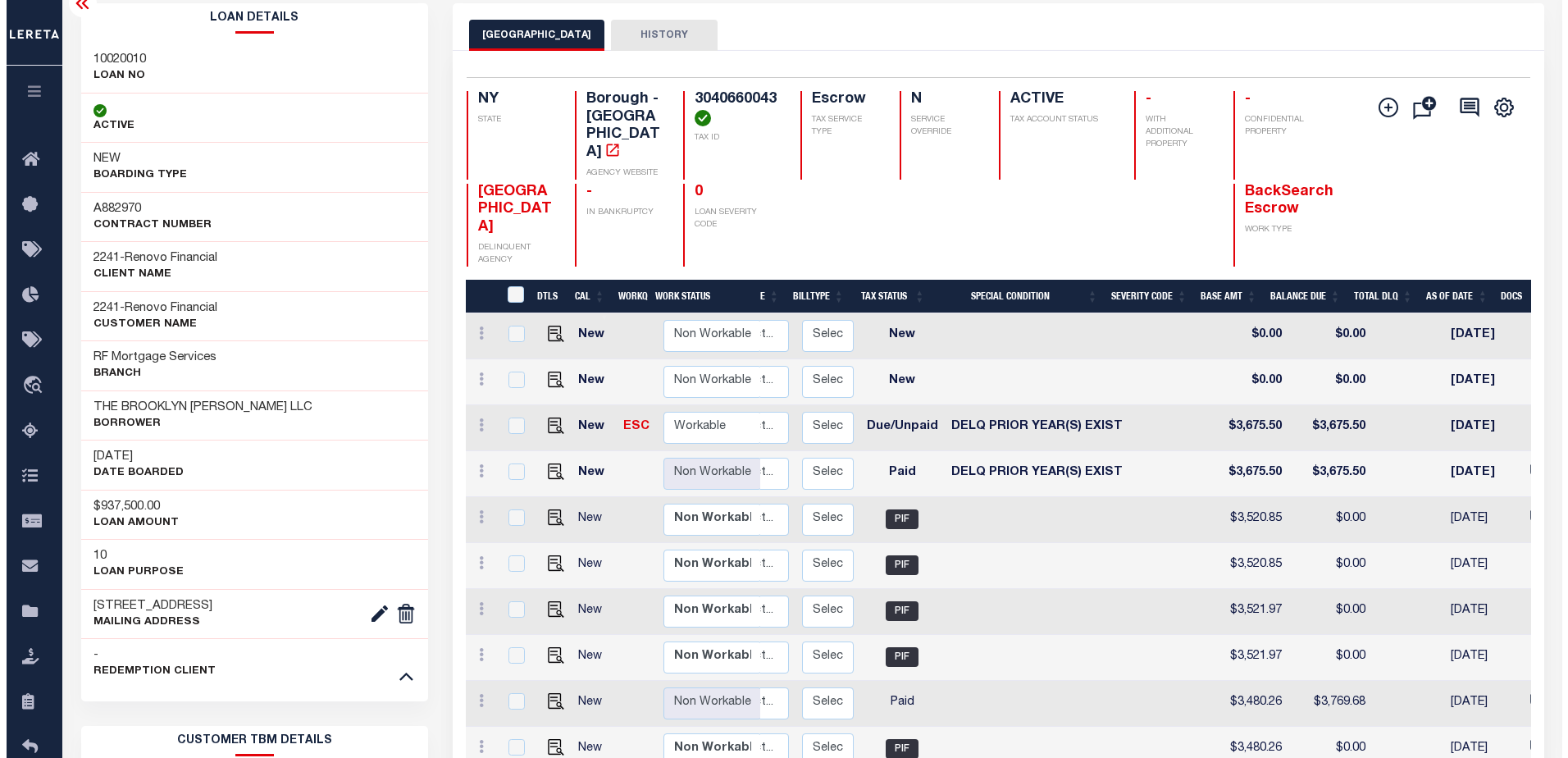
scroll to position [0, 0]
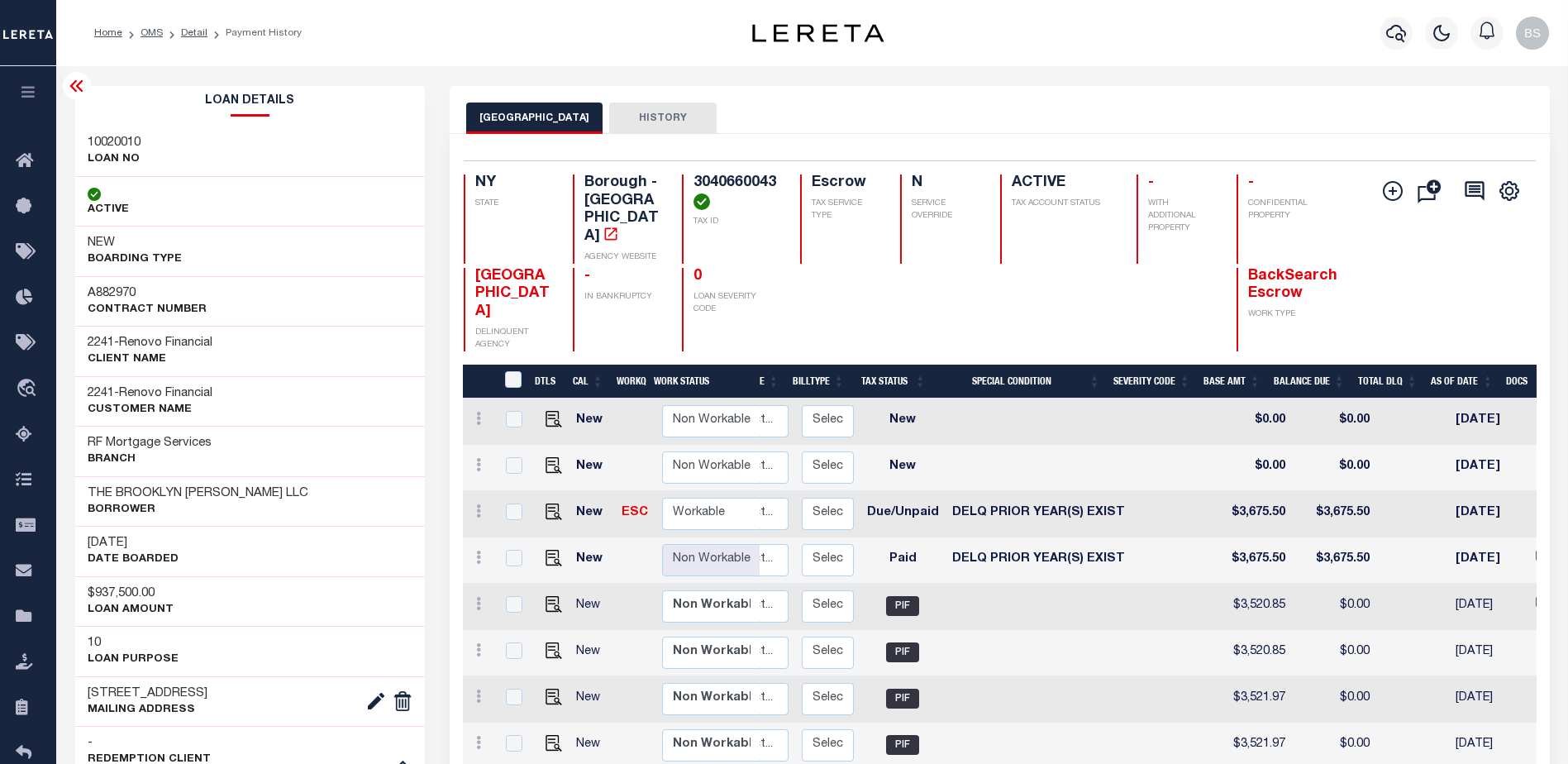
click at [74, 80] on icon at bounding box center [76, 86] width 20 height 20
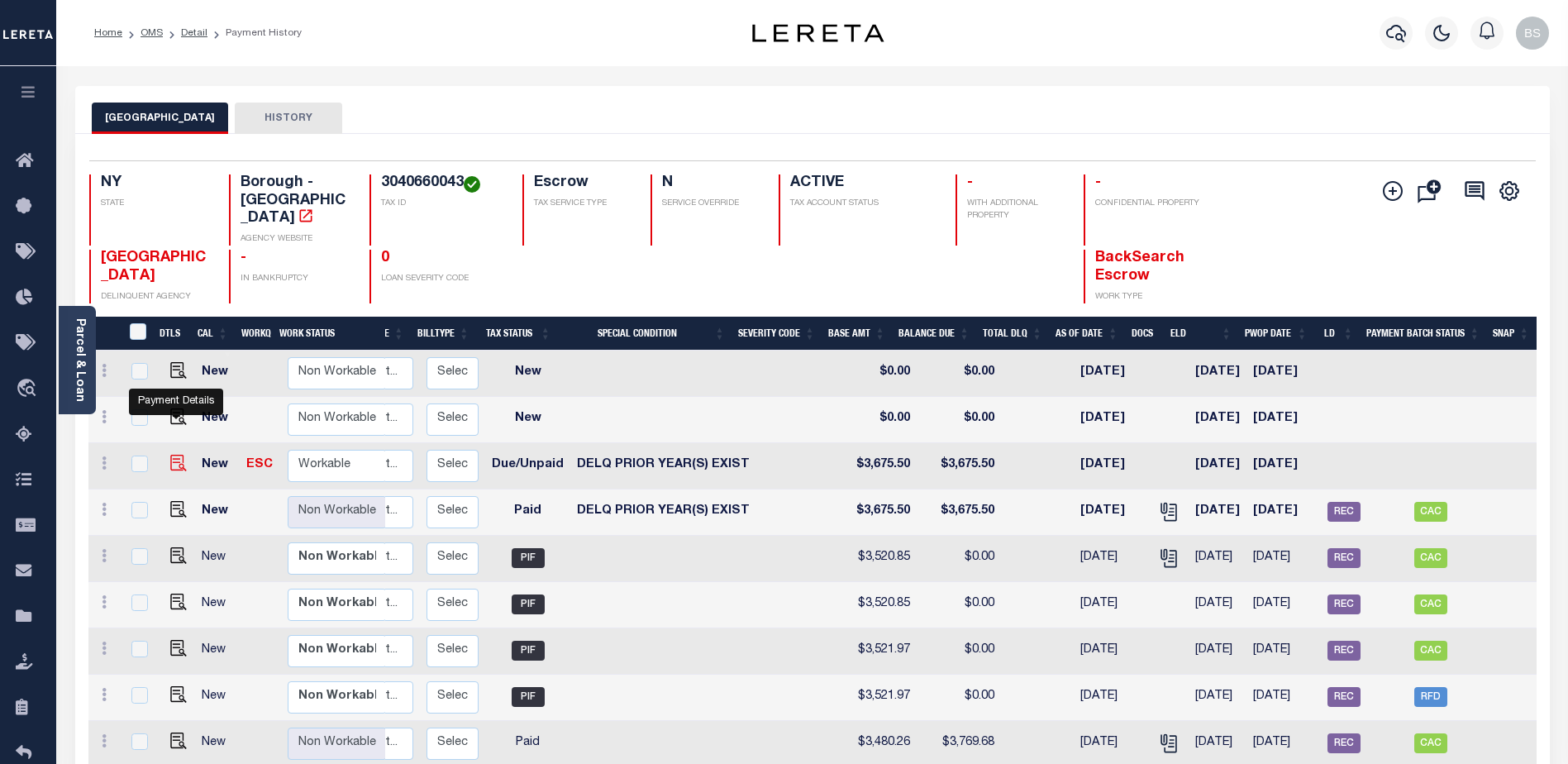
click at [174, 455] on img "" at bounding box center [178, 463] width 16 height 16
checkbox input "true"
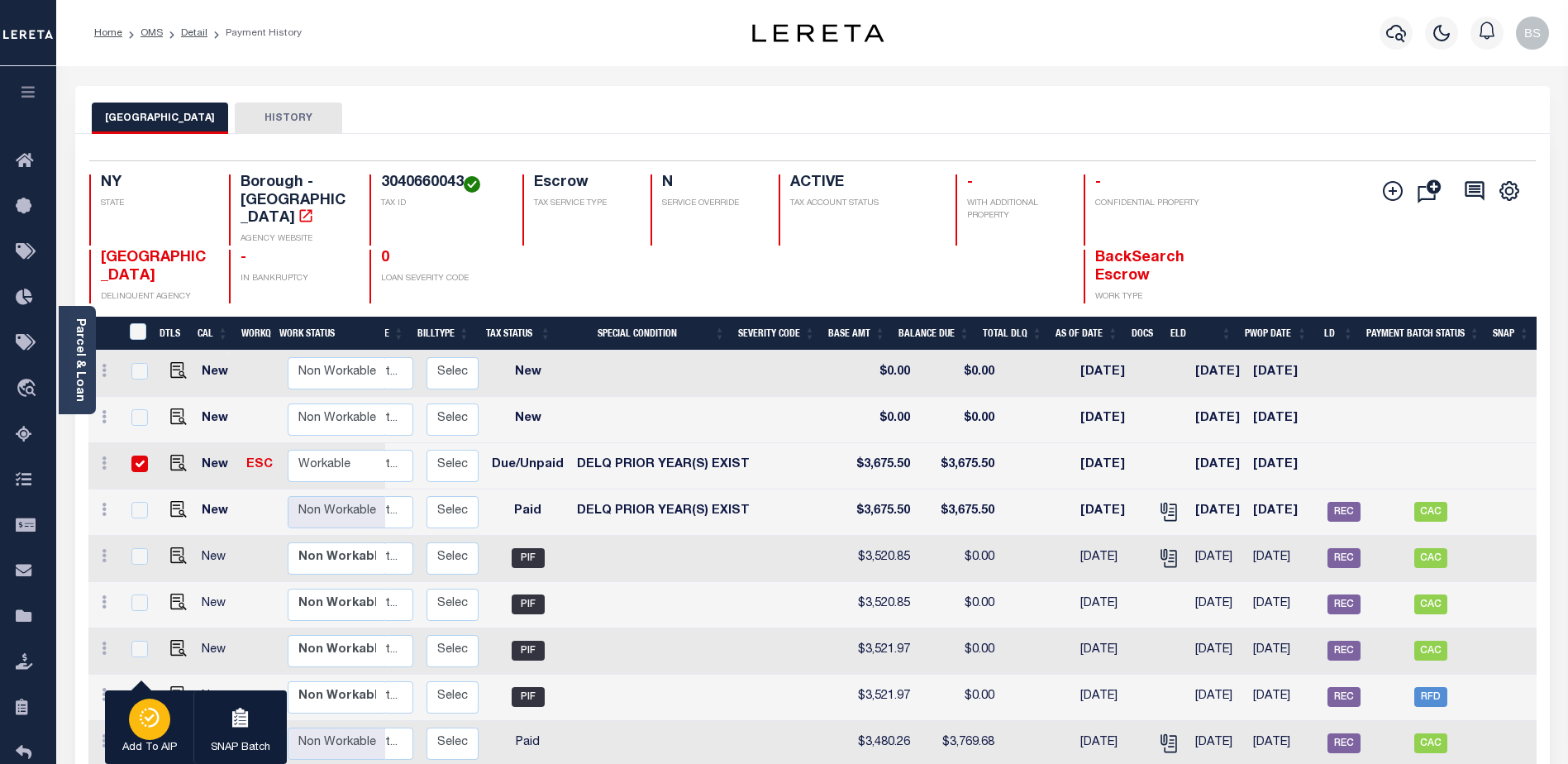
click at [153, 717] on icon "button" at bounding box center [151, 718] width 8 height 8
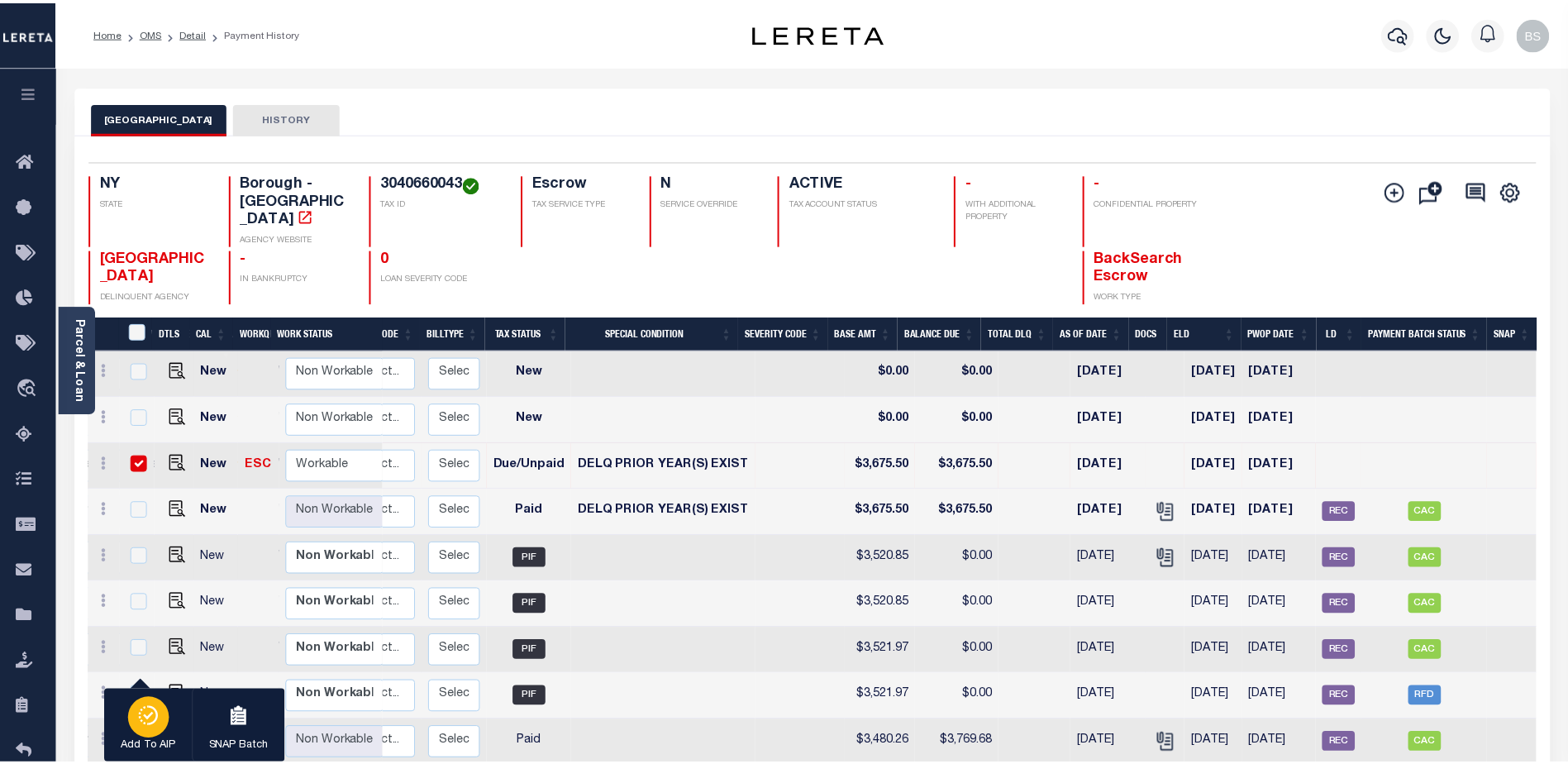
scroll to position [0, 243]
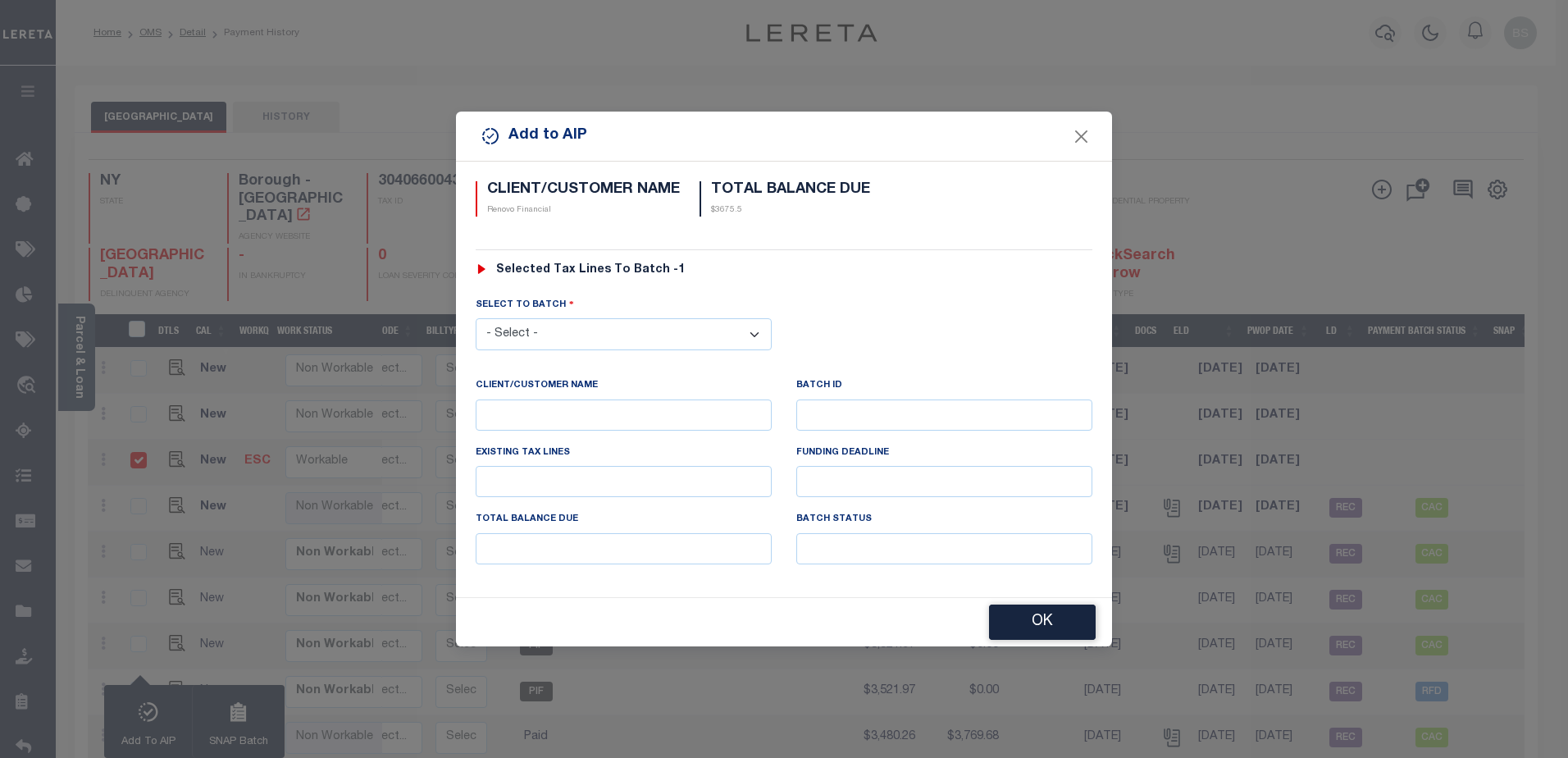
click at [756, 333] on select "- Select - 42380 42965 43235 43299 43683 44436 44450 44938 45028 45180 45253 45…" at bounding box center [624, 333] width 296 height 32
select select "46088"
click at [476, 318] on select "- Select - 42380 42965 43235 43299 43683 44436 44450 44938 45028 45180 45253 45…" at bounding box center [624, 333] width 296 height 32
click at [1033, 625] on button "OK" at bounding box center [1042, 623] width 106 height 35
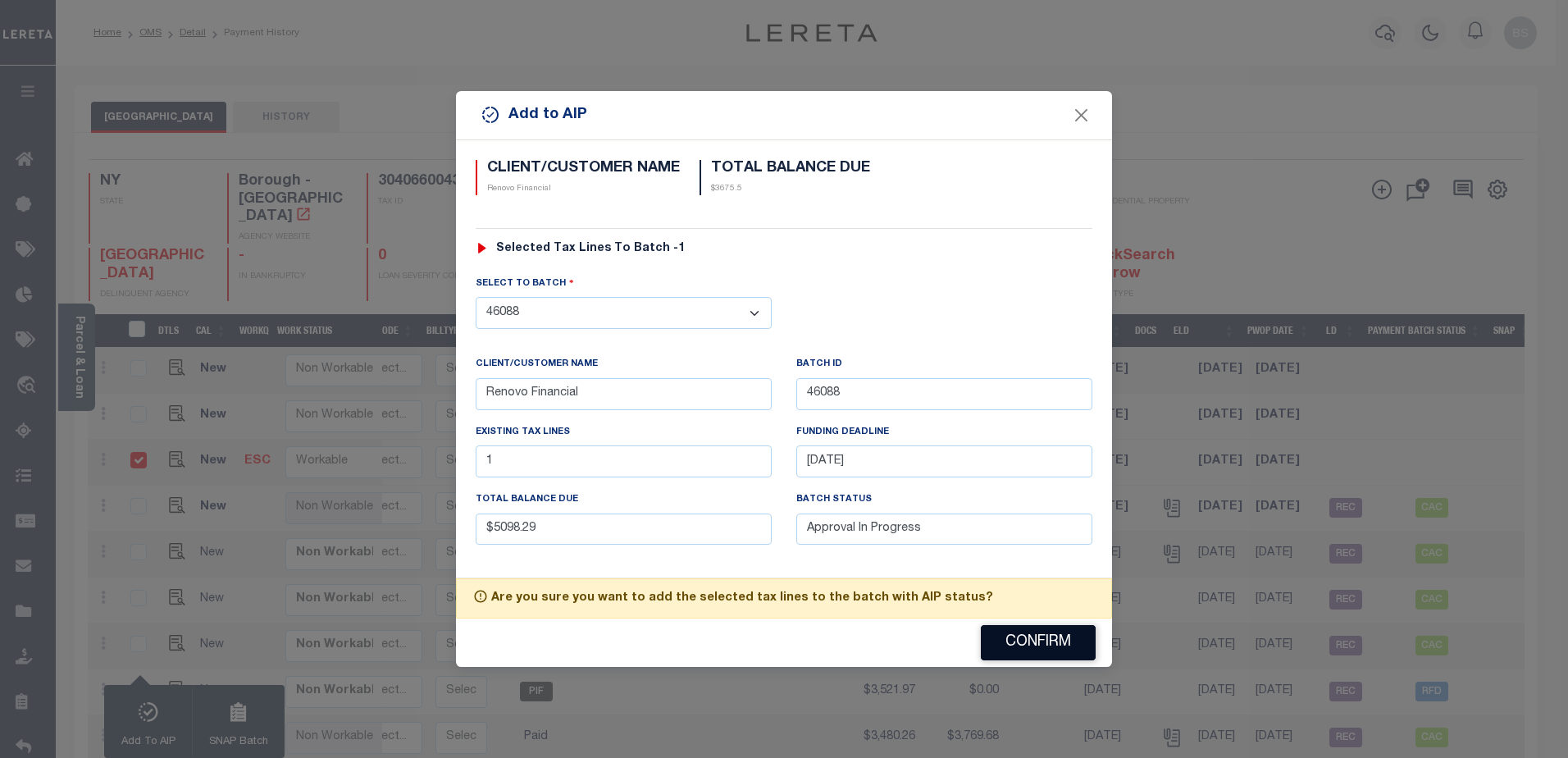
click at [1007, 643] on button "Confirm" at bounding box center [1038, 642] width 115 height 35
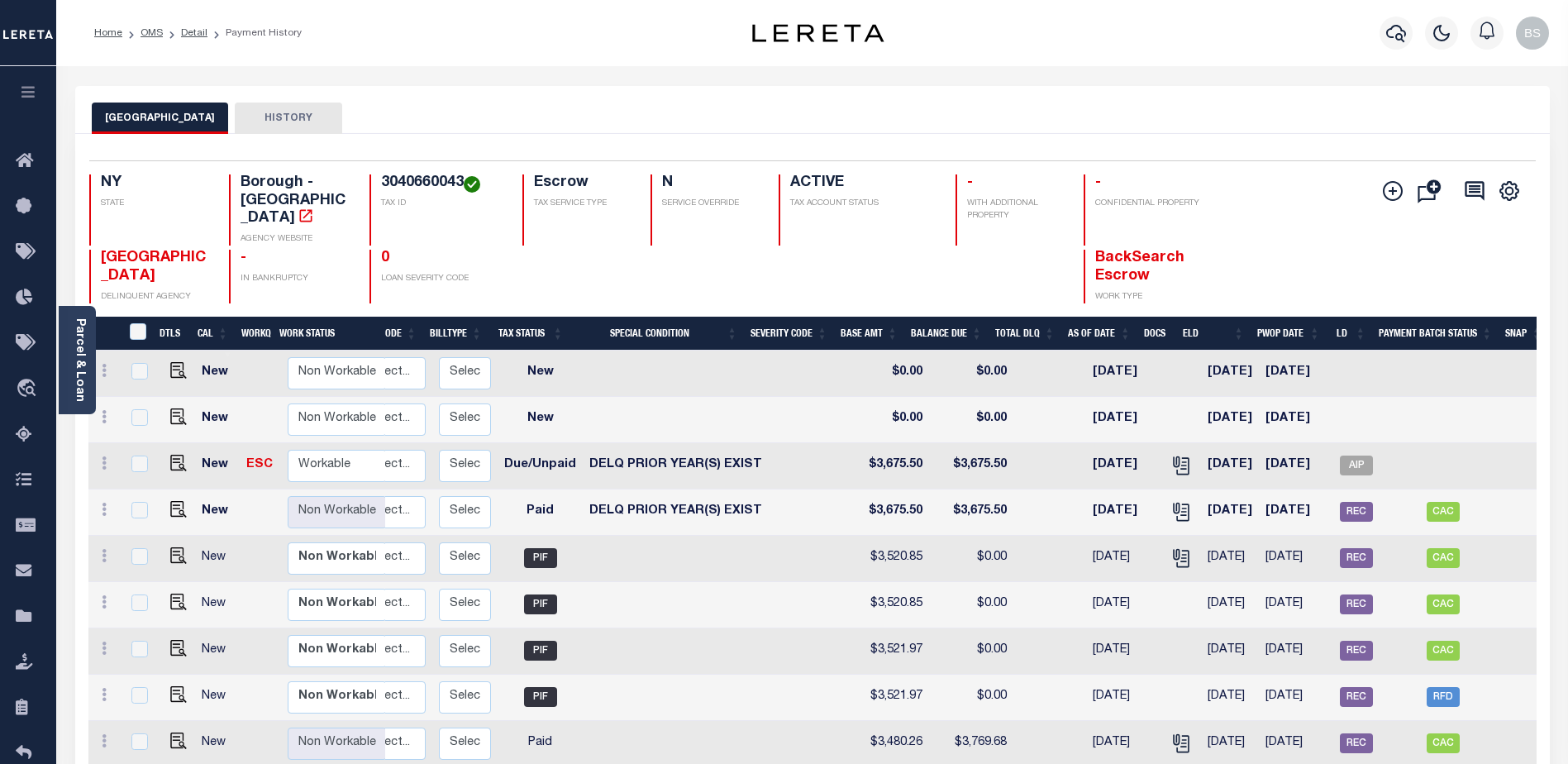
click at [68, 312] on div "Parcel & Loan" at bounding box center [77, 360] width 38 height 108
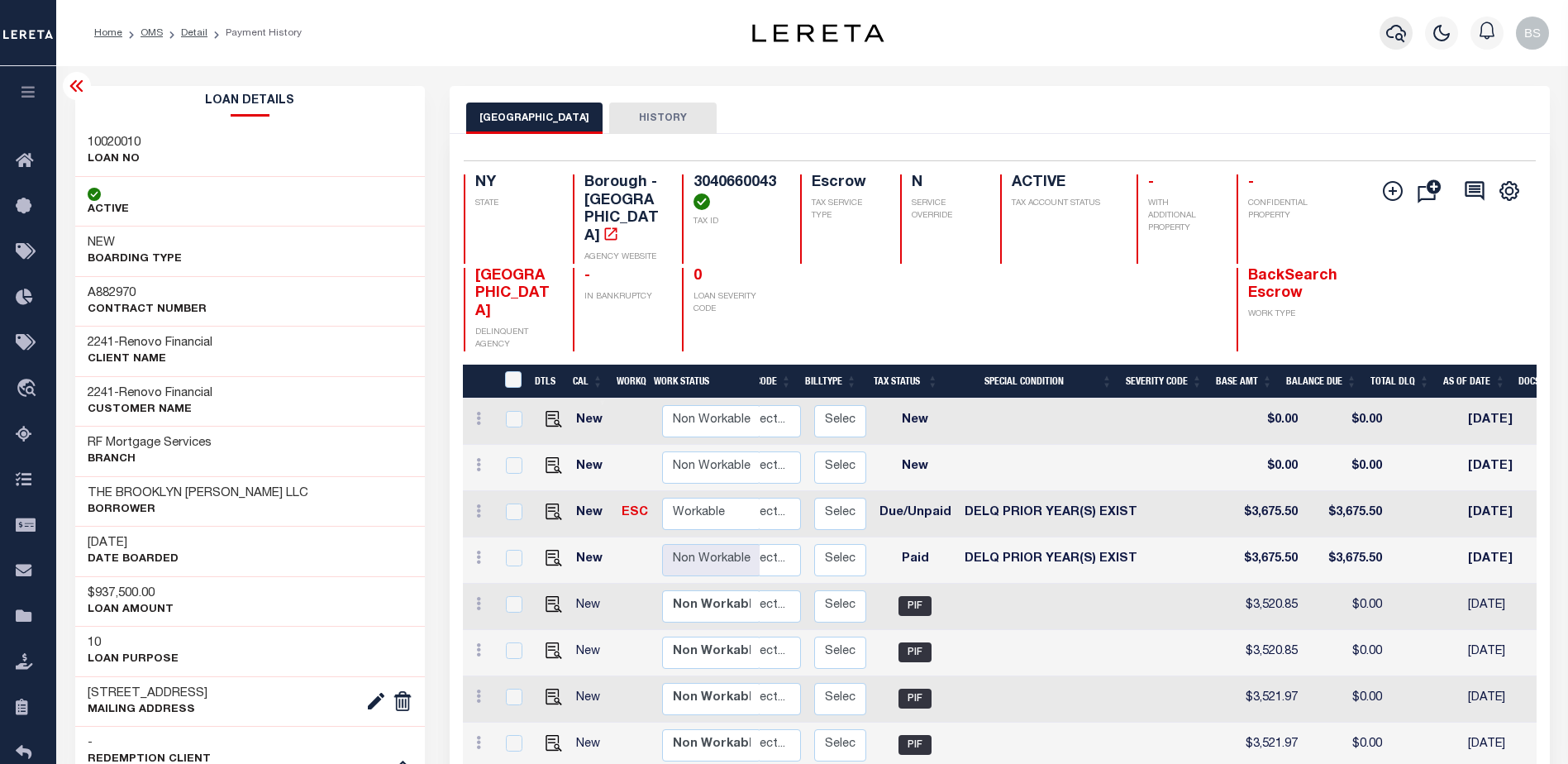
click at [1392, 30] on icon "button" at bounding box center [1396, 34] width 20 height 17
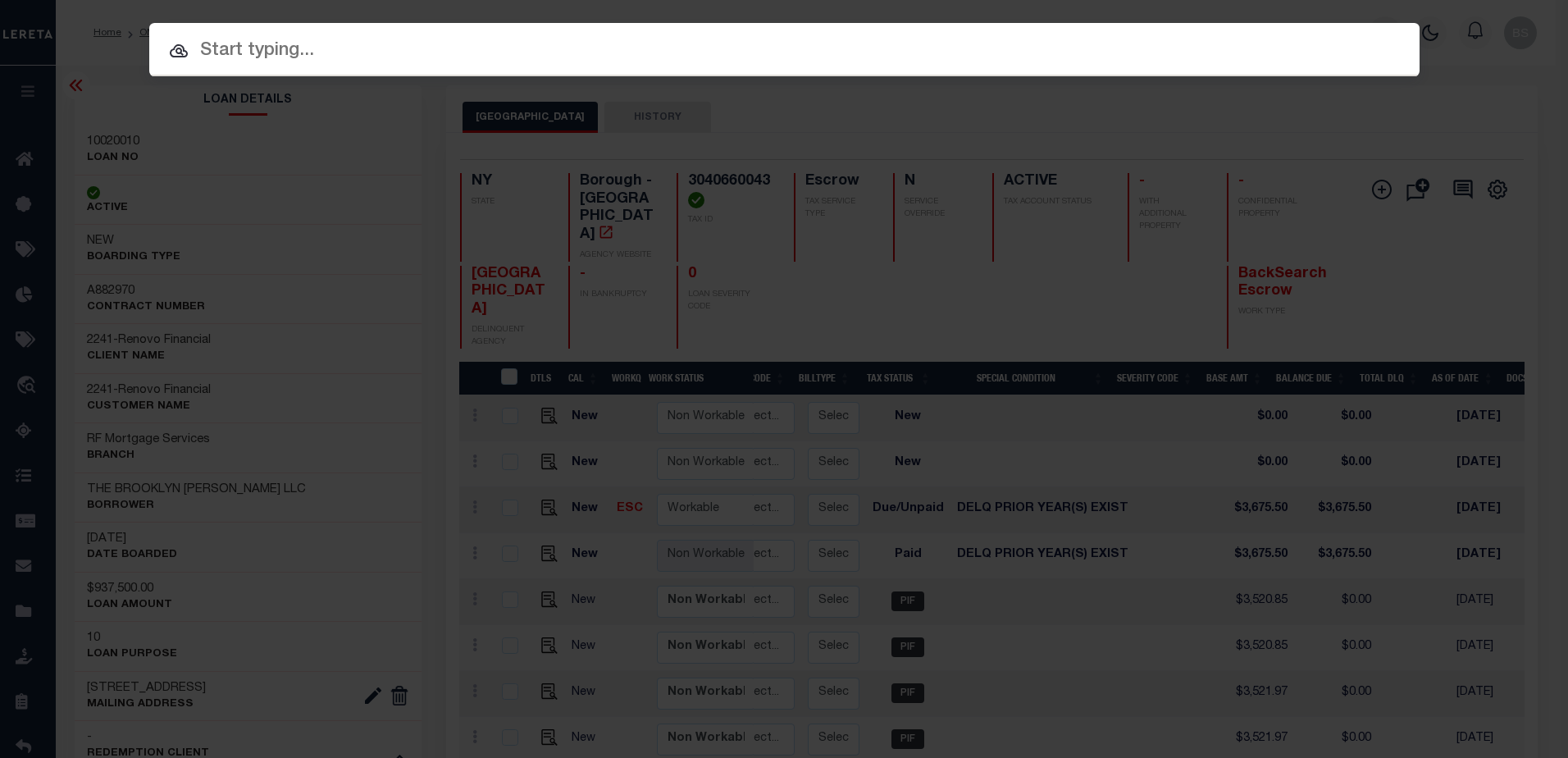
click at [347, 43] on input "text" at bounding box center [784, 52] width 1270 height 29
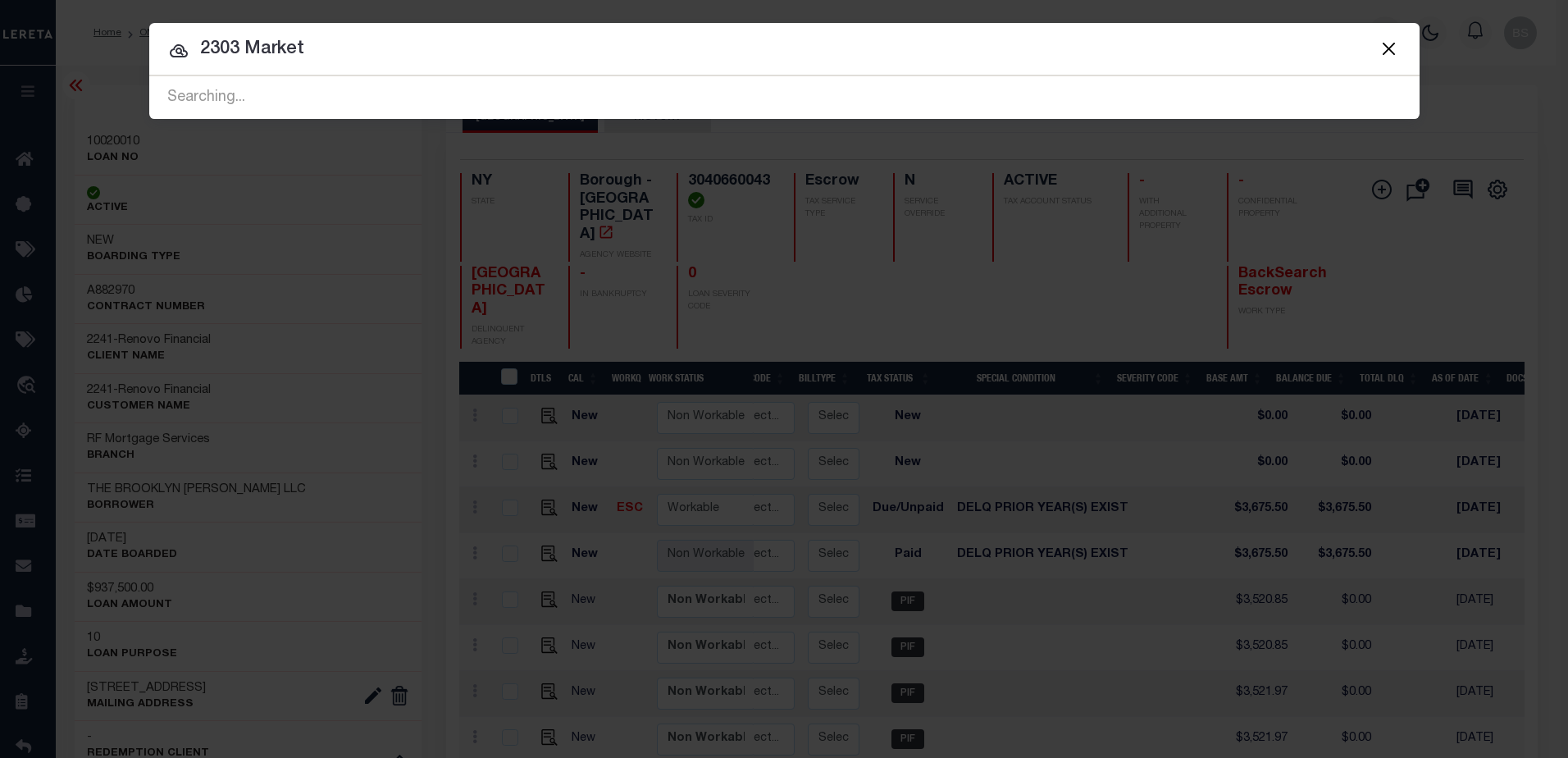
type input "2303 Market"
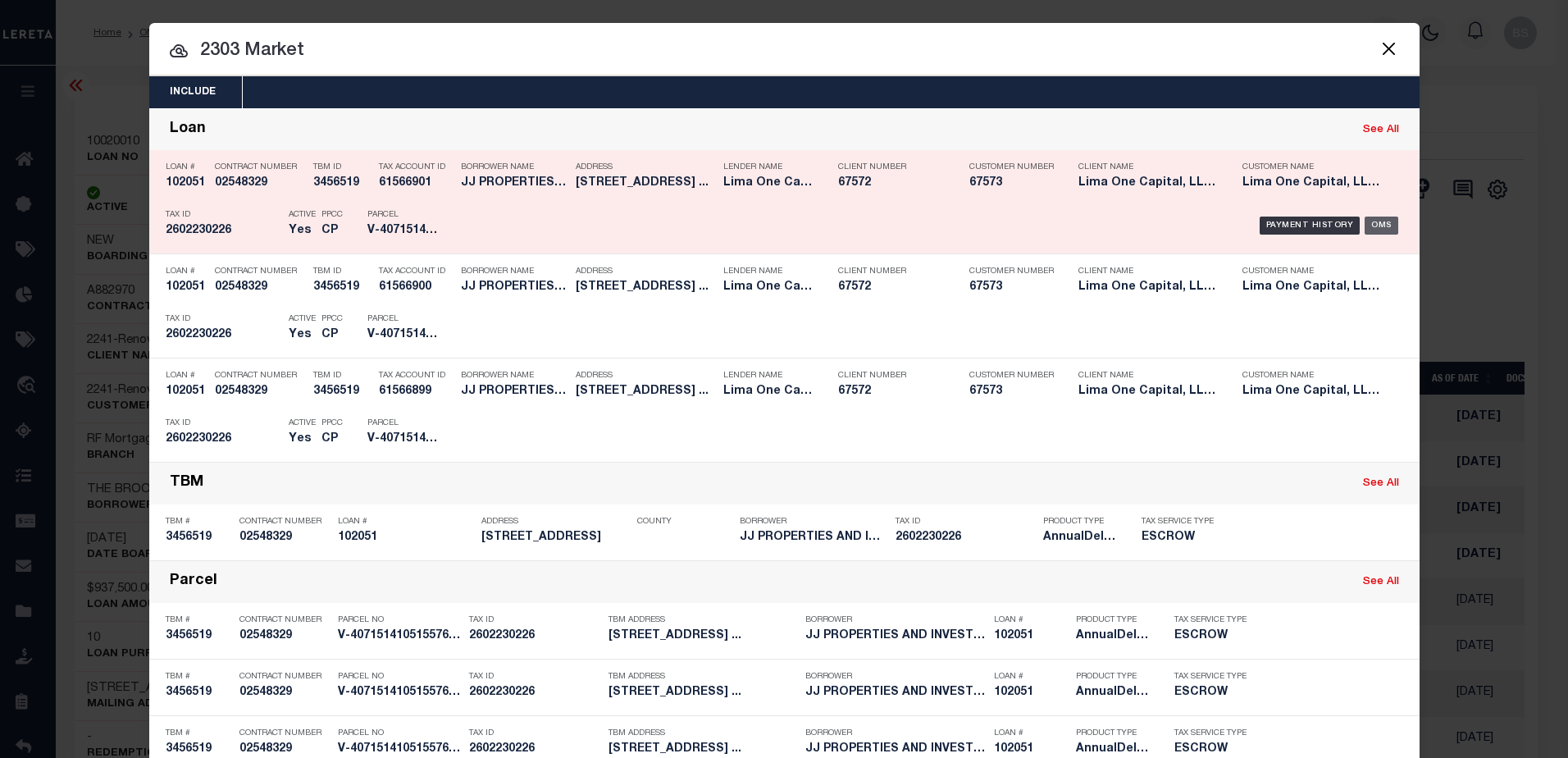
click at [1380, 226] on div "OMS" at bounding box center [1381, 225] width 34 height 18
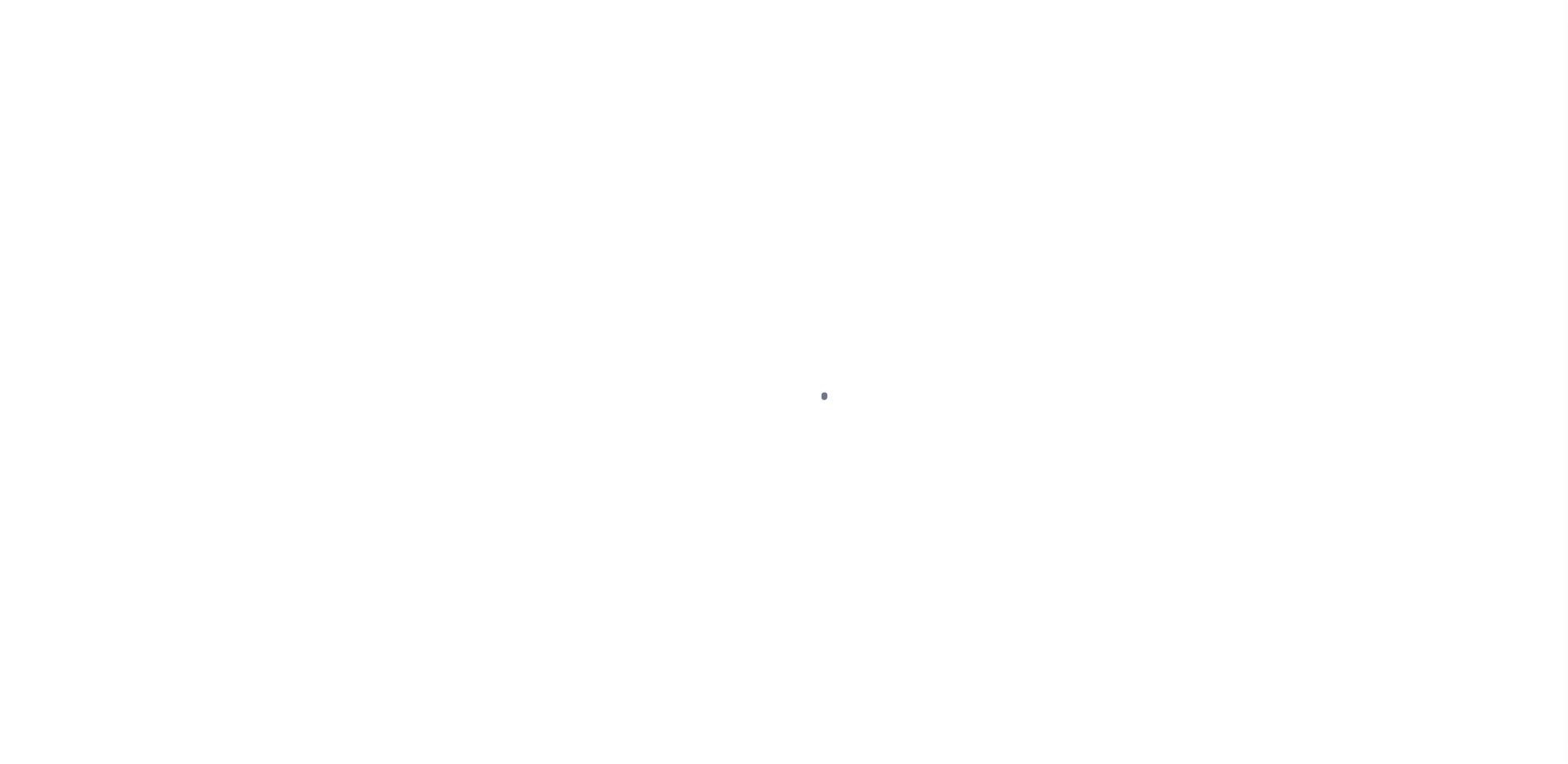
select select "DUE"
select select "18"
select select "DUE"
select select "18"
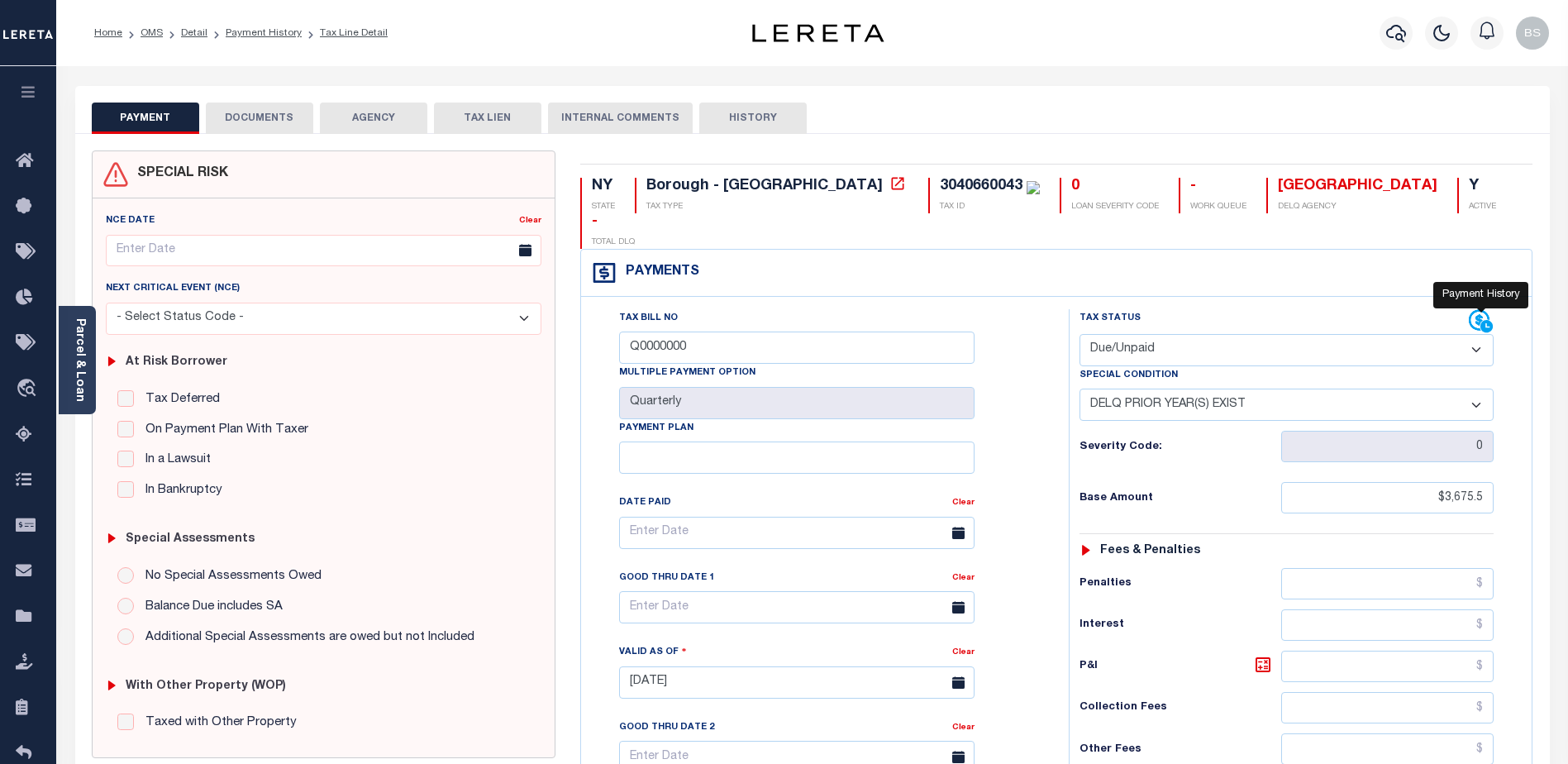
click at [1485, 320] on icon at bounding box center [1488, 326] width 14 height 14
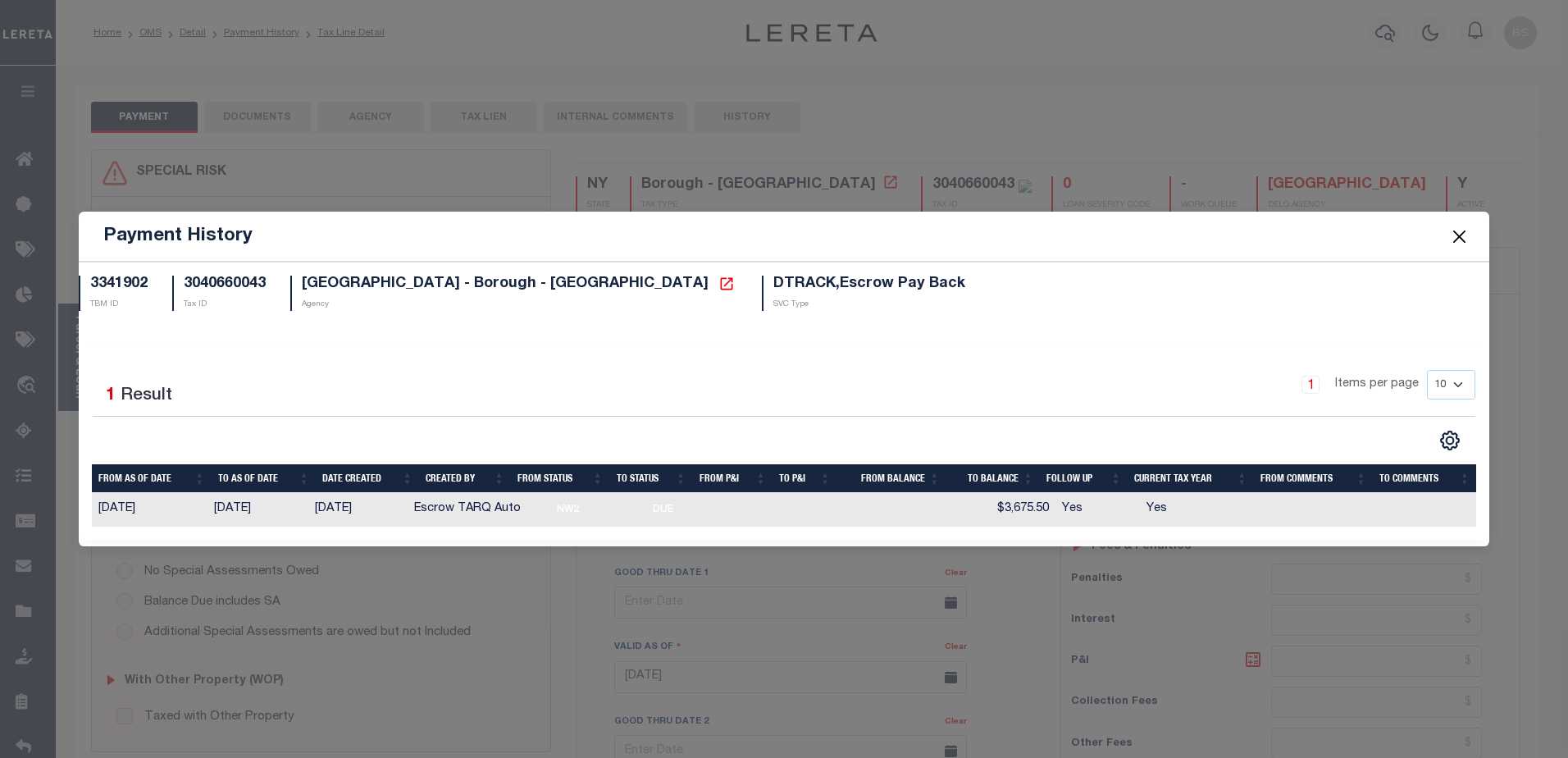
click at [1457, 234] on button "Close" at bounding box center [1459, 236] width 21 height 21
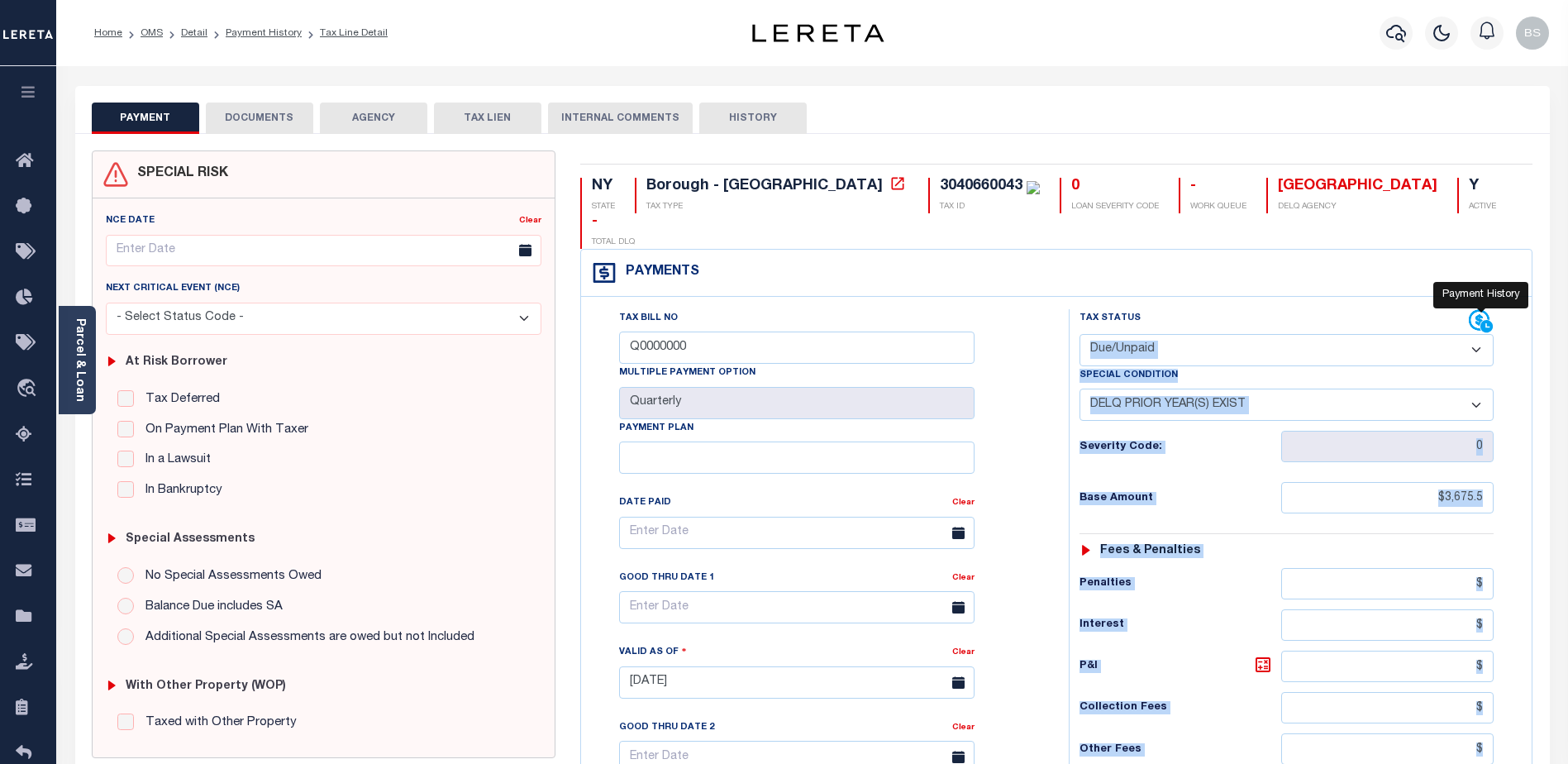
click at [1480, 309] on icon at bounding box center [1482, 322] width 25 height 25
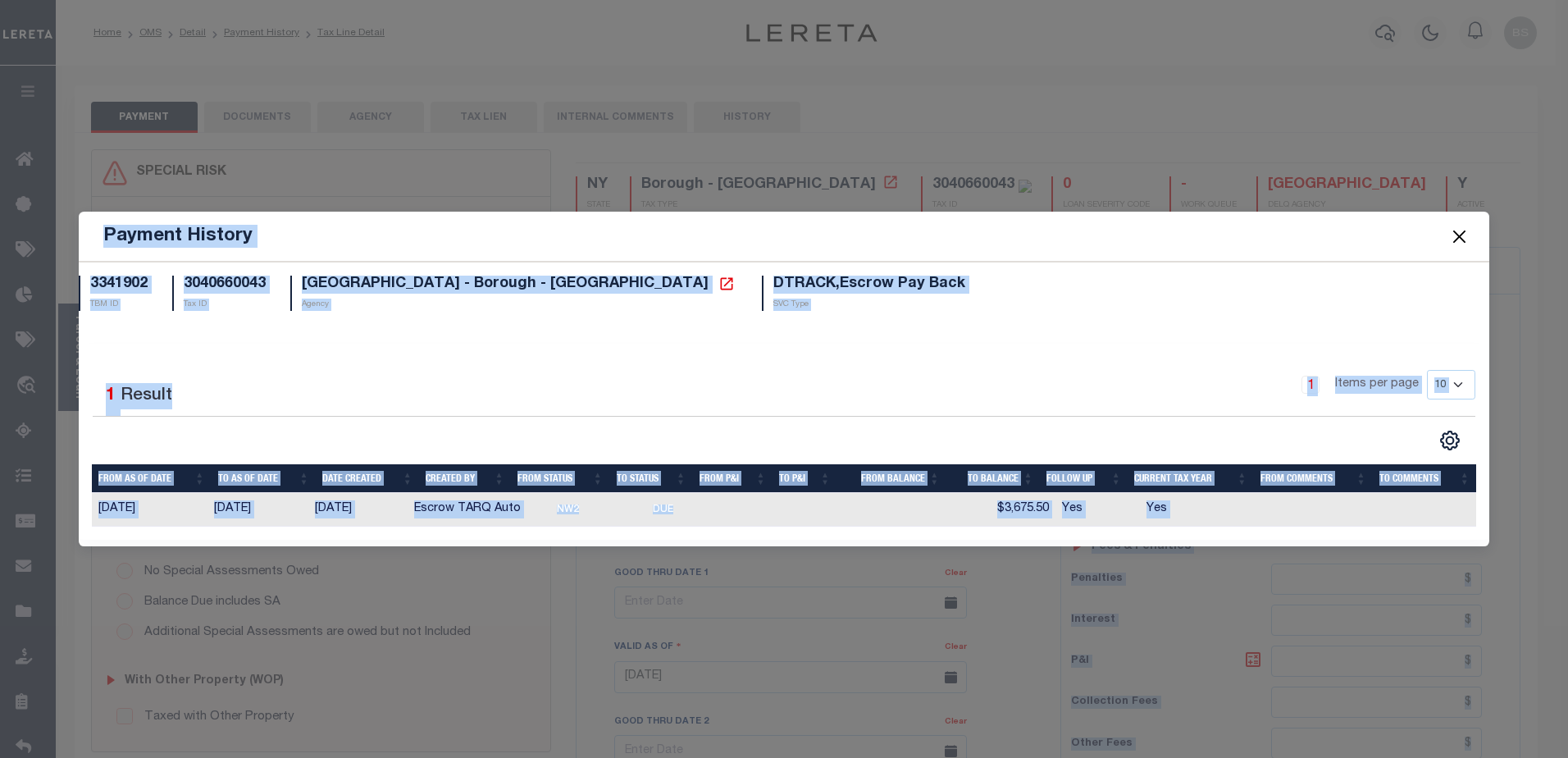
click at [1085, 303] on div "3341902 TBM ID 3040660043 Tax ID BROOKLYN CITY - Borough - NY Agency DTRACK,Esc…" at bounding box center [784, 303] width 1436 height 55
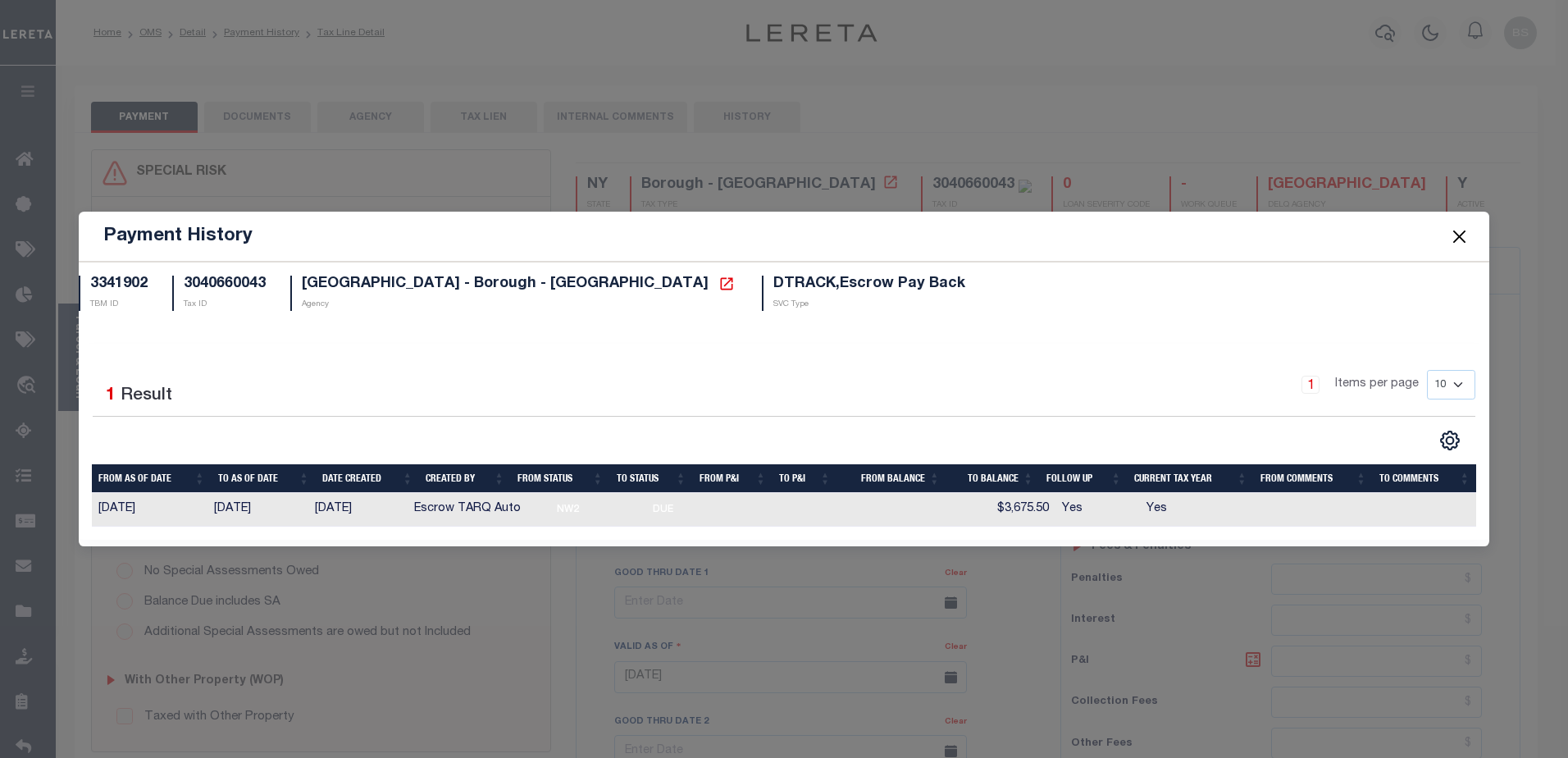
click at [1458, 236] on button "Close" at bounding box center [1459, 236] width 21 height 21
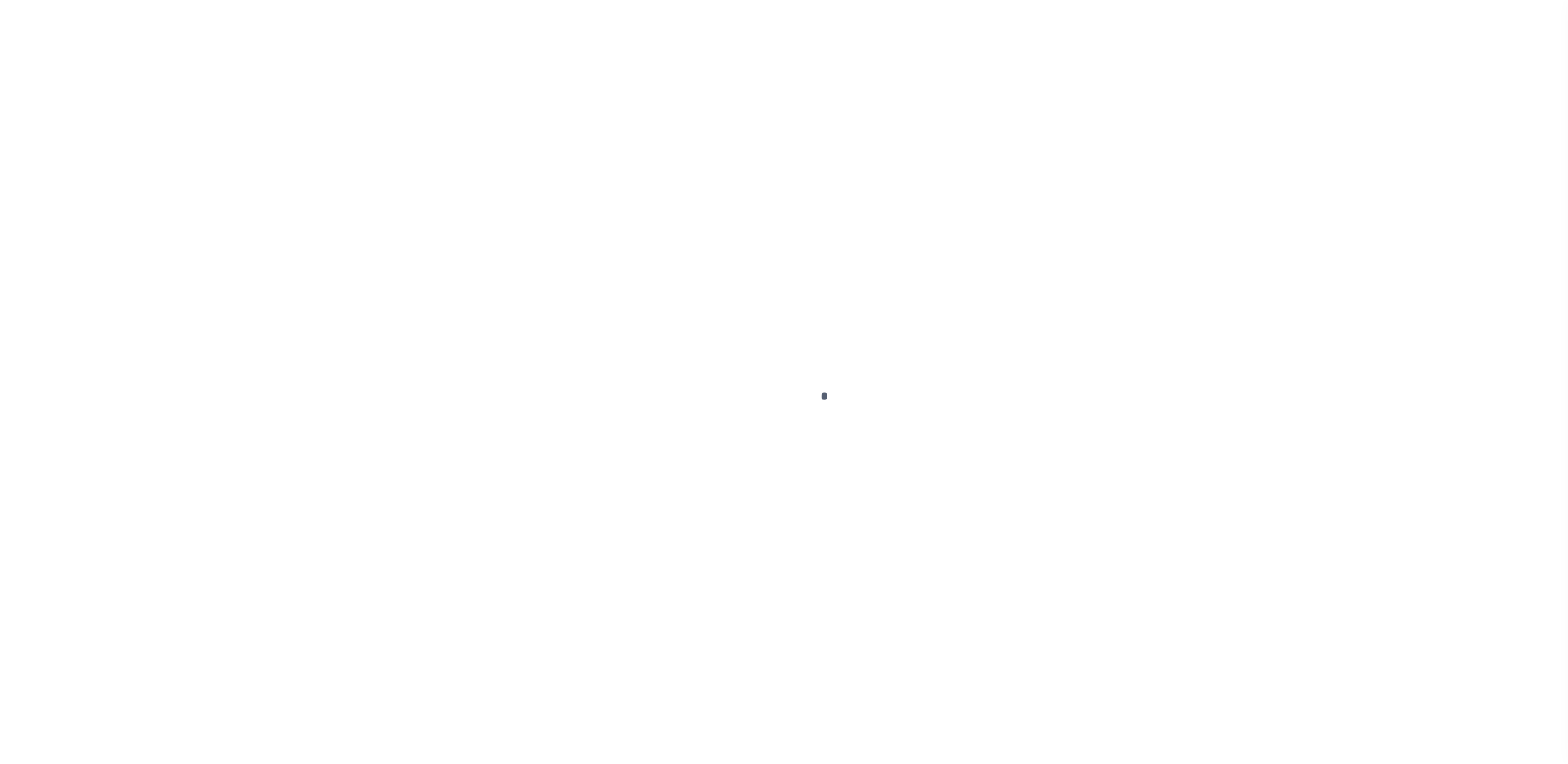
select select "DUE"
select select "18"
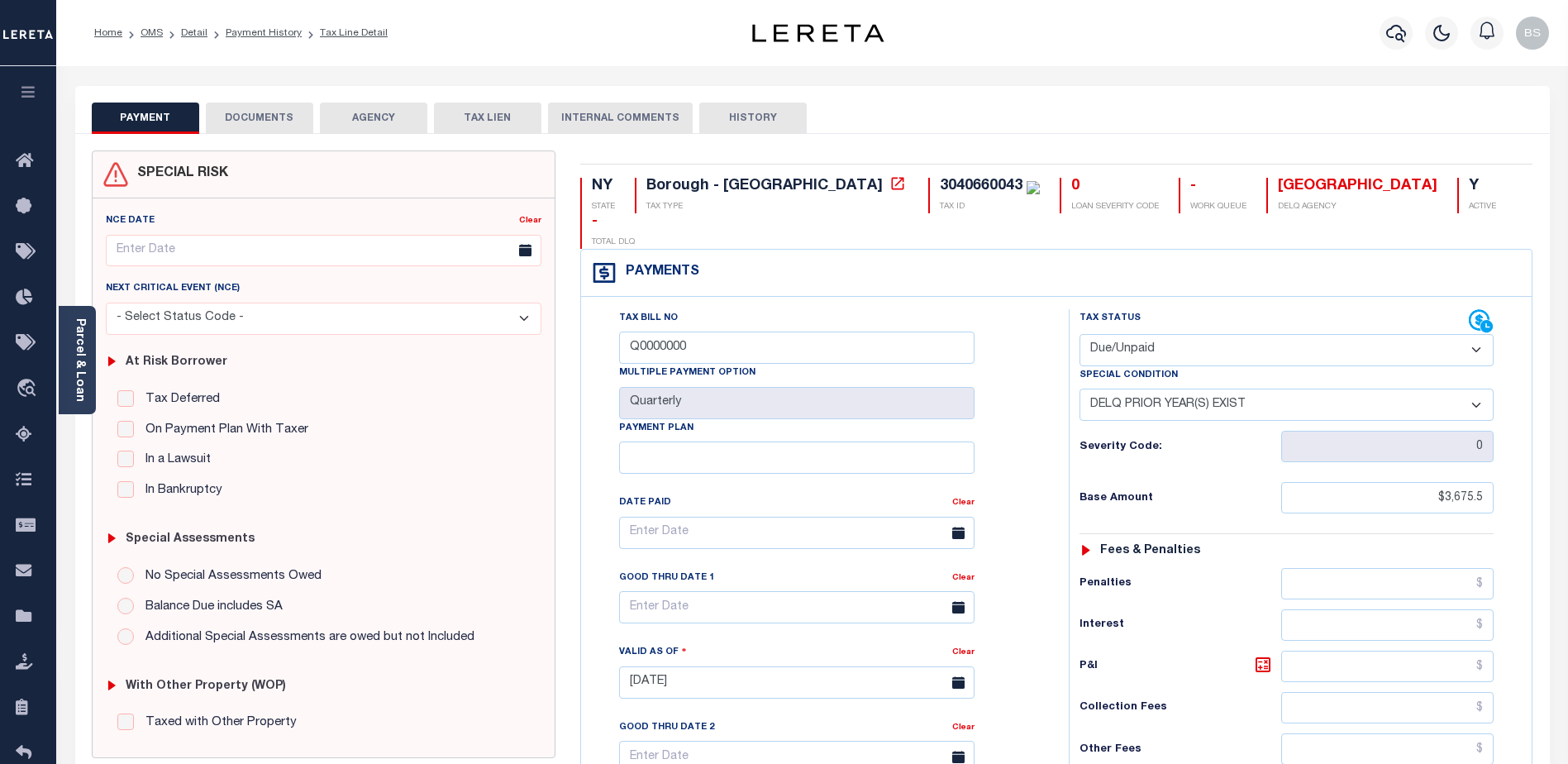
click at [250, 124] on button "DOCUMENTS" at bounding box center [259, 118] width 107 height 32
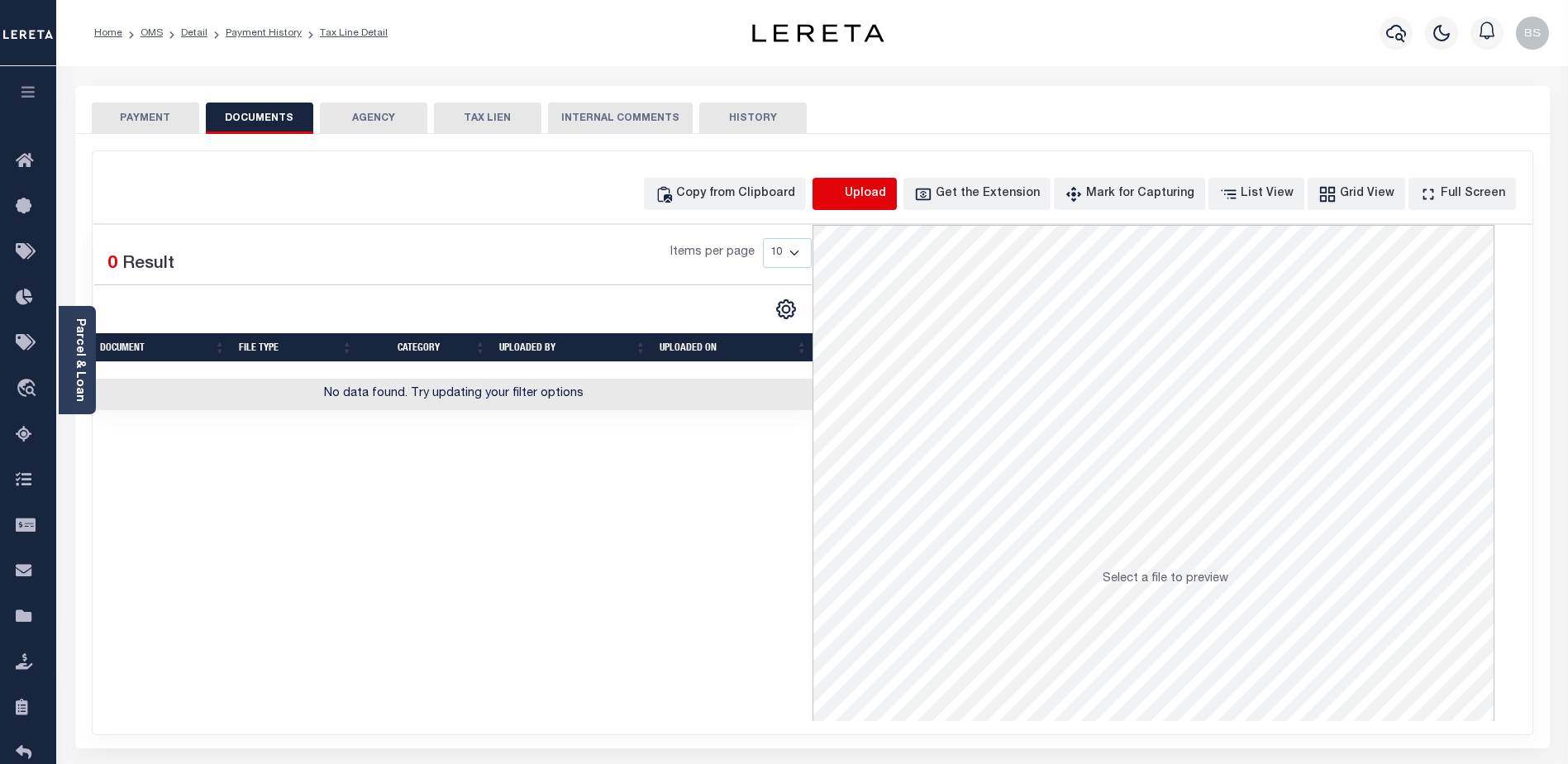
click at [842, 194] on icon "button" at bounding box center [832, 194] width 18 height 18
select select "POP"
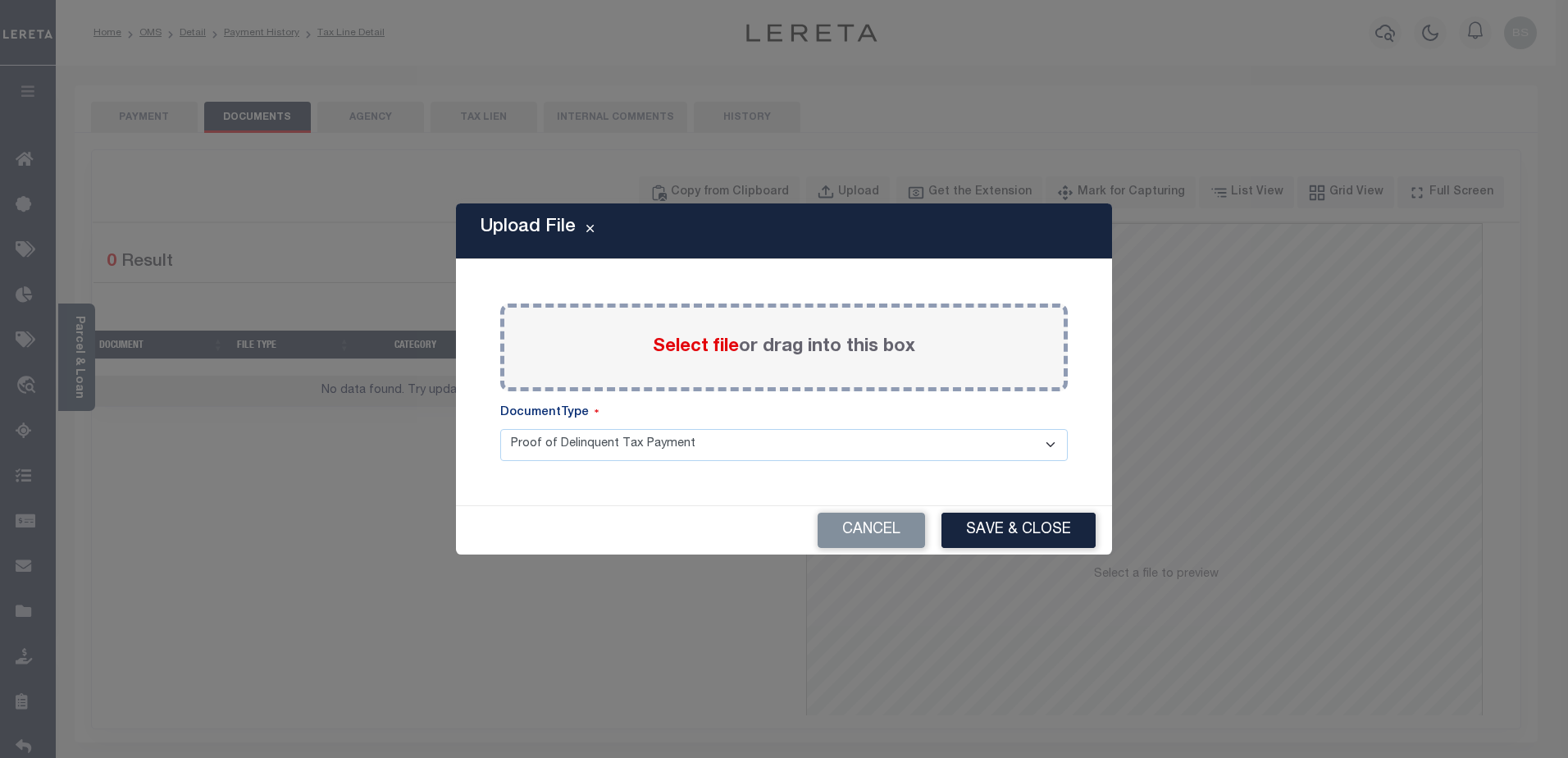
click at [1056, 442] on select "Proof of Delinquent Tax Payment" at bounding box center [784, 445] width 568 height 32
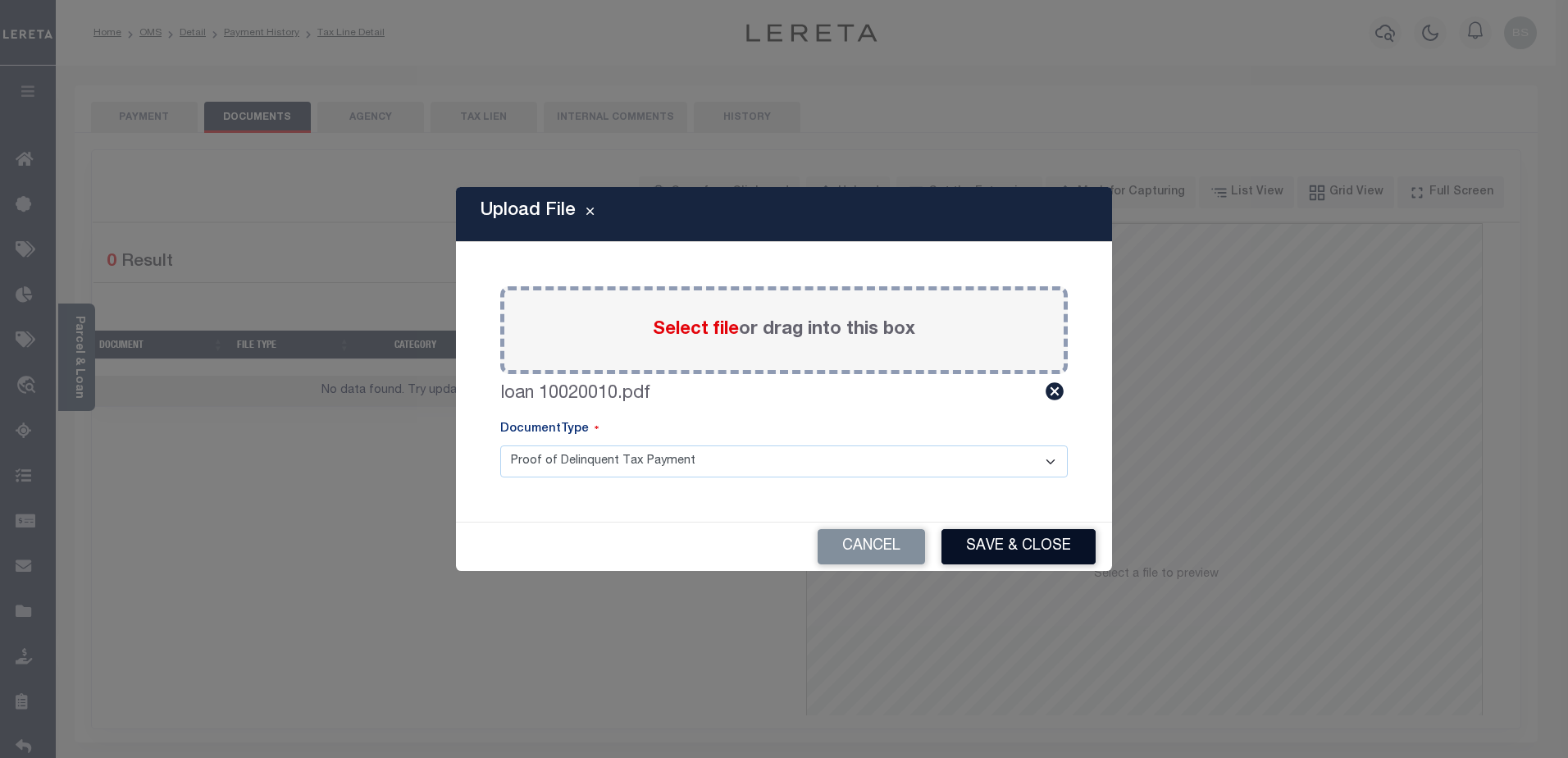
click at [1032, 557] on button "Save & Close" at bounding box center [1018, 546] width 154 height 35
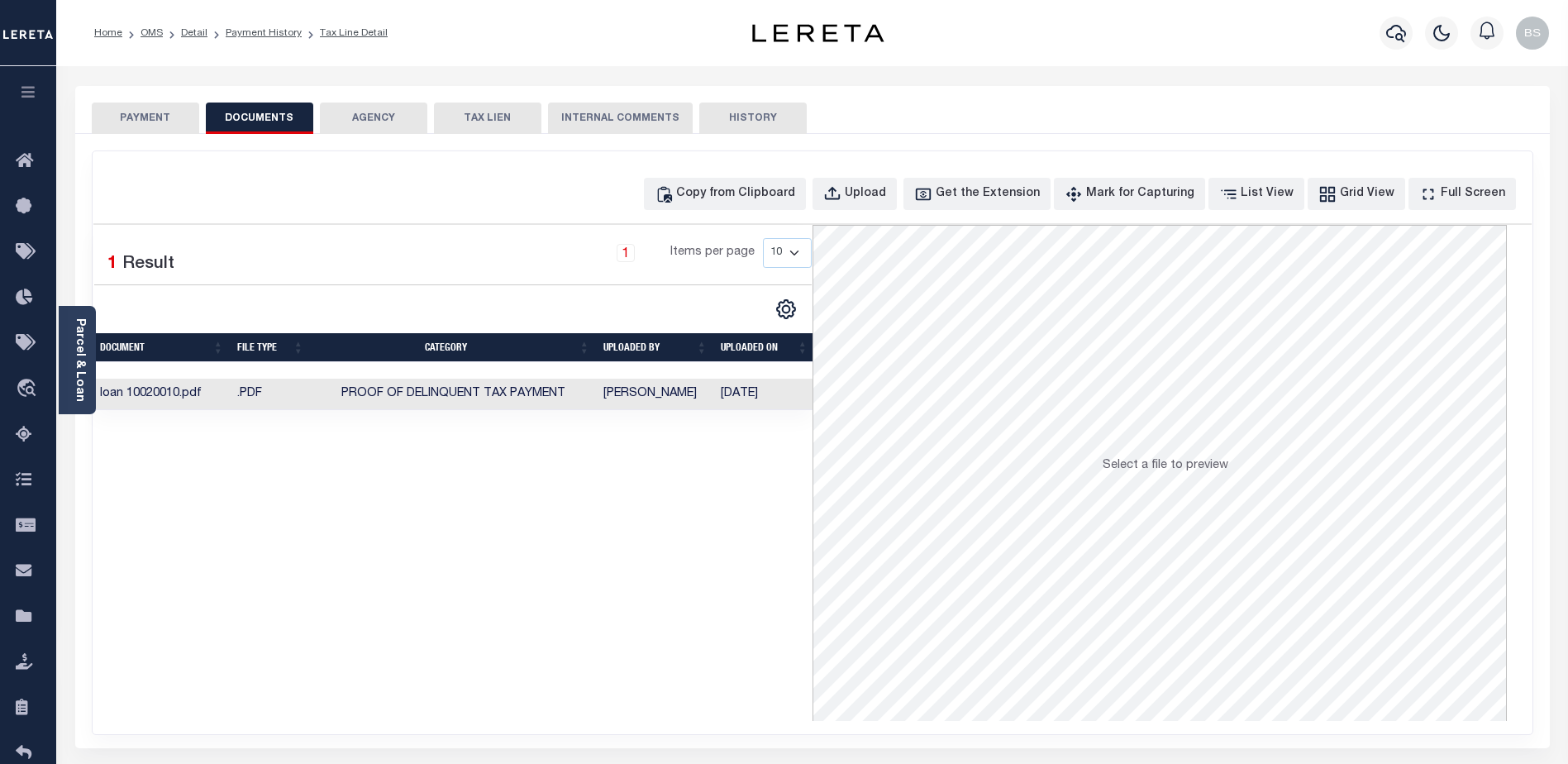
click at [536, 404] on td "Proof of Delinquent Tax Payment" at bounding box center [454, 394] width 286 height 32
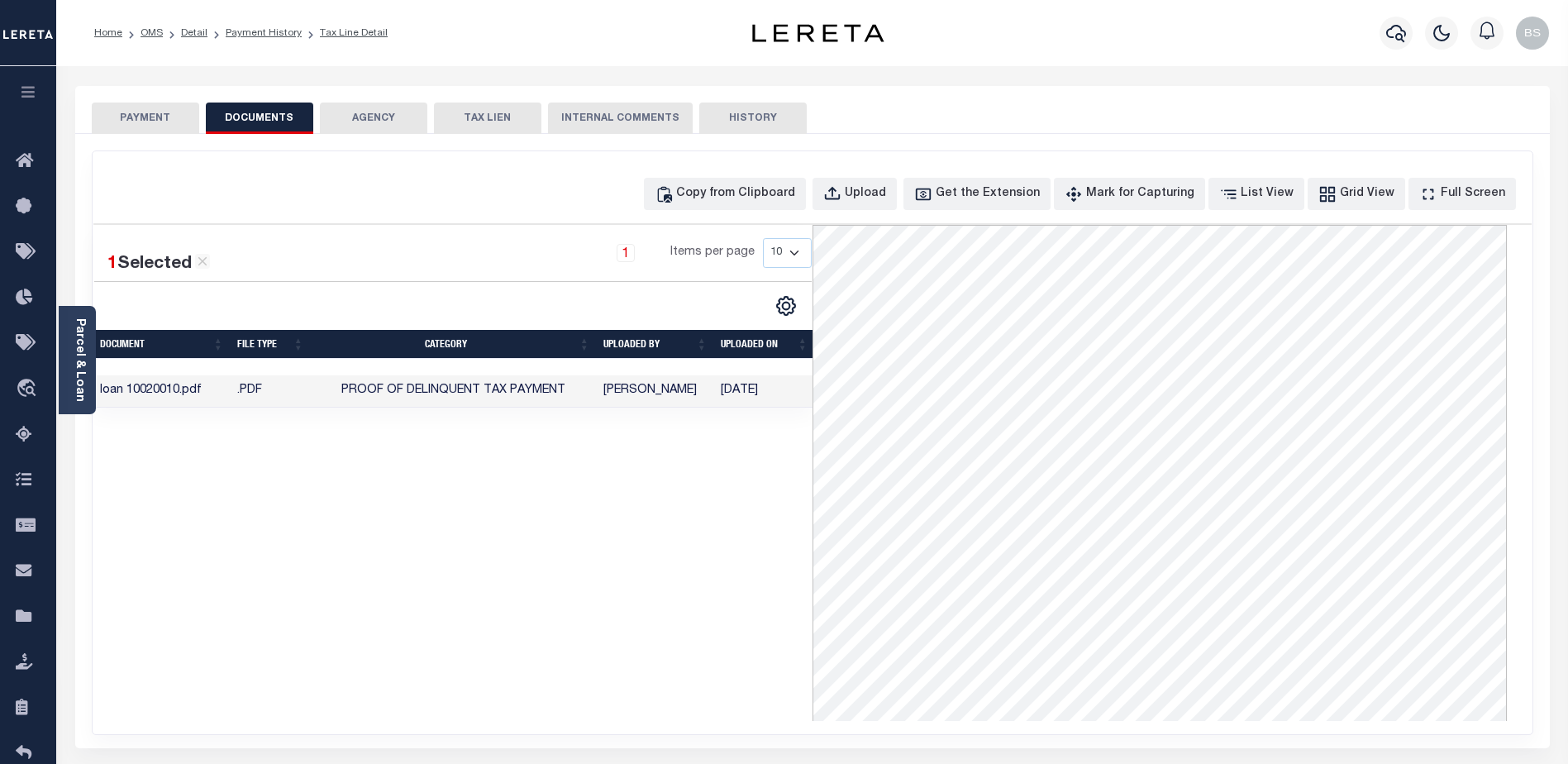
click at [141, 116] on button "PAYMENT" at bounding box center [145, 118] width 107 height 32
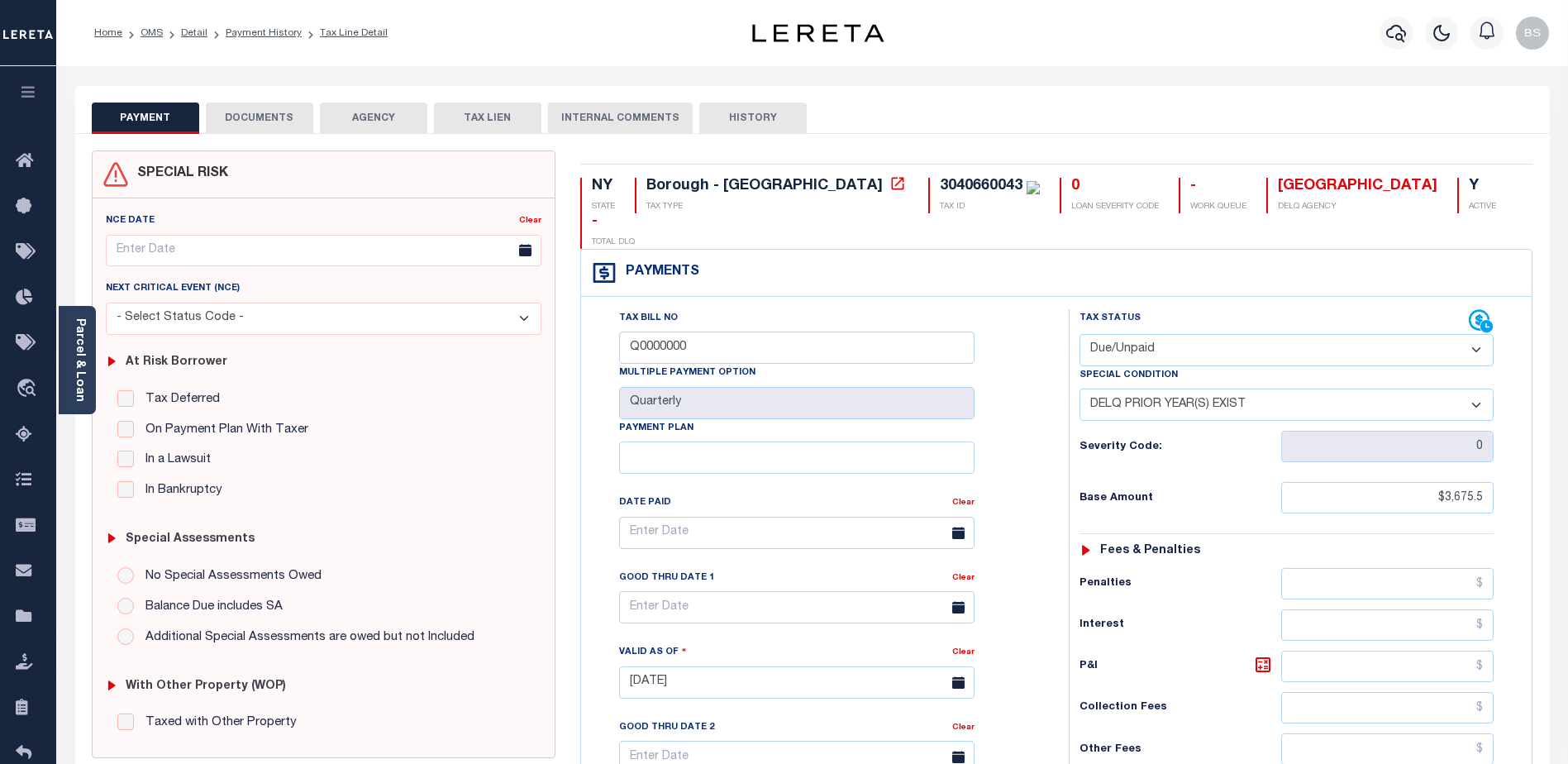
click at [238, 117] on button "DOCUMENTS" at bounding box center [259, 118] width 107 height 32
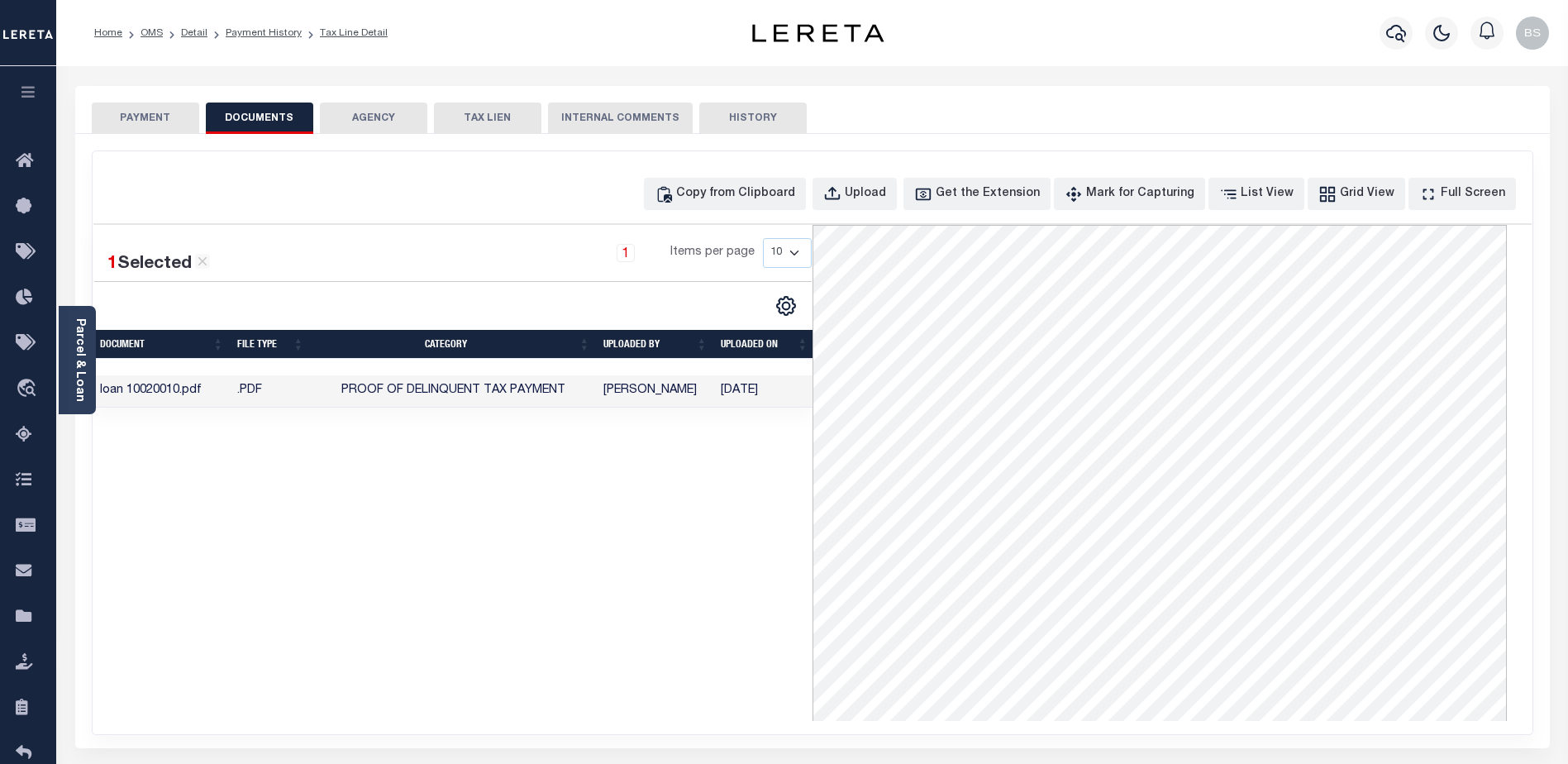
click at [146, 115] on button "PAYMENT" at bounding box center [145, 118] width 107 height 32
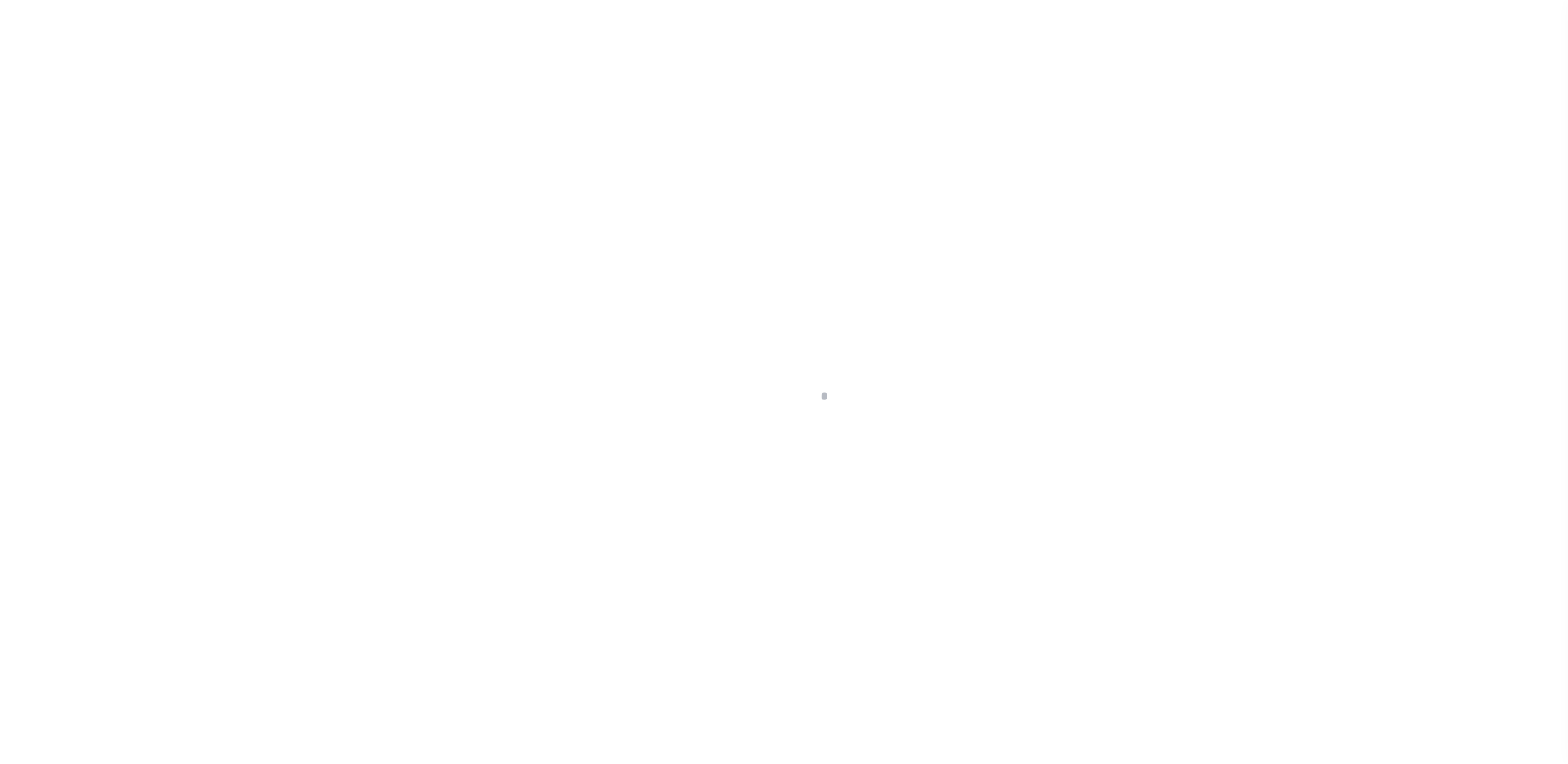
type input "[STREET_ADDRESS]"
radio input "true"
select select "Escrow"
select select
type input "WILMINGTON DE 19802"
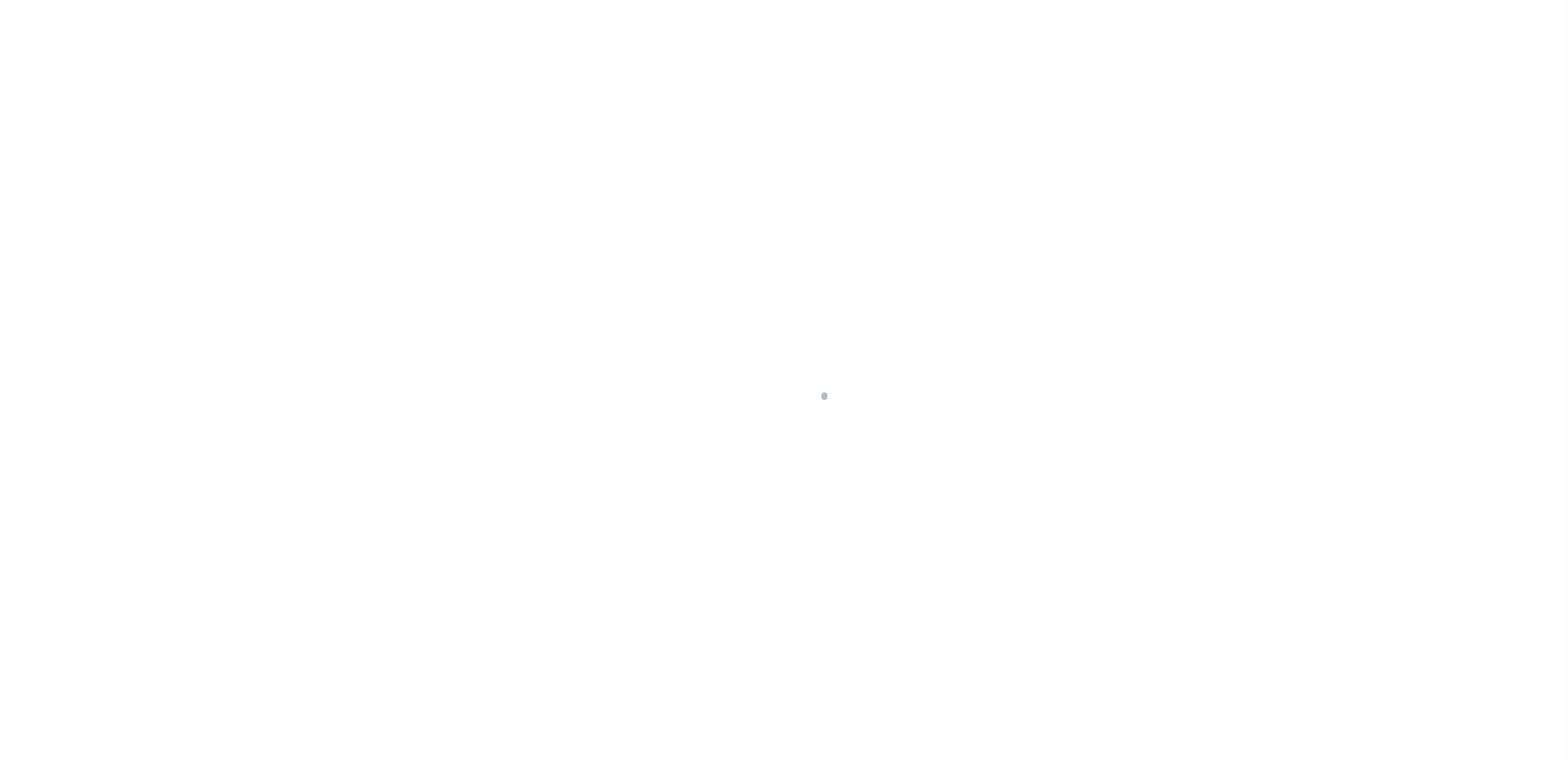
type input "102051-1"
type input "DE"
type textarea "COLLECTOR: ENTITY: PARCEL: 2602230226"
type textarea "Compare"
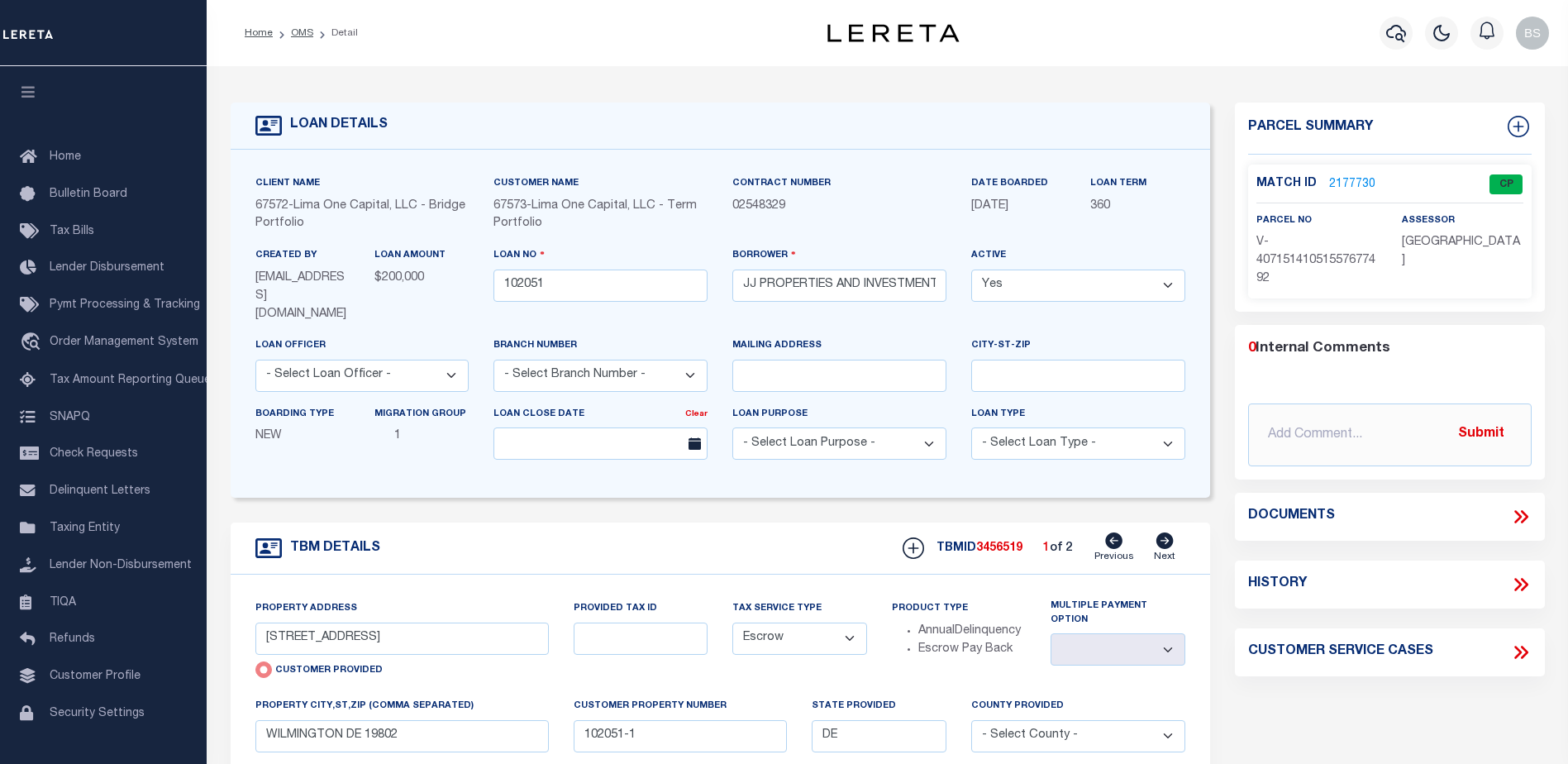
click at [1341, 177] on link "2177730" at bounding box center [1353, 184] width 46 height 17
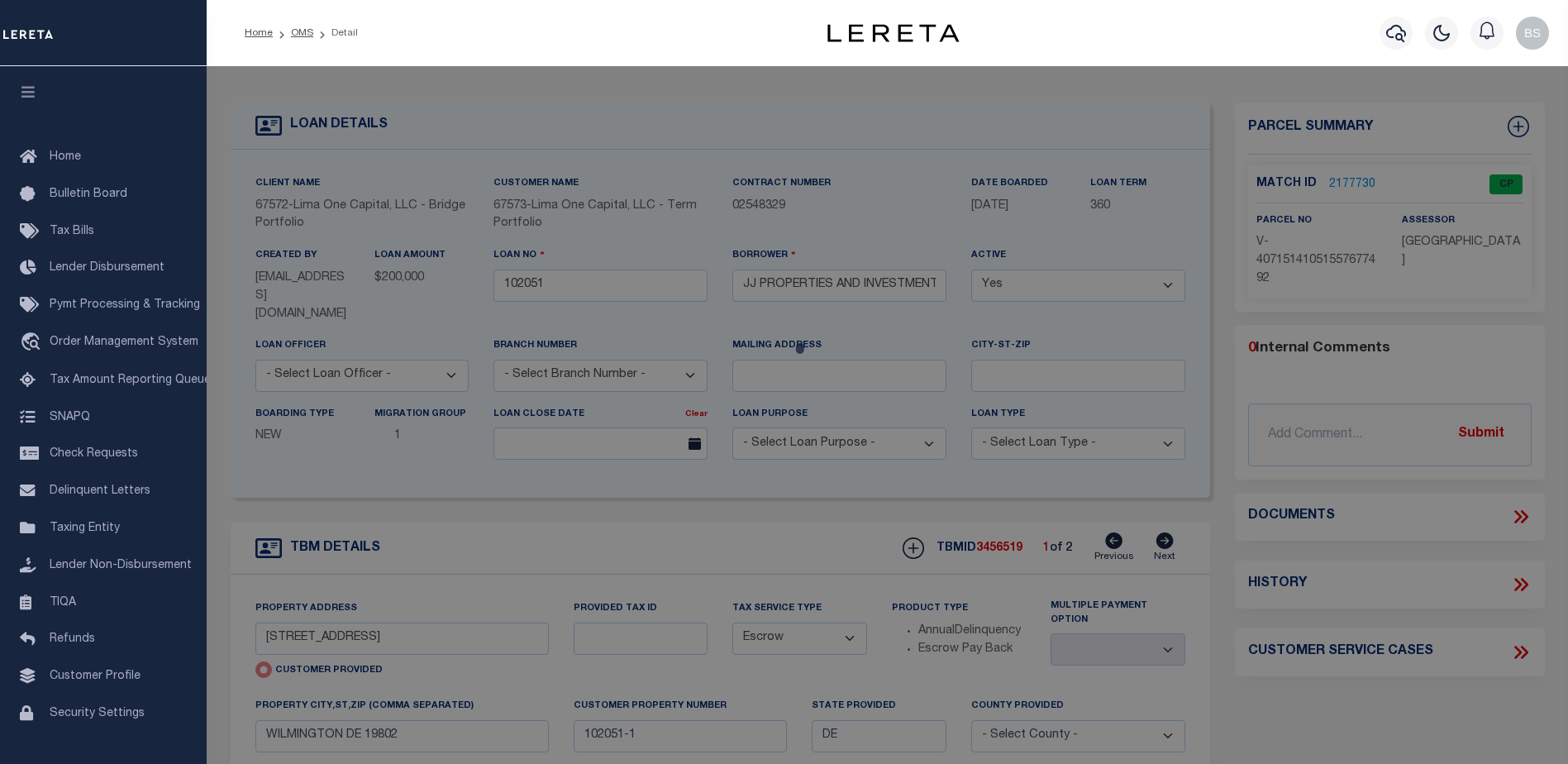
checkbox input "false"
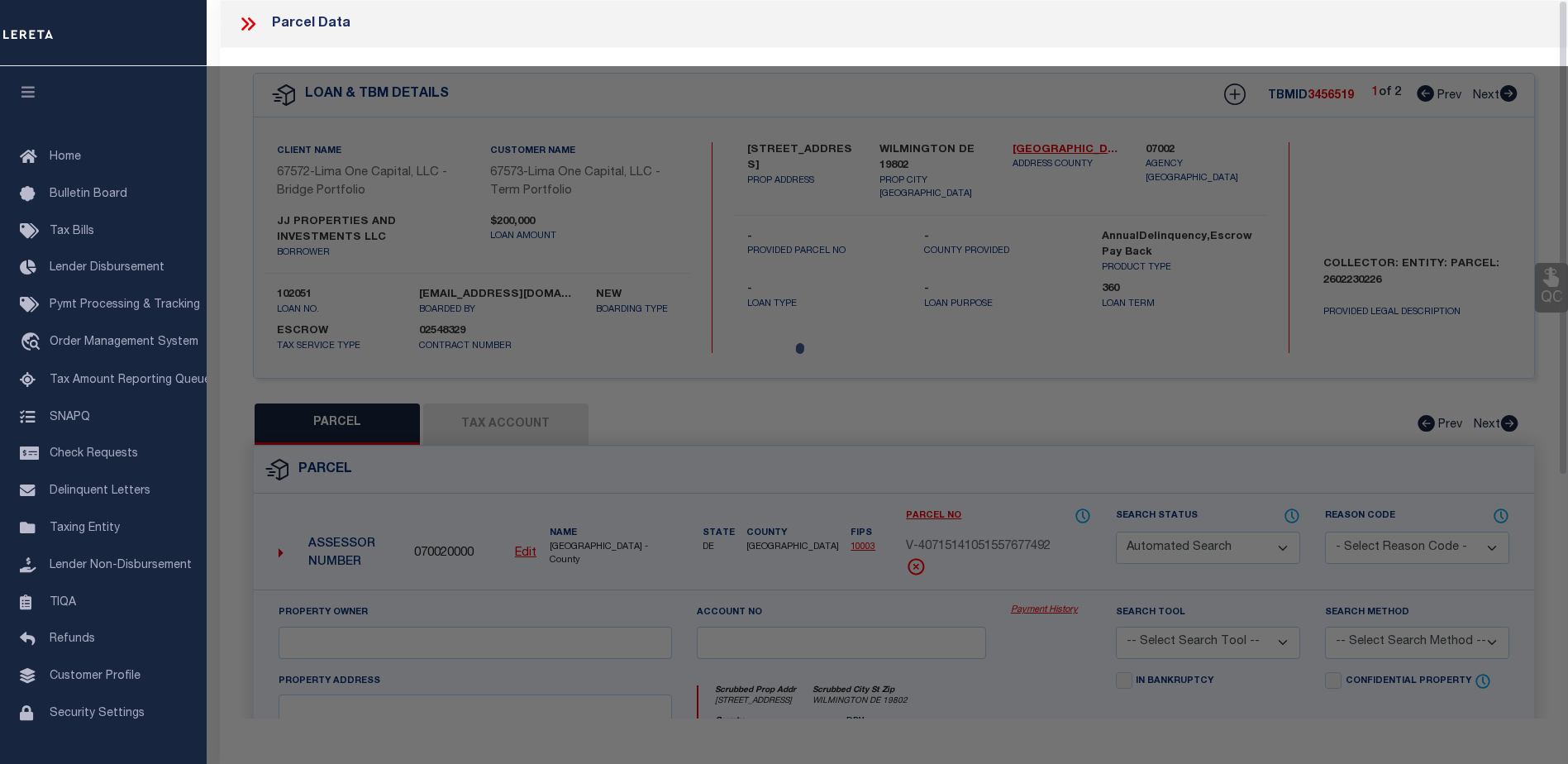
select select "CP"
select select "AGW"
select select
type input "[STREET_ADDRESS]"
checkbox input "false"
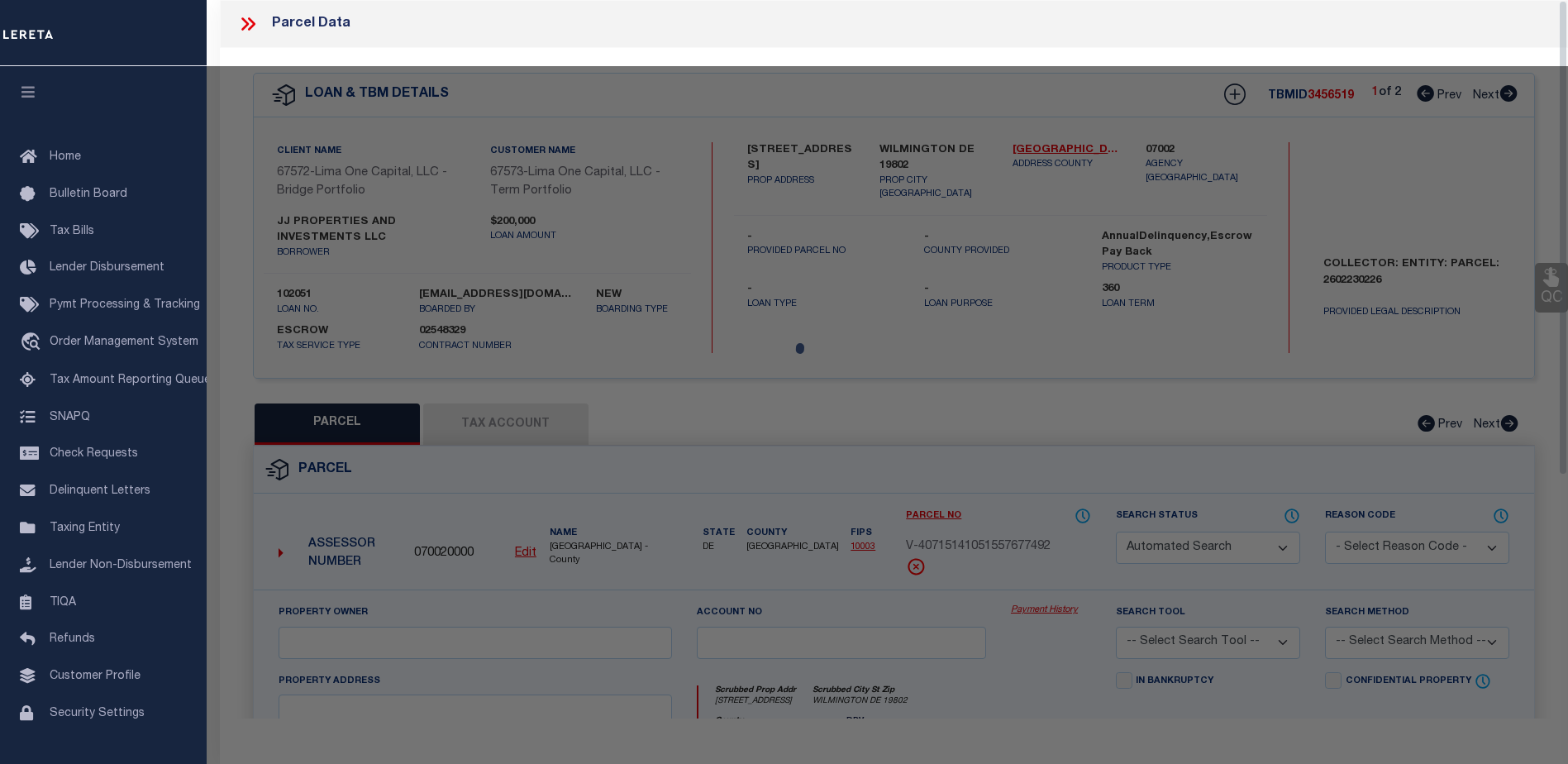
type input "WILMINGTON DE 19802"
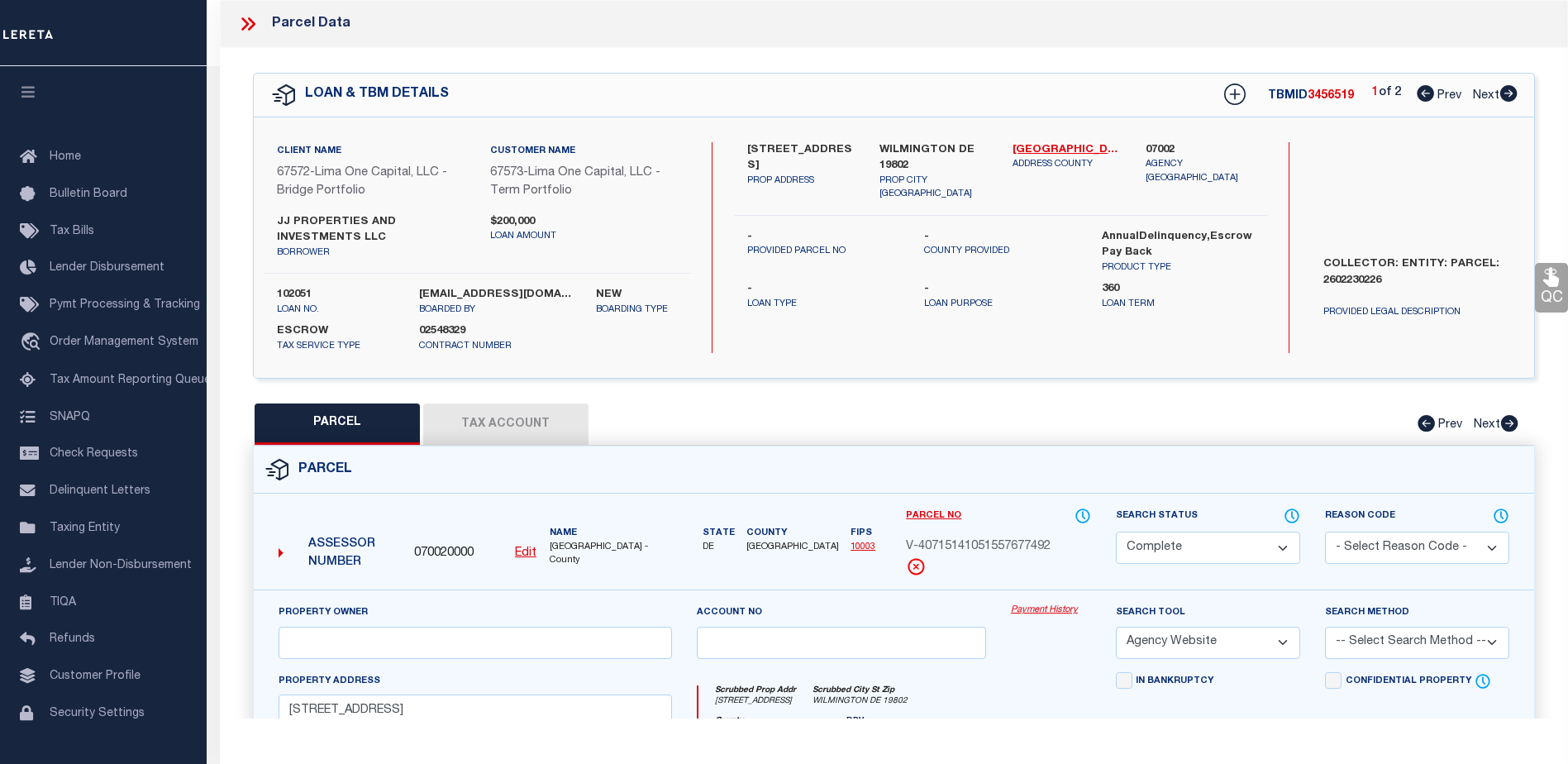
click at [1054, 611] on link "Payment History" at bounding box center [1050, 610] width 80 height 14
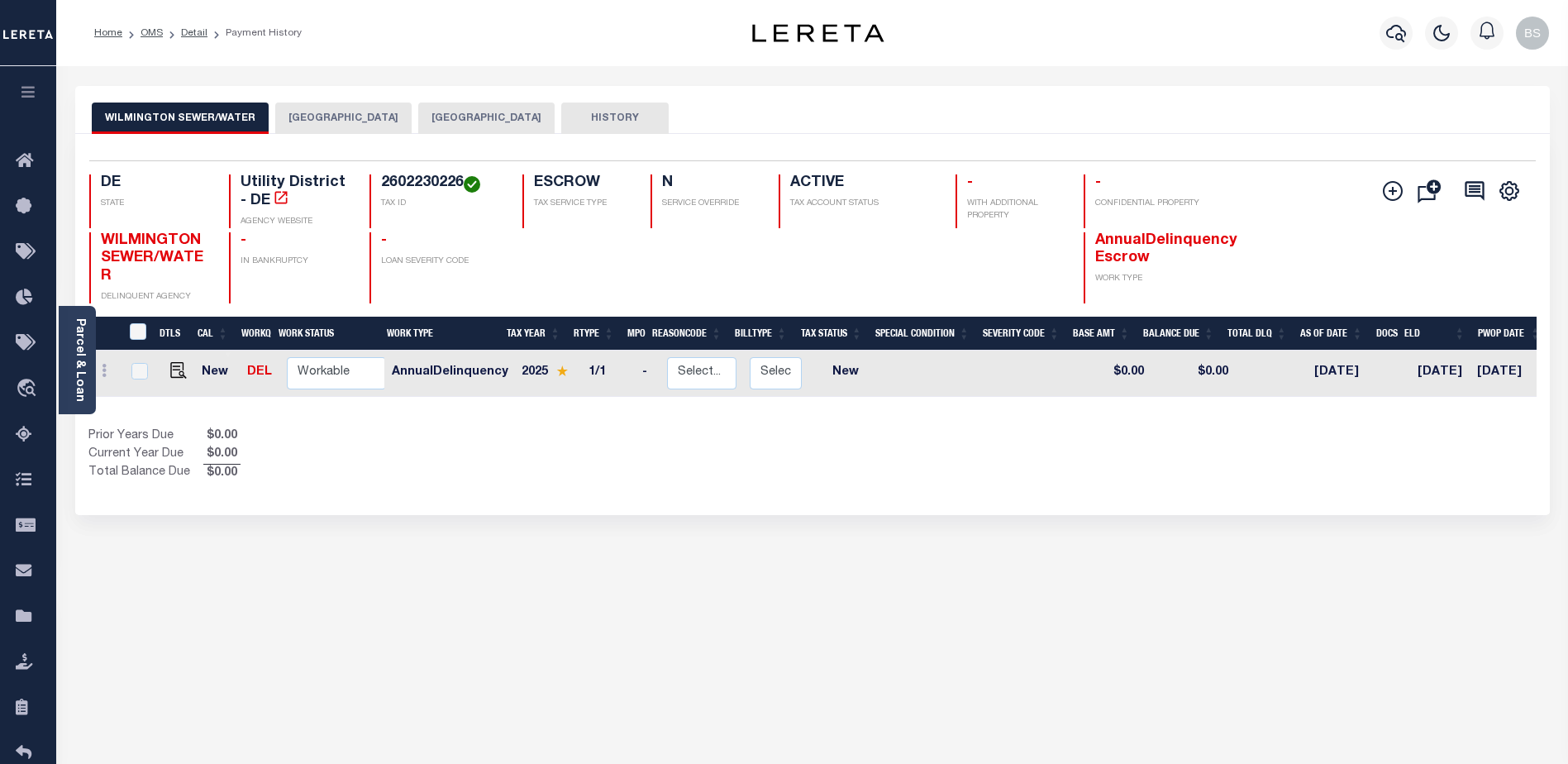
click at [352, 121] on button "[GEOGRAPHIC_DATA]" at bounding box center [343, 118] width 136 height 32
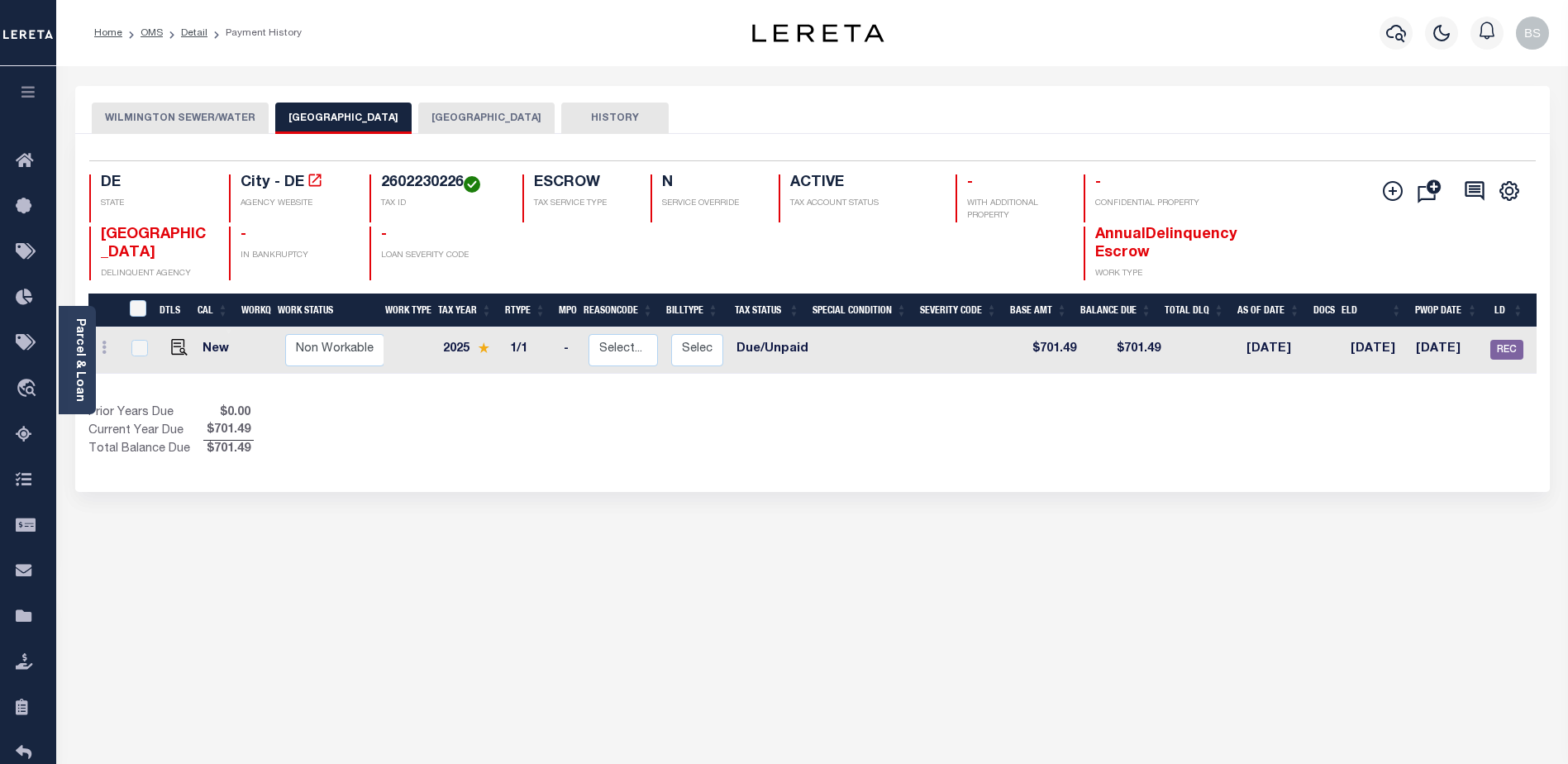
click at [467, 124] on button "[GEOGRAPHIC_DATA]" at bounding box center [486, 118] width 136 height 32
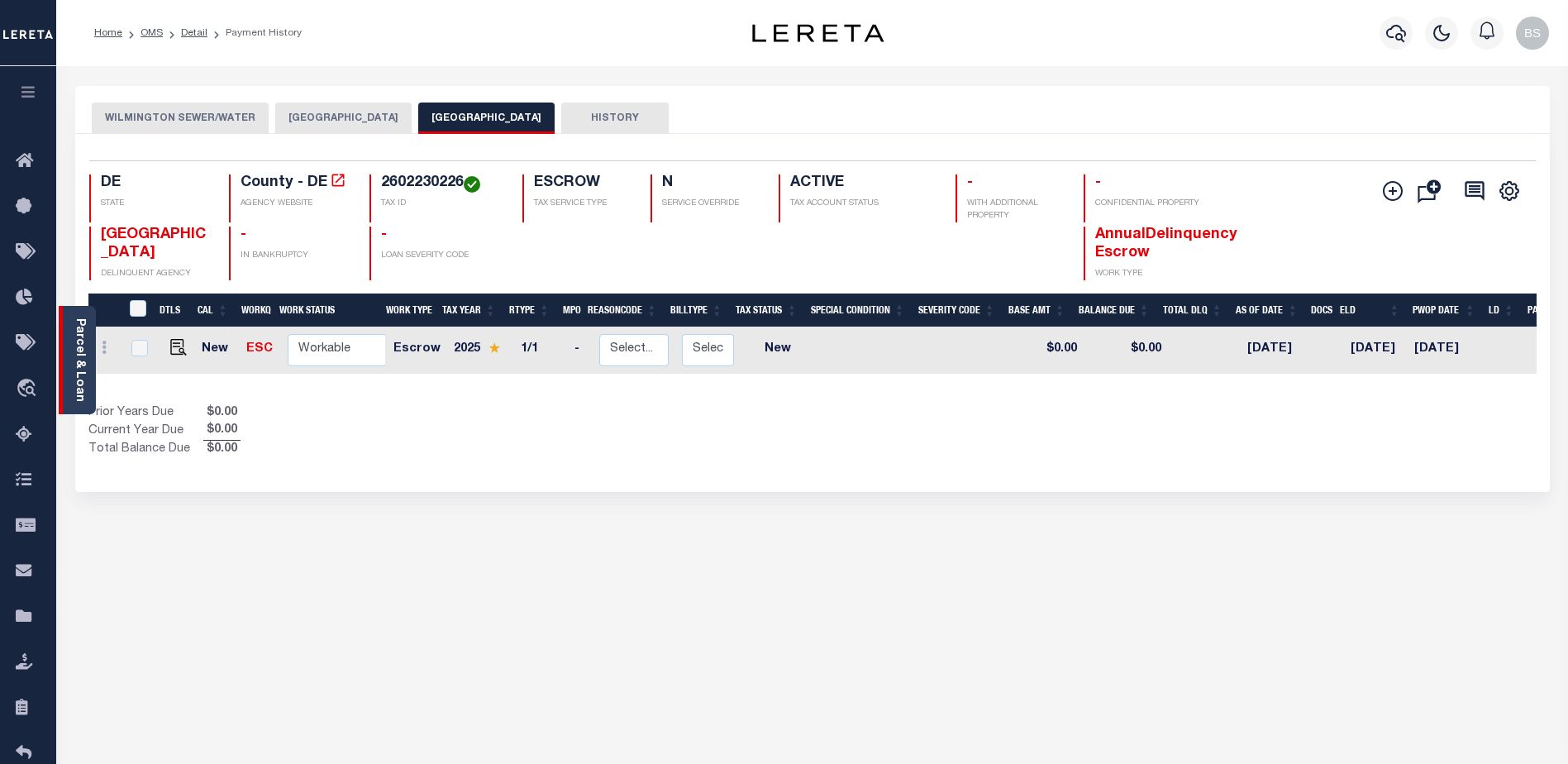
click at [79, 335] on link "Parcel & Loan" at bounding box center [79, 360] width 12 height 83
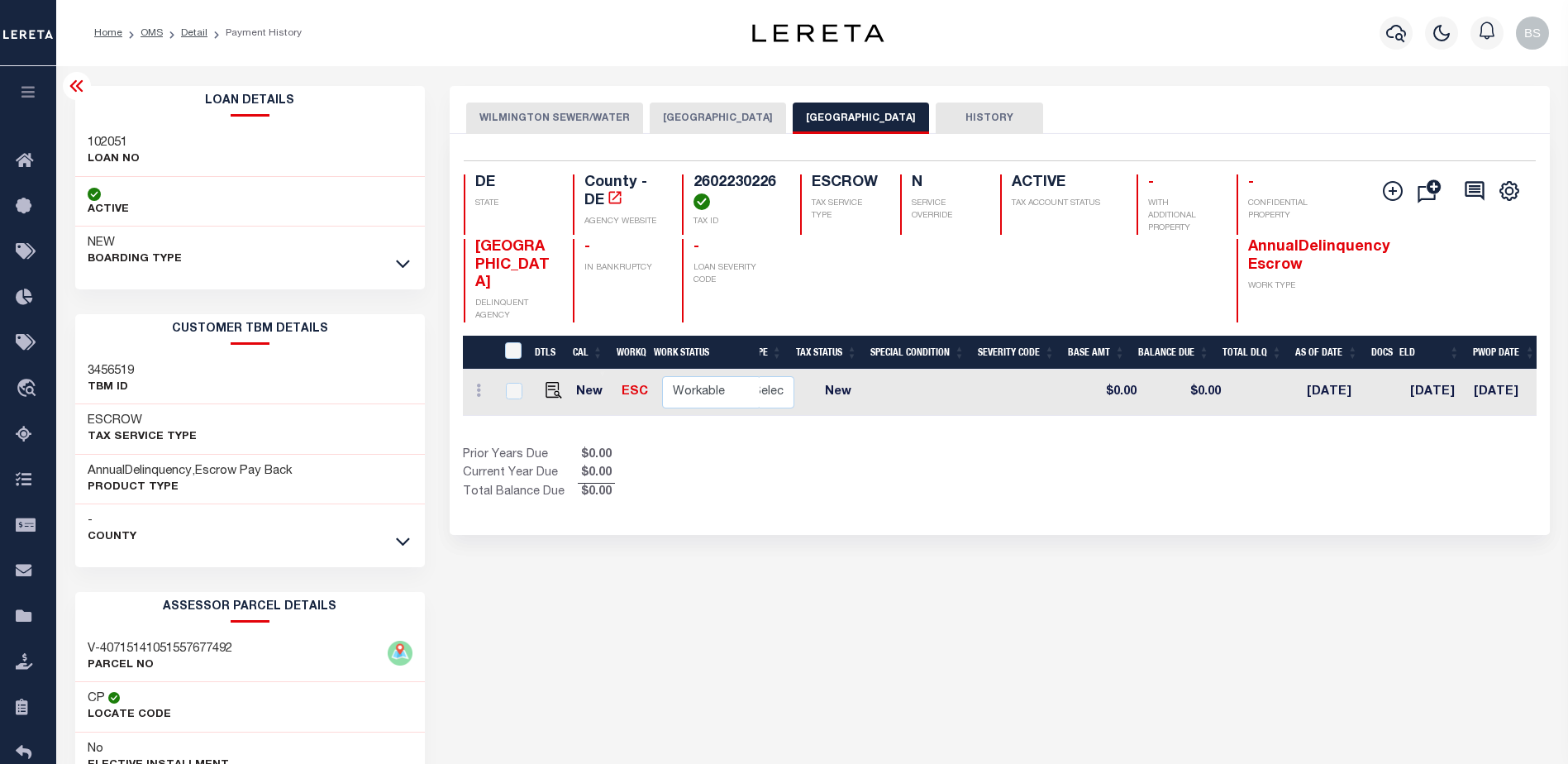
scroll to position [0, 302]
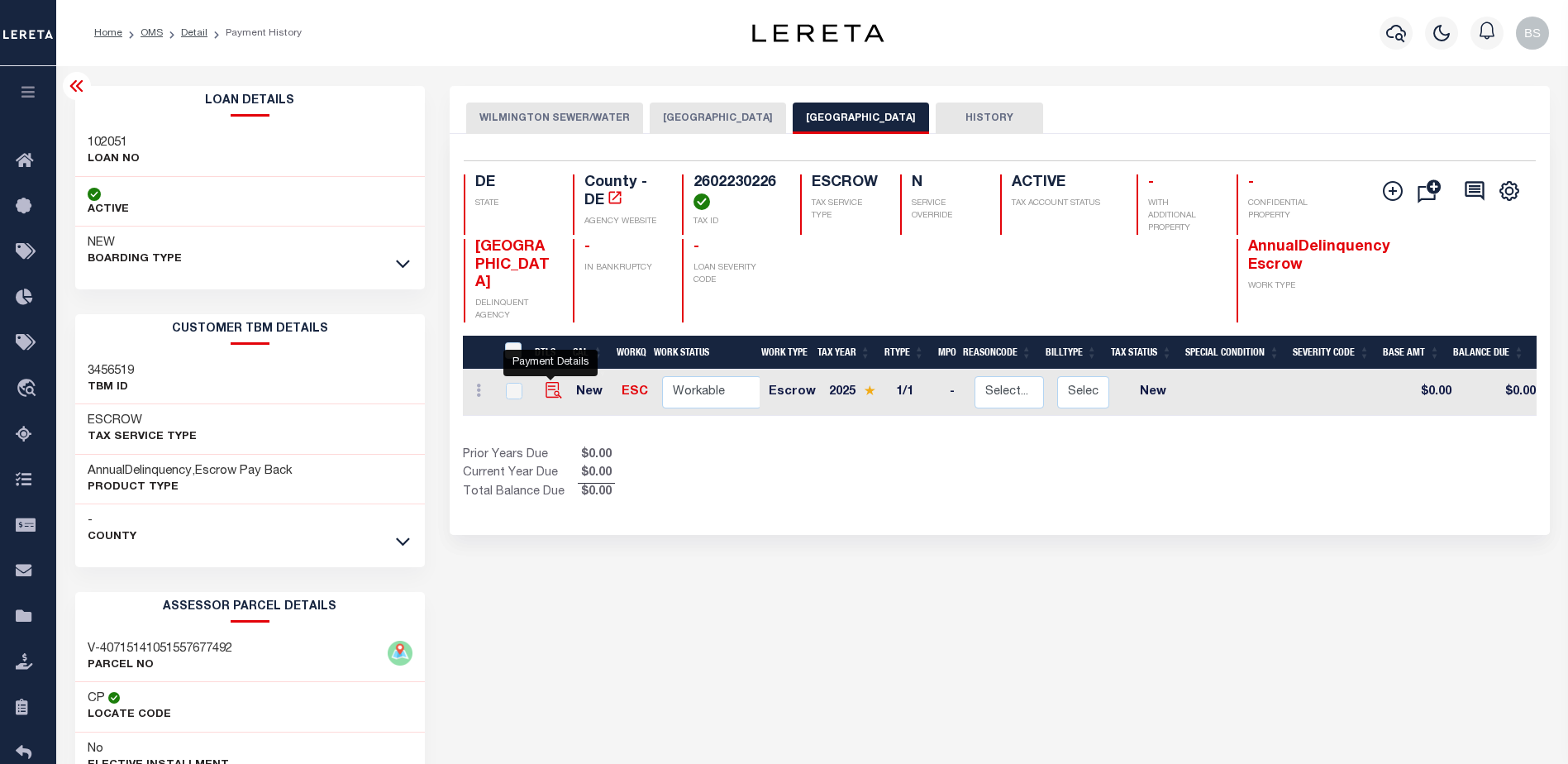
click at [550, 393] on img "" at bounding box center [553, 390] width 16 height 16
checkbox input "true"
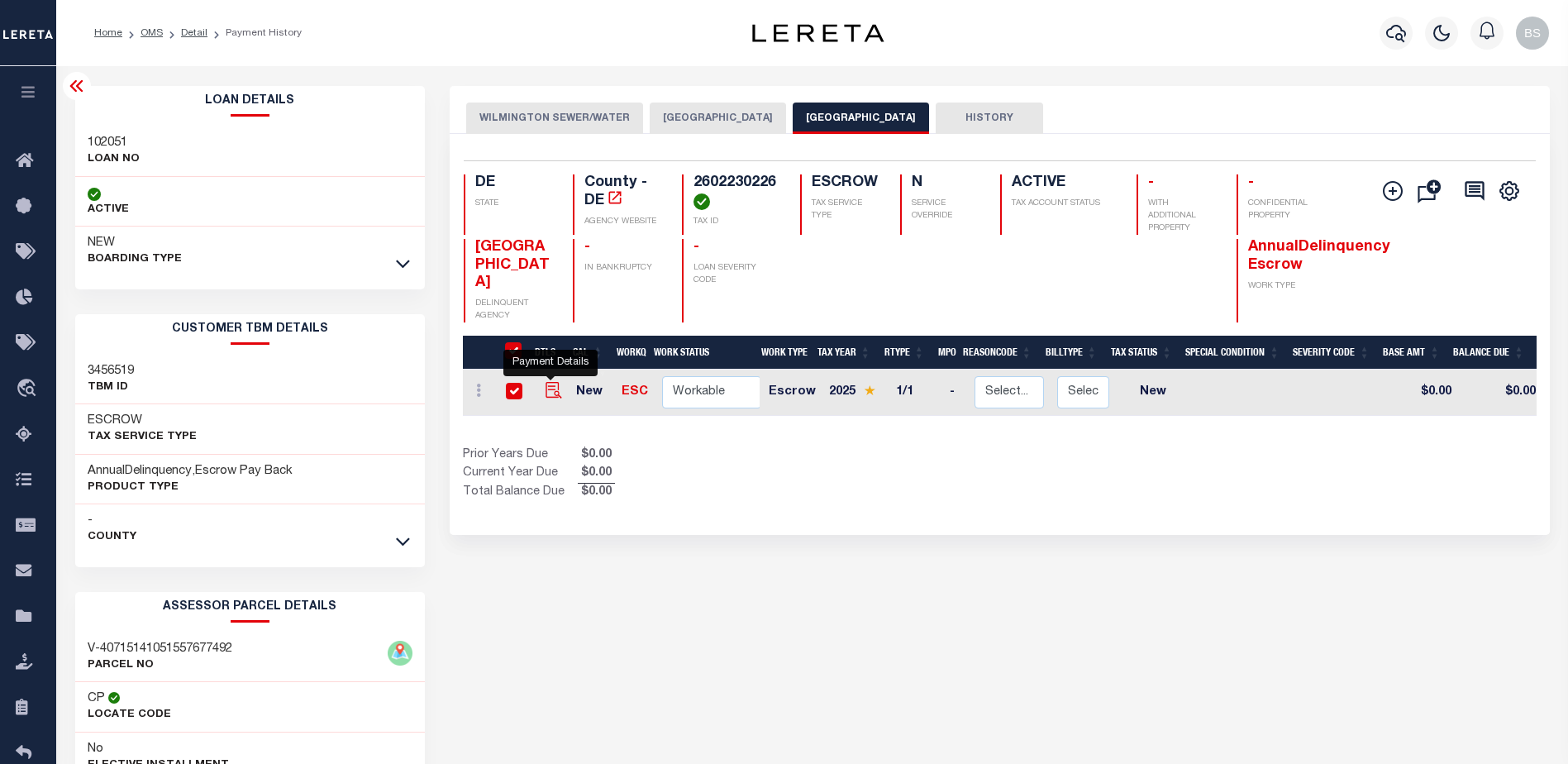
checkbox input "true"
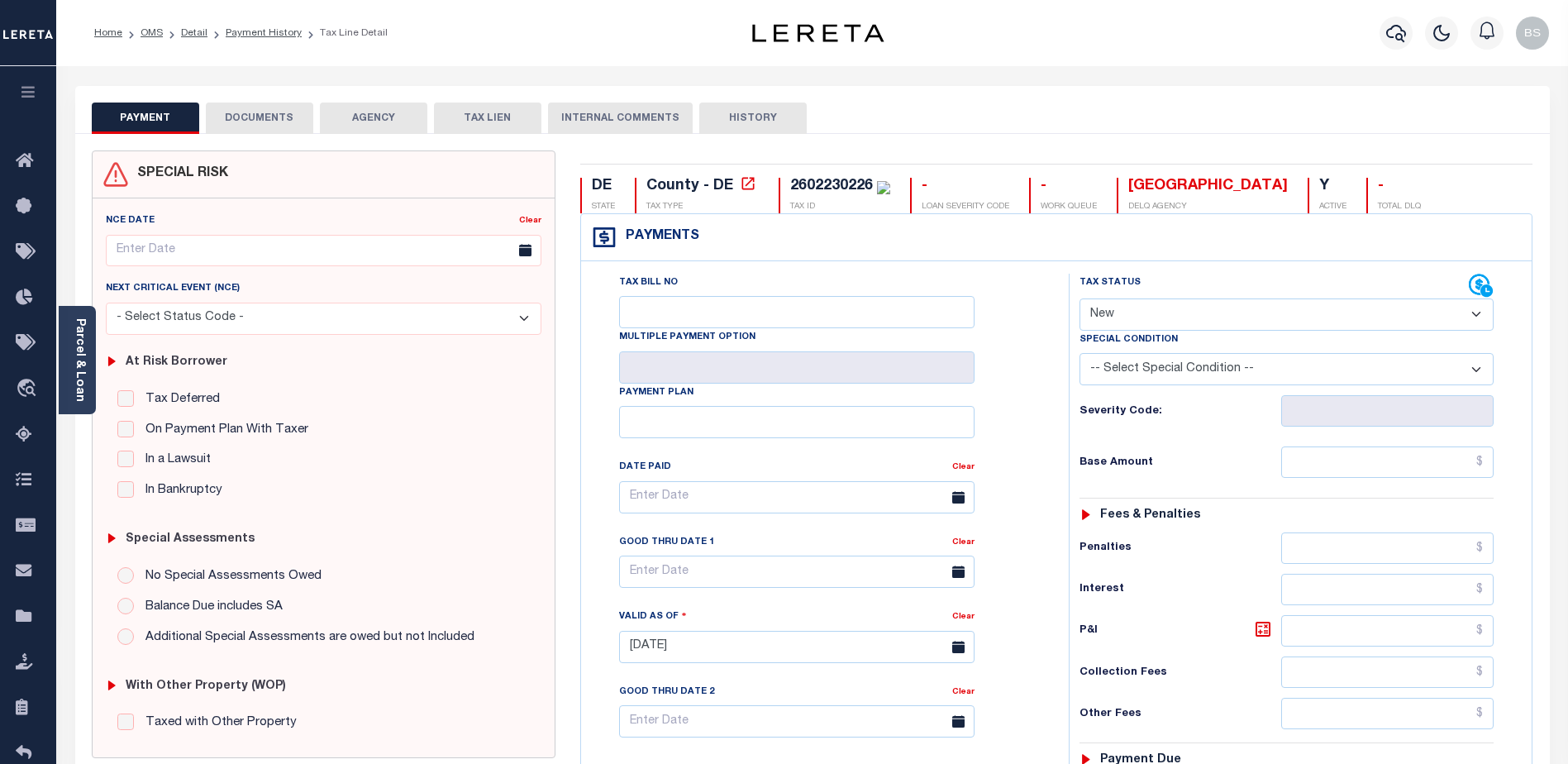
click at [1430, 314] on select "- Select Status Code - Open Due/Unpaid Paid Incomplete No Tax Due Internal Refu…" at bounding box center [1286, 314] width 414 height 32
select select "DUE"
click at [1079, 299] on select "- Select Status Code - Open Due/Unpaid Paid Incomplete No Tax Due Internal Refu…" at bounding box center [1286, 314] width 414 height 32
type input "[DATE]"
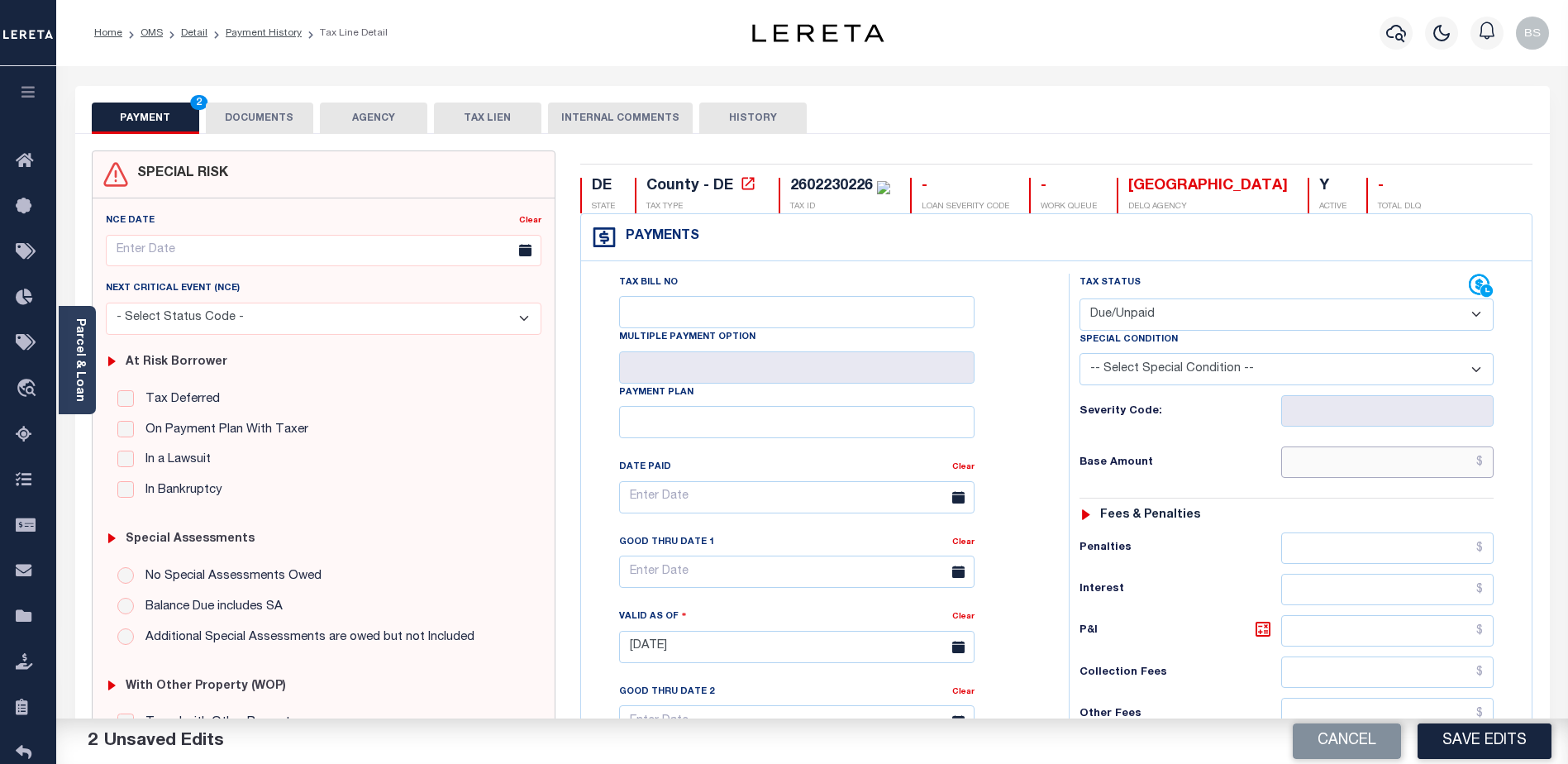
click at [1413, 467] on input "text" at bounding box center [1387, 462] width 212 height 32
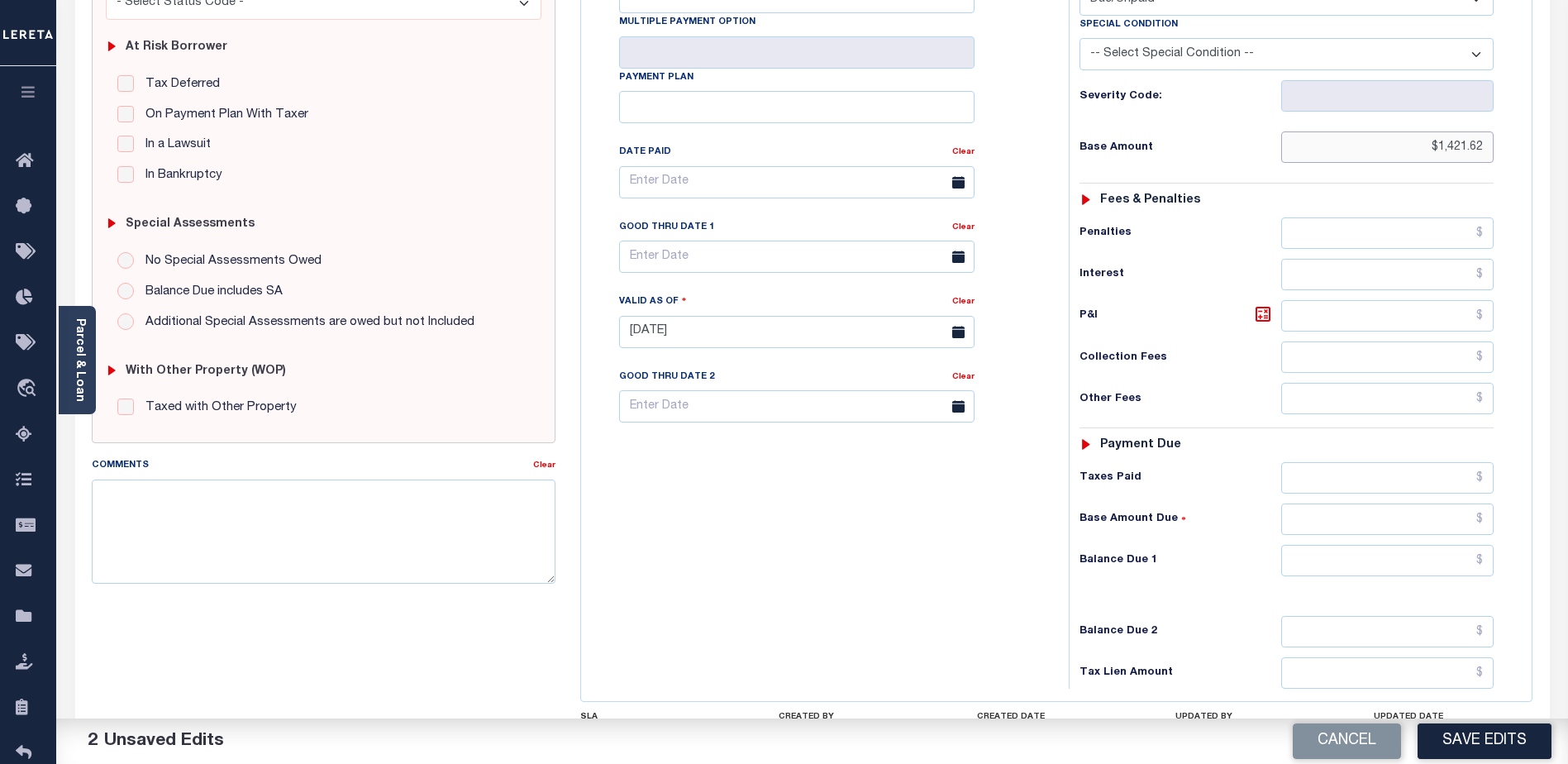
scroll to position [331, 0]
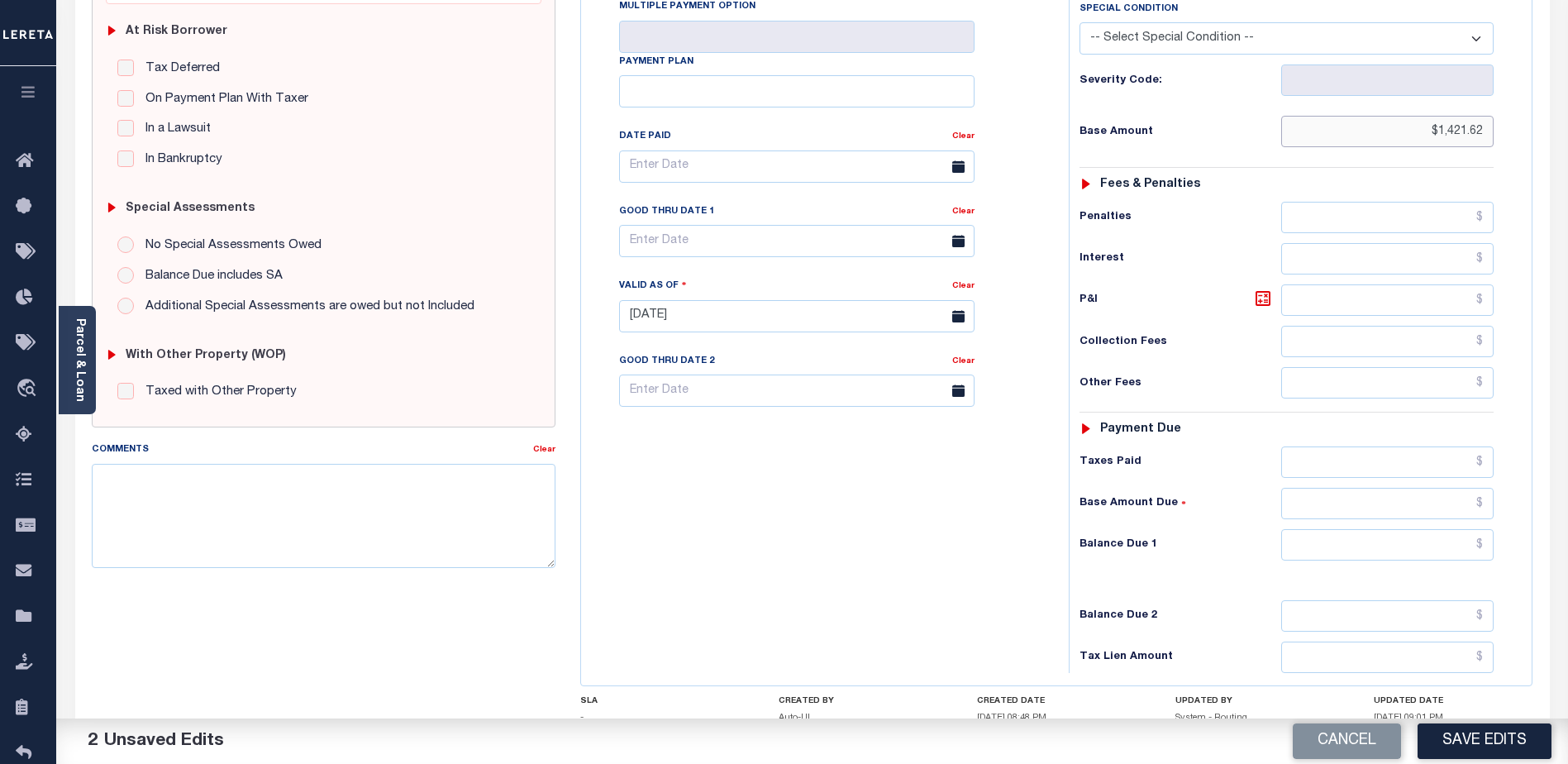
type input "$1,421.62"
click at [1333, 553] on input "text" at bounding box center [1387, 545] width 212 height 32
type input "$1,421.62"
click at [296, 525] on textarea "Comments" at bounding box center [323, 516] width 463 height 104
type textarea "CAS-"
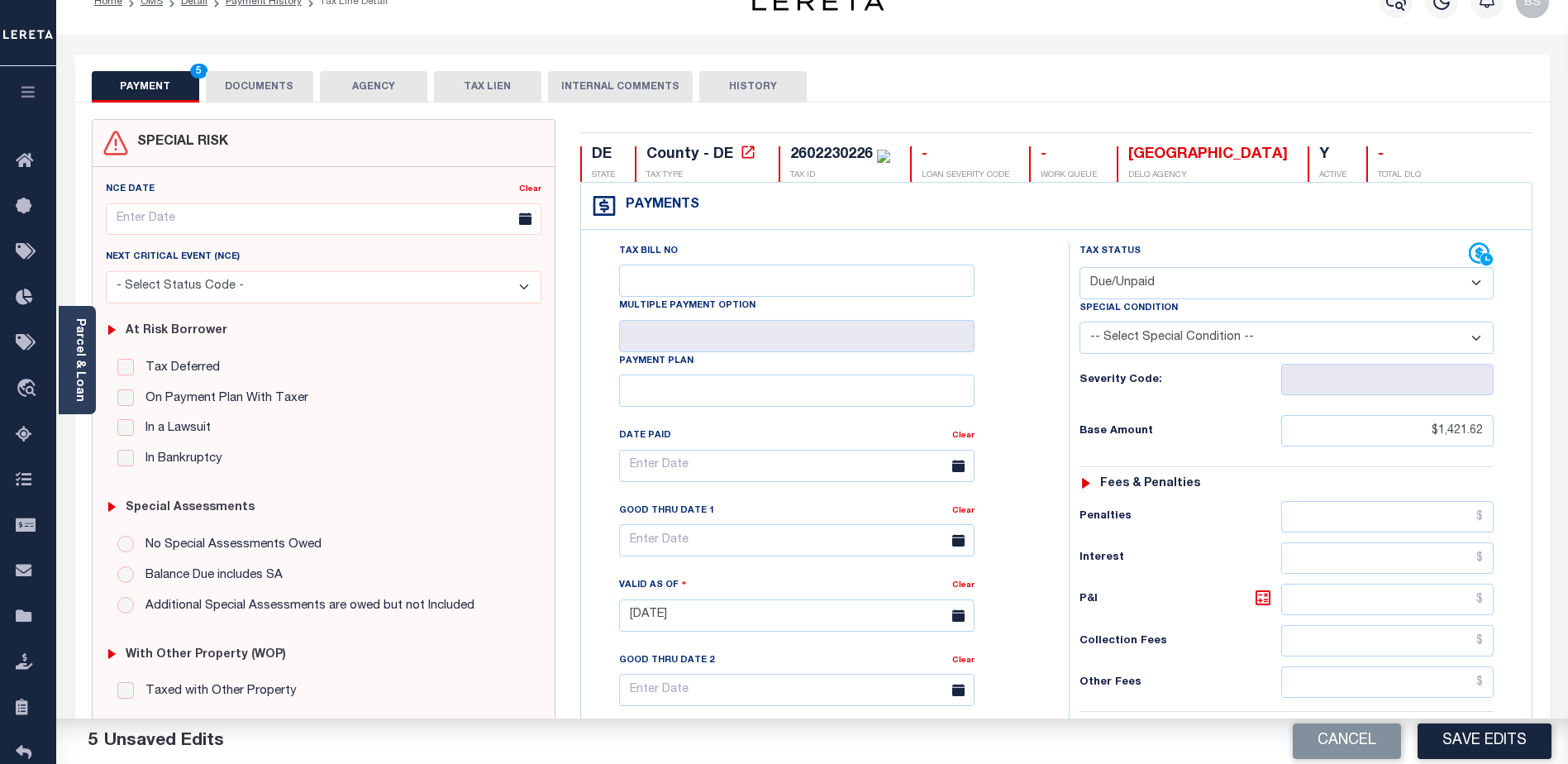
scroll to position [0, 0]
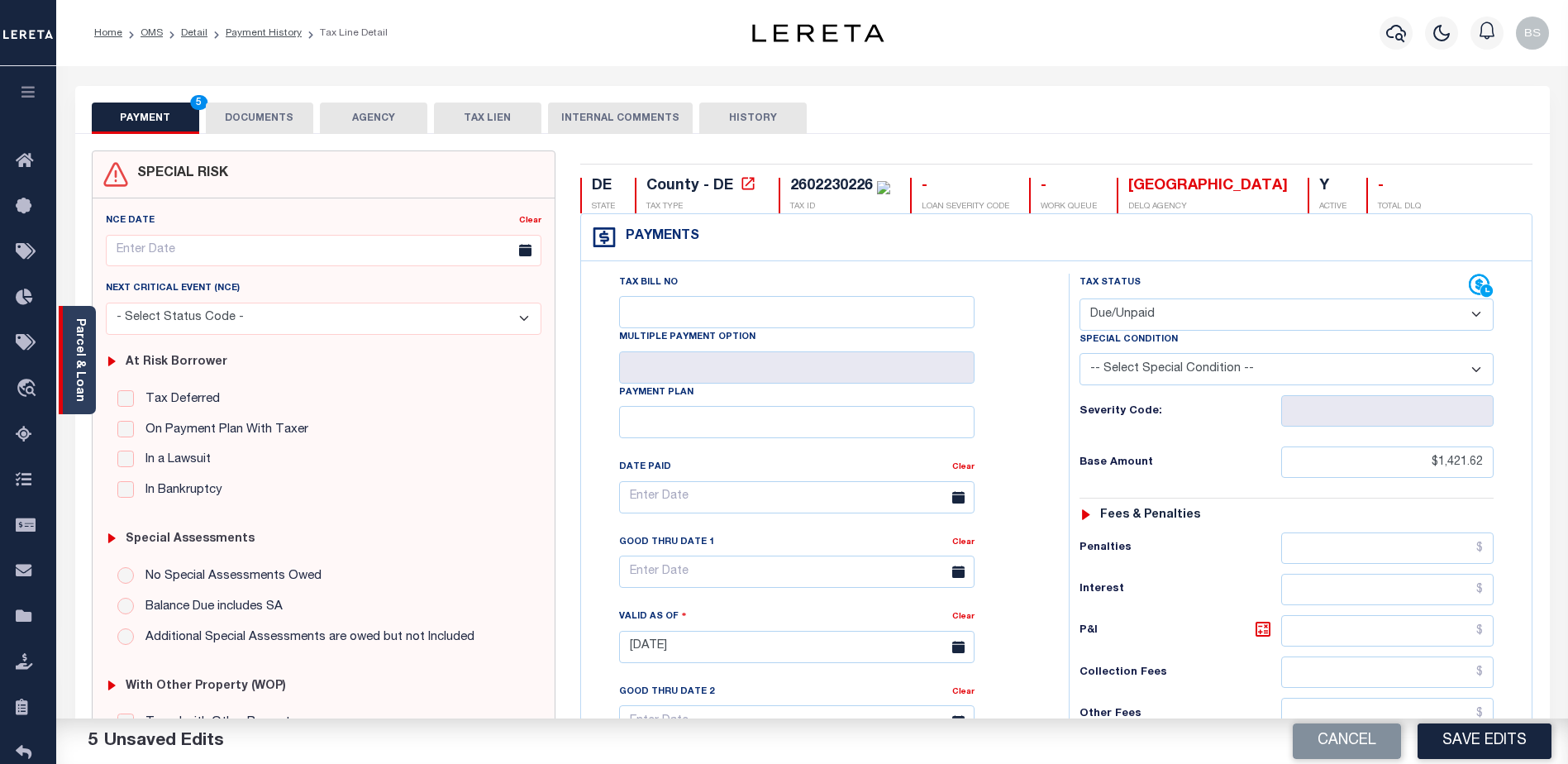
click at [82, 340] on link "Parcel & Loan" at bounding box center [79, 360] width 12 height 83
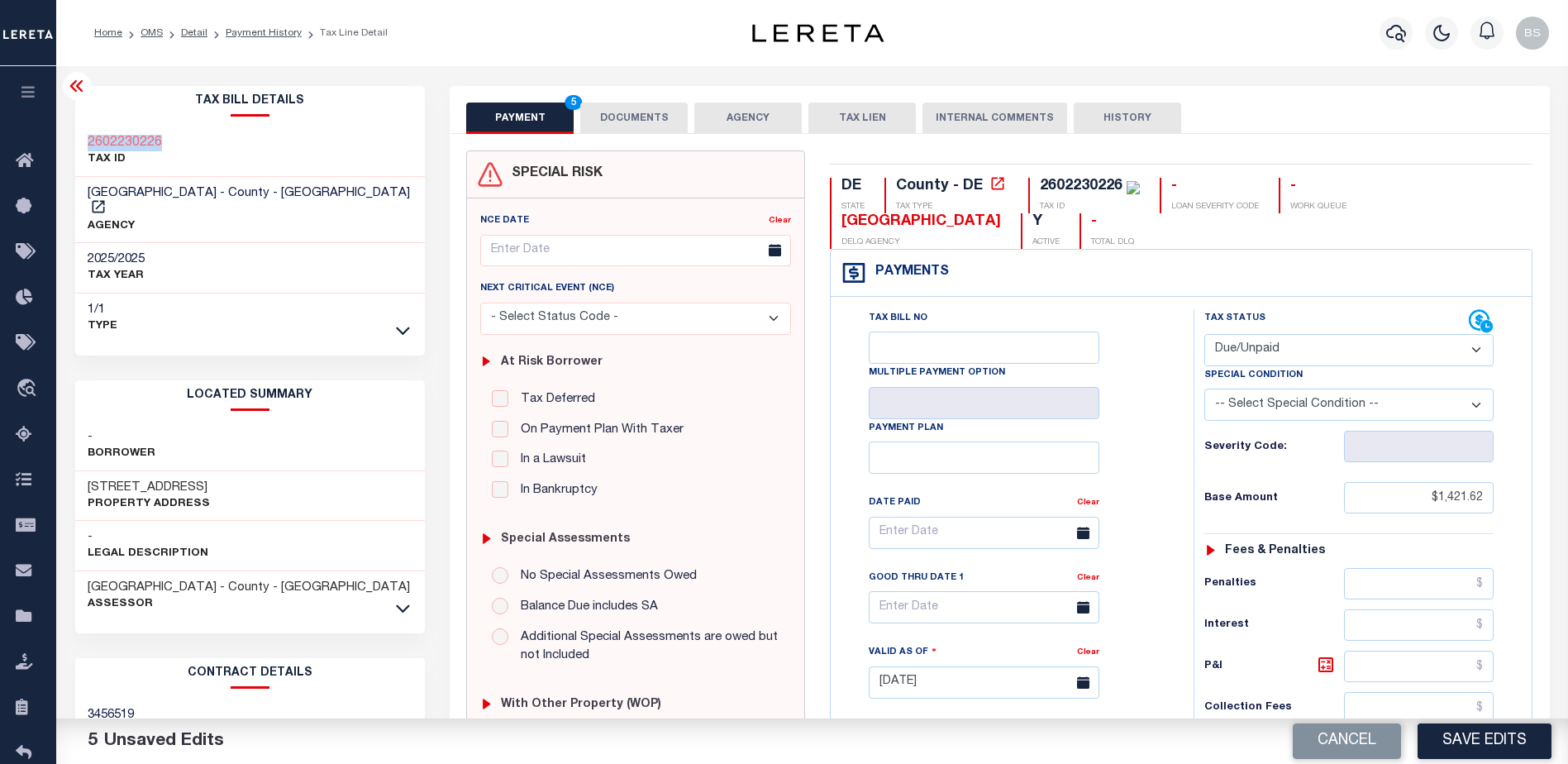
drag, startPoint x: 170, startPoint y: 144, endPoint x: 89, endPoint y: 141, distance: 81.1
click at [89, 141] on div "2602230226 TAX ID" at bounding box center [250, 152] width 350 height 50
copy h3 "2602230226"
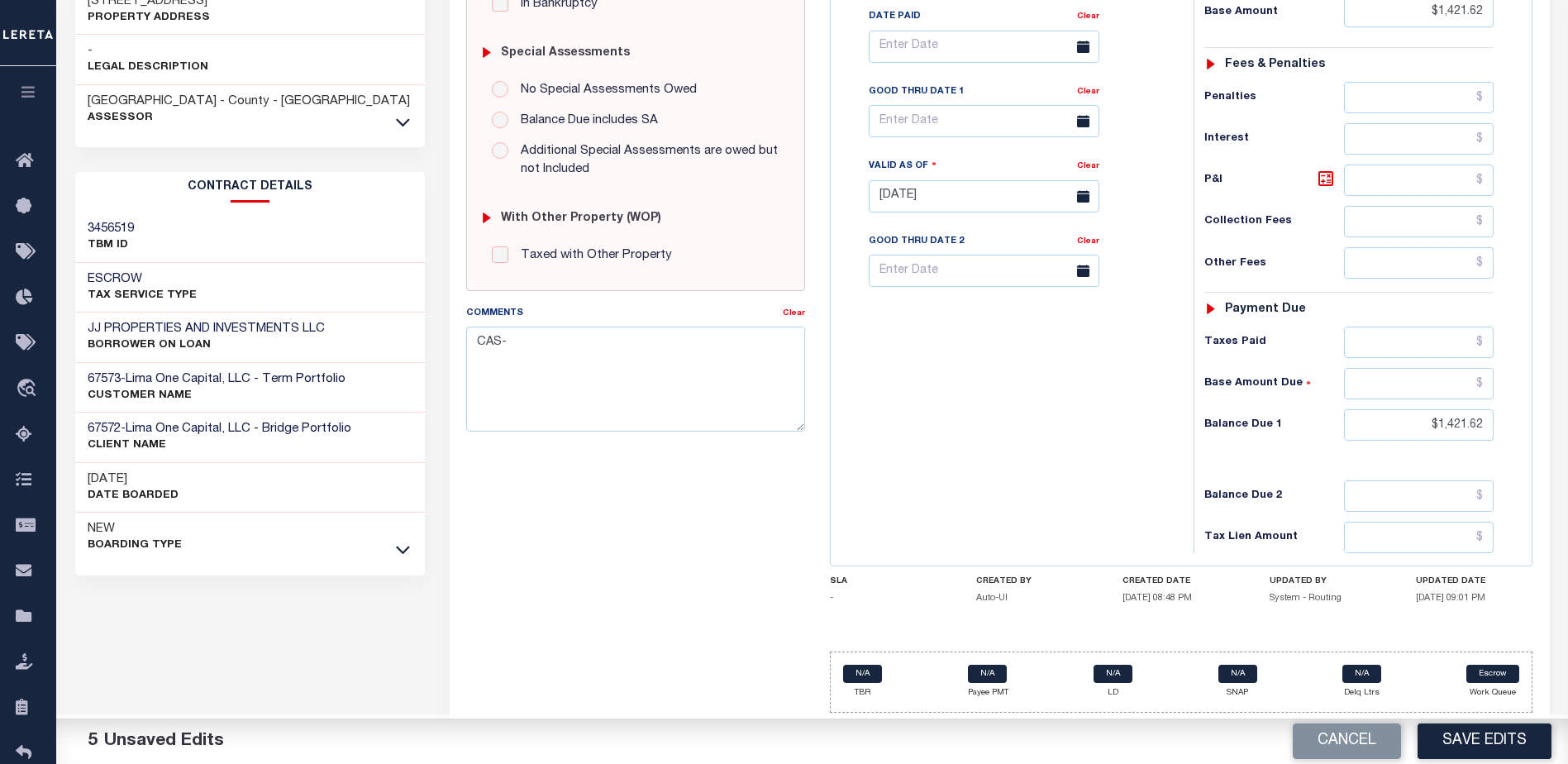
scroll to position [489, 0]
click at [1457, 734] on button "Save Edits" at bounding box center [1484, 741] width 134 height 36
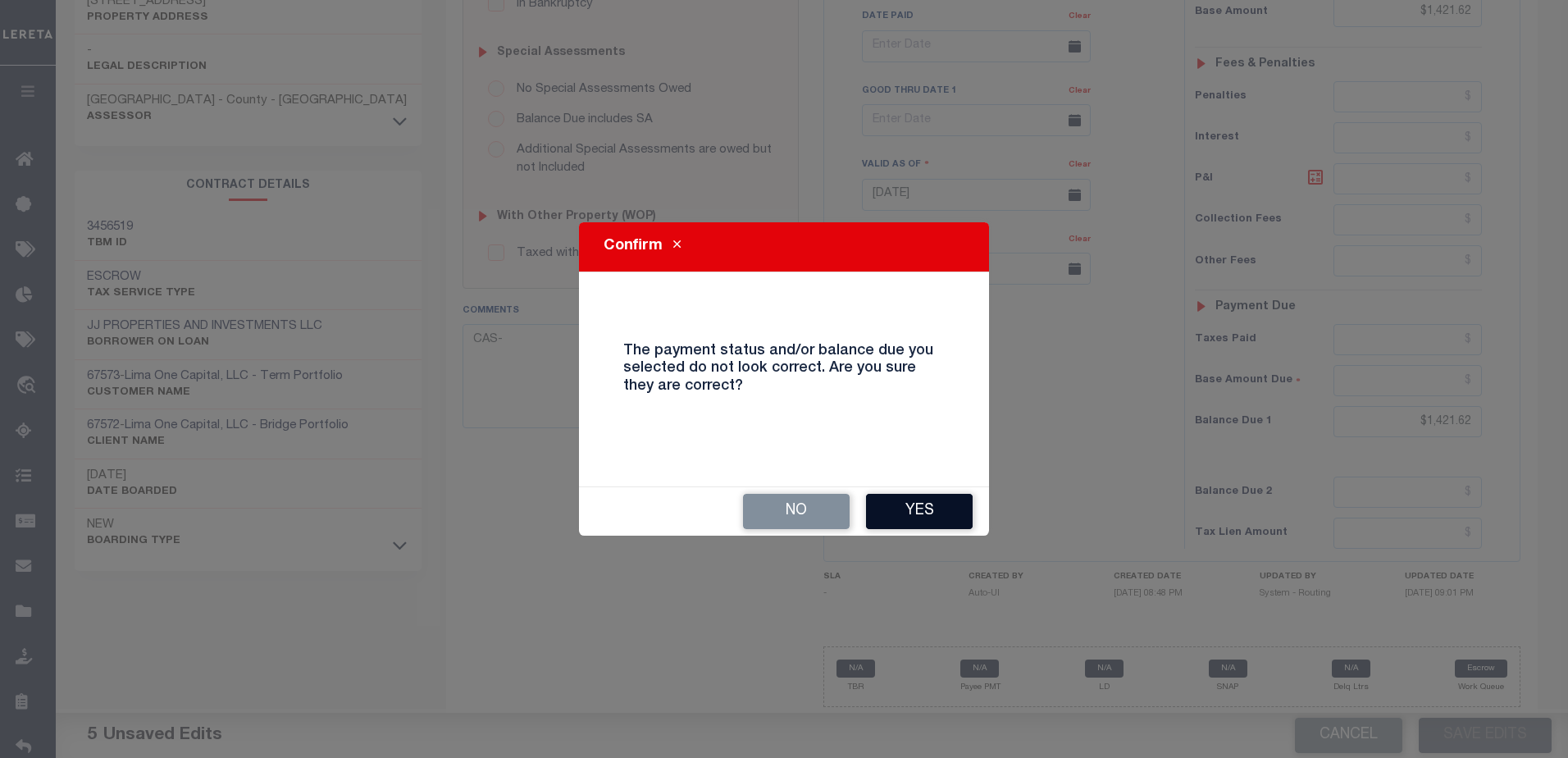
drag, startPoint x: 908, startPoint y: 518, endPoint x: 908, endPoint y: 508, distance: 10.0
click at [910, 517] on button "Yes" at bounding box center [919, 511] width 106 height 35
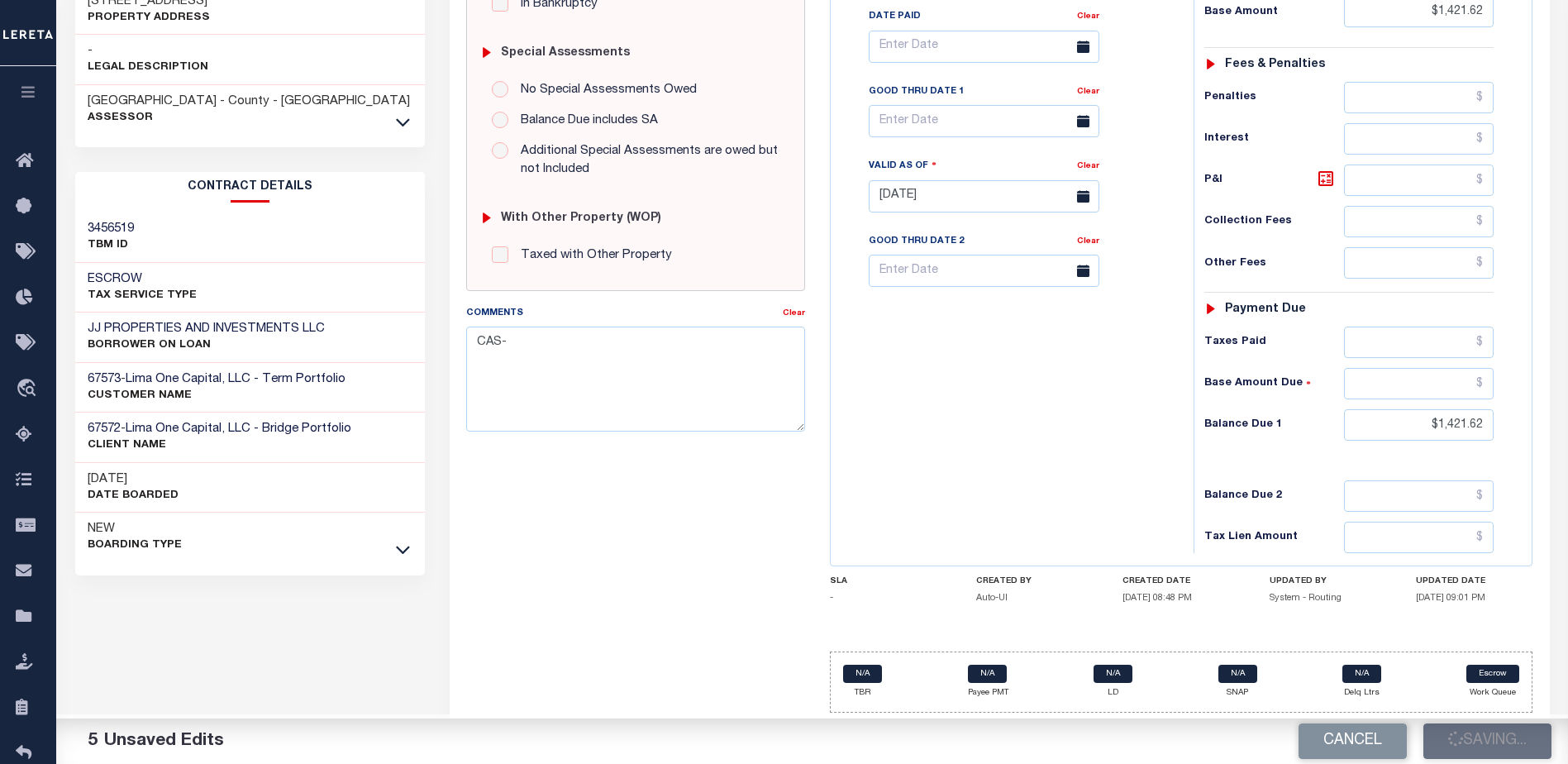
checkbox input "false"
type input "$1,421.62"
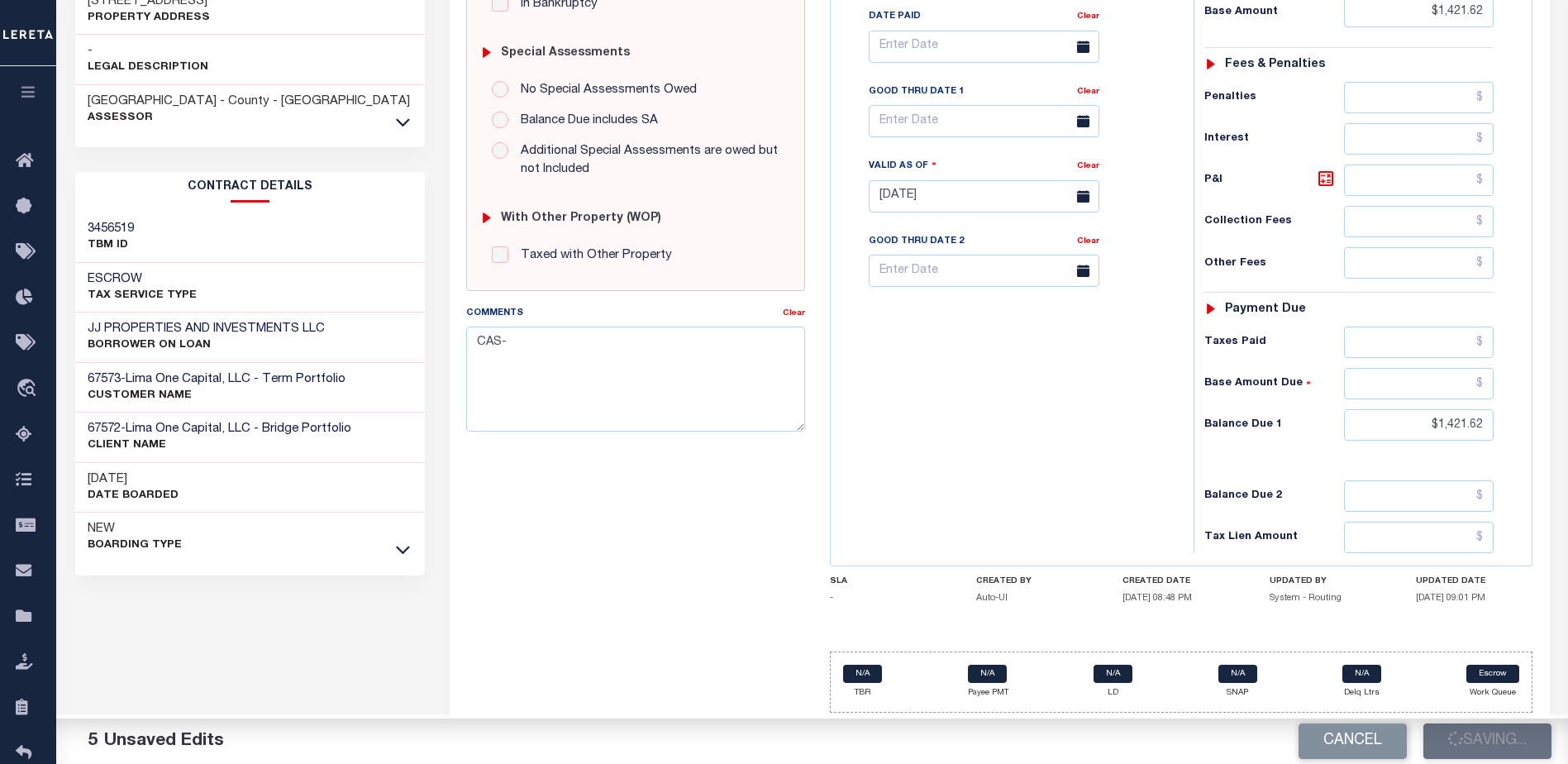
type input "$1,421.62"
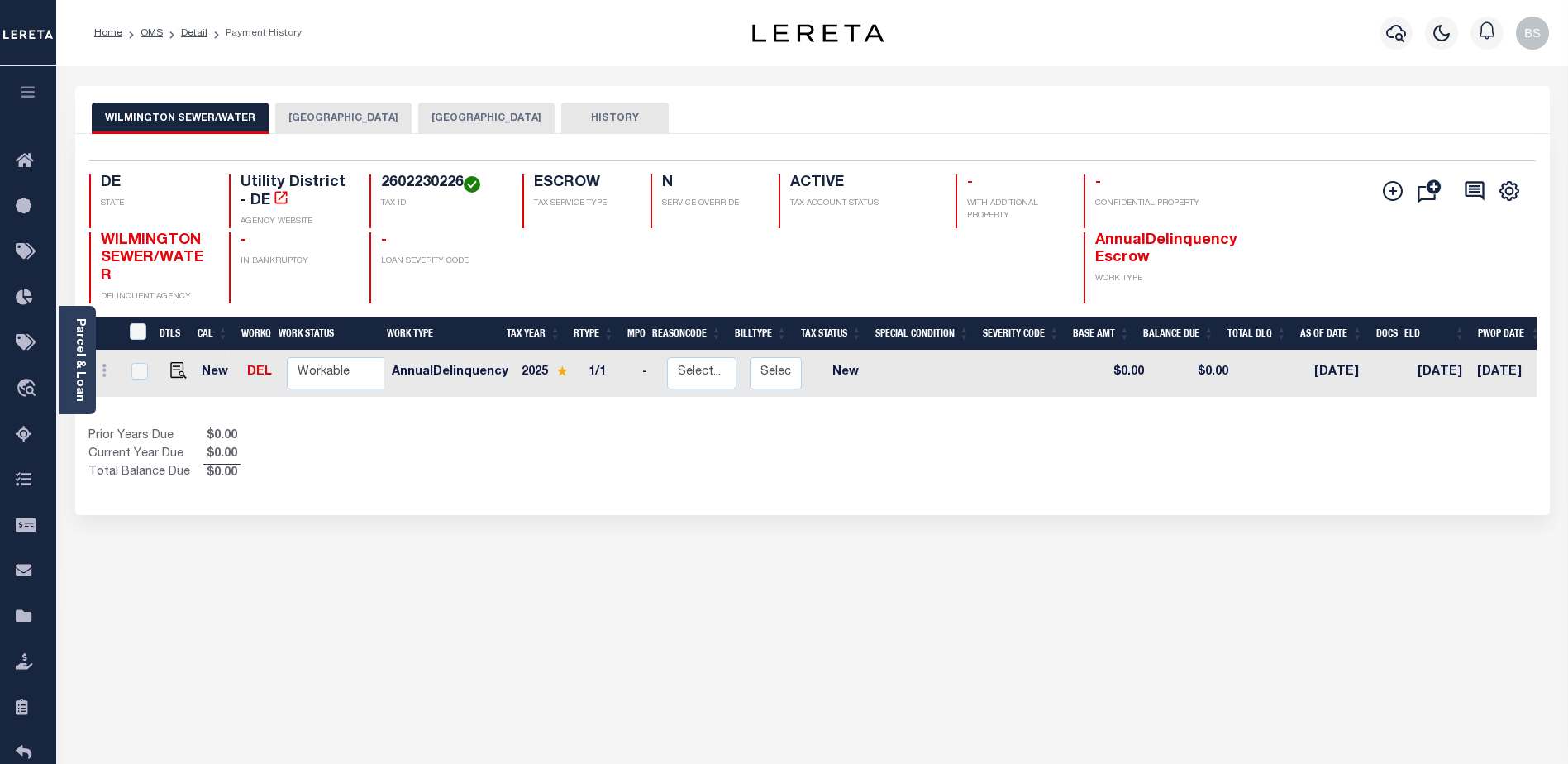
click at [498, 105] on button "[GEOGRAPHIC_DATA]" at bounding box center [486, 118] width 136 height 32
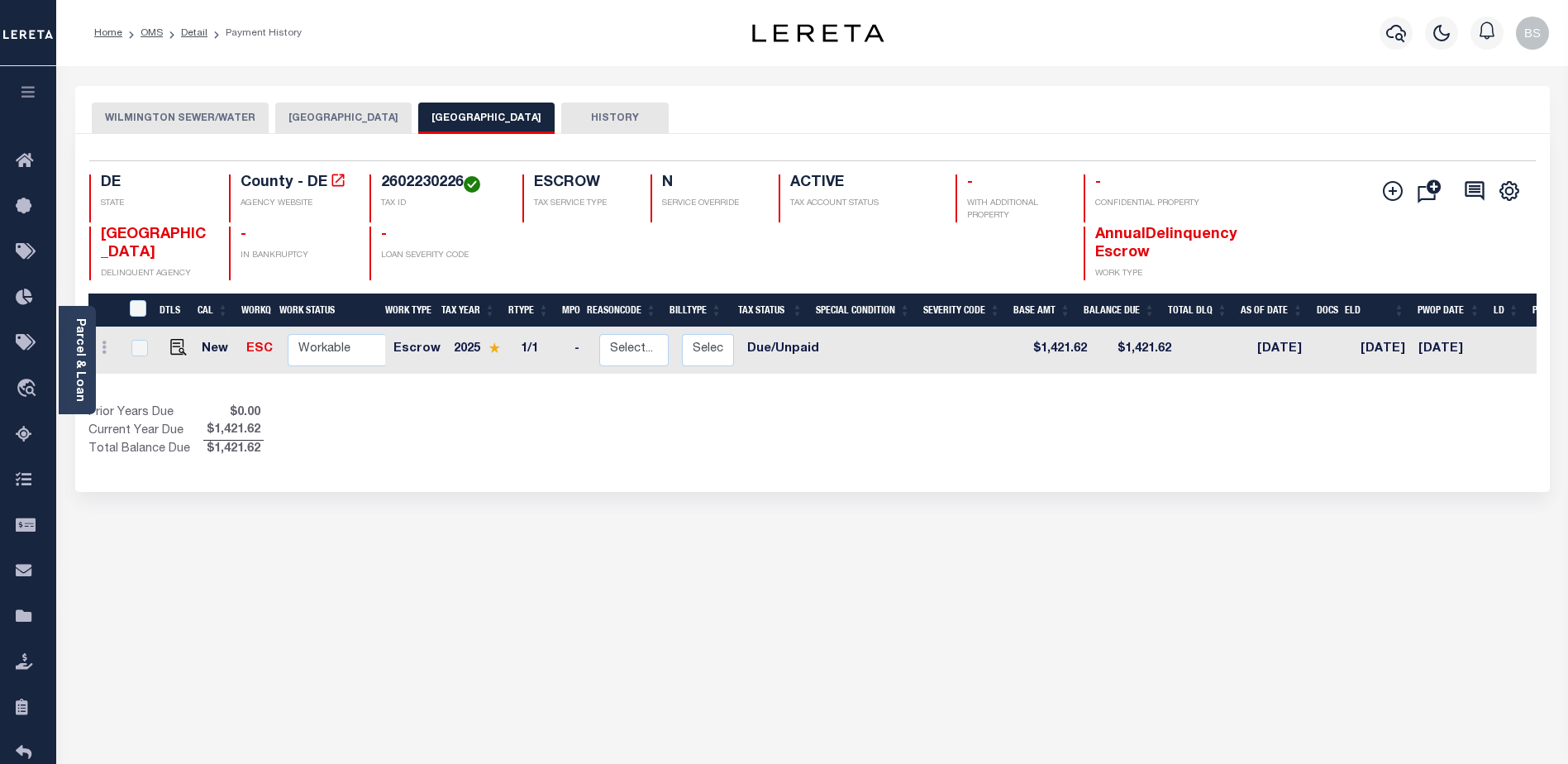
click at [475, 122] on button "[GEOGRAPHIC_DATA]" at bounding box center [486, 118] width 136 height 32
click at [173, 349] on img "" at bounding box center [178, 347] width 16 height 16
checkbox input "true"
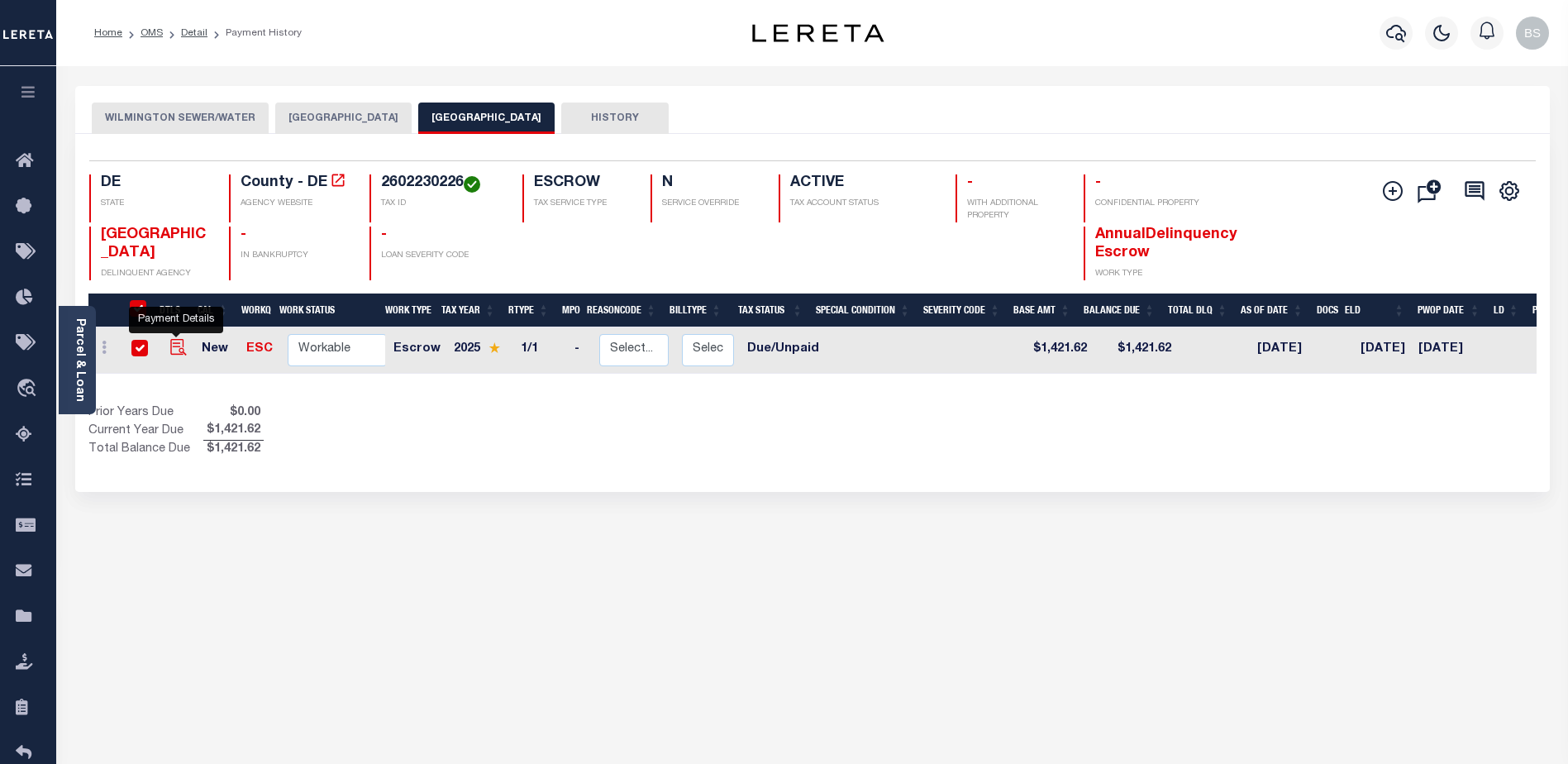
checkbox input "true"
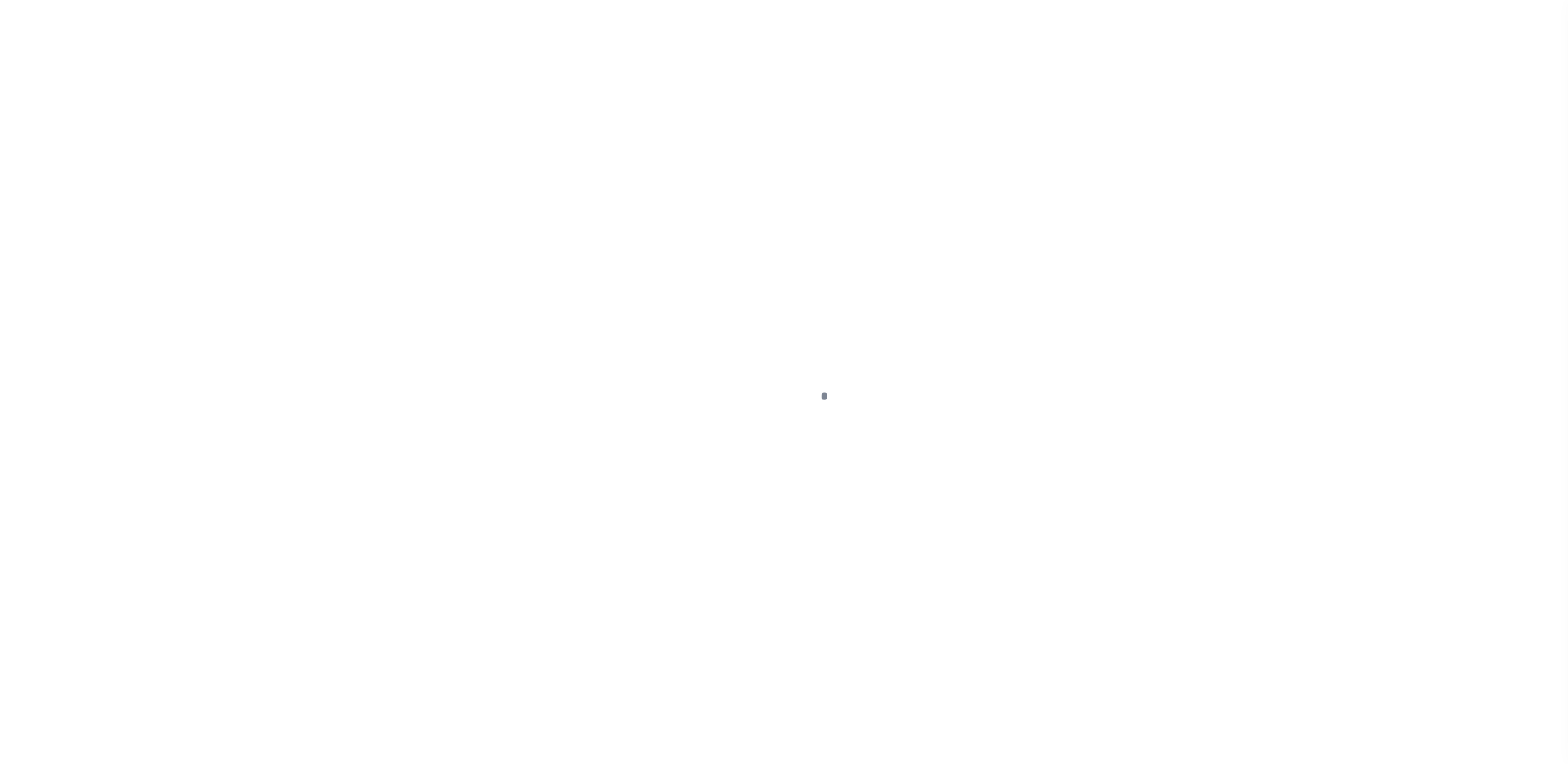
select select "DUE"
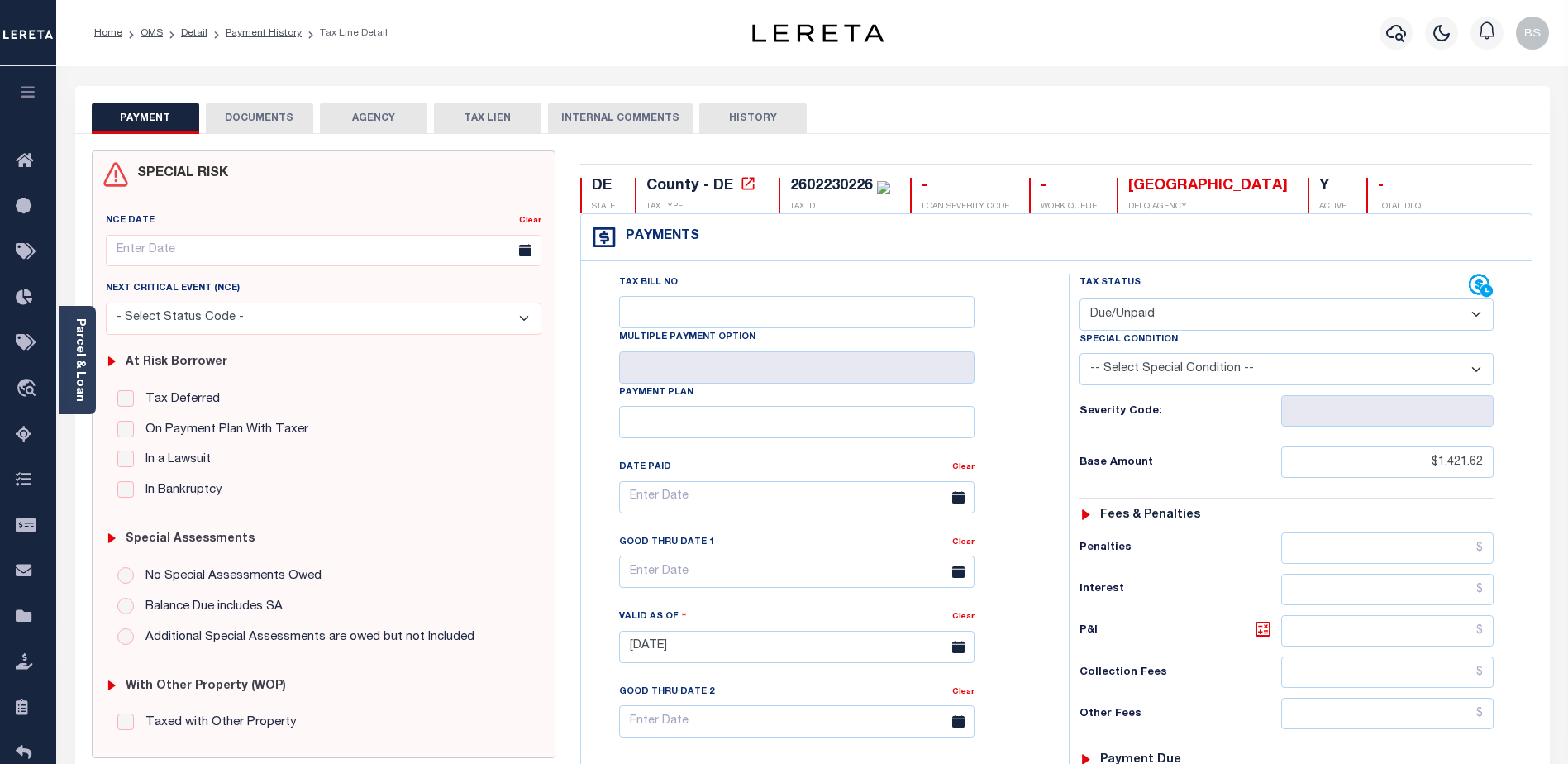
click at [270, 124] on button "DOCUMENTS" at bounding box center [259, 118] width 107 height 32
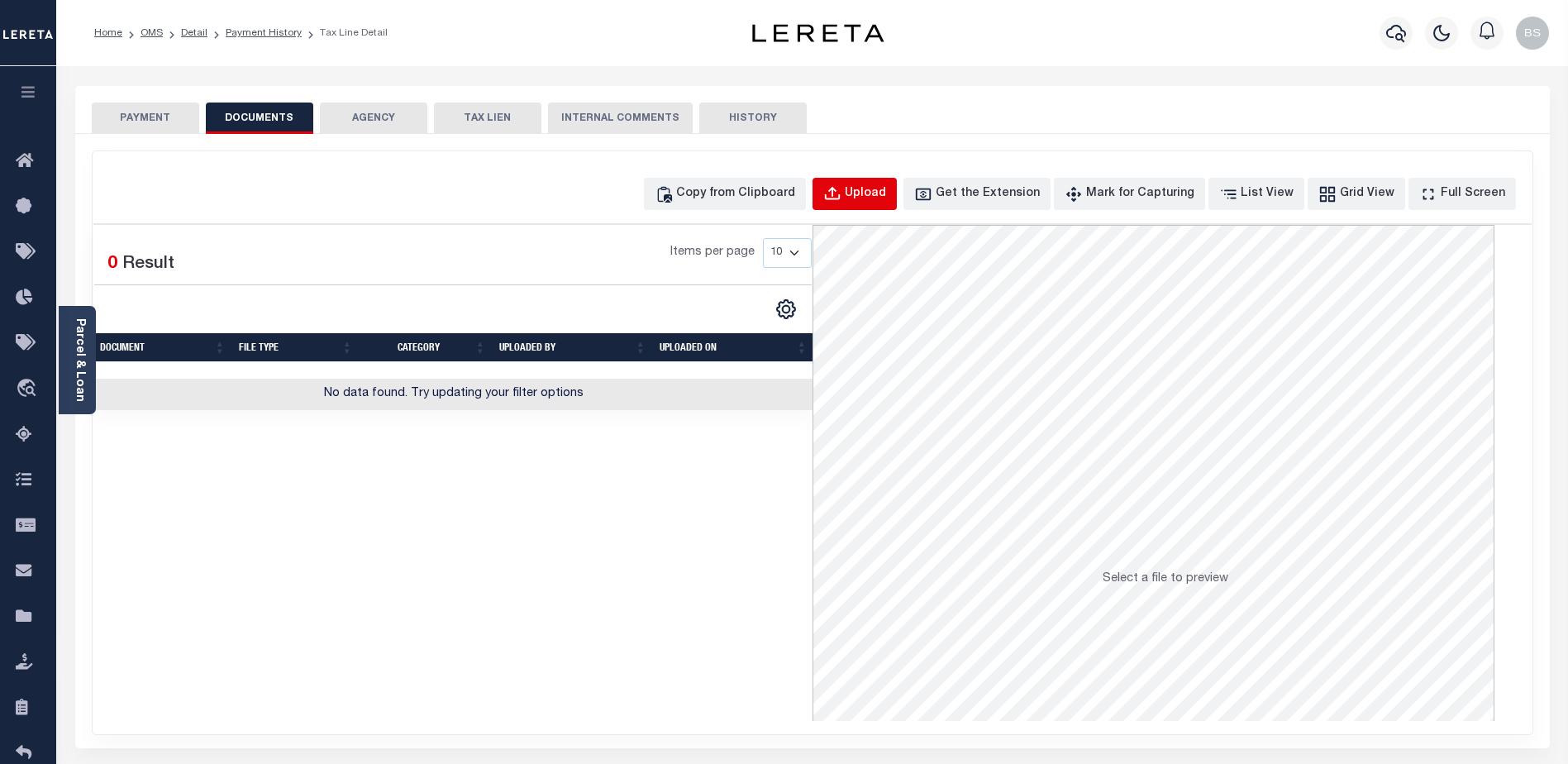
click at [886, 188] on div "Upload" at bounding box center [865, 194] width 42 height 18
select select "POP"
